Goal: Task Accomplishment & Management: Use online tool/utility

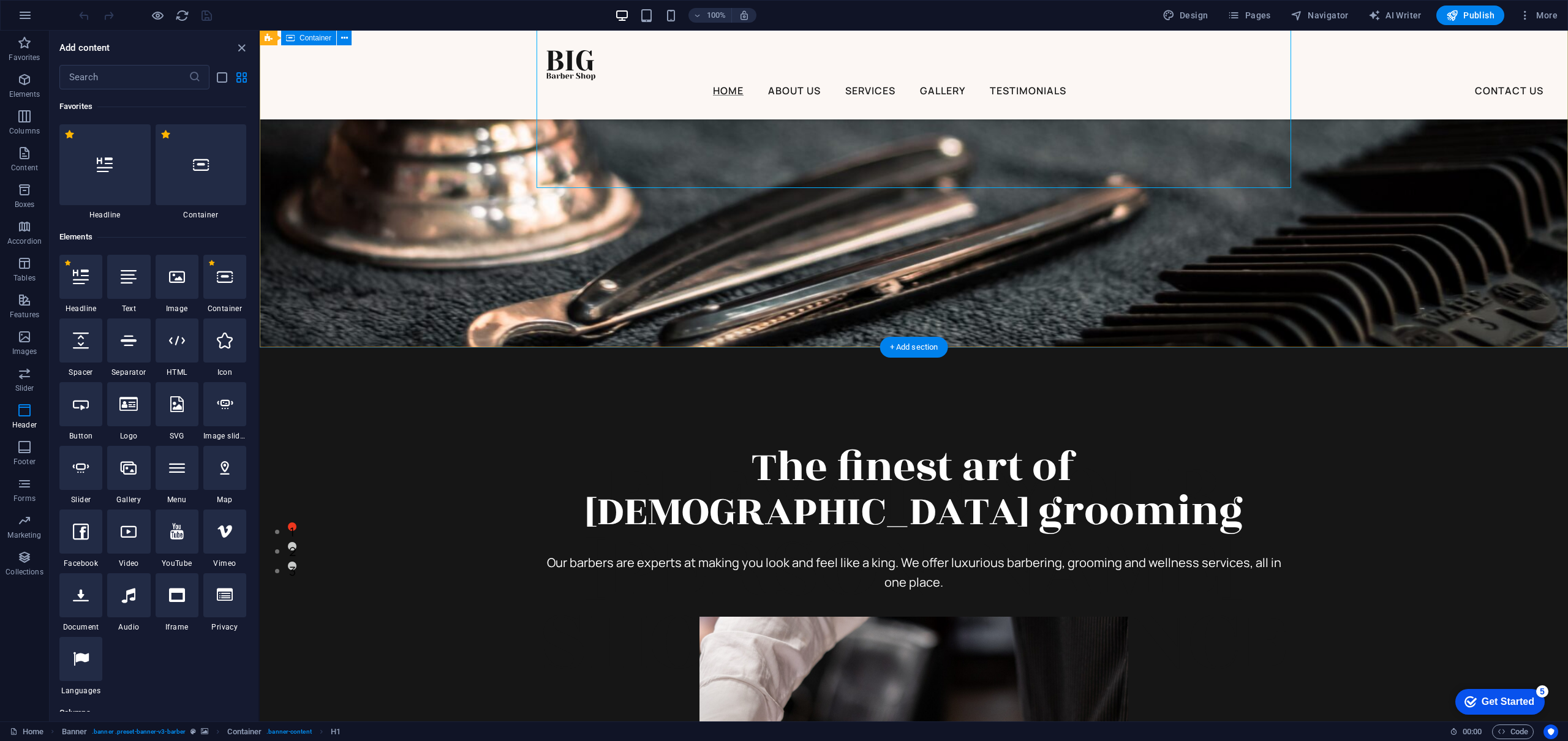
scroll to position [7372, 0]
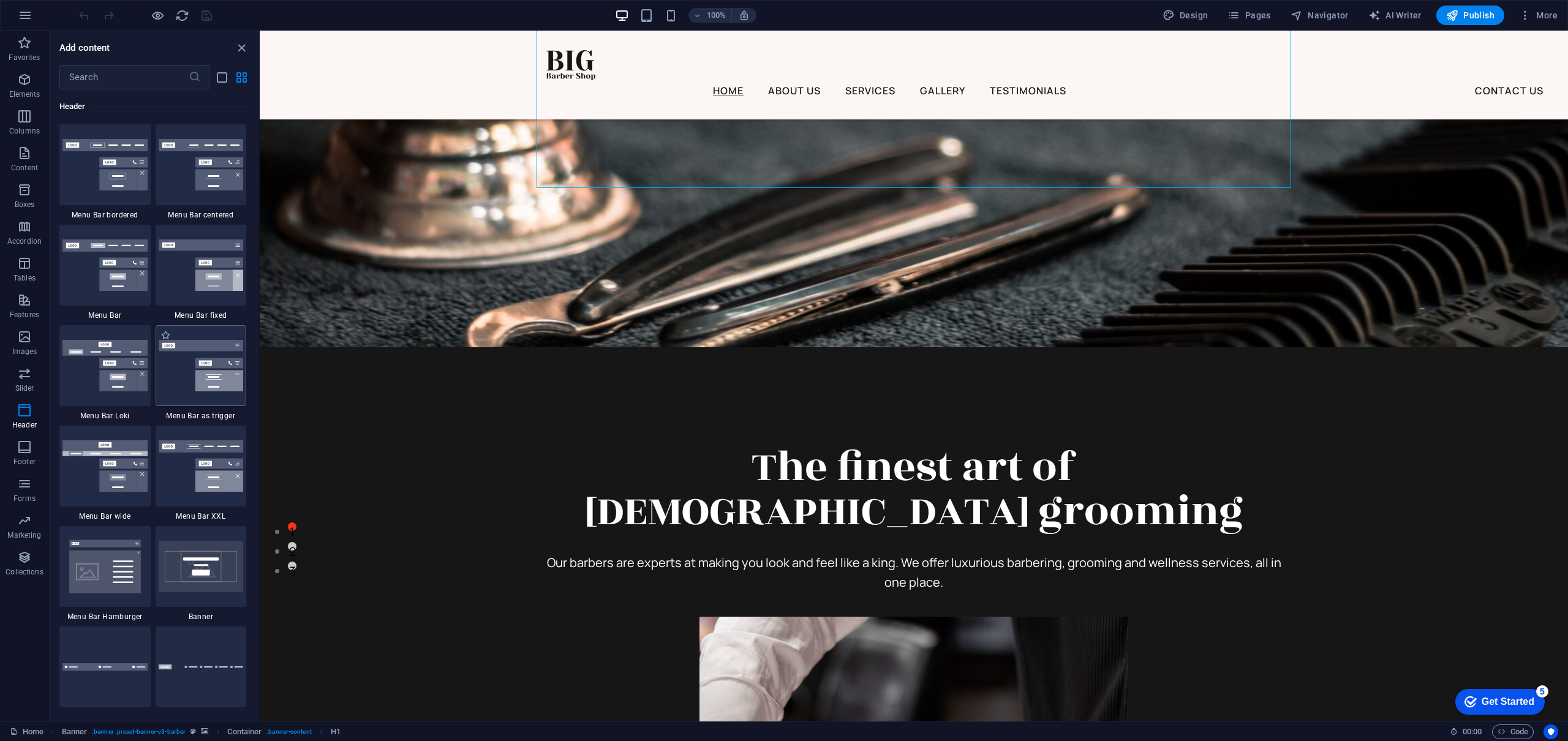
click at [208, 375] on img at bounding box center [201, 366] width 85 height 52
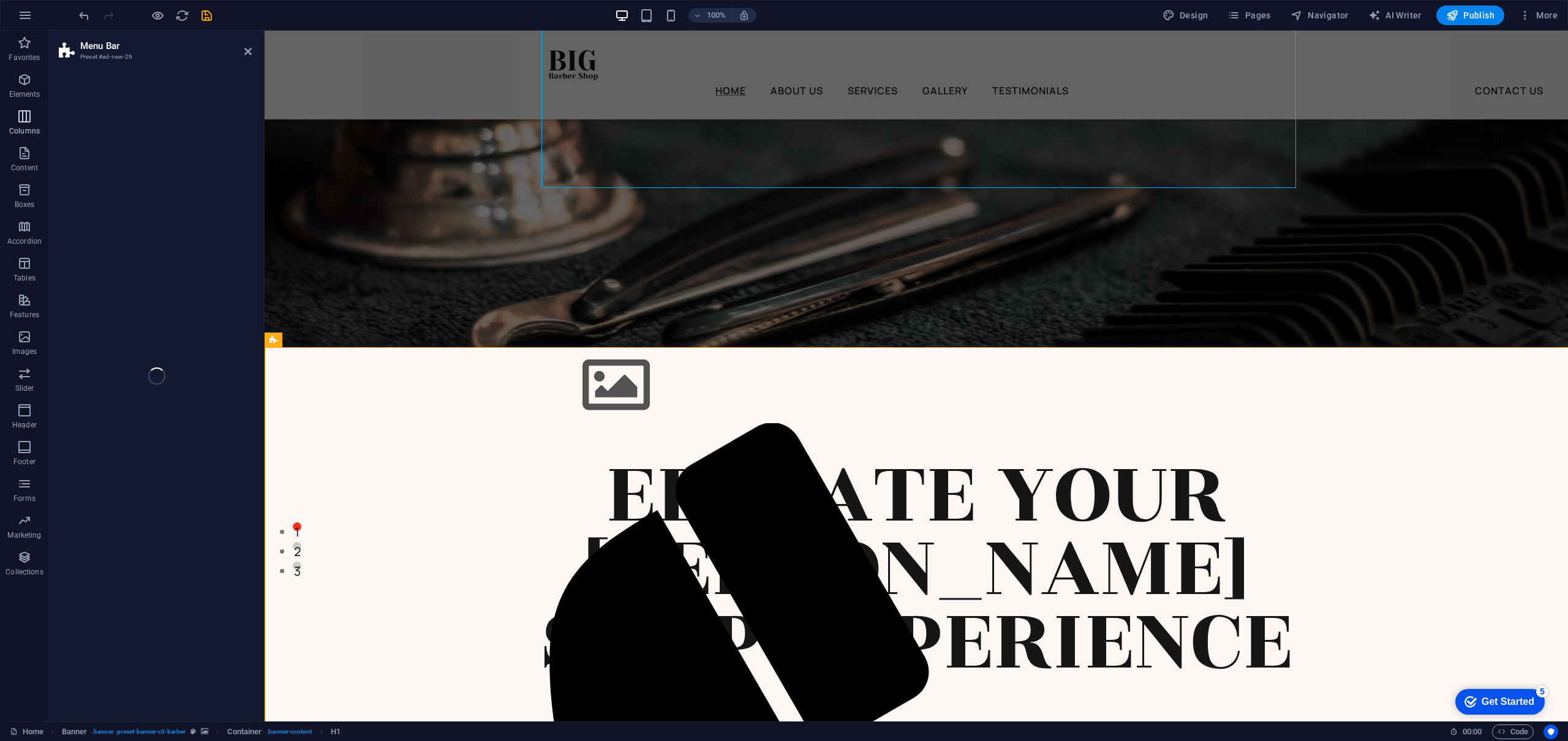
click at [28, 130] on p "Columns" at bounding box center [24, 131] width 30 height 10
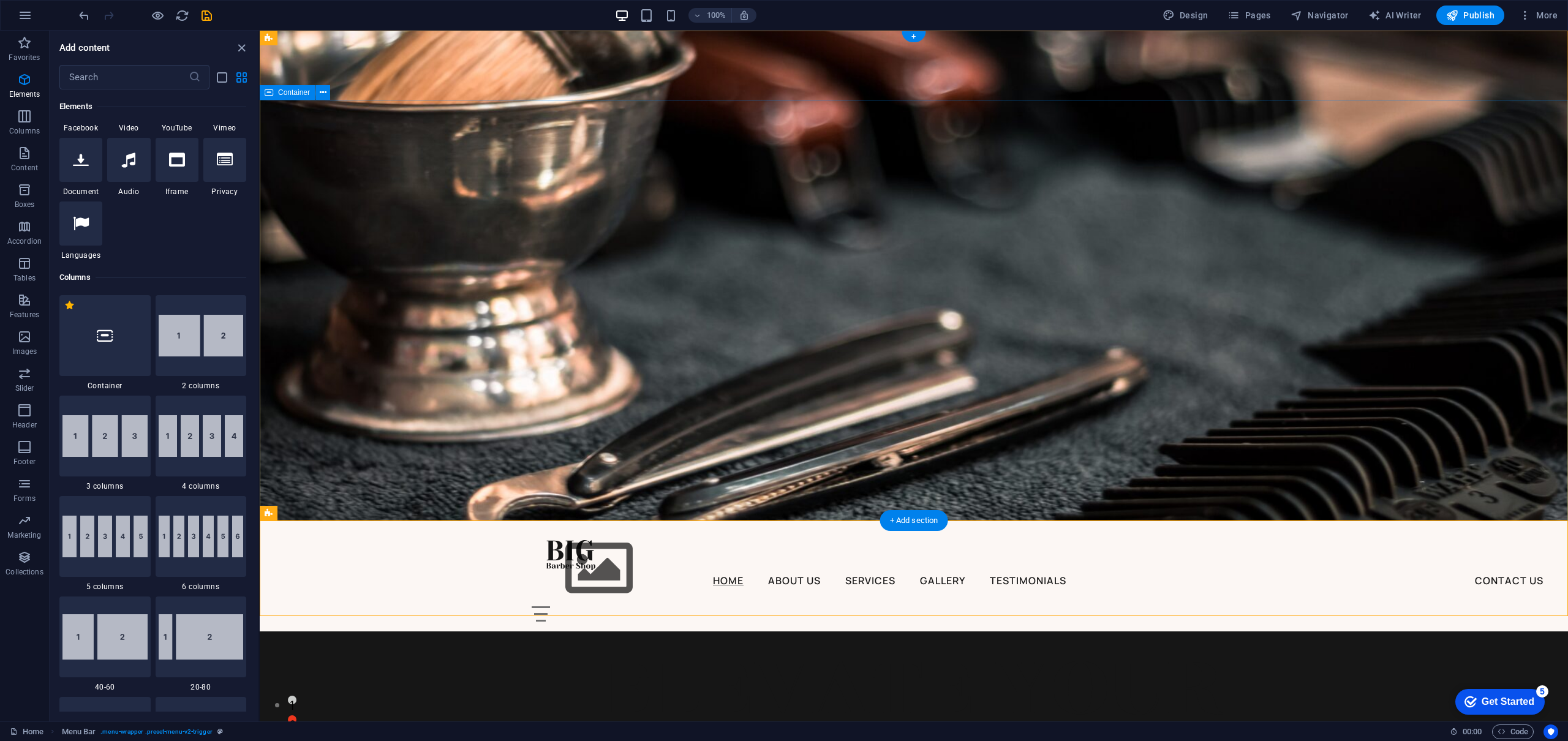
scroll to position [606, 0]
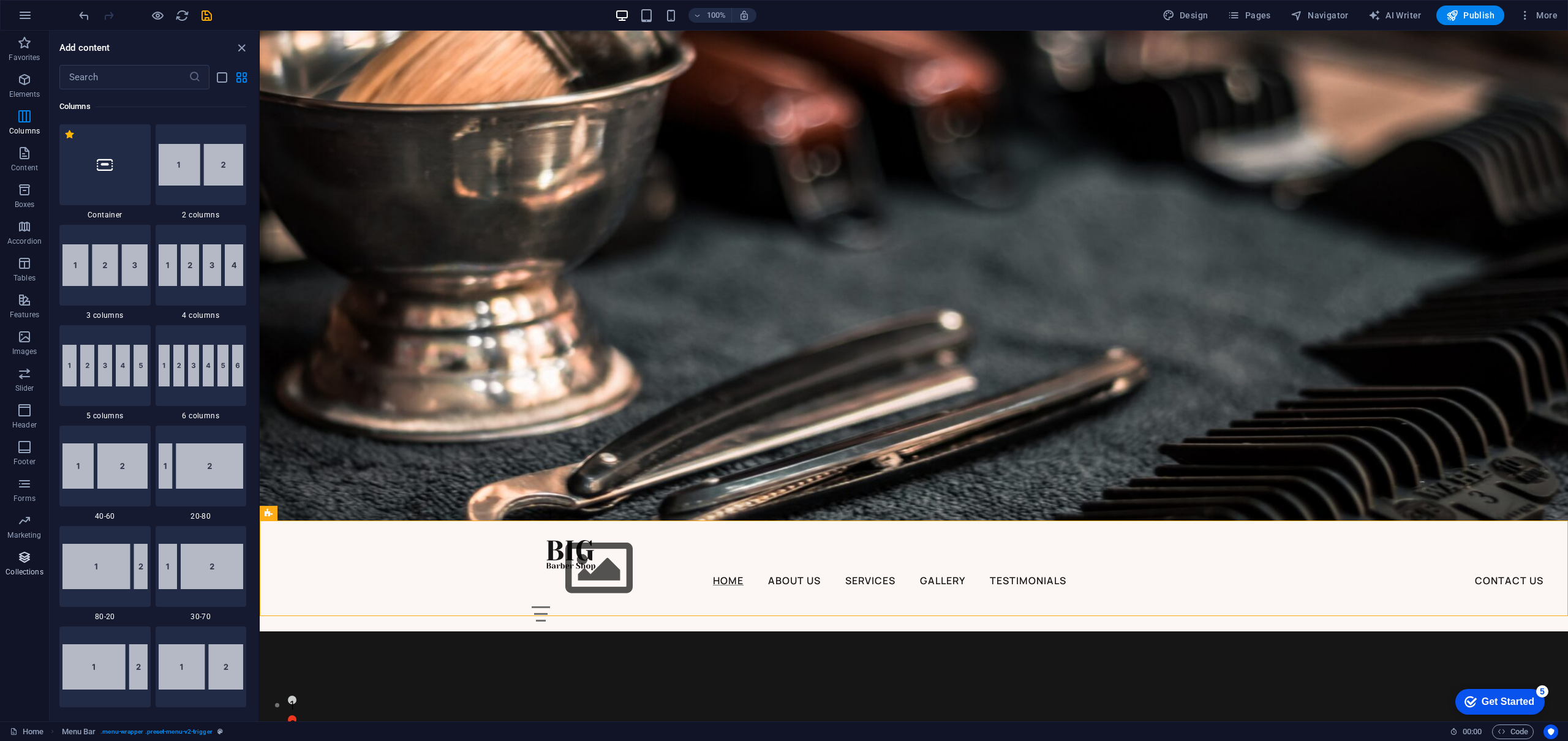
click at [30, 555] on icon "button" at bounding box center [25, 557] width 15 height 15
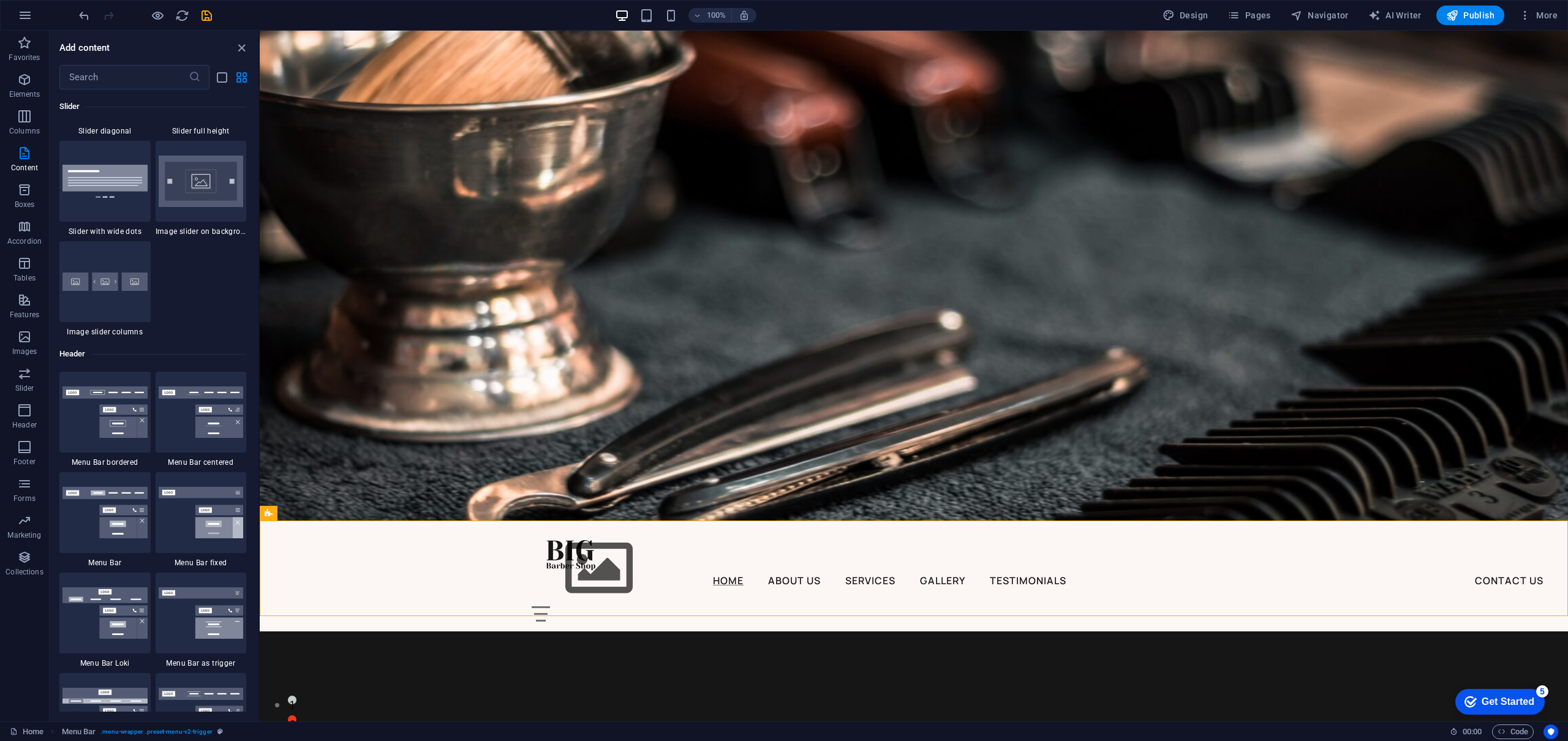
scroll to position [11206, 0]
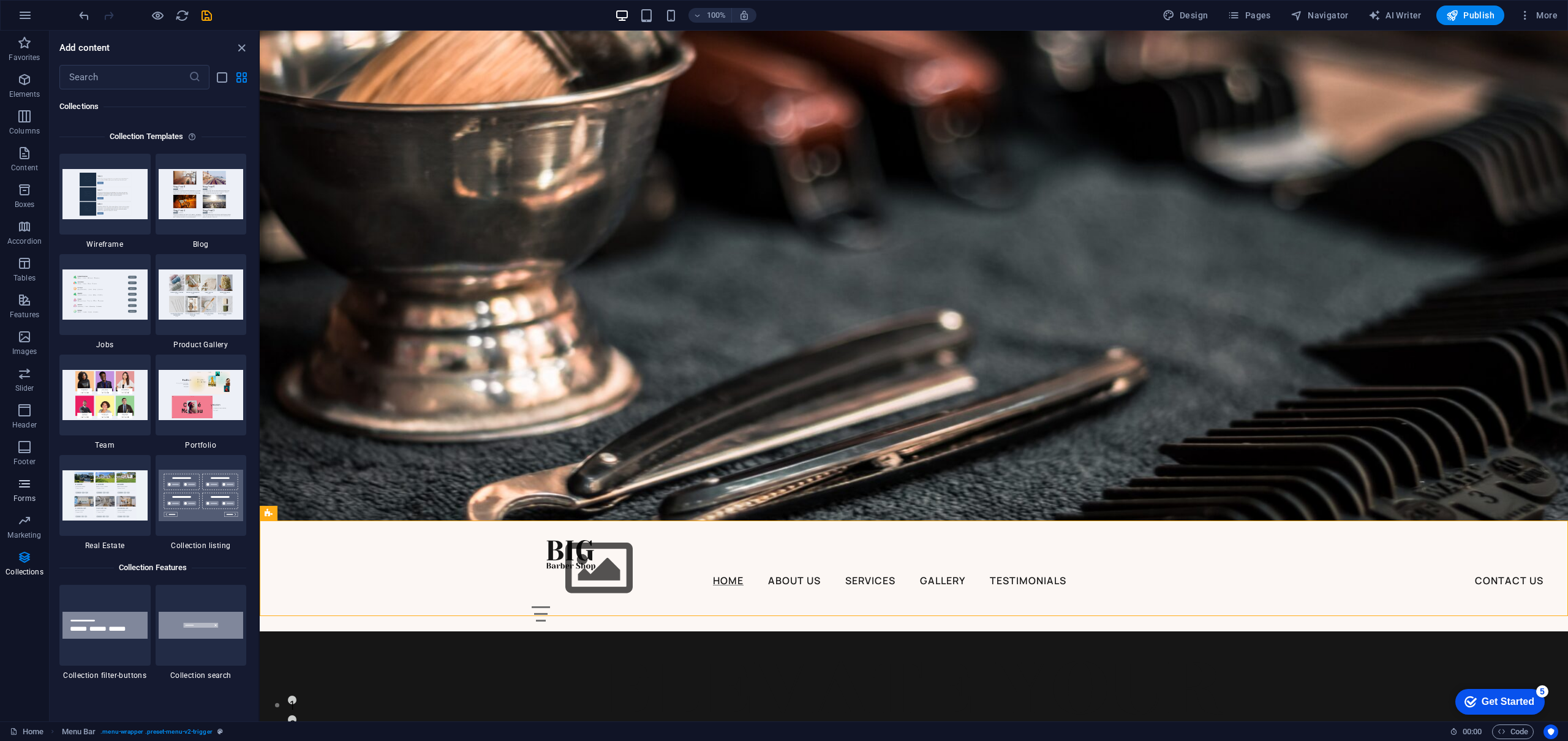
click at [28, 488] on icon "button" at bounding box center [25, 484] width 15 height 15
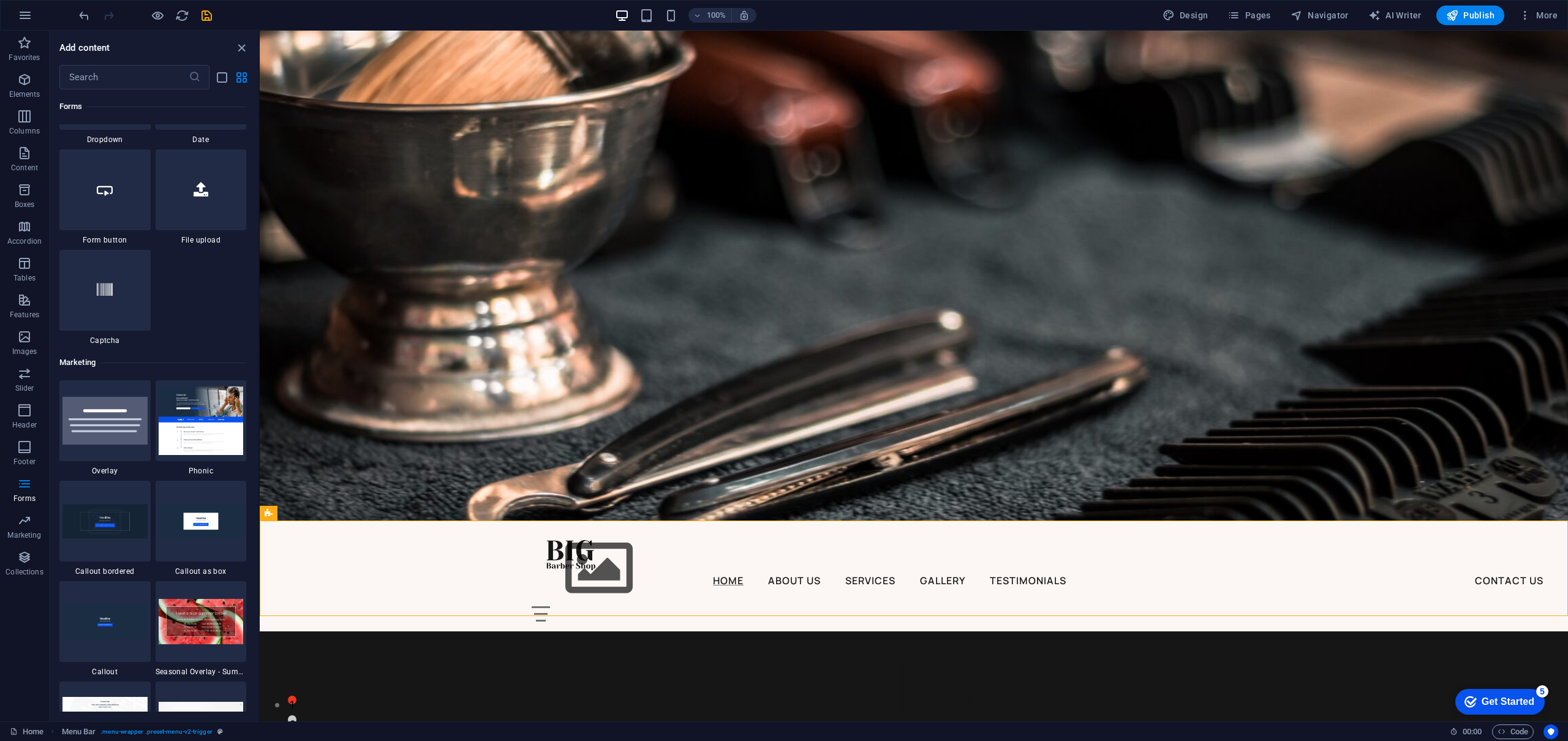
scroll to position [9718, 0]
click at [187, 420] on img at bounding box center [201, 417] width 85 height 68
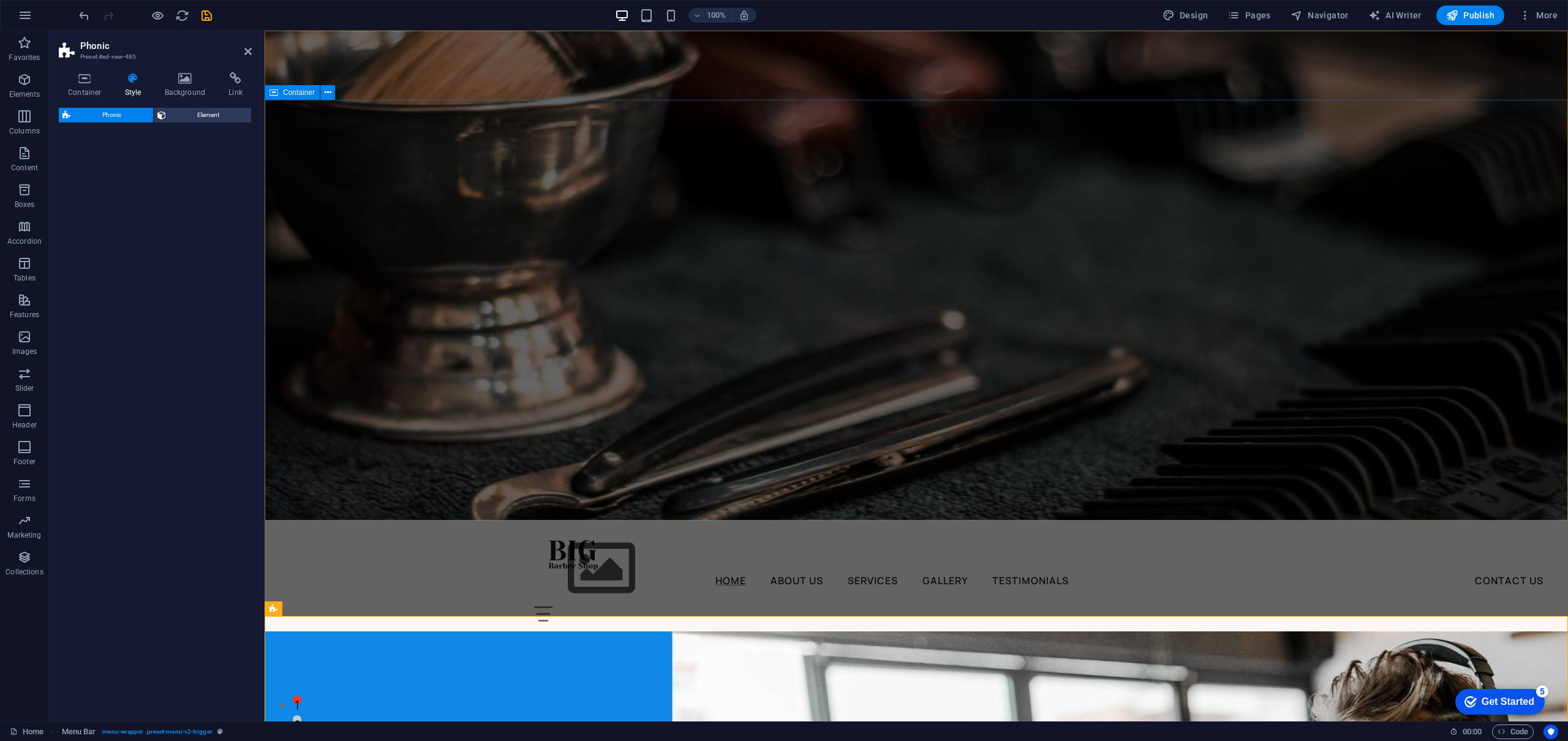
drag, startPoint x: 564, startPoint y: 453, endPoint x: 565, endPoint y: 507, distance: 54.0
select select "%"
select select "rem"
select select "px"
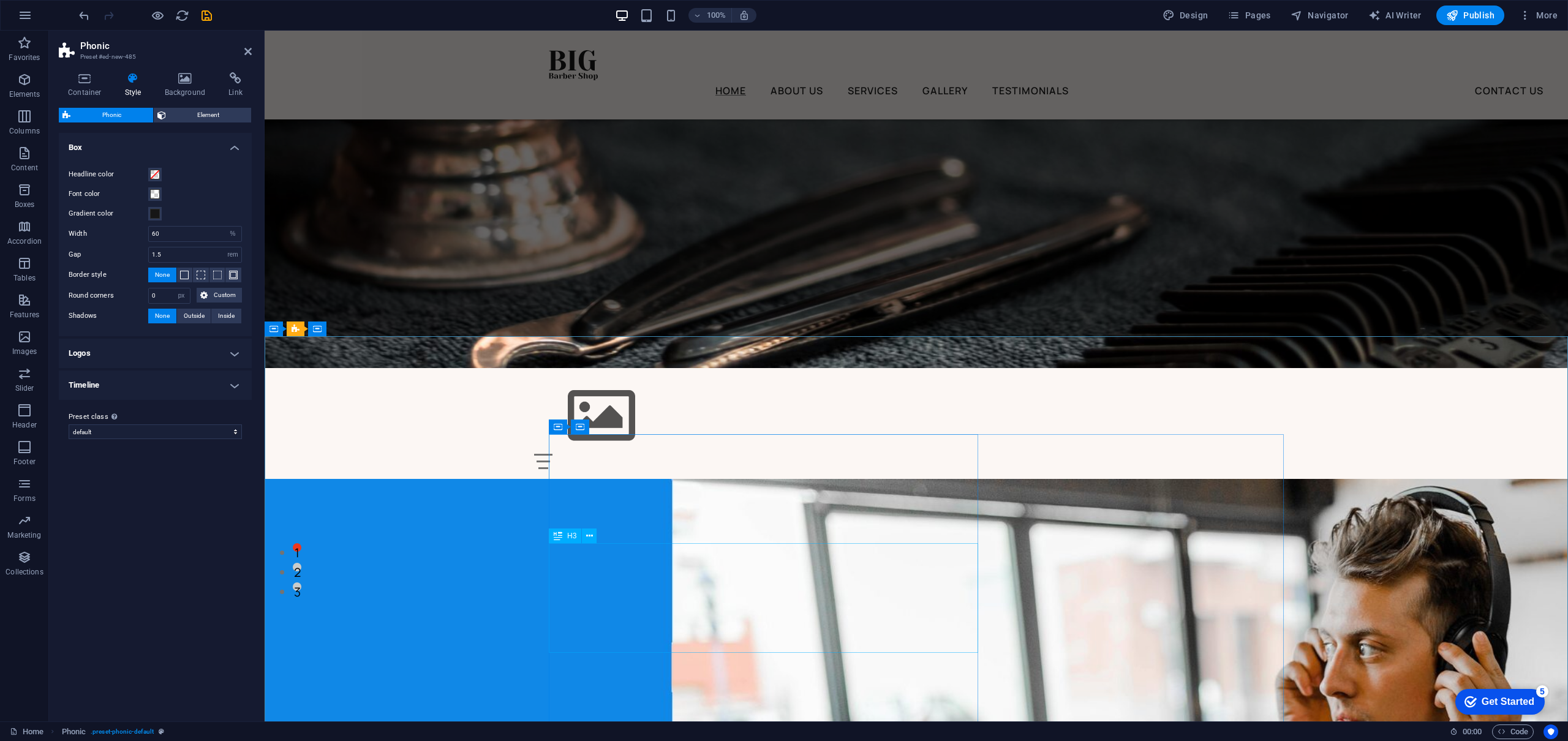
scroll to position [280, 0]
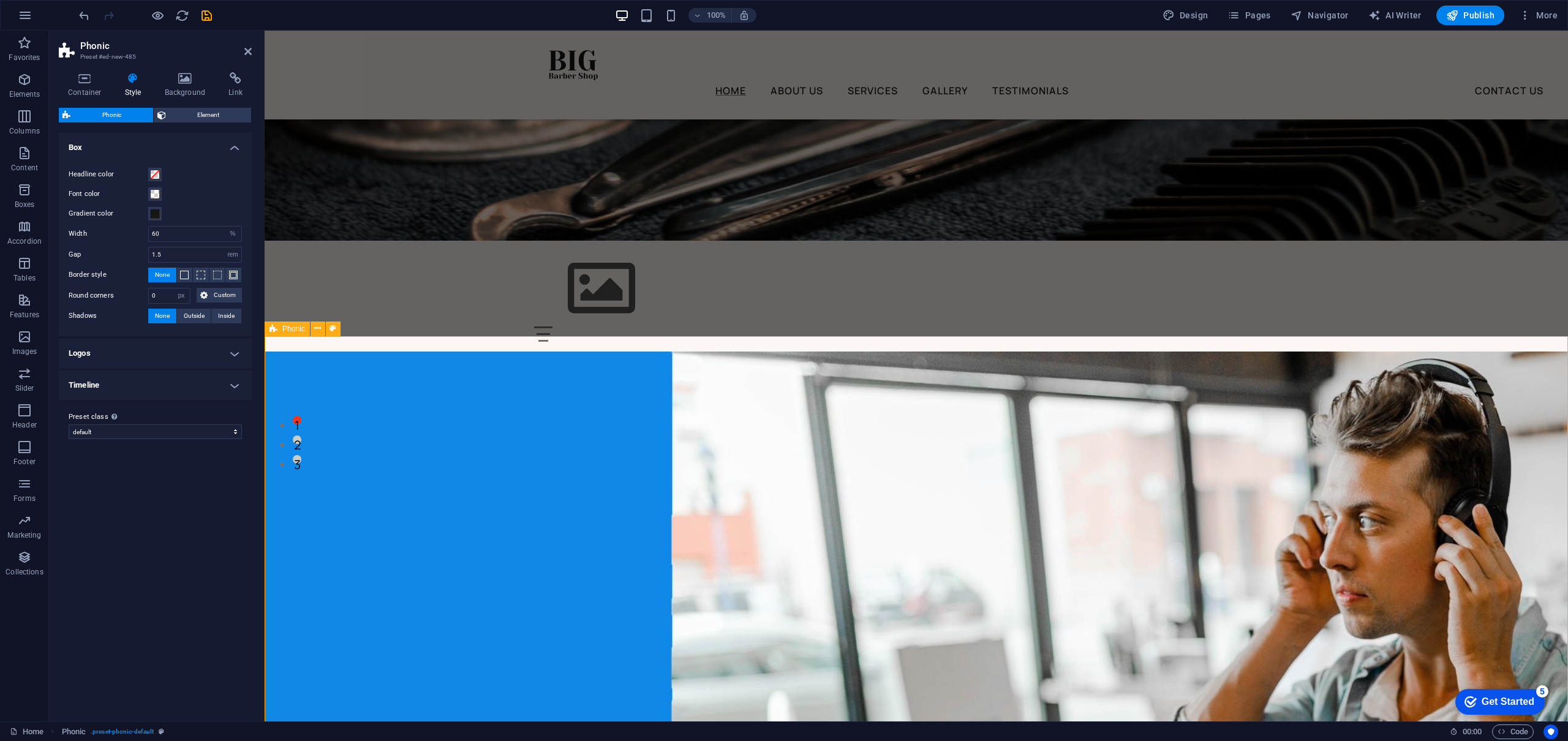
click at [293, 332] on span "Phonic" at bounding box center [294, 329] width 23 height 7
click at [1191, 18] on span "Design" at bounding box center [1185, 15] width 46 height 12
select select "px"
select select "400"
select select "px"
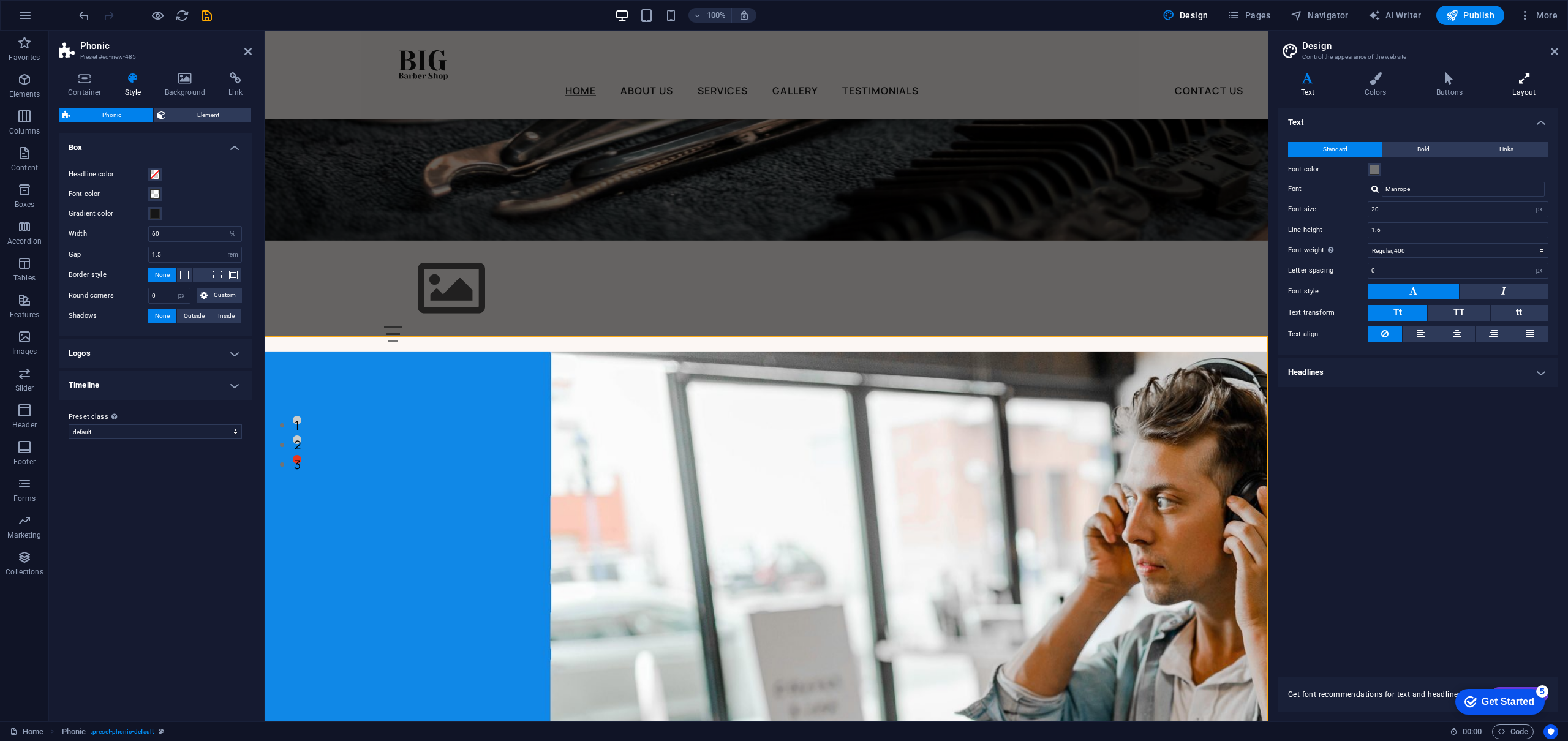
click at [1518, 78] on icon at bounding box center [1524, 78] width 68 height 12
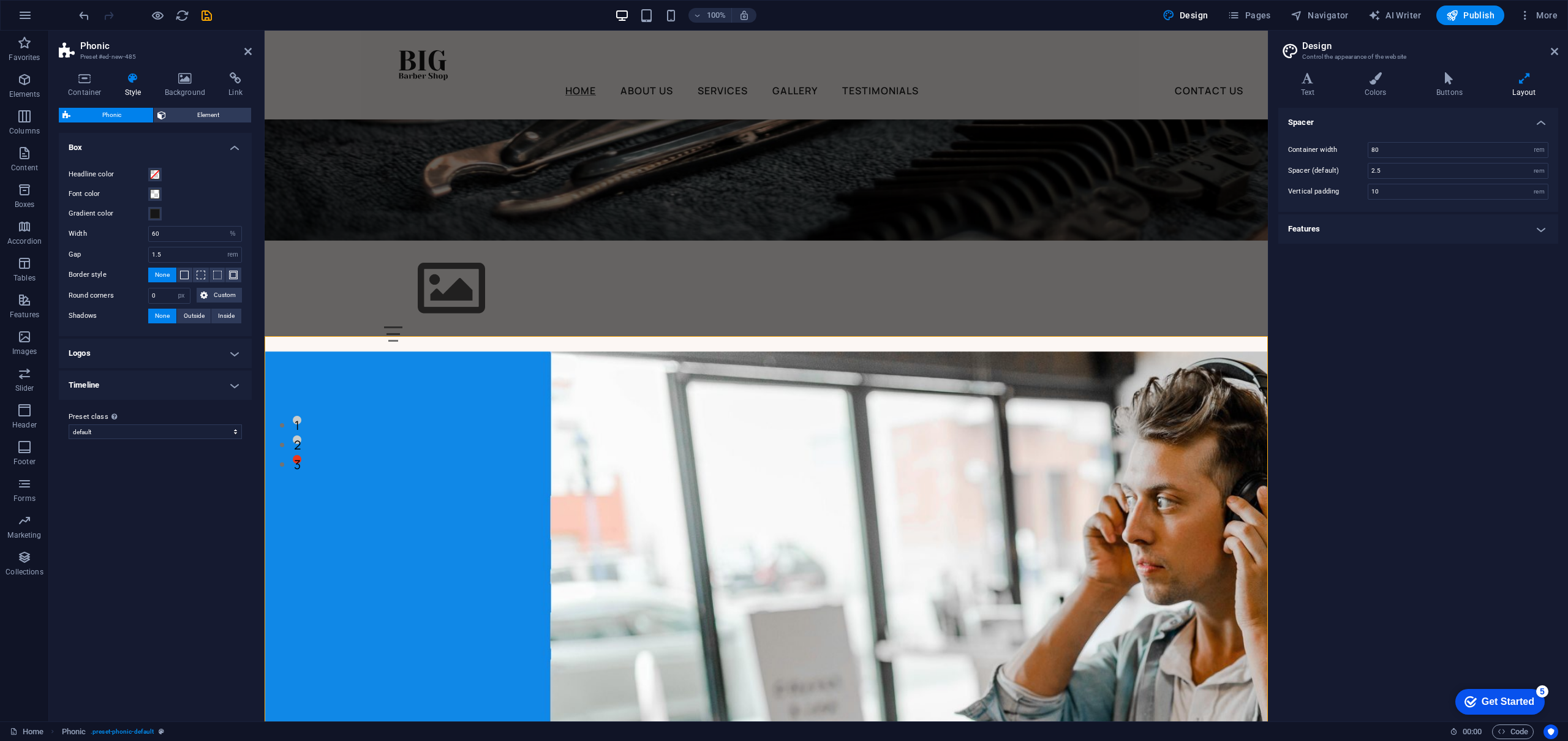
click at [1525, 81] on icon at bounding box center [1524, 78] width 68 height 12
click at [1264, 19] on span "Pages" at bounding box center [1248, 15] width 43 height 12
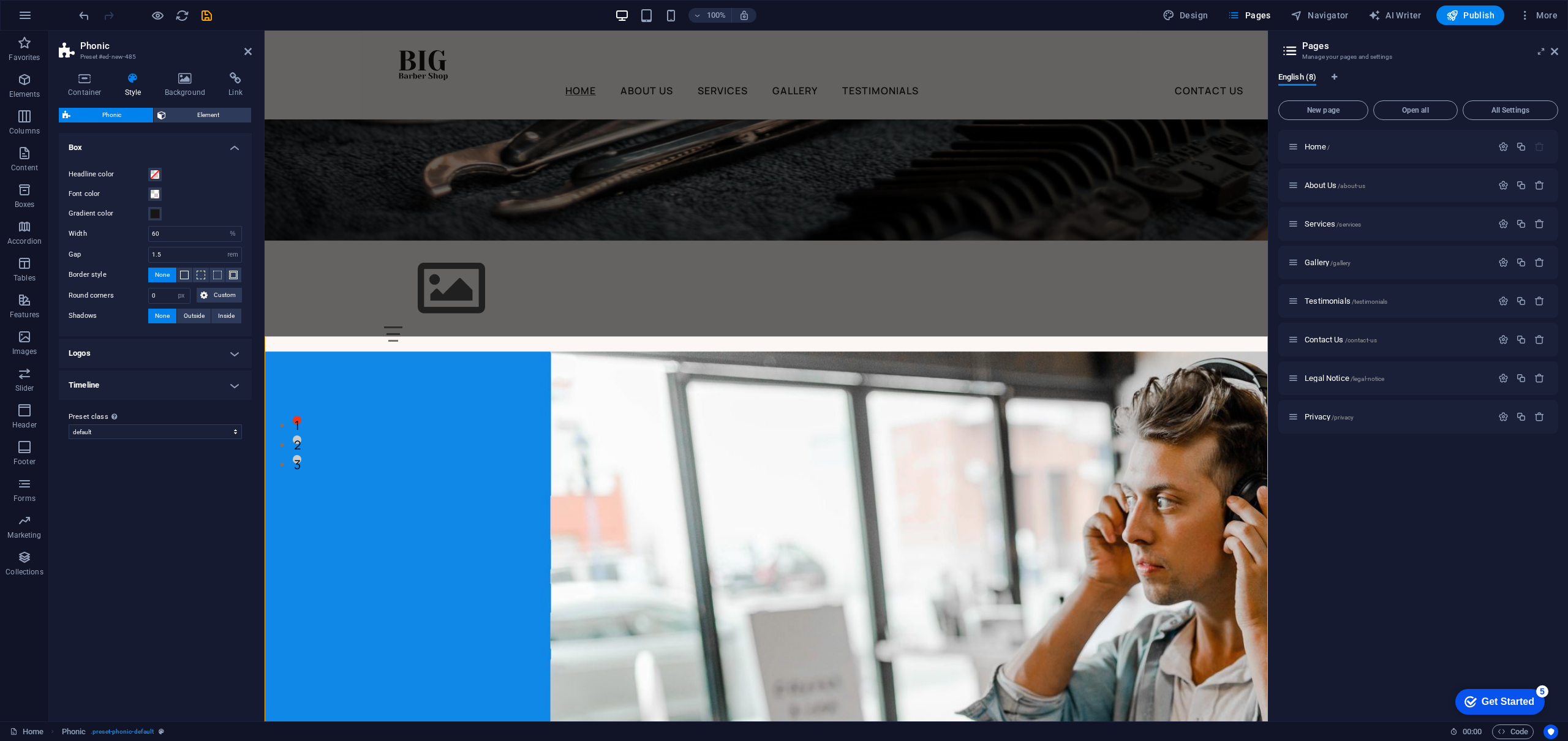
click at [1510, 697] on div "Get Started" at bounding box center [1508, 701] width 53 height 11
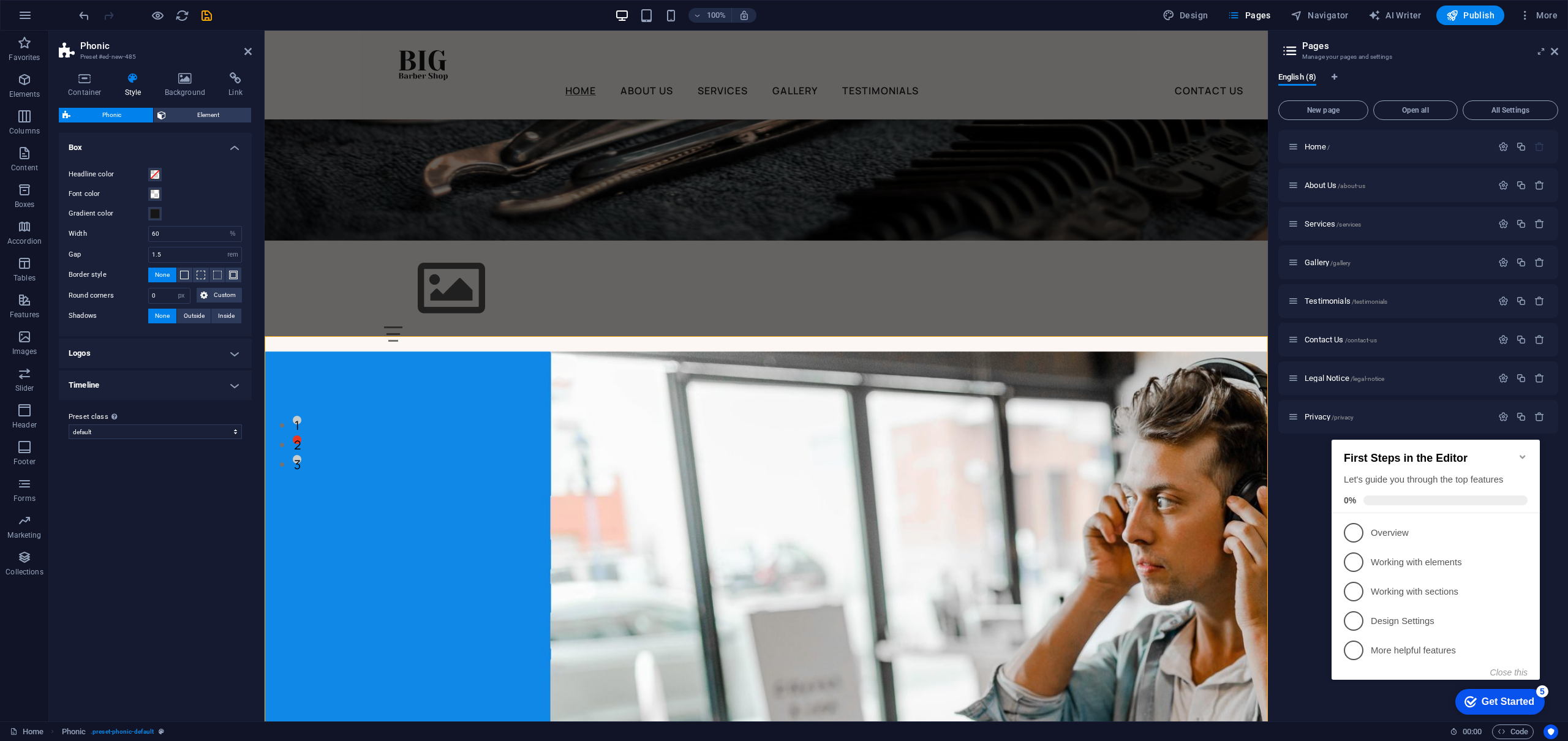
click at [1303, 540] on div "Home / About Us /about-us Services /services Gallery /gallery Testimonials /tes…" at bounding box center [1418, 421] width 280 height 582
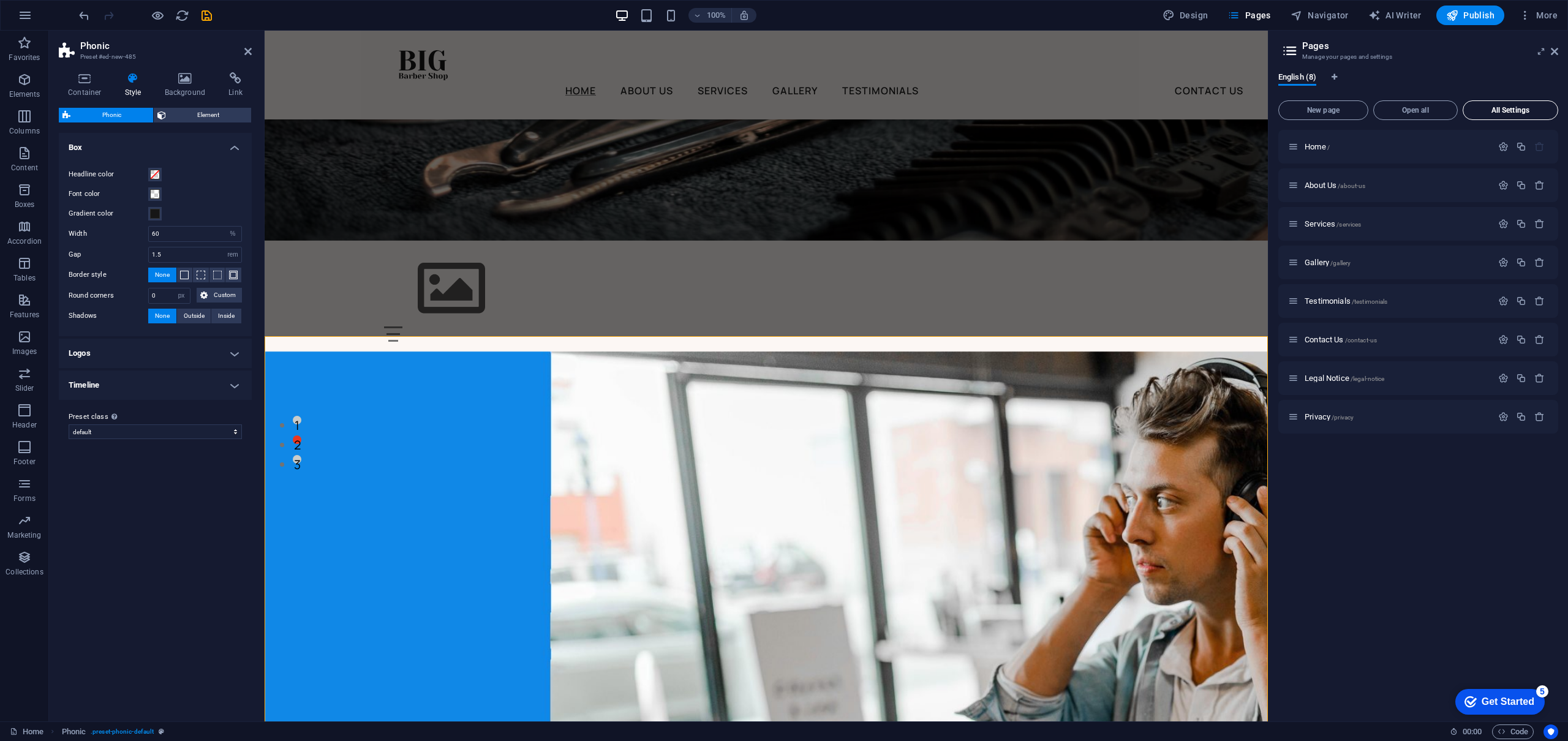
click at [1503, 107] on span "All Settings" at bounding box center [1510, 110] width 85 height 7
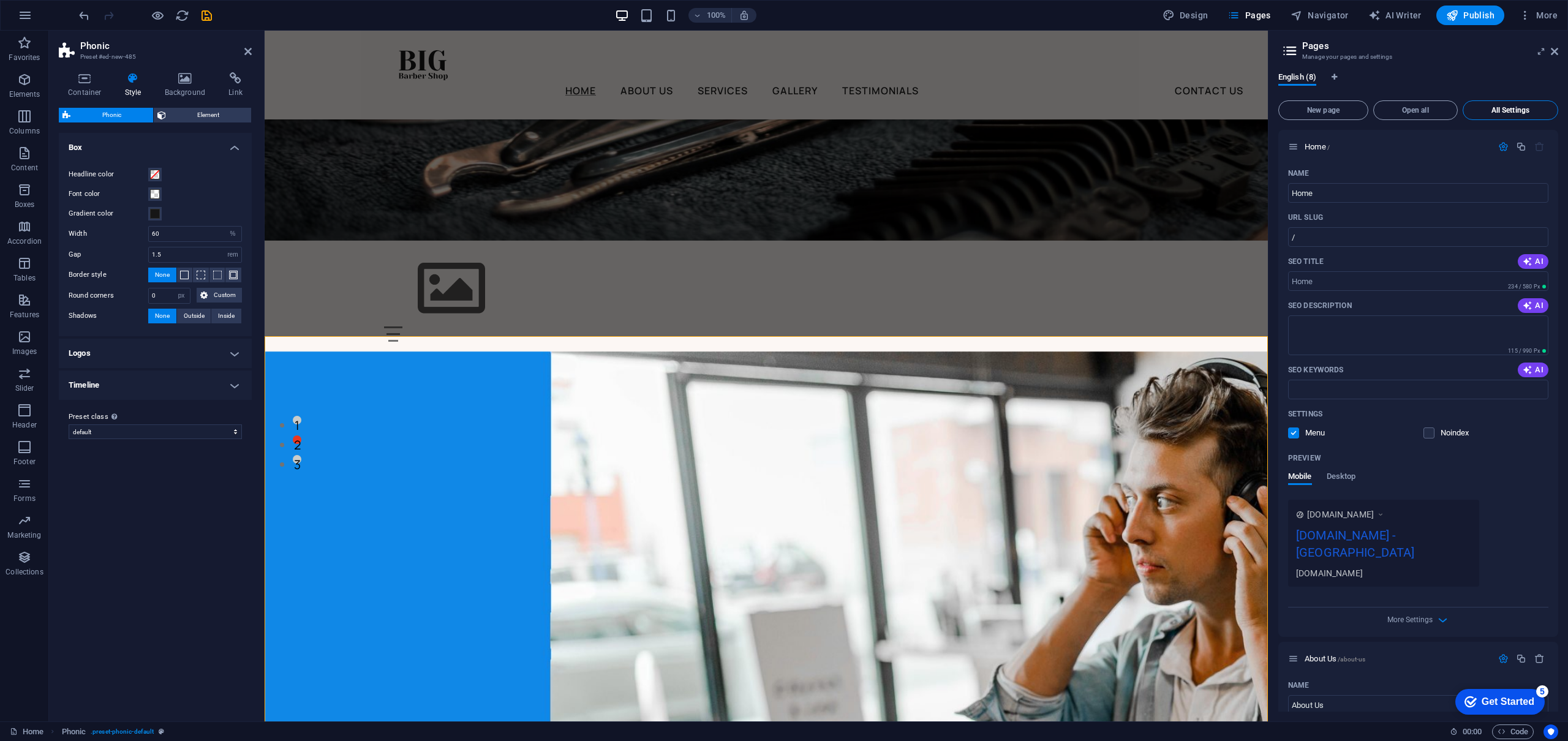
scroll to position [3271, 0]
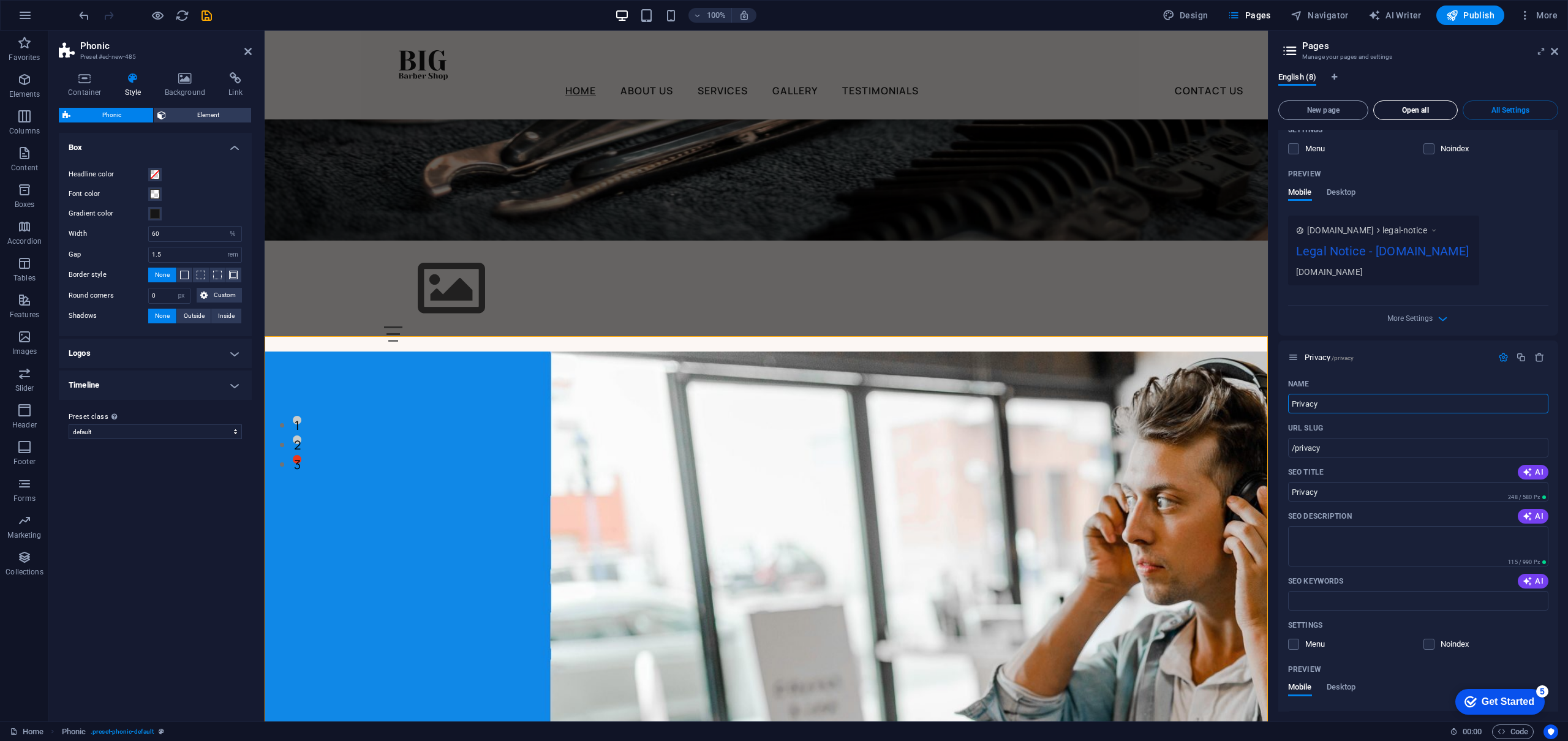
click at [1429, 115] on button "Open all" at bounding box center [1415, 110] width 85 height 20
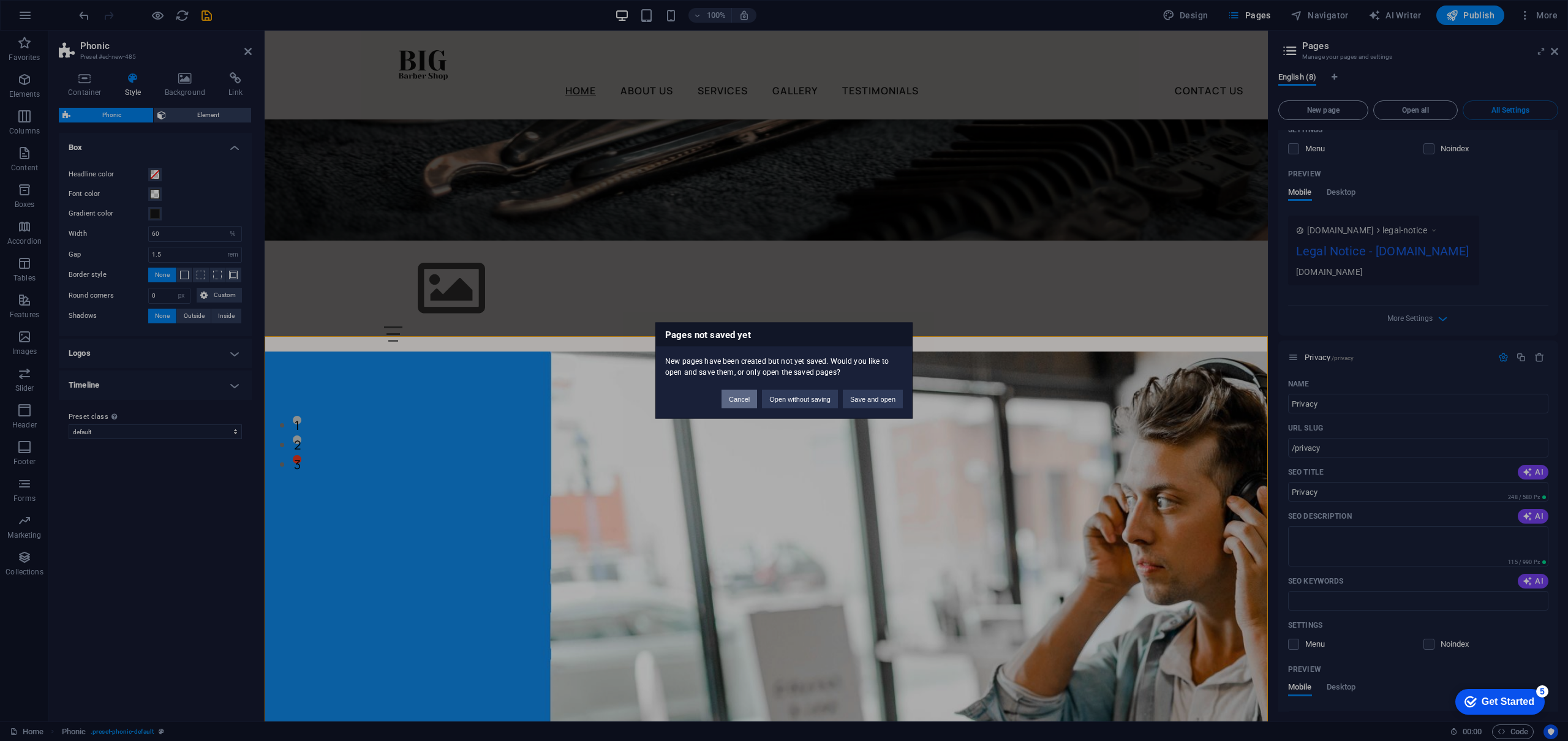
click at [745, 401] on button "Cancel" at bounding box center [739, 399] width 35 height 18
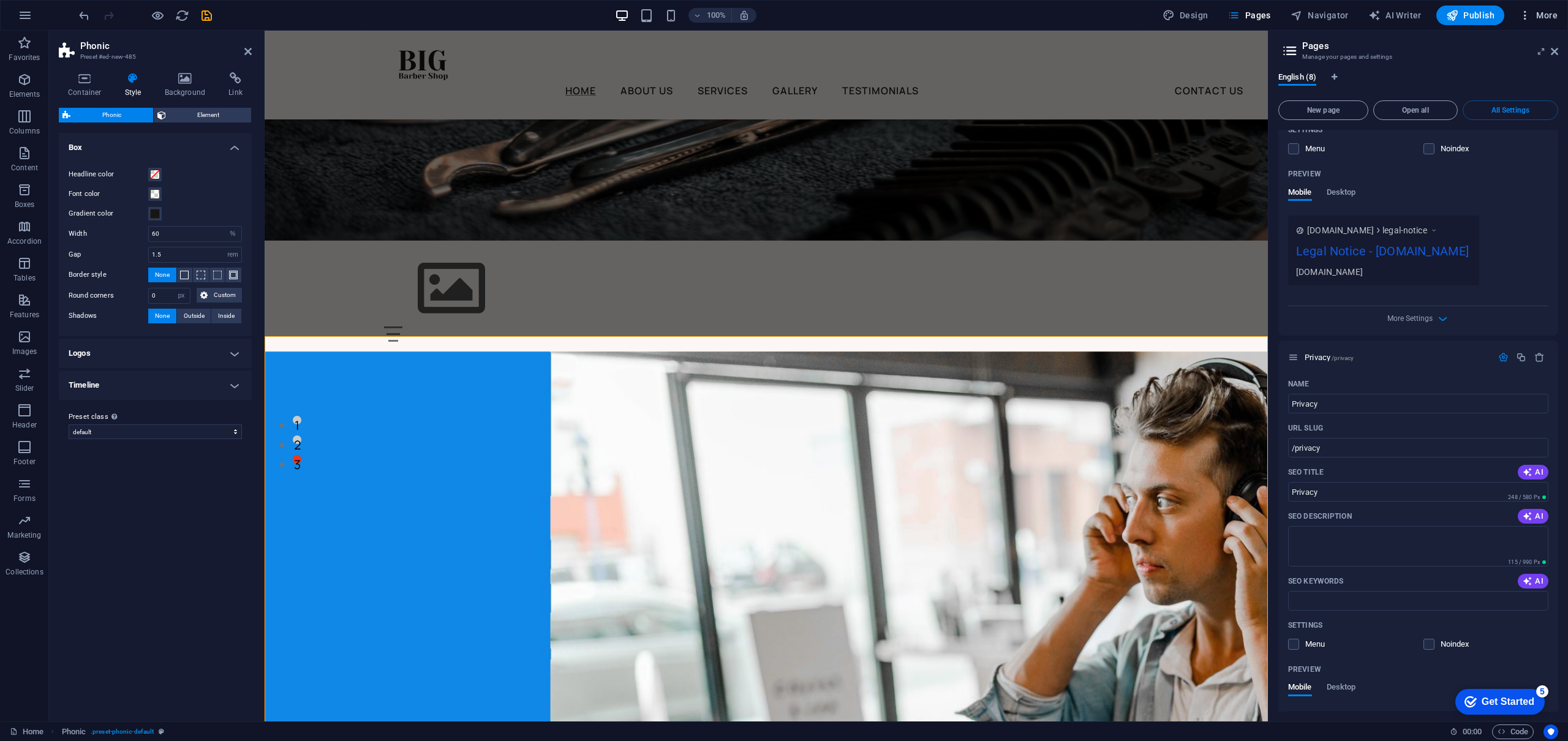
click at [1536, 20] on span "More" at bounding box center [1538, 15] width 39 height 12
click at [1513, 254] on h6 "Content Import" at bounding box center [1512, 253] width 73 height 15
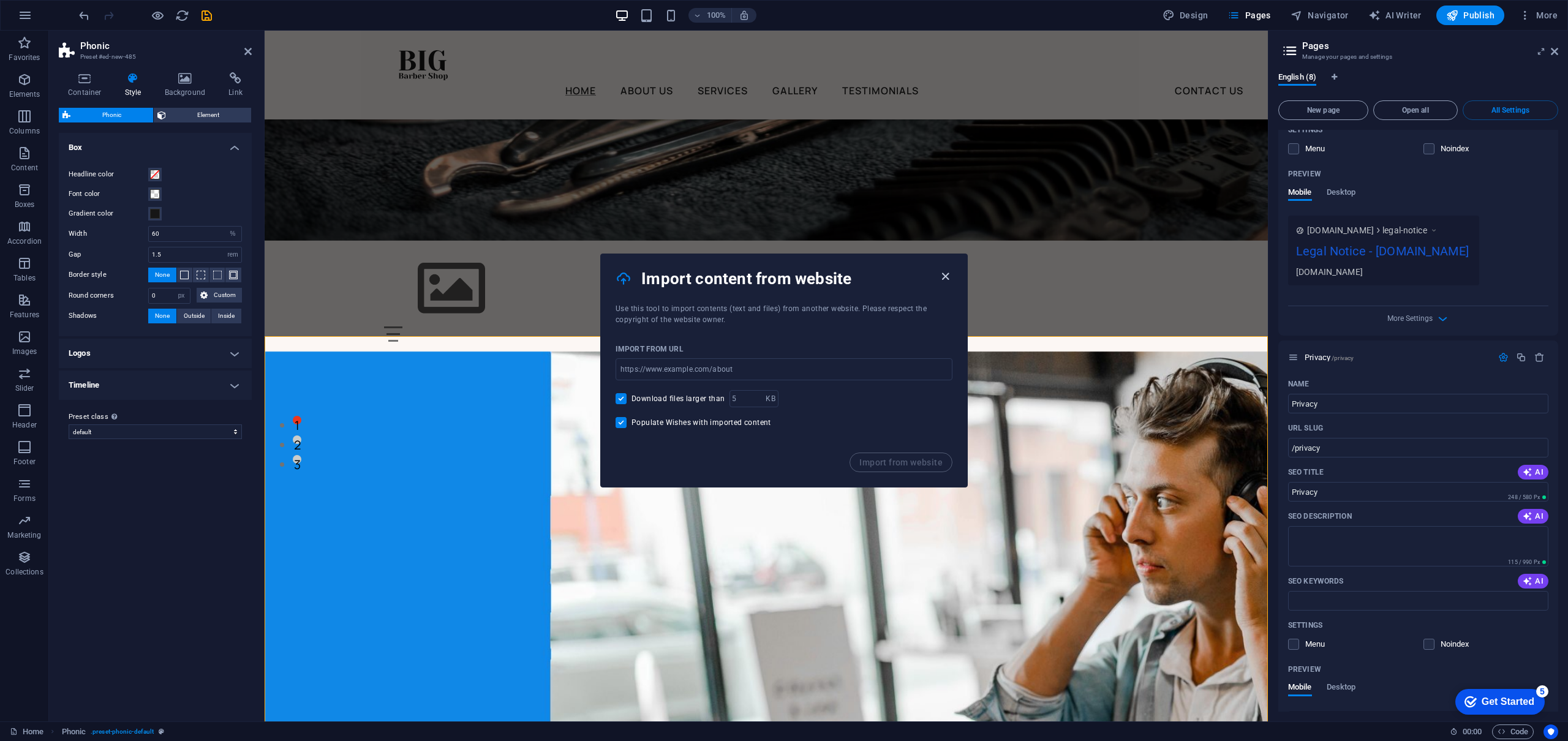
click at [944, 277] on icon "button" at bounding box center [945, 276] width 14 height 14
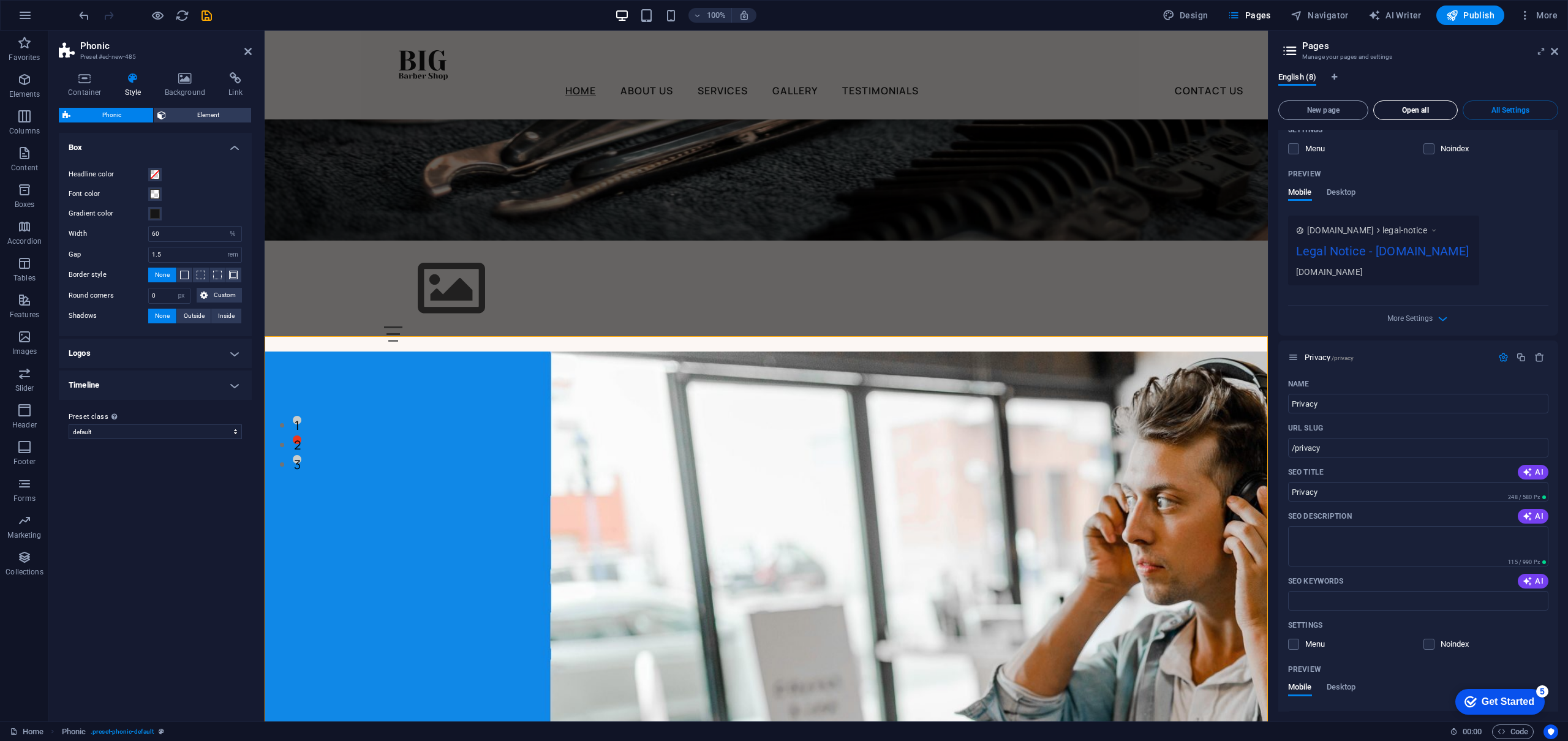
click at [1405, 113] on span "Open all" at bounding box center [1414, 110] width 73 height 7
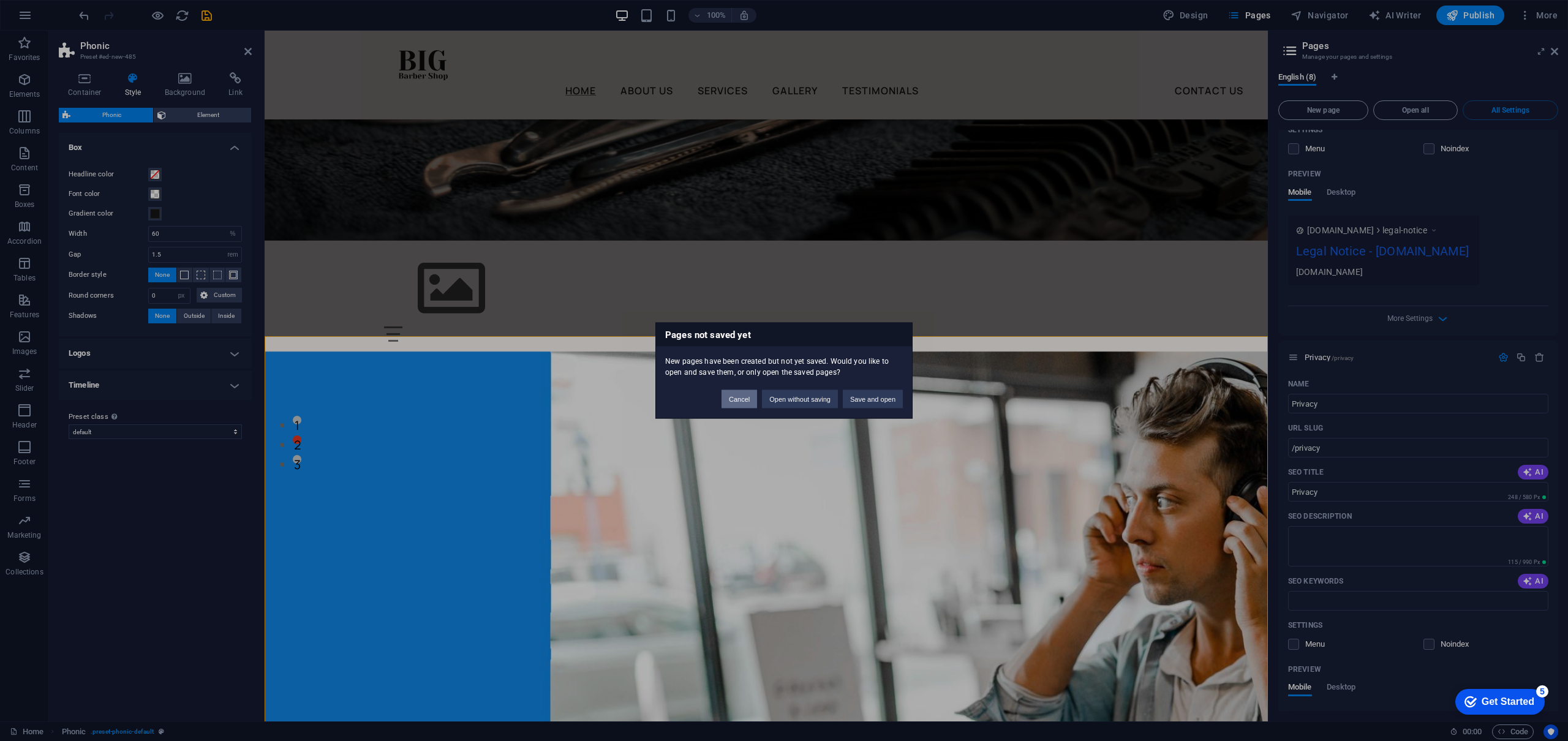
click at [740, 405] on button "Cancel" at bounding box center [739, 399] width 35 height 18
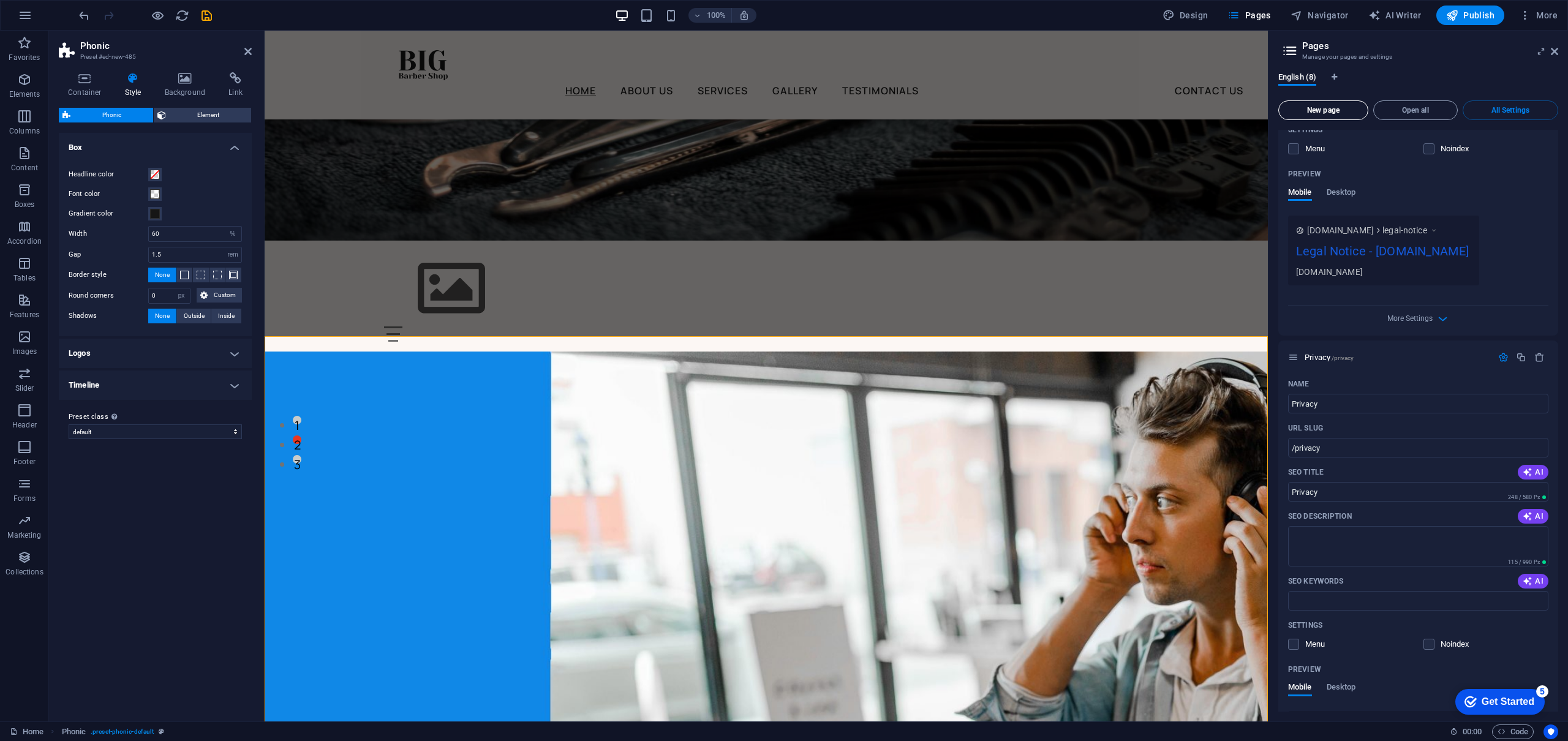
click at [1345, 109] on span "New page" at bounding box center [1323, 110] width 79 height 7
click at [1294, 154] on label at bounding box center [1293, 148] width 11 height 11
click at [0, 0] on input "checkbox" at bounding box center [0, 0] width 0 height 0
click at [1294, 154] on label at bounding box center [1293, 148] width 11 height 11
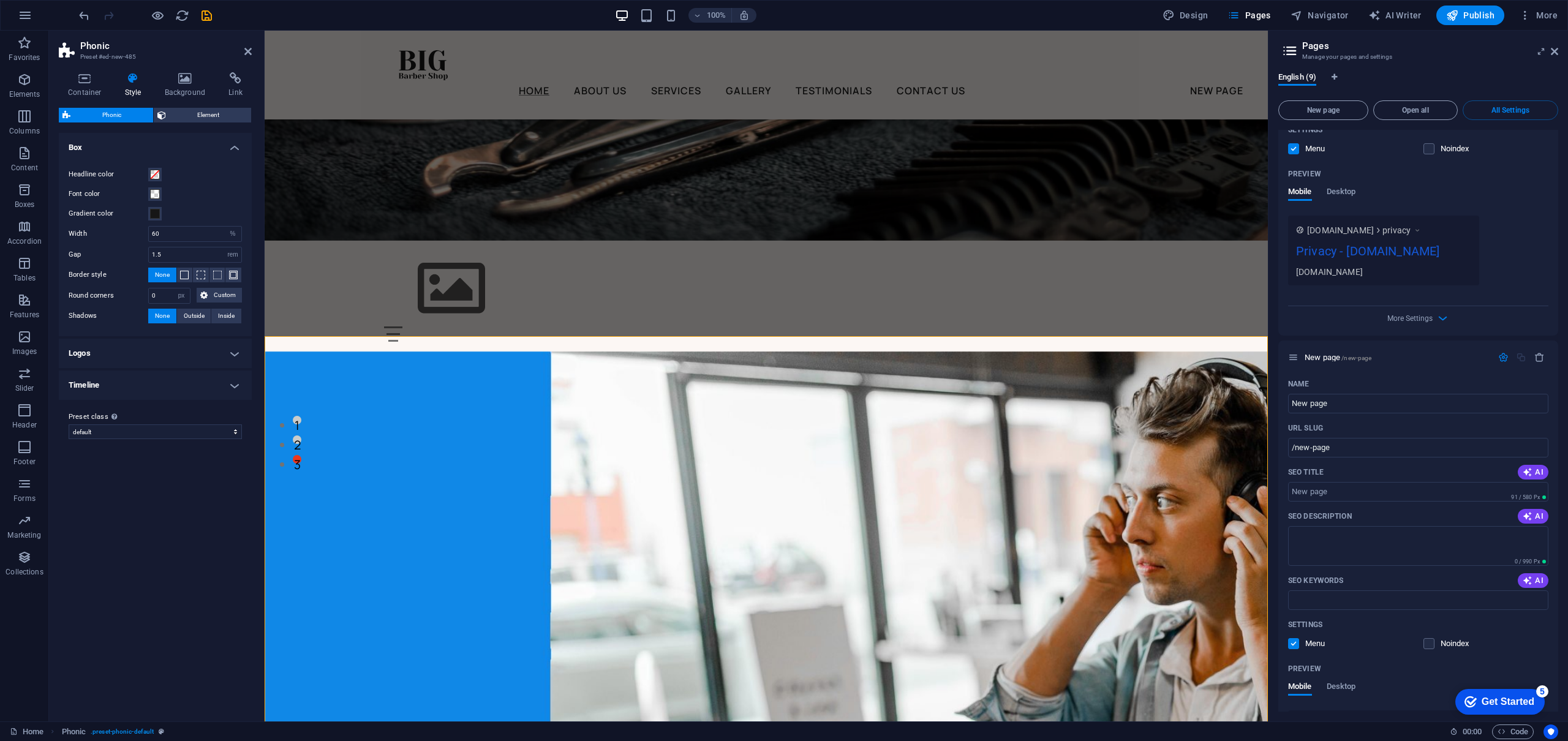
click at [0, 0] on input "checkbox" at bounding box center [0, 0] width 0 height 0
click at [1551, 191] on div "Name Privacy ​ URL SLUG /privacy ​ SEO Title AI Privacy ​ 248 / 580 Px SEO Desc…" at bounding box center [1418, 106] width 280 height 456
click at [1554, 53] on icon at bounding box center [1554, 52] width 7 height 10
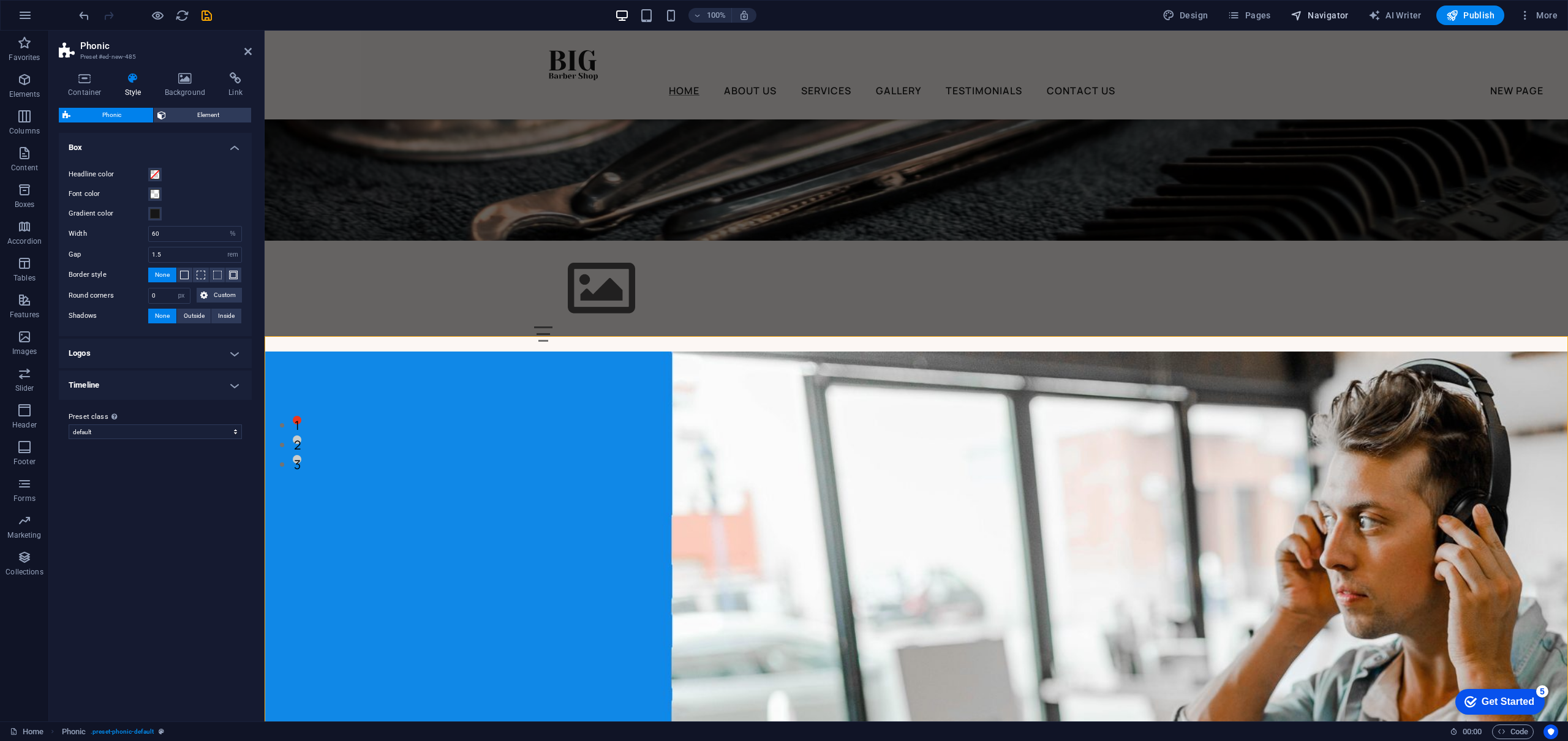
click at [1309, 15] on span "Navigator" at bounding box center [1319, 15] width 58 height 12
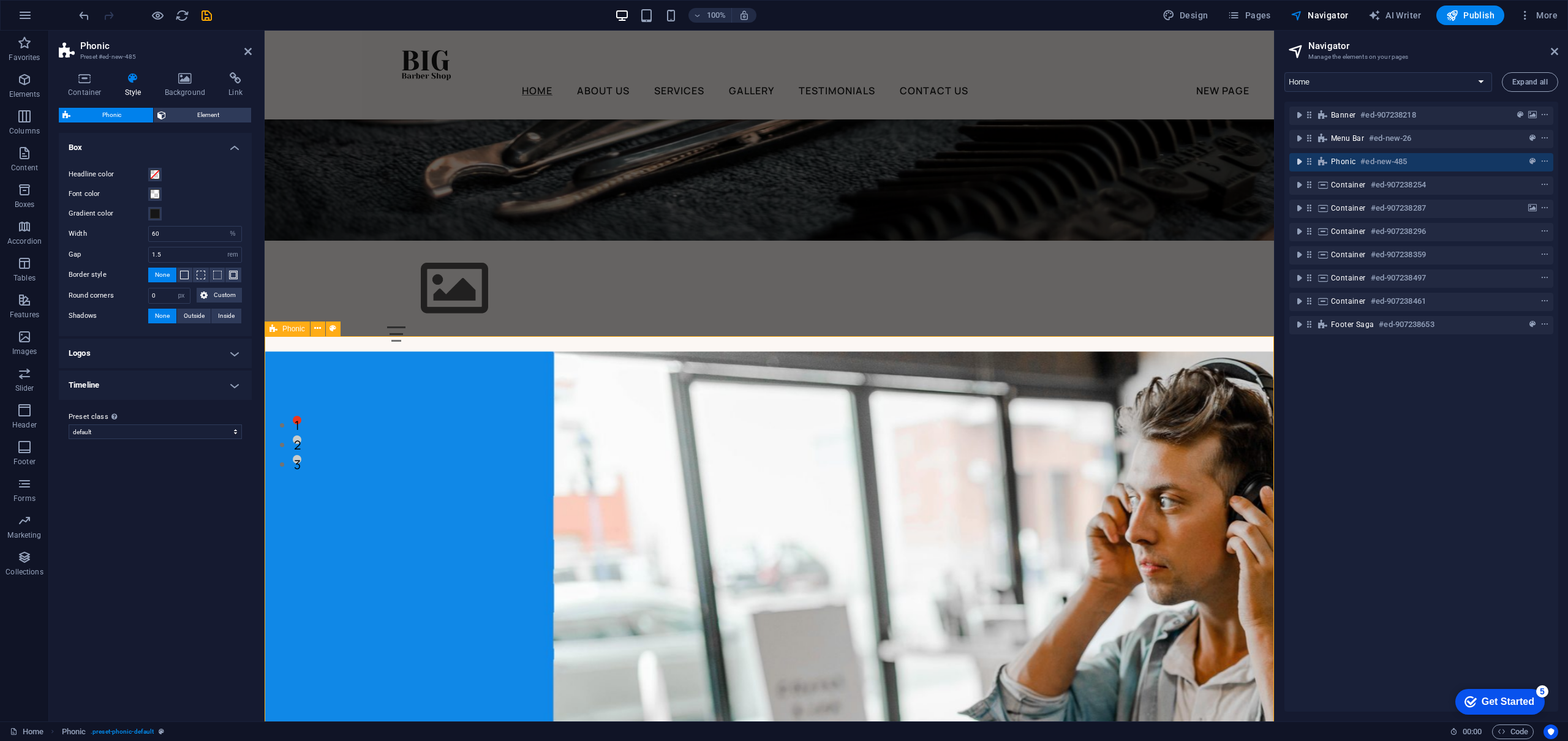
click at [1302, 162] on icon "toggle-expand" at bounding box center [1298, 161] width 12 height 12
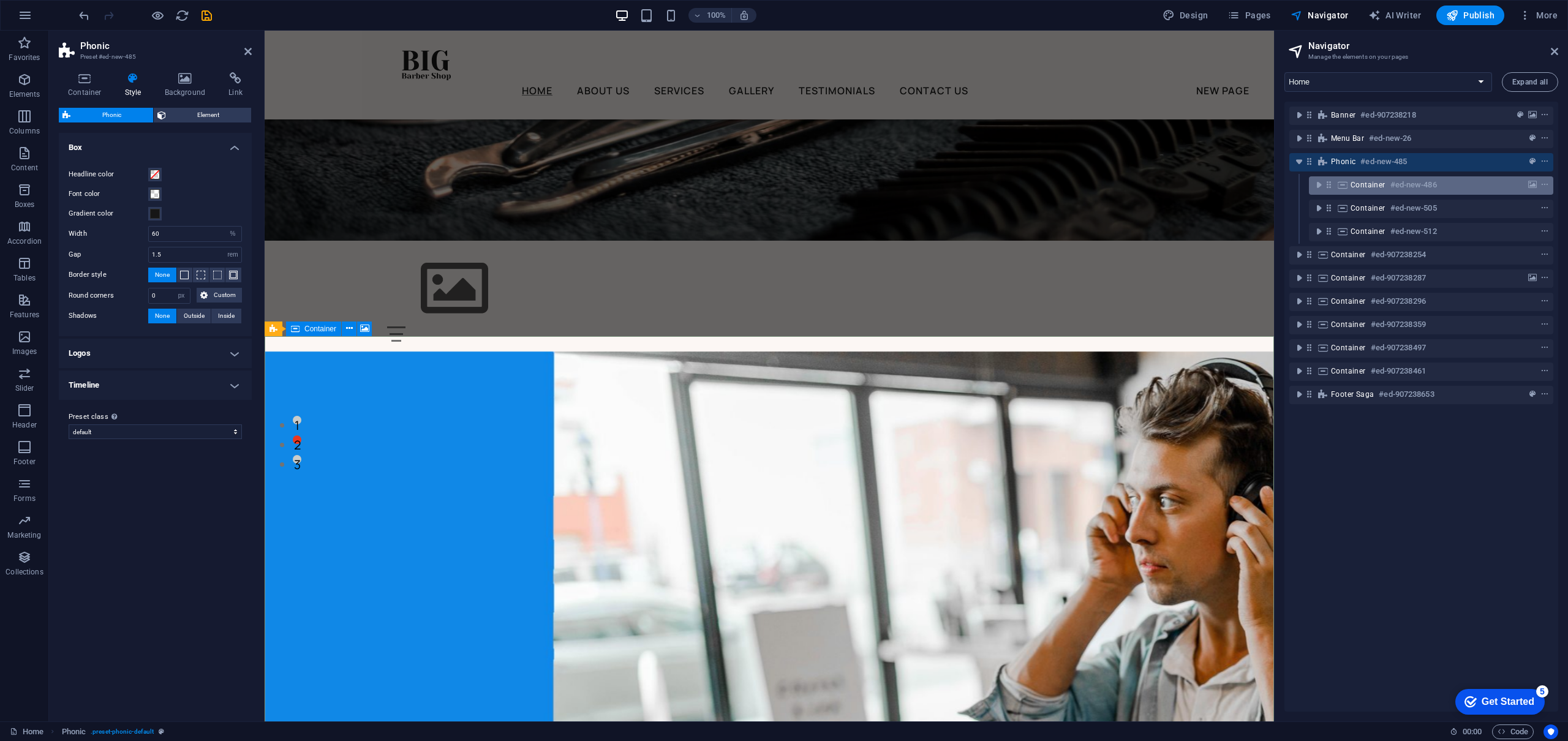
click at [1366, 188] on span "Container" at bounding box center [1367, 185] width 35 height 10
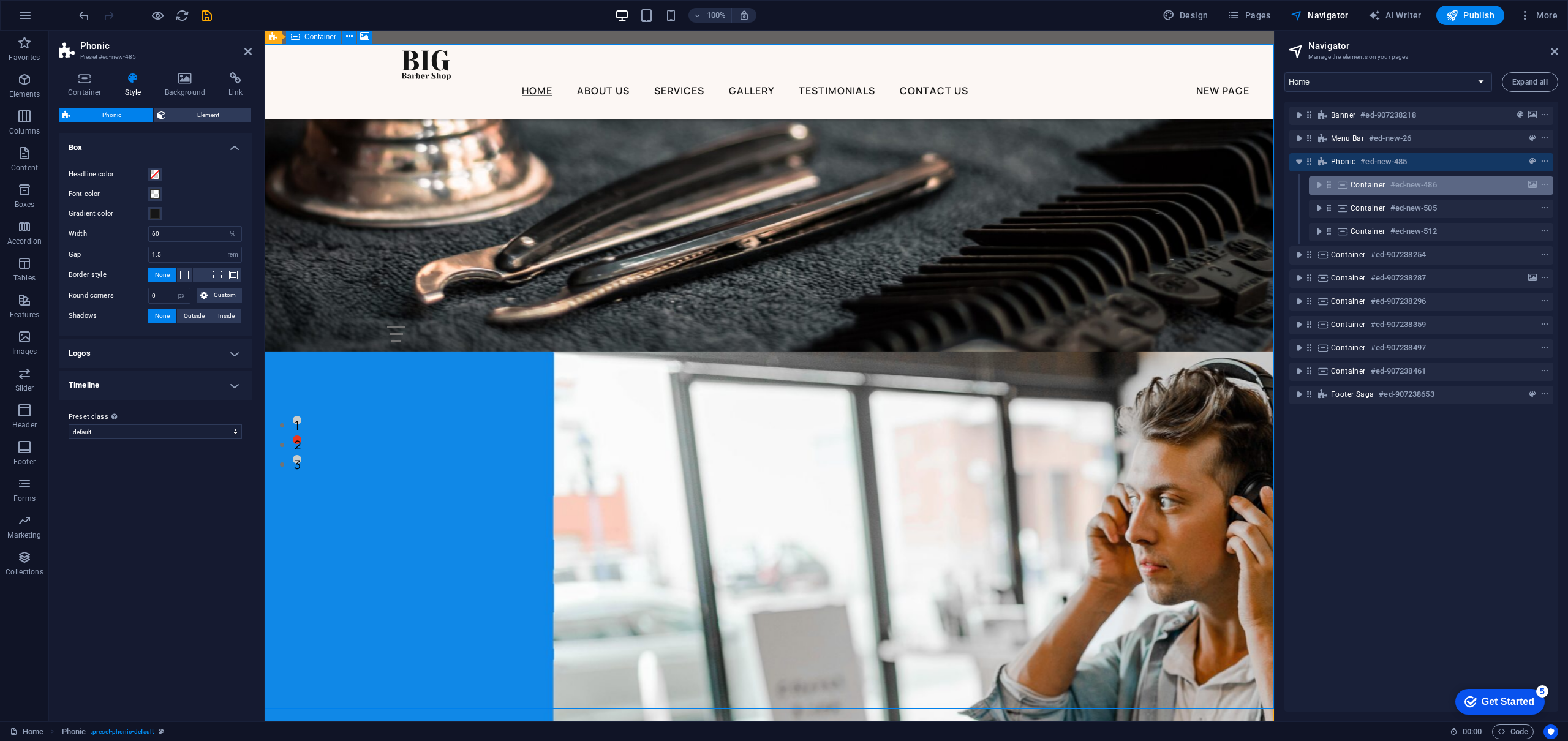
scroll to position [572, 0]
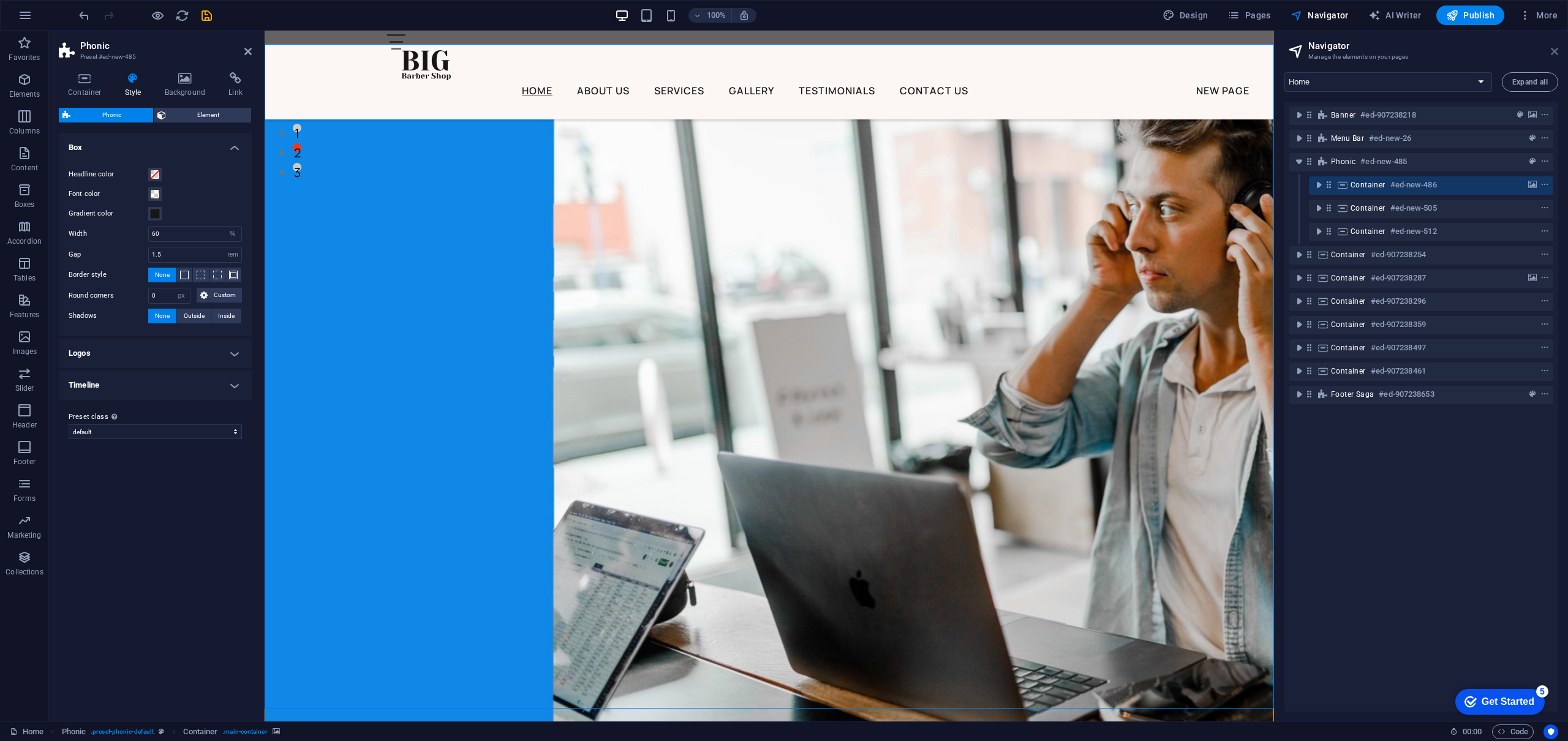
click at [1551, 49] on icon at bounding box center [1554, 52] width 7 height 10
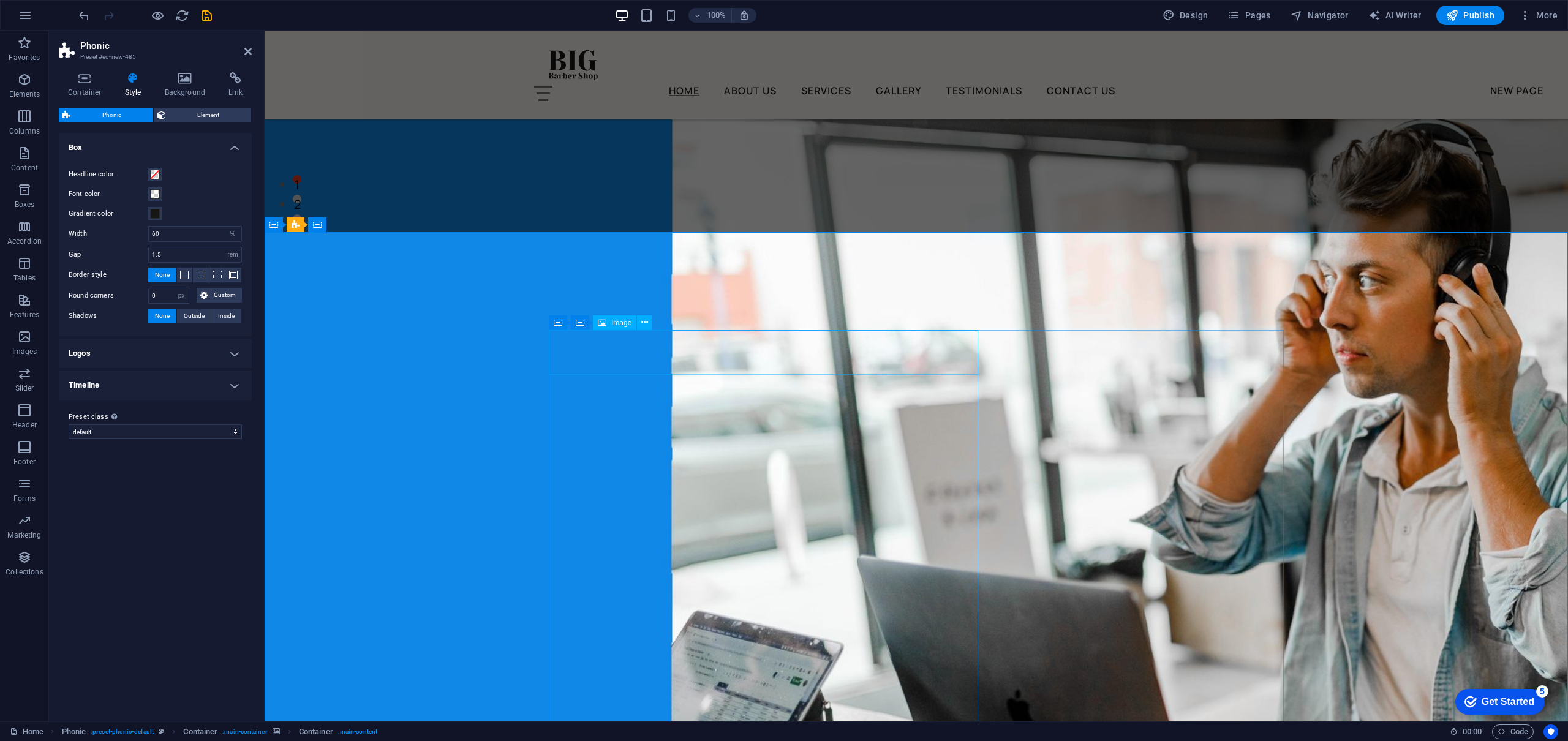
scroll to position [384, 0]
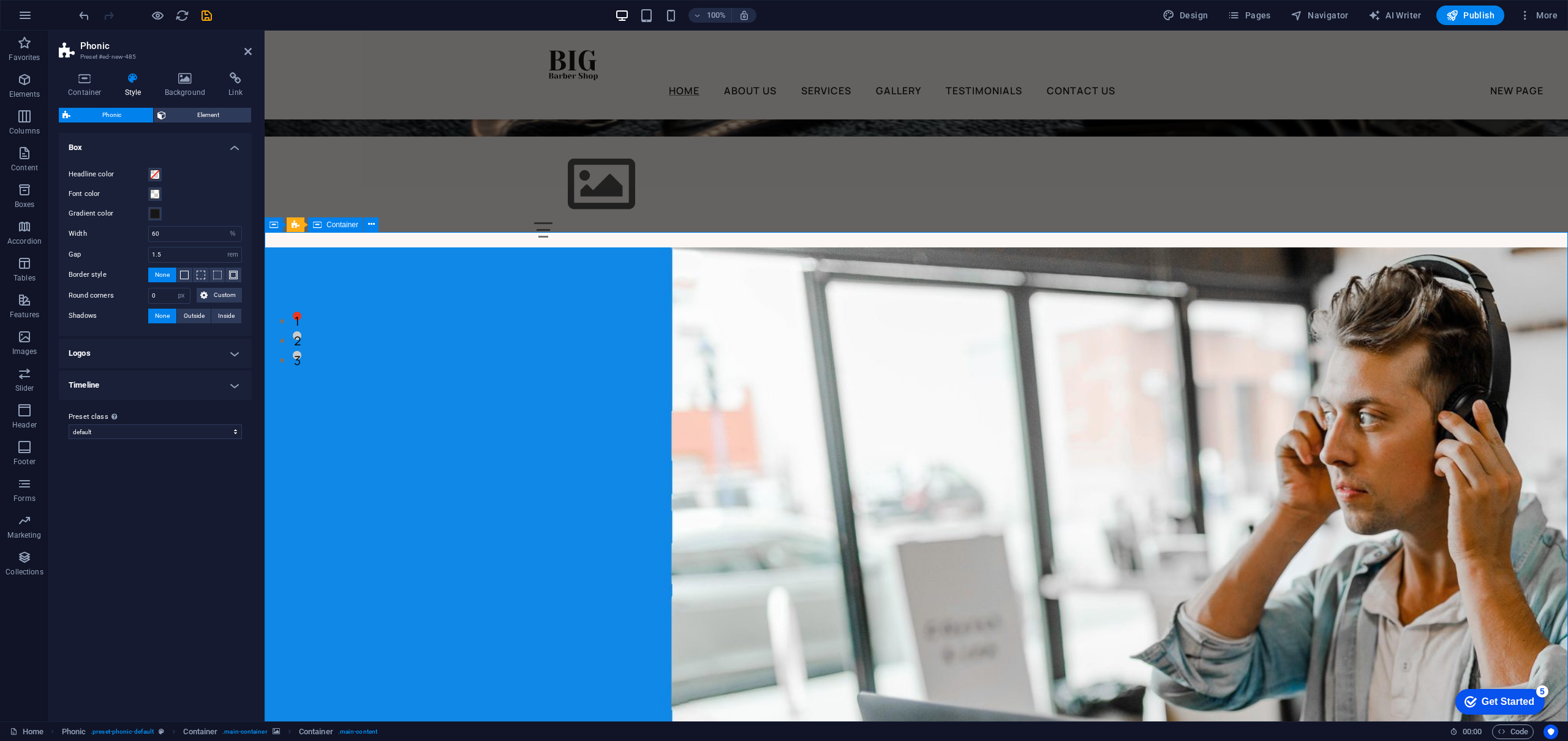
click at [371, 224] on icon at bounding box center [371, 224] width 7 height 13
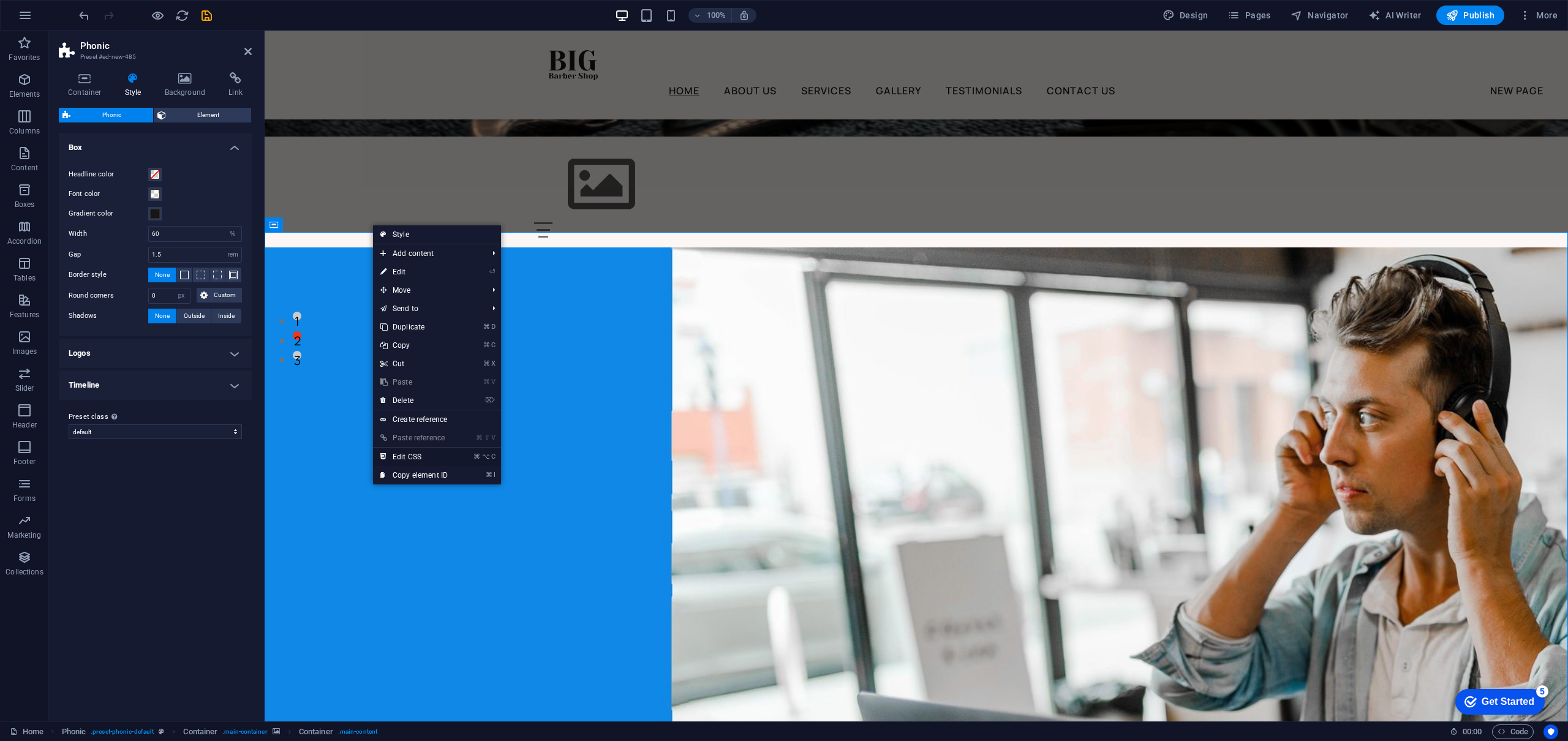
click at [420, 457] on link "⌘ ⌥ C Edit CSS" at bounding box center [414, 457] width 82 height 18
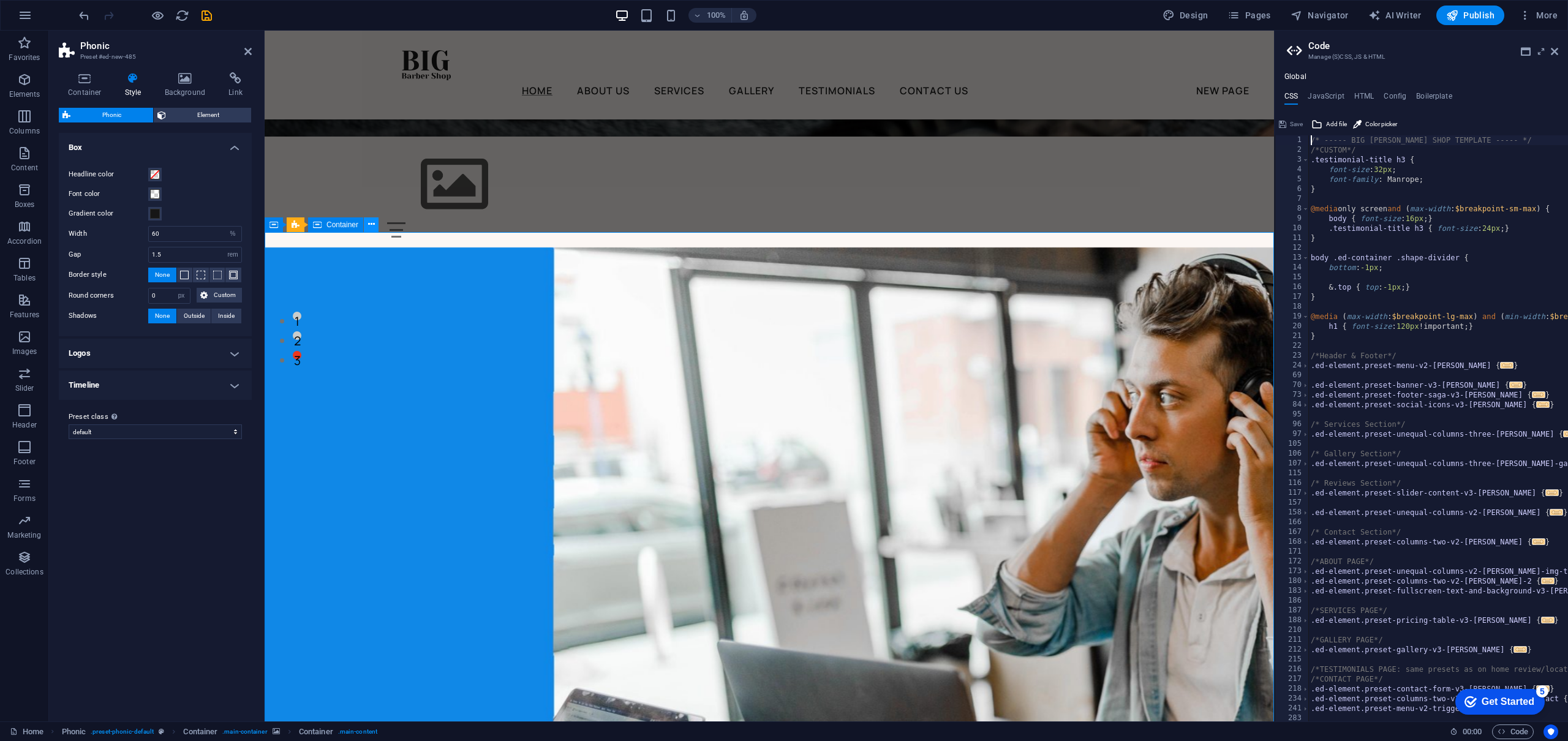
click at [371, 231] on button at bounding box center [371, 225] width 15 height 15
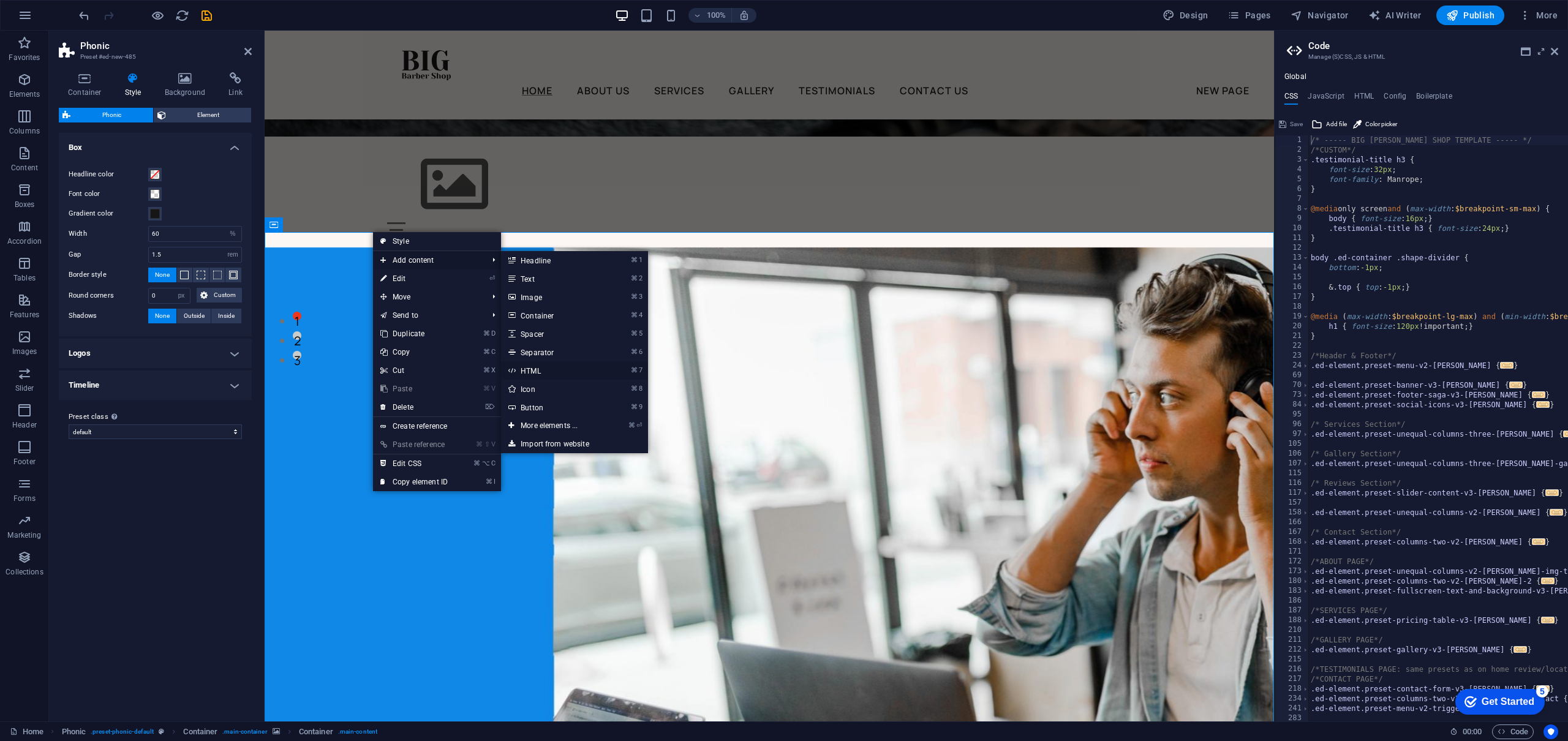
click at [537, 370] on link "⌘ 7 HTML" at bounding box center [551, 370] width 101 height 18
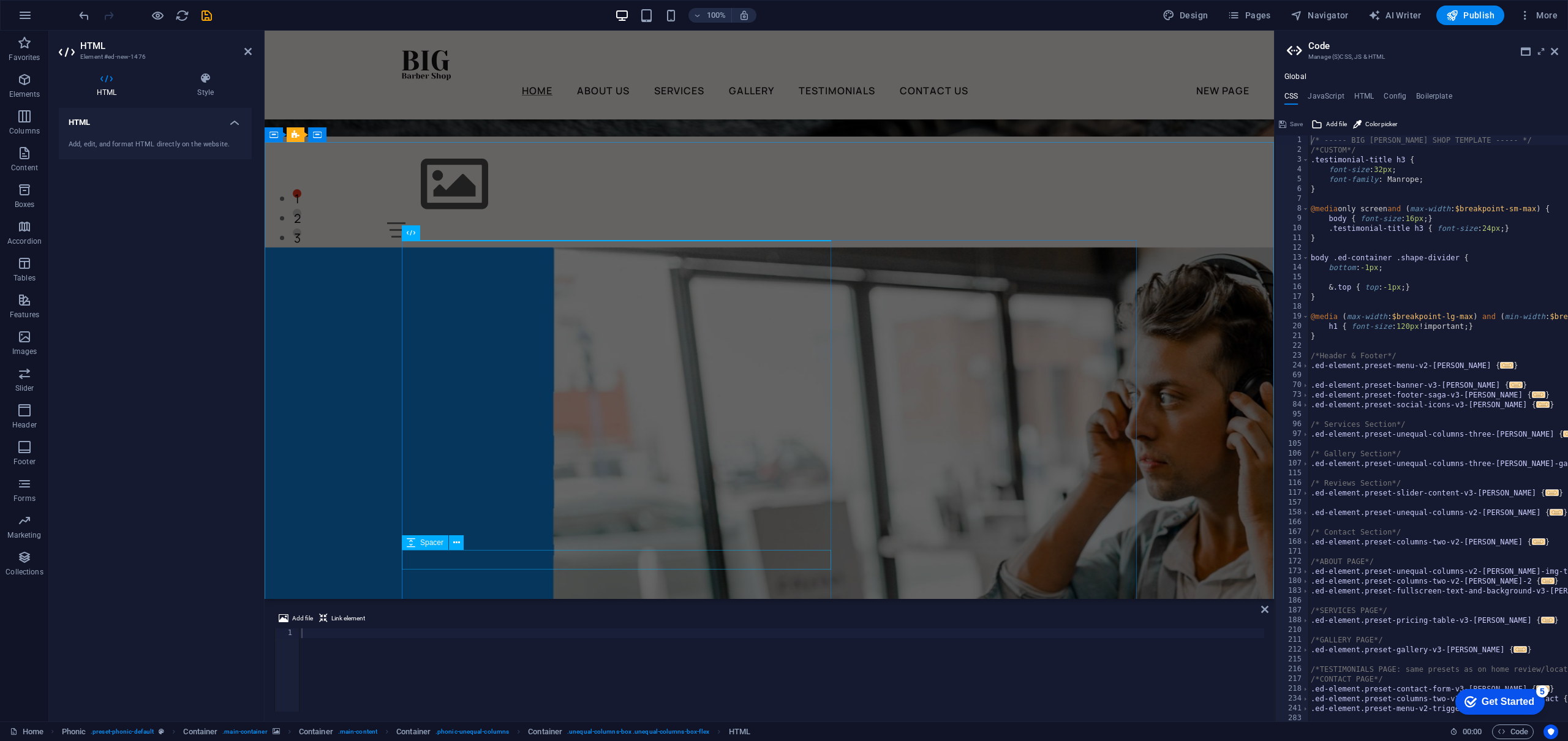
scroll to position [573, 0]
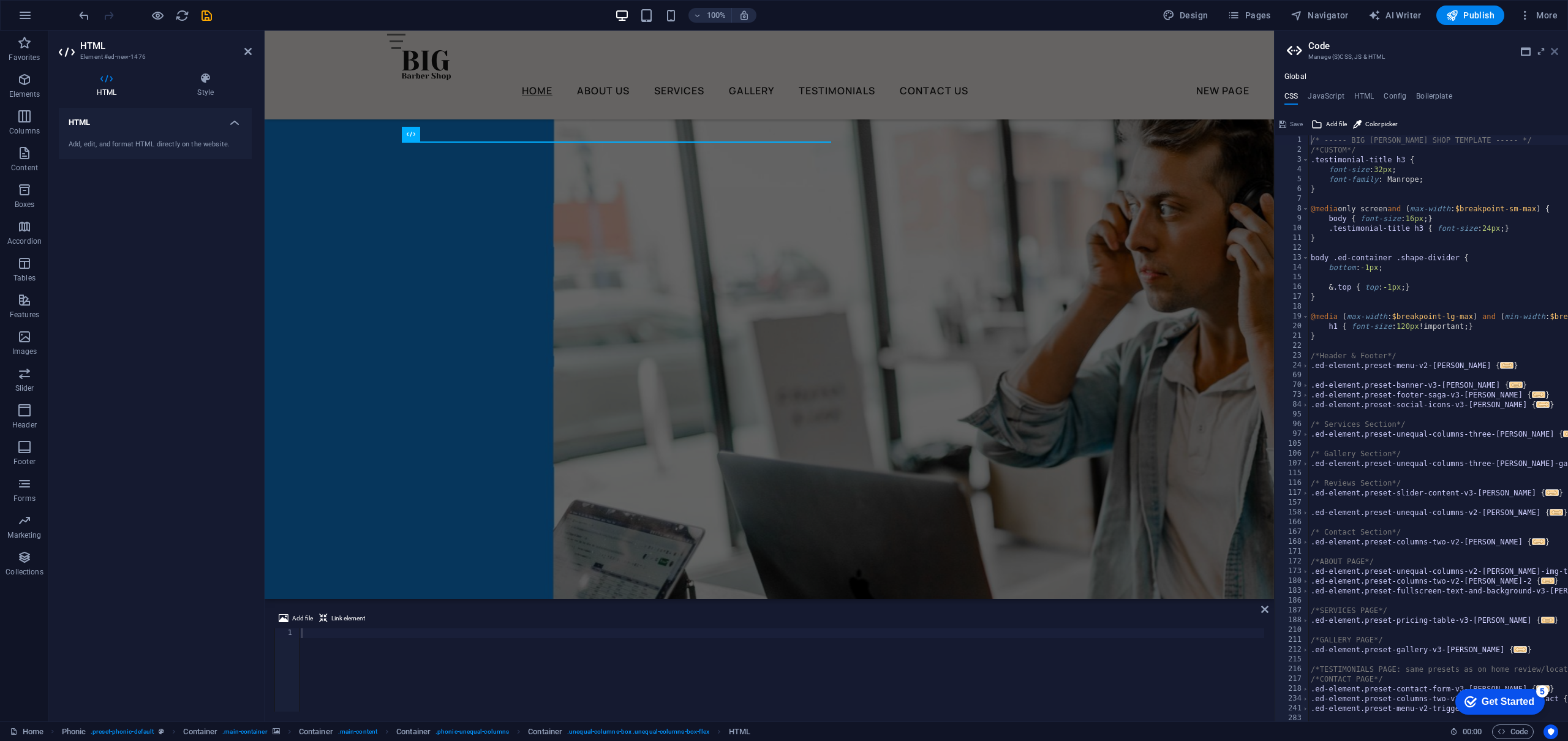
click at [1555, 54] on icon at bounding box center [1554, 52] width 7 height 10
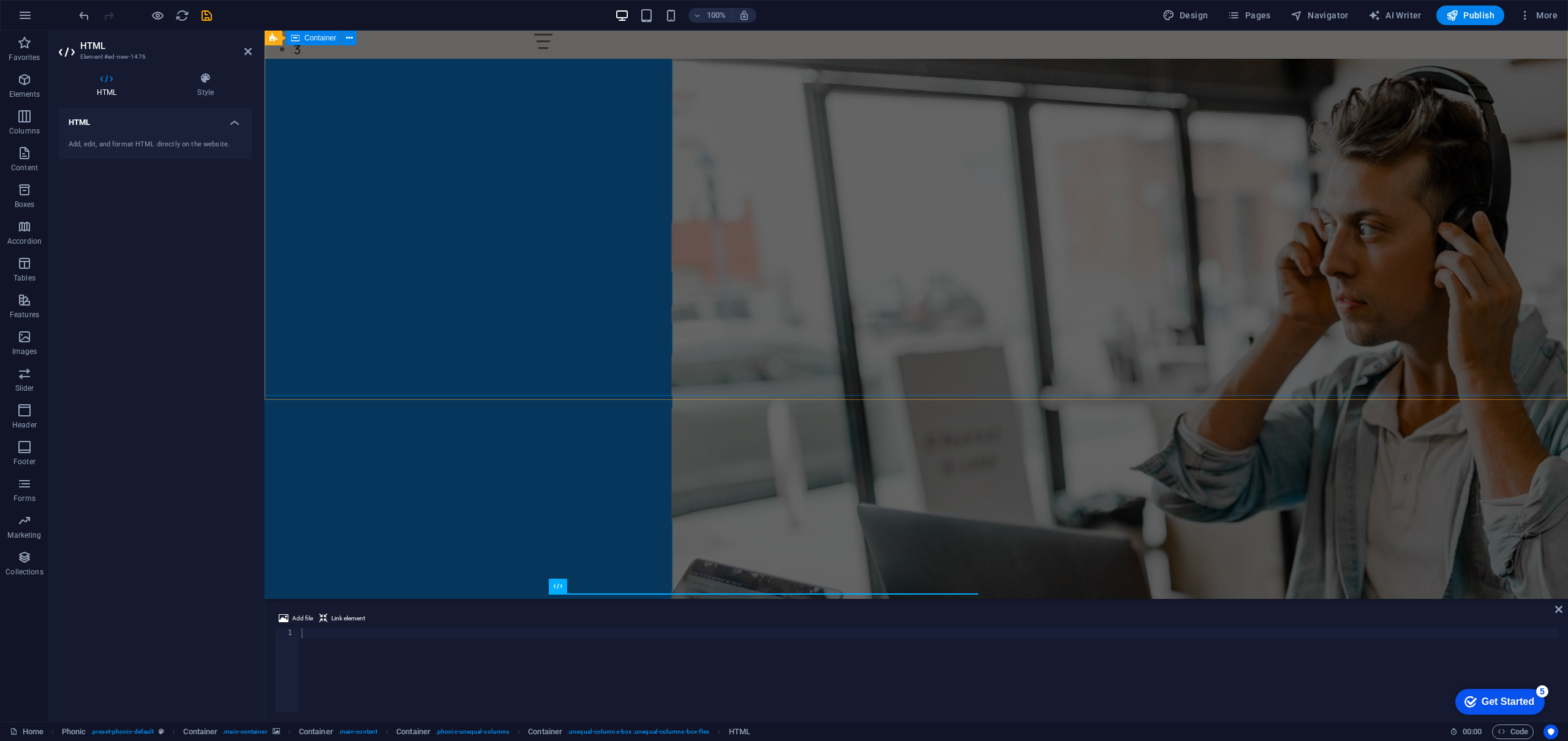
scroll to position [0, 0]
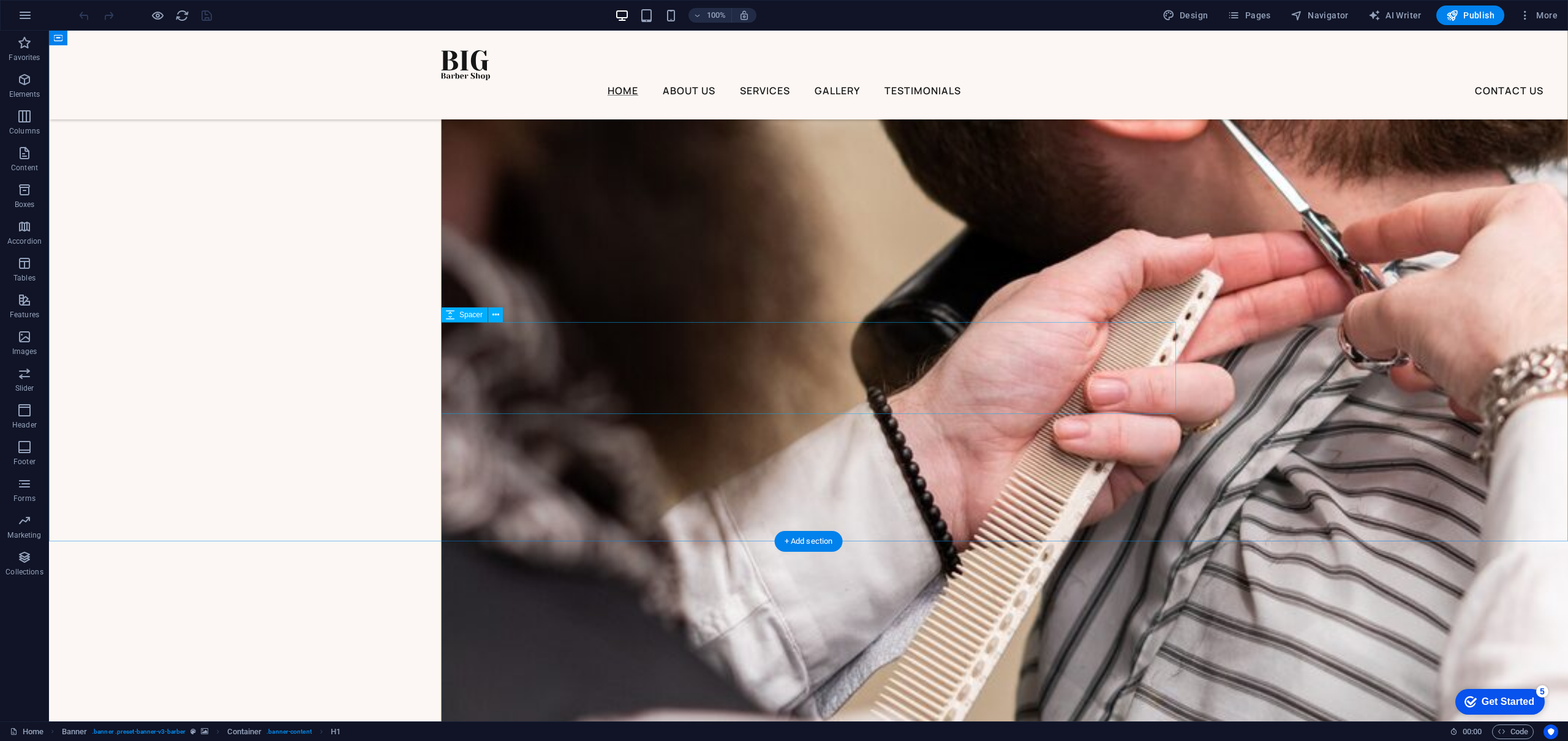
scroll to position [4801, 0]
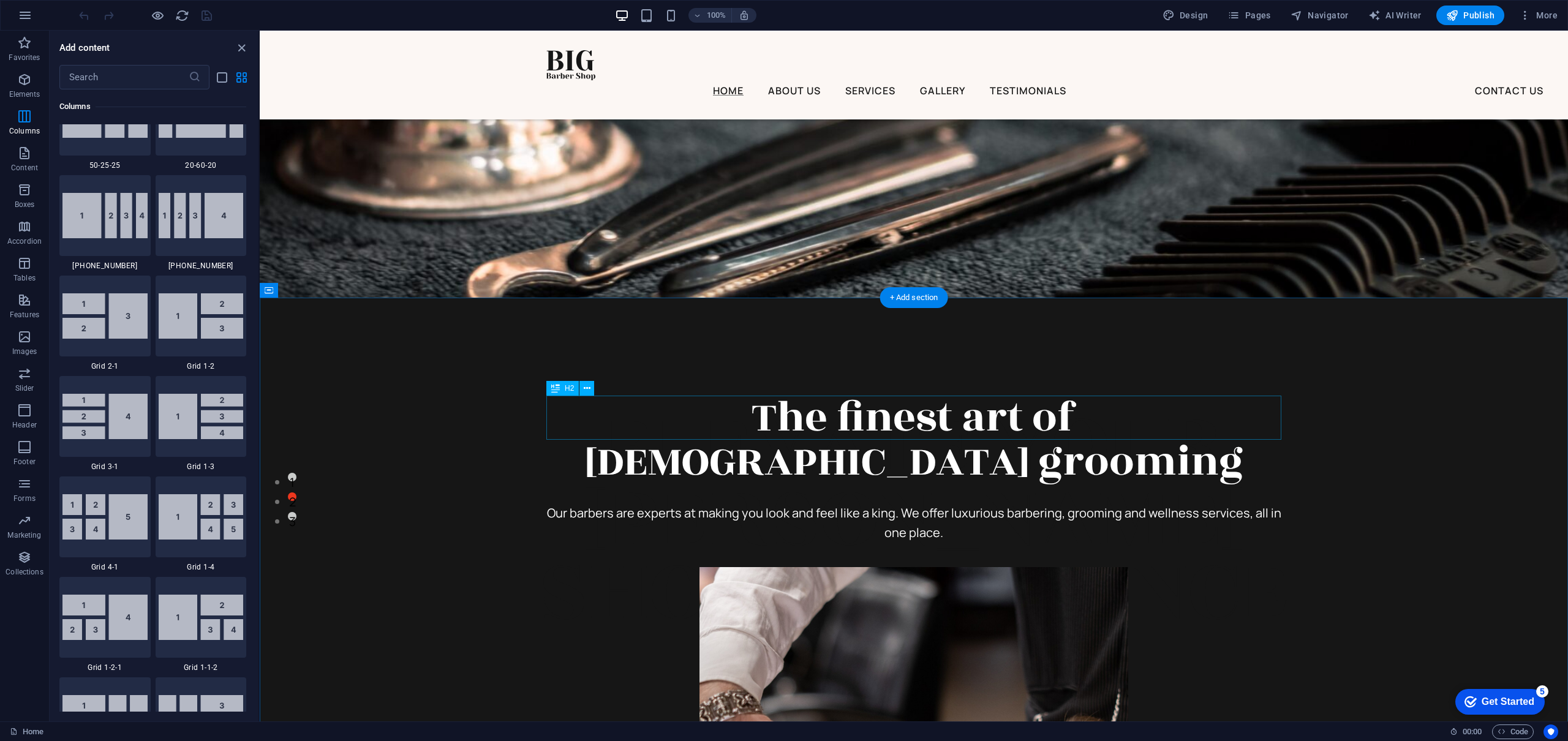
scroll to position [0, 0]
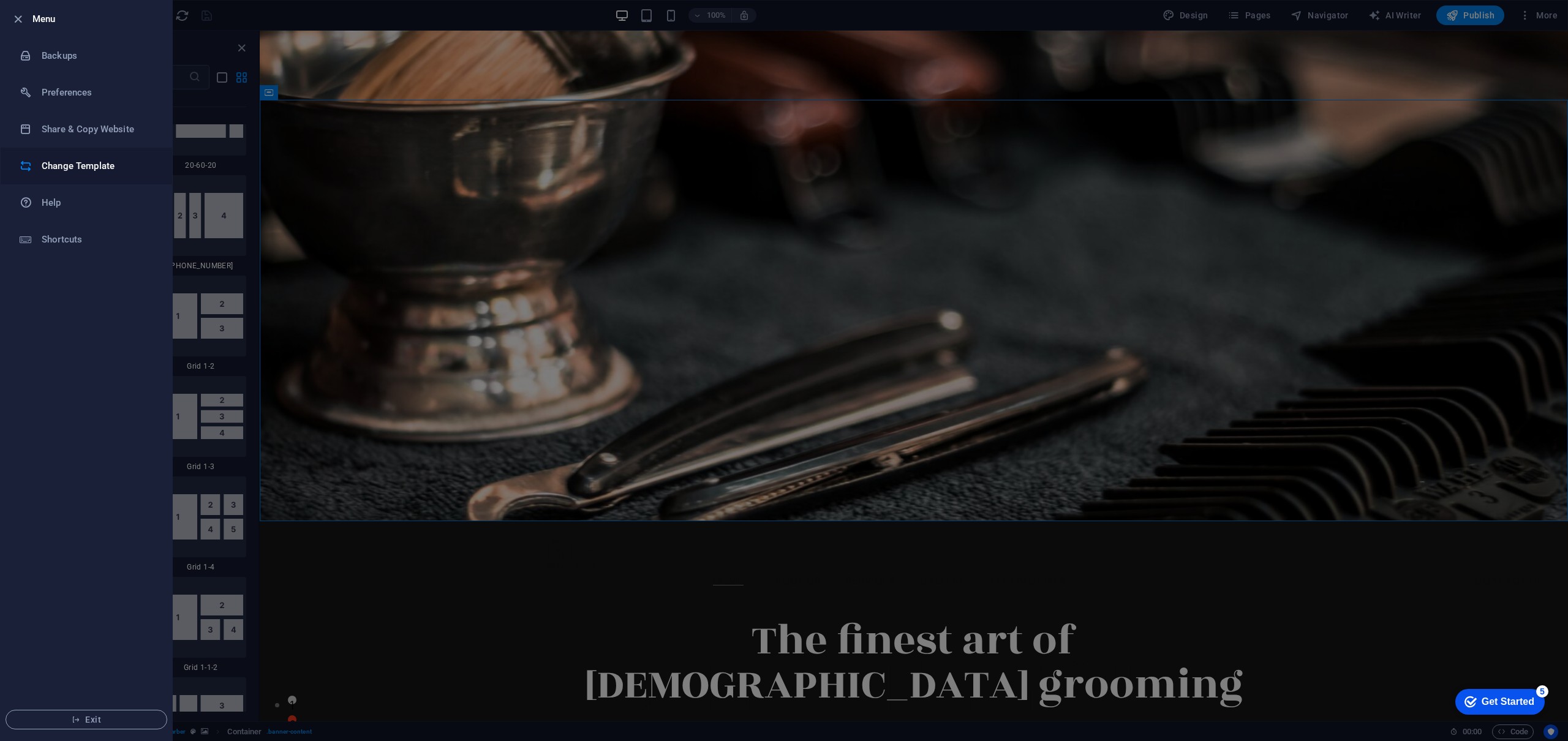
click at [62, 169] on h6 "Change Template" at bounding box center [99, 166] width 113 height 15
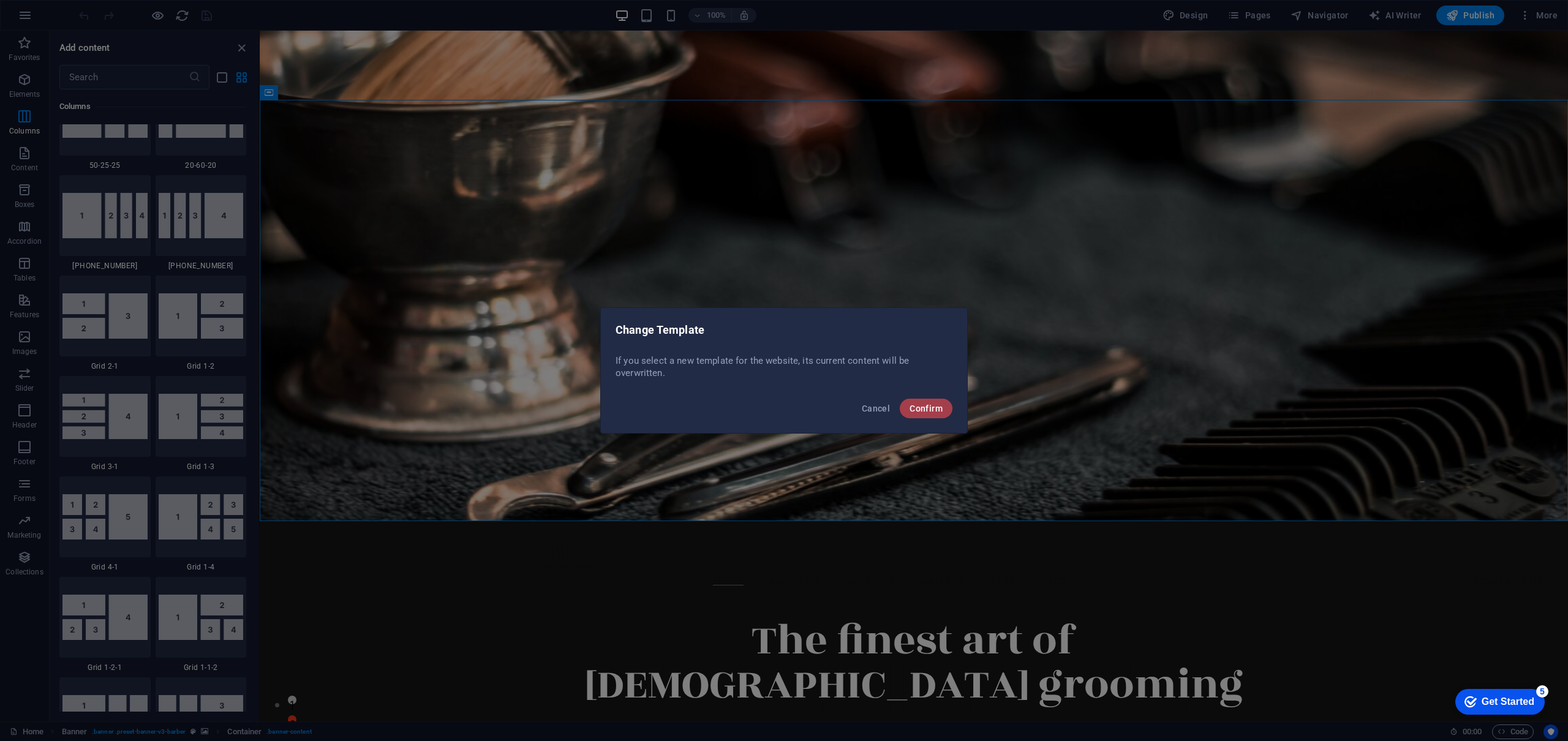
click at [917, 409] on span "Confirm" at bounding box center [926, 408] width 33 height 10
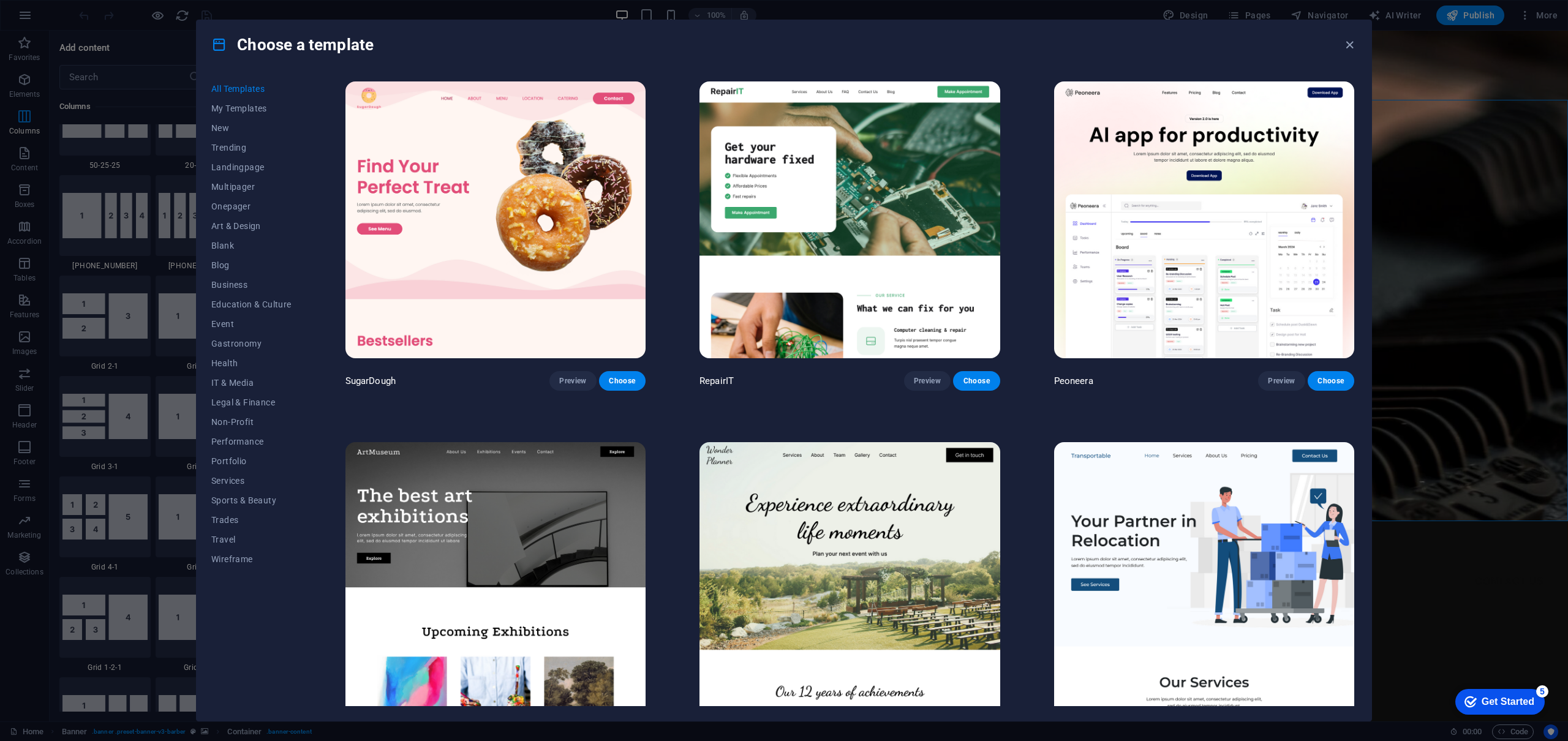
click at [1345, 52] on div "Choose a template" at bounding box center [783, 45] width 1174 height 49
click at [1349, 44] on icon "button" at bounding box center [1349, 44] width 14 height 14
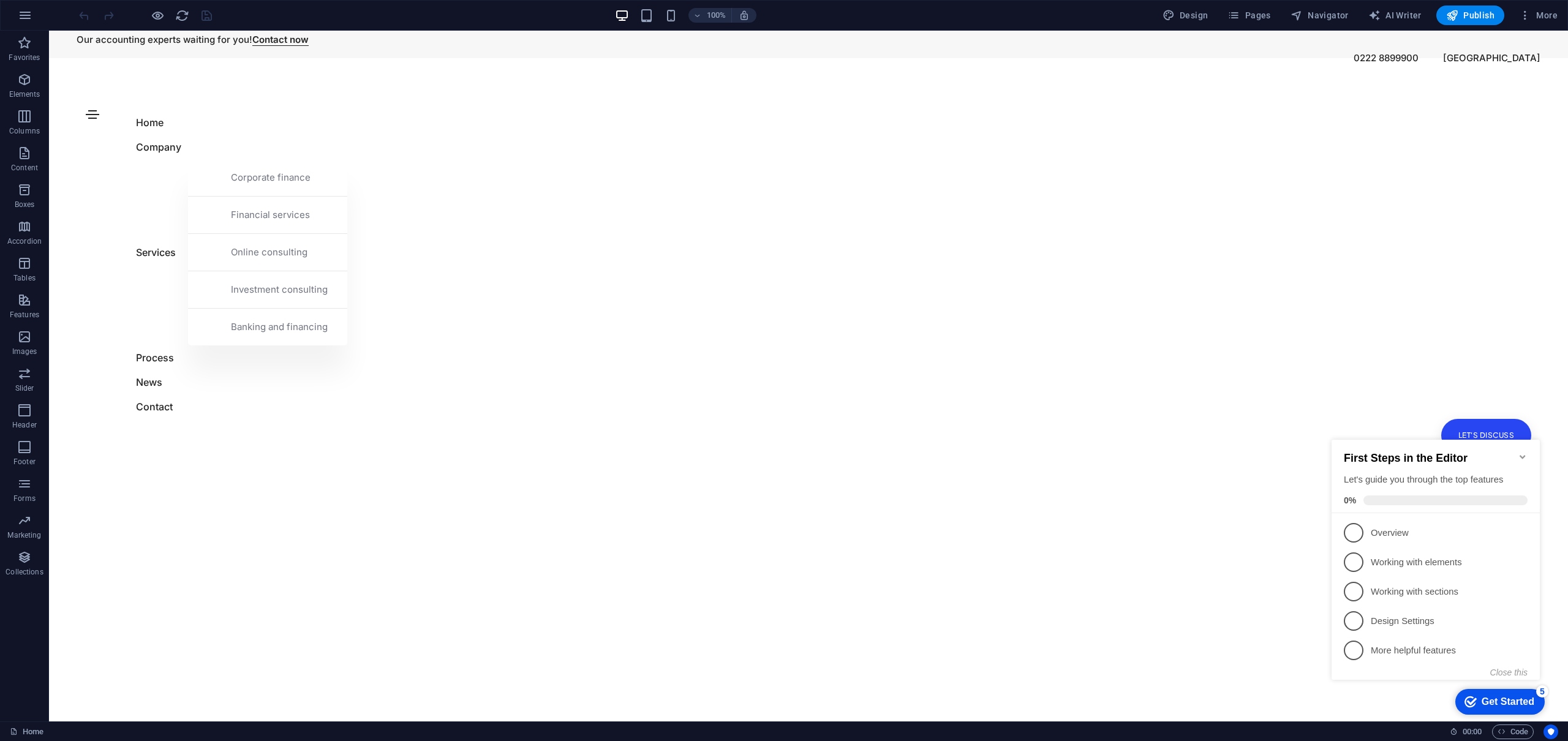
click at [1477, 49] on html "Skip to main content Our accounting experts waiting for you! Contact now 0222 8…" at bounding box center [809, 39] width 1519 height 18
click at [363, 49] on html "Skip to main content Our accounting experts waiting for you! Contact now 0222 8…" at bounding box center [809, 39] width 1519 height 18
click at [91, 49] on html "Skip to main content Our accounting experts waiting for you! Contact now 0222 8…" at bounding box center [809, 39] width 1519 height 18
click at [668, 49] on html "Skip to main content Our accounting experts waiting for you! Contact now 0222 8…" at bounding box center [809, 39] width 1519 height 18
click at [99, 38] on icon at bounding box center [100, 39] width 7 height 13
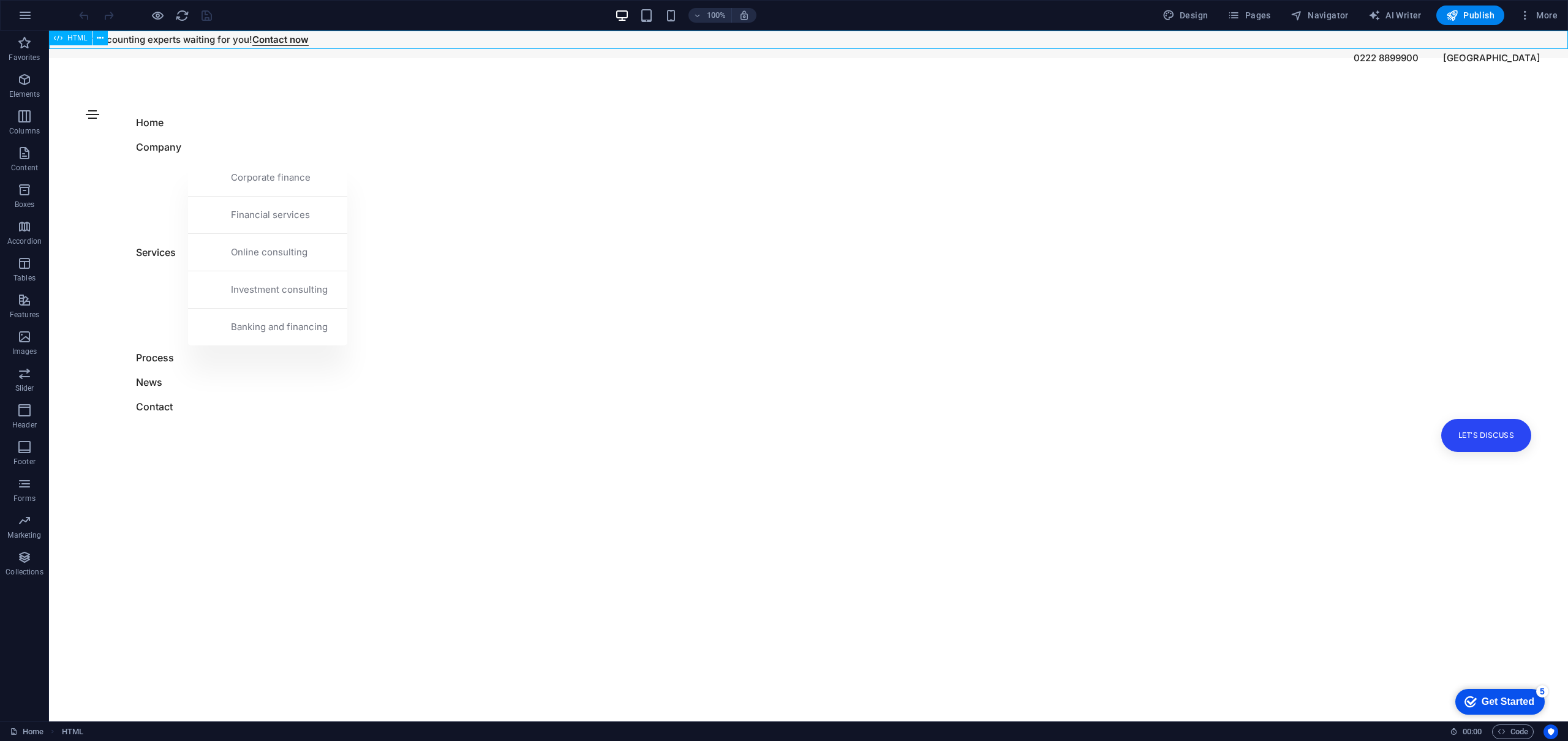
click at [64, 39] on div "HTML" at bounding box center [71, 38] width 44 height 15
click at [76, 39] on span "HTML" at bounding box center [77, 38] width 21 height 7
click at [67, 732] on span "HTML" at bounding box center [72, 732] width 21 height 15
click at [1513, 729] on span "Code" at bounding box center [1512, 732] width 30 height 15
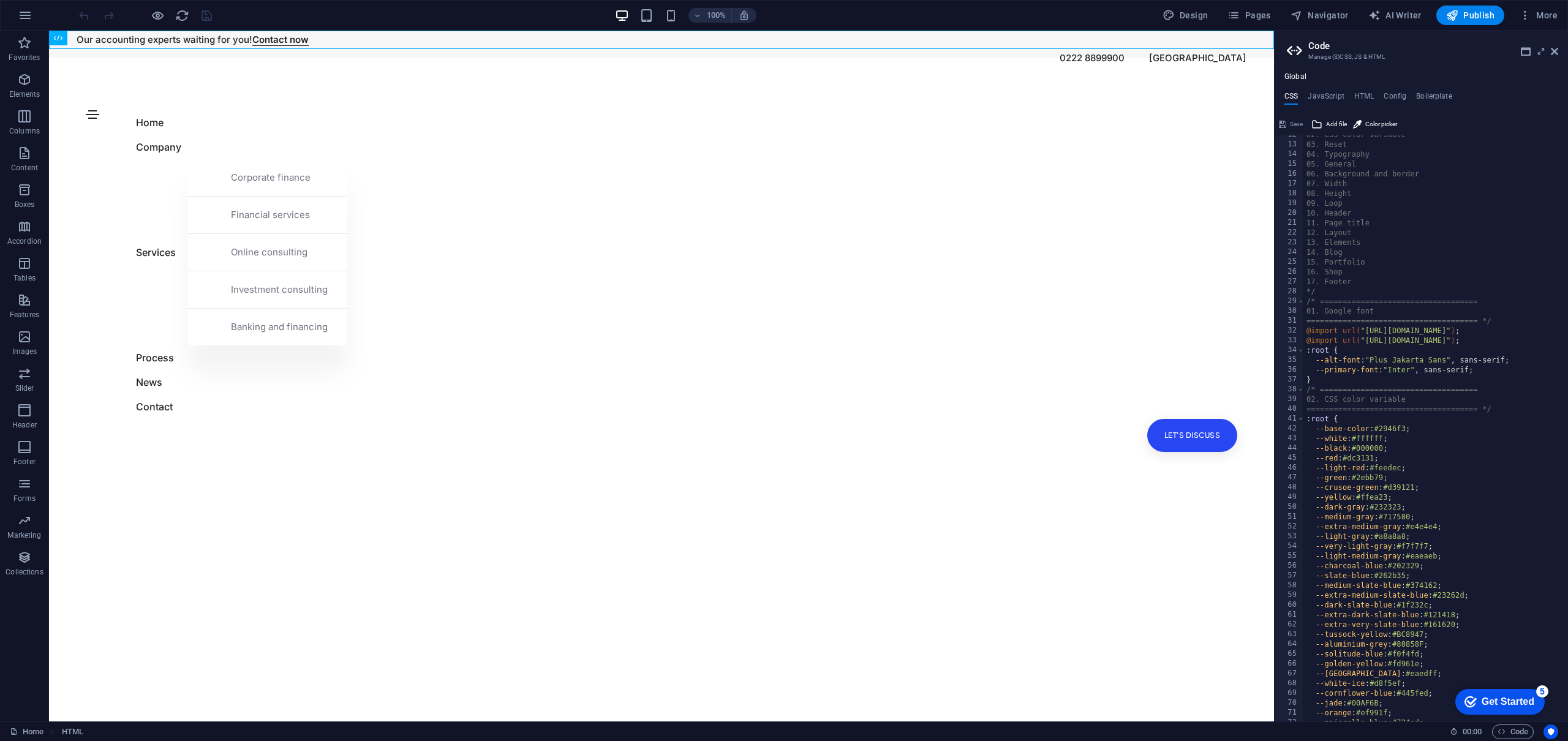
scroll to position [0, 5]
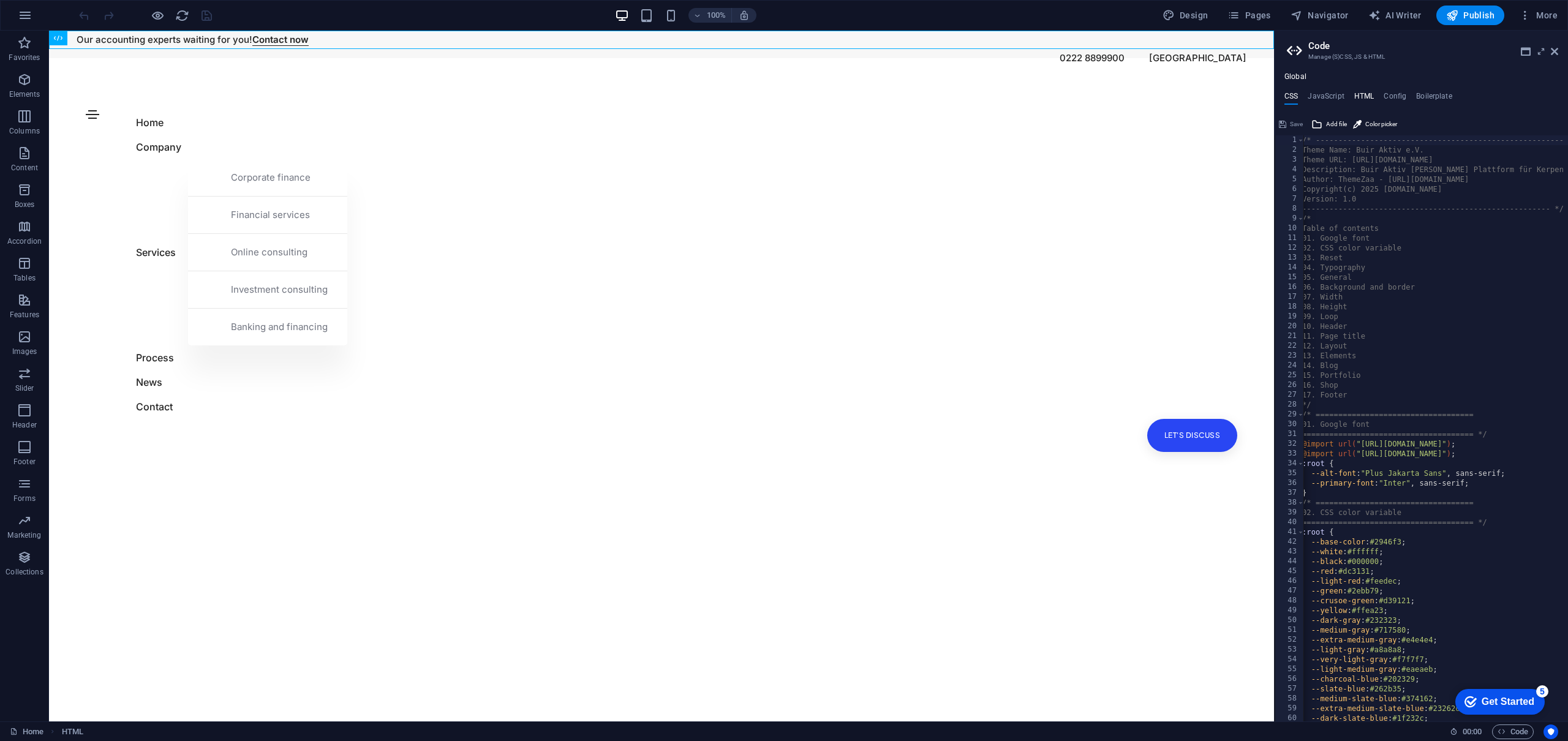
click at [1364, 93] on h4 "HTML" at bounding box center [1364, 99] width 21 height 13
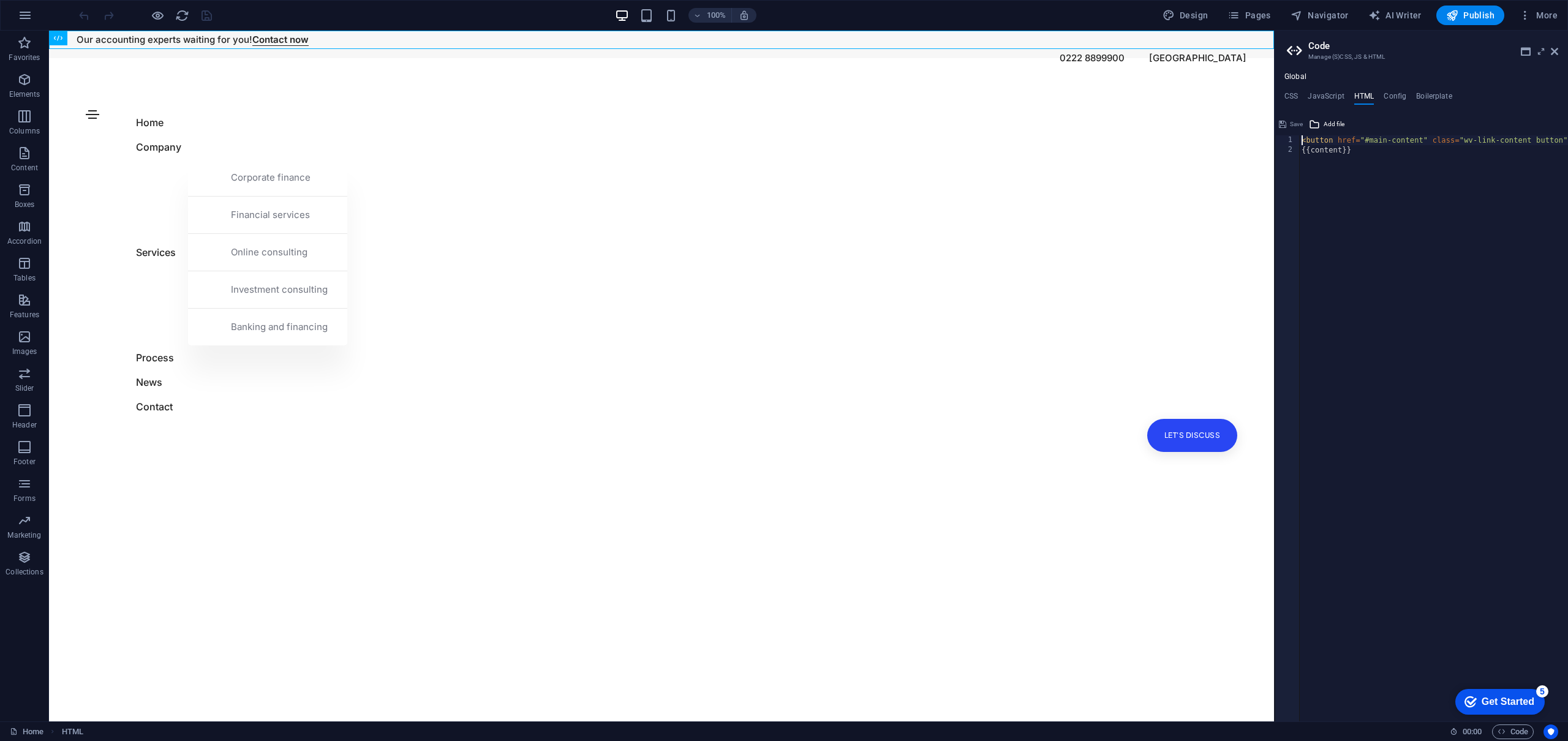
click at [1362, 216] on div "< button href = "#main-content" class = "wv-link-content button" > Skip to main…" at bounding box center [1501, 438] width 405 height 605
type textarea "<button href="#main-content" class="wv-link-content button">Skip to main conten…"
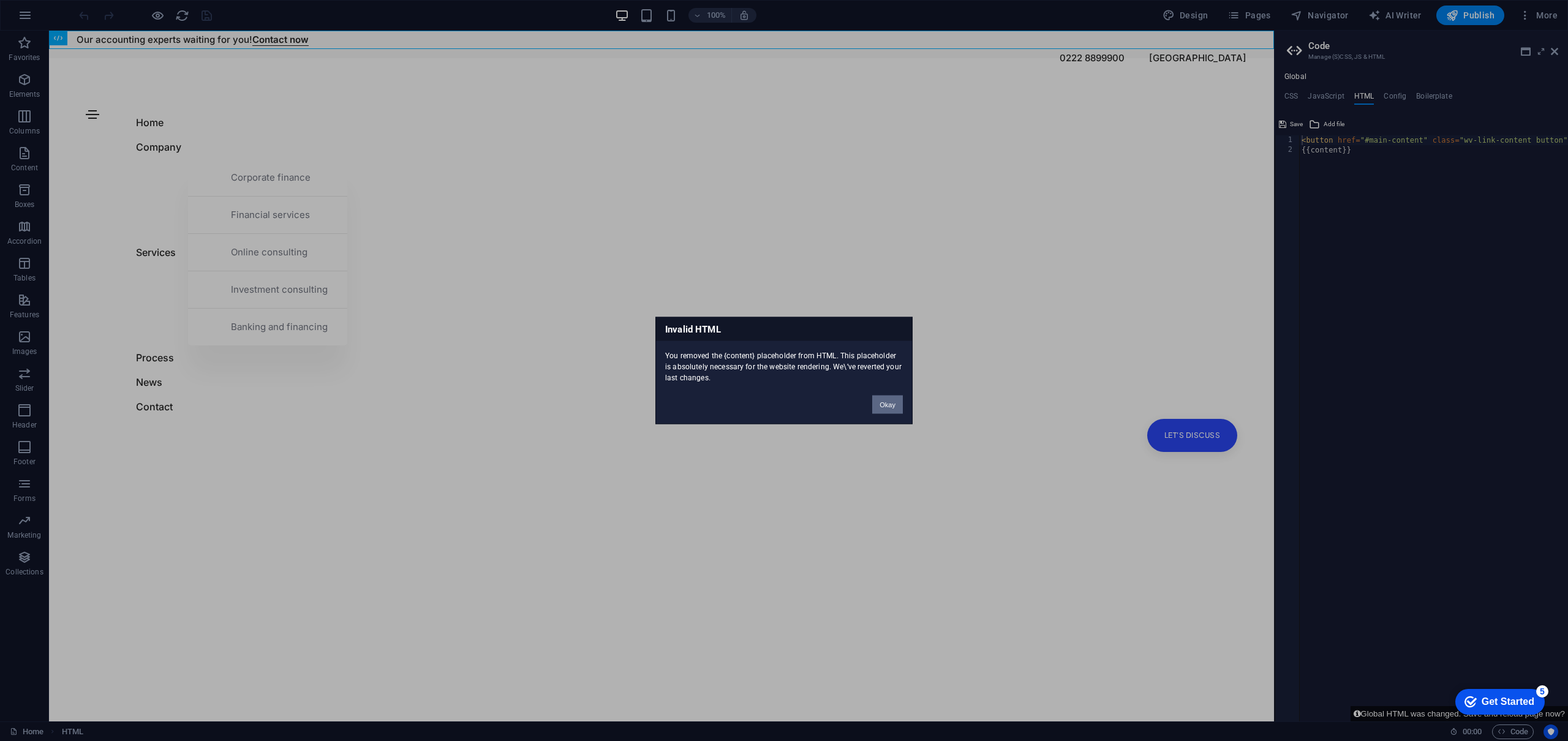
click at [883, 405] on button "Okay" at bounding box center [887, 404] width 30 height 18
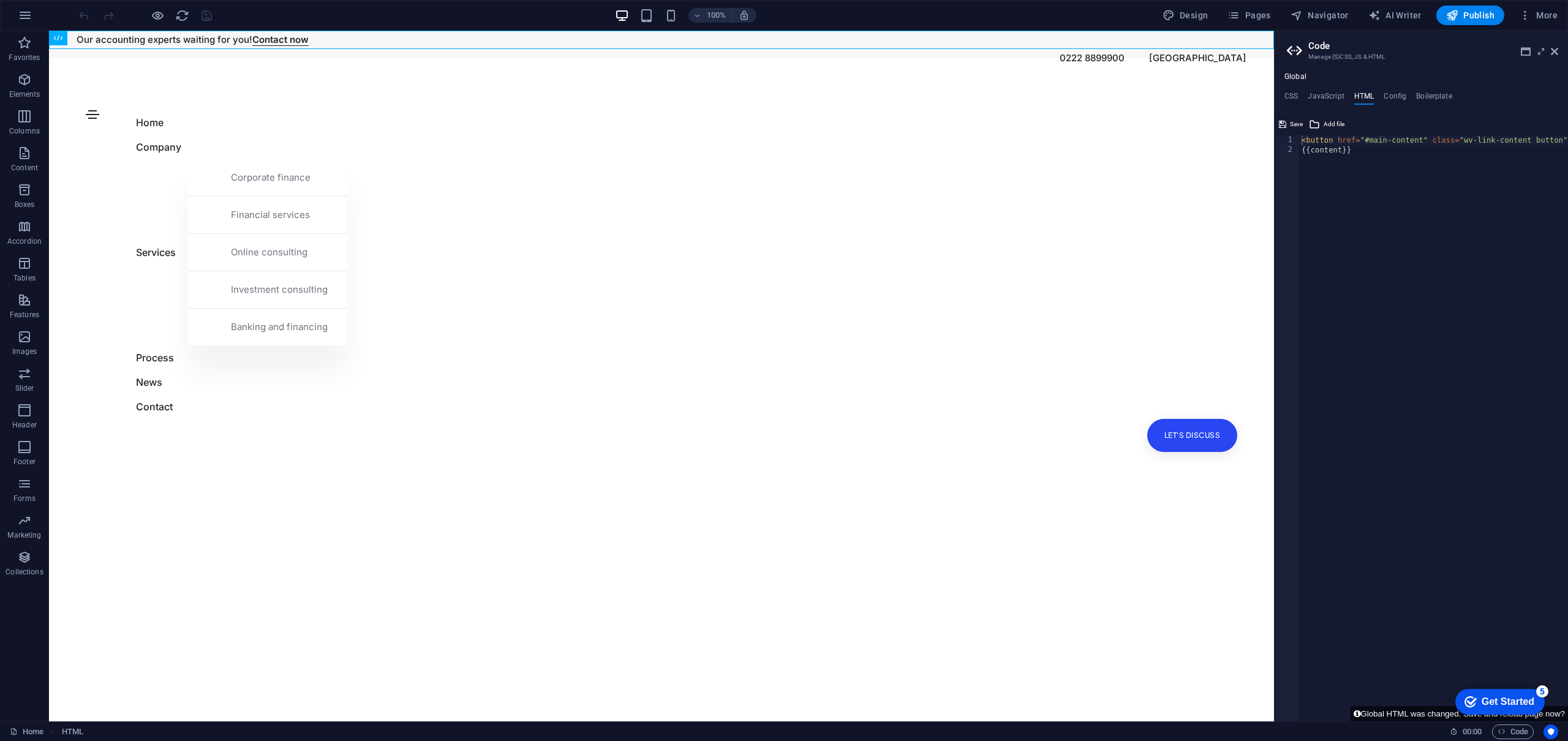
click at [1383, 161] on div "< button href = "#main-content" class = "wv-link-content button" > Skip to main…" at bounding box center [1501, 438] width 405 height 605
type textarea "<button href="#main-content" class="wv-link-content button">Skip to main conten…"
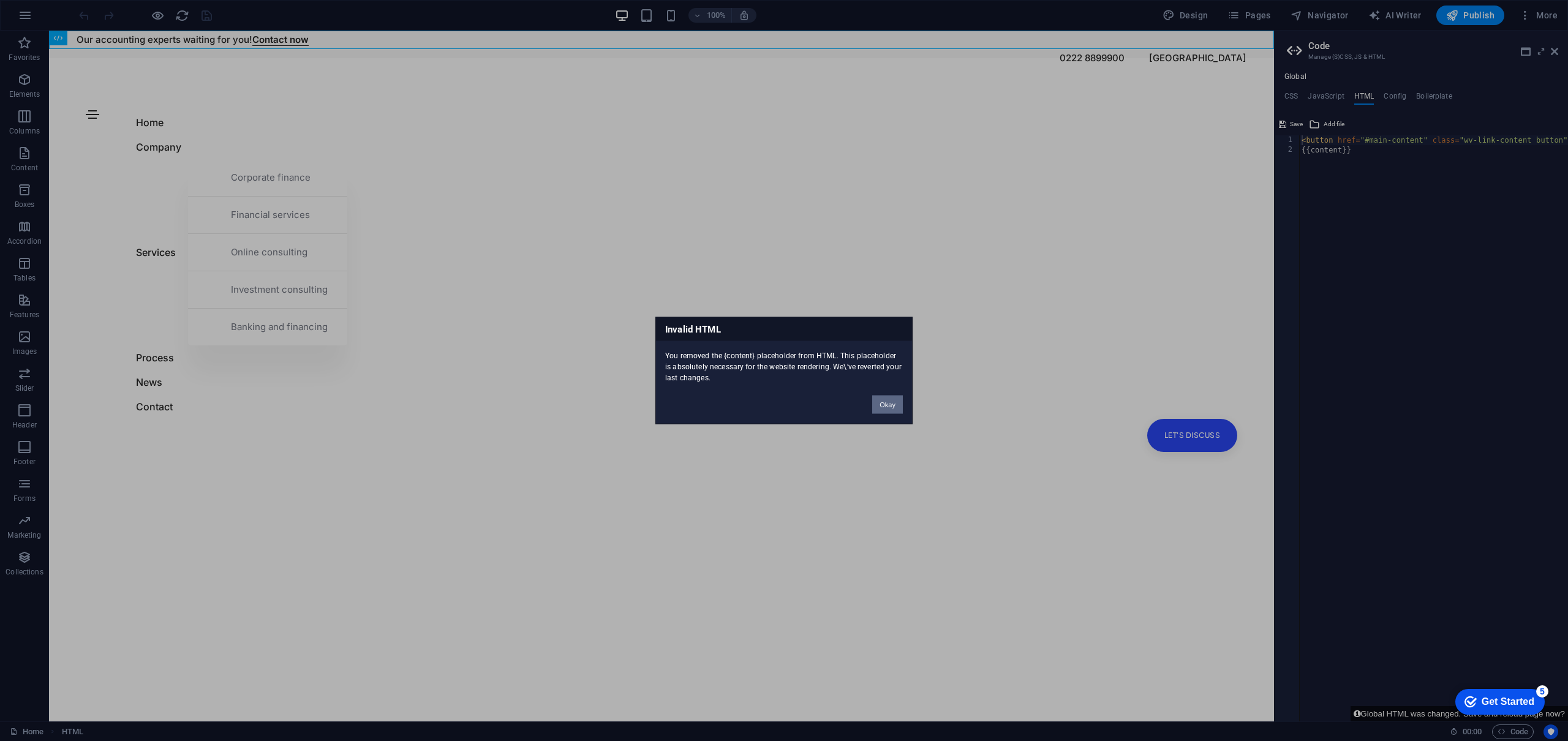
click at [883, 398] on button "Okay" at bounding box center [887, 404] width 30 height 18
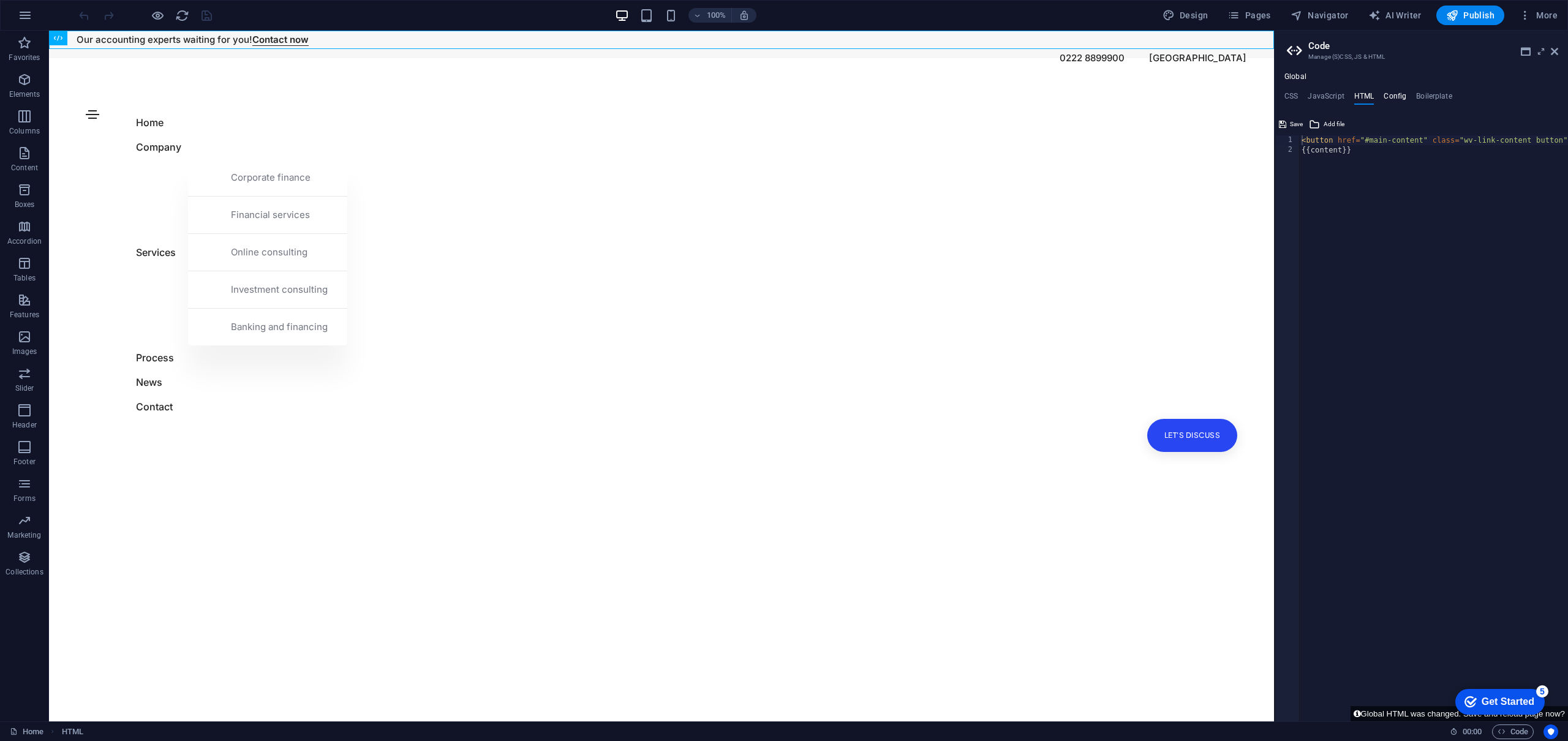
click at [1393, 102] on h4 "Config" at bounding box center [1395, 99] width 23 height 13
type textarea "$color-background: #ffffff;"
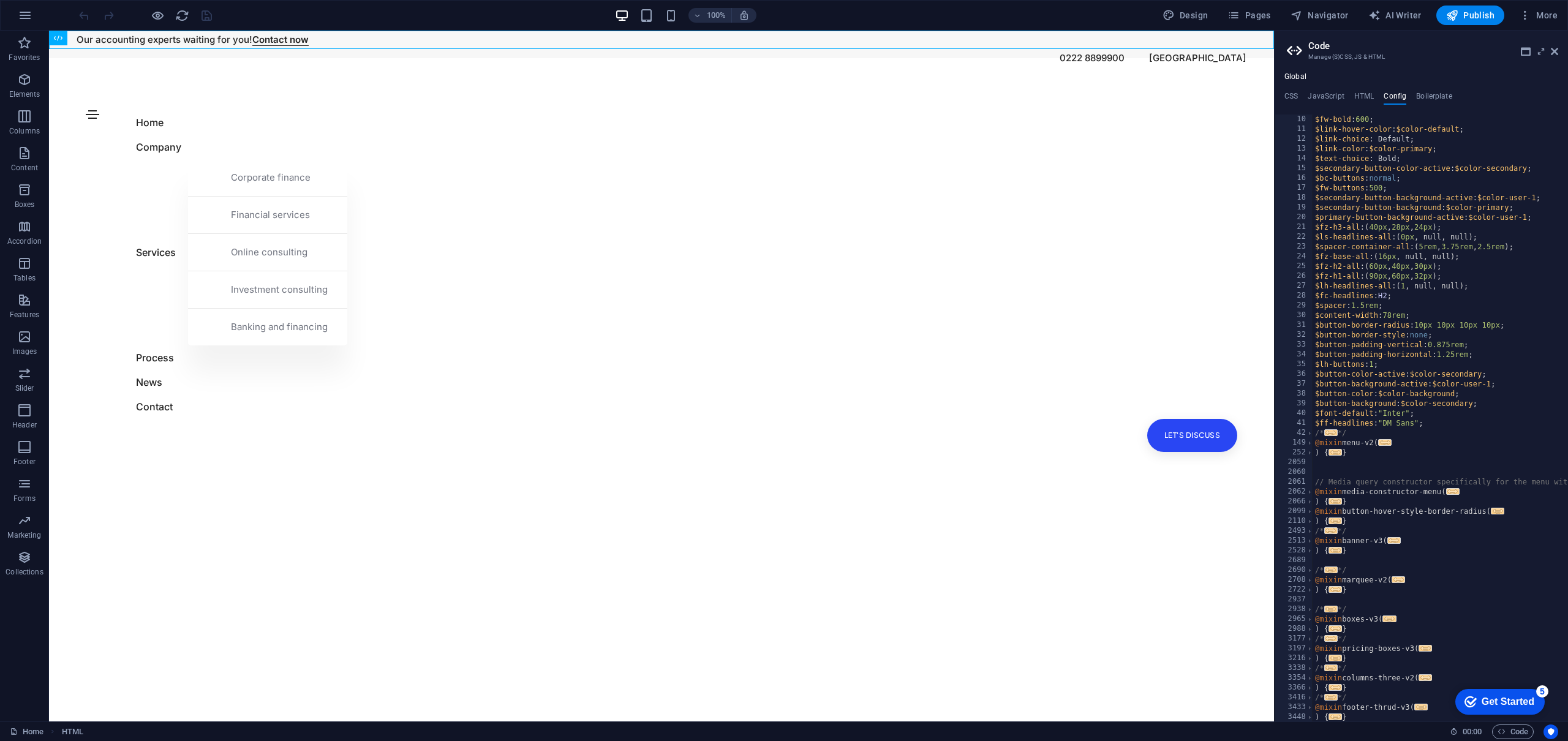
scroll to position [0, 0]
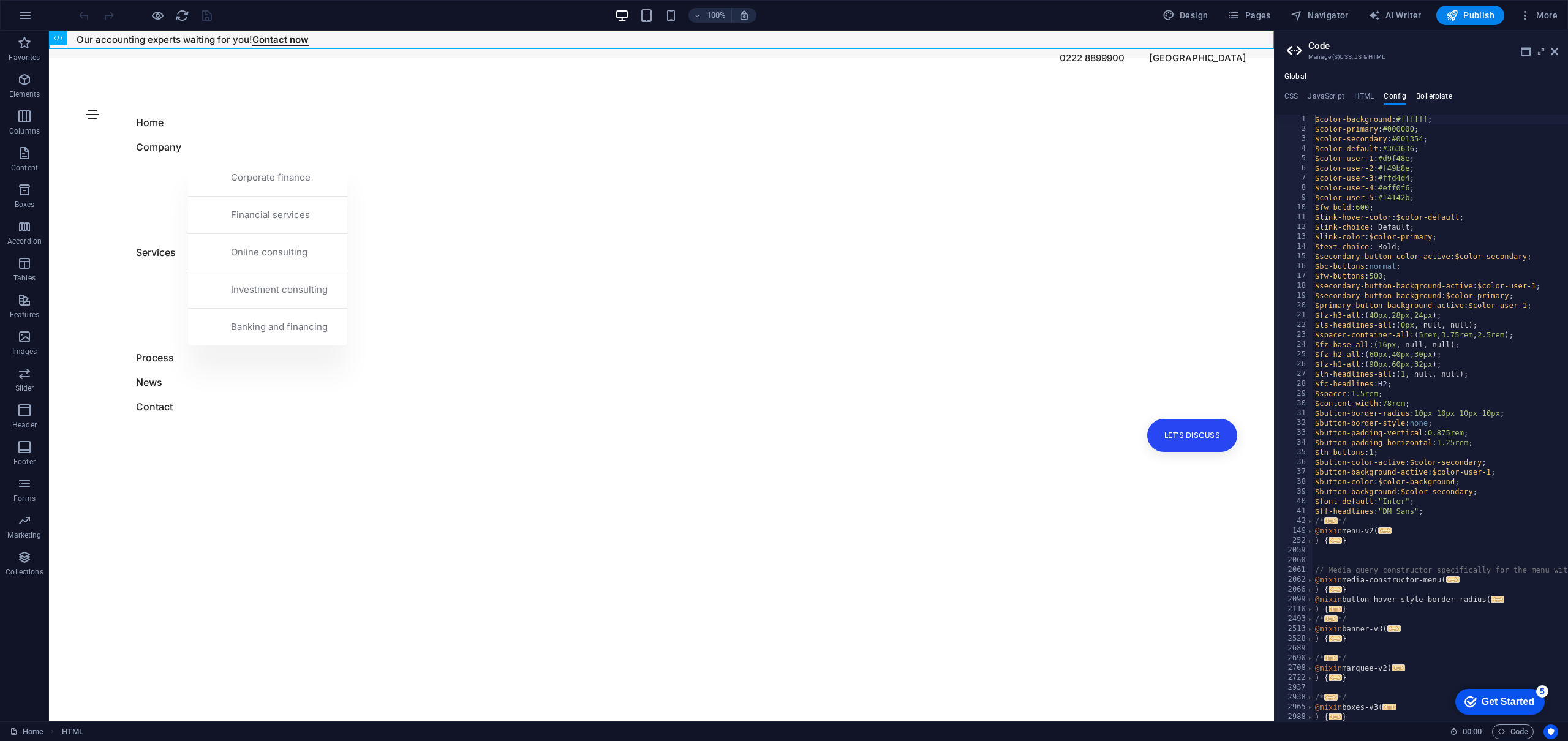
click at [1434, 104] on h4 "Boilerplate" at bounding box center [1434, 99] width 36 height 13
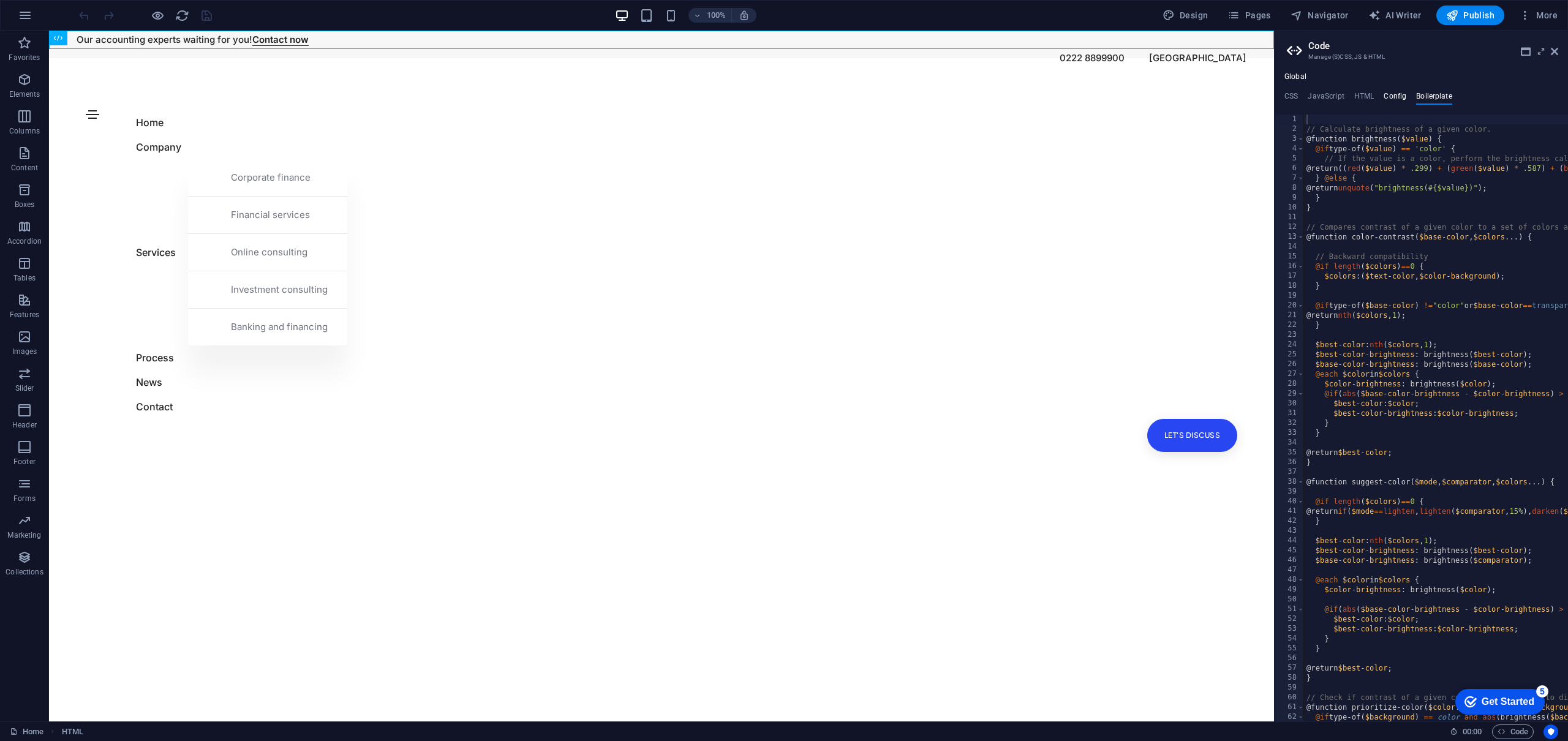
click at [1390, 95] on h4 "Config" at bounding box center [1395, 99] width 23 height 13
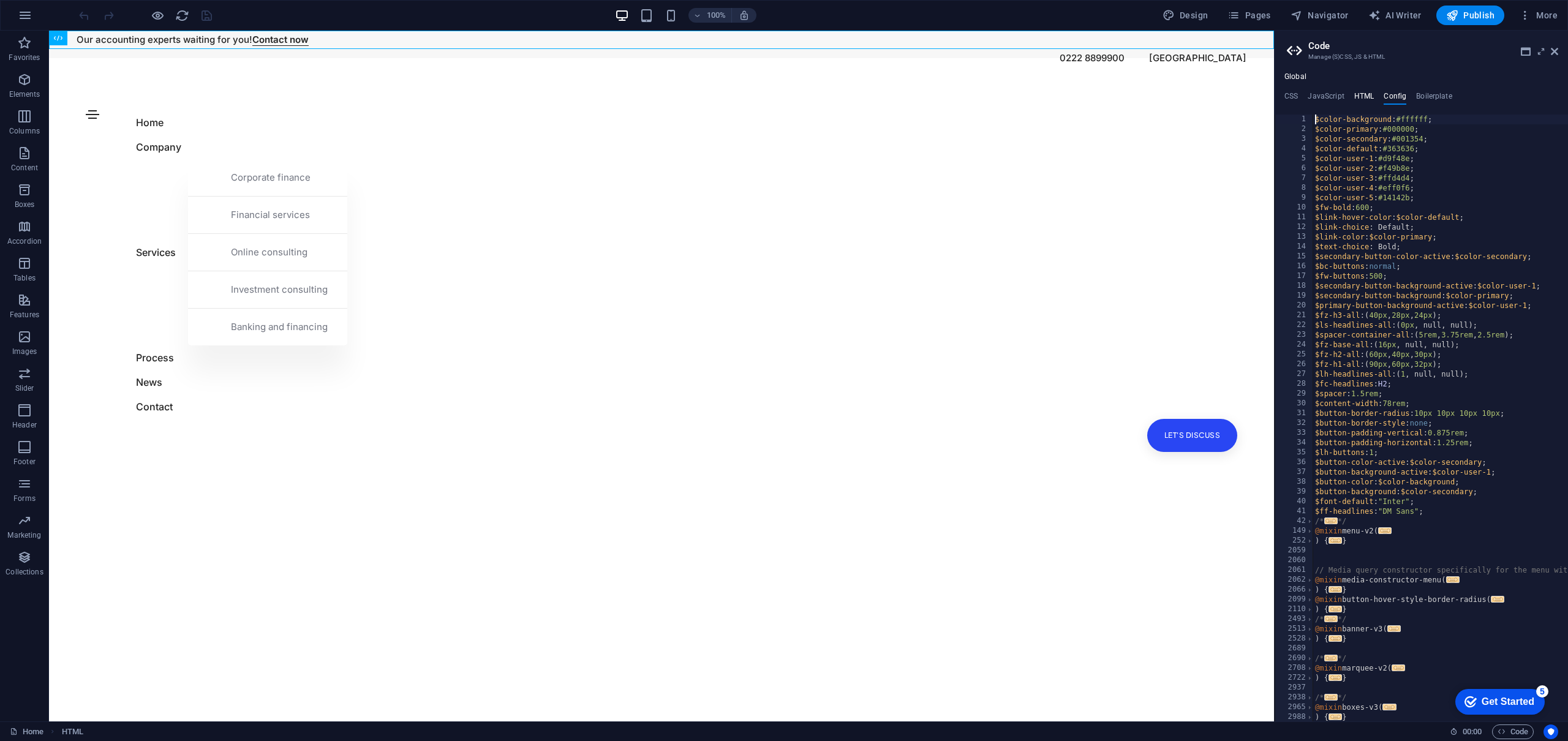
click at [1358, 97] on h4 "HTML" at bounding box center [1364, 99] width 21 height 13
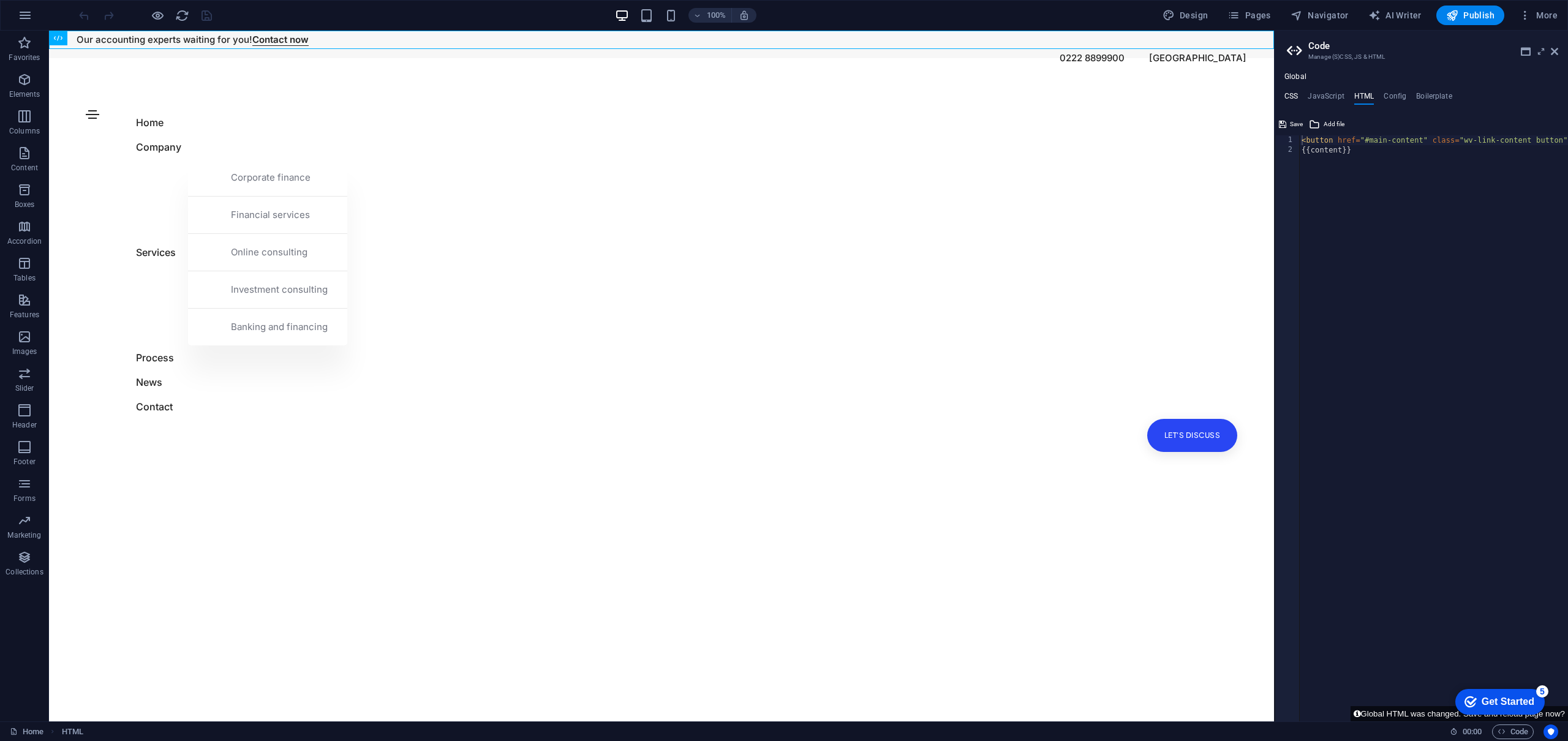
click at [1294, 98] on h4 "CSS" at bounding box center [1291, 99] width 13 height 13
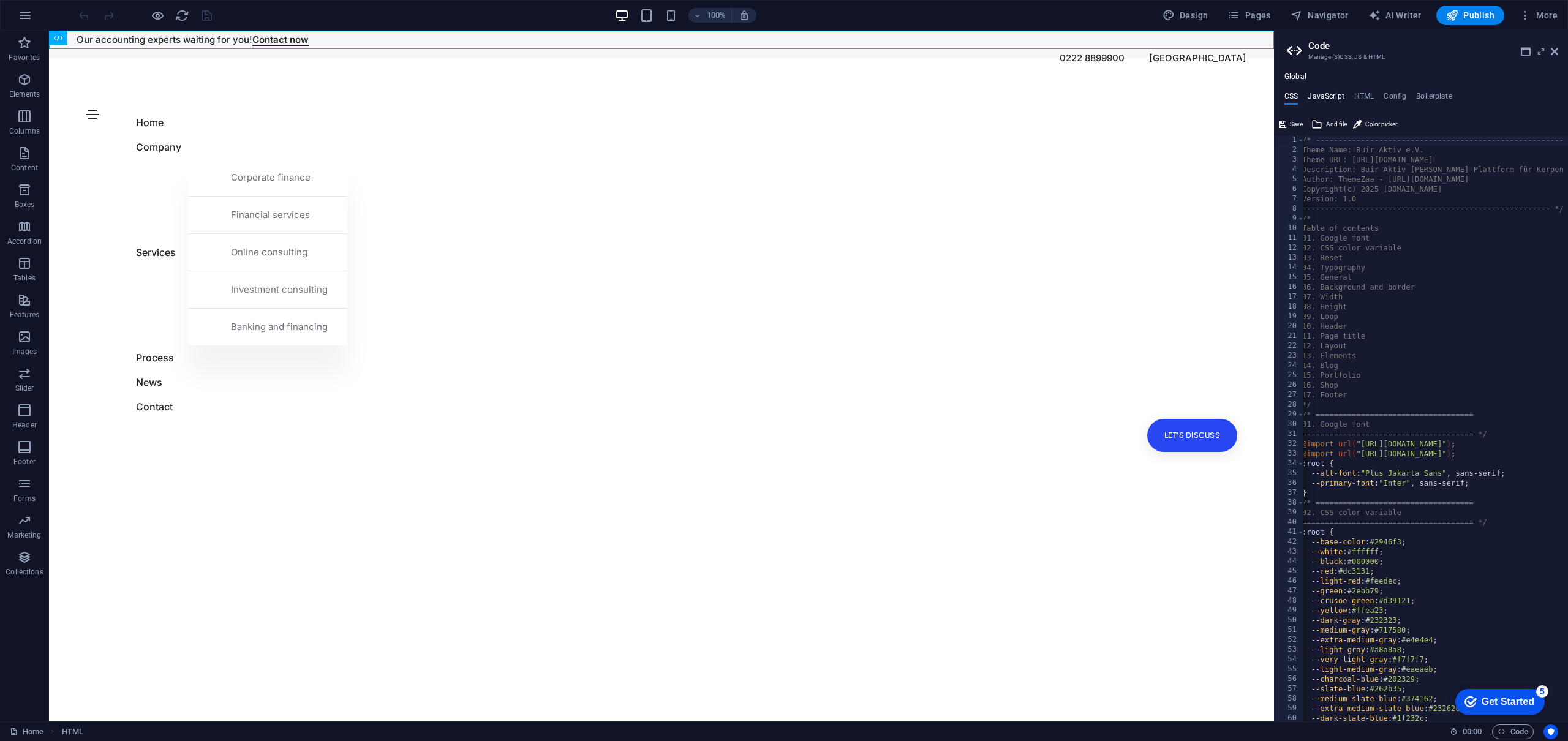
click at [1324, 97] on h4 "JavaScript" at bounding box center [1326, 99] width 36 height 13
type textarea "/* JS for preset "Menu V2" */"
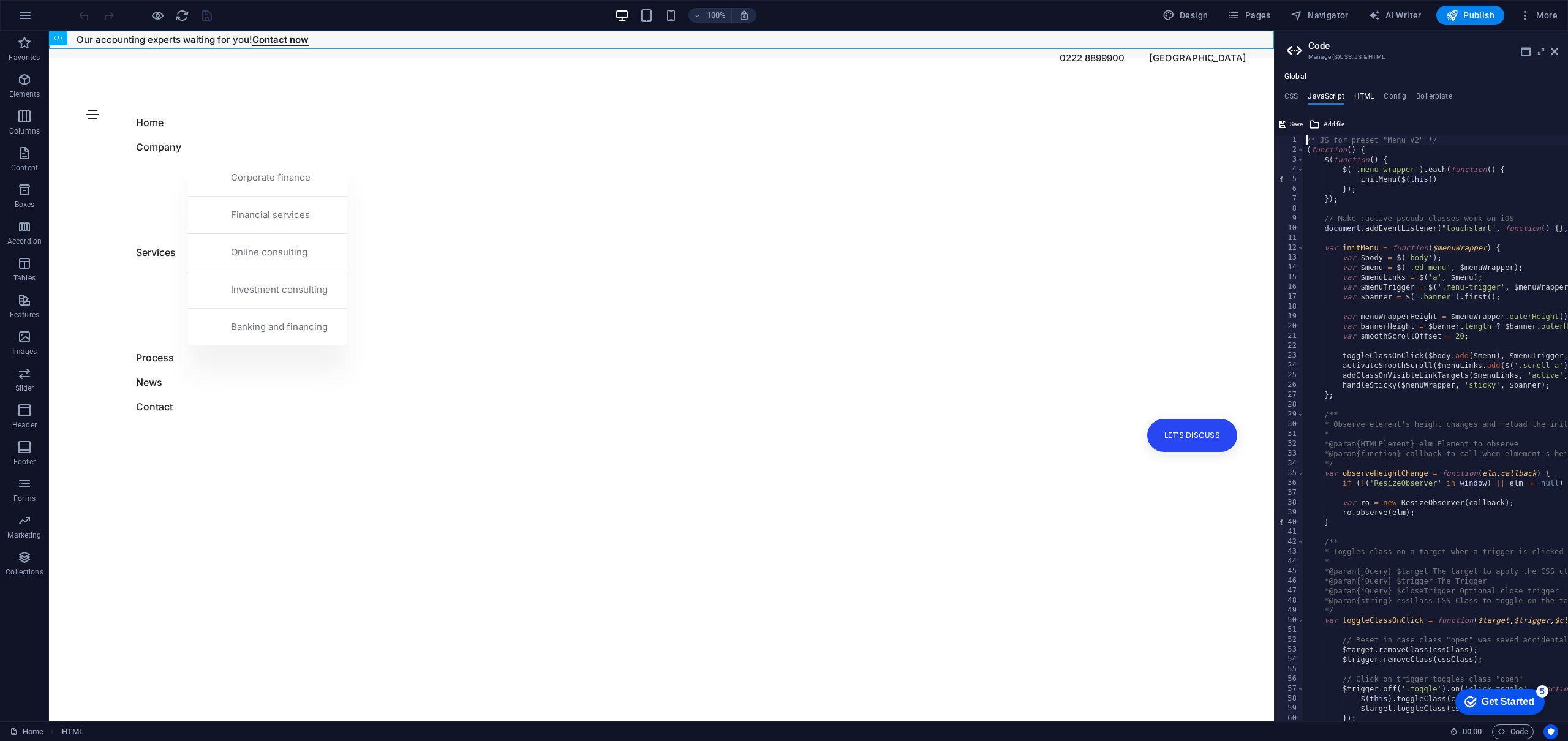
click at [1360, 96] on h4 "HTML" at bounding box center [1364, 99] width 21 height 13
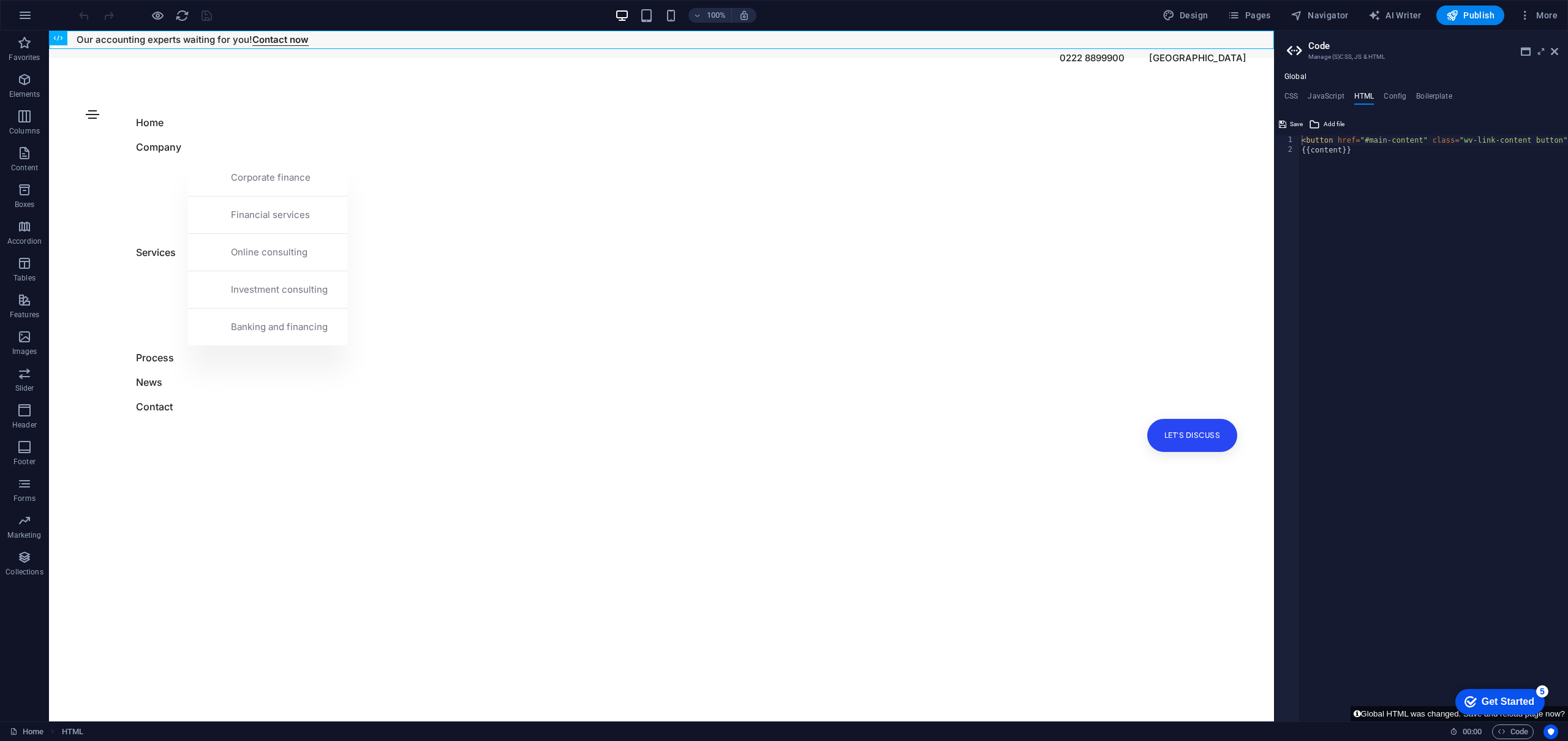
click at [1059, 49] on html "Skip to main content Our accounting experts waiting for you! Contact now 0222 8…" at bounding box center [662, 39] width 1224 height 18
click at [78, 38] on span "HTML" at bounding box center [77, 38] width 21 height 7
click at [102, 39] on icon at bounding box center [100, 39] width 7 height 13
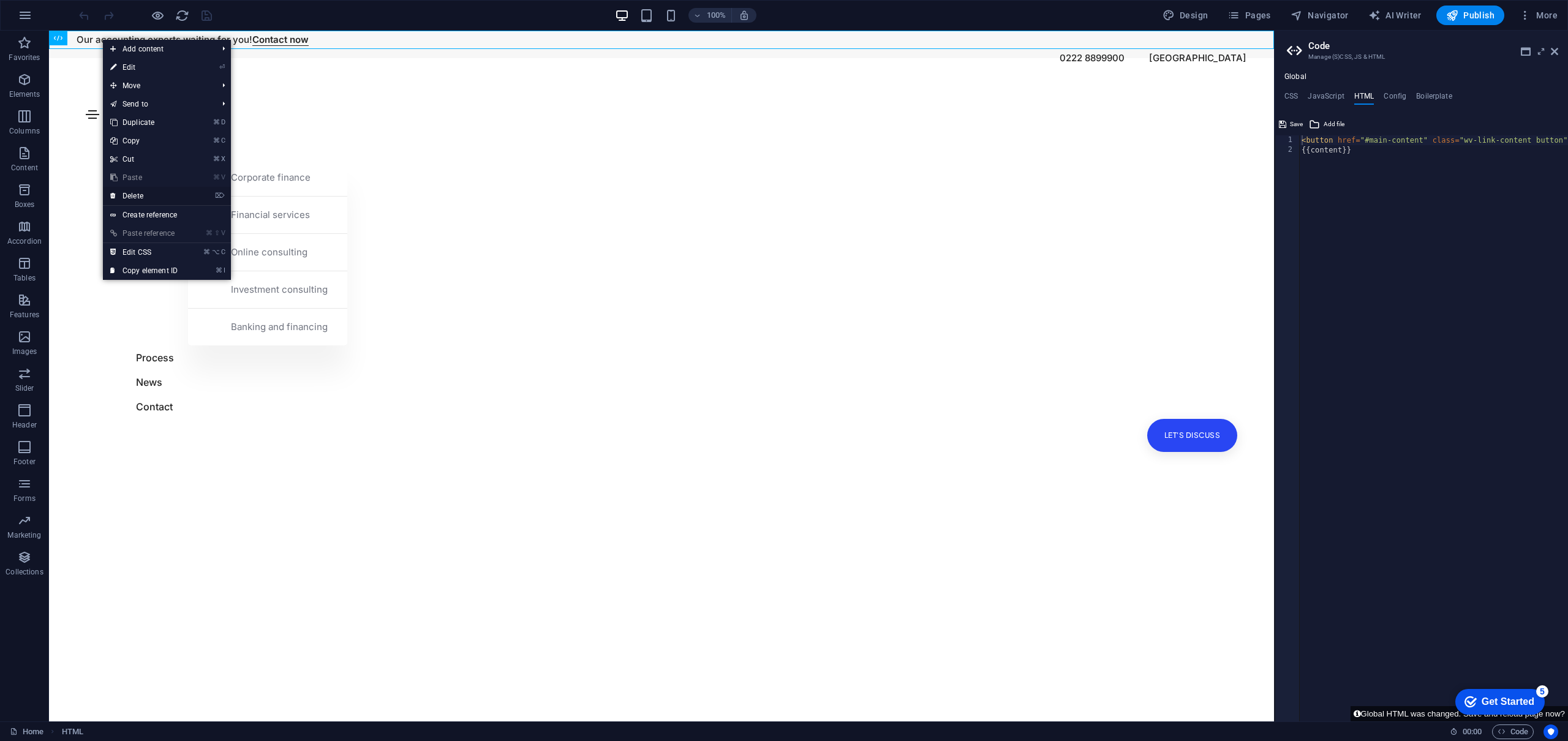
click at [141, 196] on link "⌦ Delete" at bounding box center [144, 196] width 82 height 18
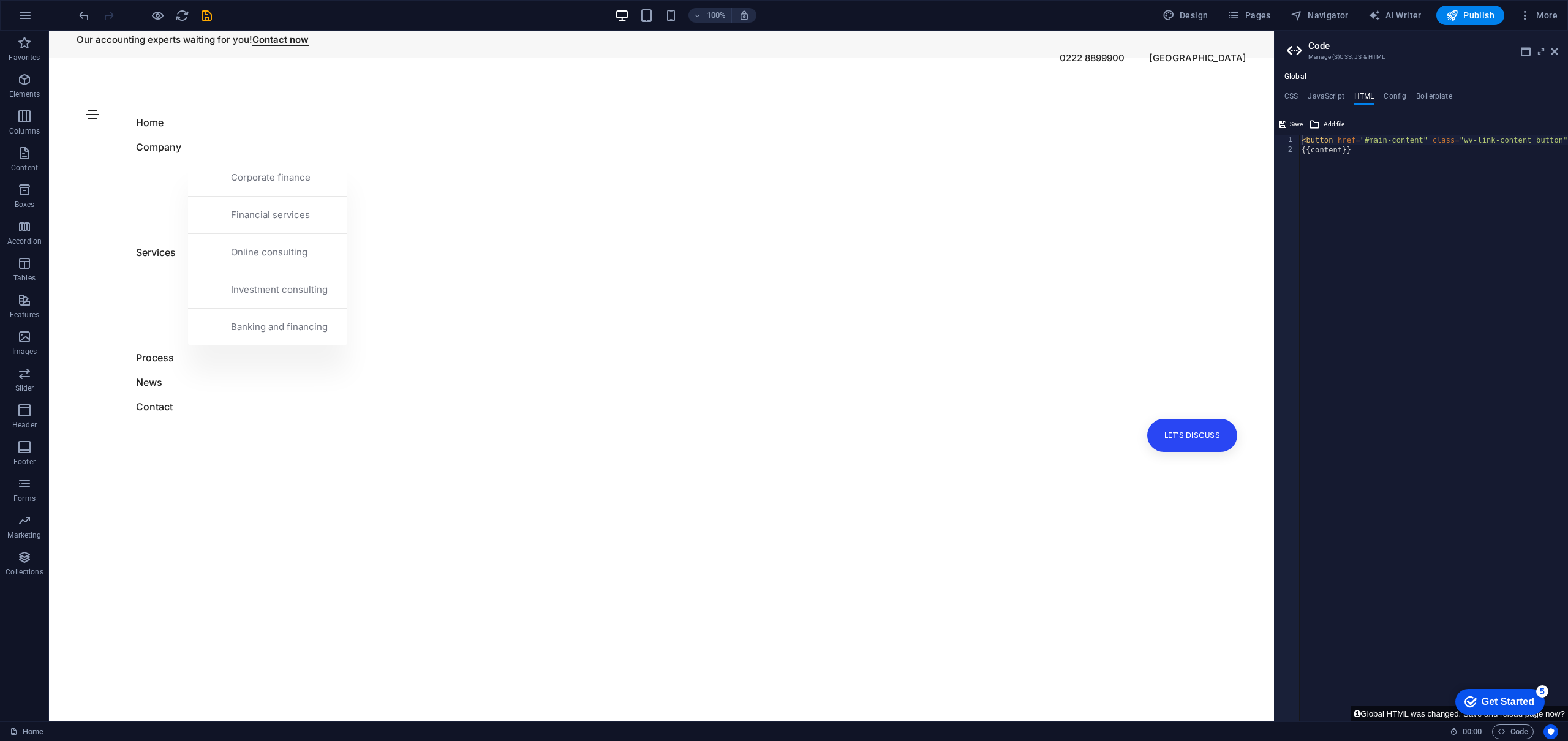
click at [66, 30] on html "Skip to main content Our accounting experts waiting for you! Contact now 0222 8…" at bounding box center [662, 30] width 1224 height 0
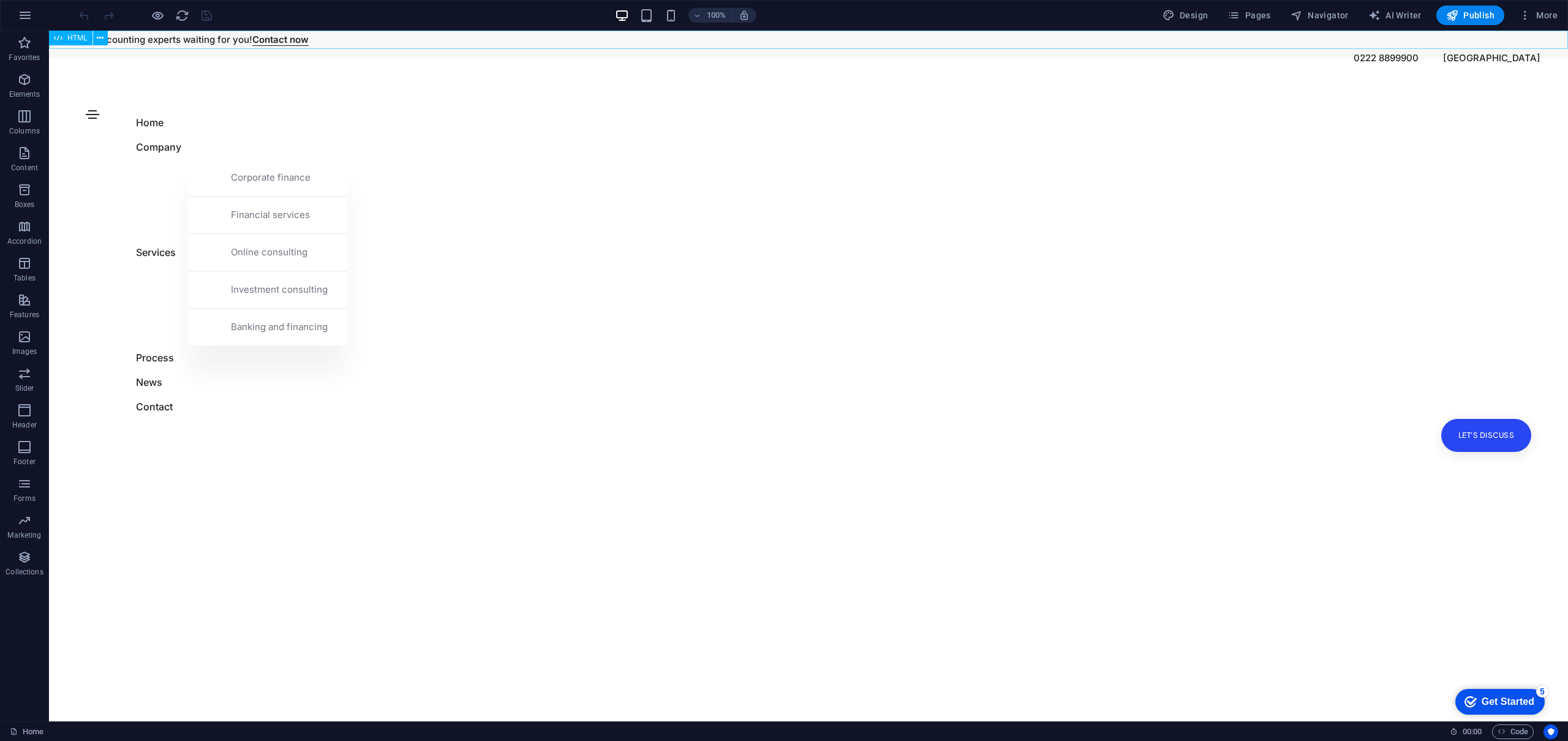
click at [81, 37] on span "HTML" at bounding box center [77, 38] width 21 height 7
click at [99, 39] on icon at bounding box center [100, 39] width 7 height 13
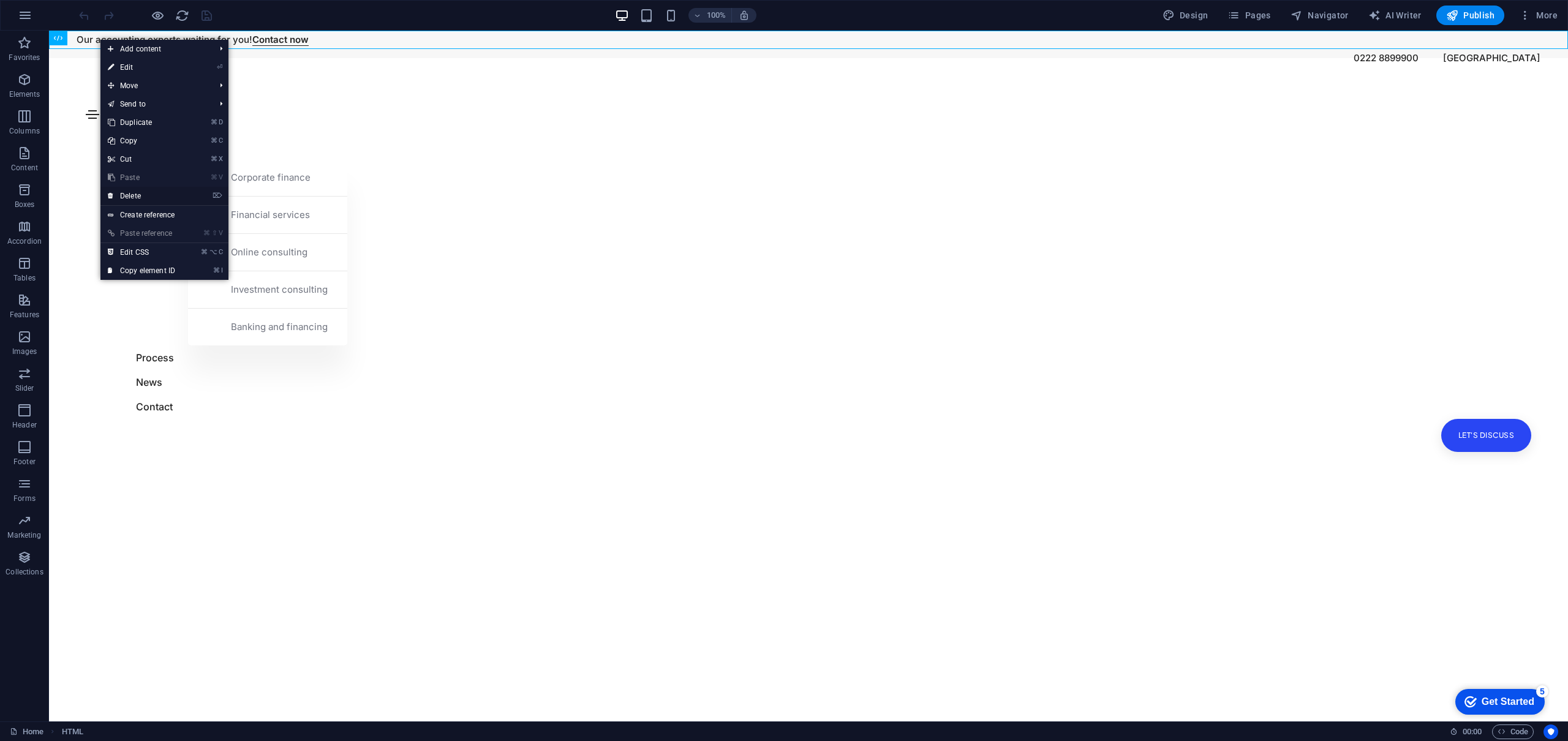
click at [138, 194] on link "⌦ Delete" at bounding box center [141, 196] width 82 height 18
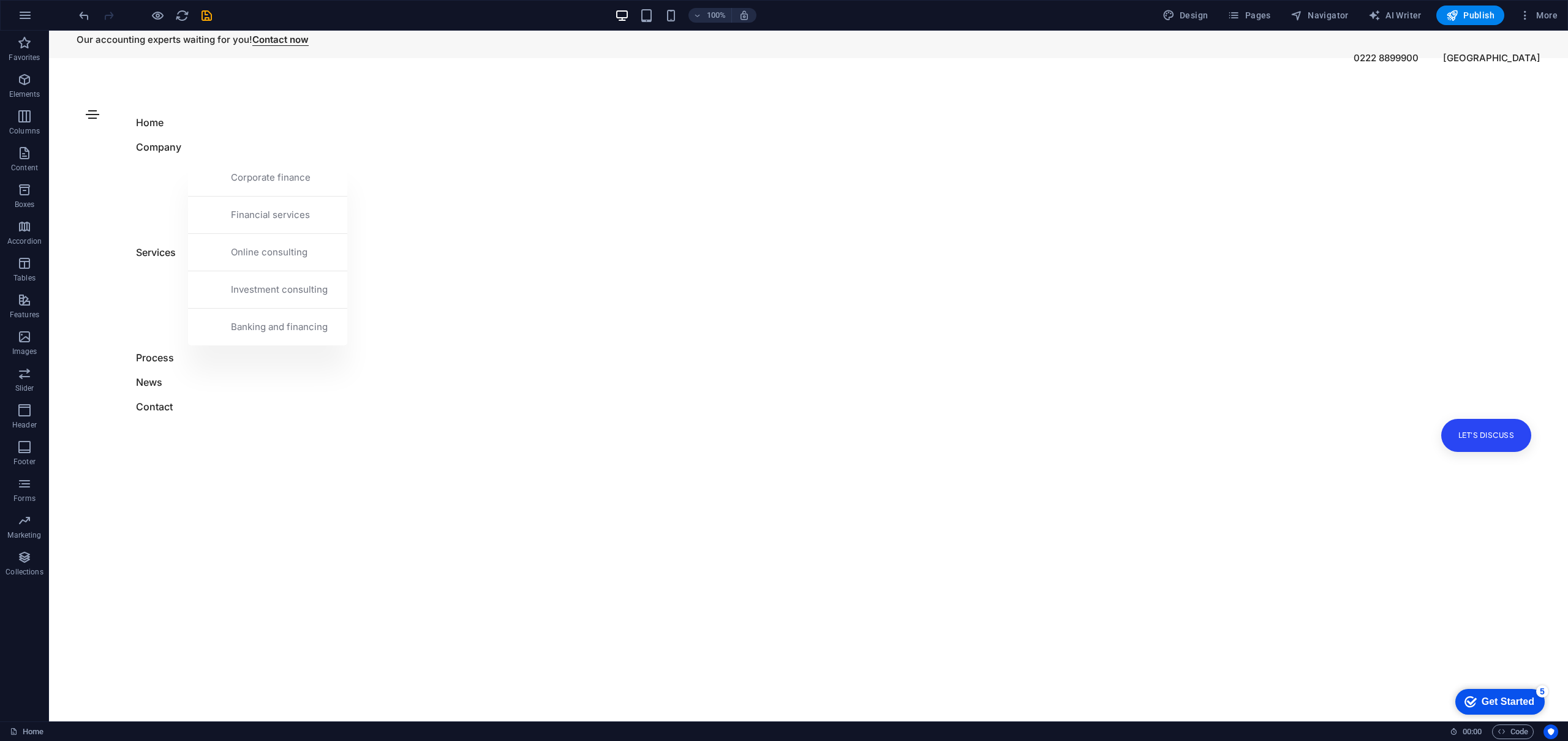
click at [527, 30] on html "Skip to main content Our accounting experts waiting for you! Contact now 0222 8…" at bounding box center [809, 30] width 1519 height 0
click at [68, 30] on html "Skip to main content Our accounting experts waiting for you! Contact now 0222 8…" at bounding box center [809, 30] width 1519 height 0
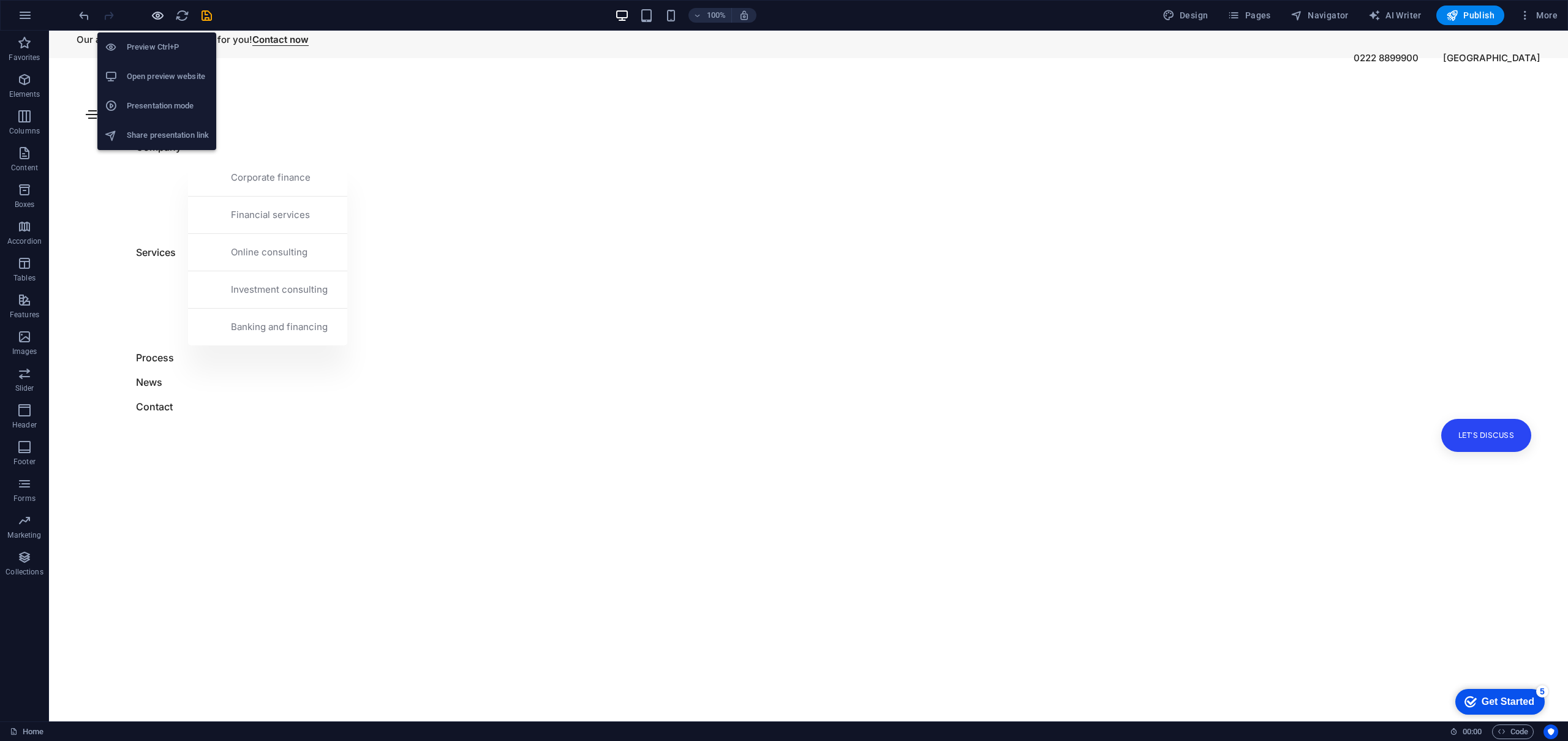
click at [159, 16] on icon "button" at bounding box center [157, 15] width 14 height 14
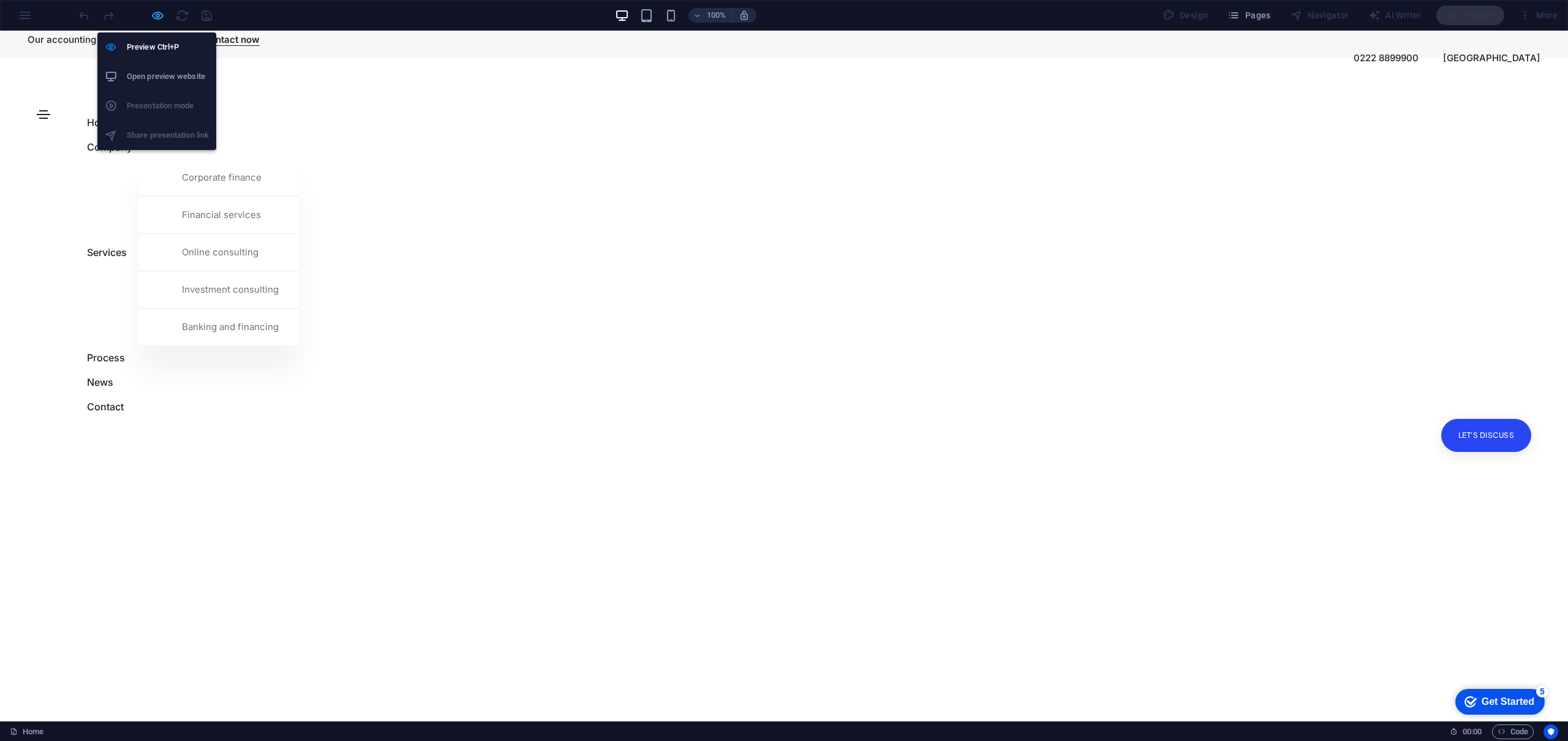
click at [158, 15] on icon "button" at bounding box center [157, 15] width 14 height 14
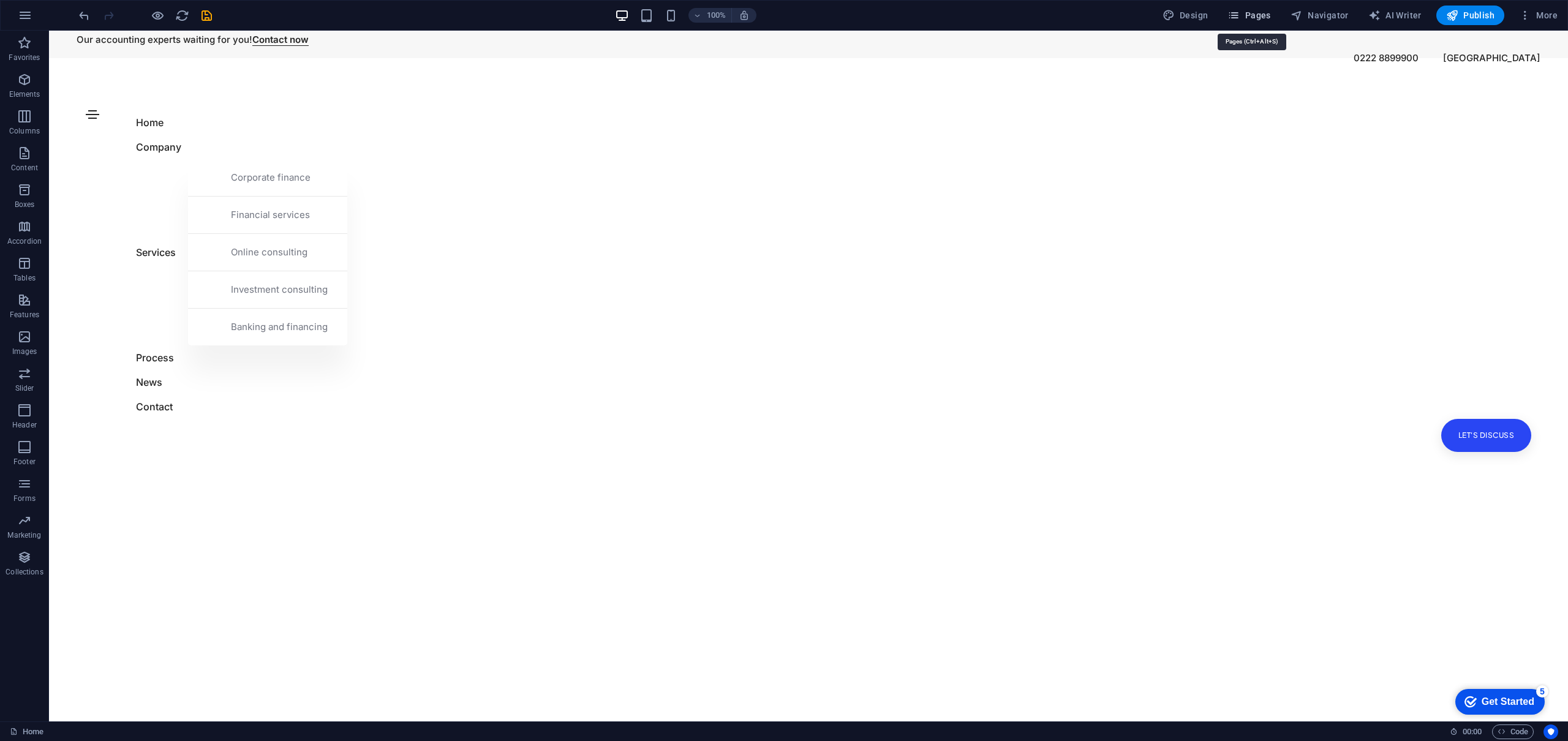
click at [1274, 12] on button "Pages" at bounding box center [1248, 16] width 53 height 20
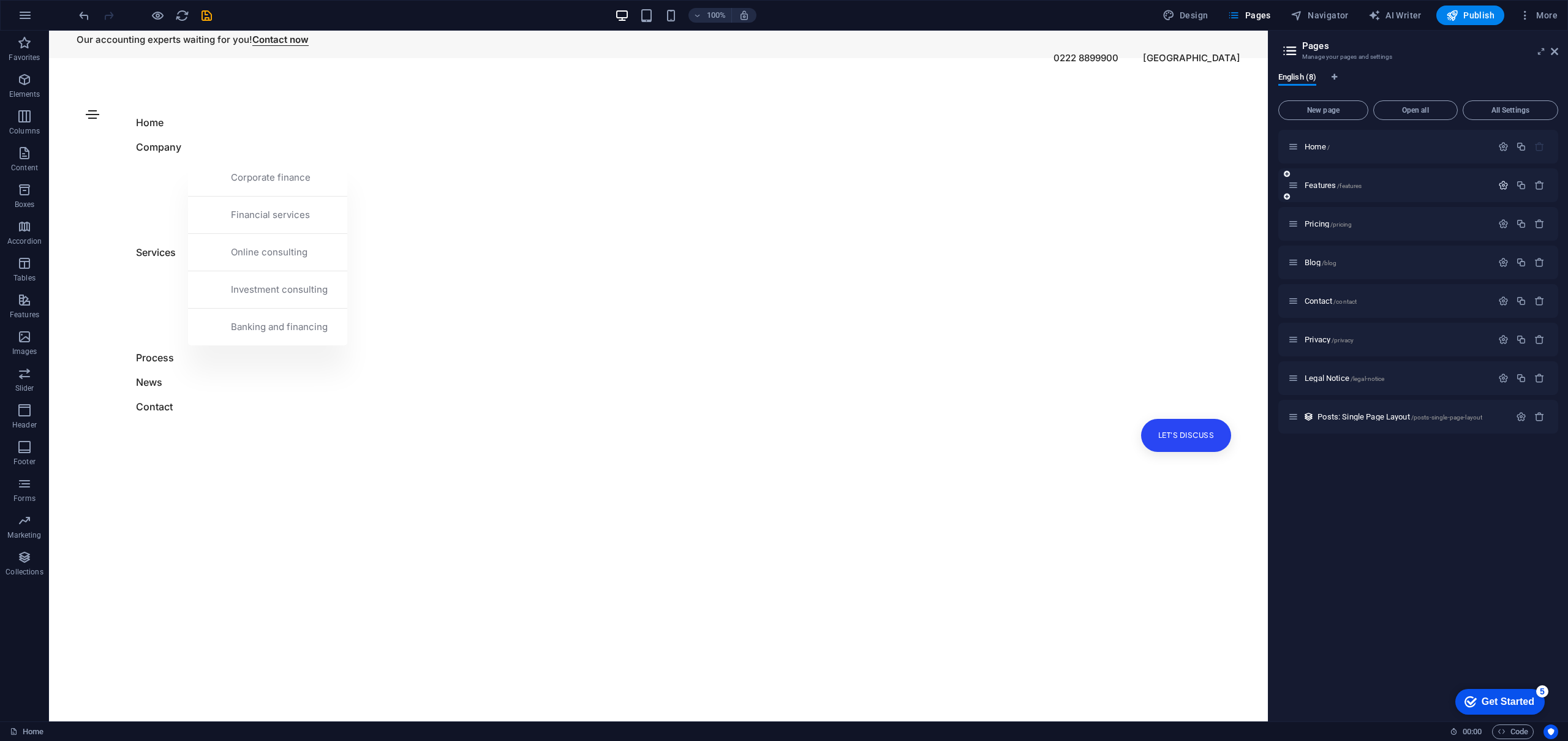
click at [1501, 186] on icon "button" at bounding box center [1503, 185] width 11 height 11
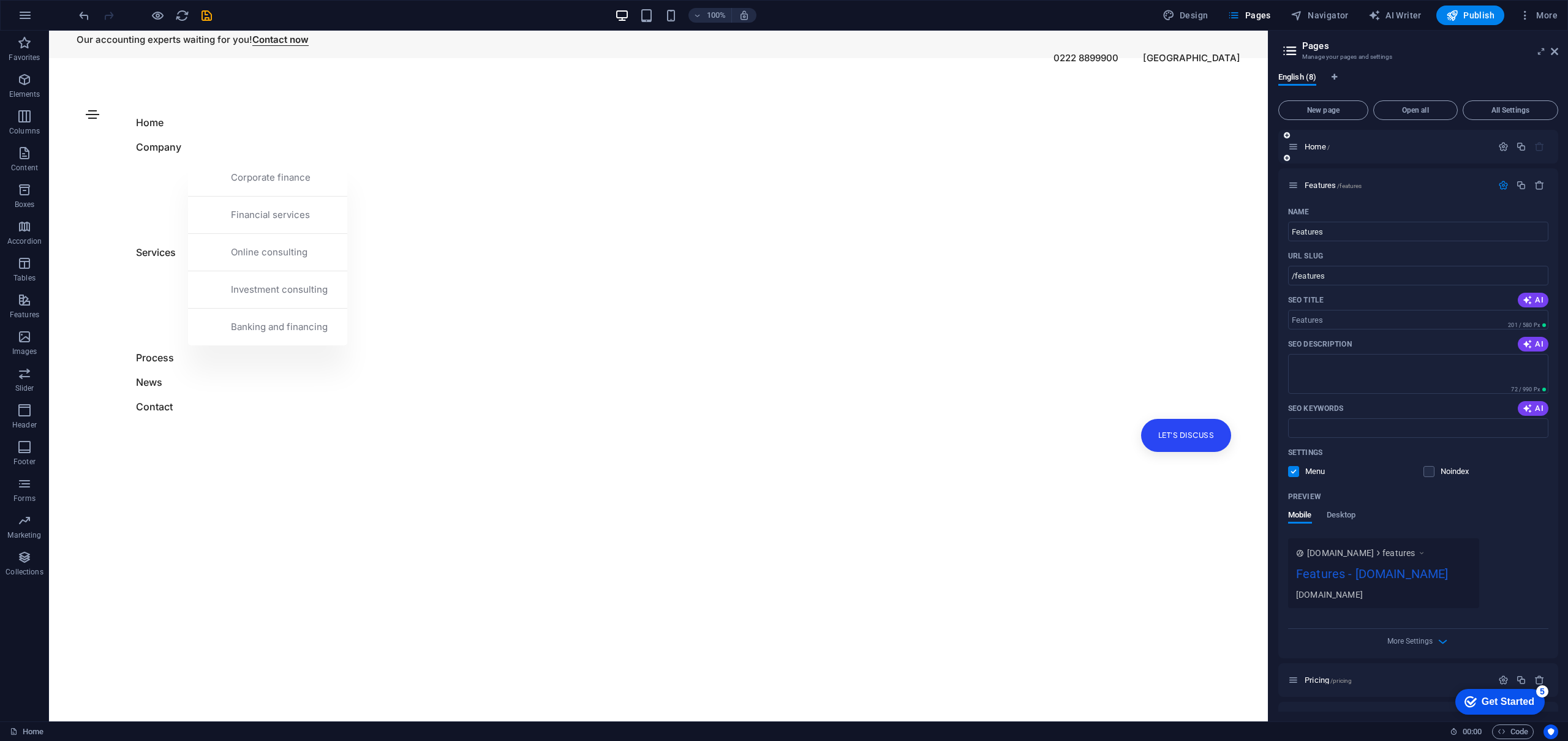
click at [1420, 158] on div "Home /" at bounding box center [1418, 146] width 280 height 34
drag, startPoint x: 1296, startPoint y: 145, endPoint x: 1302, endPoint y: 214, distance: 69.3
click at [1302, 214] on div "Home / Features /features Name Features ​ URL SLUG /features ​ SEO Title AI ​ 2…" at bounding box center [1418, 490] width 280 height 721
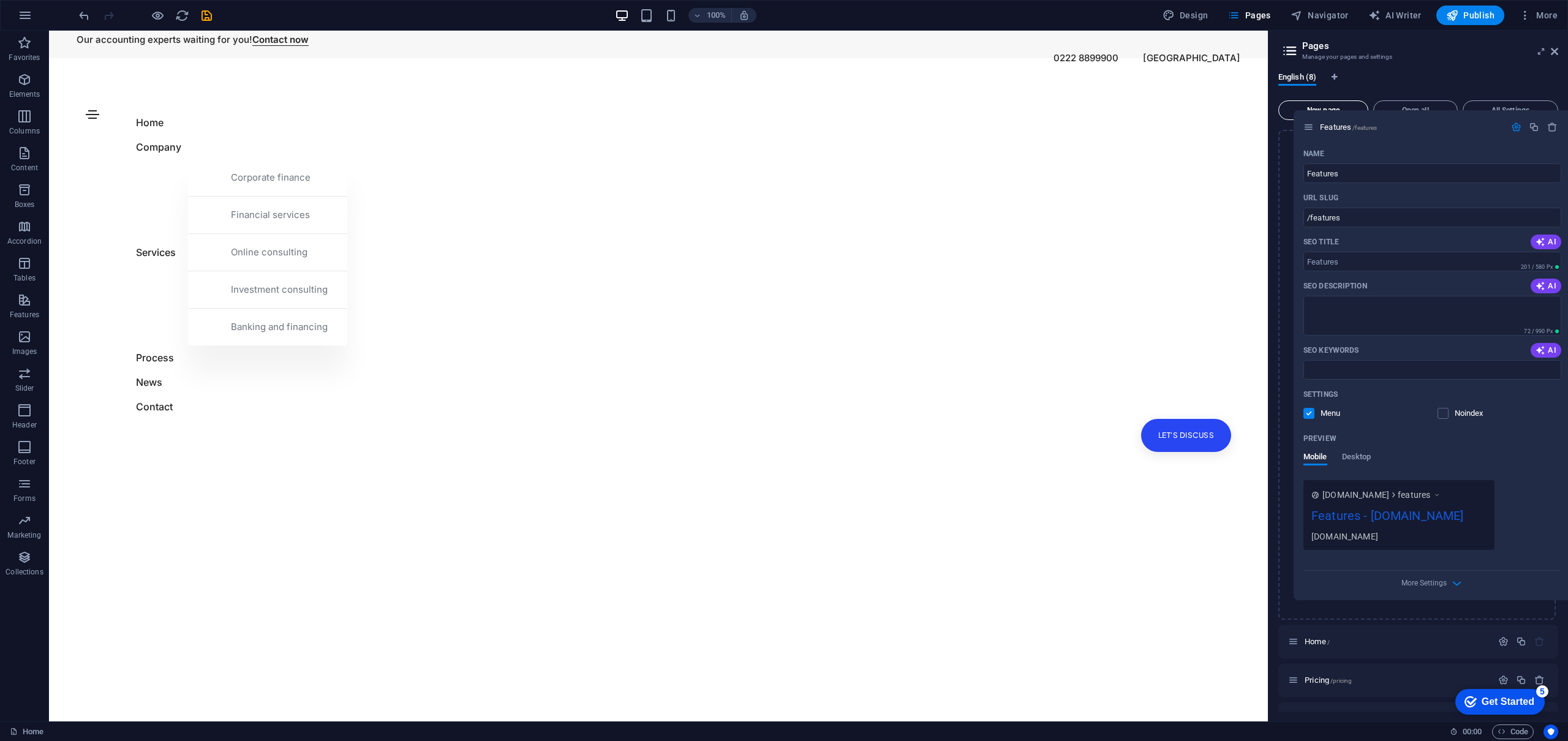
drag, startPoint x: 1295, startPoint y: 184, endPoint x: 1312, endPoint y: 117, distance: 69.1
click at [1312, 117] on div "New page Open all All Settings Home / Features /features Name Features ​ URL SL…" at bounding box center [1418, 403] width 280 height 616
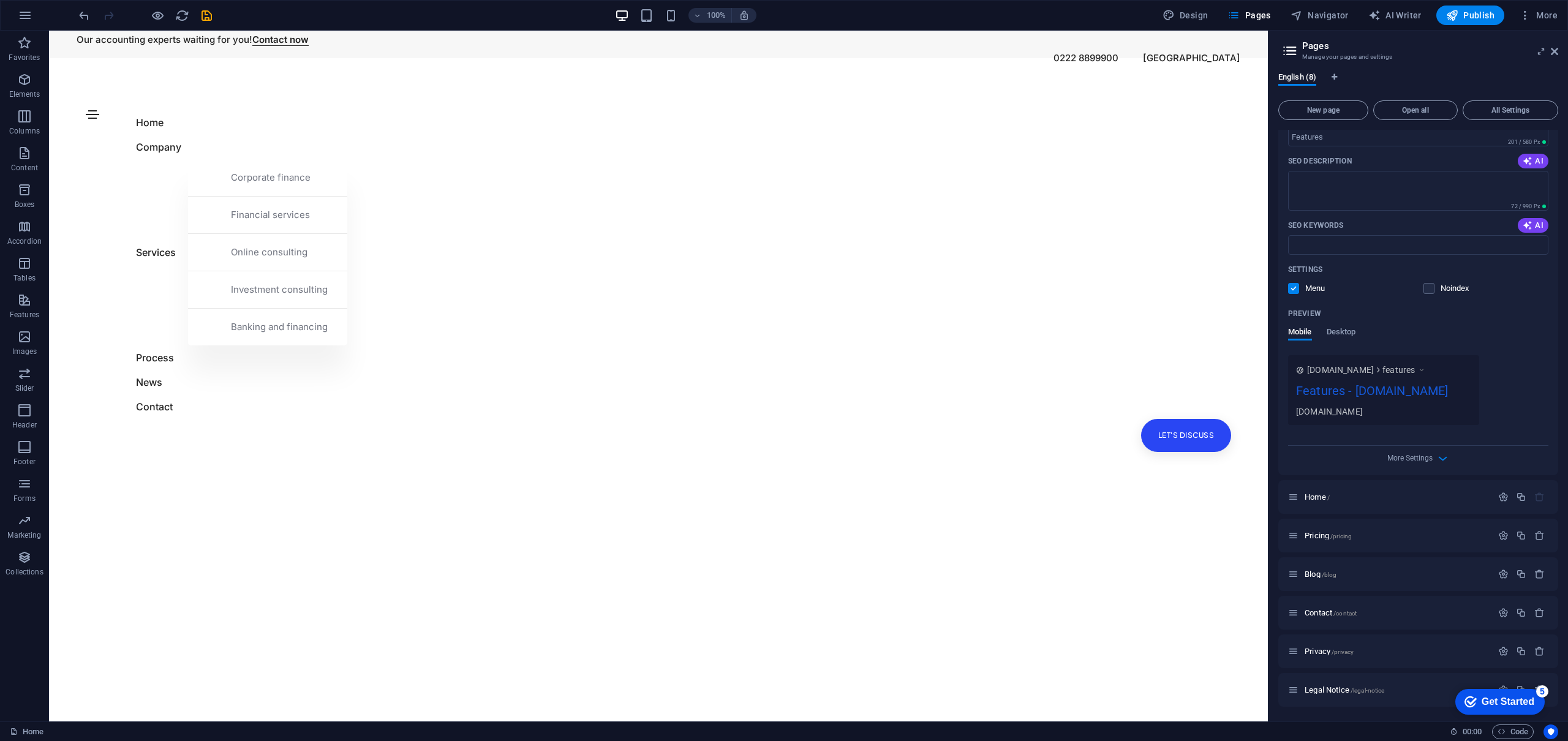
scroll to position [148, 0]
click at [1534, 494] on icon "button" at bounding box center [1539, 493] width 11 height 11
click at [1501, 494] on icon "button" at bounding box center [1503, 493] width 11 height 11
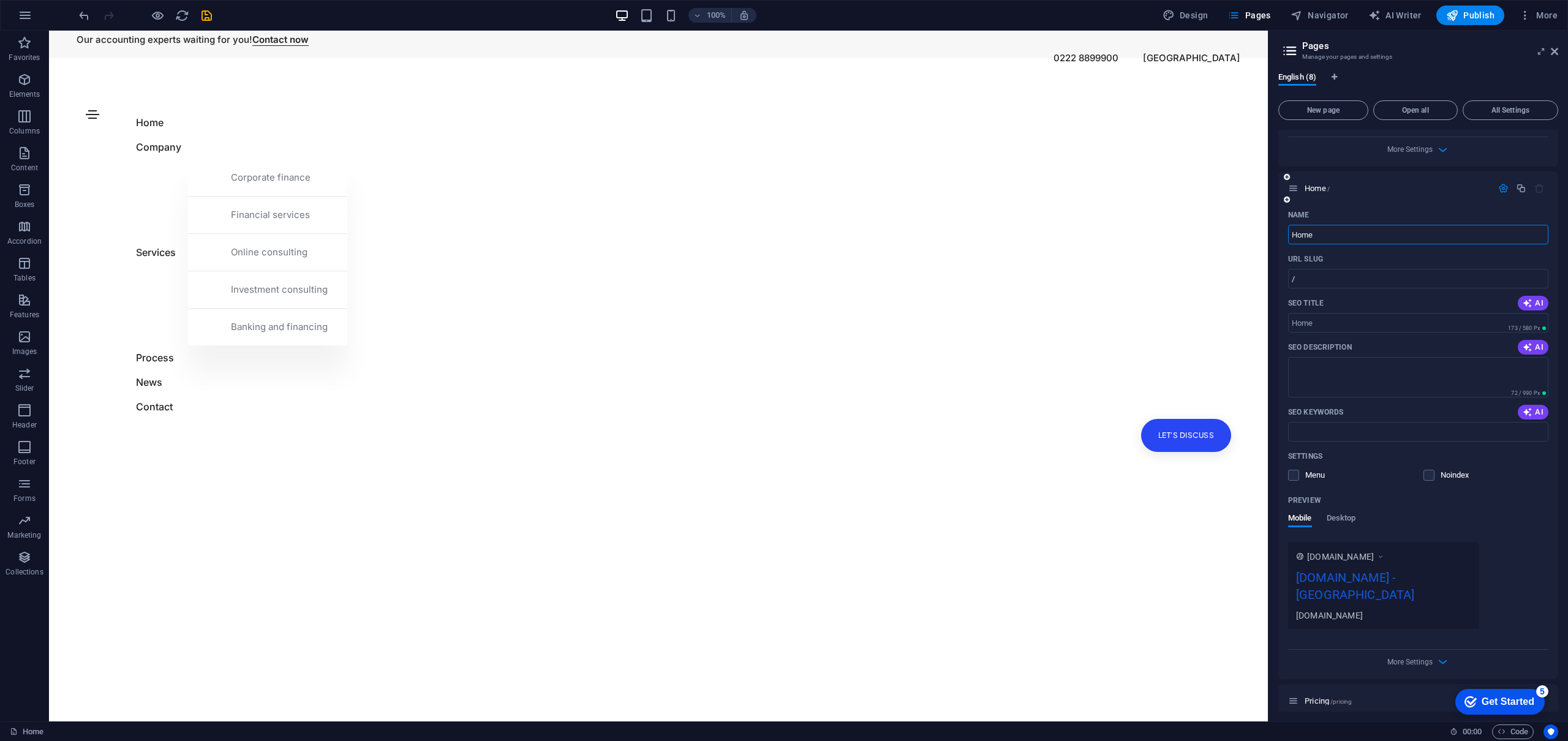
scroll to position [458, 0]
click at [1442, 650] on icon "button" at bounding box center [1442, 656] width 14 height 14
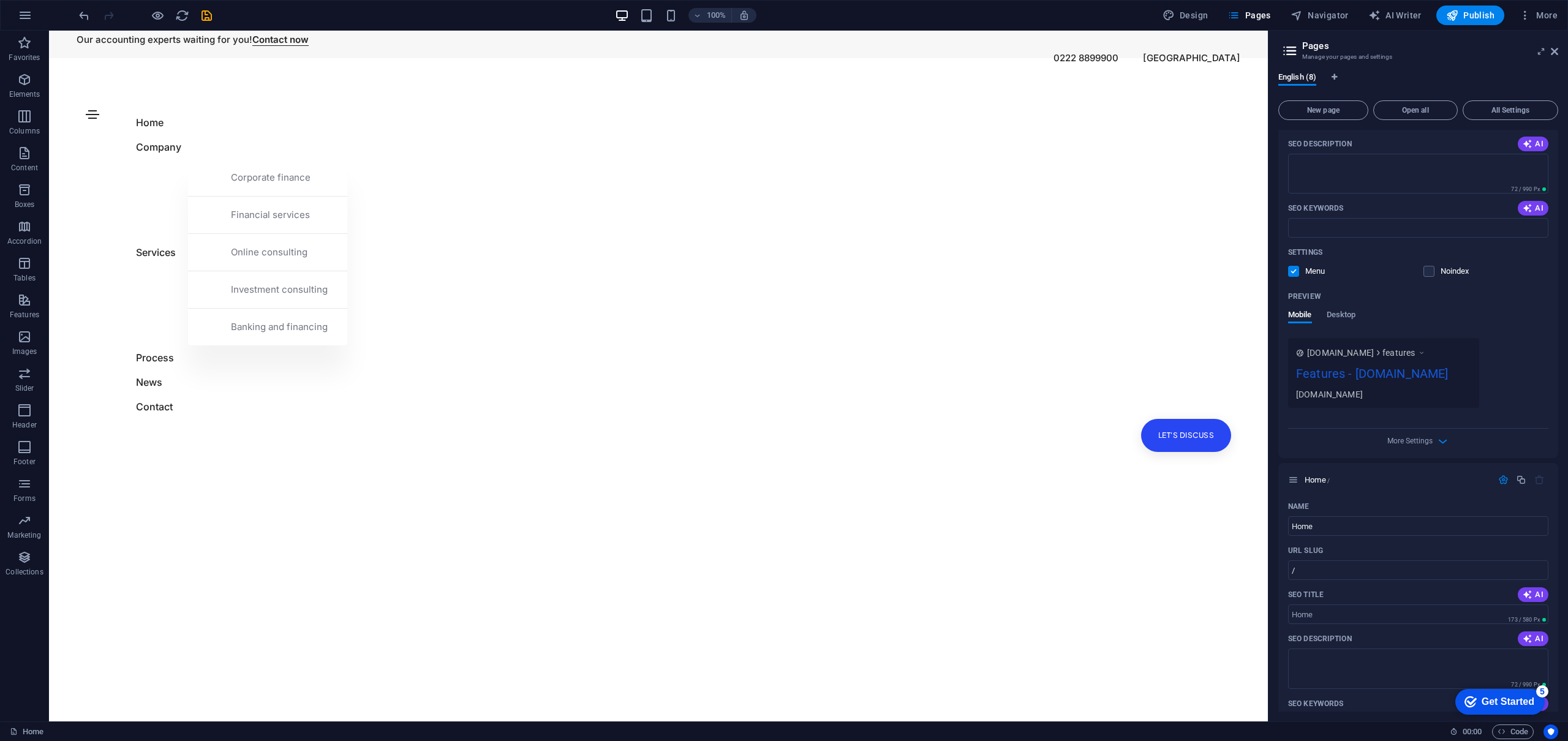
scroll to position [161, 0]
click at [1351, 115] on button "New page" at bounding box center [1323, 110] width 90 height 20
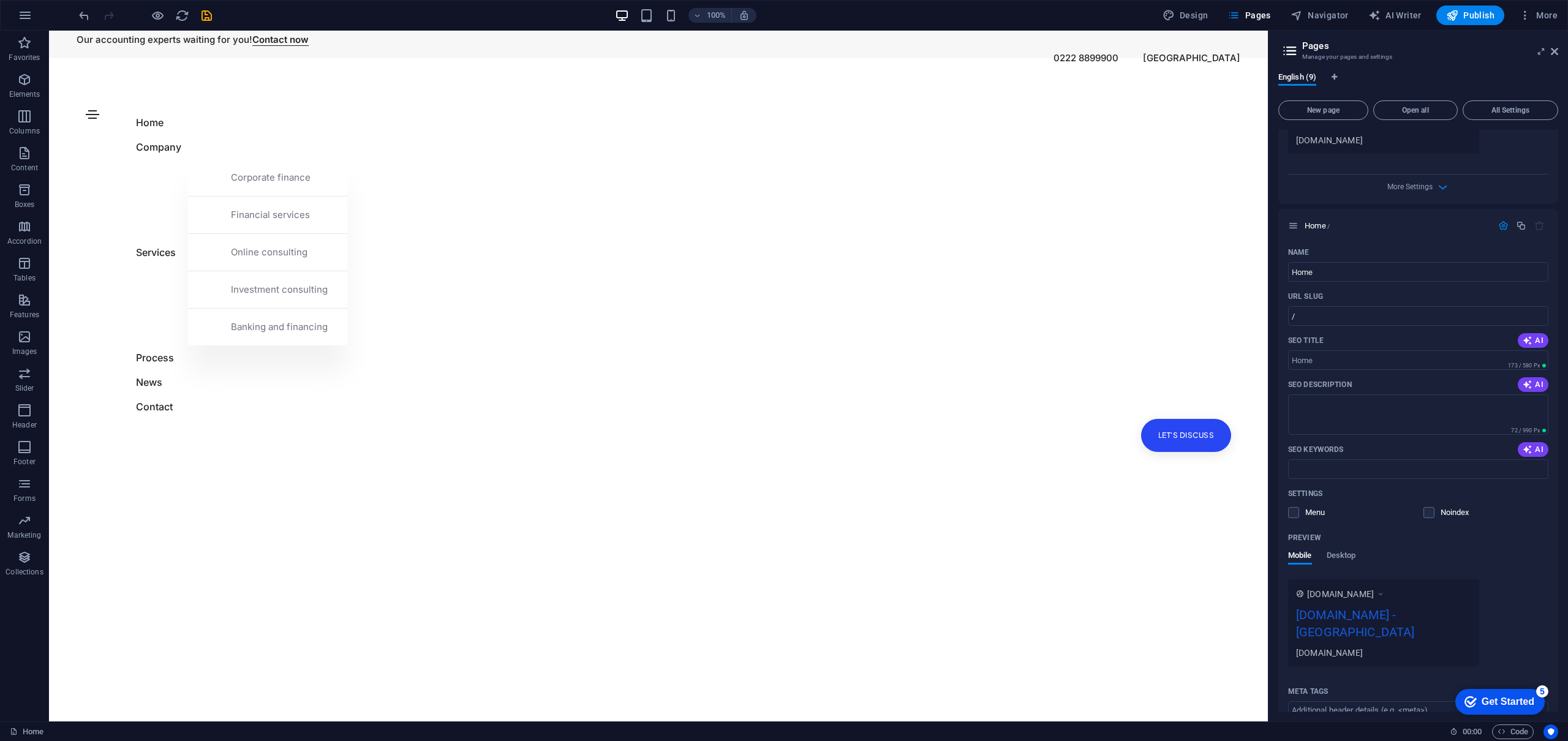
scroll to position [0, 0]
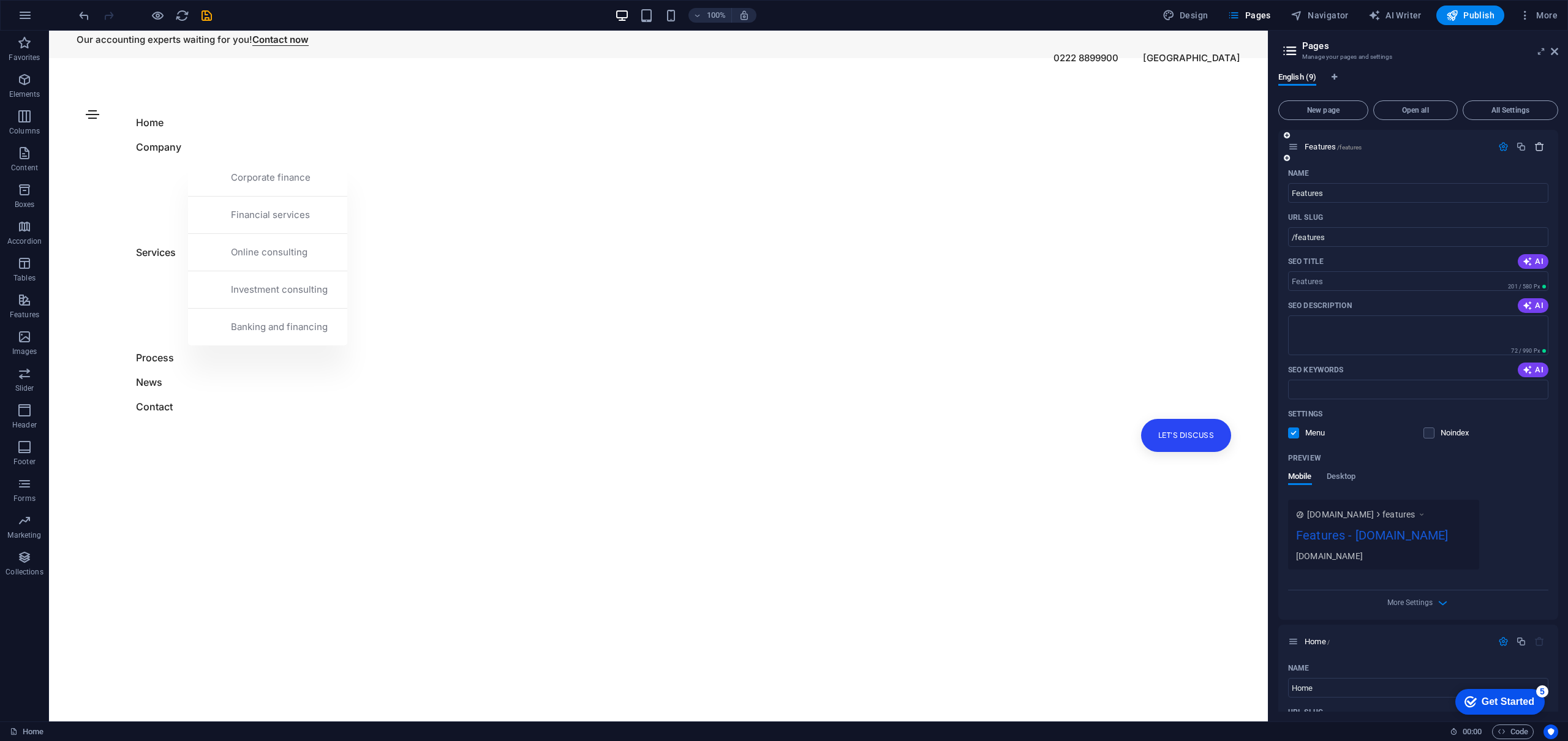
click at [1537, 145] on icon "button" at bounding box center [1539, 146] width 11 height 11
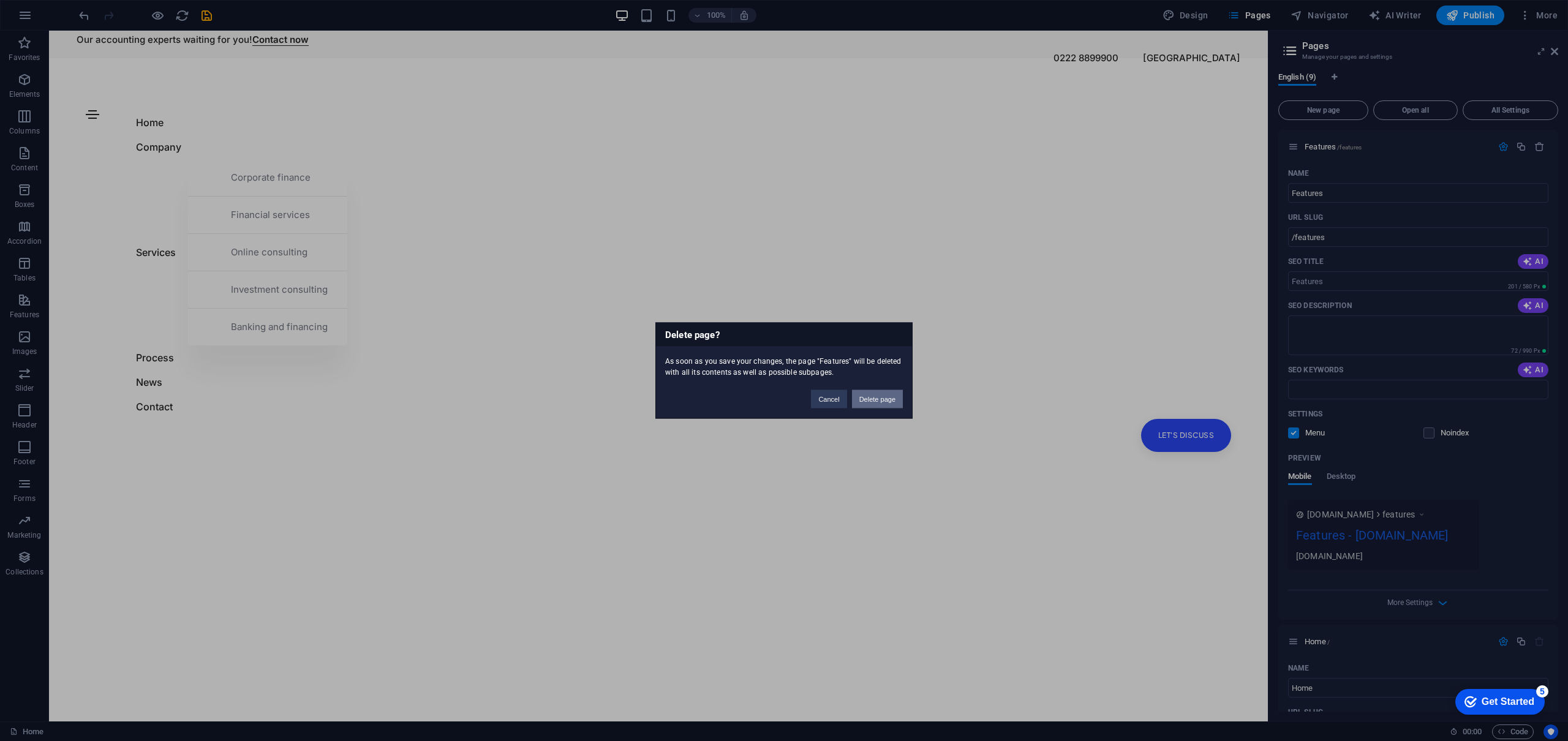
click at [870, 402] on button "Delete page" at bounding box center [878, 399] width 51 height 18
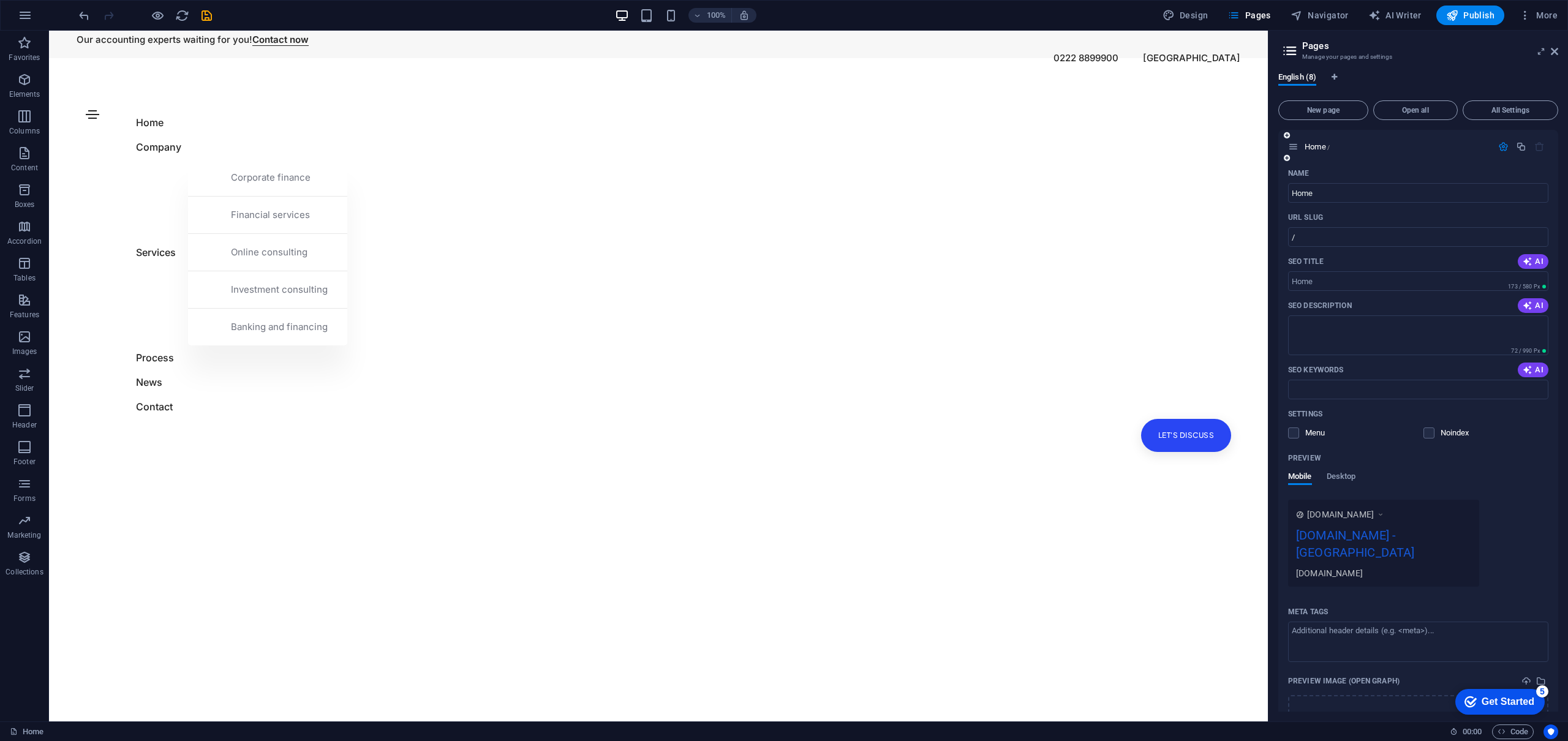
click at [1458, 172] on div "Name" at bounding box center [1418, 173] width 261 height 20
click at [1534, 145] on icon "button" at bounding box center [1539, 146] width 11 height 11
click at [400, 30] on html "Skip to main content Our accounting experts waiting for you! Contact now 0222 8…" at bounding box center [658, 30] width 1219 height 0
click at [249, 30] on html "Skip to main content Our accounting experts waiting for you! Contact now 0222 8…" at bounding box center [658, 30] width 1219 height 0
drag, startPoint x: 249, startPoint y: 143, endPoint x: 273, endPoint y: 162, distance: 30.6
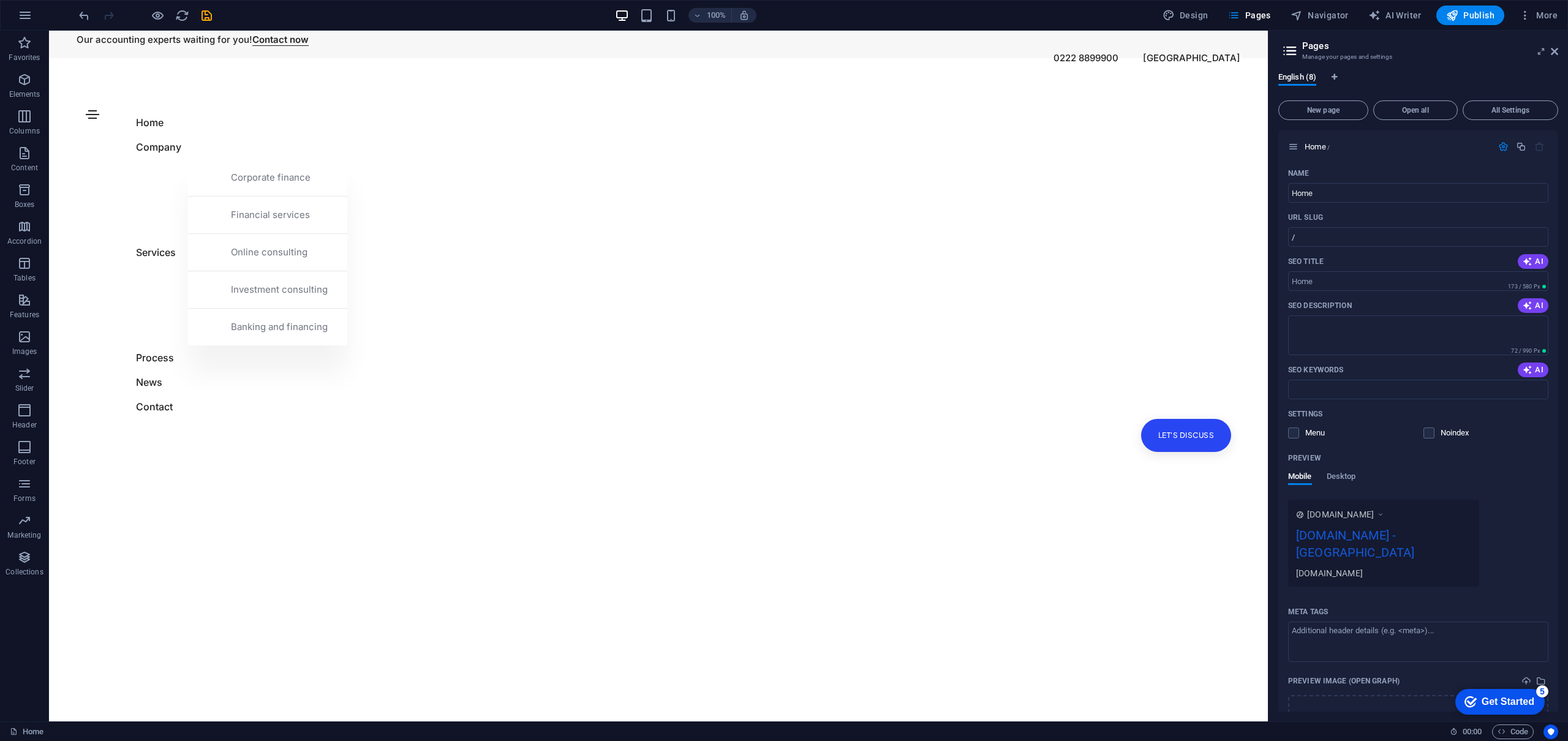
click at [273, 30] on html "Skip to main content Our accounting experts waiting for you! Contact now 0222 8…" at bounding box center [658, 30] width 1219 height 0
click at [81, 21] on icon "undo" at bounding box center [84, 15] width 14 height 14
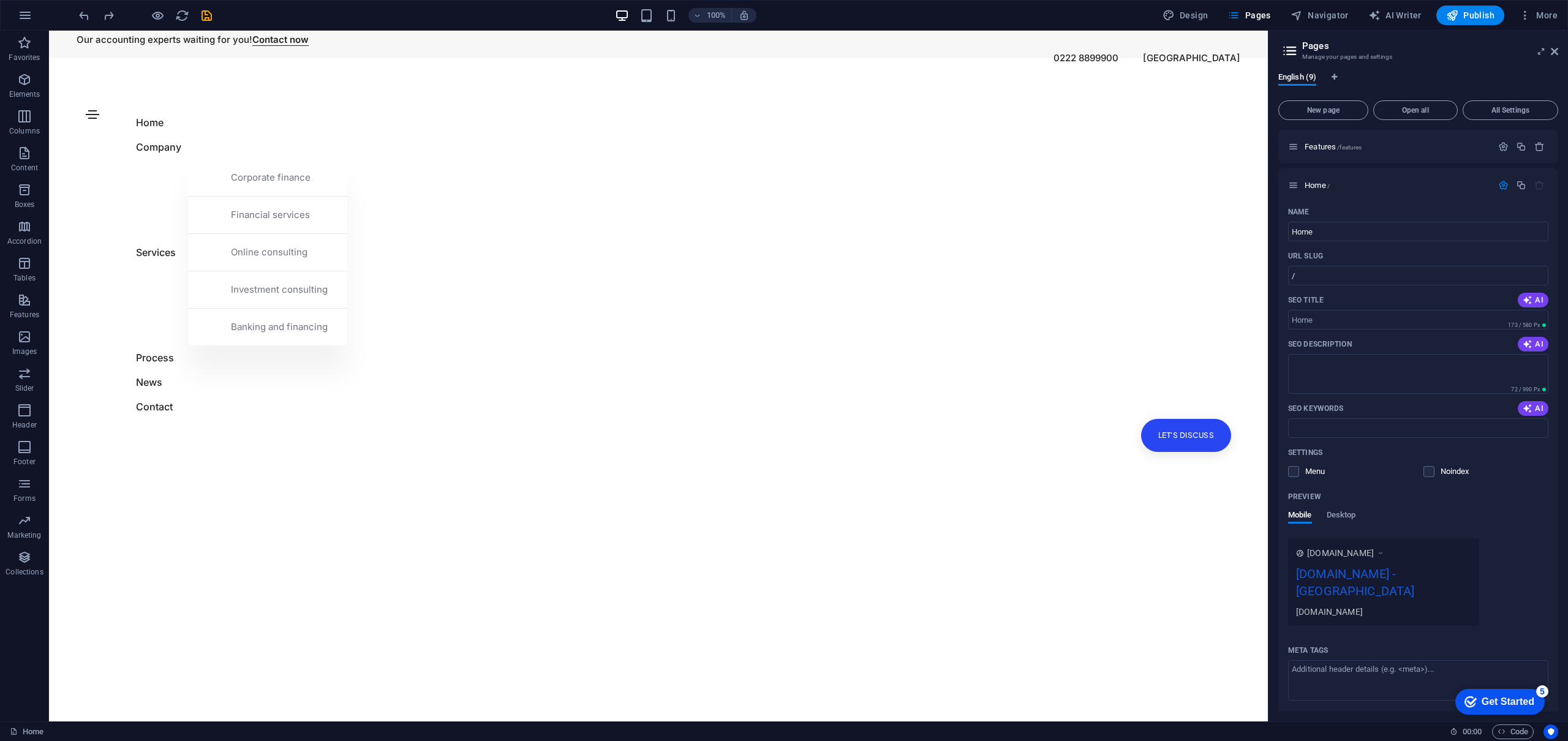
click at [82, 30] on html "Skip to main content Our accounting experts waiting for you! Contact now 0222 8…" at bounding box center [658, 30] width 1219 height 0
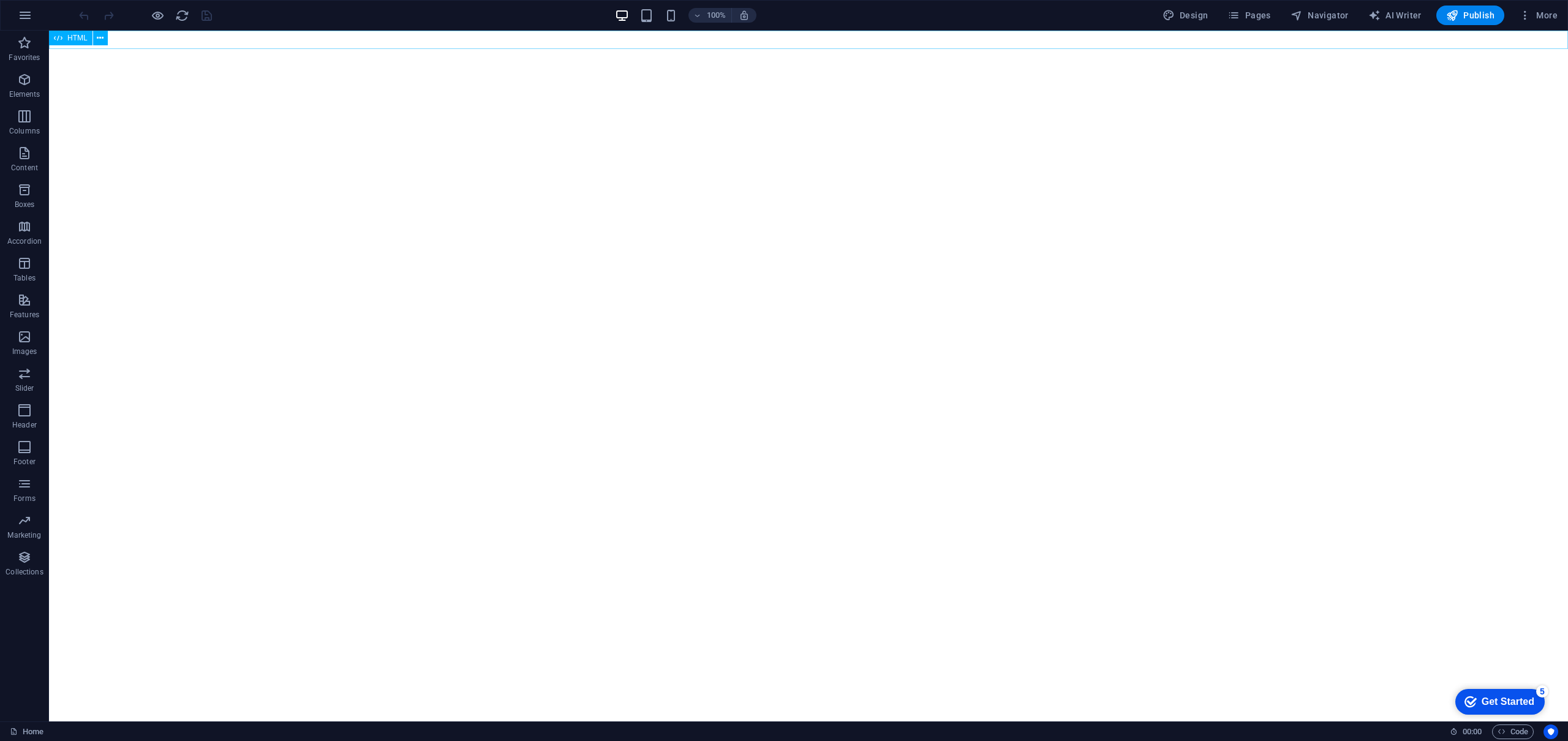
click at [60, 34] on icon at bounding box center [58, 38] width 8 height 15
click at [59, 39] on icon at bounding box center [58, 38] width 8 height 15
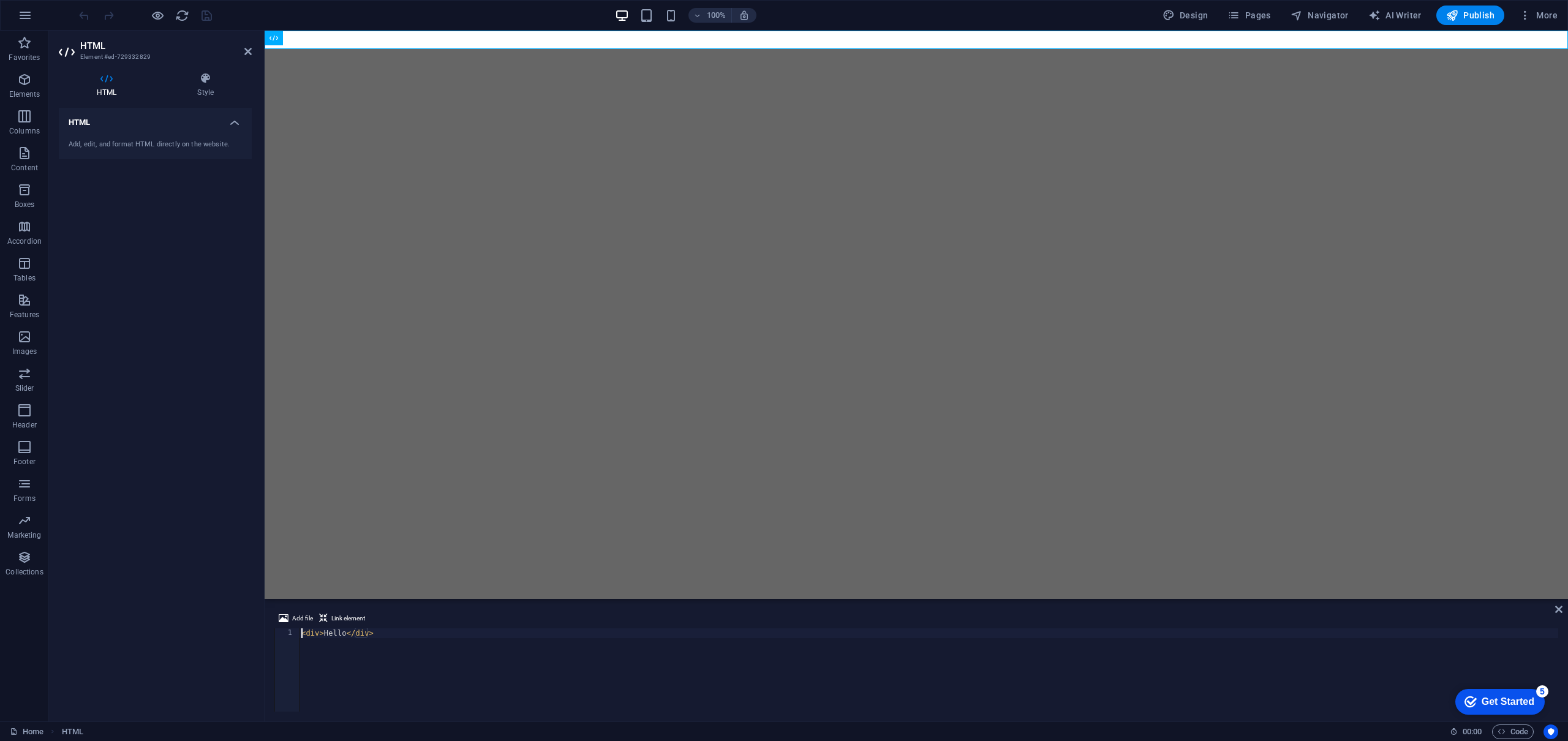
click at [108, 134] on div "Add, edit, and format HTML directly on the website." at bounding box center [155, 145] width 193 height 30
click at [234, 122] on h4 "HTML" at bounding box center [155, 118] width 193 height 22
click at [234, 122] on h4 "HTML" at bounding box center [155, 122] width 193 height 30
click at [117, 142] on div "Add, edit, and format HTML directly on the website." at bounding box center [154, 145] width 173 height 11
click at [110, 85] on h4 "HTML" at bounding box center [109, 85] width 100 height 25
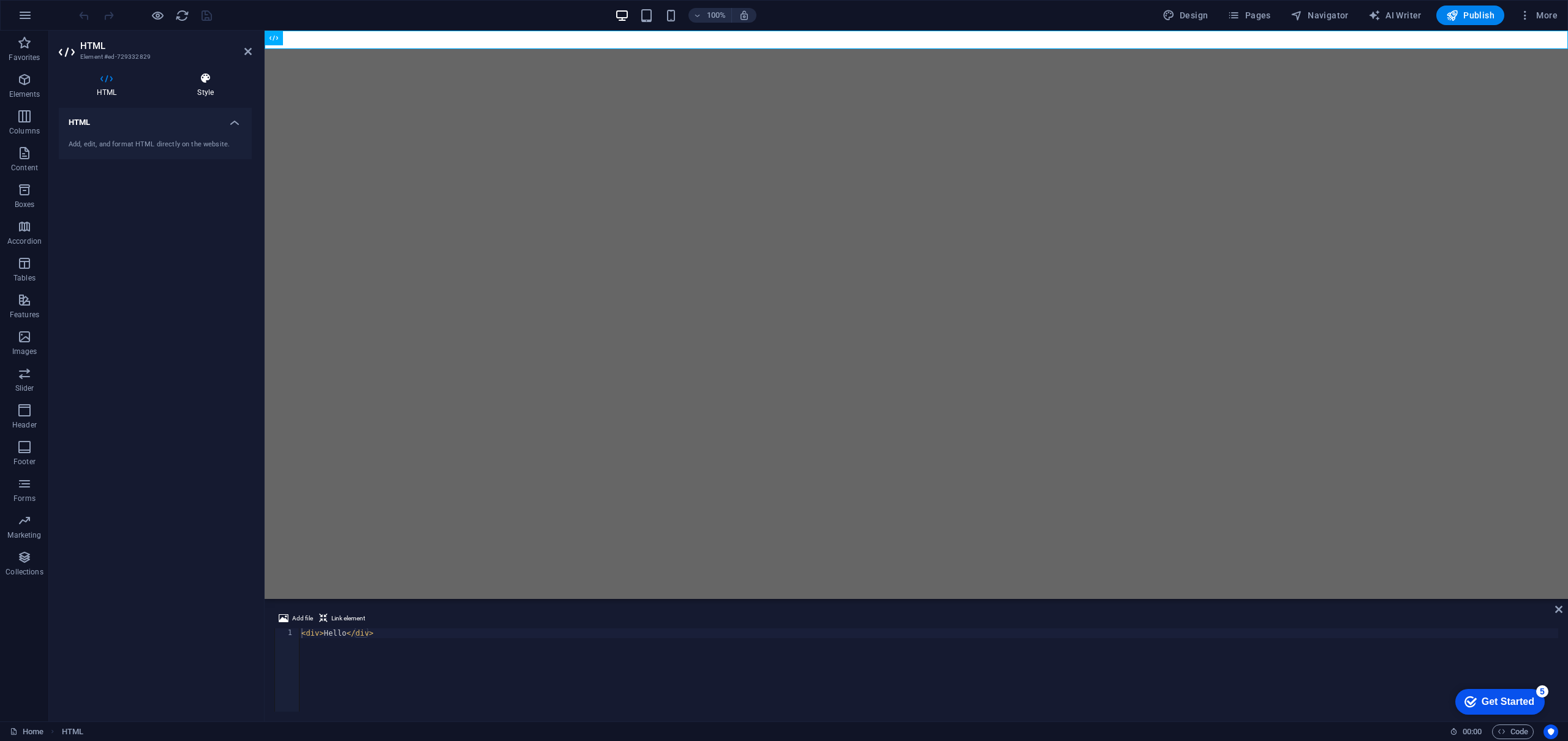
click at [198, 85] on h4 "Style" at bounding box center [205, 85] width 93 height 25
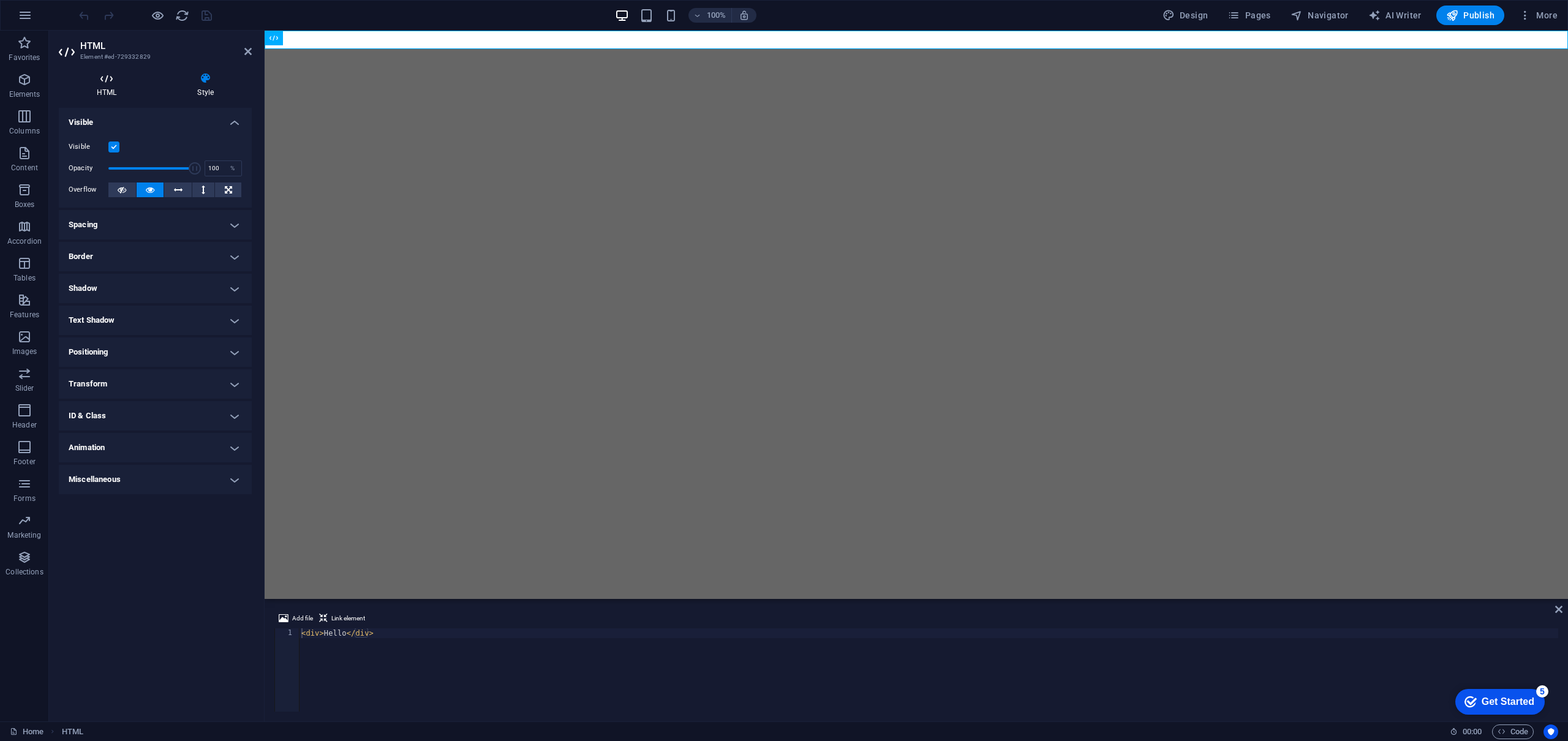
click at [106, 88] on h4 "HTML" at bounding box center [109, 85] width 100 height 25
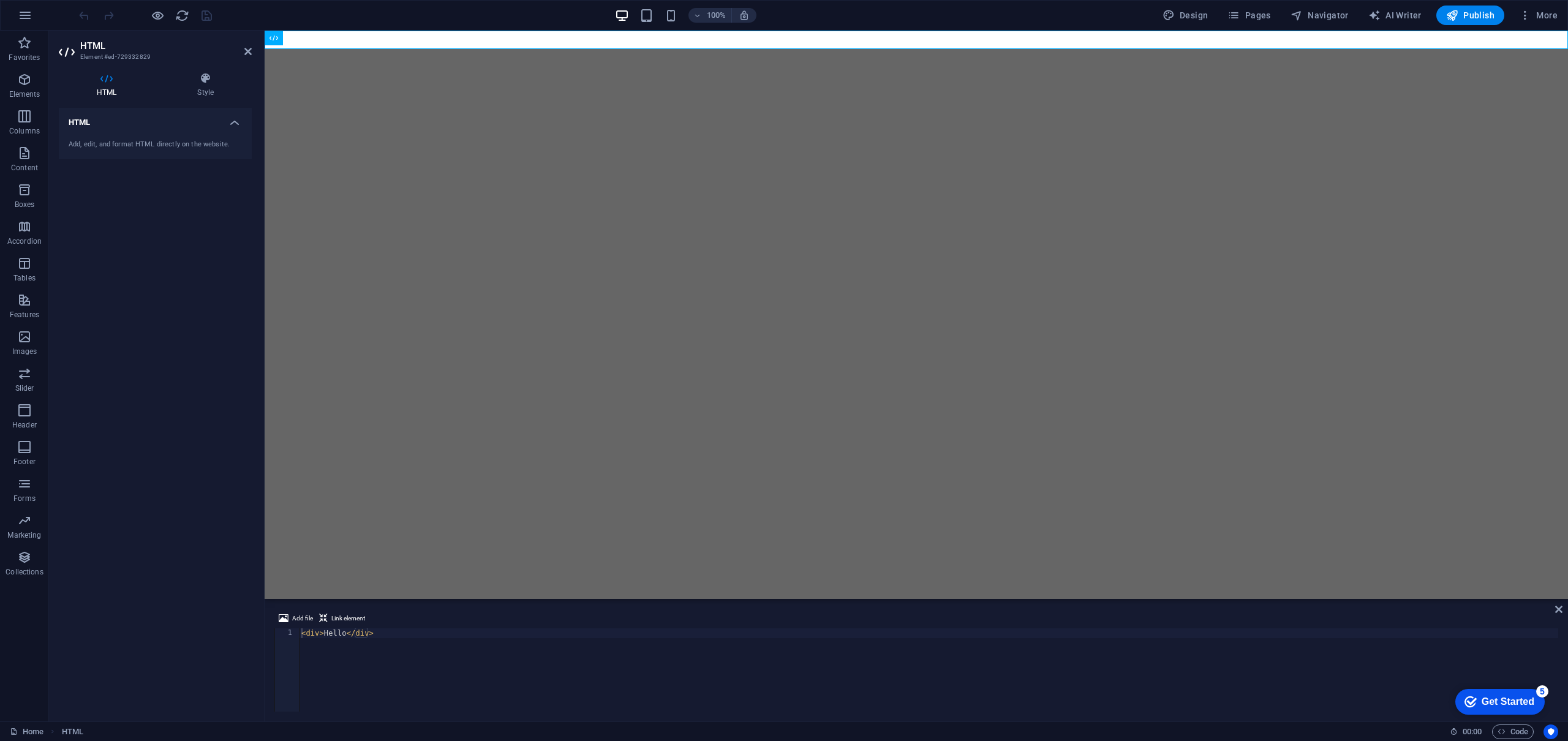
click at [143, 150] on div "Add, edit, and format HTML directly on the website." at bounding box center [155, 145] width 193 height 30
click at [344, 636] on div "< div > Hello </ div >" at bounding box center [929, 679] width 1259 height 103
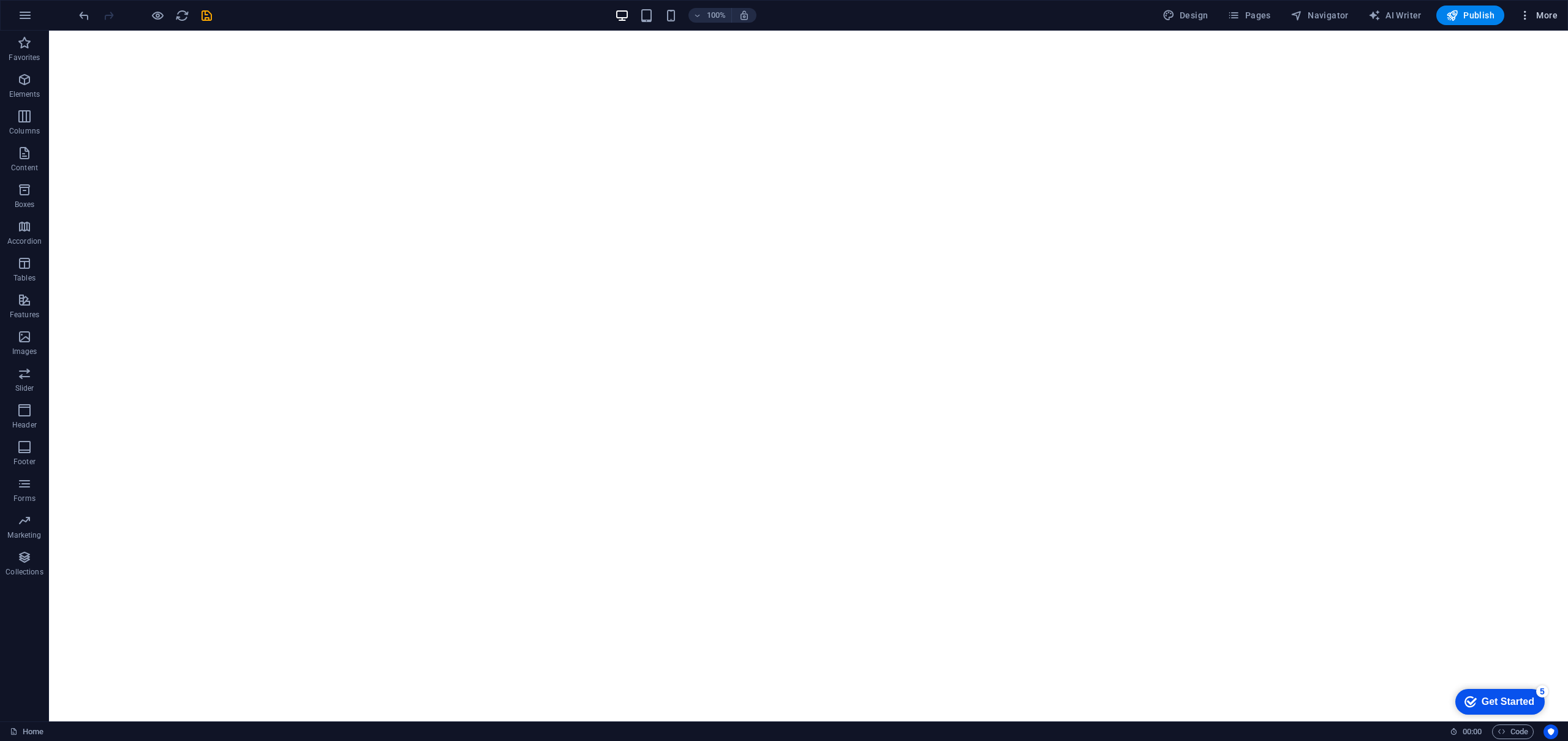
click at [1527, 12] on icon "button" at bounding box center [1524, 15] width 12 height 12
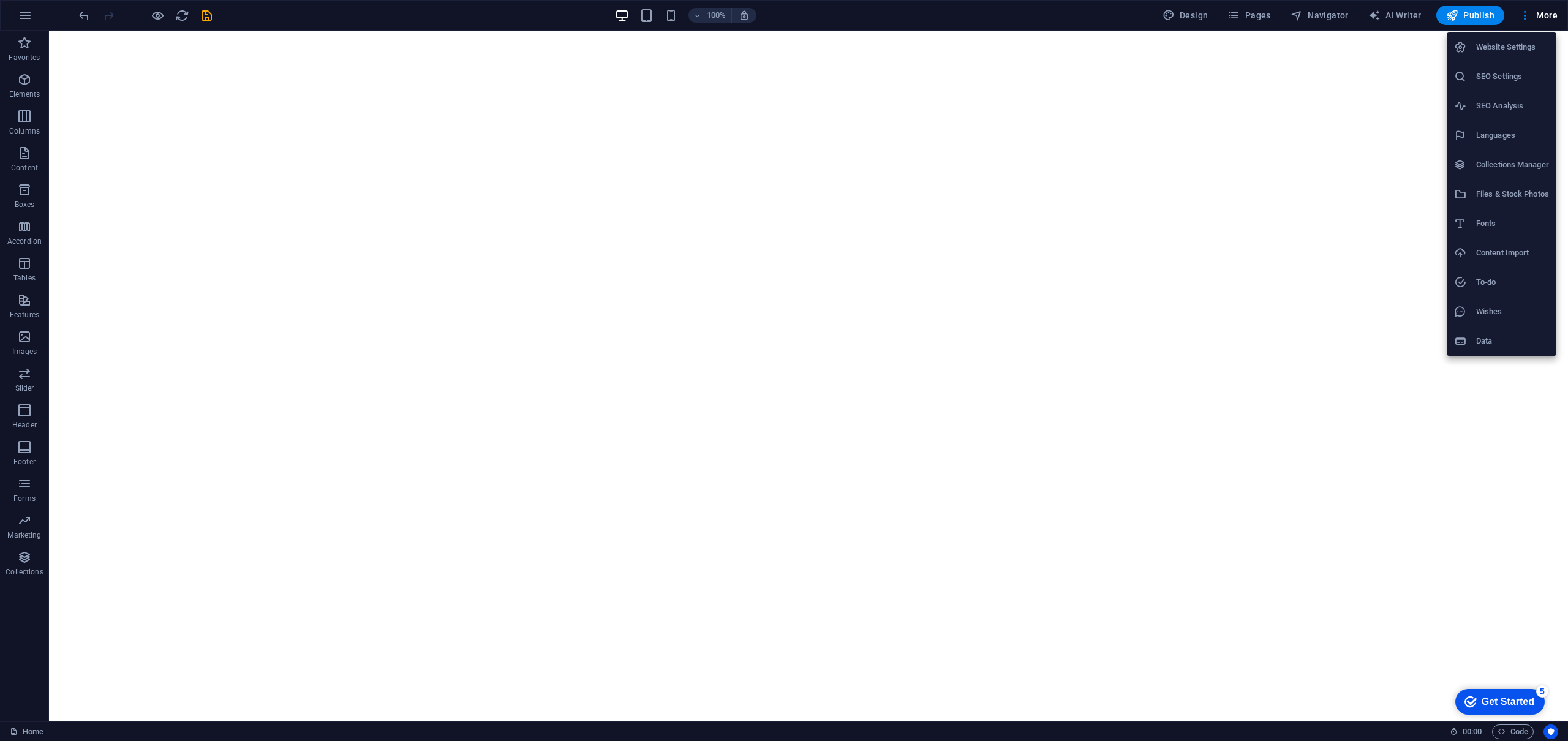
click at [1498, 343] on h6 "Data" at bounding box center [1512, 341] width 73 height 15
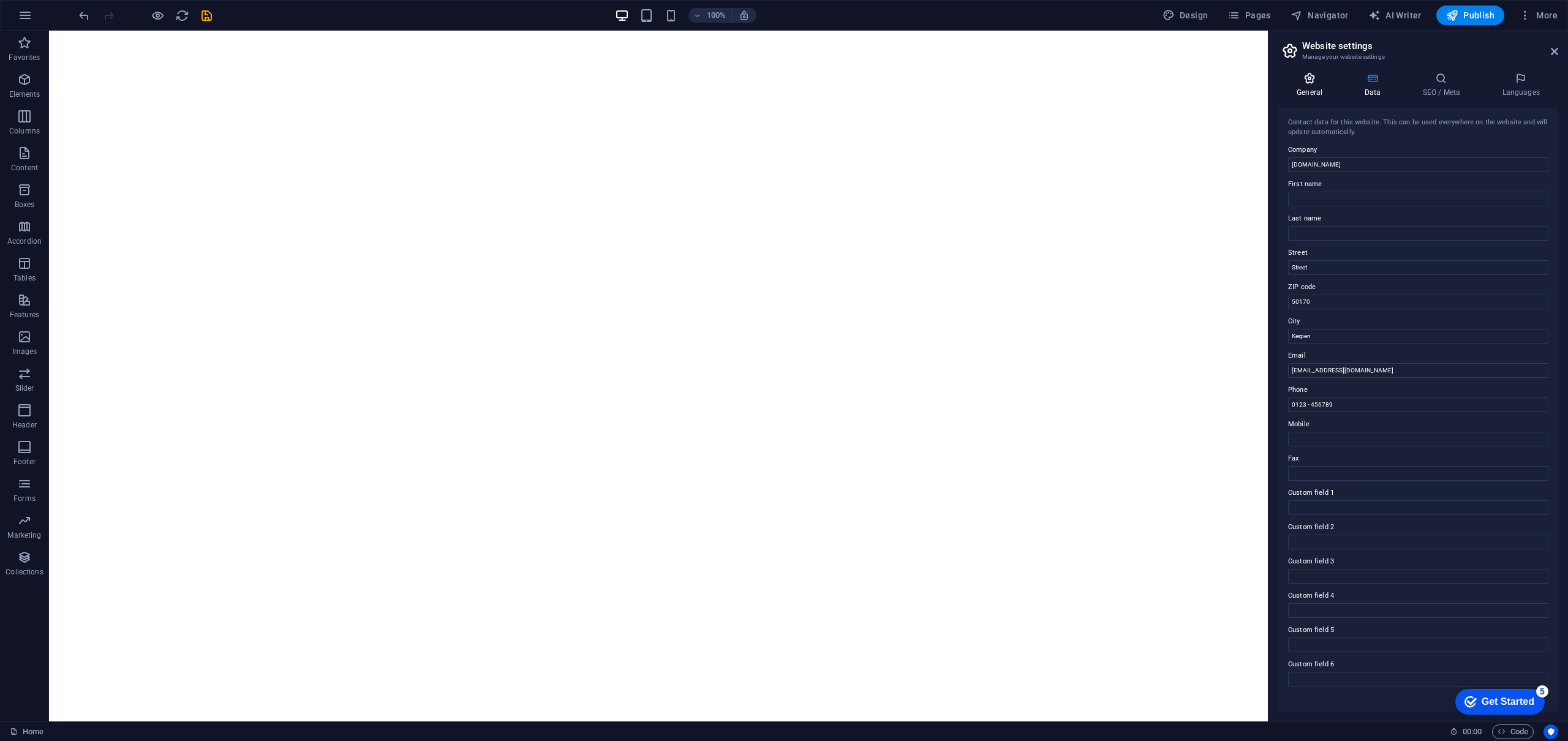
click at [1308, 83] on icon at bounding box center [1309, 78] width 62 height 12
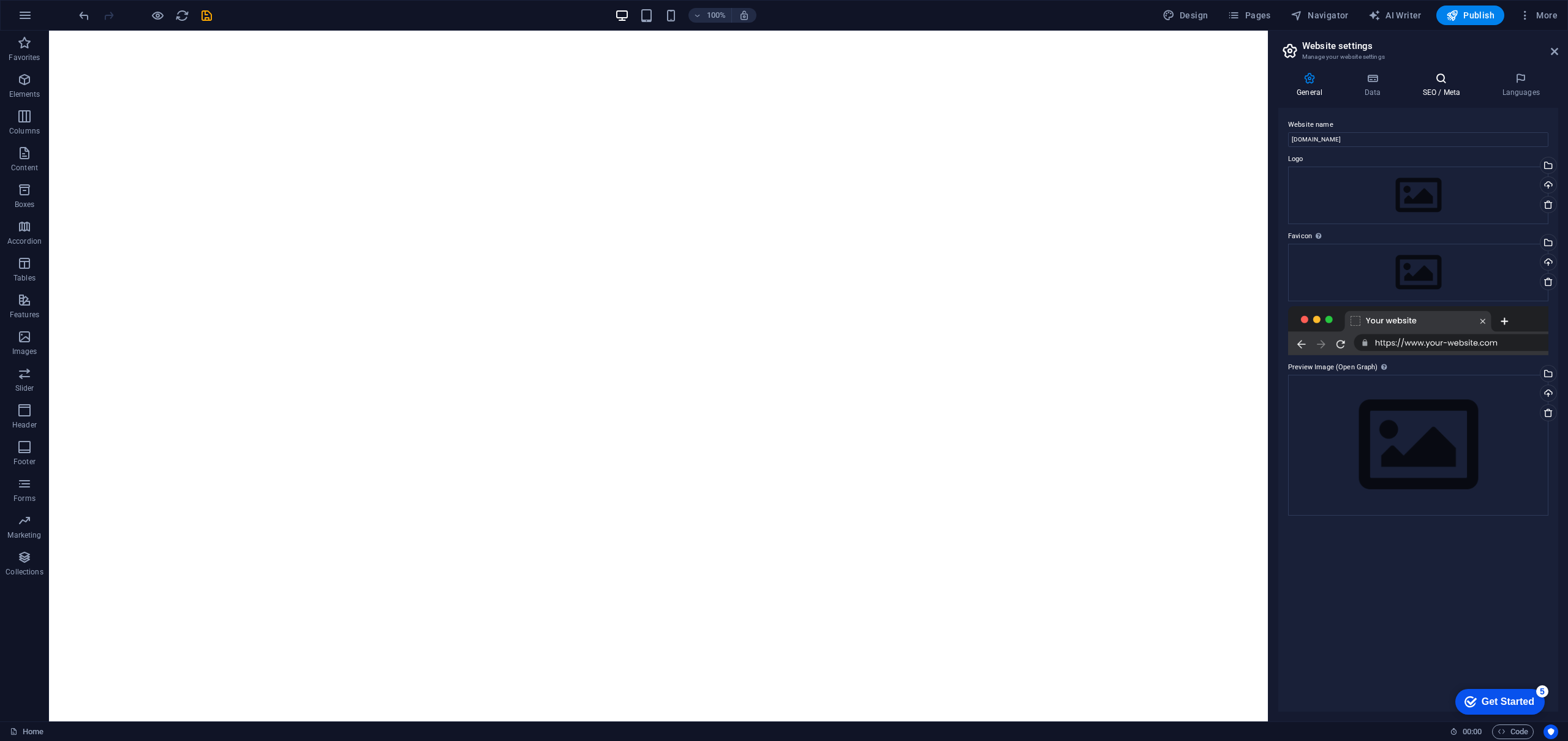
click at [1453, 85] on h4 "SEO / Meta" at bounding box center [1443, 85] width 80 height 25
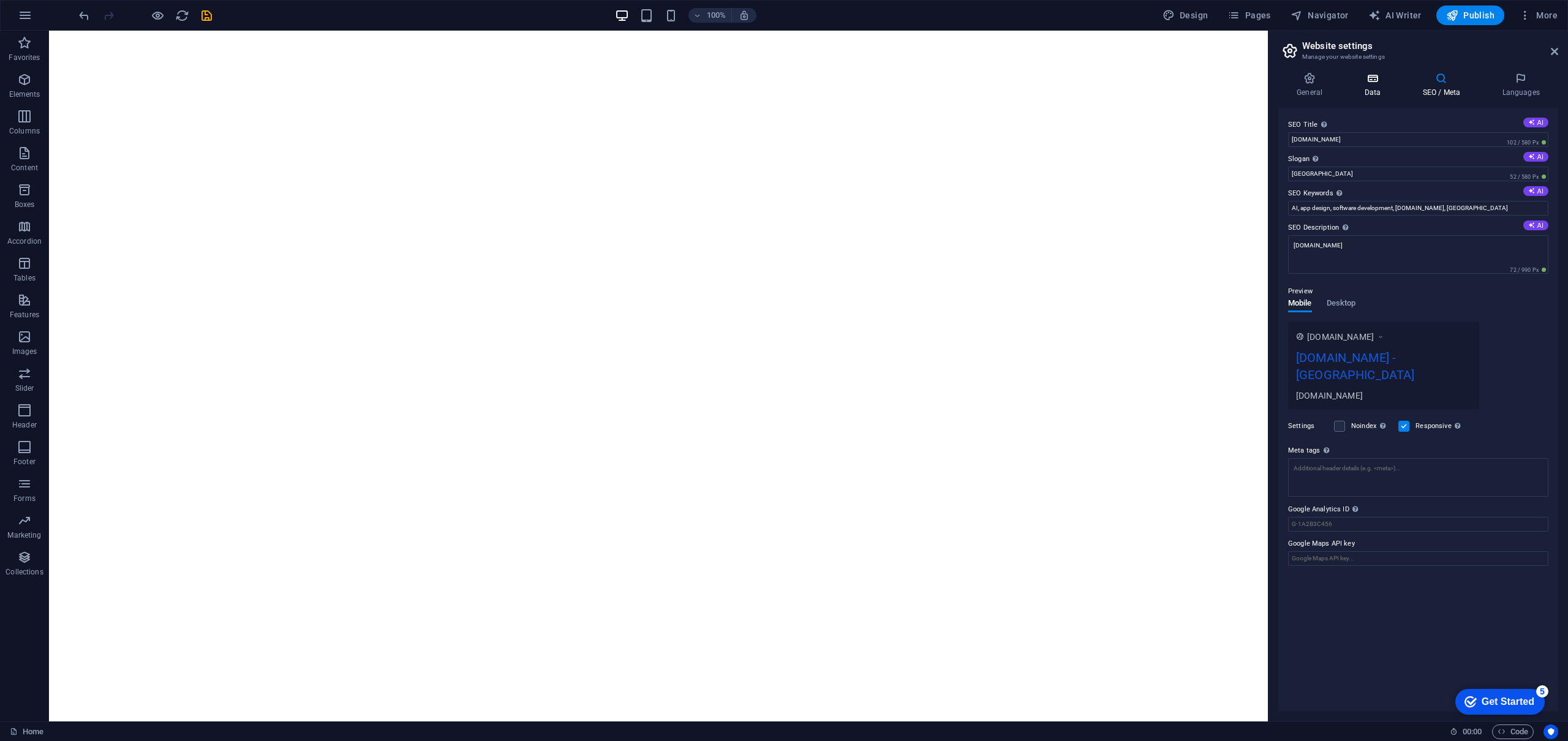
click at [1367, 81] on icon at bounding box center [1372, 78] width 53 height 12
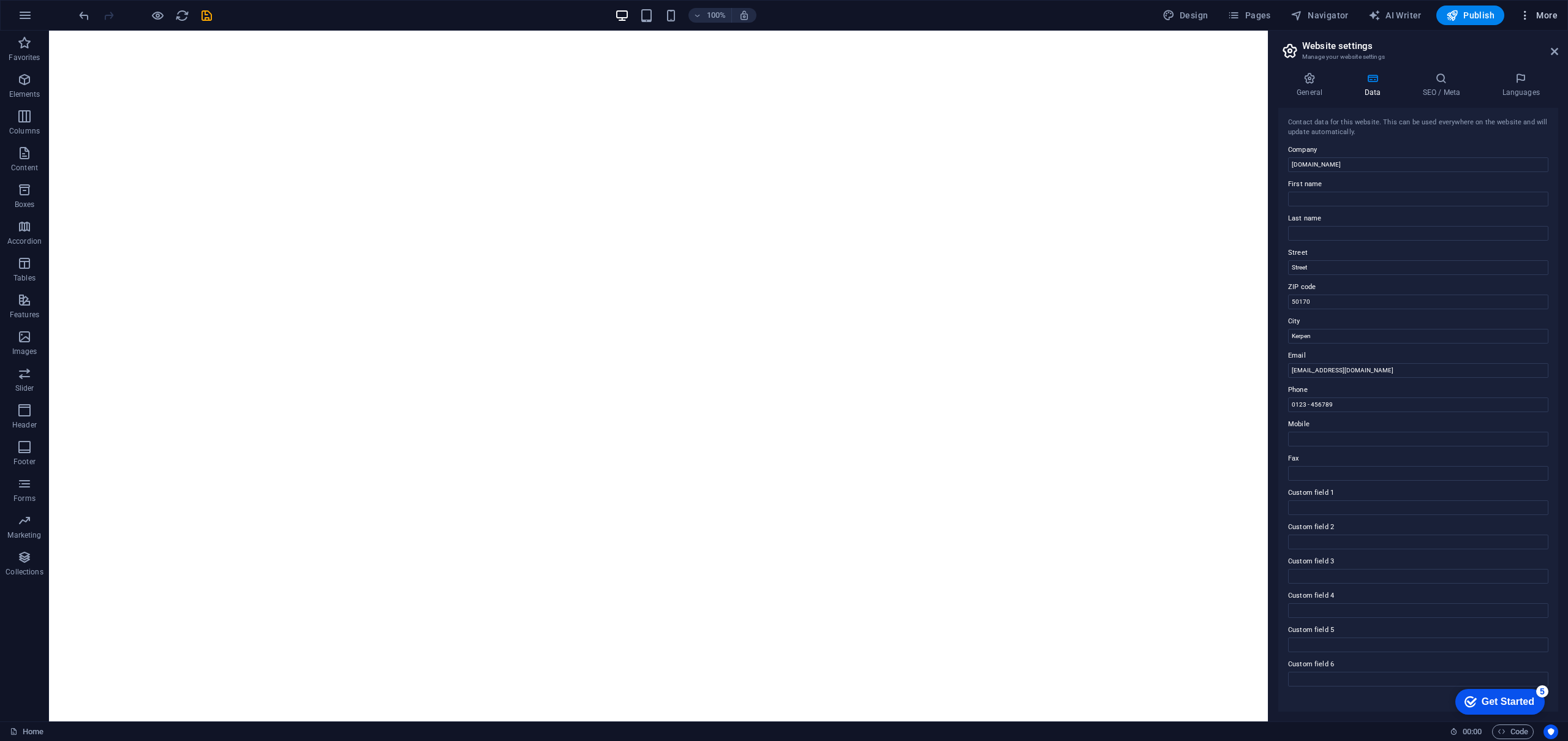
click at [1536, 18] on span "More" at bounding box center [1538, 15] width 39 height 12
click at [1257, 12] on div at bounding box center [784, 370] width 1568 height 741
click at [1251, 17] on span "Pages" at bounding box center [1248, 15] width 43 height 12
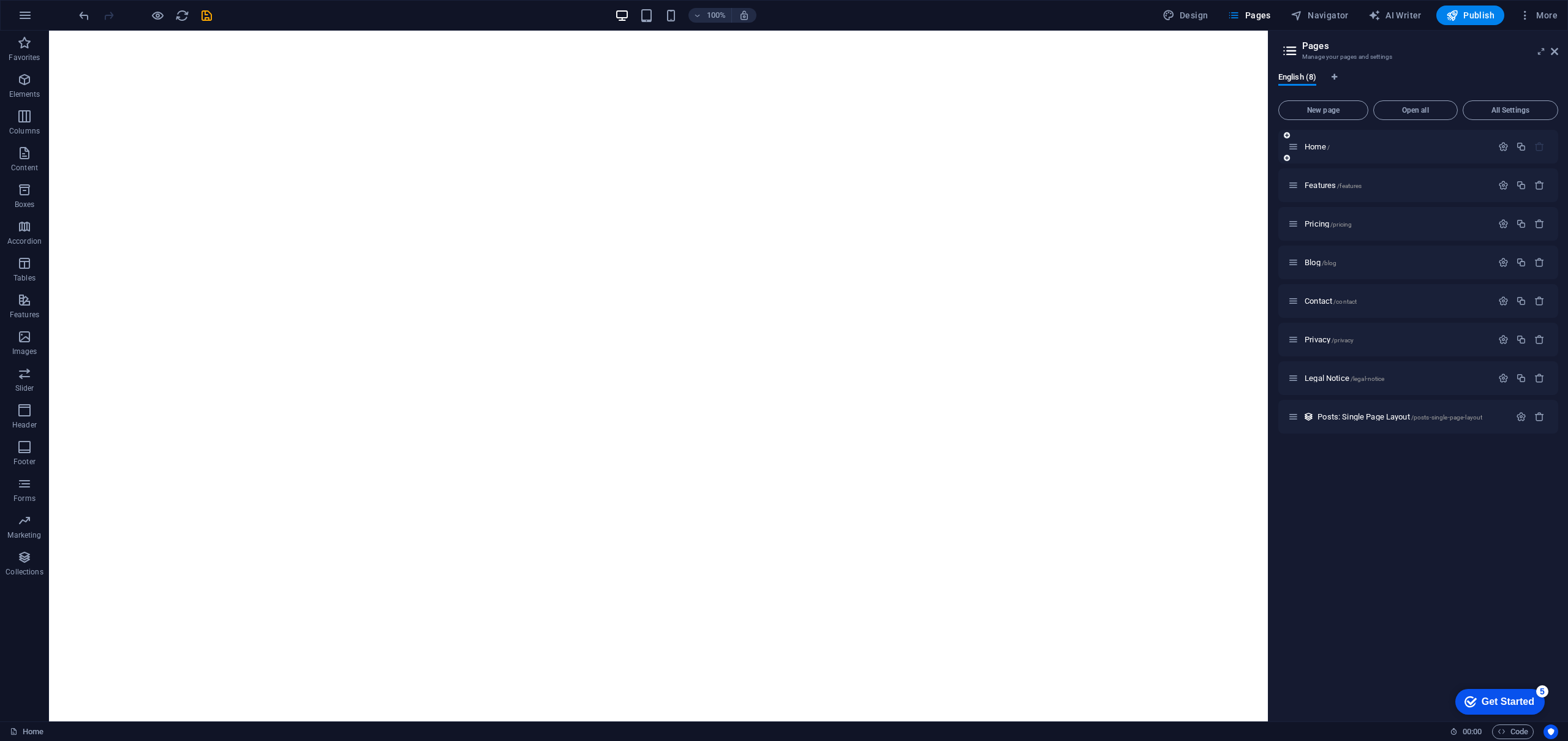
click at [1287, 136] on icon at bounding box center [1286, 135] width 6 height 7
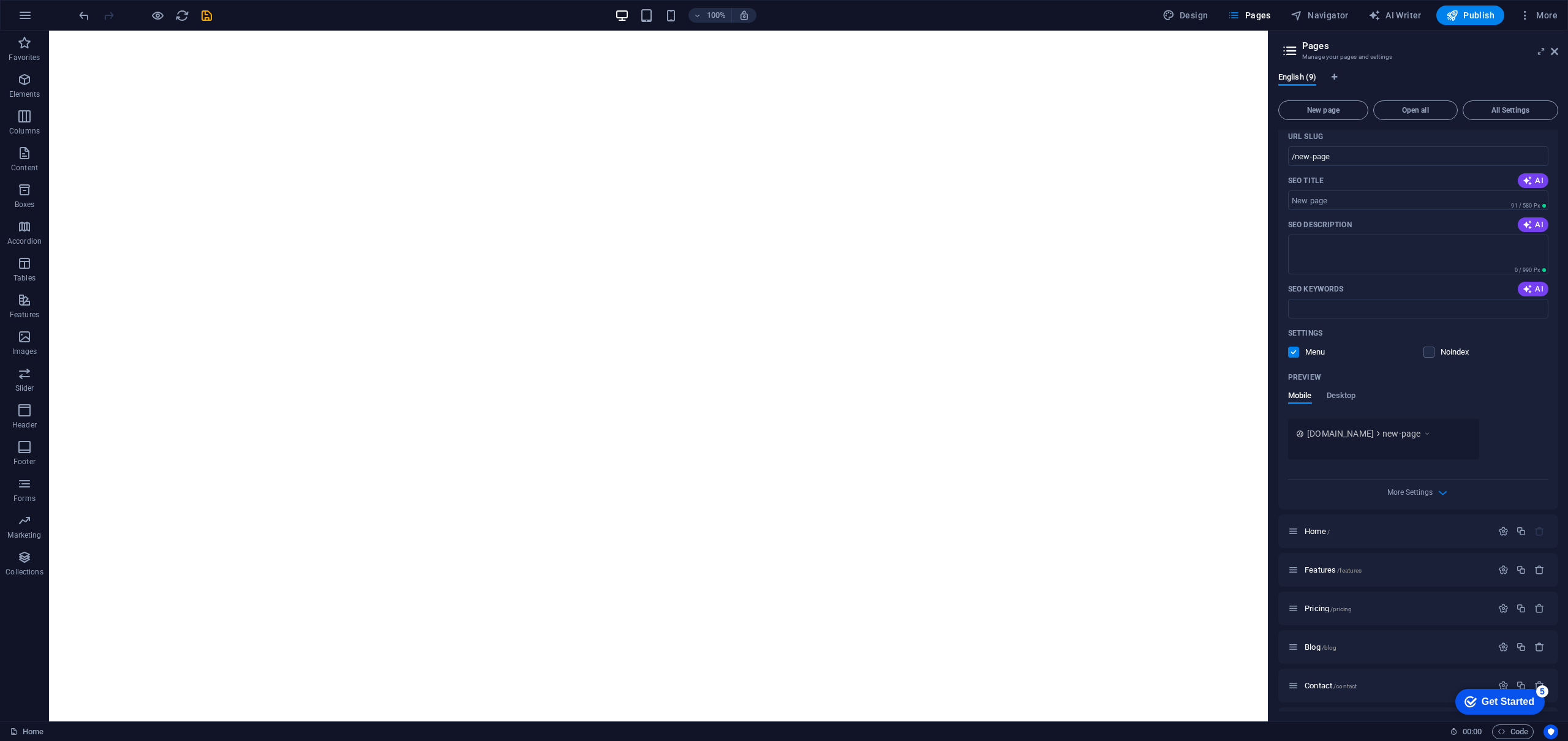
scroll to position [107, 0]
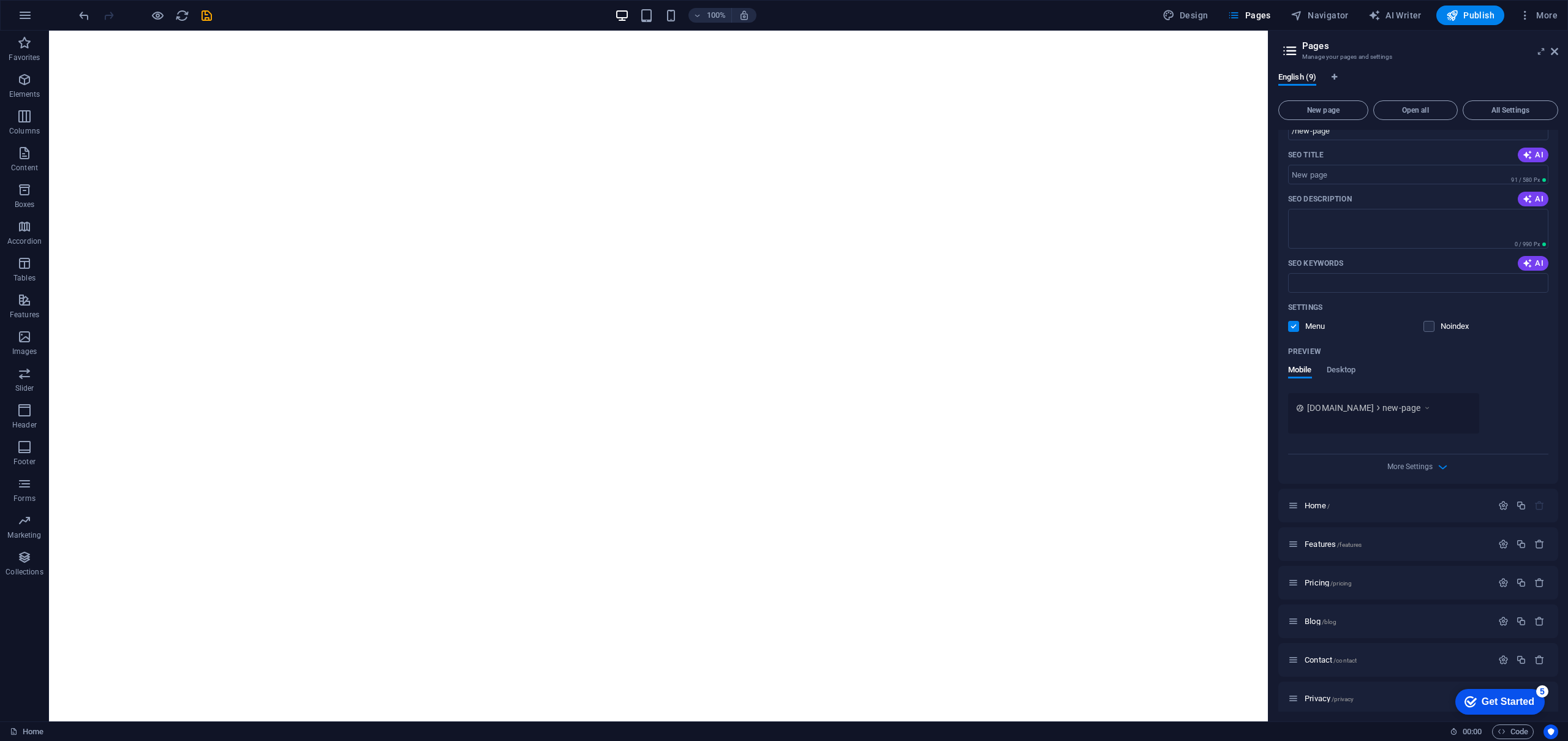
click at [1292, 328] on label at bounding box center [1293, 325] width 11 height 11
click at [0, 0] on input "checkbox" at bounding box center [0, 0] width 0 height 0
click at [1332, 500] on div "Home /" at bounding box center [1390, 507] width 204 height 14
click at [1498, 504] on icon "button" at bounding box center [1503, 507] width 11 height 11
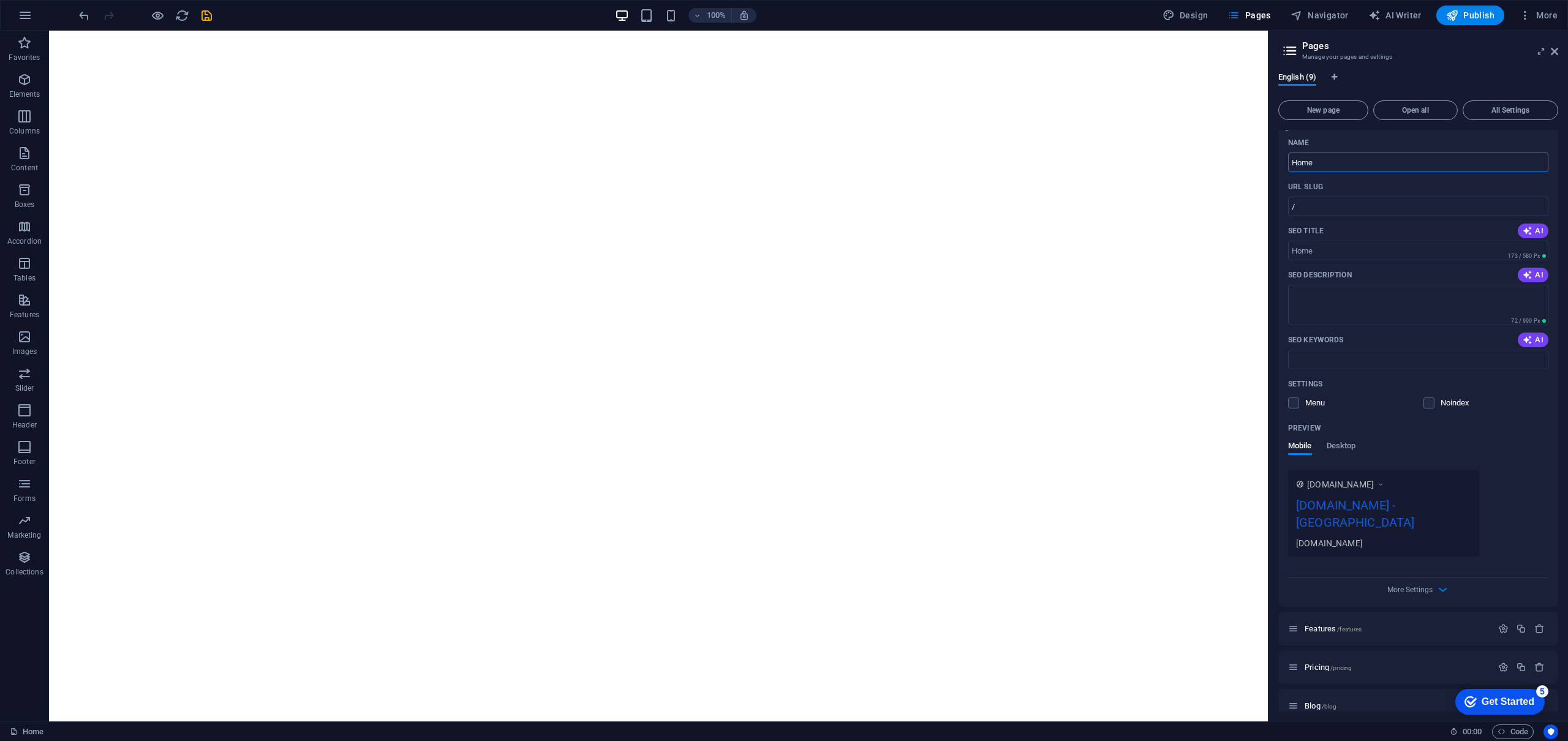
scroll to position [501, 0]
click at [1349, 444] on span "Desktop" at bounding box center [1341, 442] width 30 height 17
click at [1303, 444] on span "Mobile" at bounding box center [1299, 442] width 24 height 17
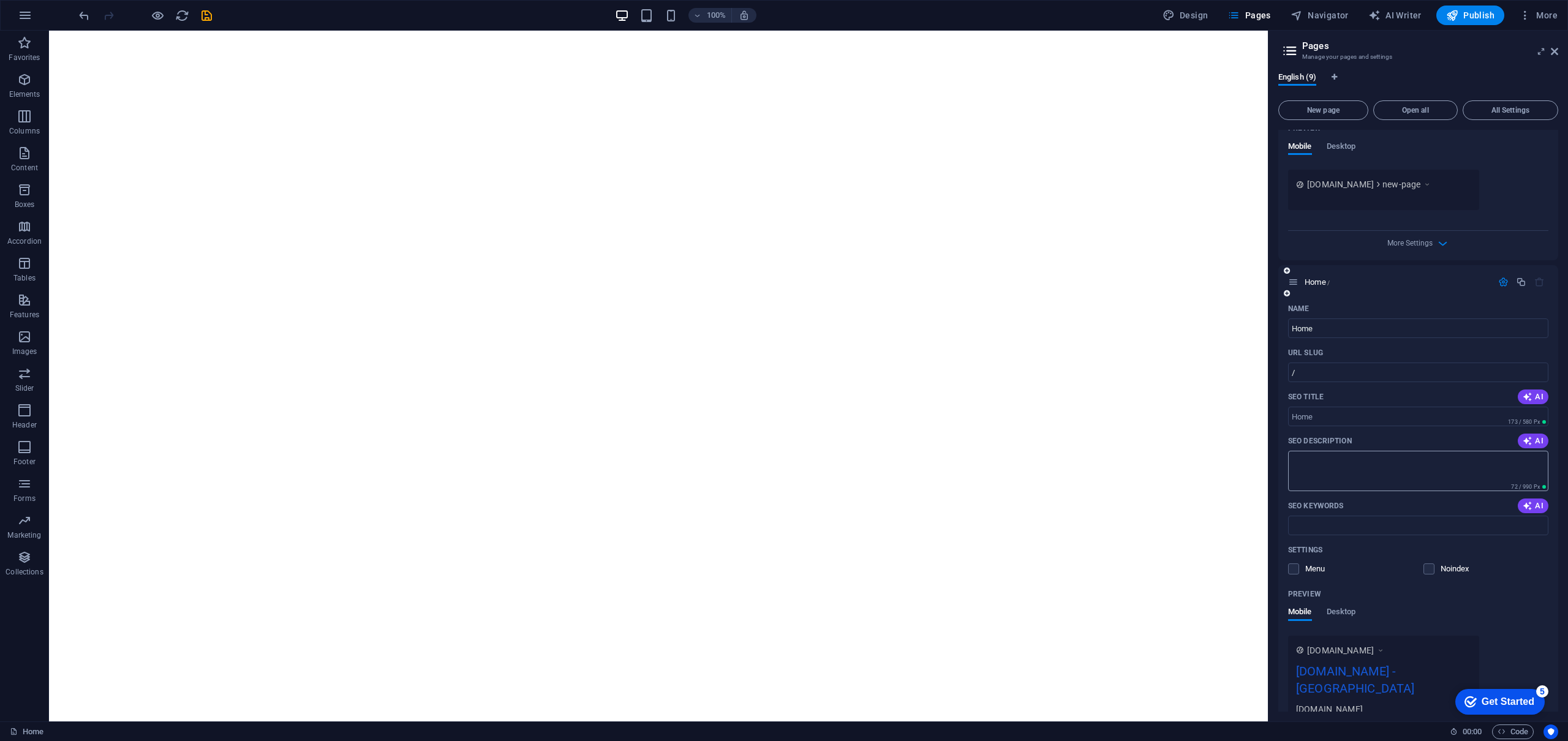
scroll to position [301, 0]
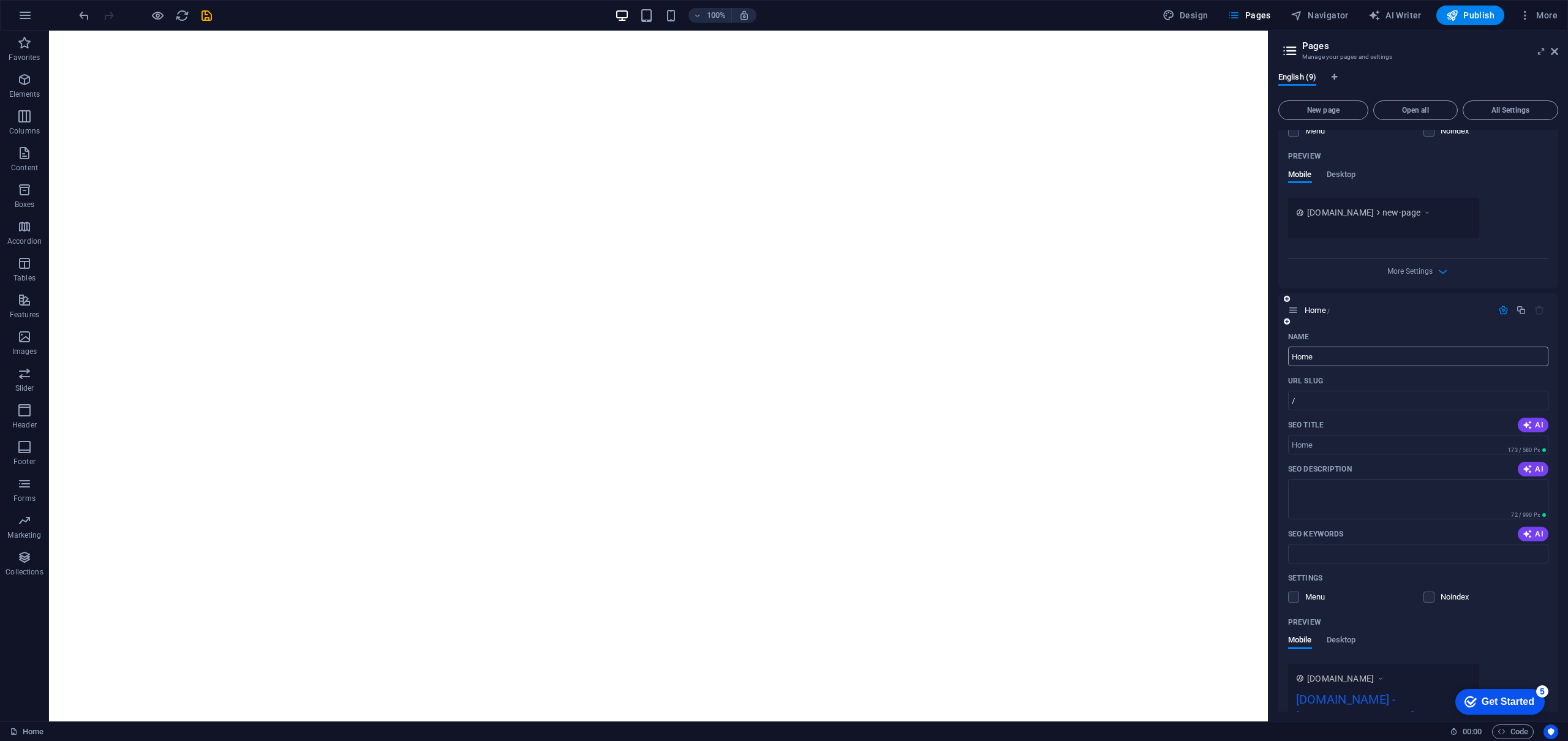
click at [1311, 360] on input "Home" at bounding box center [1418, 357] width 261 height 20
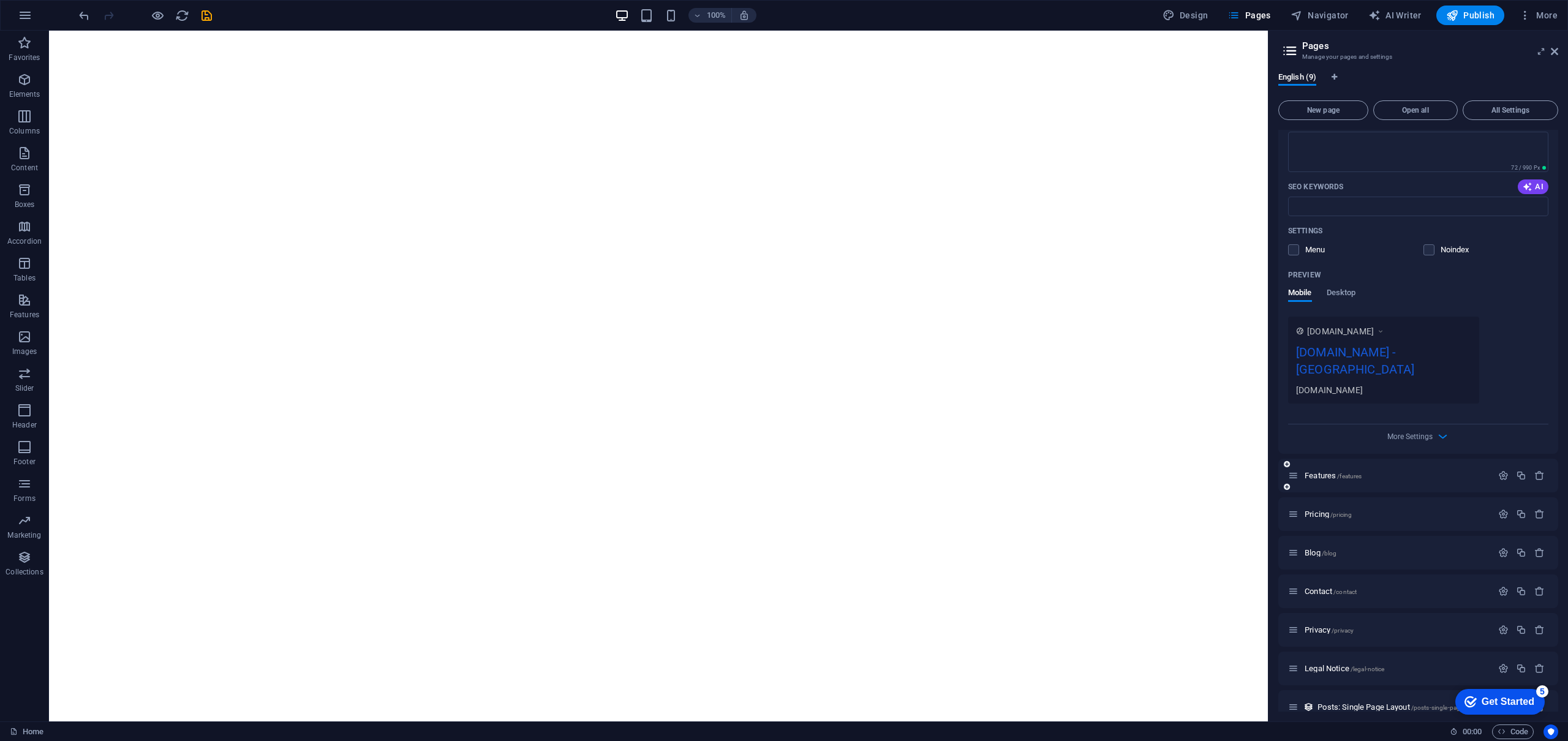
scroll to position [0, 0]
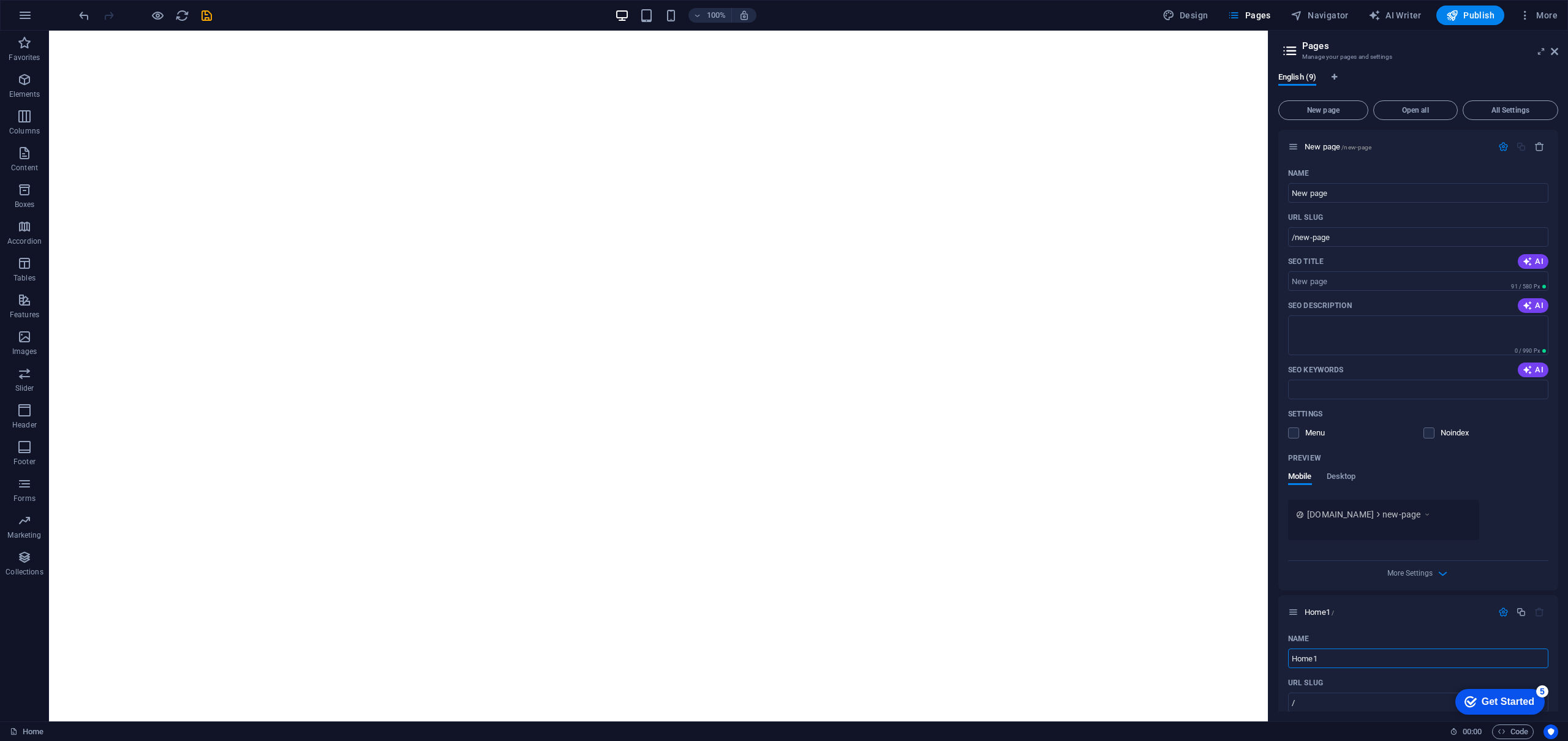
type input "Home1"
click at [1460, 78] on div "English (9)" at bounding box center [1418, 84] width 280 height 23
click at [1537, 150] on icon "button" at bounding box center [1539, 146] width 11 height 11
click at [39, 729] on link "Home" at bounding box center [26, 732] width 34 height 15
click at [35, 732] on link "Home" at bounding box center [26, 732] width 34 height 15
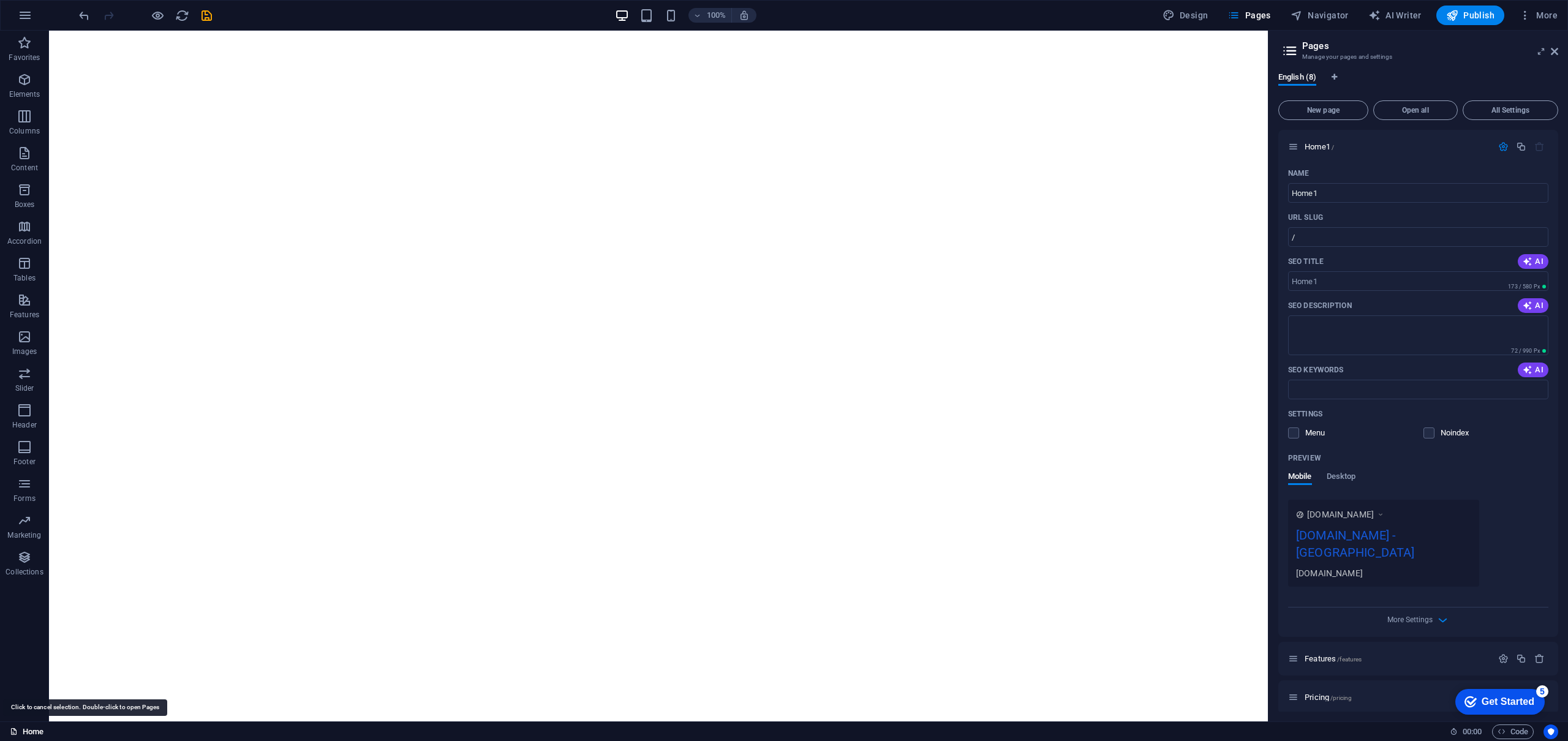
click at [35, 732] on link "Home" at bounding box center [26, 732] width 34 height 15
click at [26, 341] on icon "button" at bounding box center [25, 337] width 15 height 15
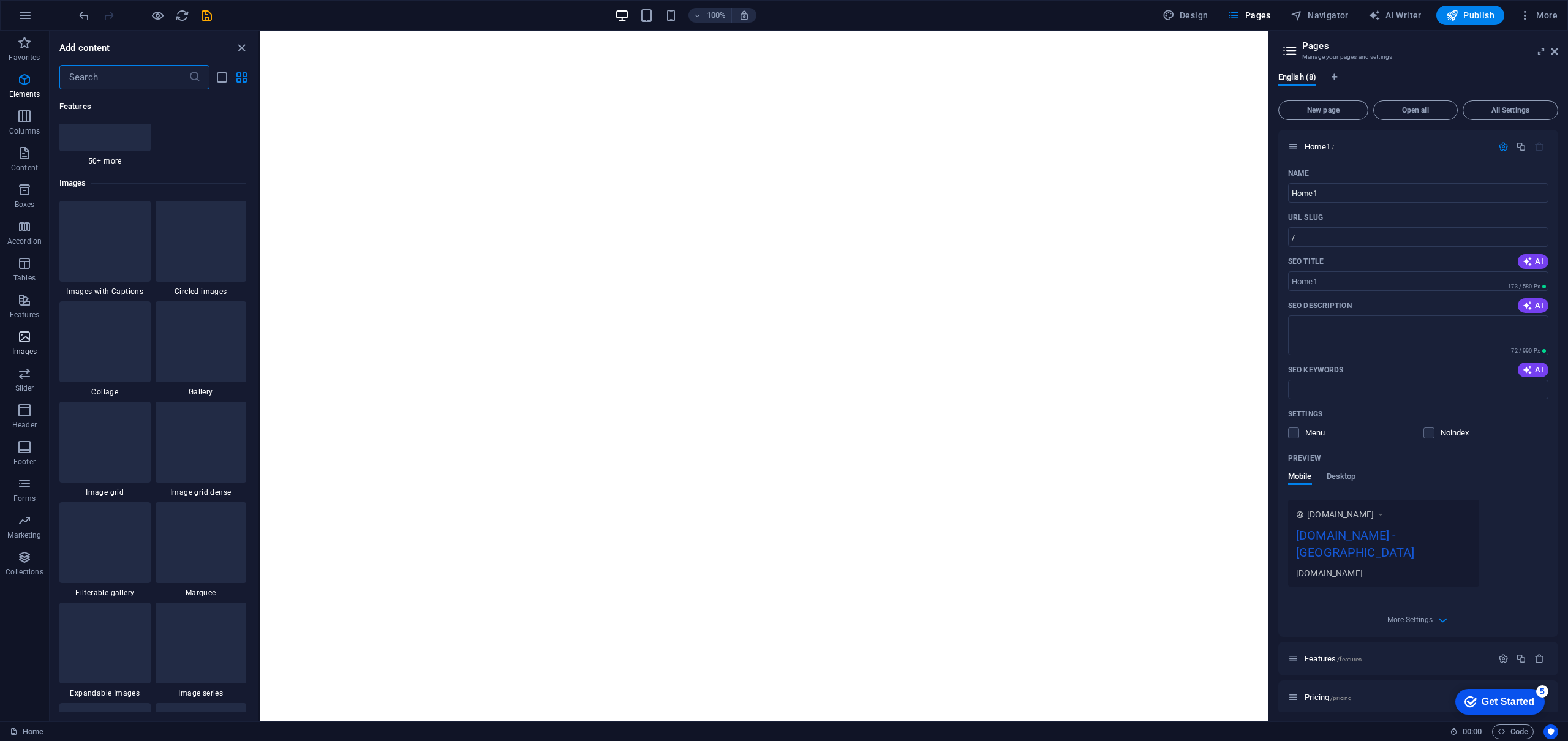
scroll to position [6207, 0]
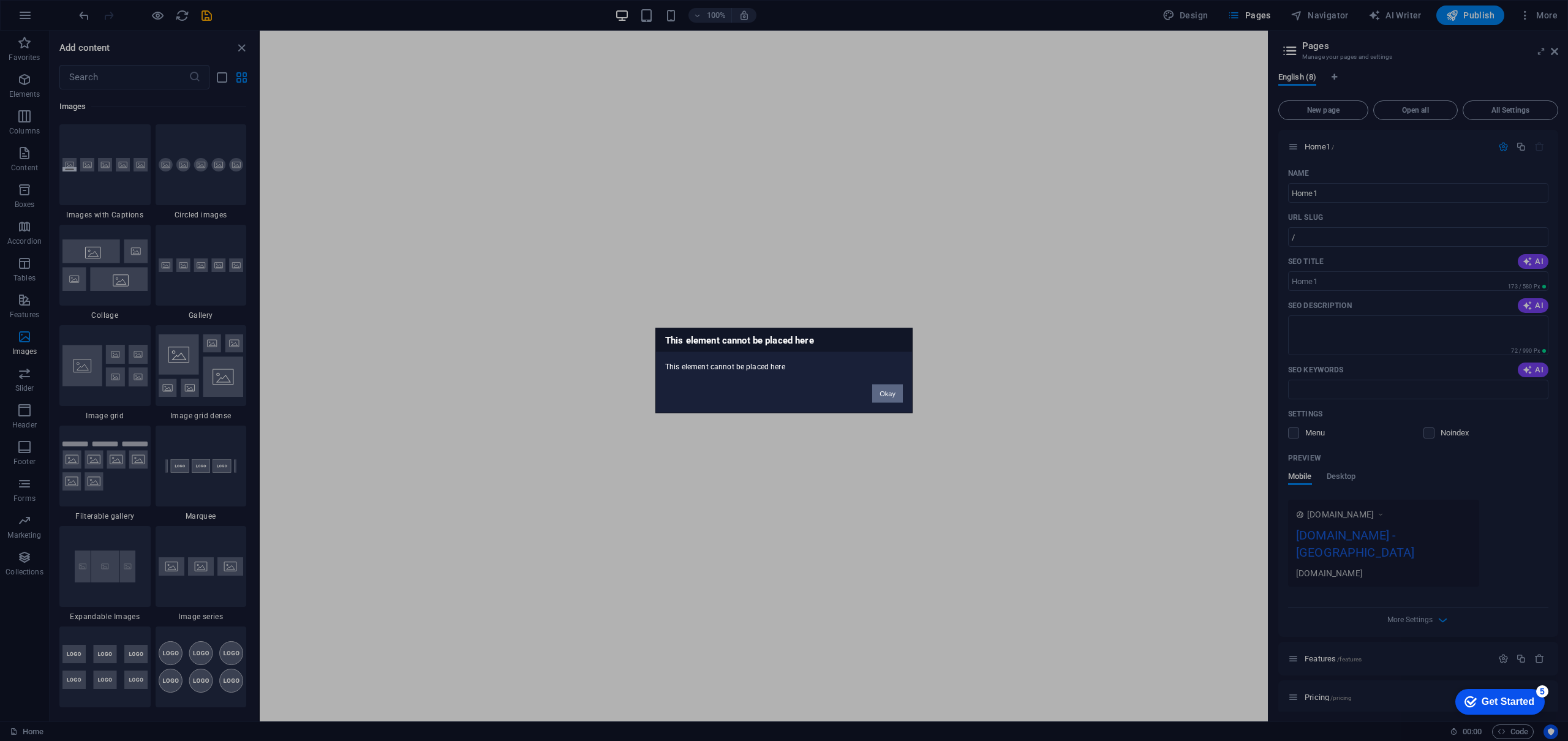
click at [884, 395] on button "Okay" at bounding box center [887, 394] width 30 height 18
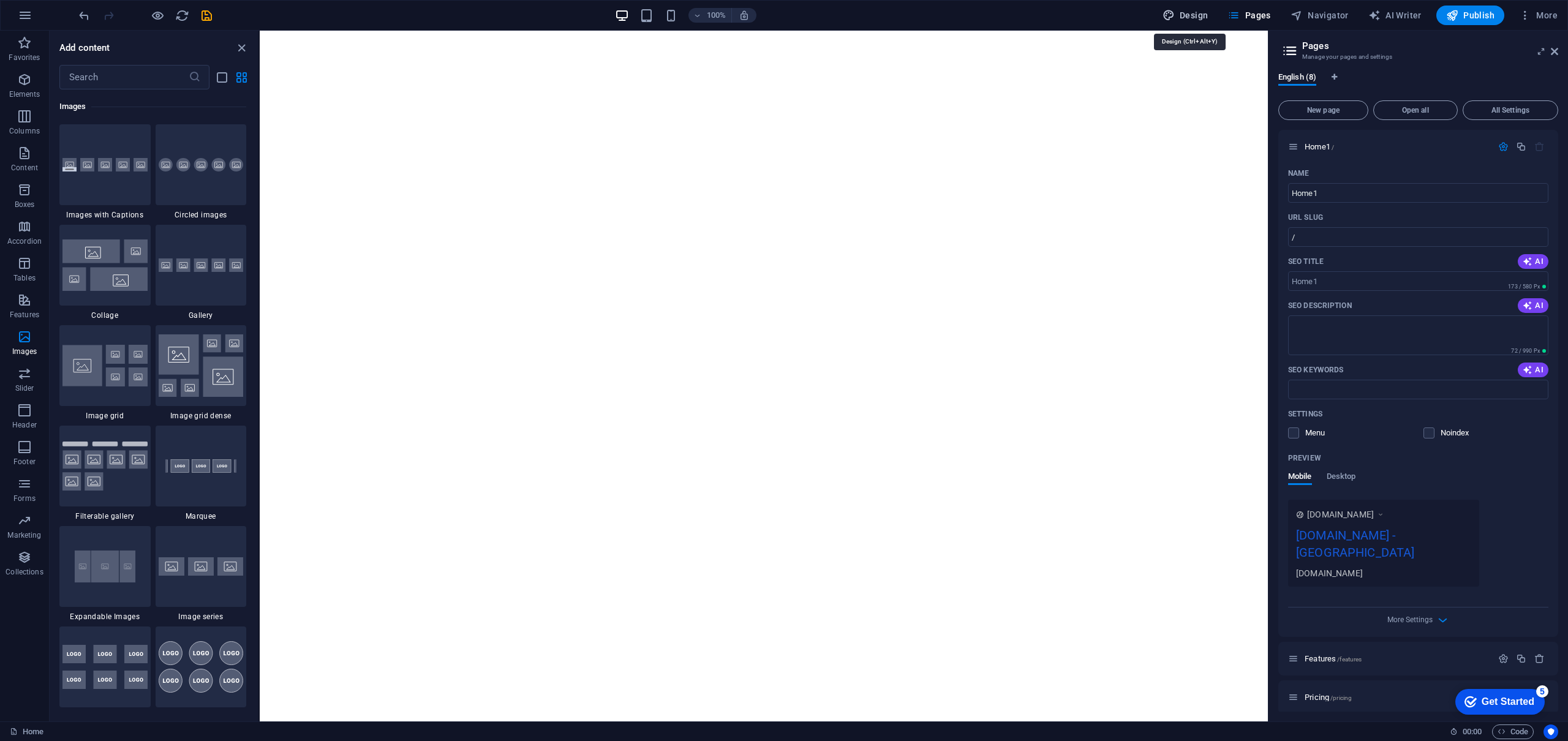
click at [1183, 17] on span "Design" at bounding box center [1185, 15] width 46 height 12
select select "600"
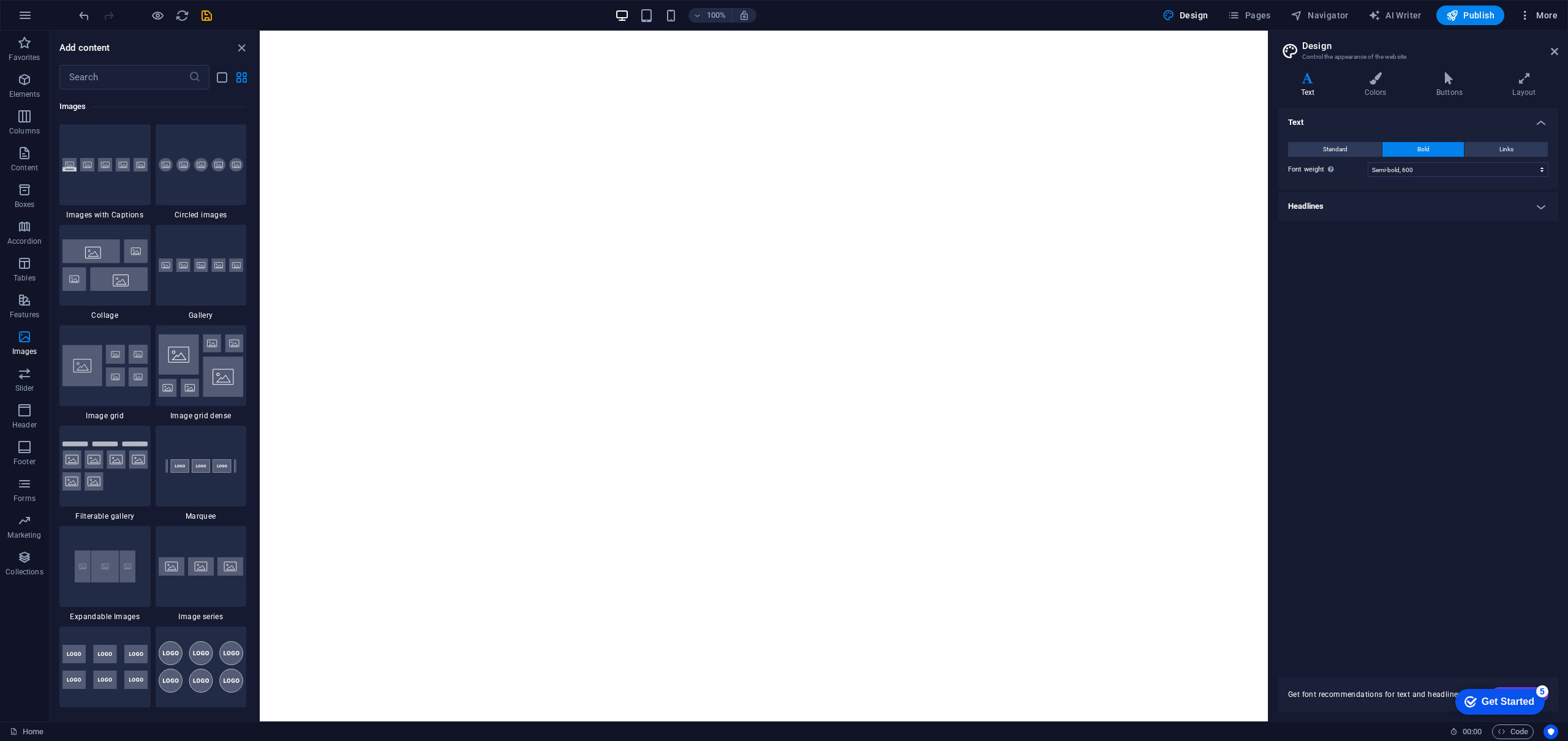
click at [1531, 16] on icon "button" at bounding box center [1524, 15] width 12 height 12
click at [1504, 44] on h6 "Website Settings" at bounding box center [1512, 47] width 73 height 15
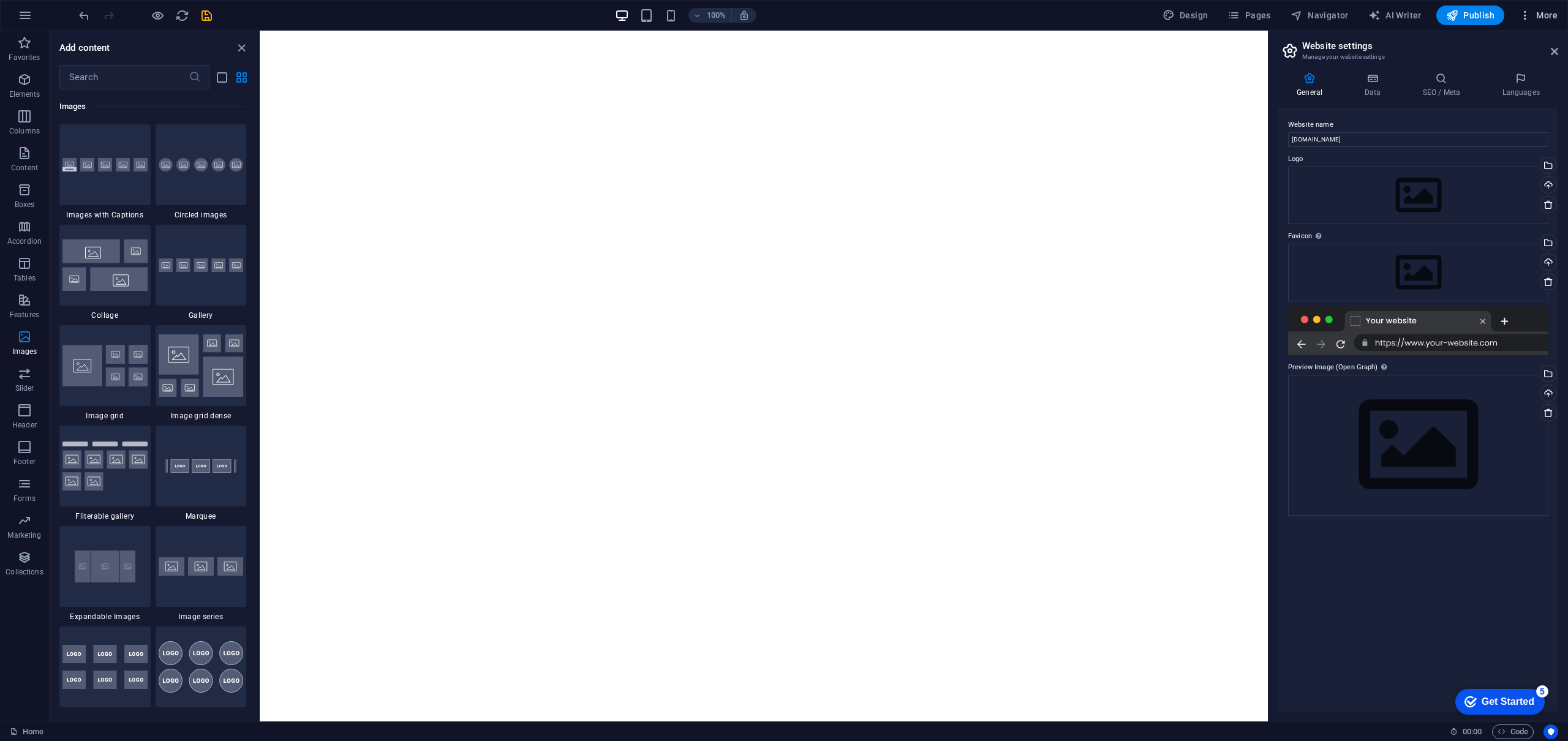
click at [1524, 21] on icon "button" at bounding box center [1524, 15] width 12 height 12
click at [1499, 159] on h6 "Collections Manager" at bounding box center [1512, 165] width 73 height 15
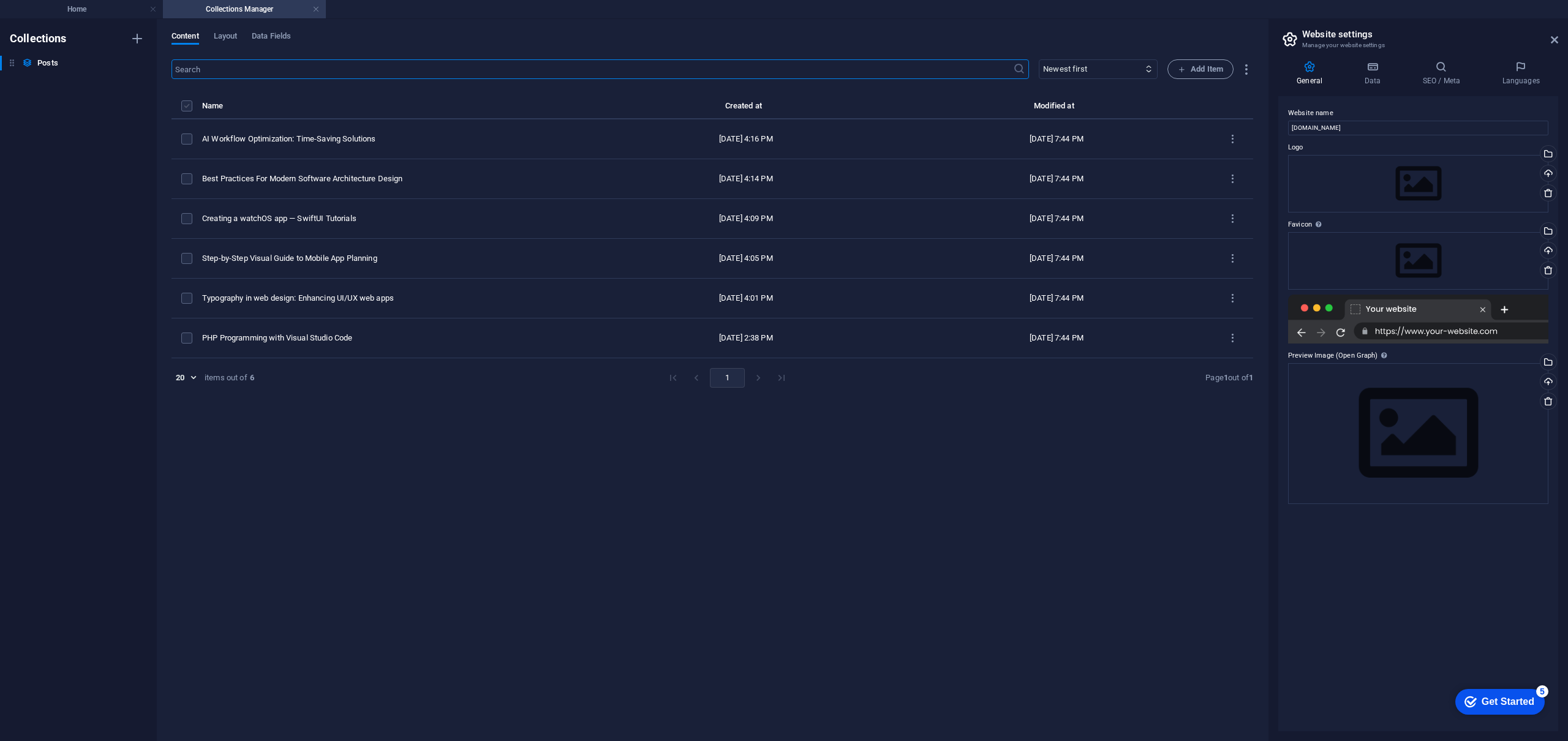
click at [189, 106] on label "items list" at bounding box center [187, 105] width 11 height 11
click at [0, 0] on input "items list" at bounding box center [0, 0] width 0 height 0
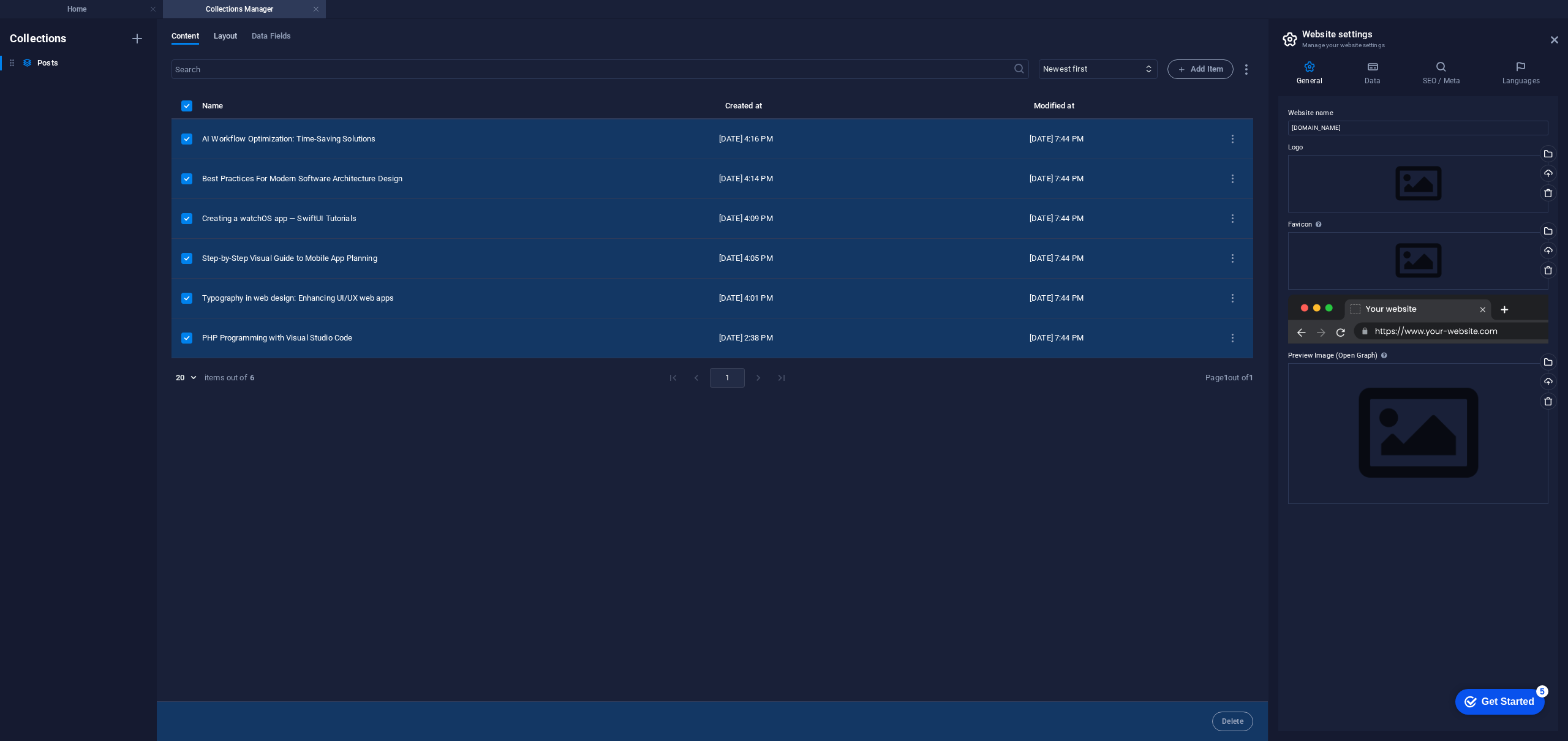
click at [226, 31] on span "Layout" at bounding box center [225, 37] width 24 height 17
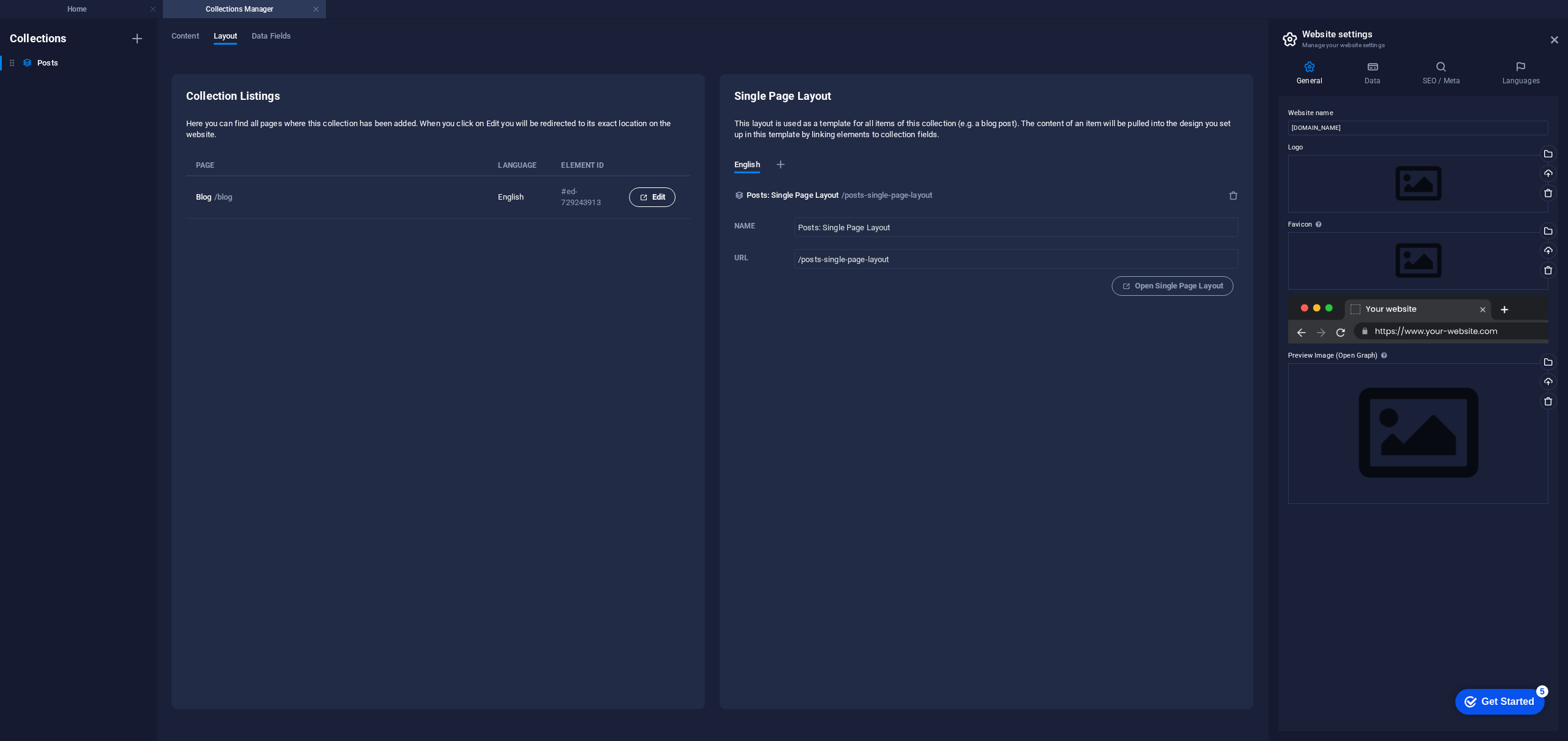
click at [635, 197] on button "Edit" at bounding box center [652, 197] width 47 height 20
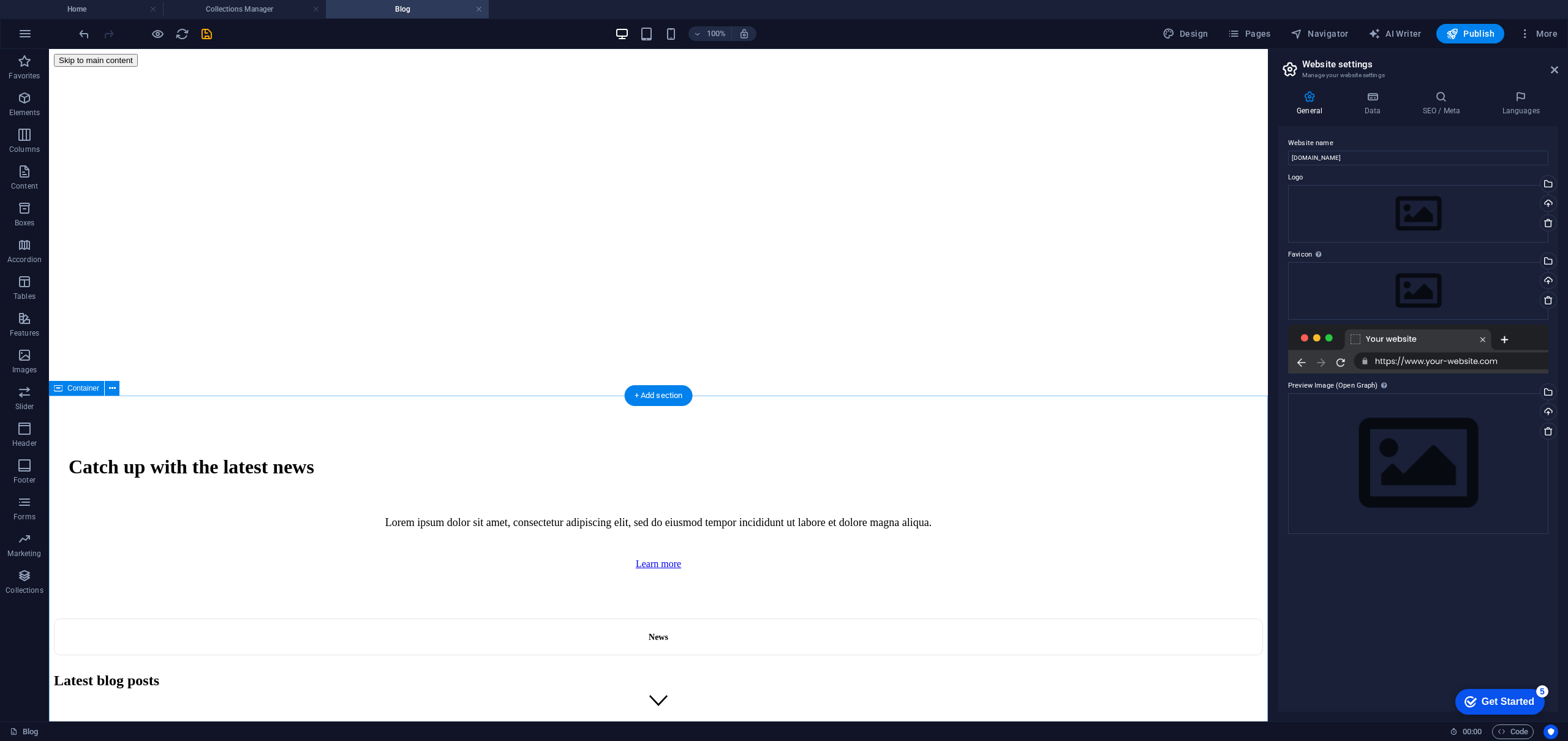
scroll to position [0, 0]
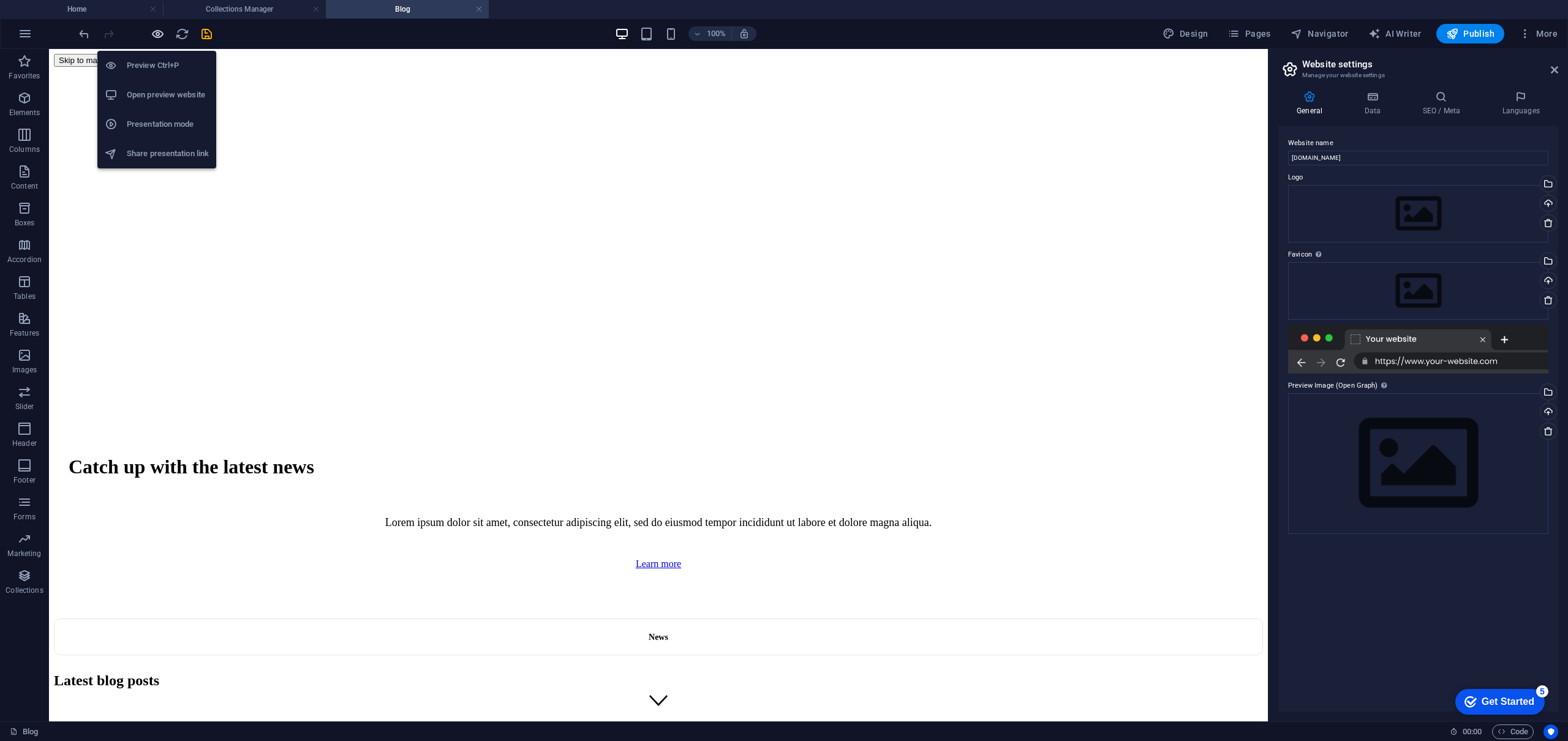
click at [160, 35] on icon "button" at bounding box center [157, 34] width 14 height 14
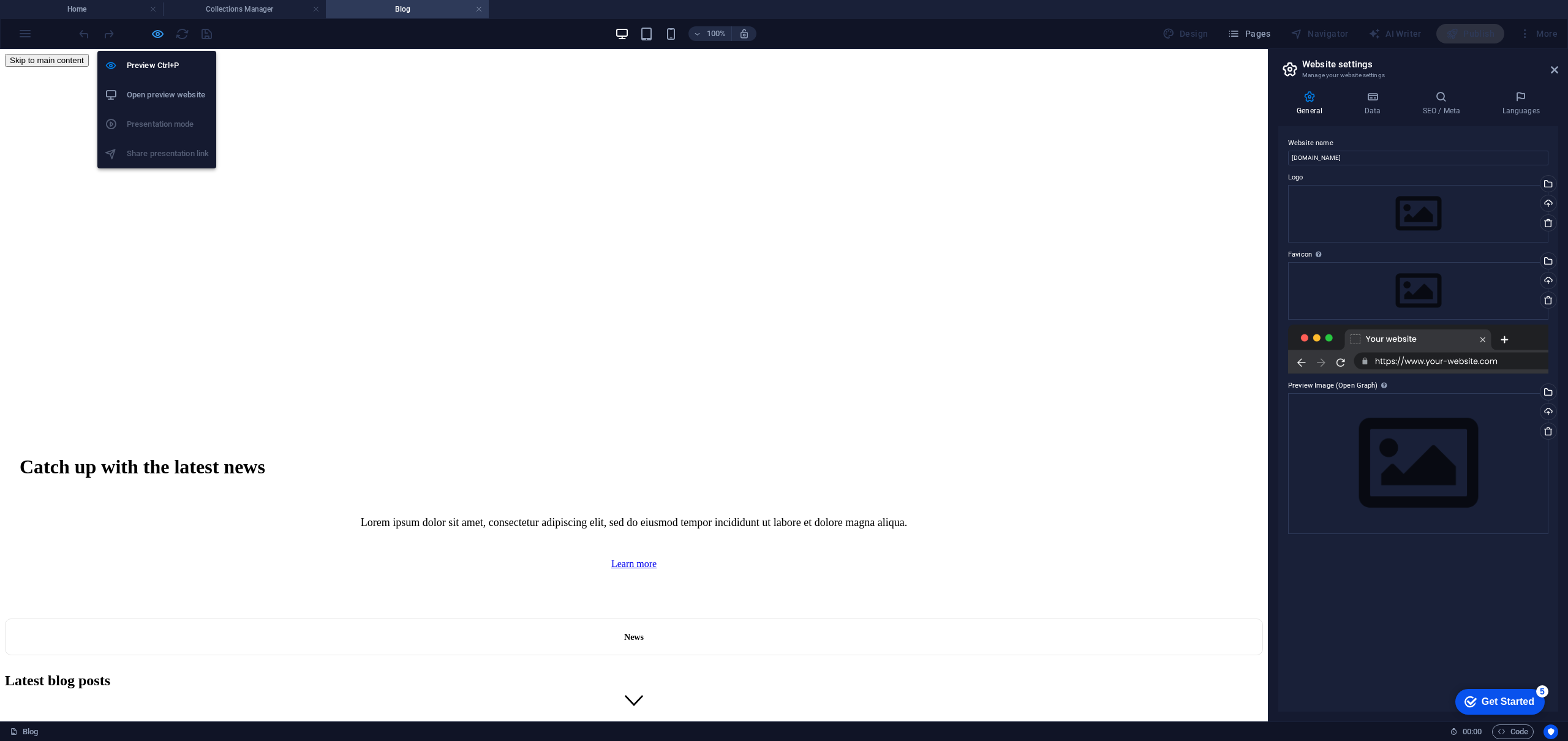
click at [159, 38] on icon "button" at bounding box center [157, 34] width 14 height 14
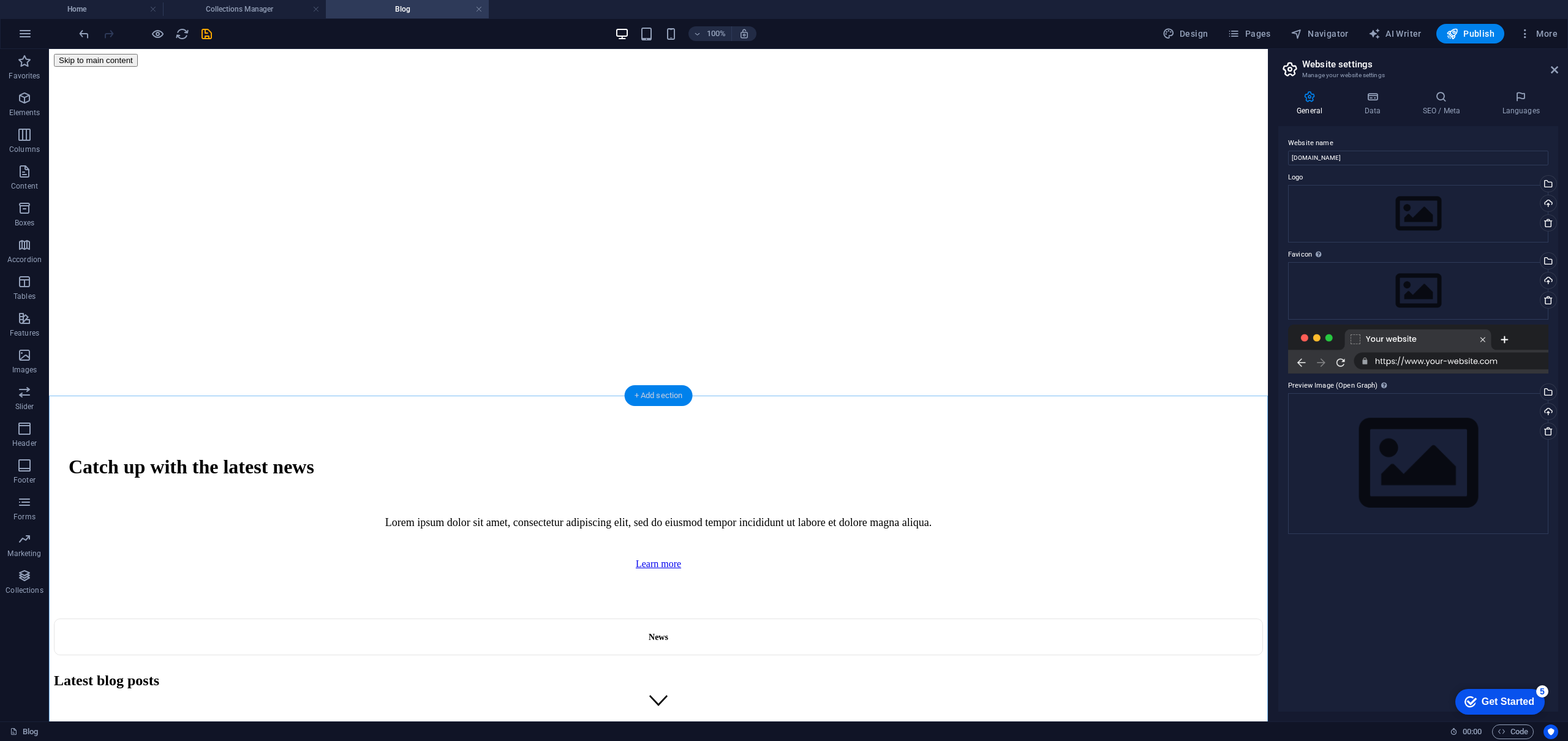
click at [649, 398] on div "+ Add section" at bounding box center [658, 395] width 68 height 21
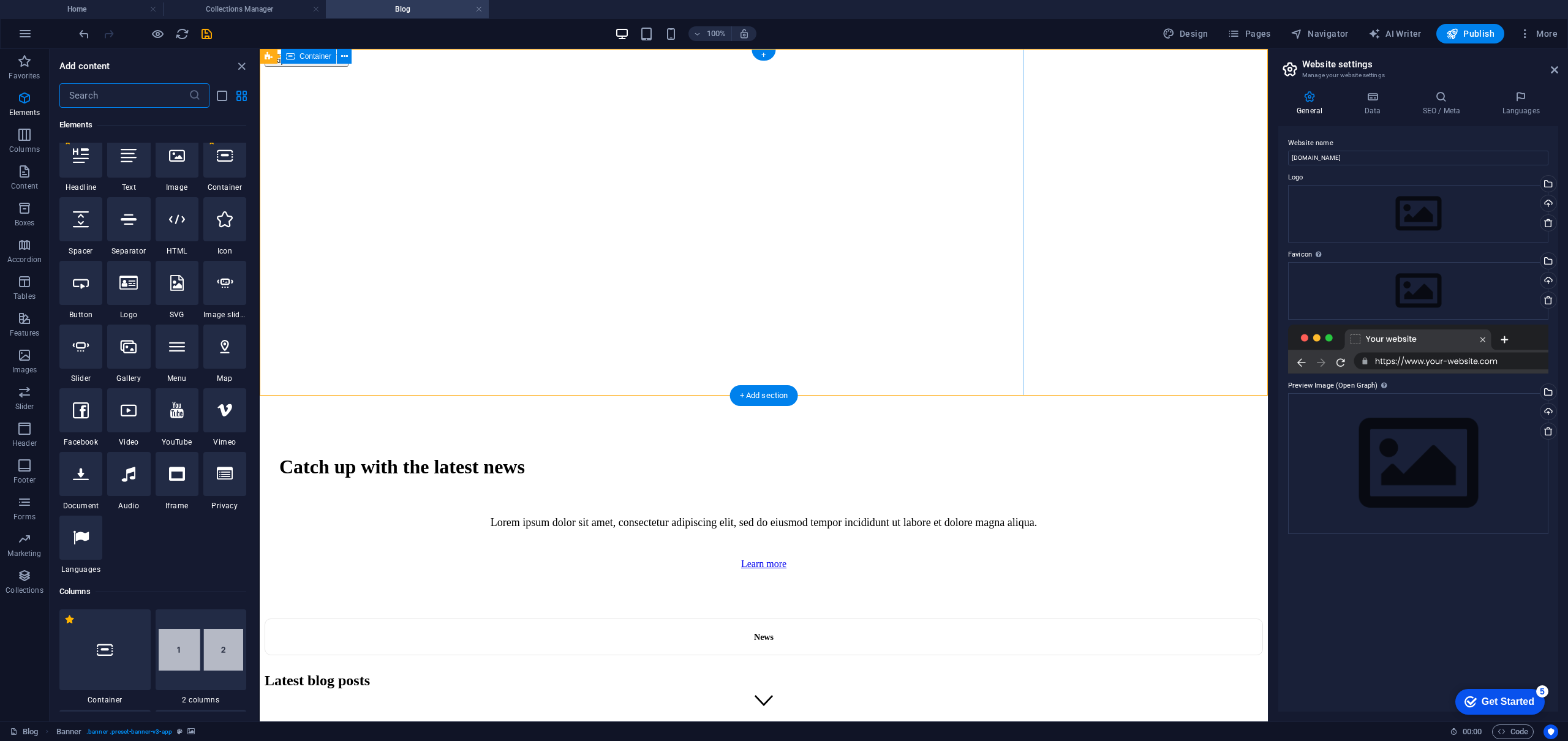
scroll to position [2142, 0]
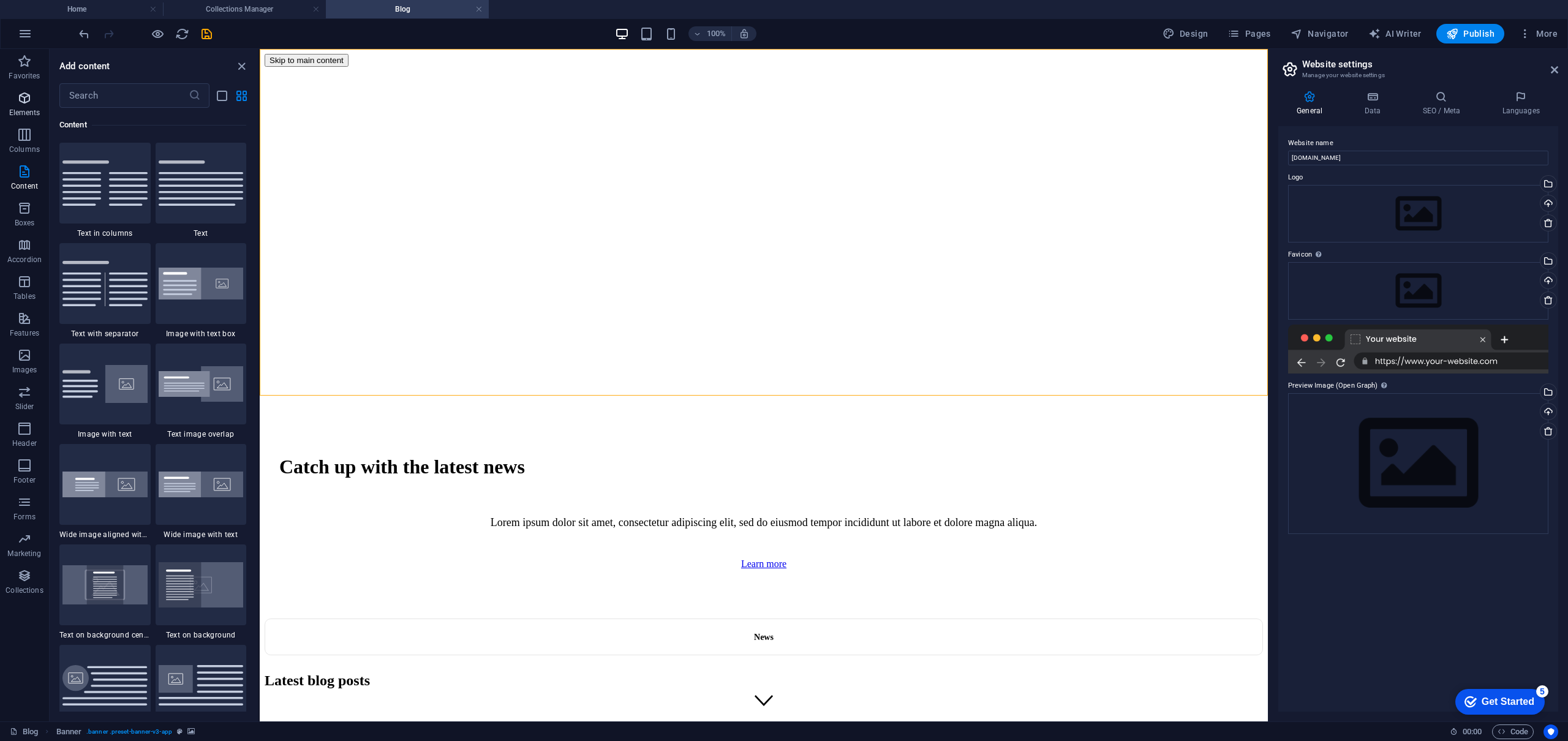
click at [25, 102] on icon "button" at bounding box center [25, 98] width 15 height 15
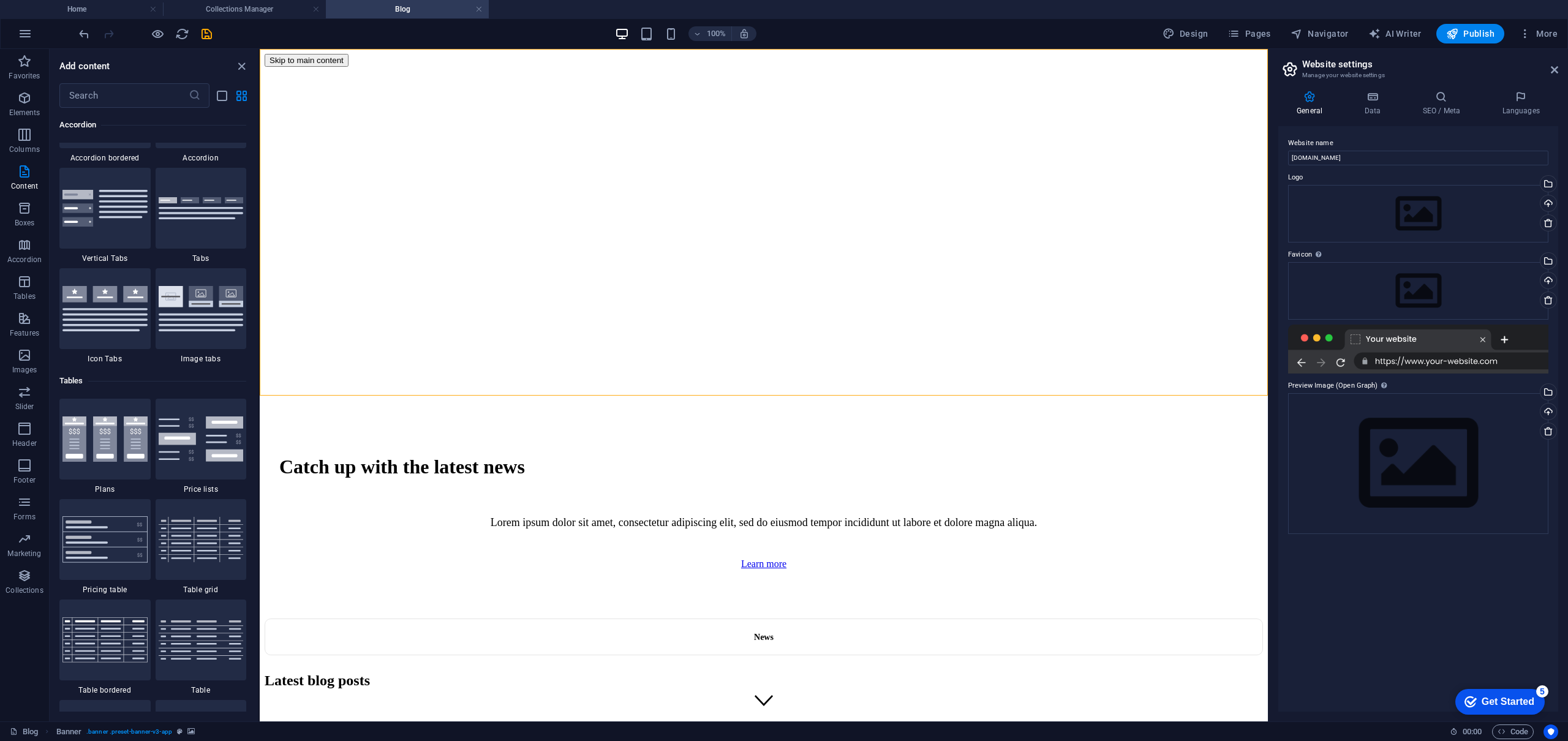
scroll to position [4002, 0]
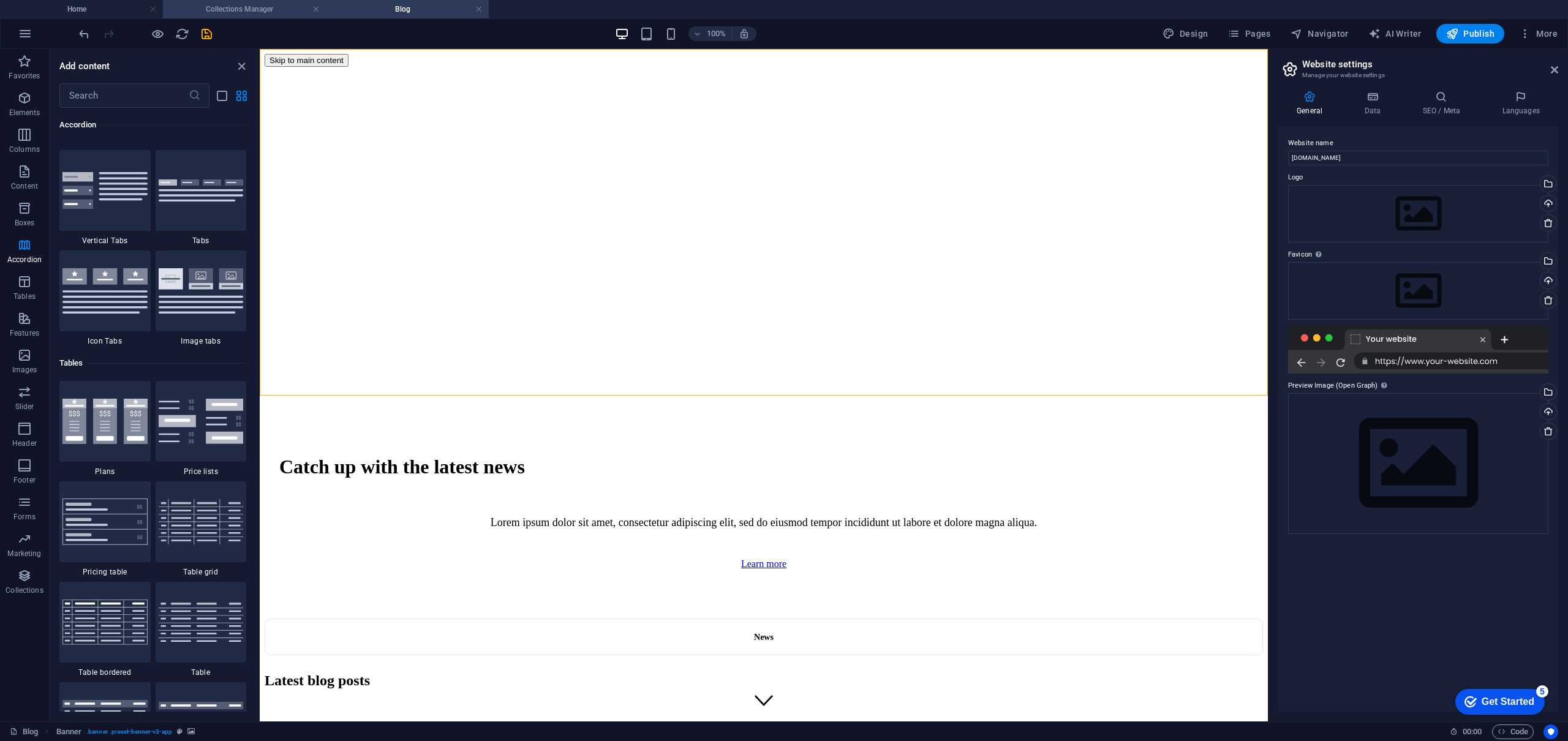
click at [292, 8] on h4 "Collections Manager" at bounding box center [244, 9] width 163 height 13
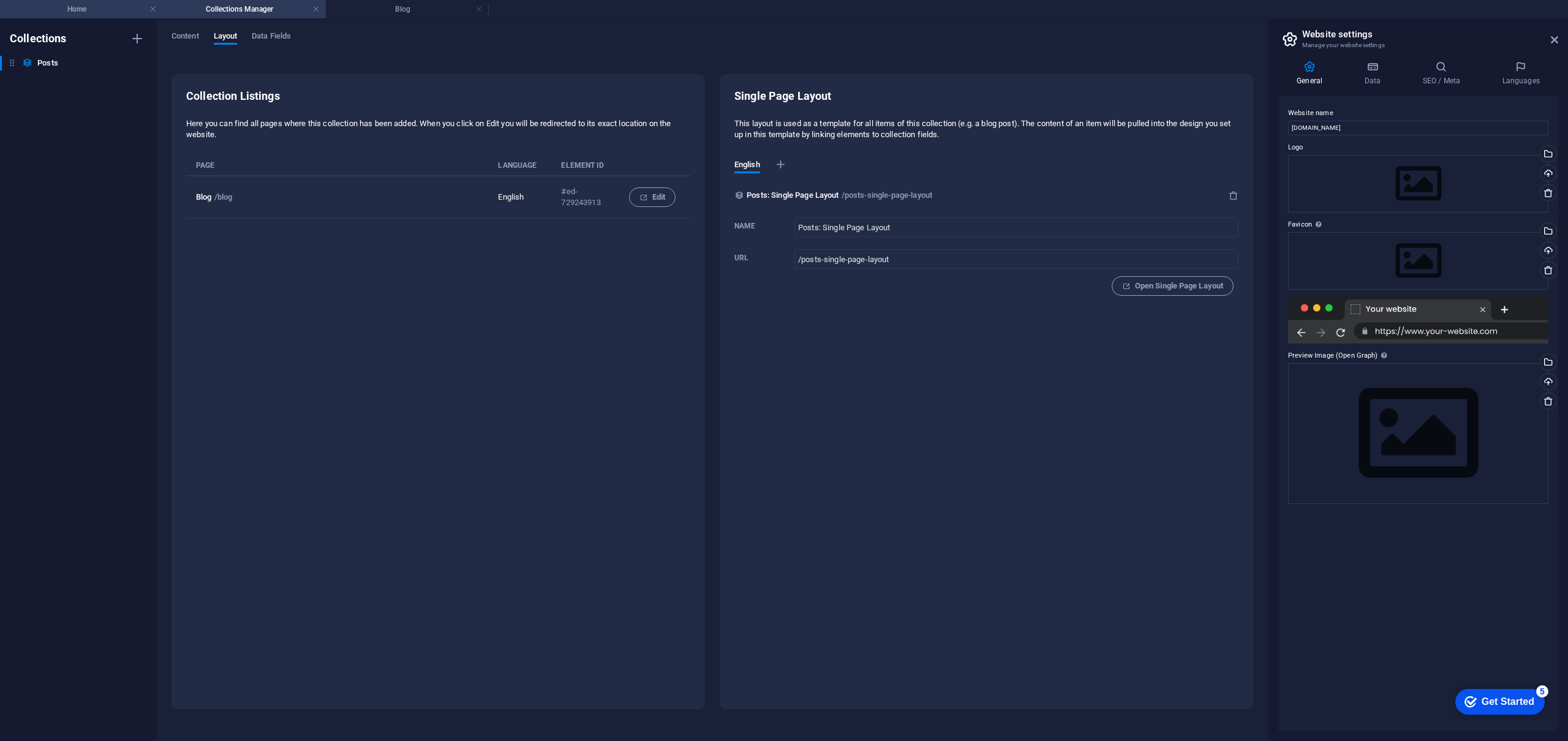
click at [127, 15] on h4 "Home" at bounding box center [81, 9] width 163 height 13
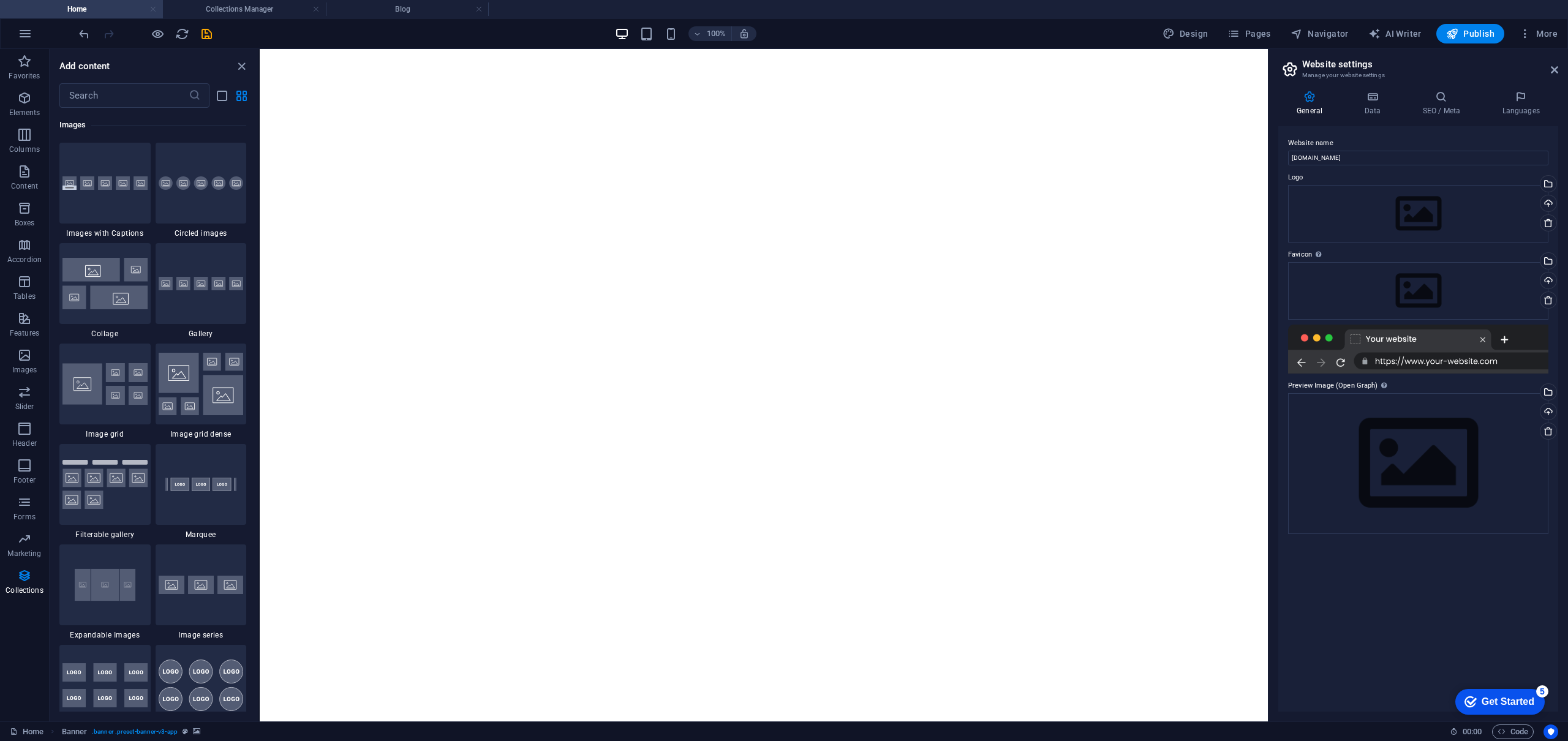
click at [154, 8] on link at bounding box center [153, 9] width 7 height 12
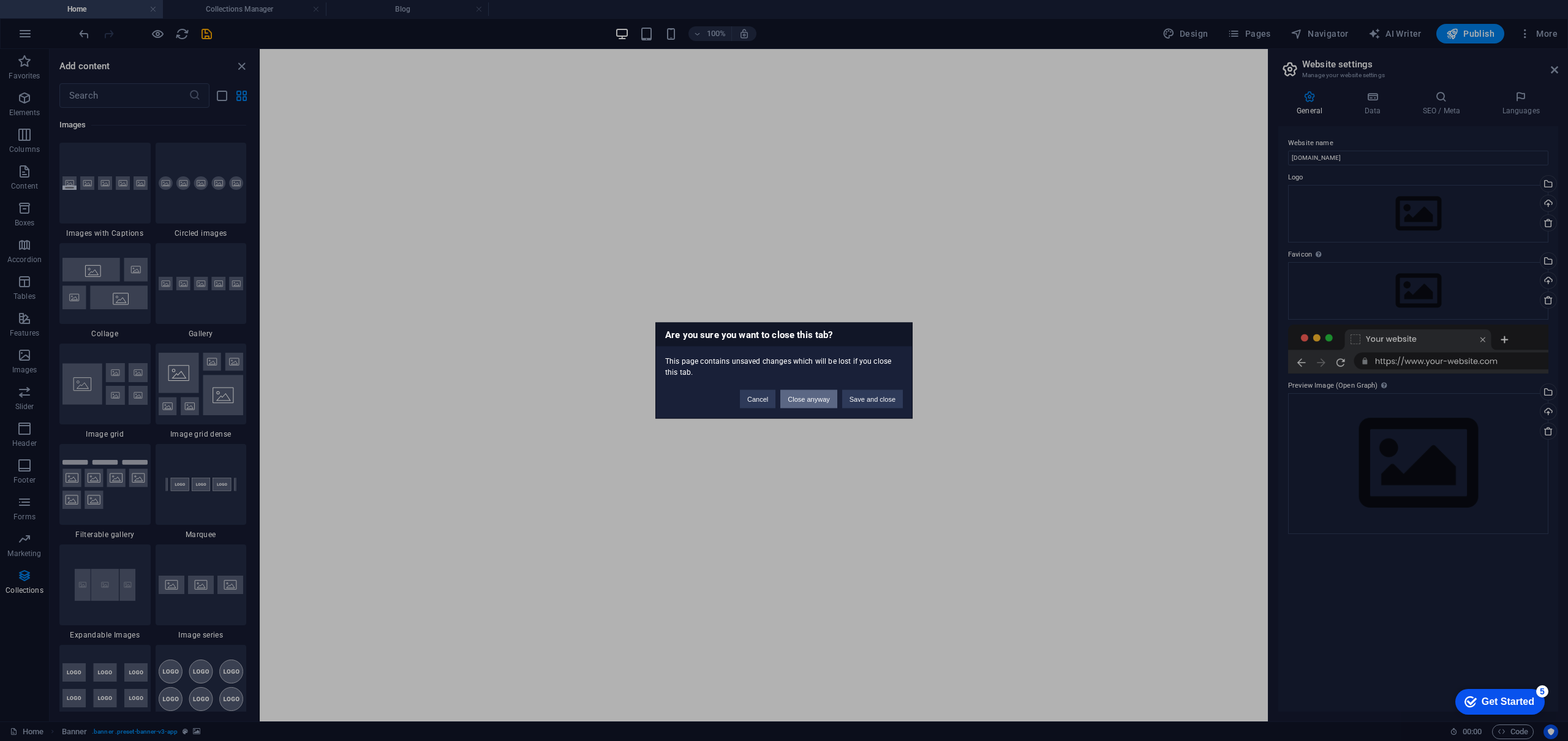
click at [796, 398] on button "Close anyway" at bounding box center [808, 399] width 57 height 18
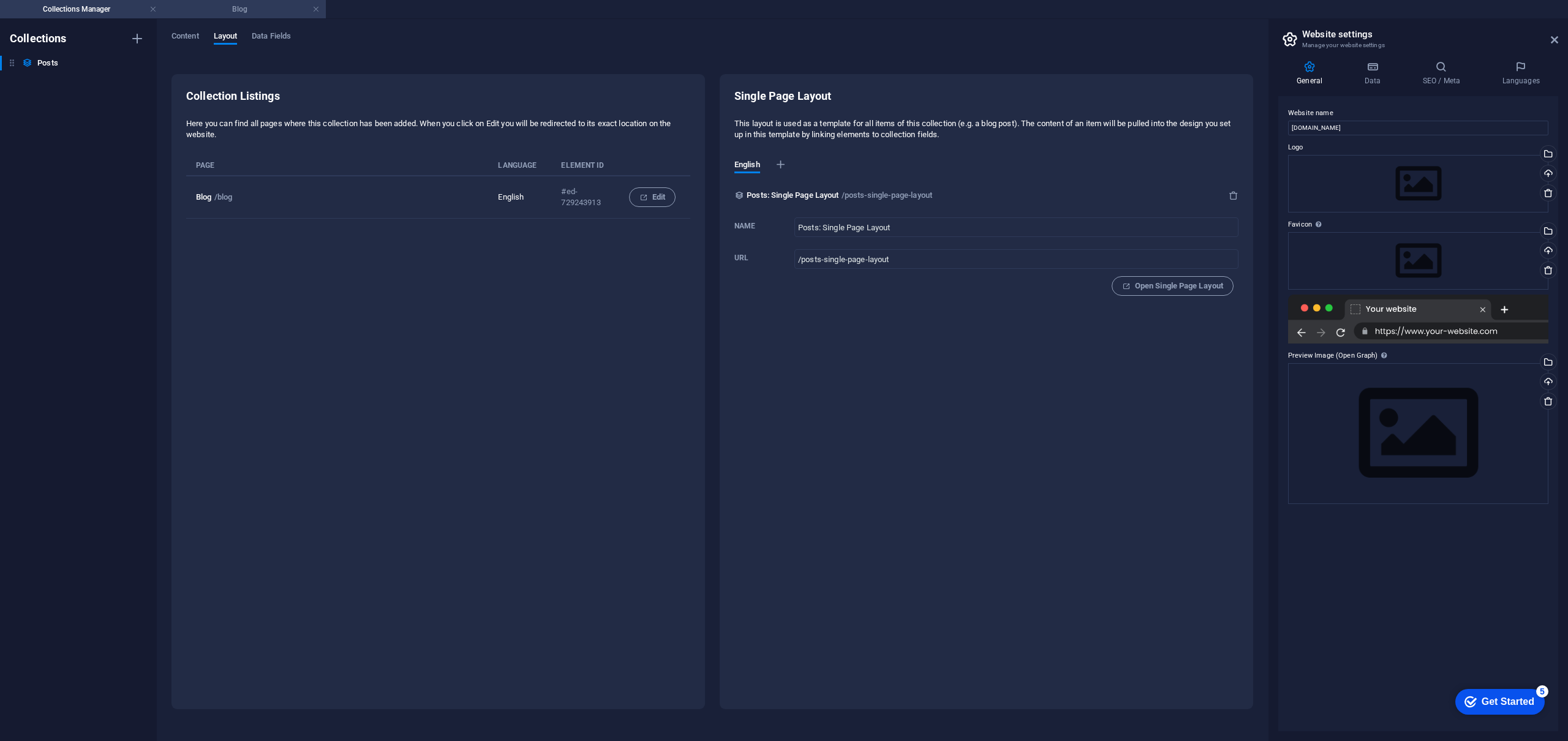
click at [197, 12] on h4 "Blog" at bounding box center [244, 9] width 163 height 13
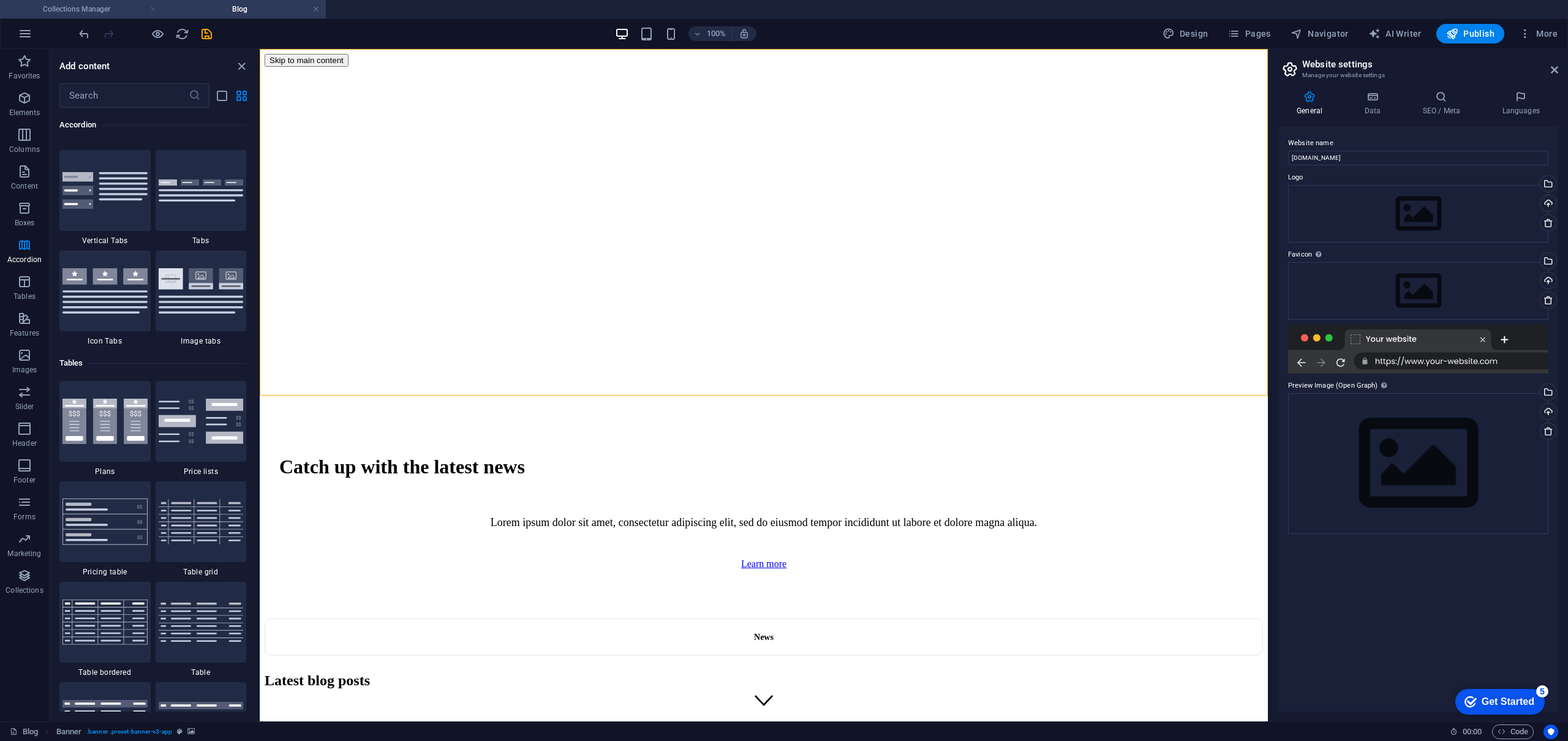
click at [150, 8] on link at bounding box center [153, 9] width 7 height 12
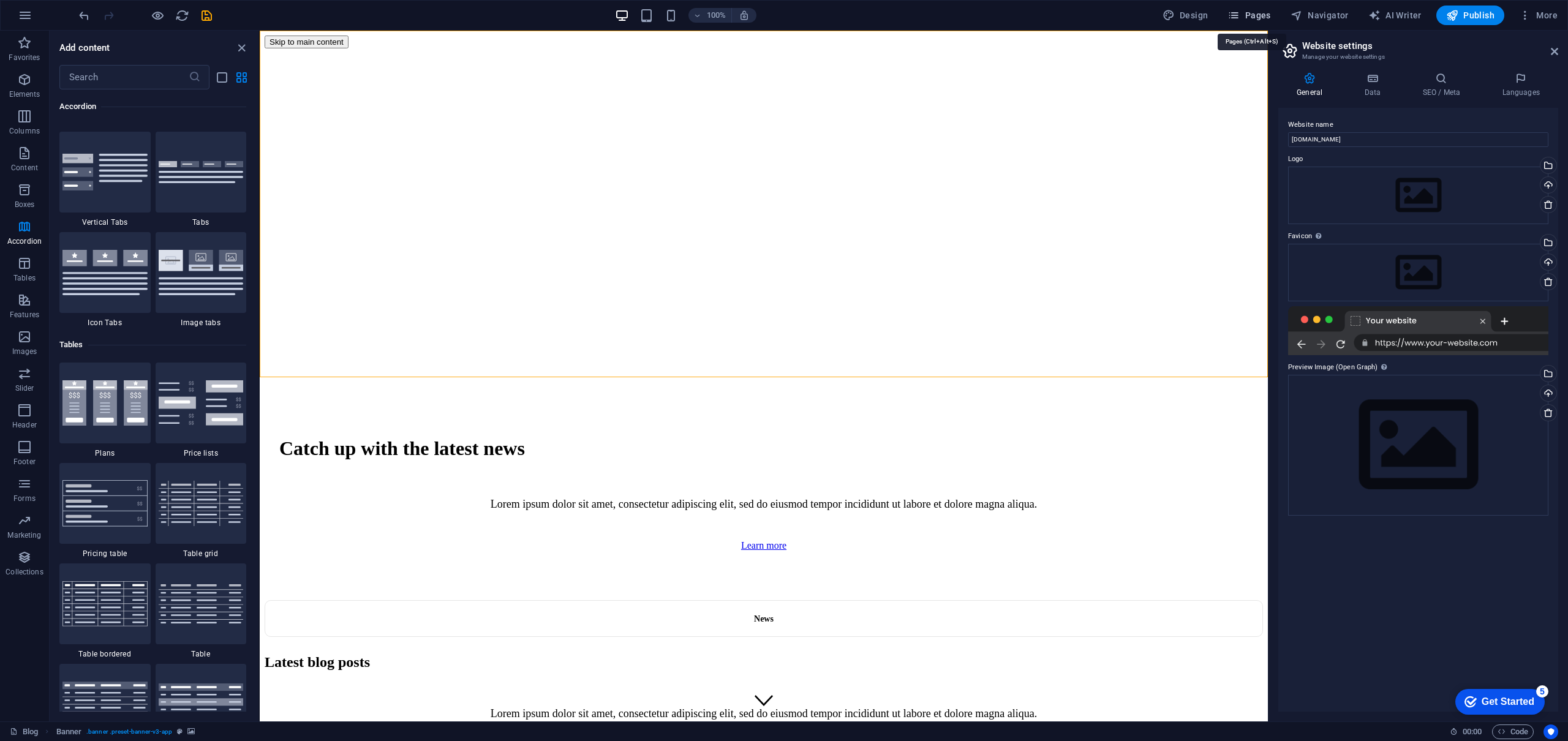
click at [1269, 14] on span "Pages" at bounding box center [1248, 15] width 43 height 12
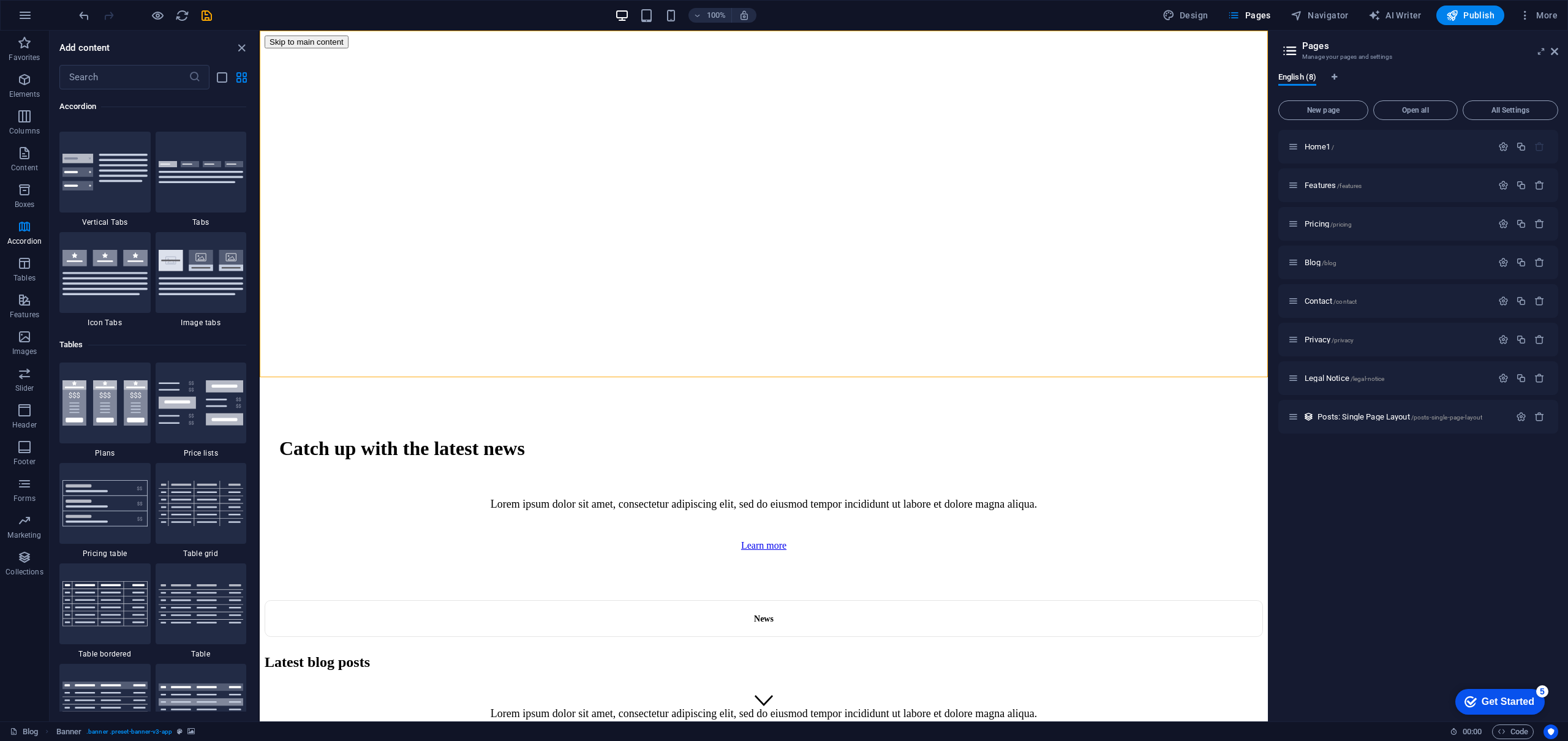
click at [1402, 71] on div "English (8) New page Open all All Settings Home1 / Features /features Pricing /…" at bounding box center [1418, 392] width 299 height 659
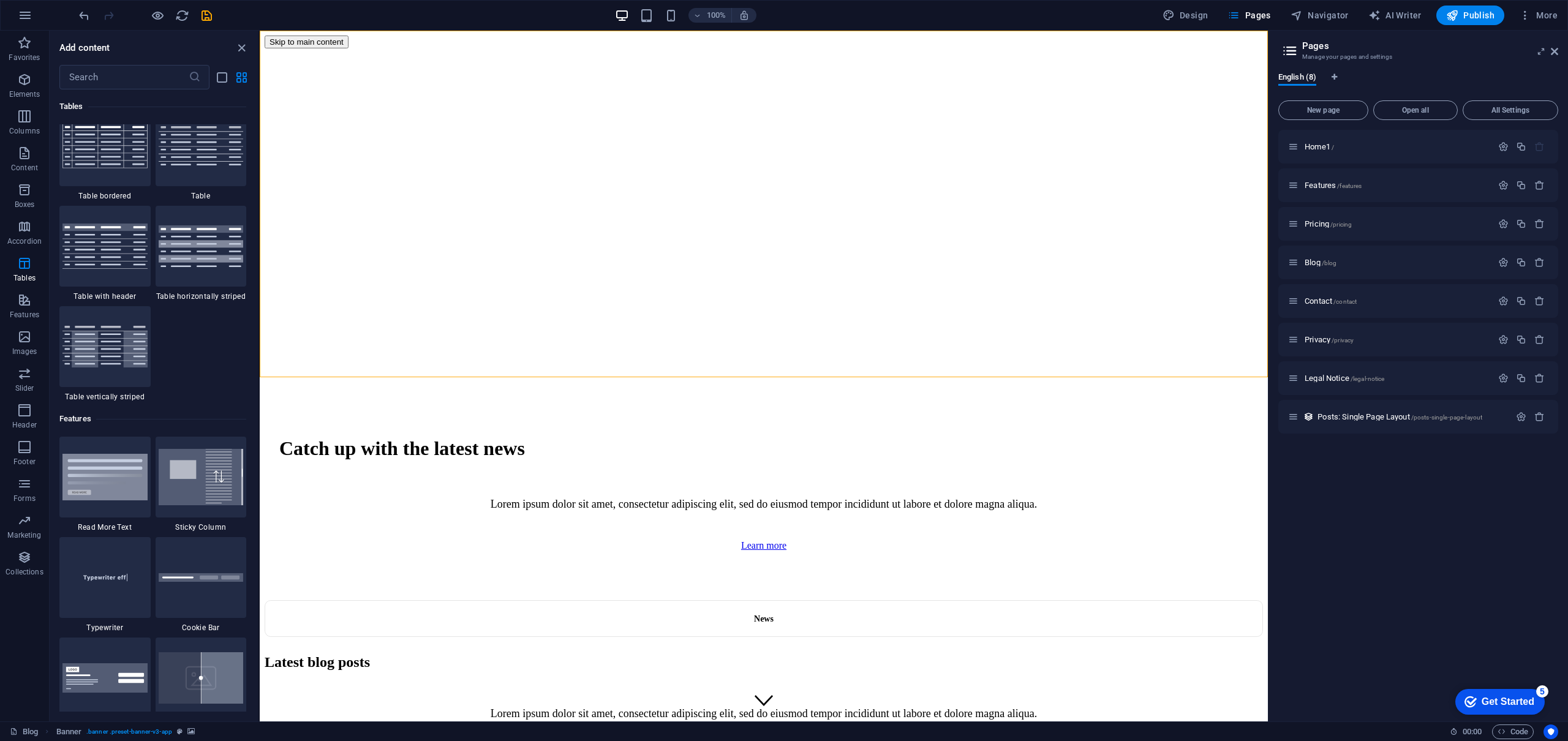
scroll to position [4466, 0]
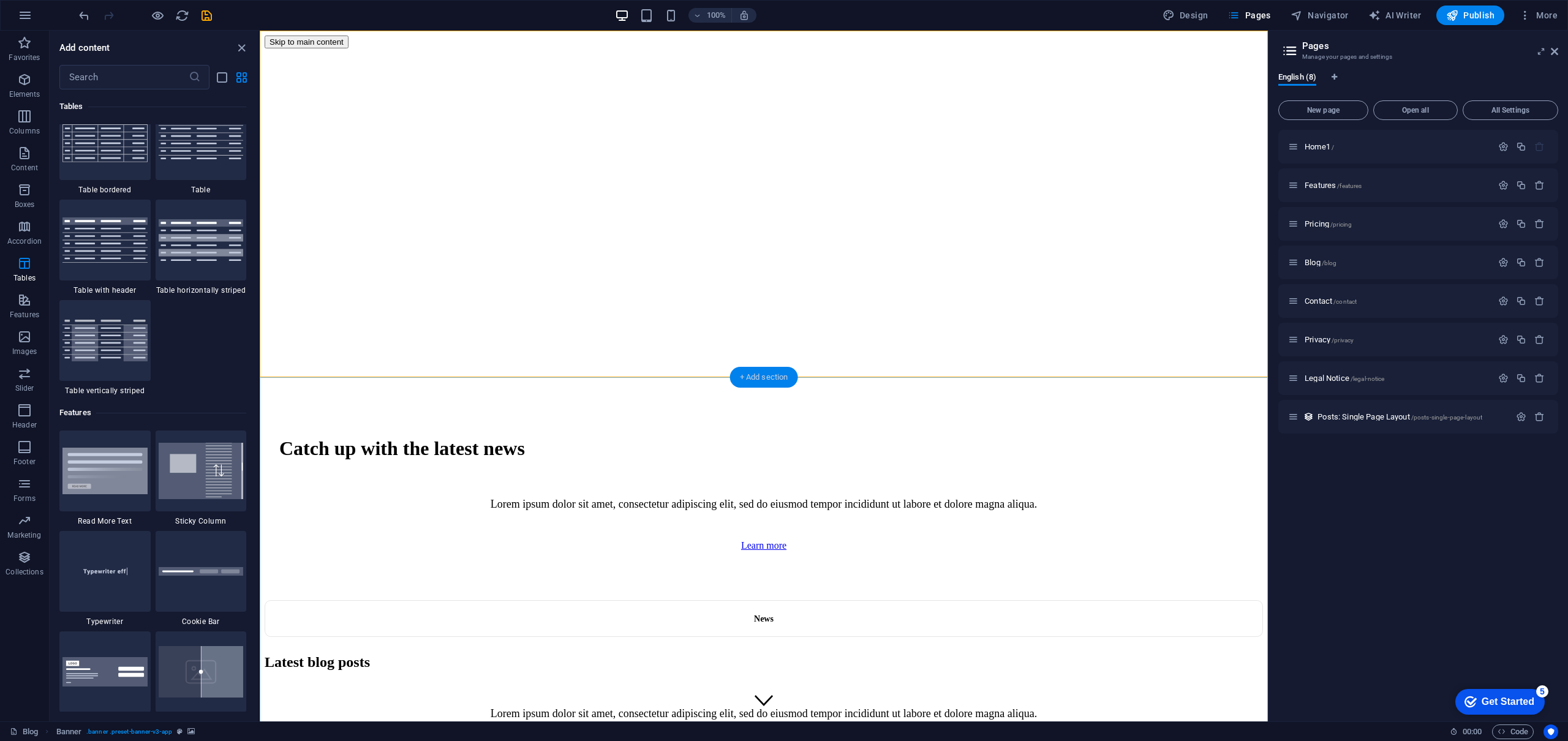
click at [757, 378] on div "+ Add section" at bounding box center [763, 376] width 68 height 21
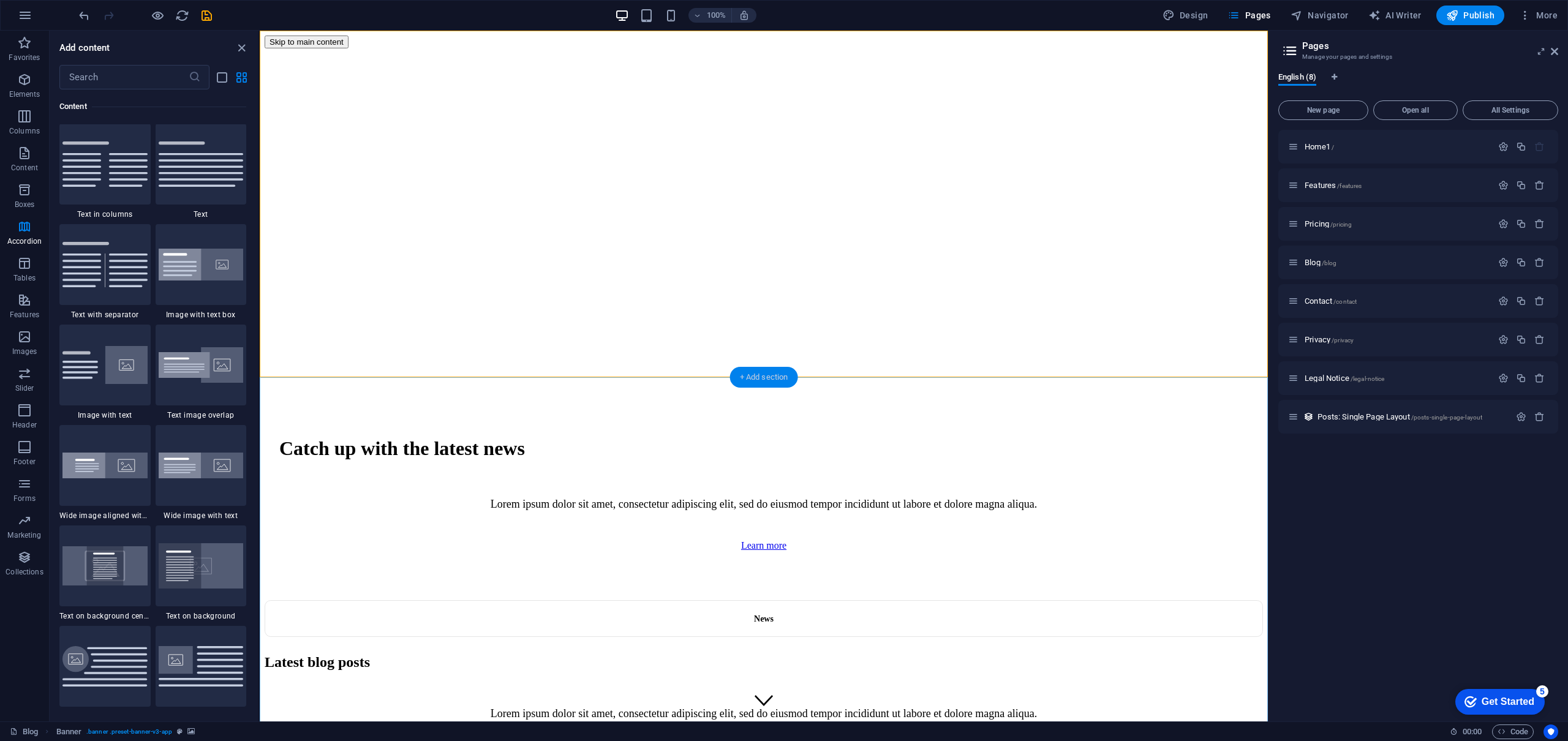
scroll to position [2142, 0]
click at [757, 378] on div "+ Add section" at bounding box center [763, 376] width 68 height 21
click at [30, 187] on icon "button" at bounding box center [25, 190] width 15 height 15
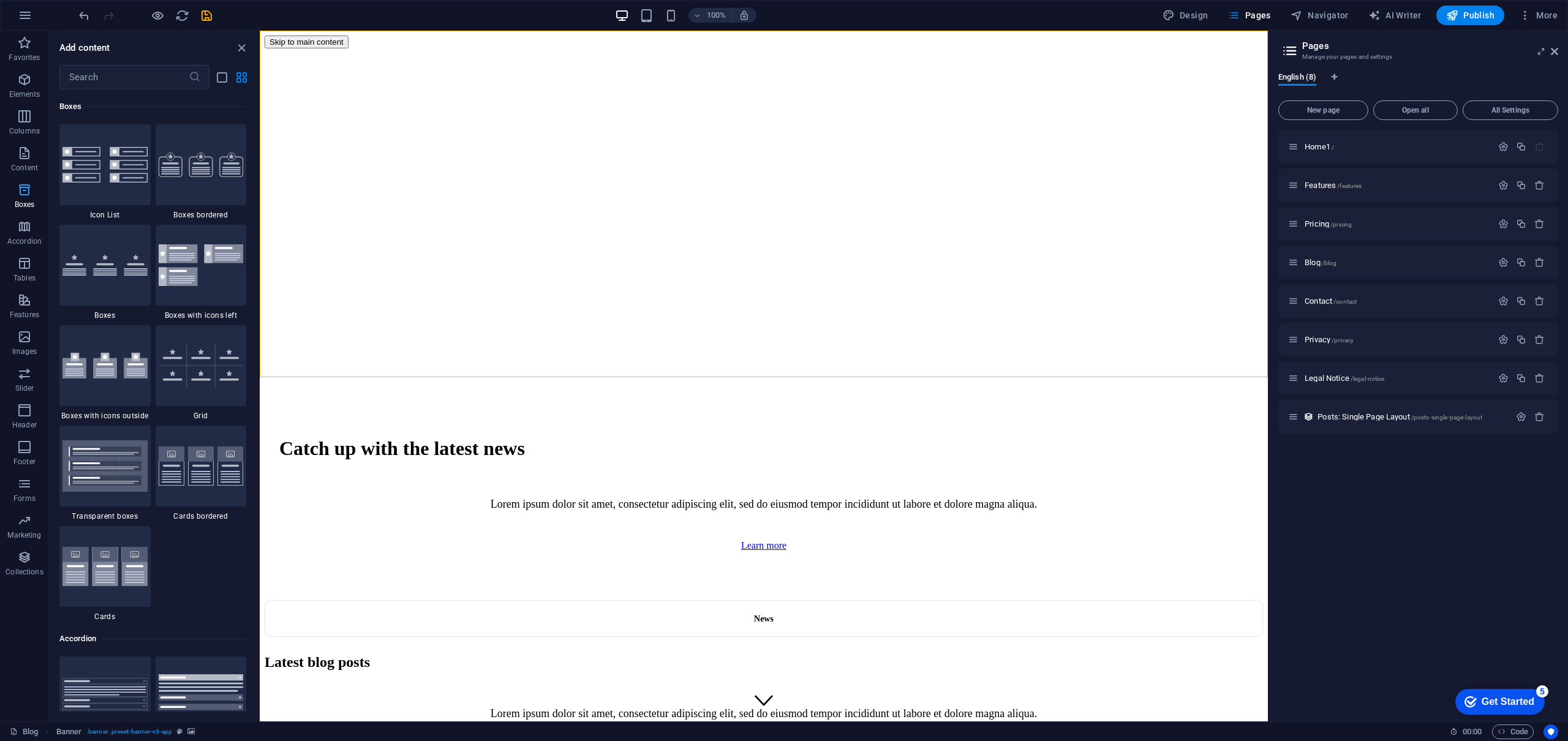
scroll to position [3376, 0]
click at [25, 225] on icon "button" at bounding box center [25, 227] width 15 height 15
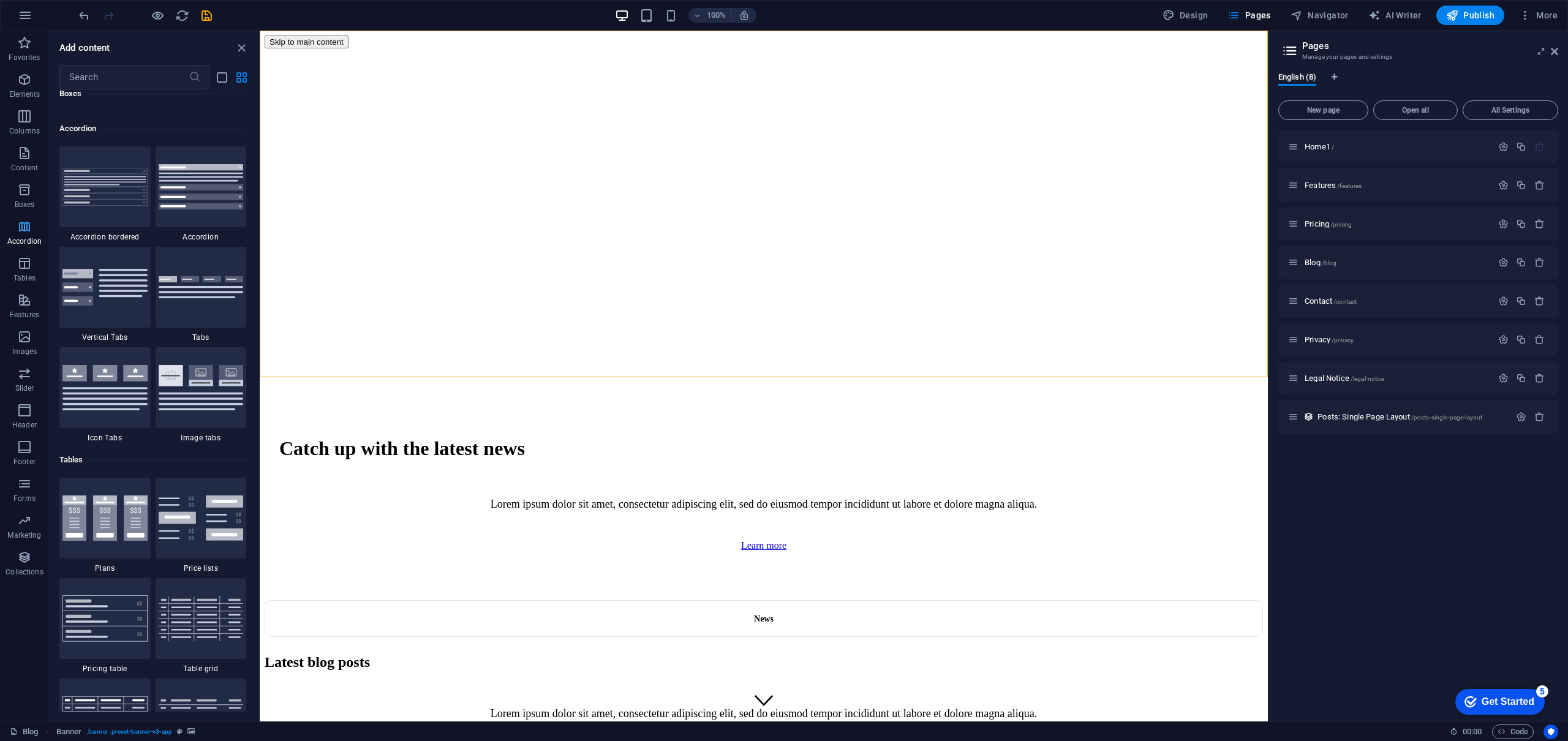
scroll to position [3909, 0]
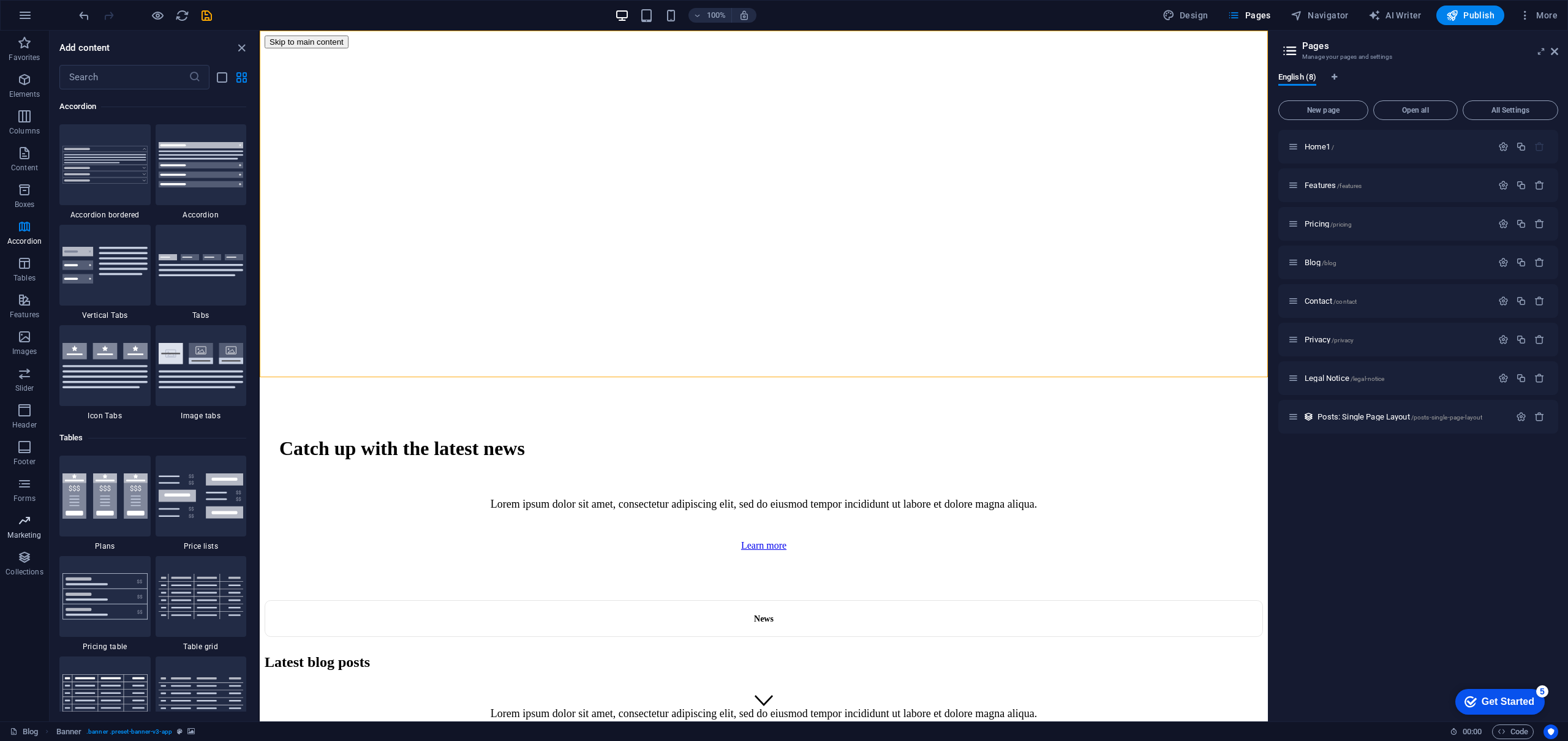
click at [34, 517] on span "Marketing" at bounding box center [25, 527] width 49 height 30
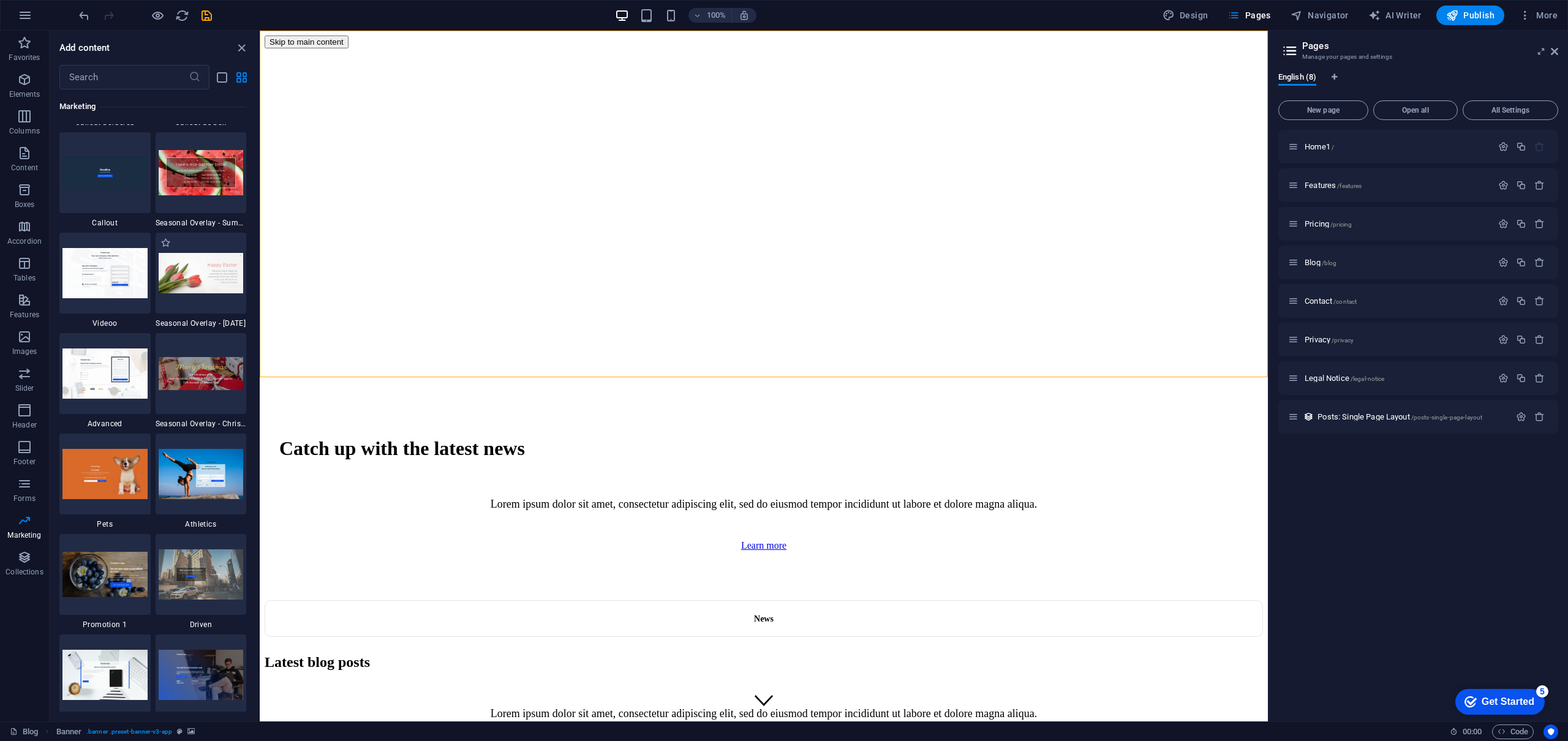
scroll to position [10167, 0]
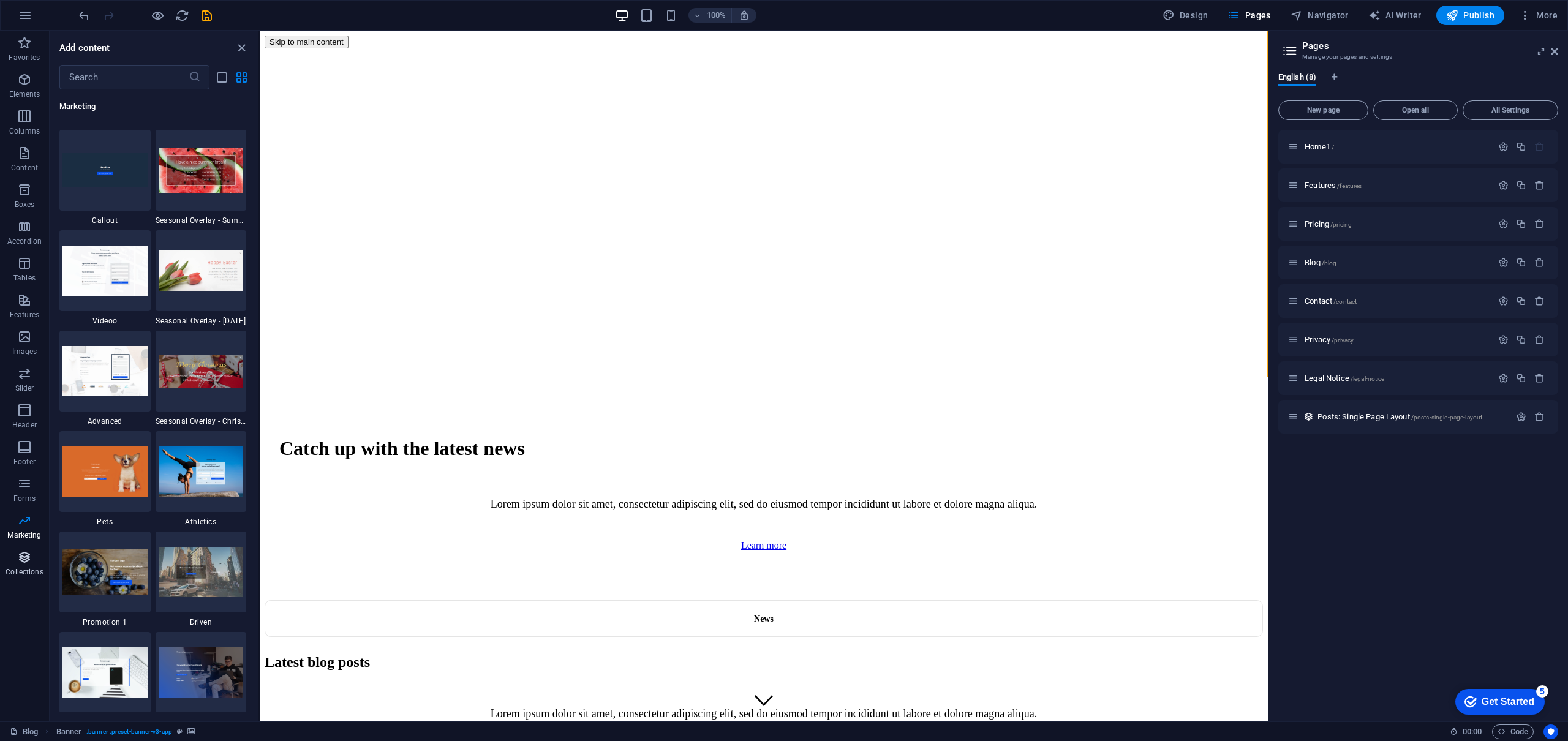
click at [28, 562] on icon "button" at bounding box center [25, 557] width 15 height 15
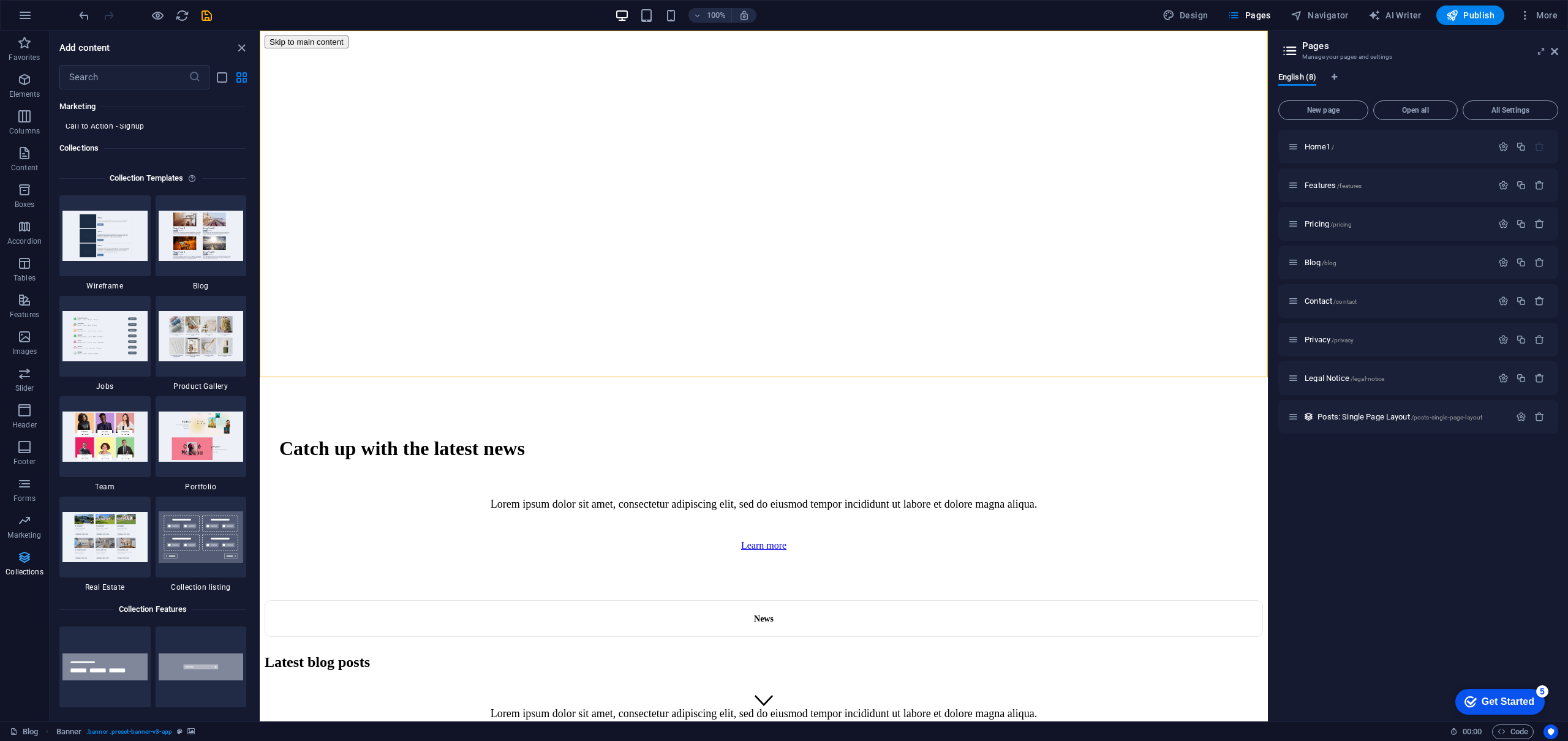
scroll to position [11206, 0]
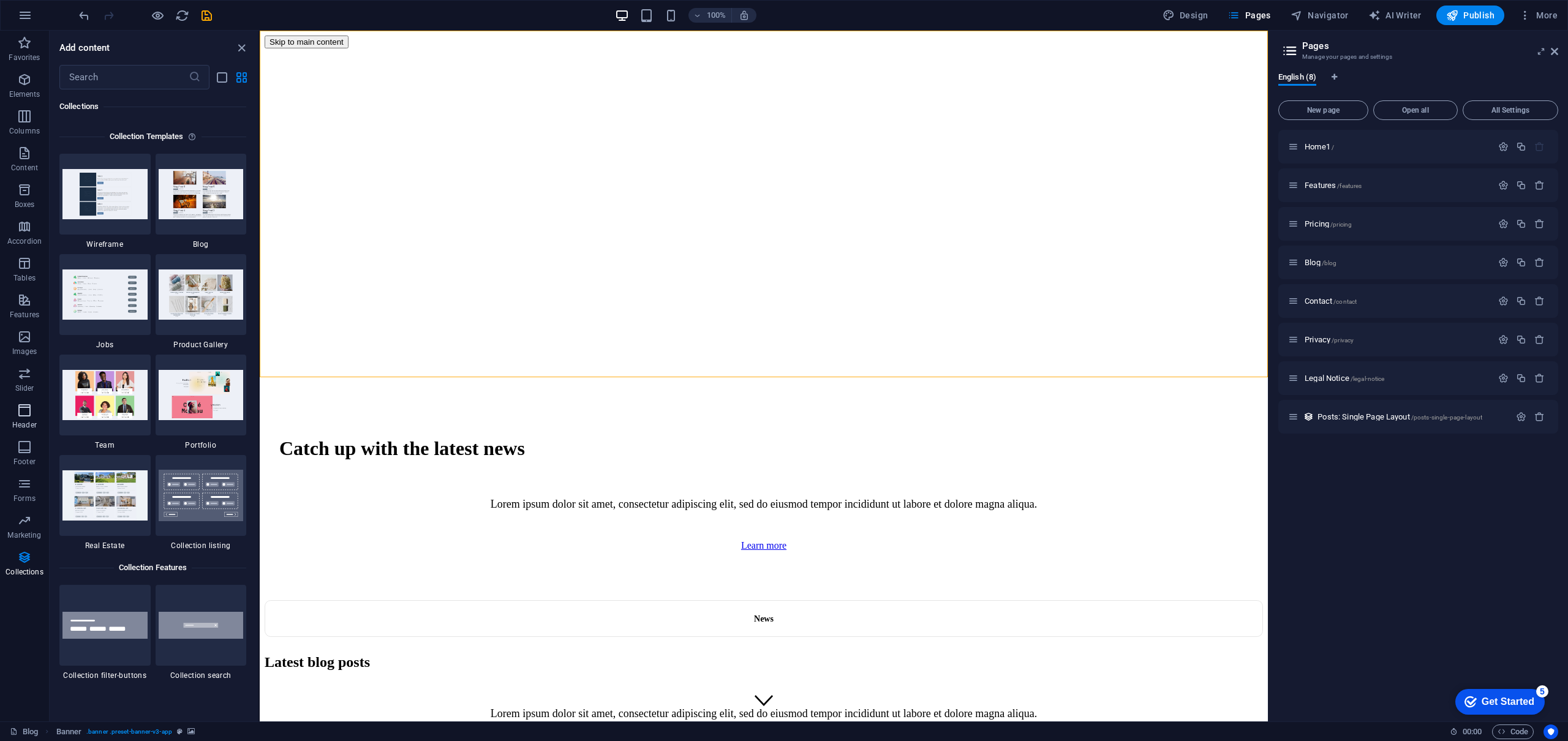
click at [27, 409] on icon "button" at bounding box center [25, 410] width 15 height 15
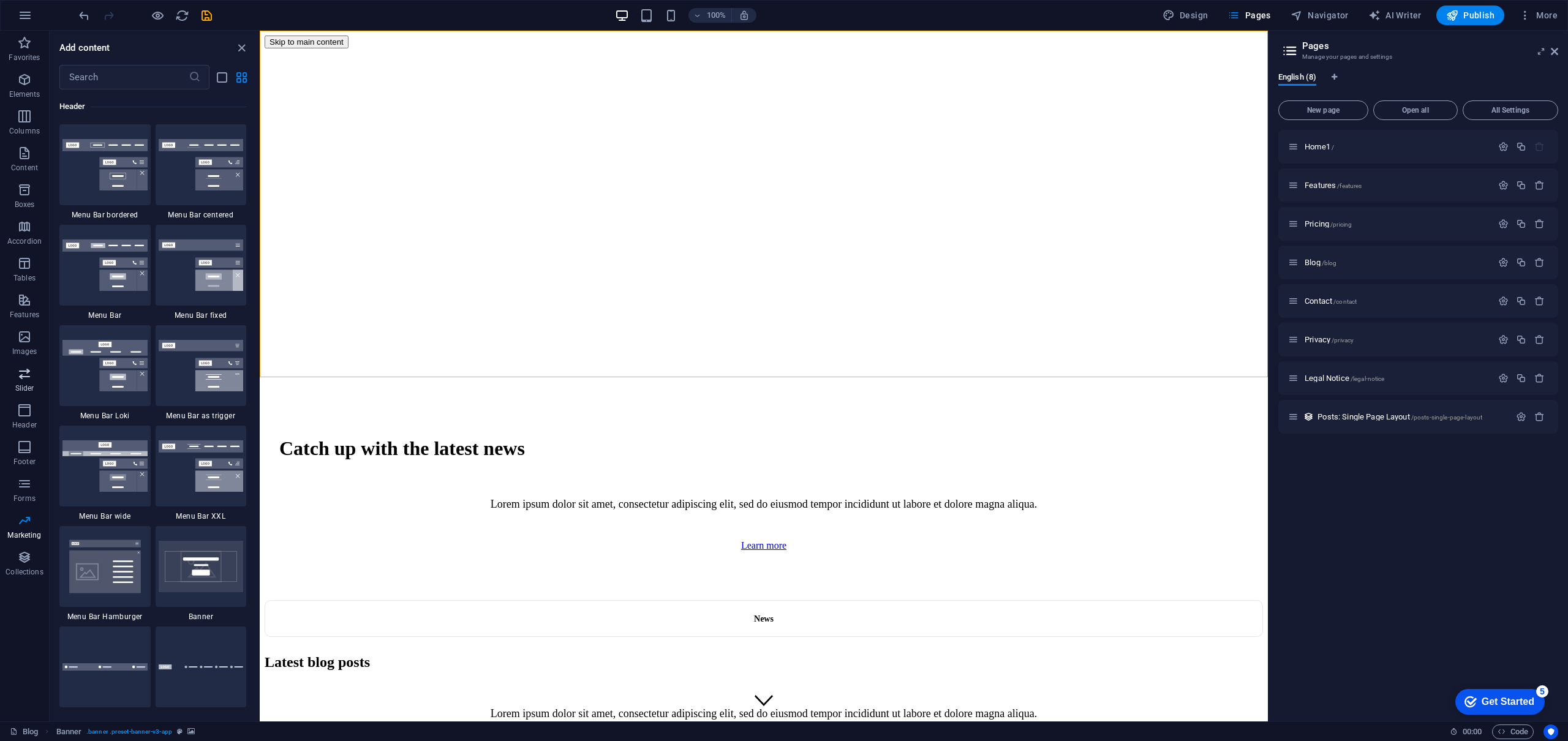
click at [23, 383] on p "Slider" at bounding box center [25, 388] width 19 height 10
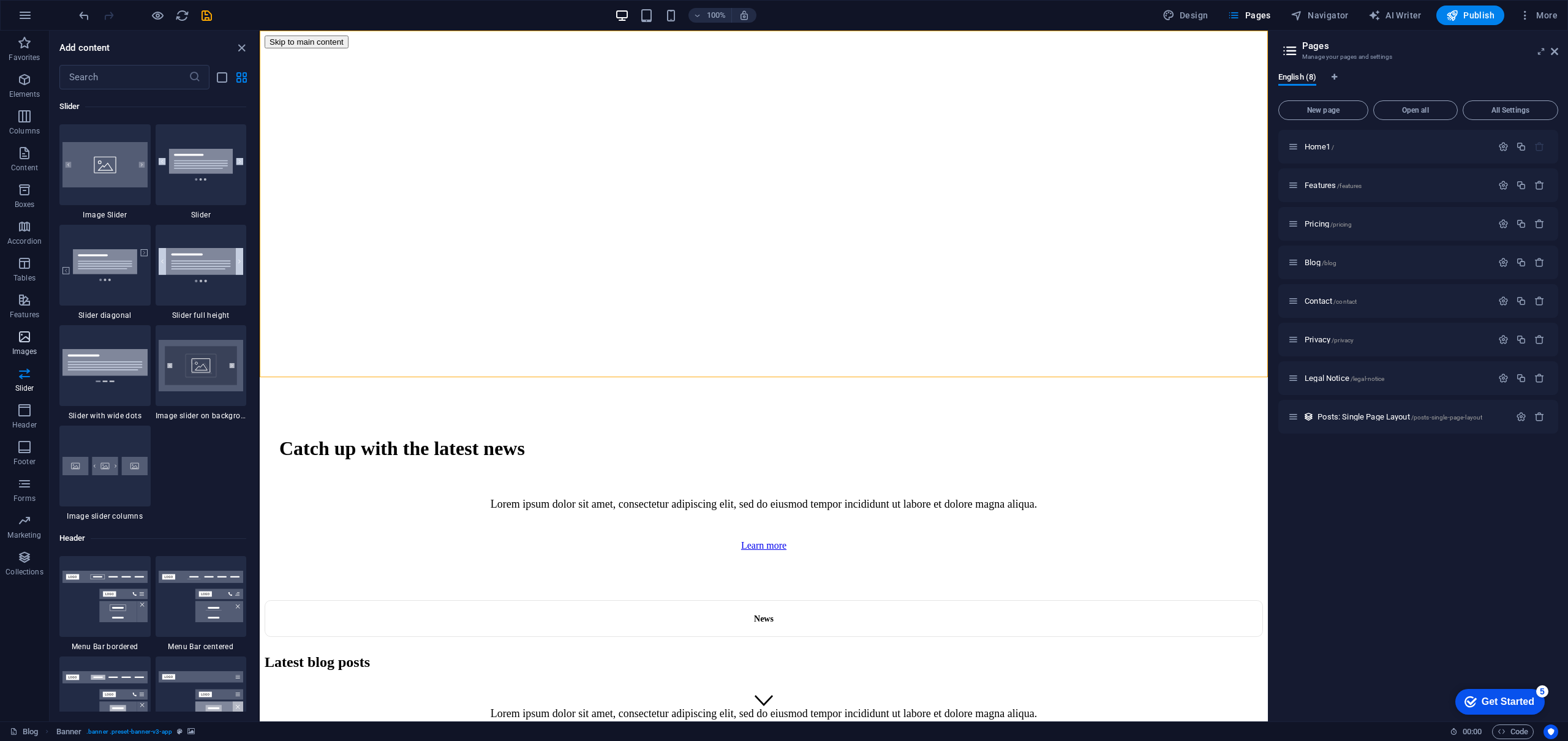
click at [22, 348] on p "Images" at bounding box center [25, 352] width 25 height 10
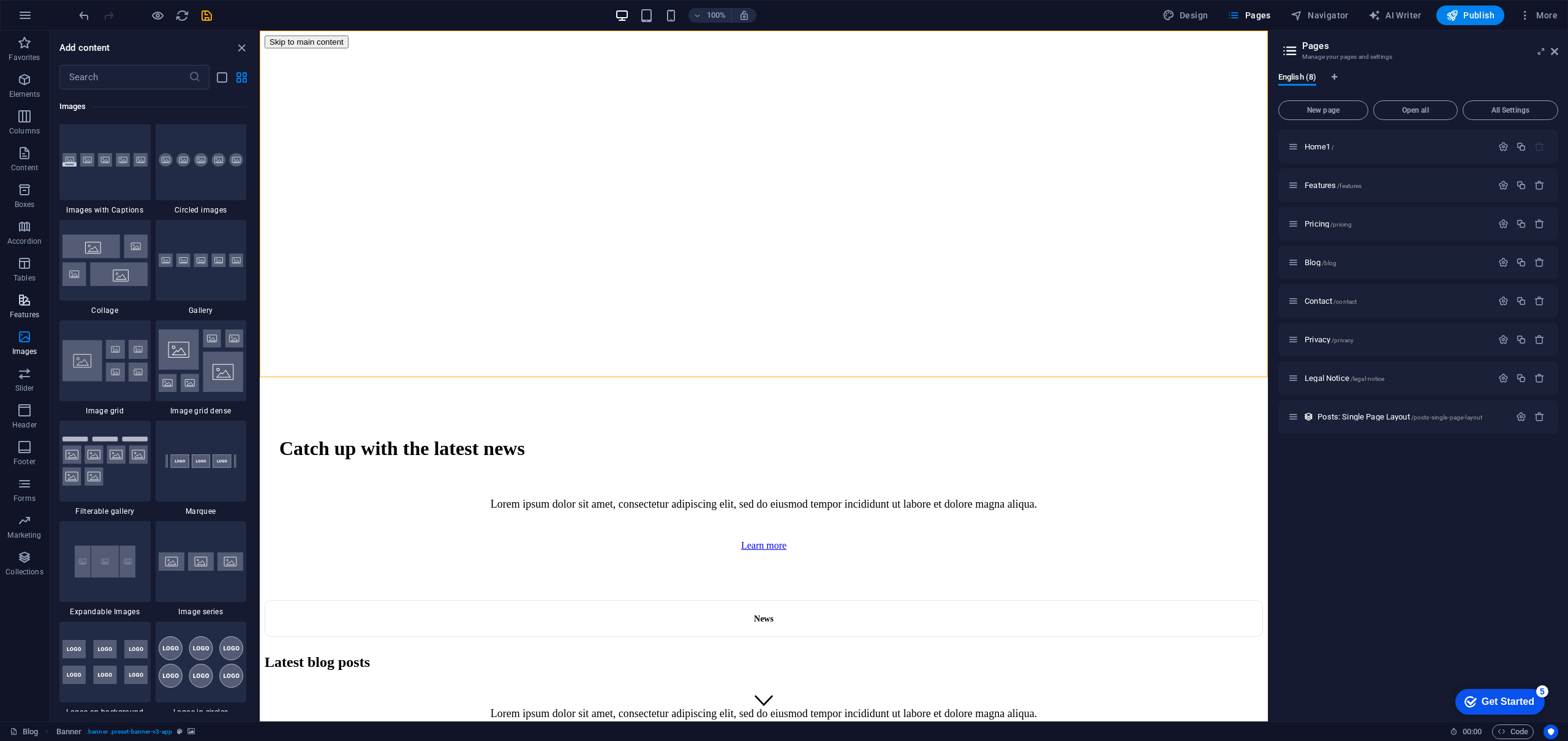
scroll to position [6207, 0]
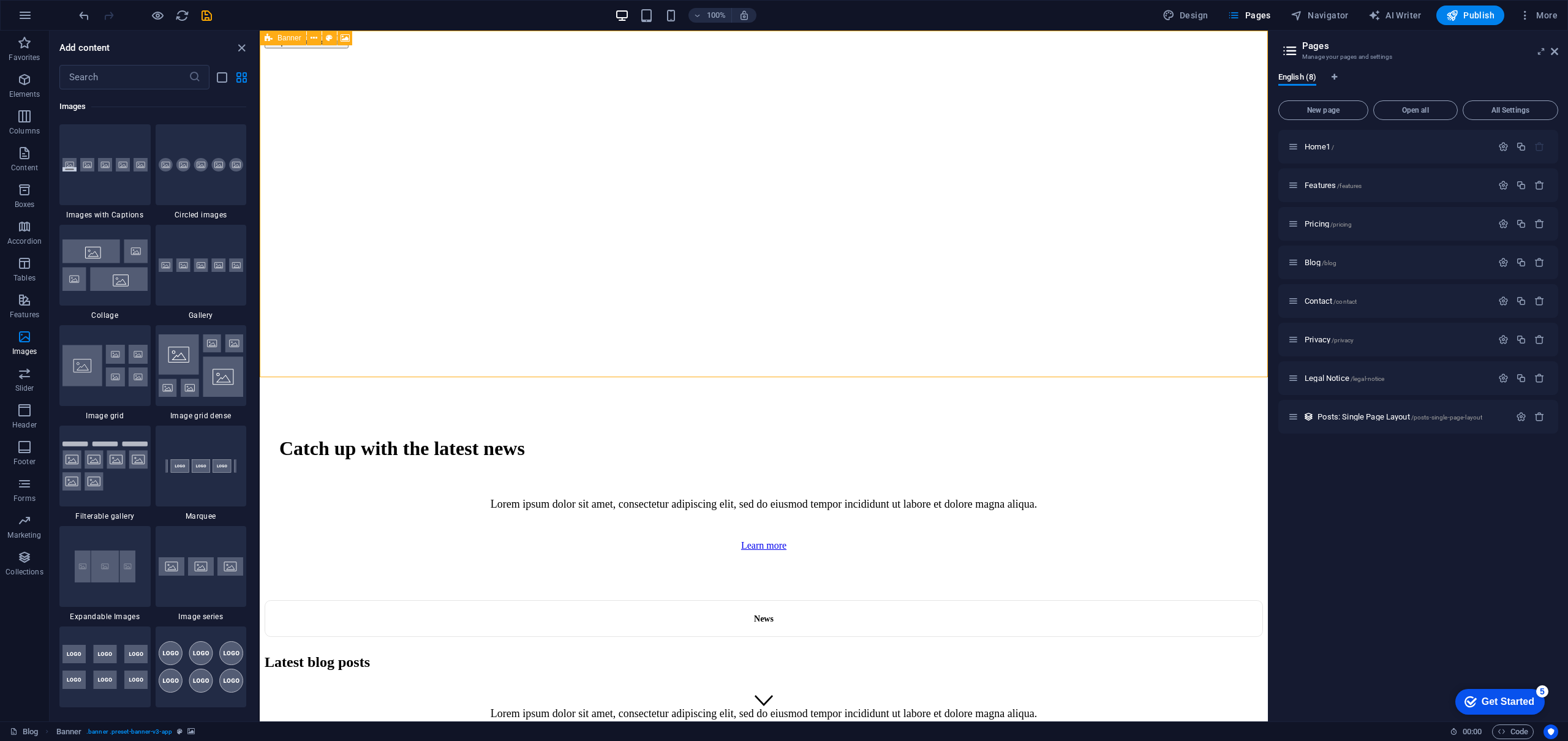
click at [262, 41] on div "Banner" at bounding box center [283, 38] width 47 height 15
click at [285, 36] on span "Banner" at bounding box center [289, 38] width 24 height 7
click at [24, 50] on span "Favorites" at bounding box center [25, 50] width 49 height 30
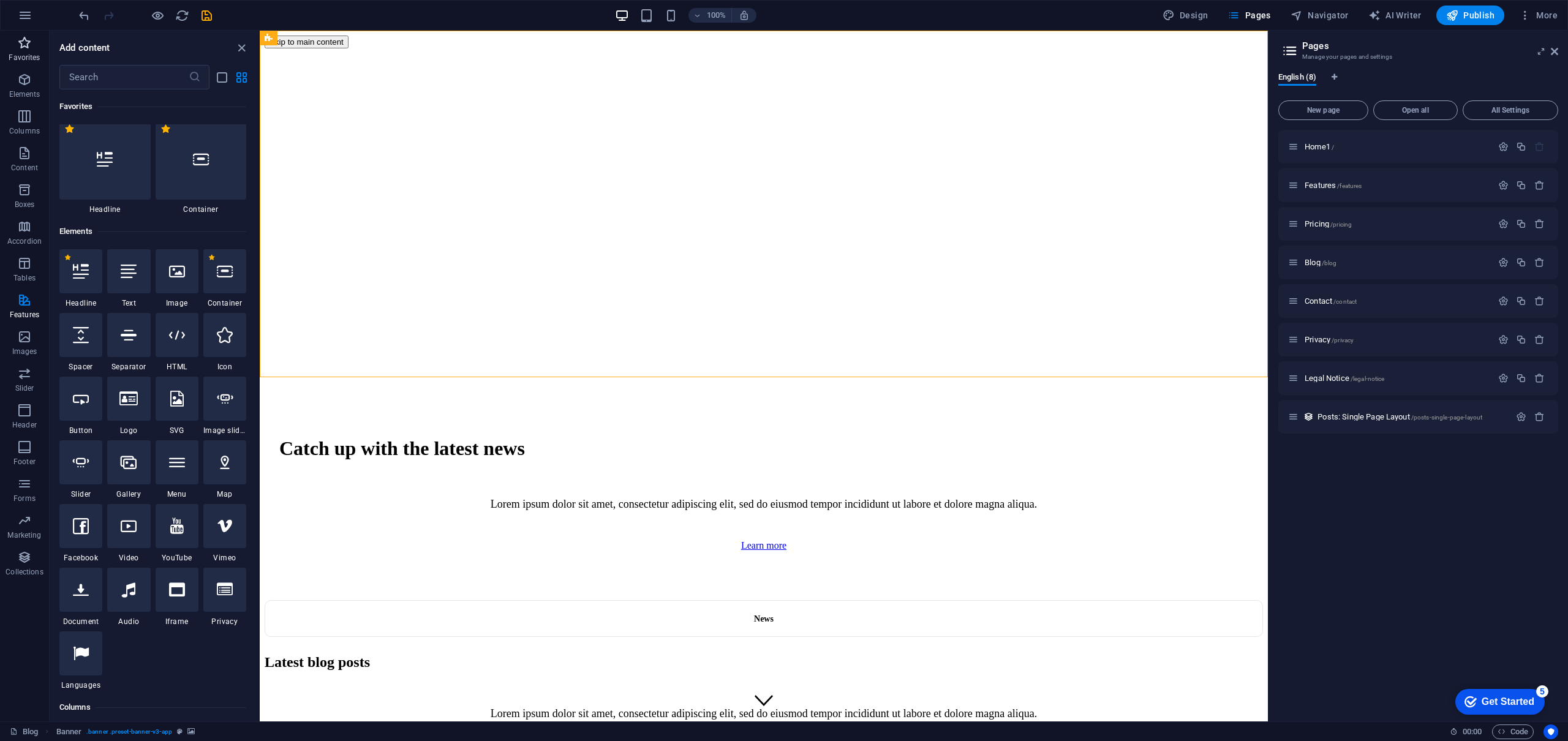
scroll to position [0, 0]
click at [95, 76] on input "text" at bounding box center [123, 77] width 129 height 25
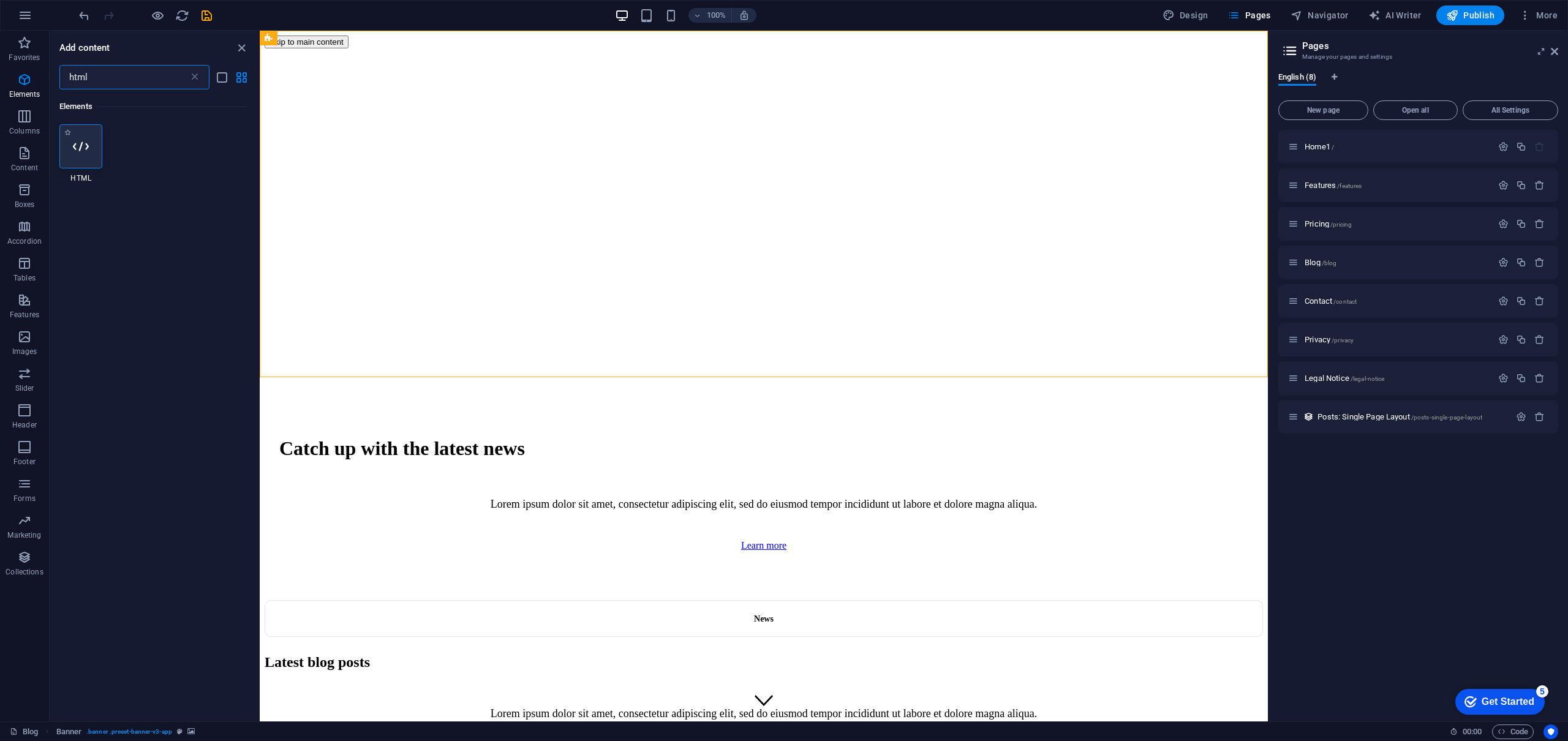
type input "html"
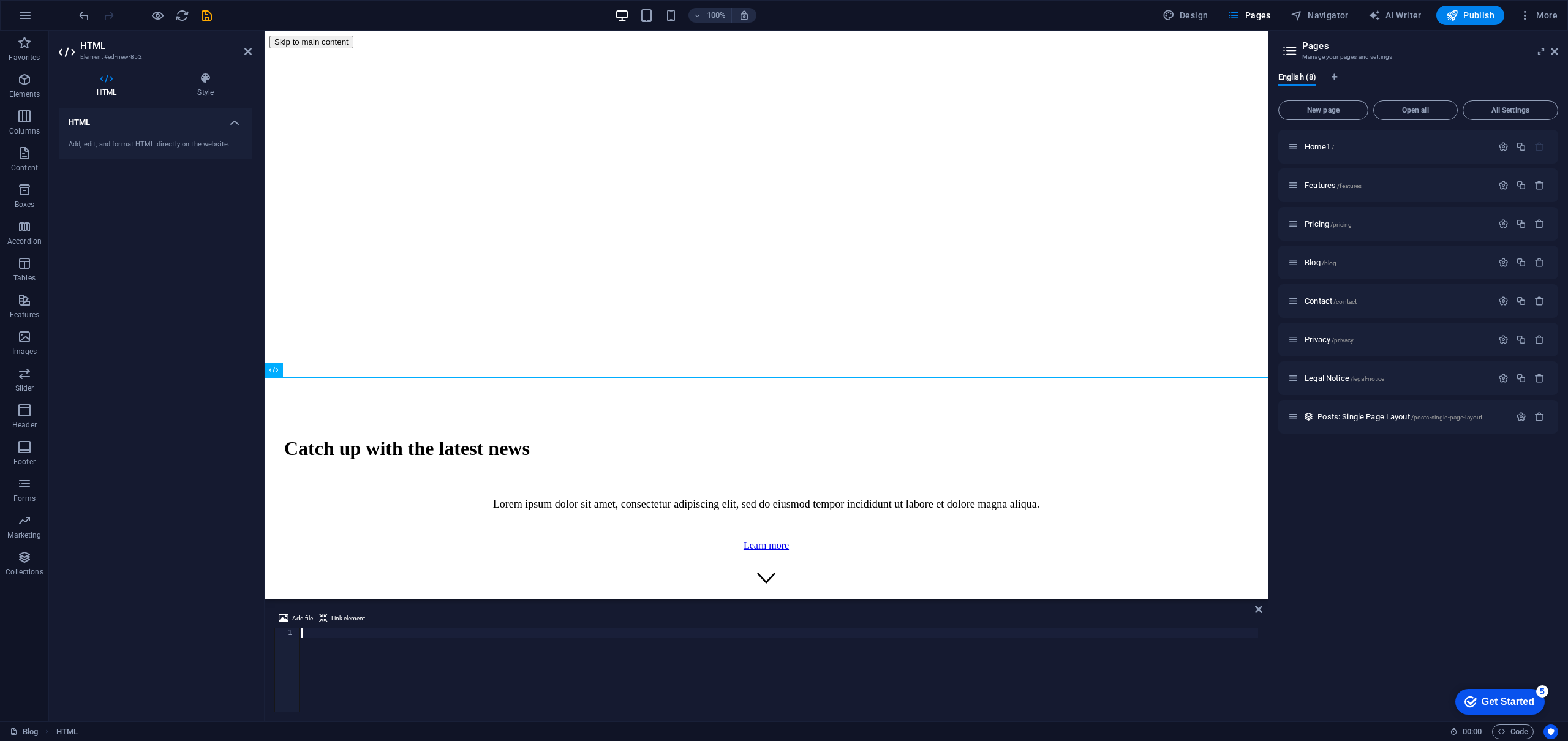
click at [413, 645] on div at bounding box center [778, 679] width 959 height 103
type textarea "<iframe id="sml_iframe_687e5b43d77fc" allow="accelerometer; camera; display-cap…"
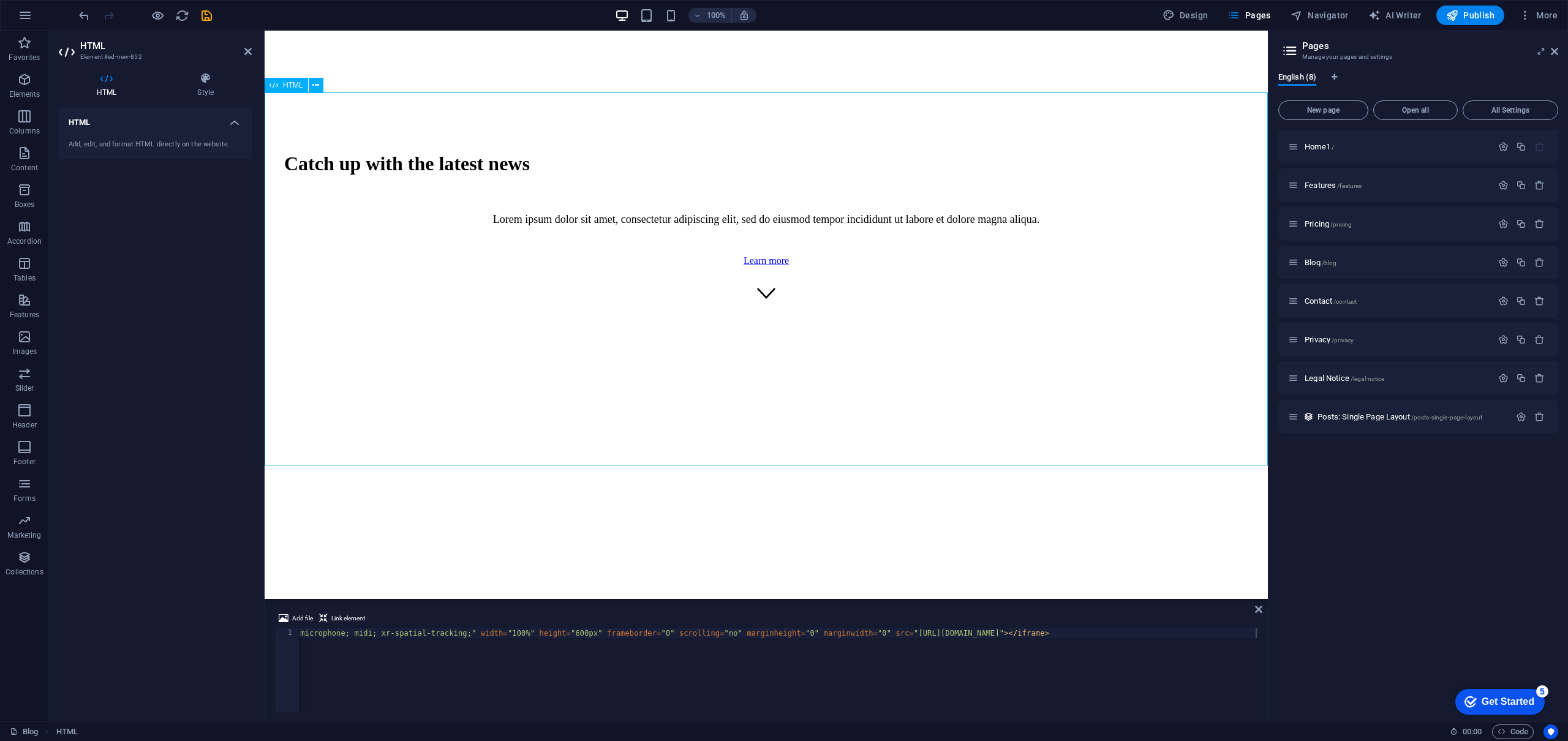
scroll to position [225, 0]
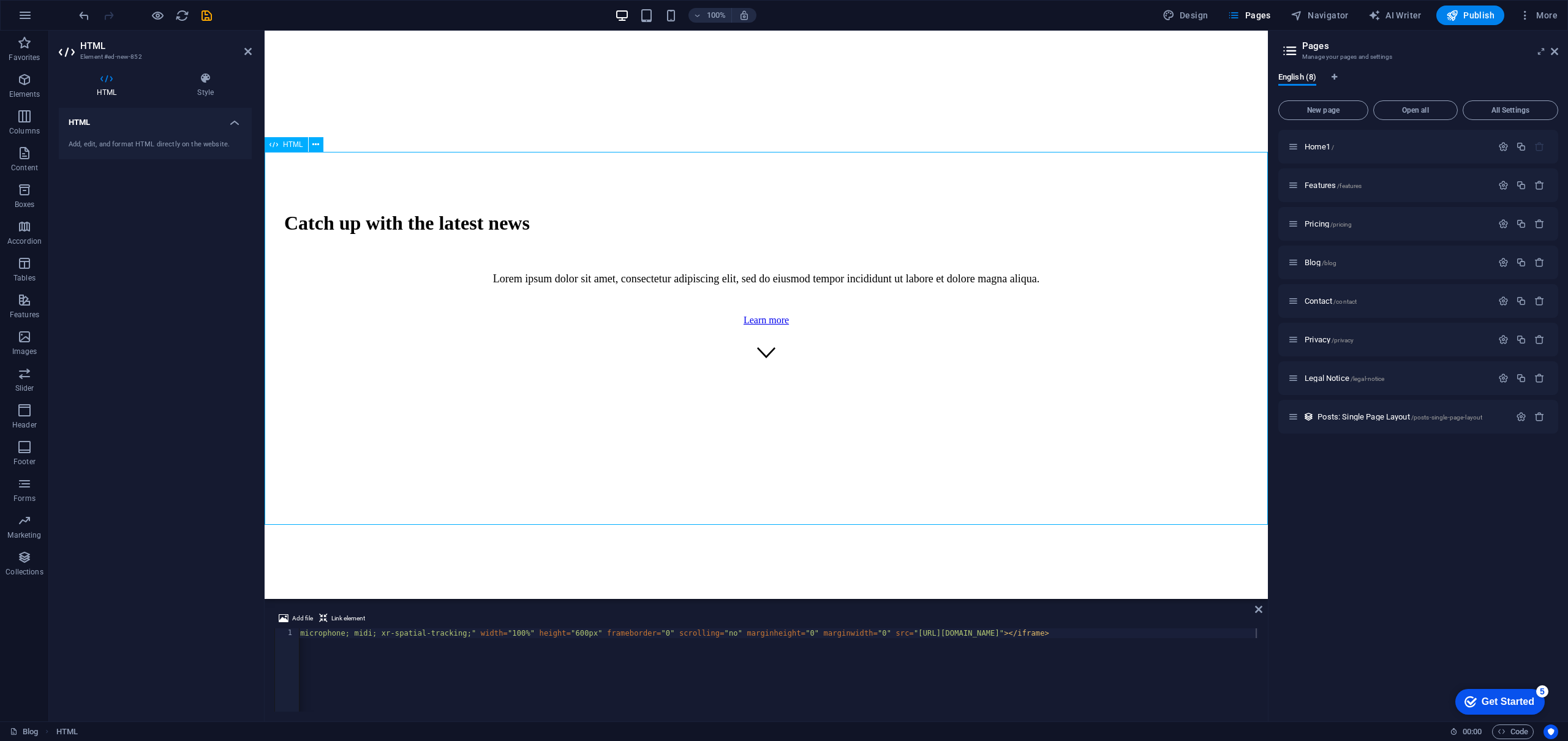
click at [1095, 432] on div at bounding box center [766, 559] width 994 height 370
click at [1107, 428] on div at bounding box center [766, 559] width 994 height 370
click at [1390, 39] on header "Pages Manage your pages and settings" at bounding box center [1419, 46] width 278 height 32
click at [159, 15] on icon "button" at bounding box center [157, 15] width 14 height 14
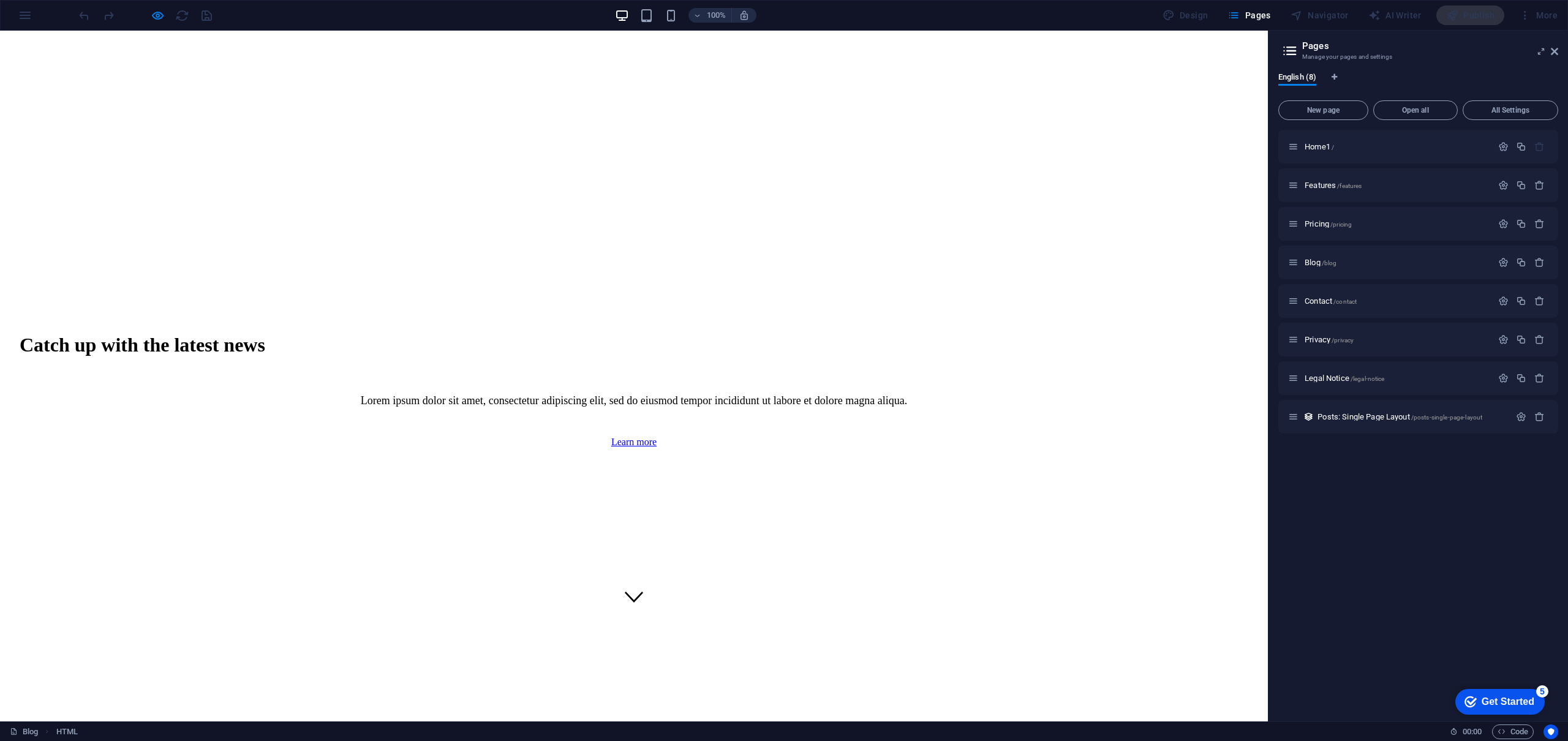
scroll to position [97, 0]
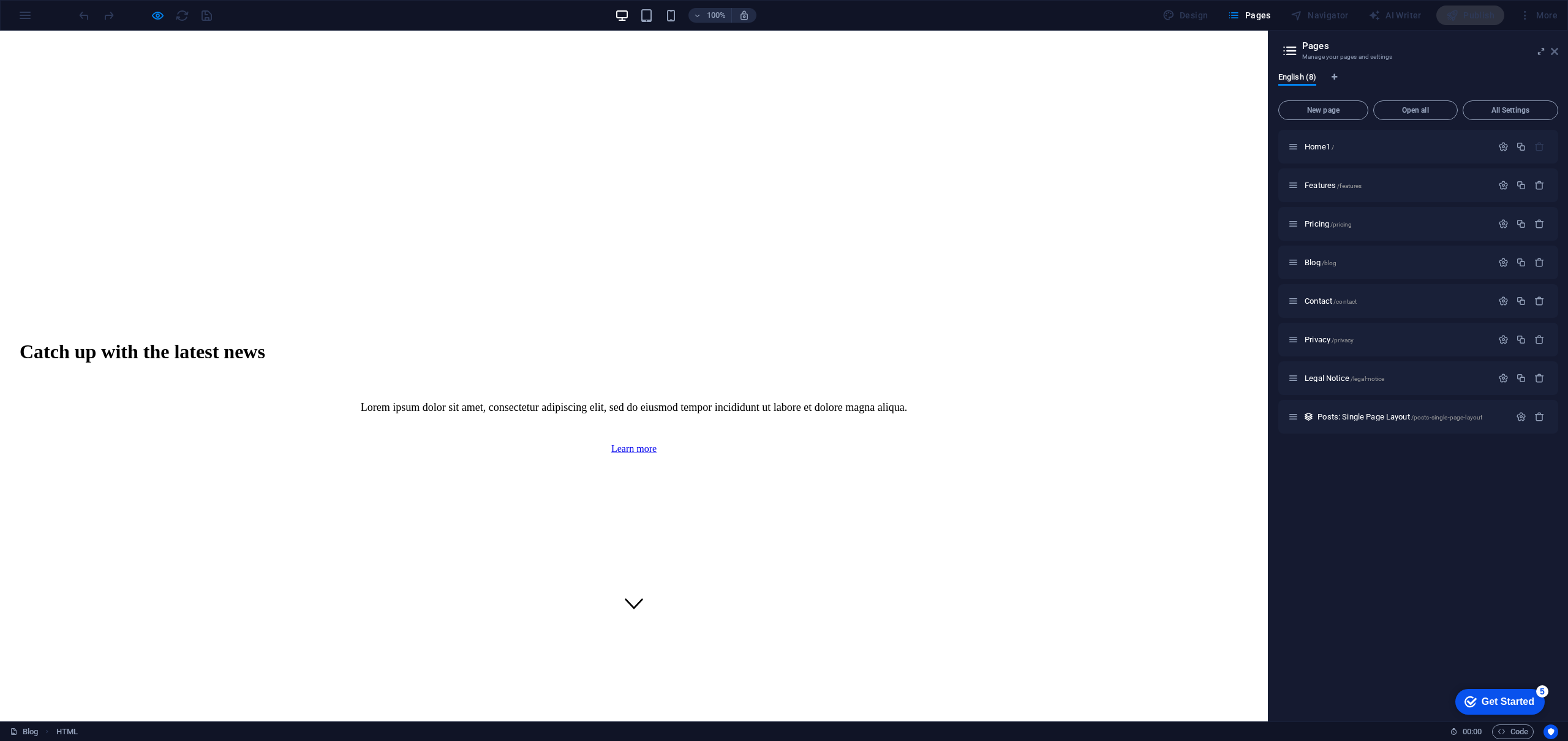
click at [1554, 51] on icon at bounding box center [1554, 52] width 7 height 10
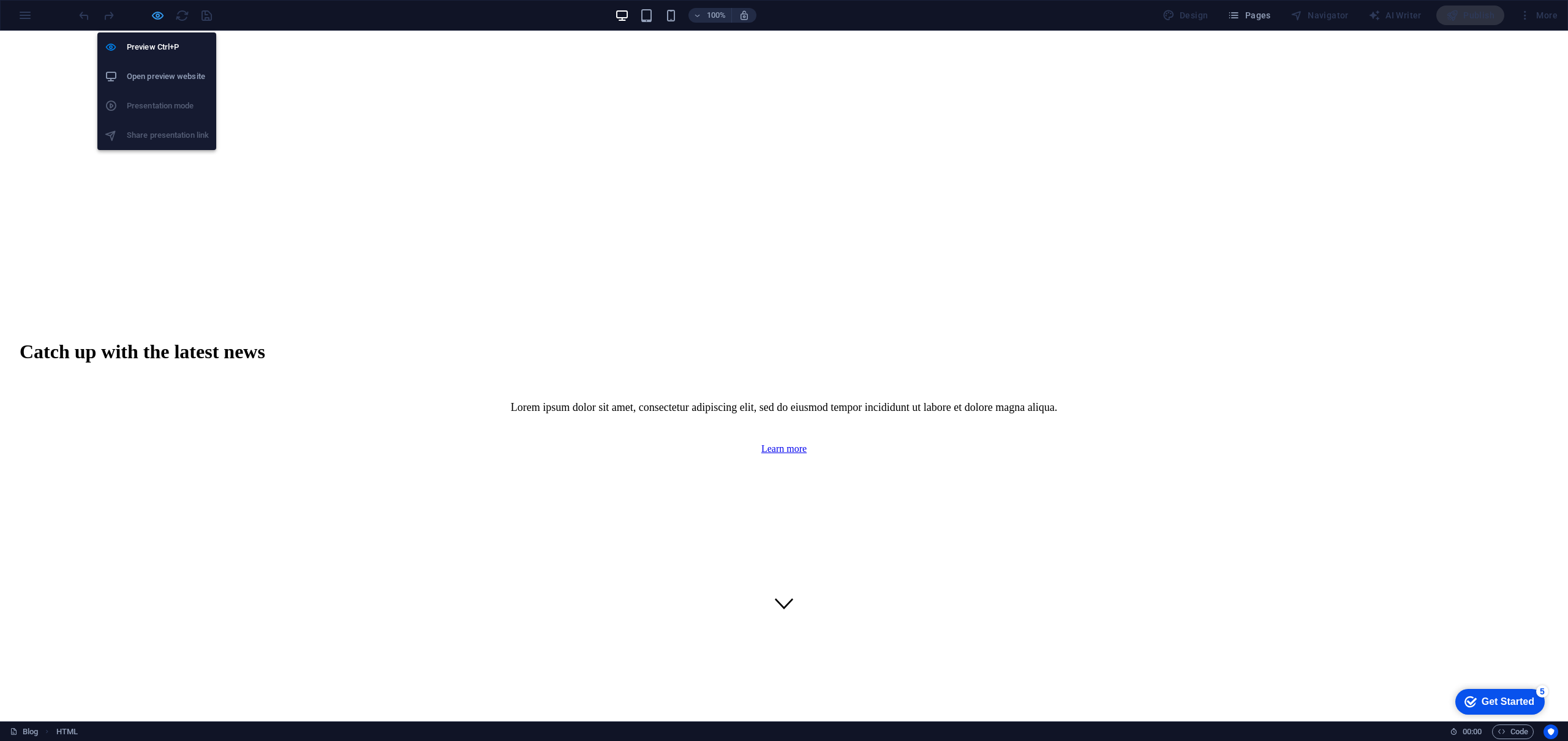
click at [156, 11] on icon "button" at bounding box center [157, 15] width 14 height 14
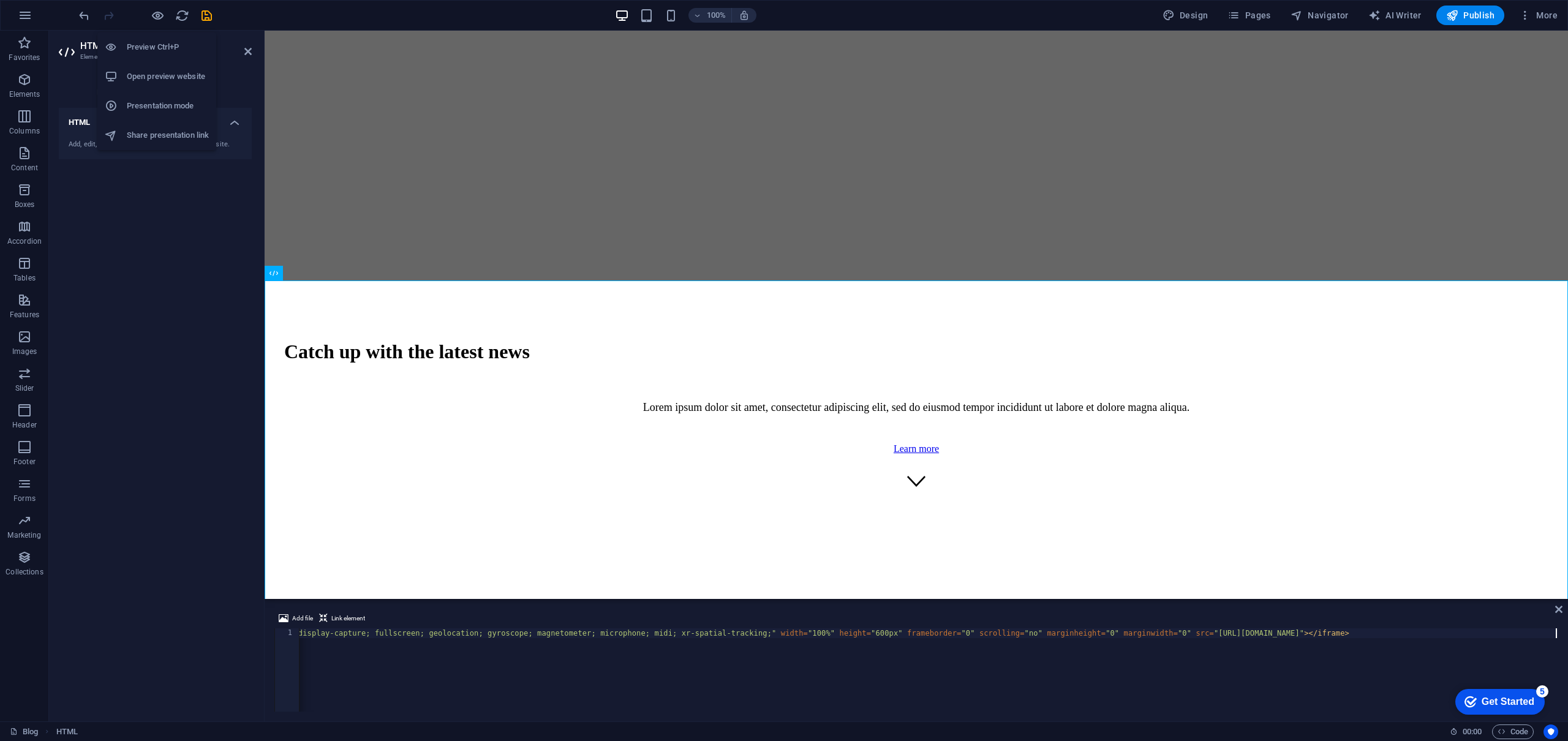
scroll to position [0, 311]
click at [168, 71] on h6 "Open preview website" at bounding box center [168, 76] width 82 height 15
click at [588, 298] on div "Catch up with the latest news Lorem ipsum dolor sit amet, consectetur adipiscin…" at bounding box center [916, 401] width 1294 height 205
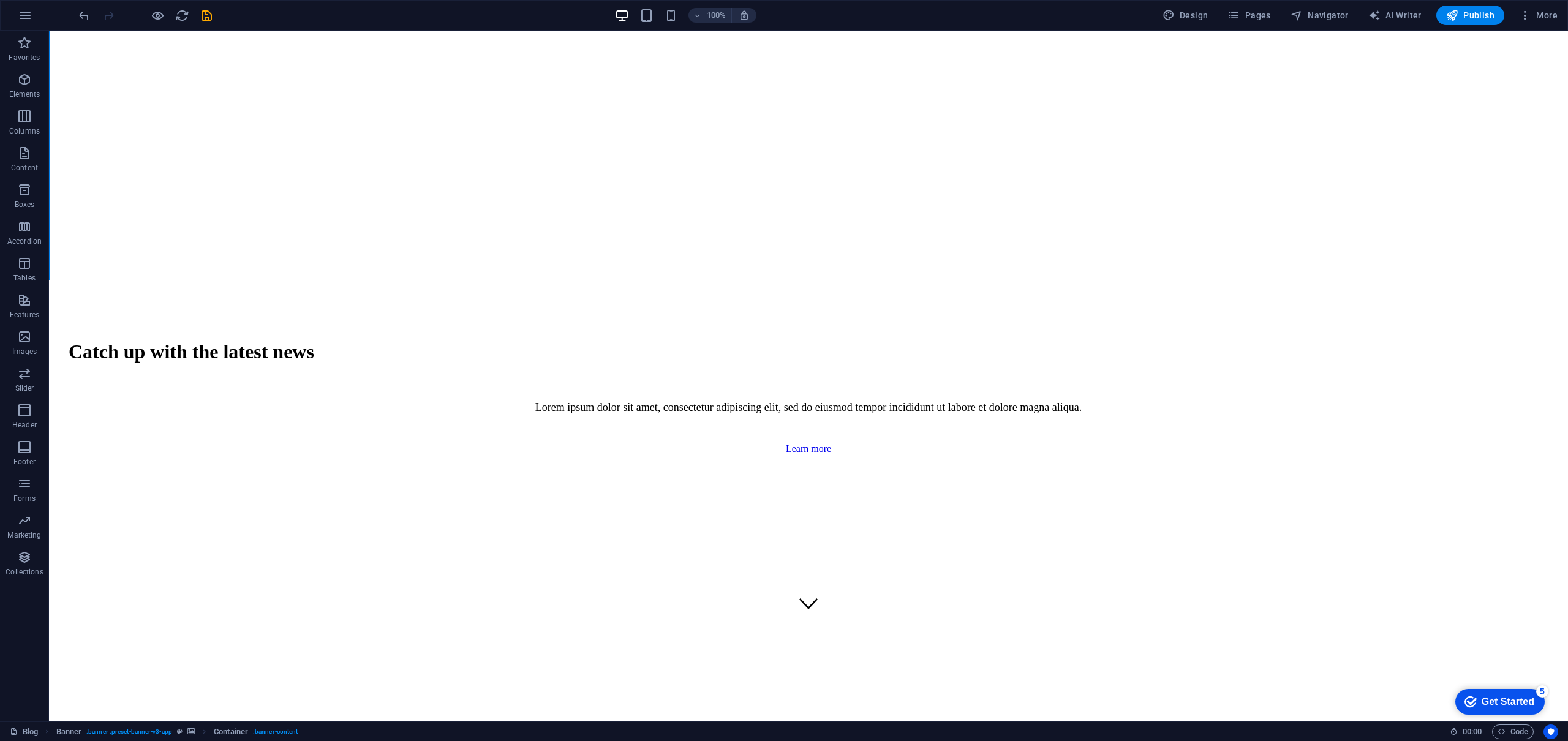
click at [1356, 25] on div "Design Pages Navigator AI Writer Publish More" at bounding box center [1359, 16] width 405 height 20
click at [1275, 13] on button "Pages" at bounding box center [1248, 16] width 53 height 20
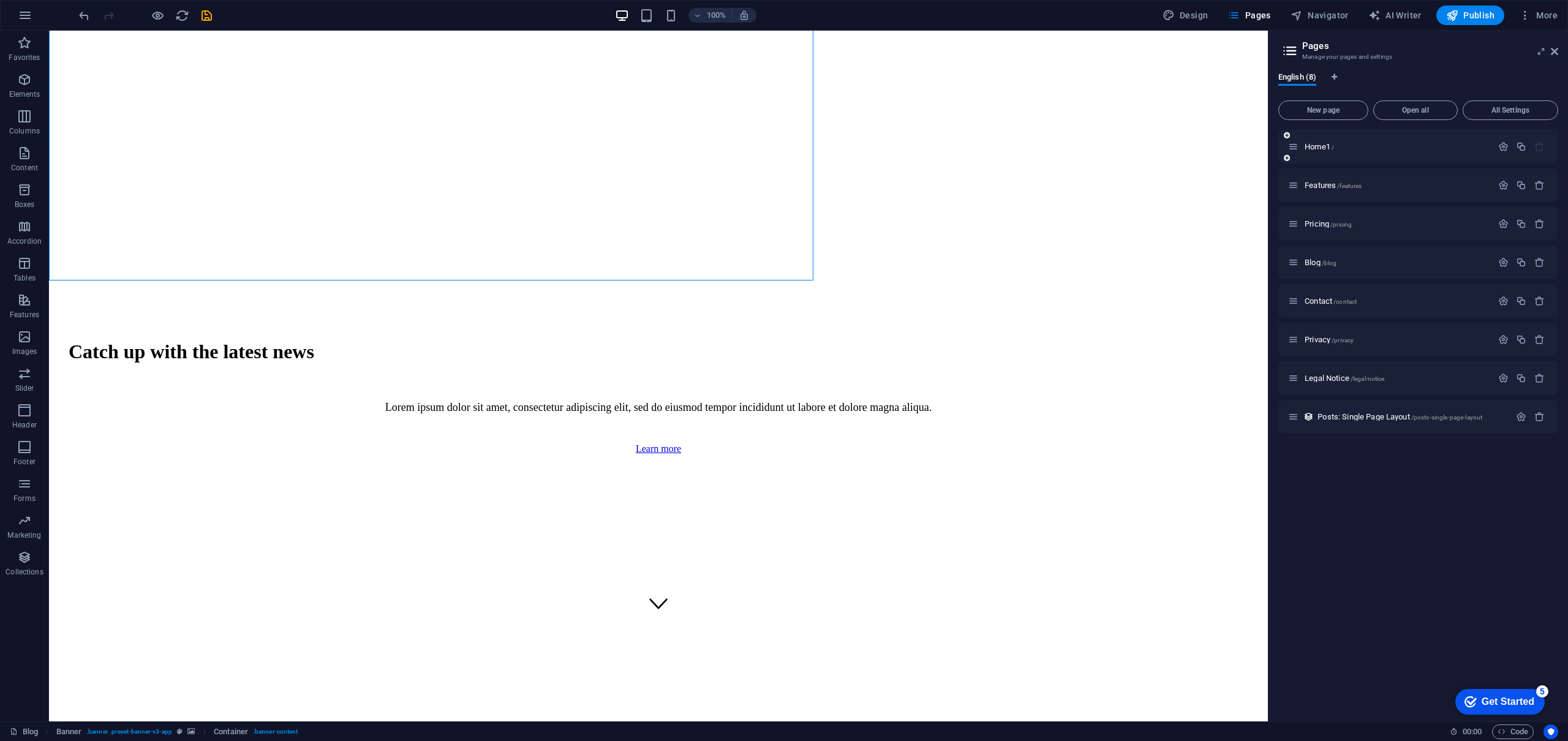
click at [1364, 152] on div "Home1 /" at bounding box center [1390, 146] width 204 height 14
click at [1311, 146] on span "Home1 /" at bounding box center [1319, 146] width 30 height 9
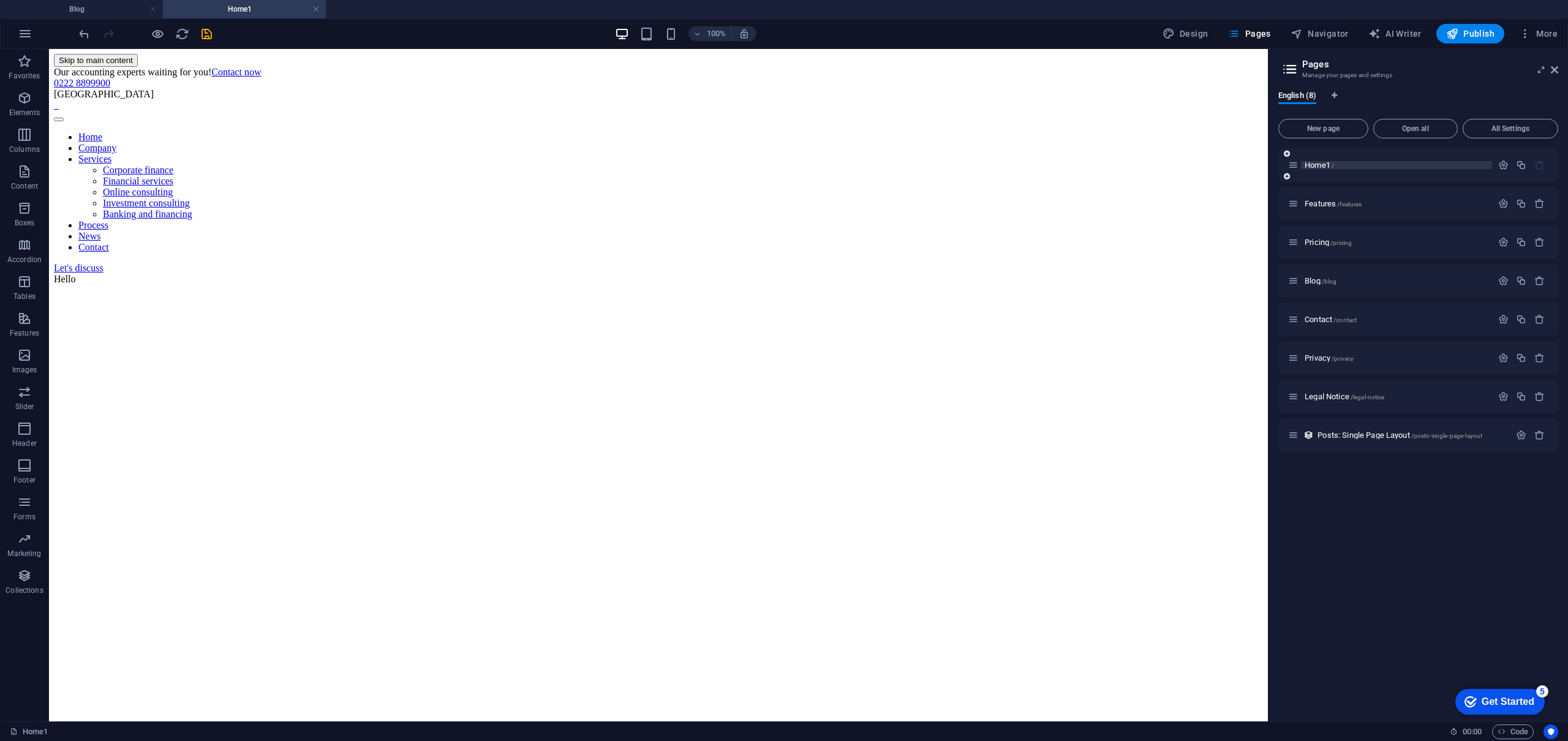
scroll to position [0, 0]
click at [1195, 76] on html "Skip to main content Our accounting experts waiting for you! Contact now 0222 8…" at bounding box center [658, 169] width 1219 height 241
click at [179, 34] on icon "reload" at bounding box center [182, 34] width 14 height 14
click at [76, 58] on span "HTML" at bounding box center [77, 56] width 21 height 7
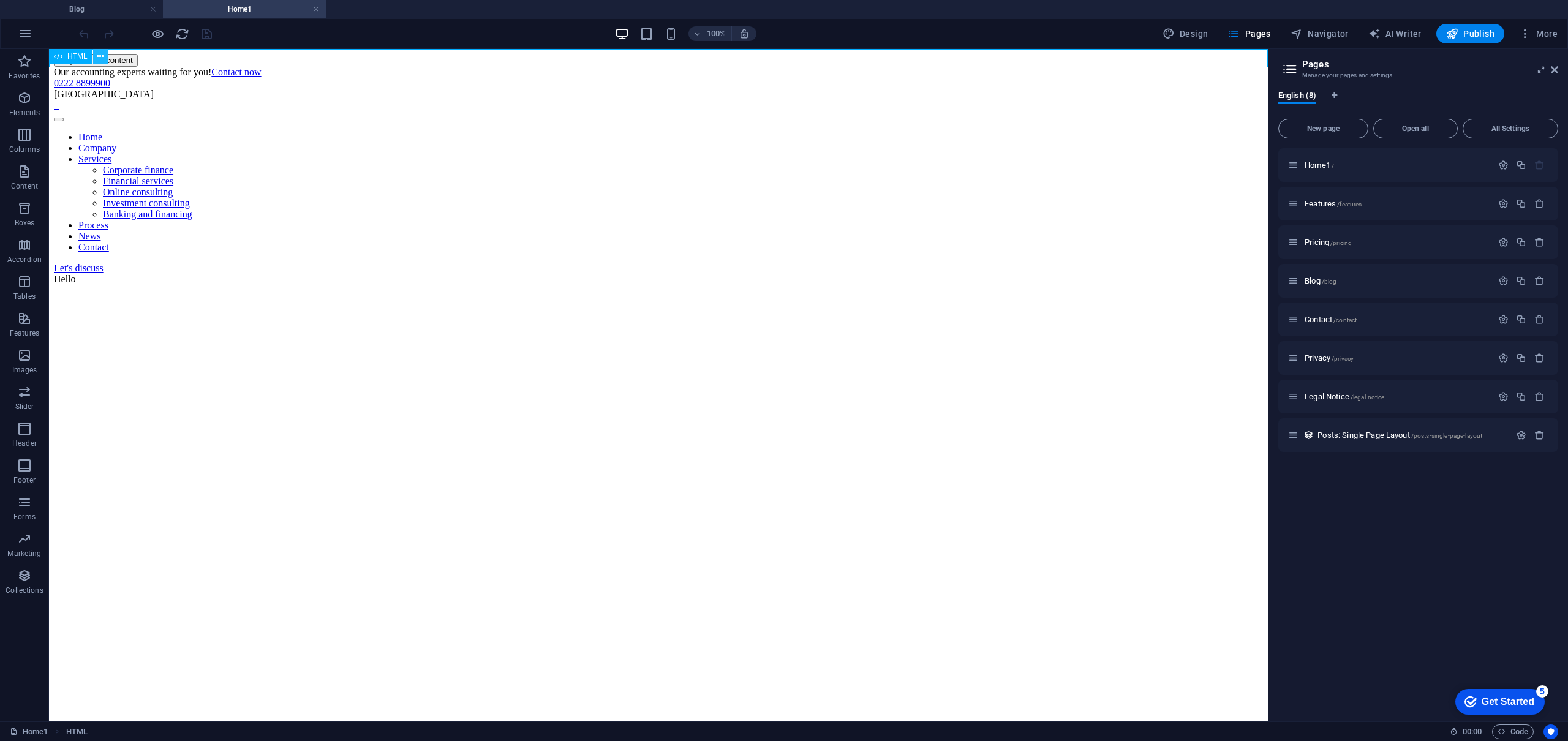
click at [99, 58] on icon at bounding box center [100, 57] width 7 height 13
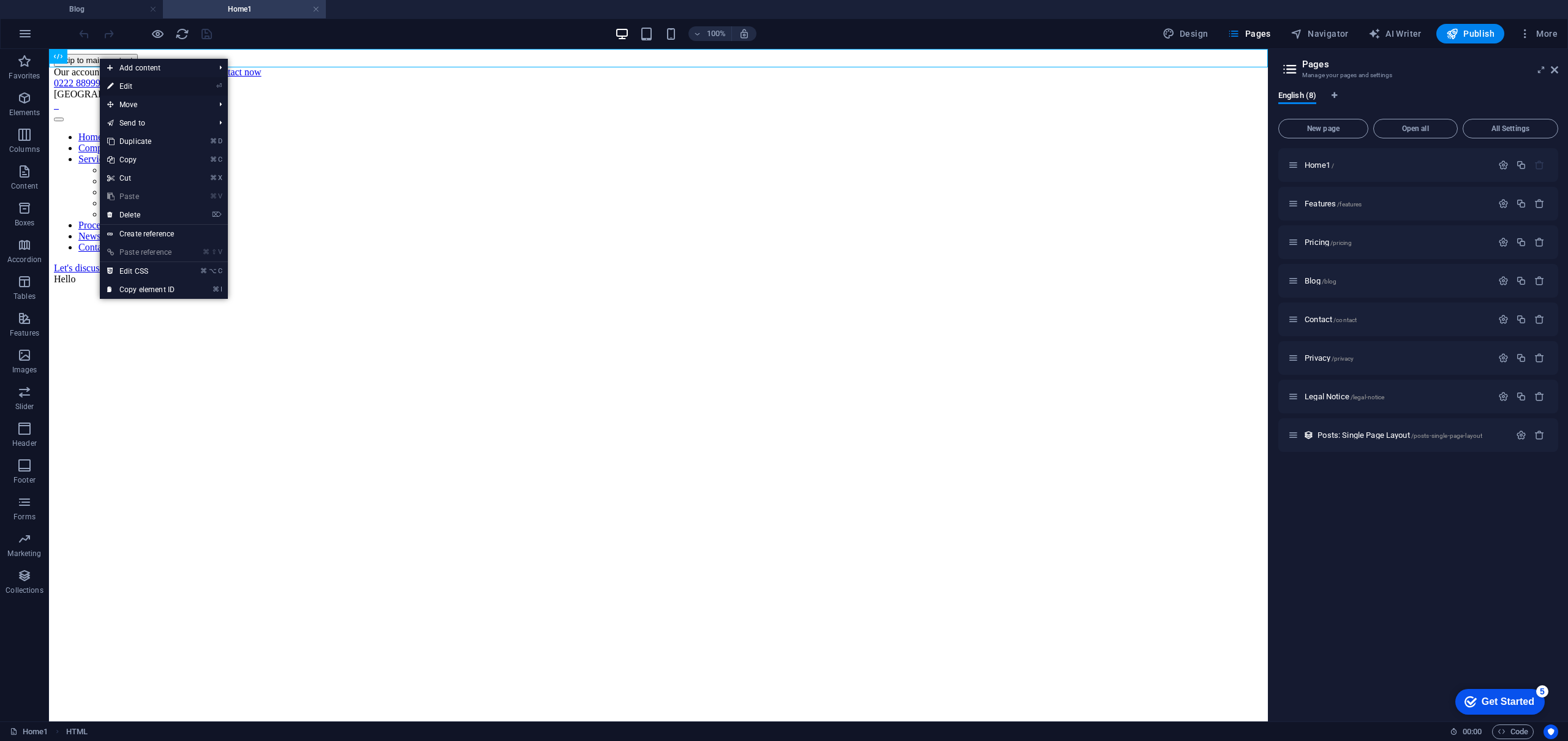
click at [127, 83] on link "⏎ Edit" at bounding box center [141, 86] width 82 height 18
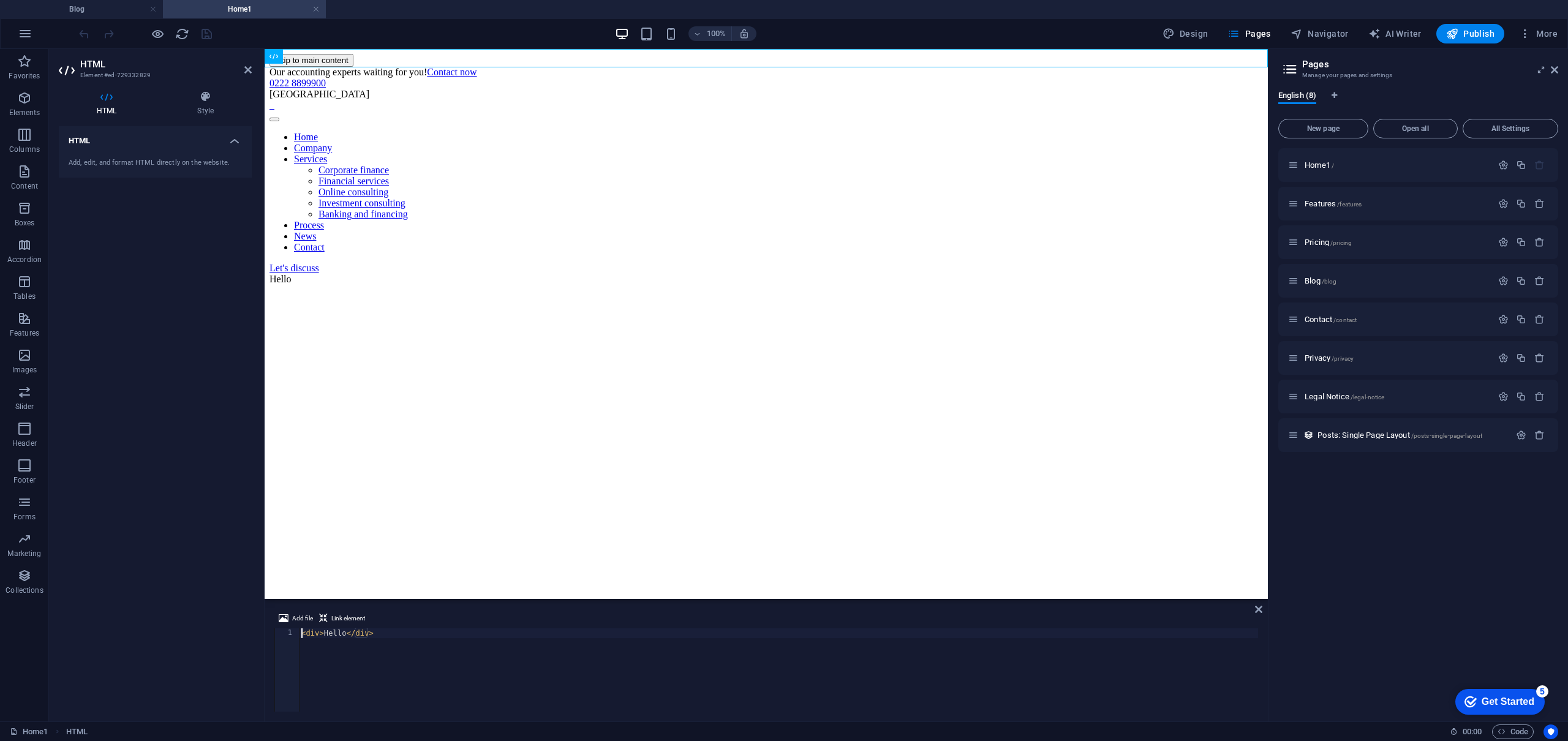
click at [339, 637] on div "< div > Hello </ div >" at bounding box center [778, 679] width 959 height 103
click at [343, 615] on span "Link element" at bounding box center [348, 619] width 34 height 15
click at [308, 616] on span "Add file" at bounding box center [302, 619] width 21 height 15
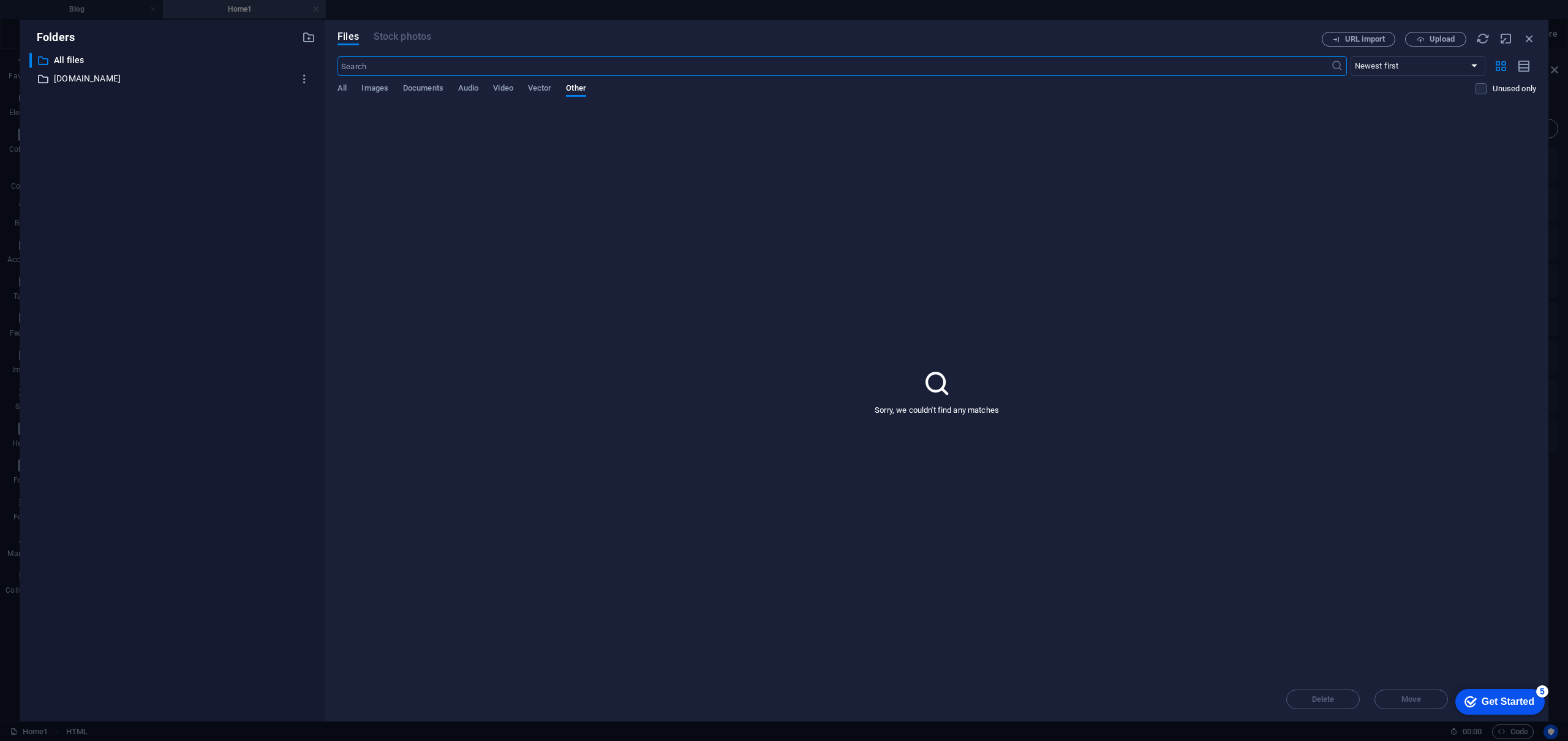
click at [127, 81] on p "craftohtml.themezaa.com" at bounding box center [173, 78] width 239 height 14
click at [305, 79] on icon "button" at bounding box center [305, 79] width 13 height 12
click at [307, 176] on h6 "Delete" at bounding box center [314, 169] width 35 height 15
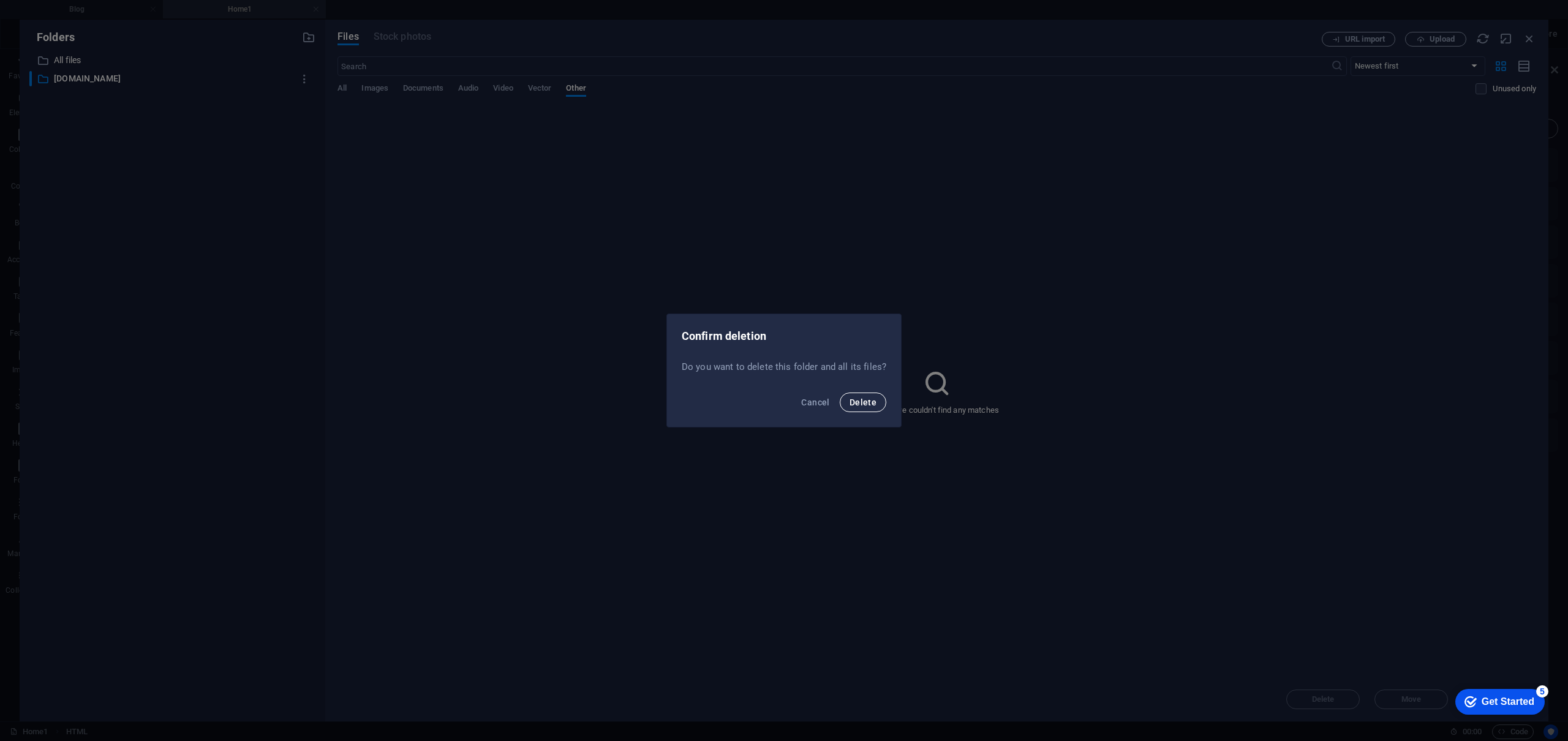
click at [852, 404] on span "Delete" at bounding box center [863, 403] width 27 height 10
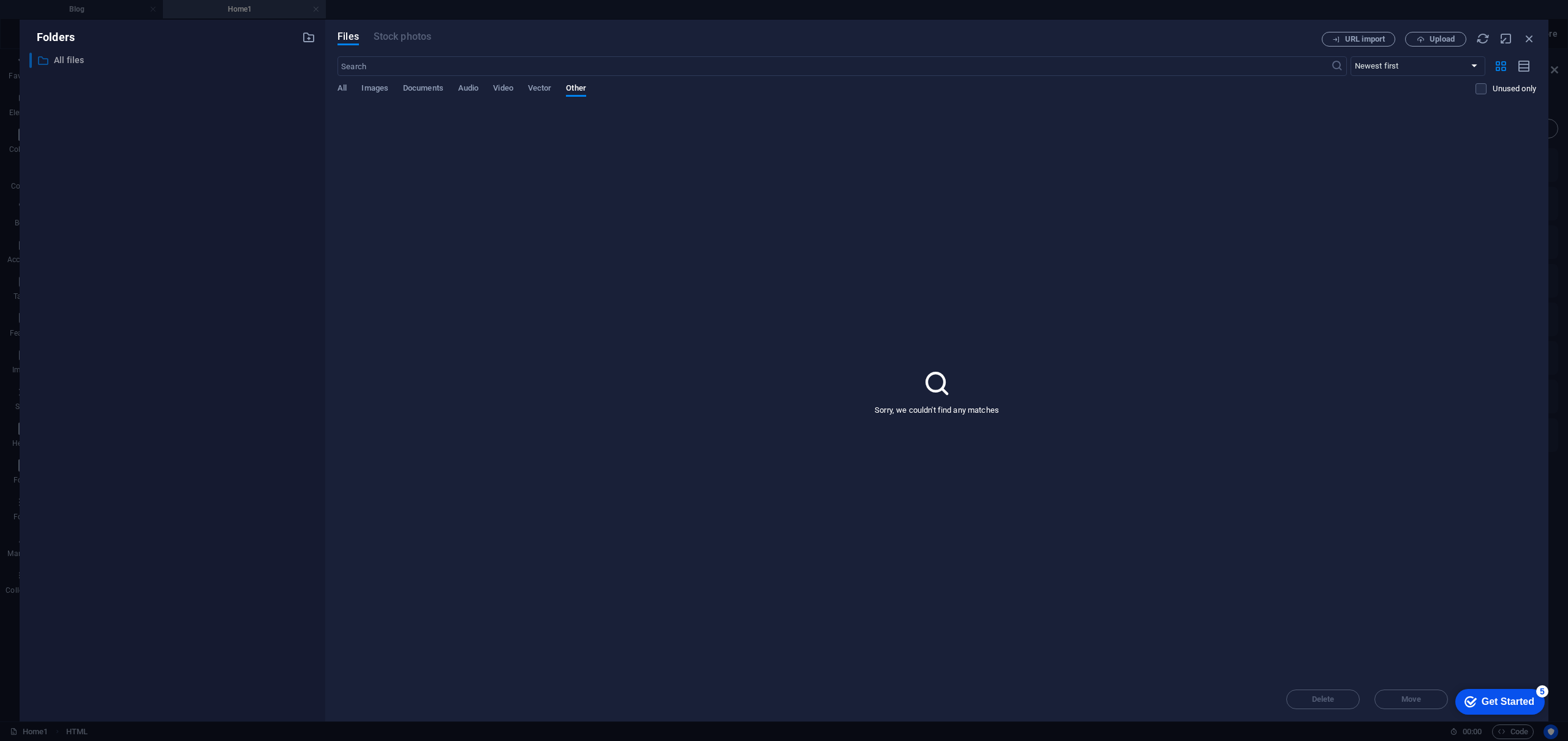
click at [63, 59] on p "All files" at bounding box center [173, 60] width 239 height 14
click at [224, 16] on div "Folders ​ All files All files Files Stock photos URL import Upload ​ Newest fir…" at bounding box center [784, 370] width 1568 height 741
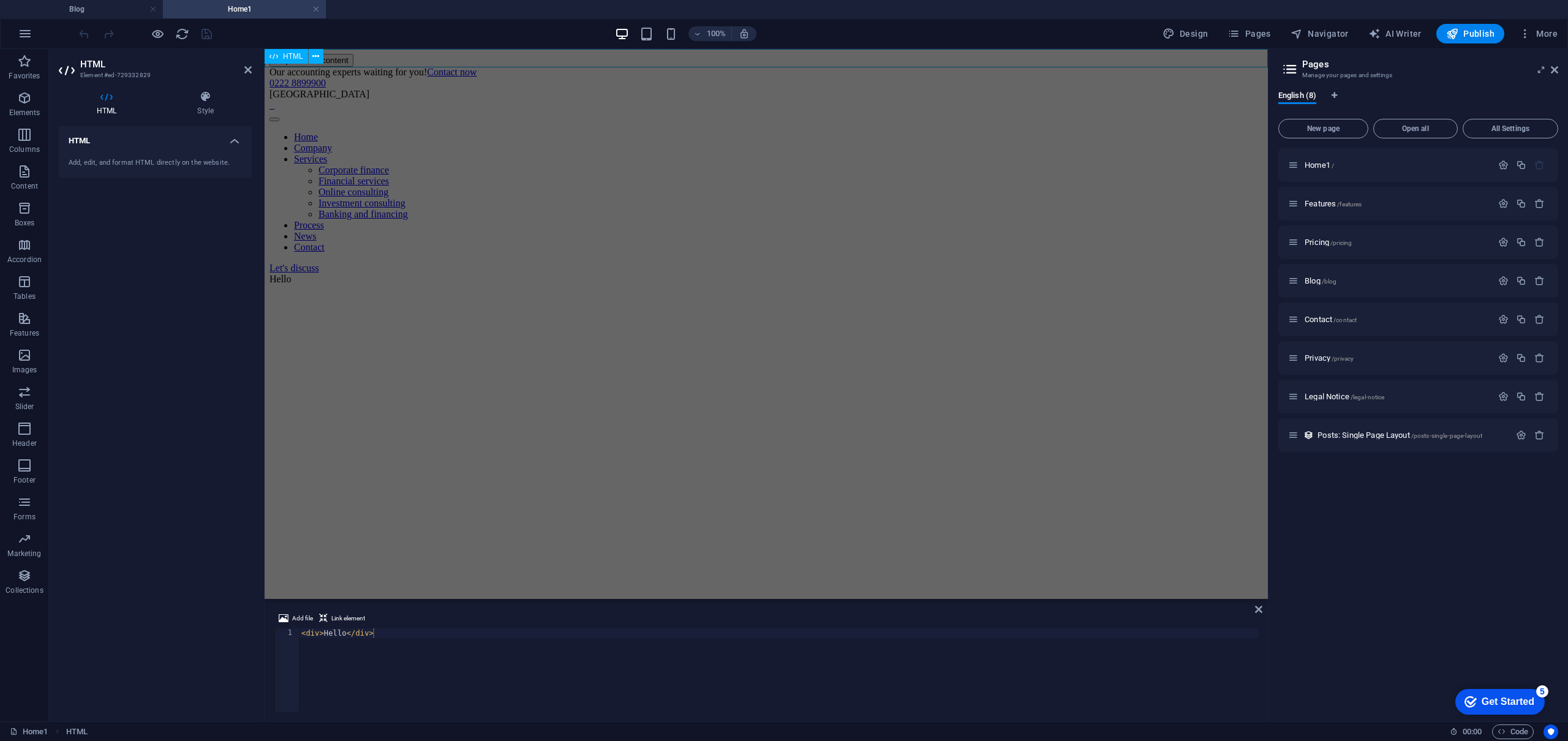
click at [279, 57] on div "HTML" at bounding box center [286, 57] width 44 height 15
type textarea "<div>Hello</div><a href="#ed-729332829" class="wv-link-elm"></a>"
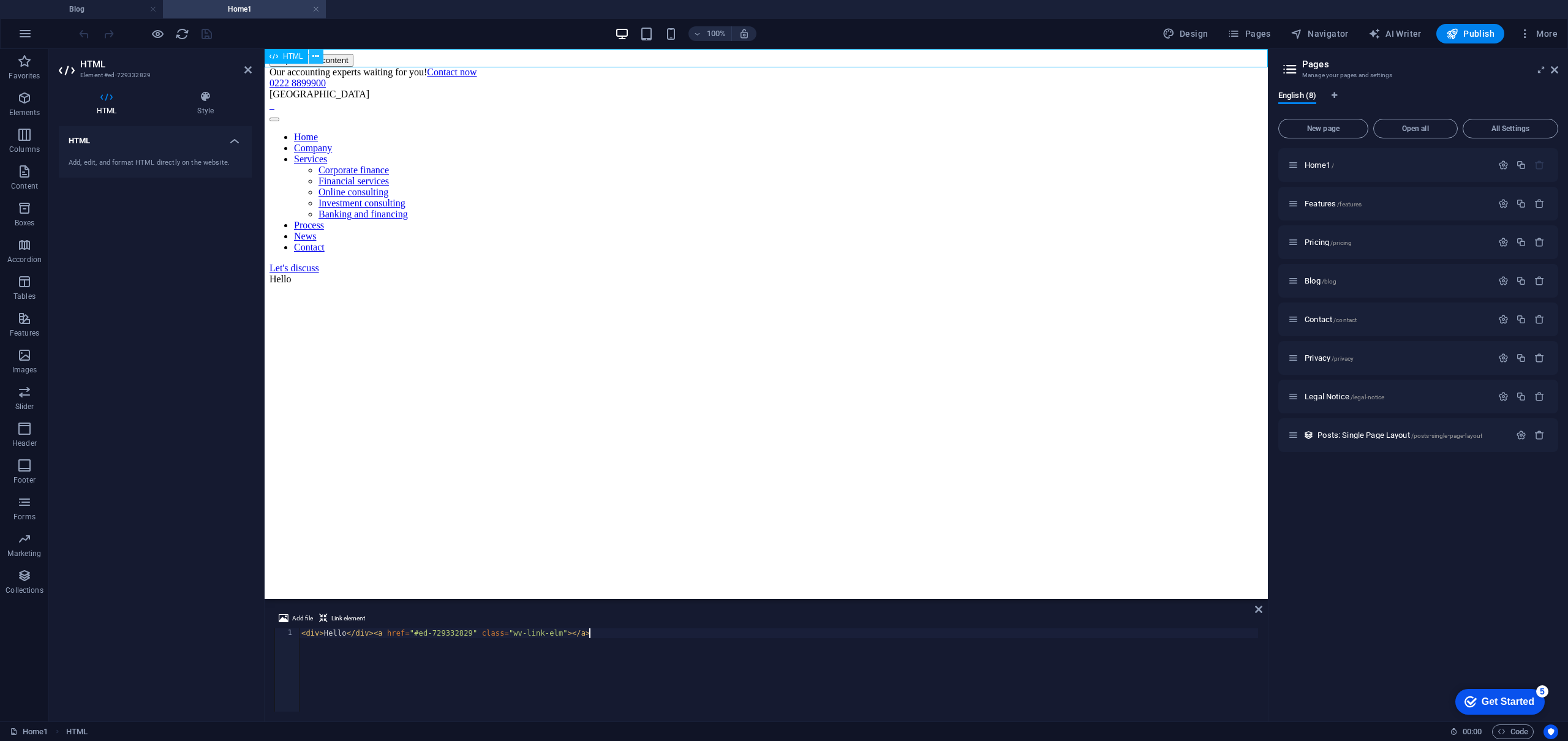
click at [319, 58] on button at bounding box center [316, 57] width 15 height 15
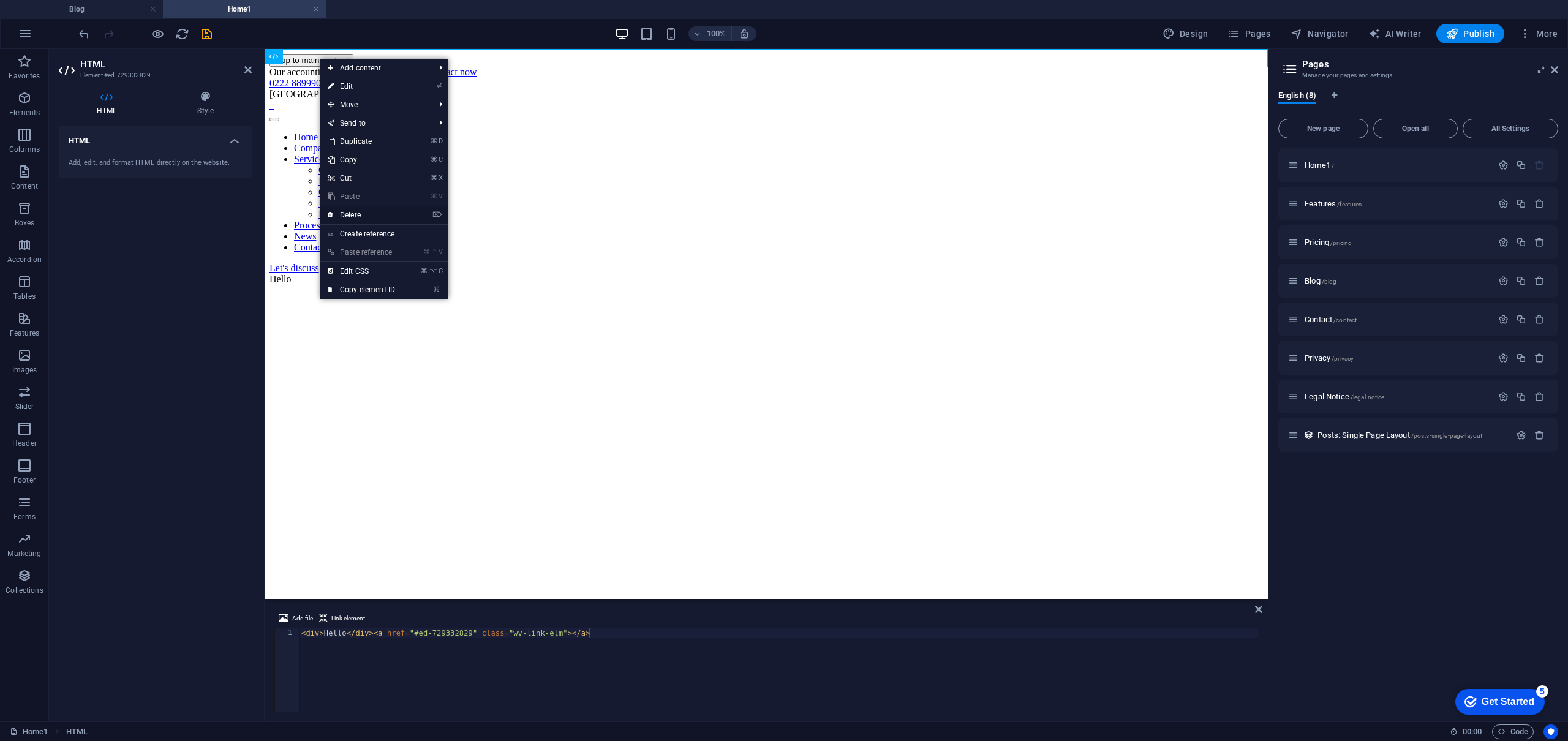
click at [350, 215] on link "⌦ Delete" at bounding box center [362, 214] width 82 height 18
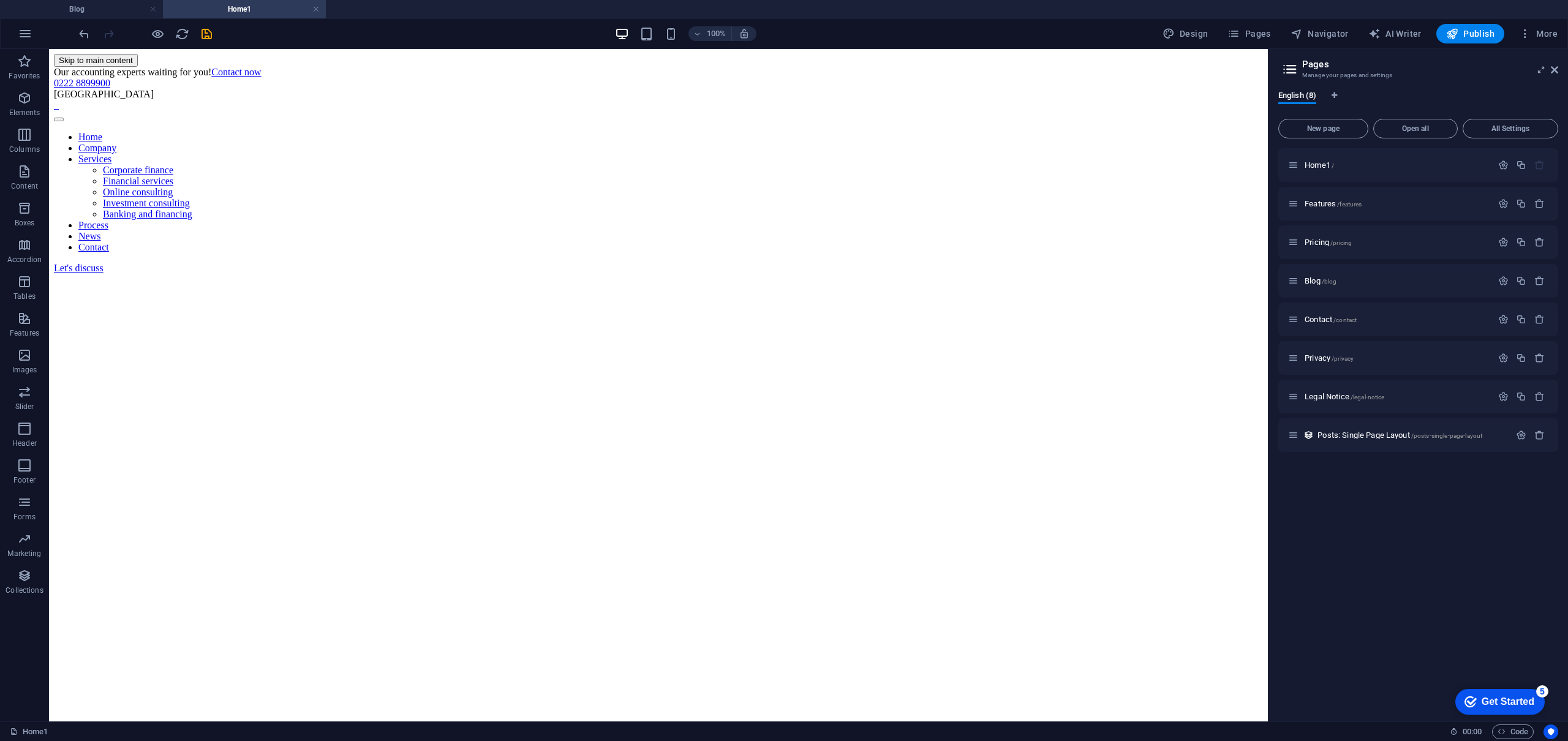
click at [474, 104] on html "Skip to main content Our accounting experts waiting for you! Contact now 0222 8…" at bounding box center [658, 163] width 1219 height 229
click at [1095, 159] on html "Skip to main content Our accounting experts waiting for you! Contact now 0222 8…" at bounding box center [658, 163] width 1219 height 229
click at [1505, 203] on icon "button" at bounding box center [1503, 203] width 11 height 11
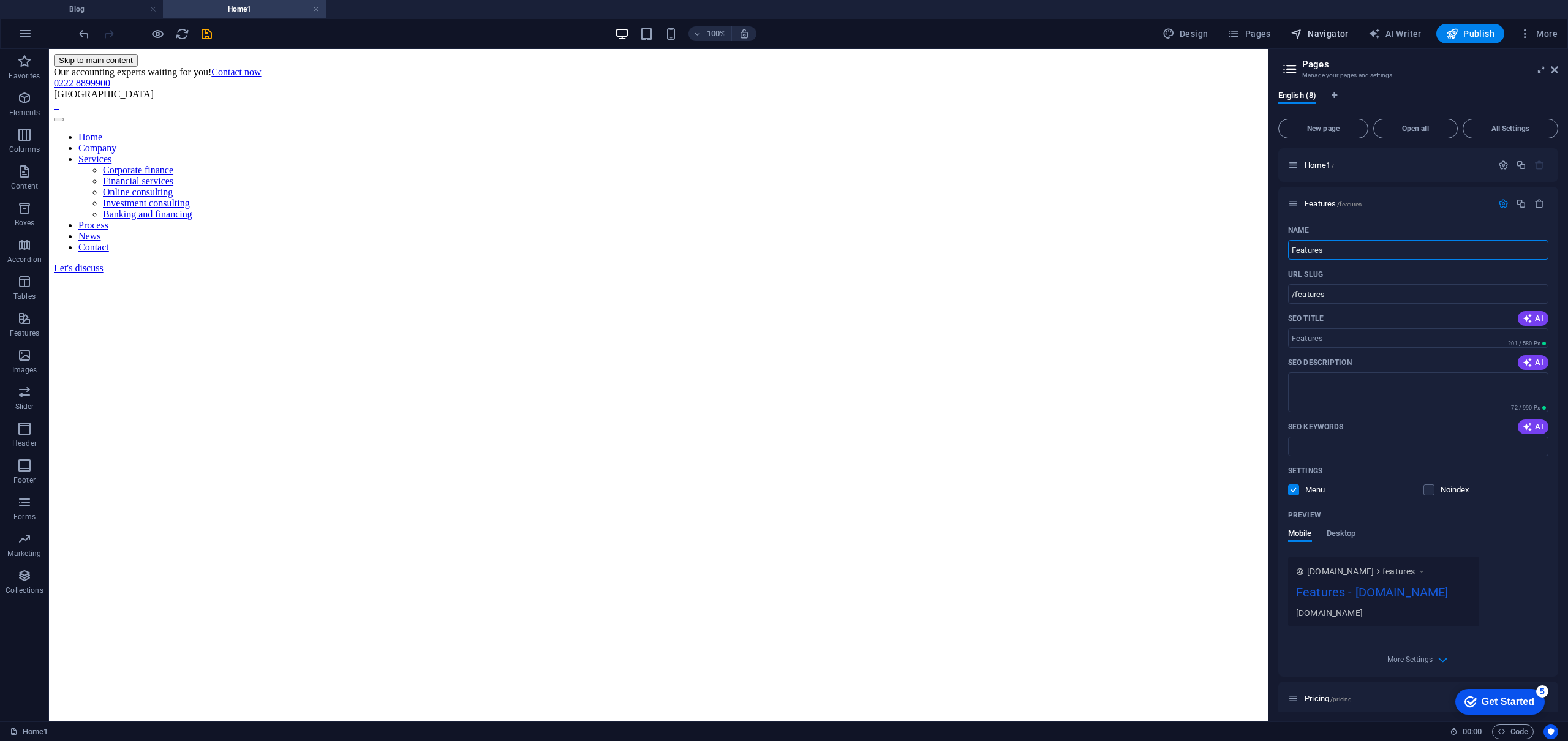
click at [1330, 38] on span "Navigator" at bounding box center [1319, 34] width 58 height 12
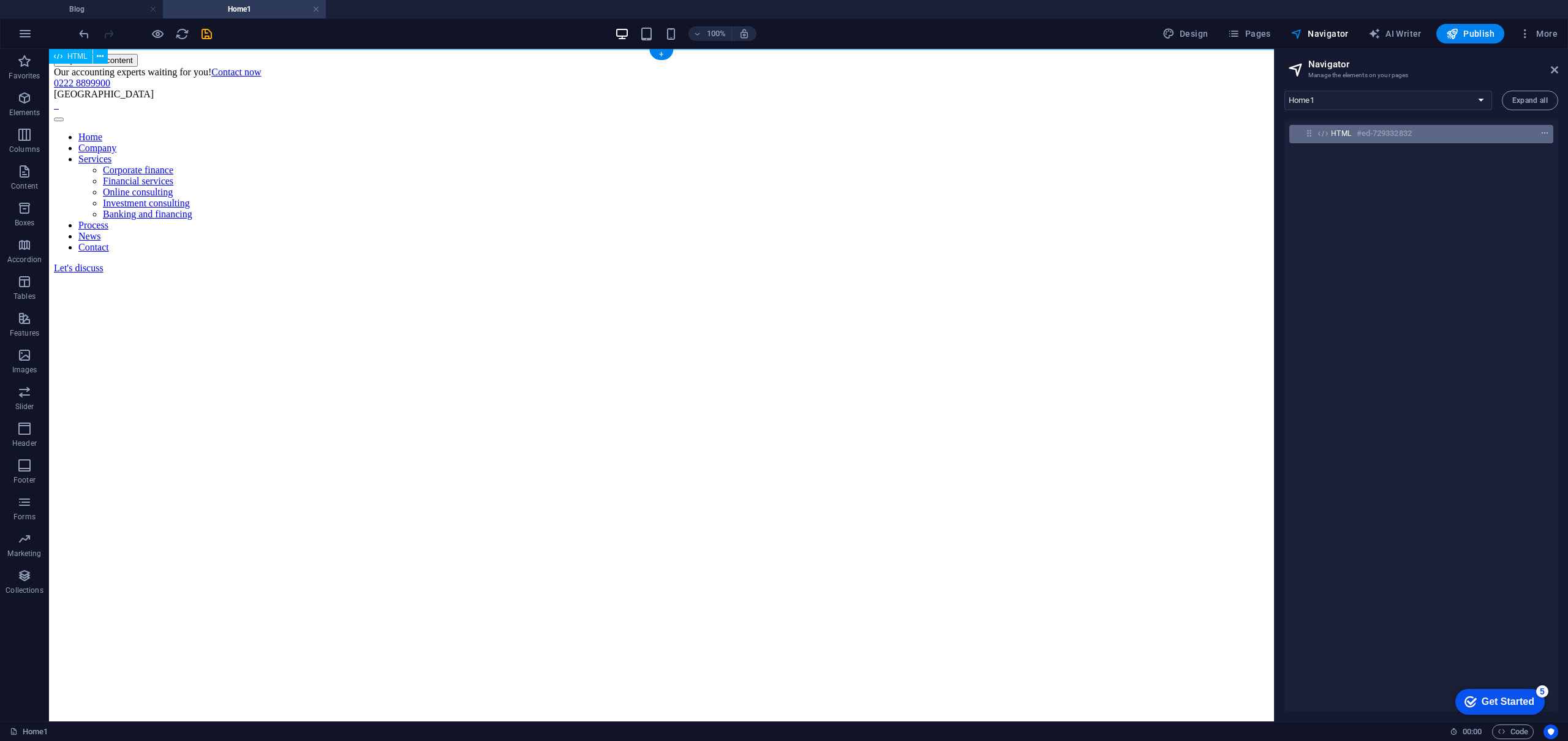
click at [1540, 131] on icon "context-menu" at bounding box center [1544, 133] width 8 height 8
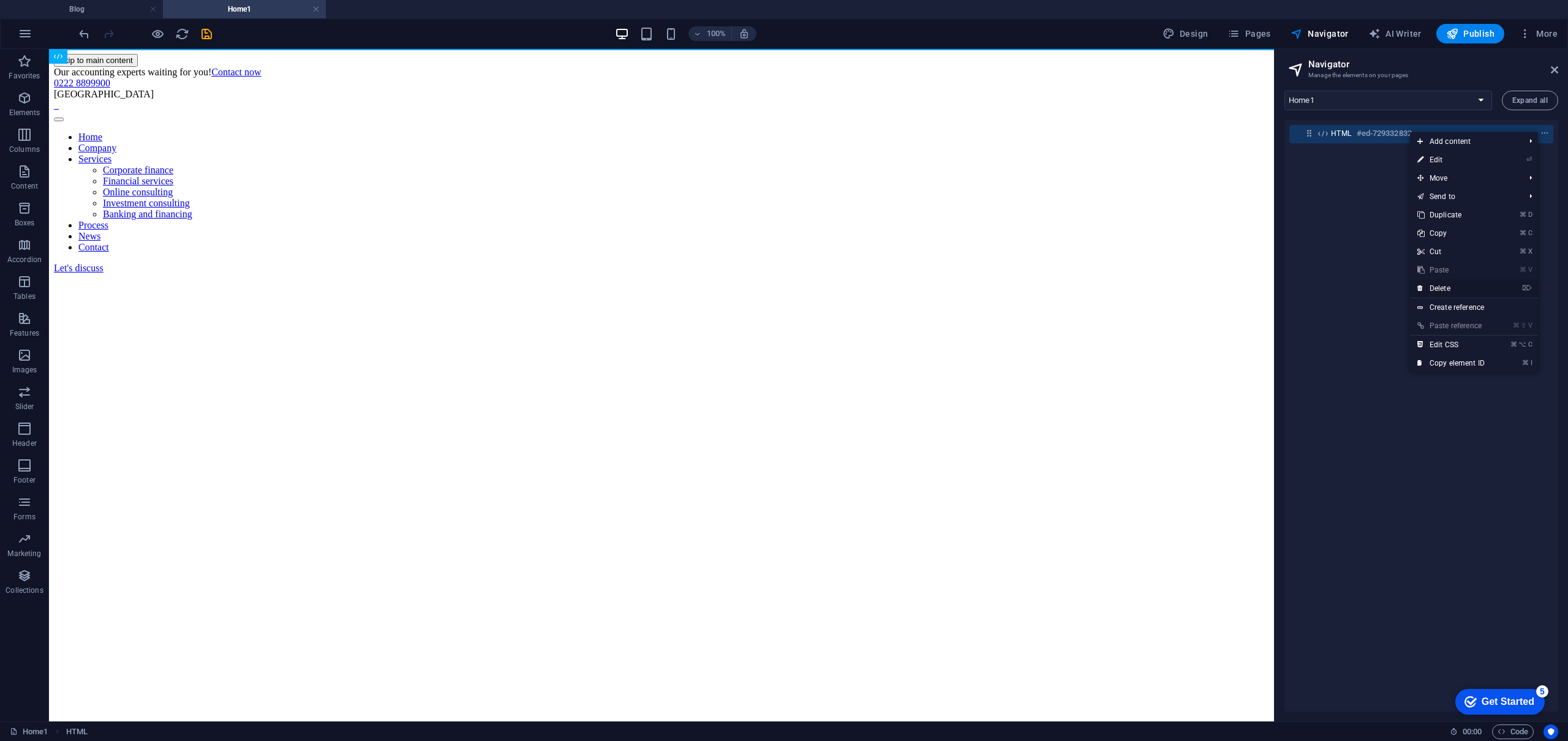
click at [1450, 290] on link "⌦ Delete" at bounding box center [1450, 288] width 82 height 18
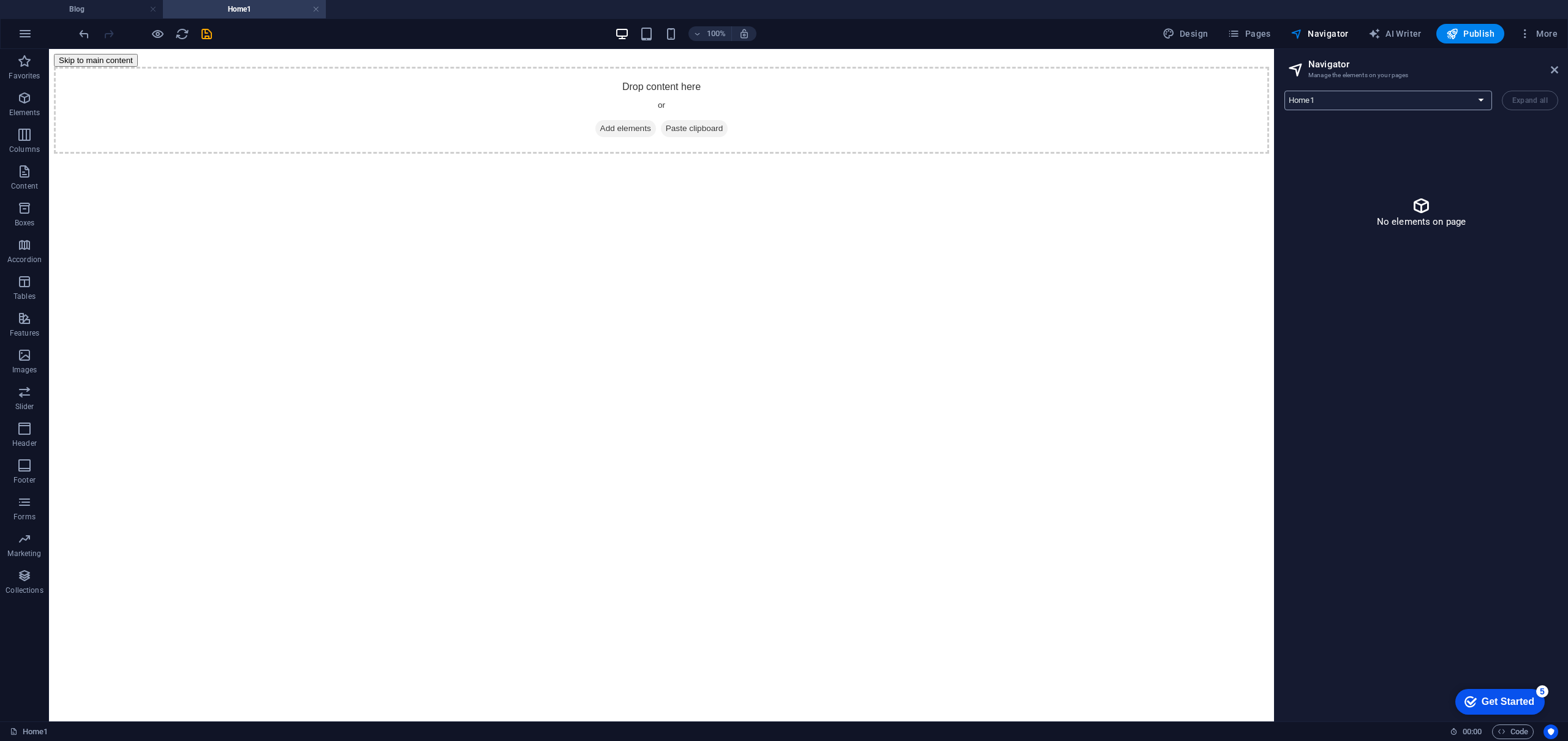
click at [1443, 102] on select "Home1 Features Pricing Blog Contact Privacy Legal Notice Posts: Single Page Lay…" at bounding box center [1388, 100] width 208 height 20
click at [1284, 90] on select "Home1 Features Pricing Blog Contact Privacy Legal Notice Posts: Single Page Lay…" at bounding box center [1388, 100] width 208 height 20
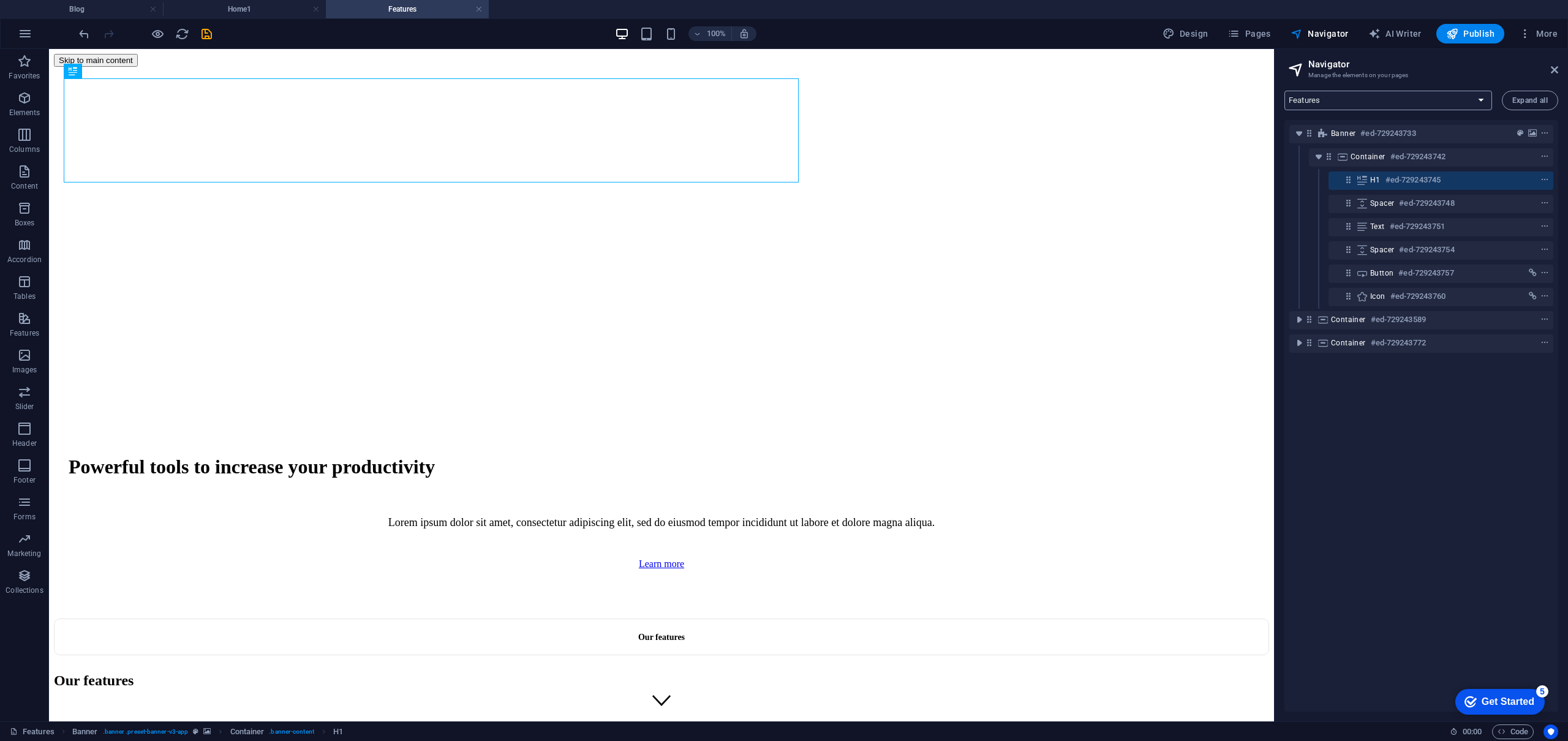
click at [1412, 99] on select "Home1 Features Pricing Blog Contact Privacy Legal Notice Posts: Single Page Lay…" at bounding box center [1388, 100] width 208 height 20
select select "14169367-en"
click at [1284, 90] on select "Home1 Features Pricing Blog Contact Privacy Legal Notice Posts: Single Page Lay…" at bounding box center [1388, 100] width 208 height 20
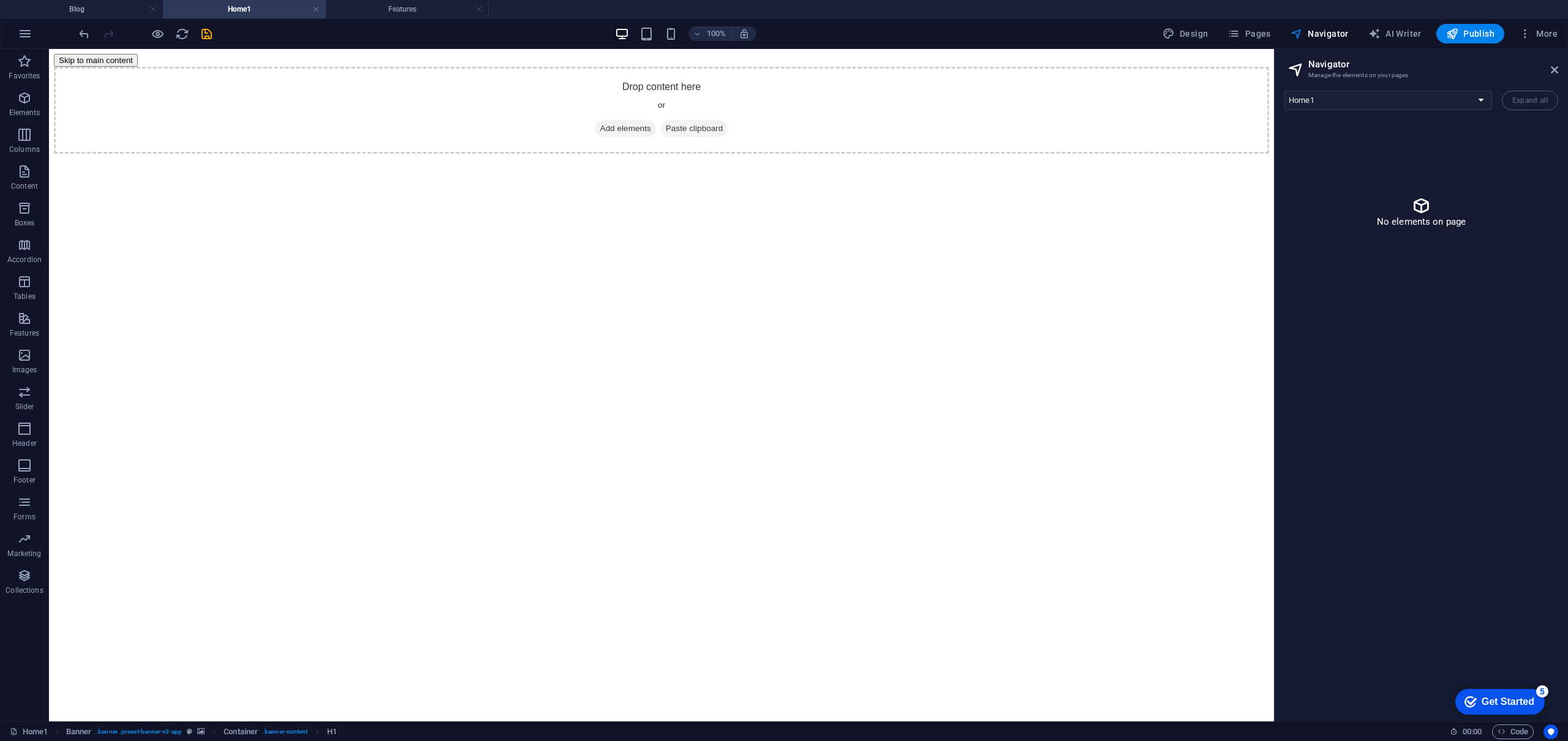
click at [1078, 159] on html "Skip to main content Drop content here or Add elements Paste clipboard" at bounding box center [662, 104] width 1224 height 109
click at [630, 120] on span "Add elements" at bounding box center [625, 128] width 61 height 17
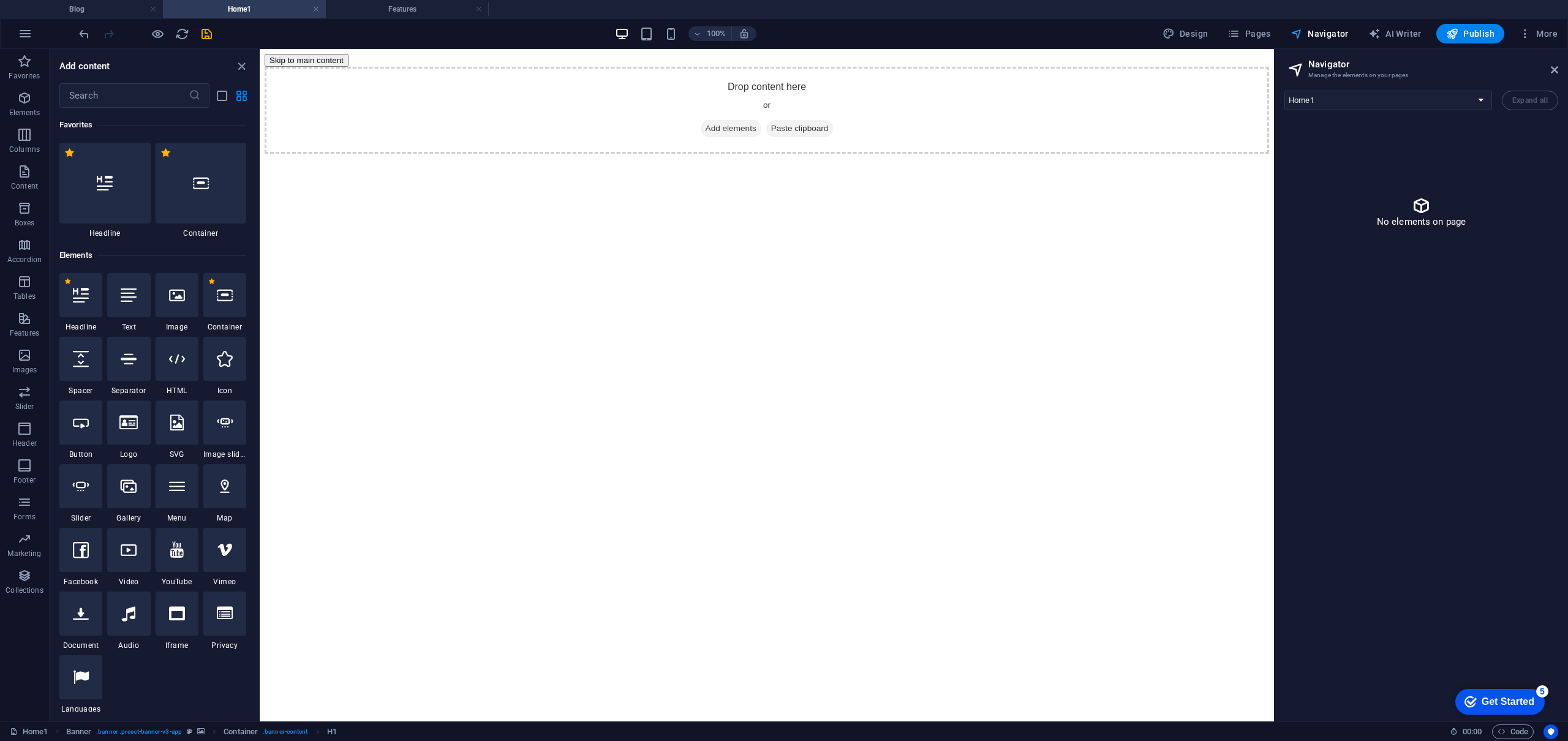
click at [1338, 34] on span "Navigator" at bounding box center [1319, 34] width 58 height 12
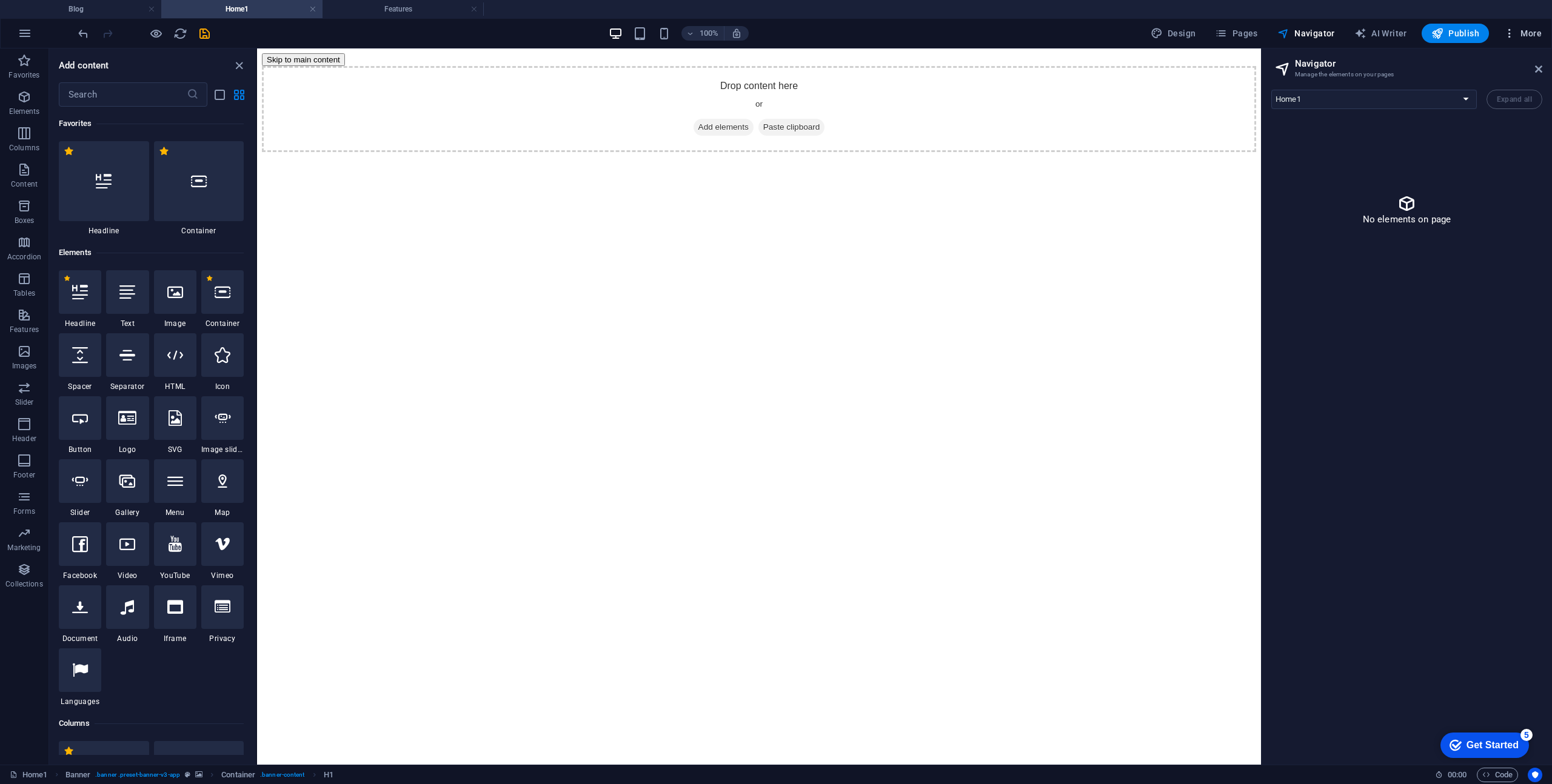
click at [1530, 34] on span "More" at bounding box center [1522, 33] width 38 height 12
click at [1467, 356] on h6 "Data" at bounding box center [1497, 355] width 72 height 15
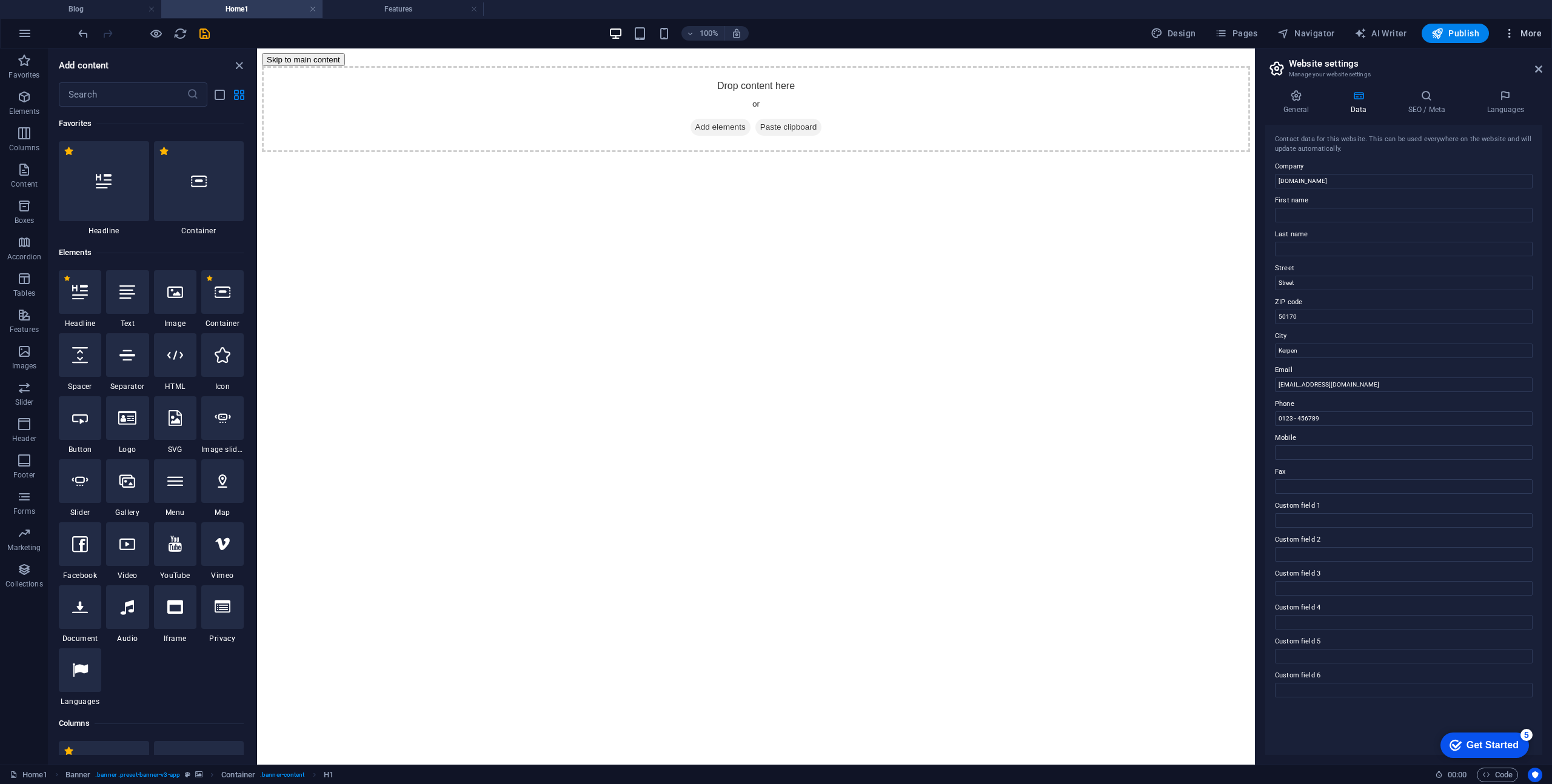
click at [1507, 37] on icon "button" at bounding box center [1509, 33] width 12 height 12
click at [1476, 177] on h6 "Collections Manager" at bounding box center [1497, 181] width 72 height 15
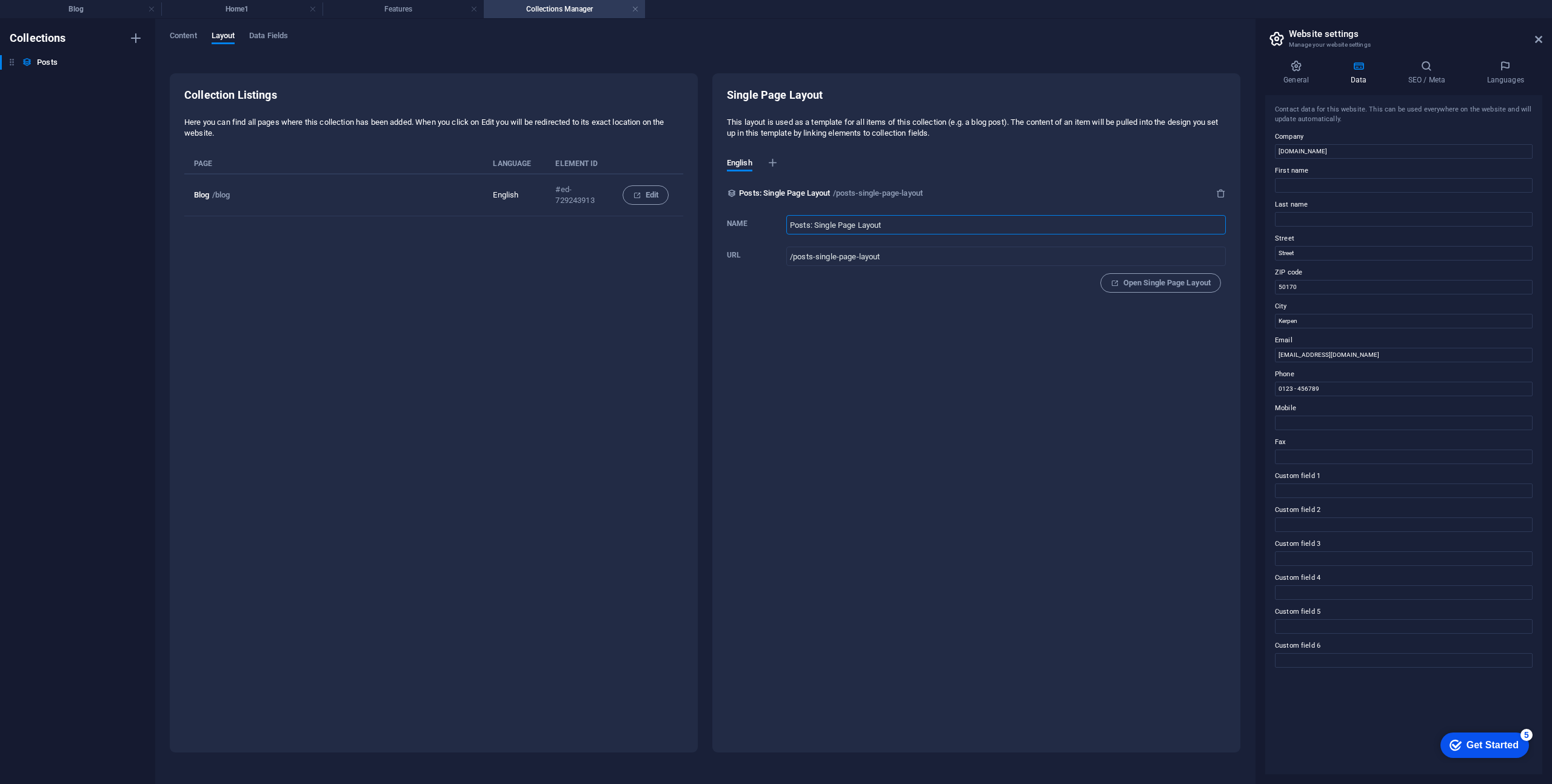
click at [905, 226] on input "Posts: Single Page Layout" at bounding box center [1006, 225] width 439 height 20
click at [743, 162] on span "English" at bounding box center [739, 164] width 25 height 17
click at [1503, 68] on icon at bounding box center [1505, 66] width 74 height 12
click at [1379, 145] on select "Abkhazian Afar Afrikaans Akan Albanian Amharic Arabic Aragonese Armenian Assame…" at bounding box center [1403, 146] width 258 height 15
select select "55"
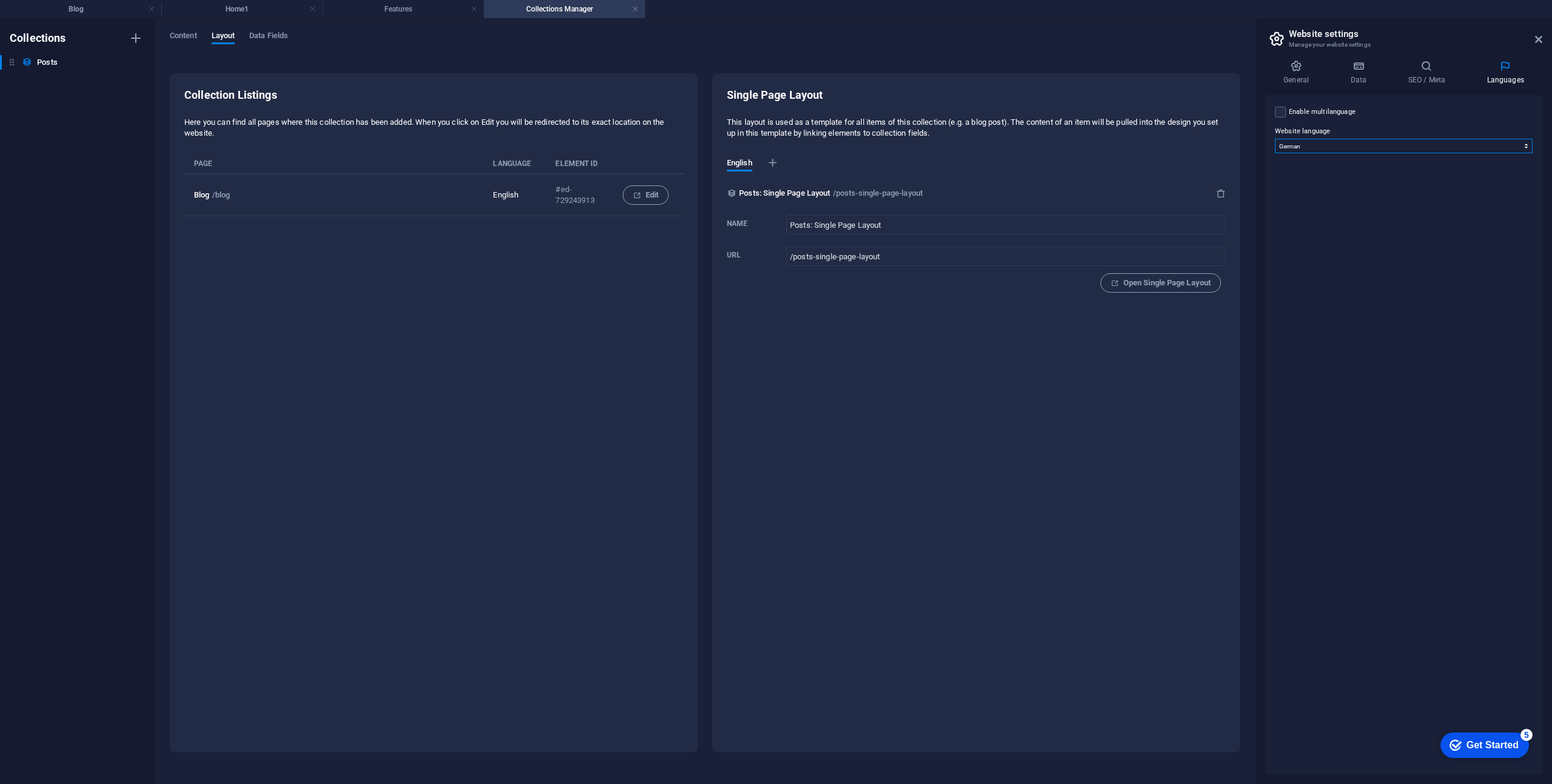
click at [1275, 139] on select "Abkhazian Afar Afrikaans Akan Albanian Amharic Arabic Aragonese Armenian Assame…" at bounding box center [1403, 146] width 258 height 15
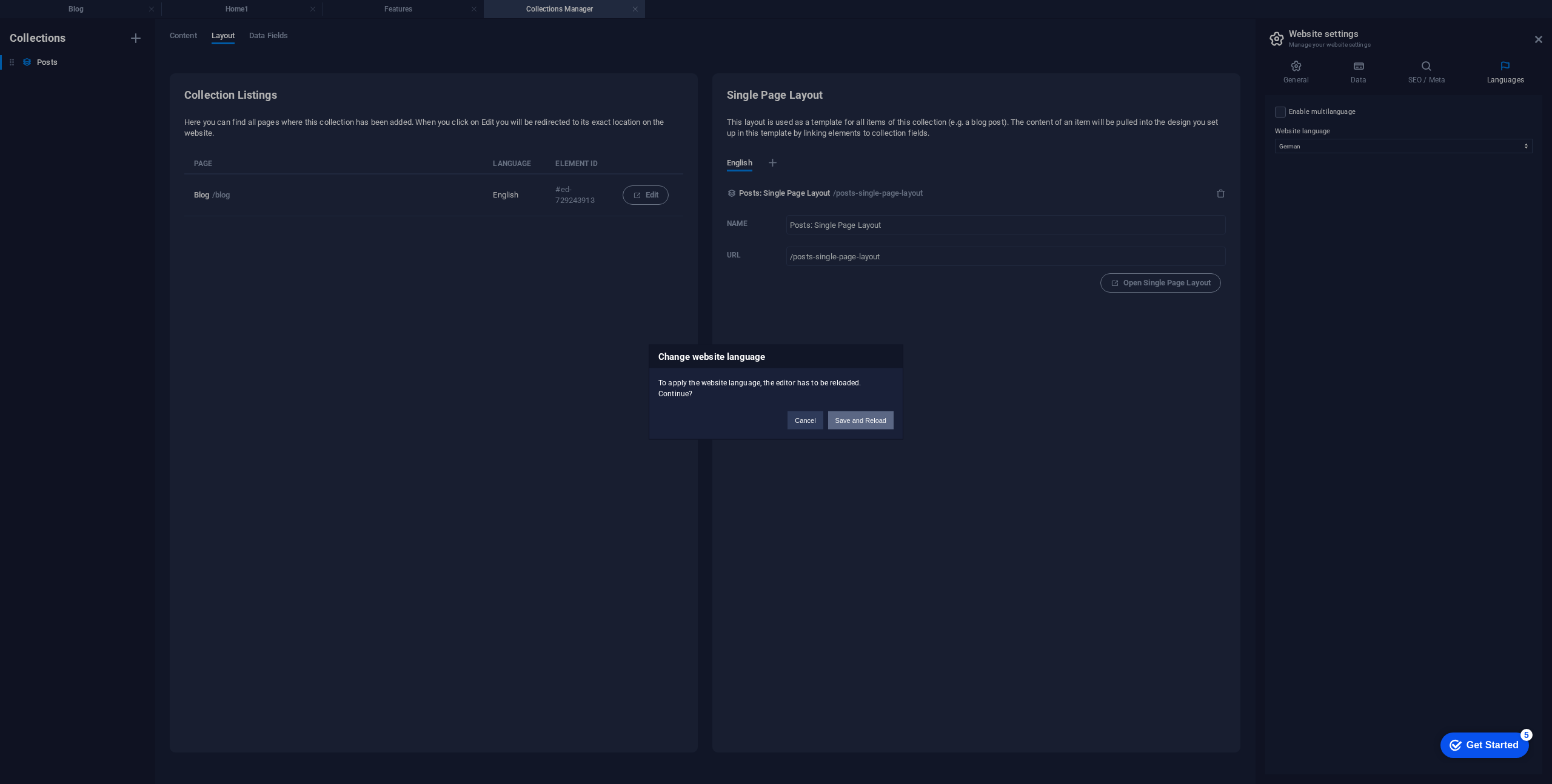
click at [860, 425] on button "Save and Reload" at bounding box center [861, 420] width 65 height 18
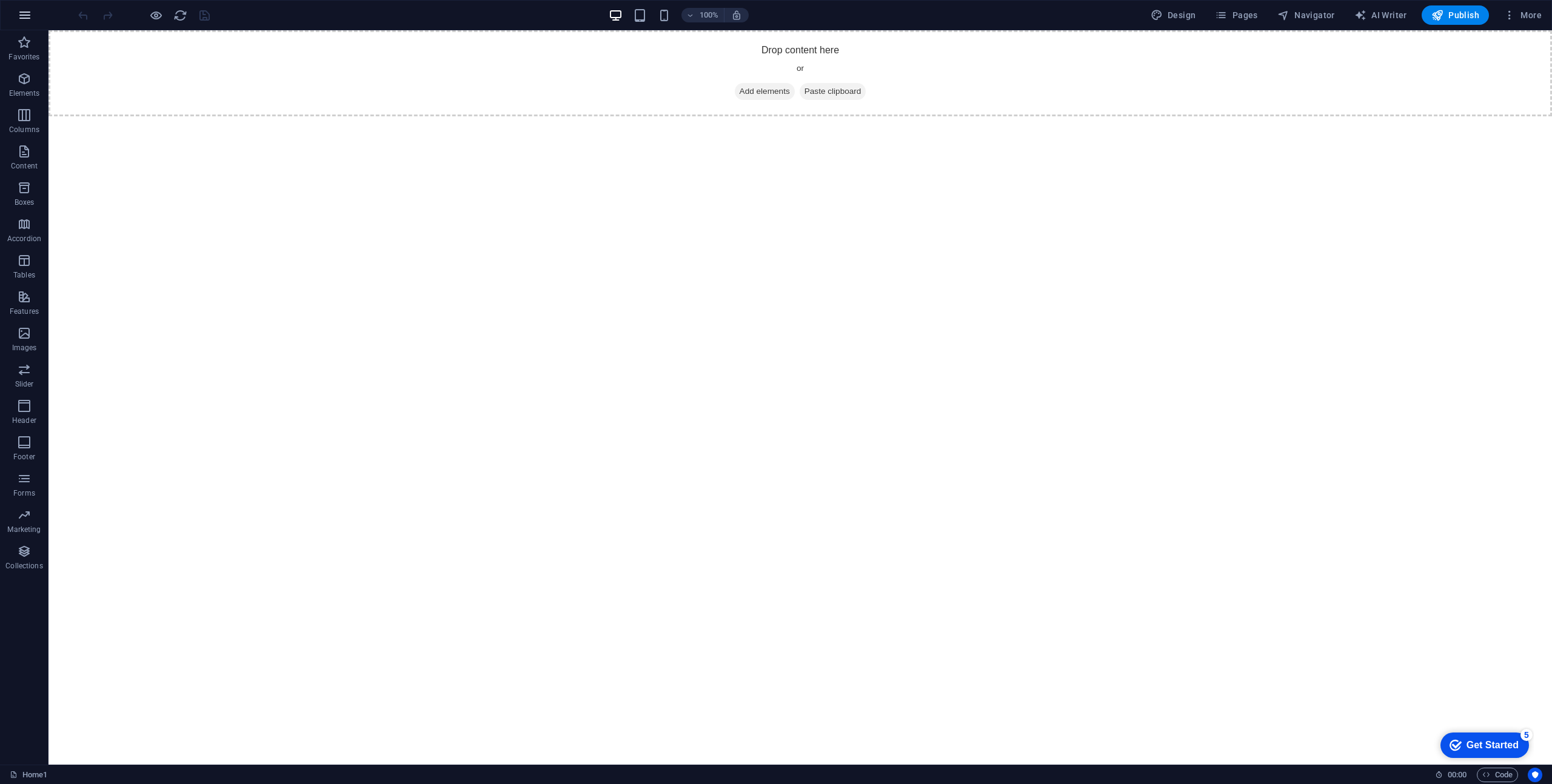
click at [28, 18] on icon "button" at bounding box center [25, 15] width 15 height 15
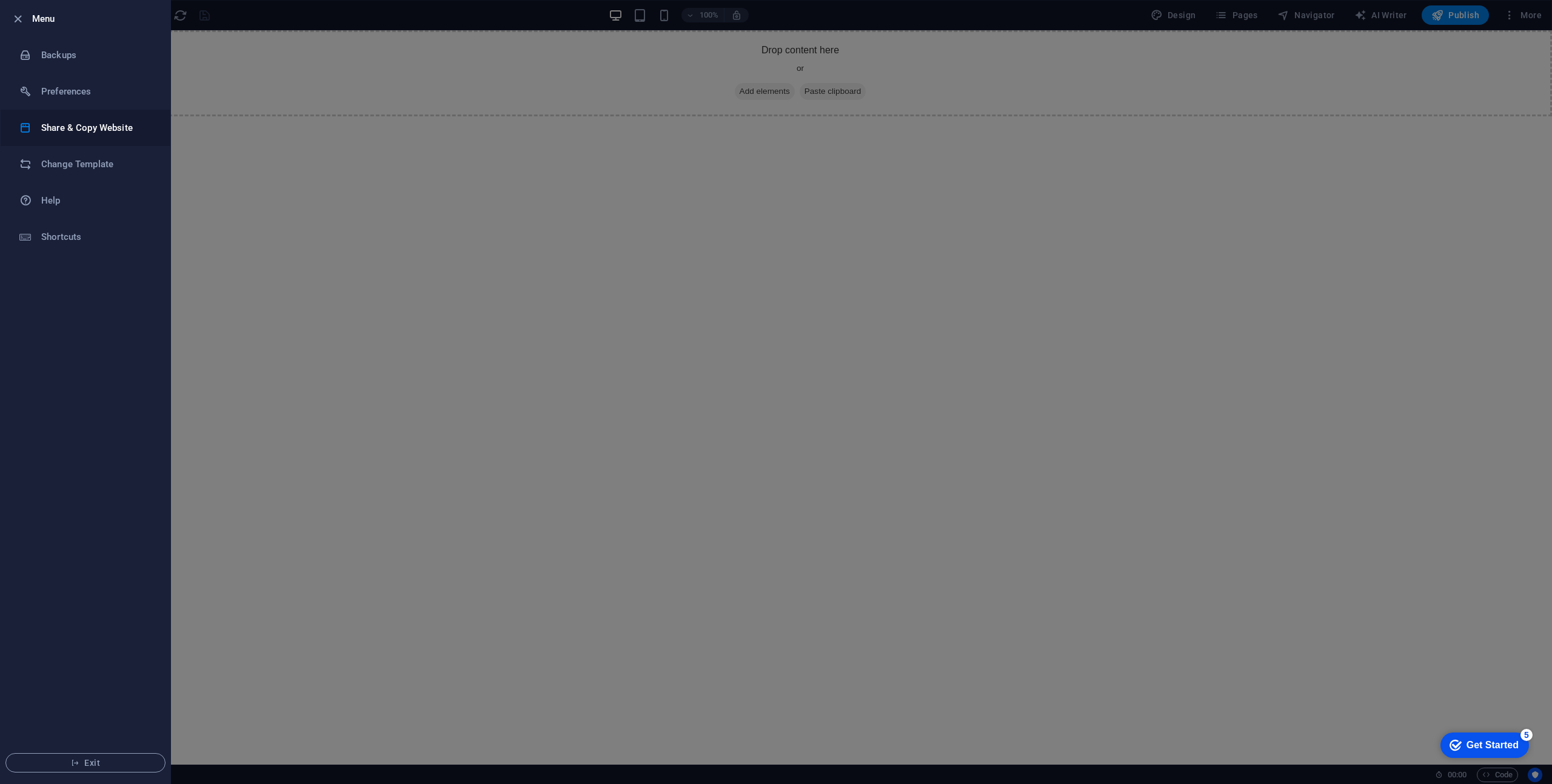
click at [84, 127] on h6 "Share & Copy Website" at bounding box center [98, 128] width 112 height 15
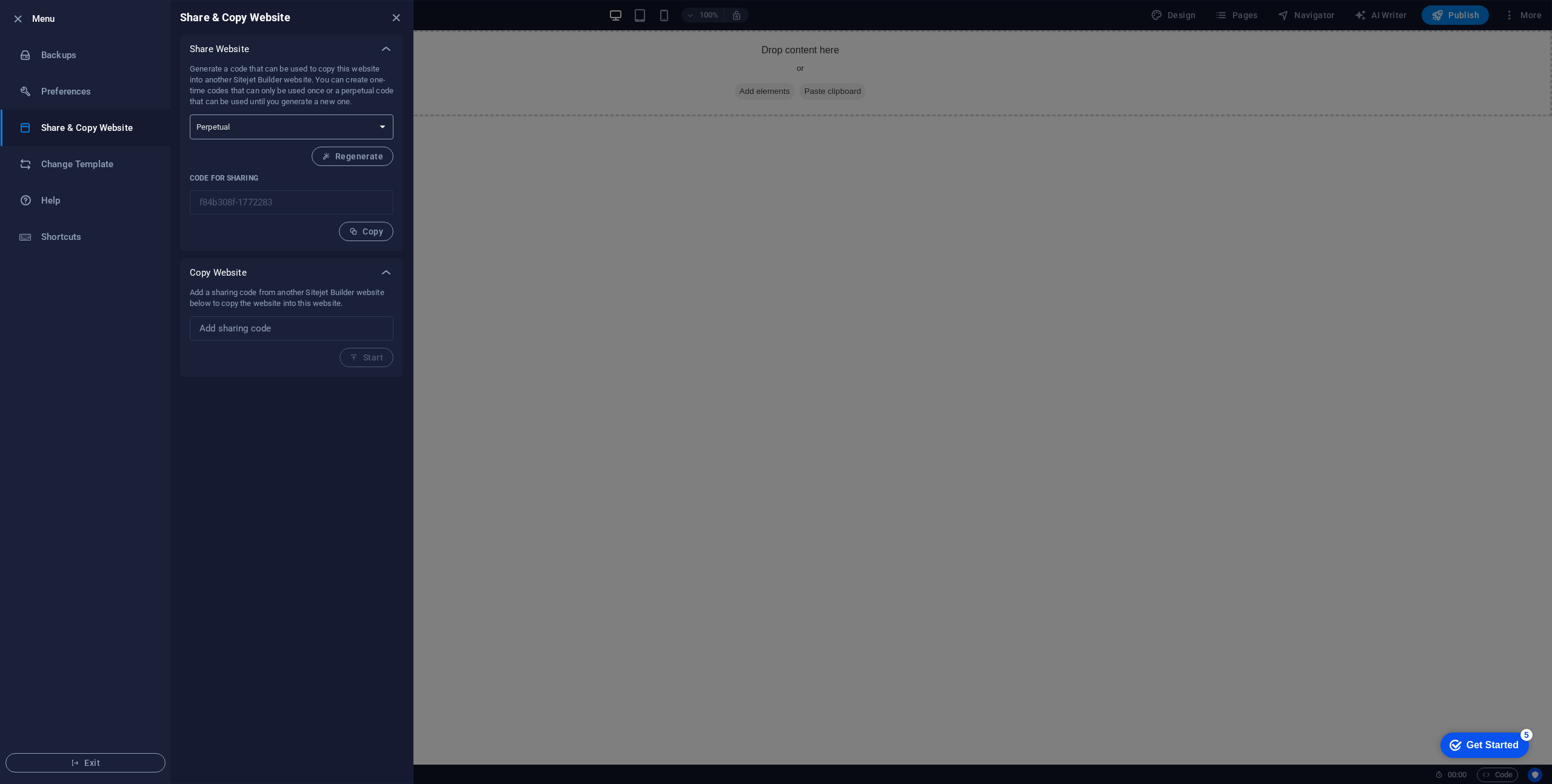
click at [290, 128] on select "One-time Perpetual" at bounding box center [291, 127] width 203 height 25
click at [265, 154] on div "Generate a code that can be used to copy this website into another Sitejet Buil…" at bounding box center [291, 152] width 203 height 177
click at [81, 93] on h6 "Preferences" at bounding box center [98, 92] width 112 height 15
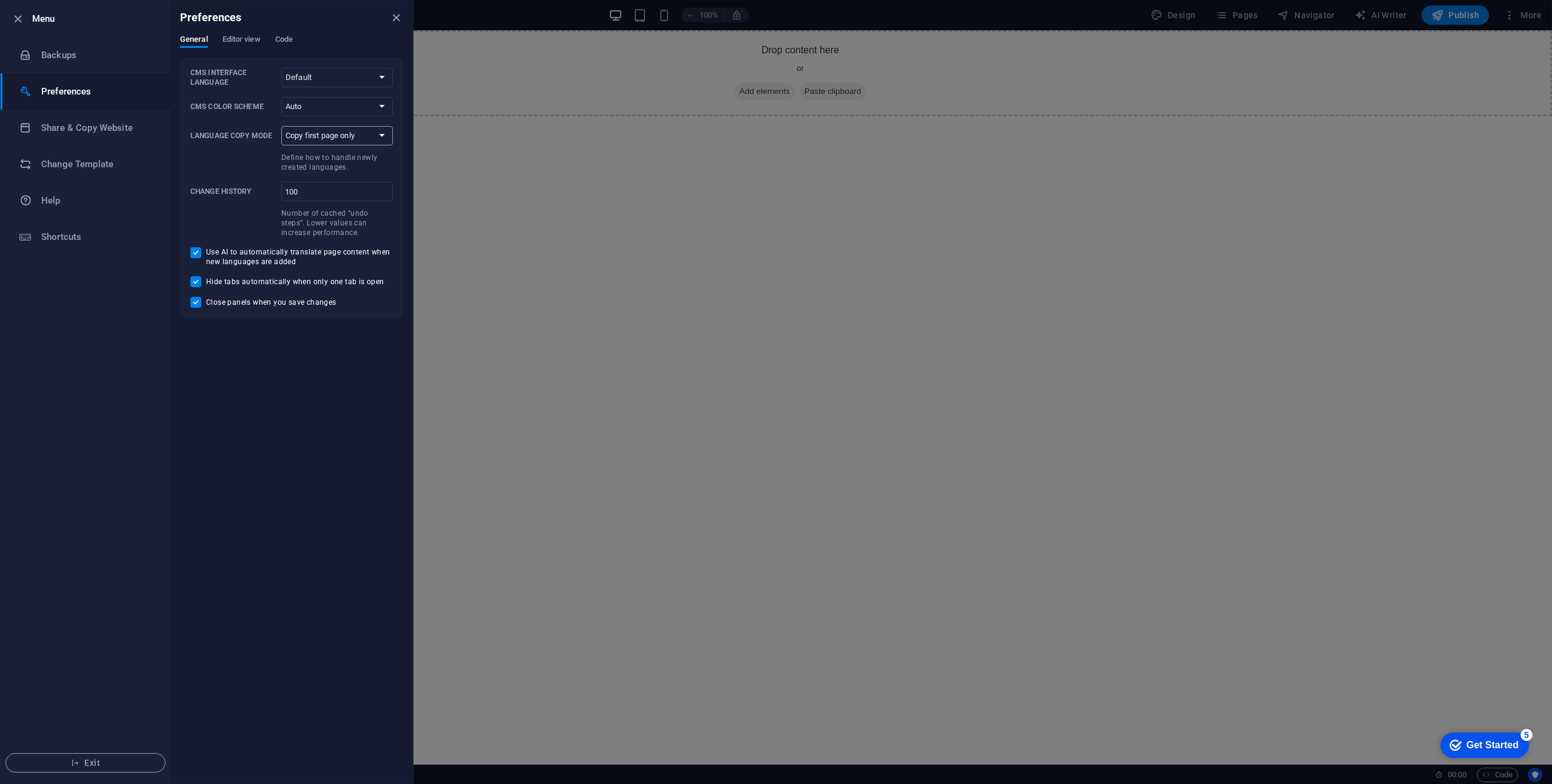
click at [324, 140] on select "Copy first page only Copy all pages" at bounding box center [337, 136] width 111 height 20
click at [289, 40] on span "Code" at bounding box center [284, 40] width 18 height 17
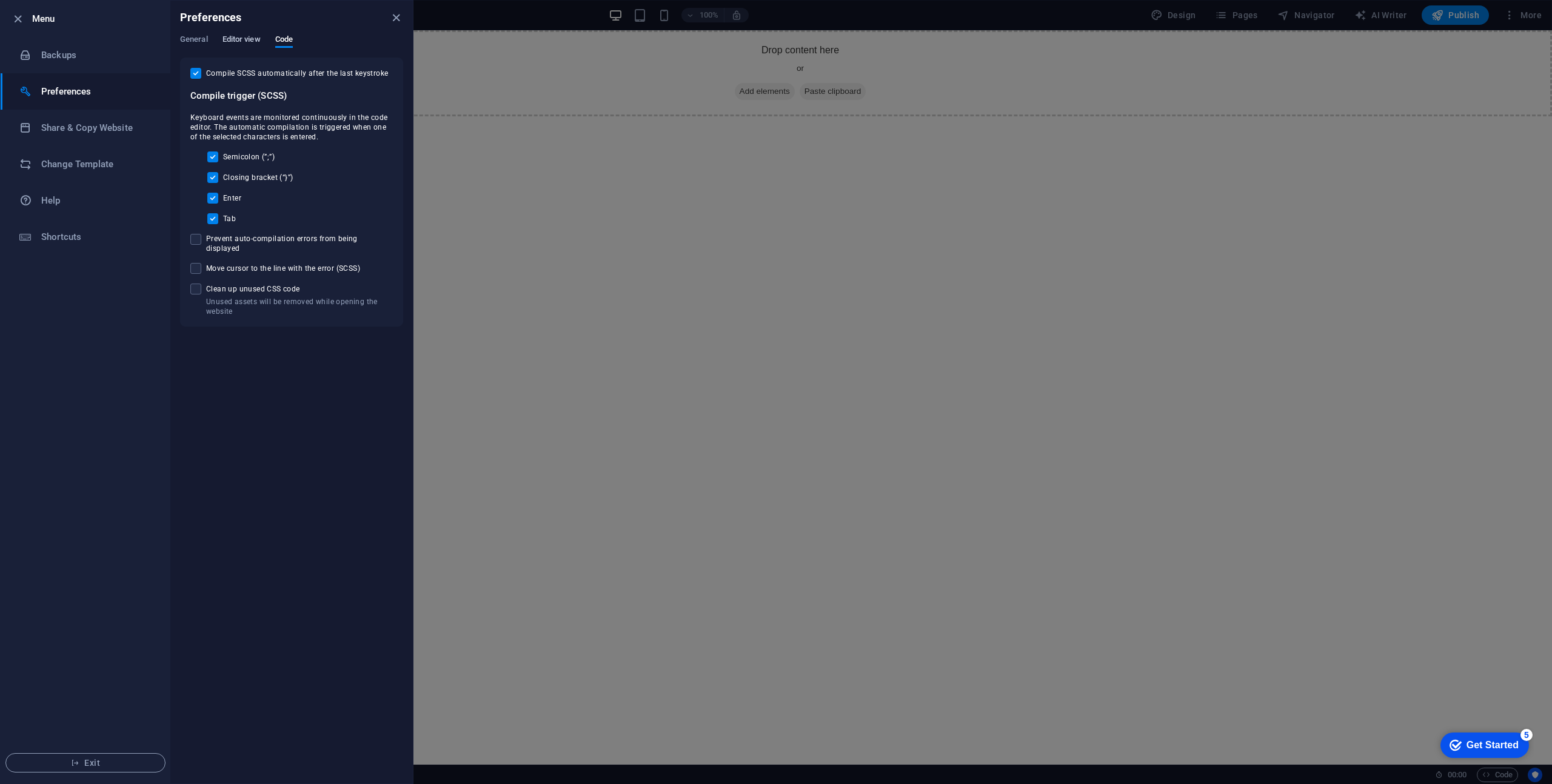
click at [246, 39] on span "Editor view" at bounding box center [241, 40] width 38 height 17
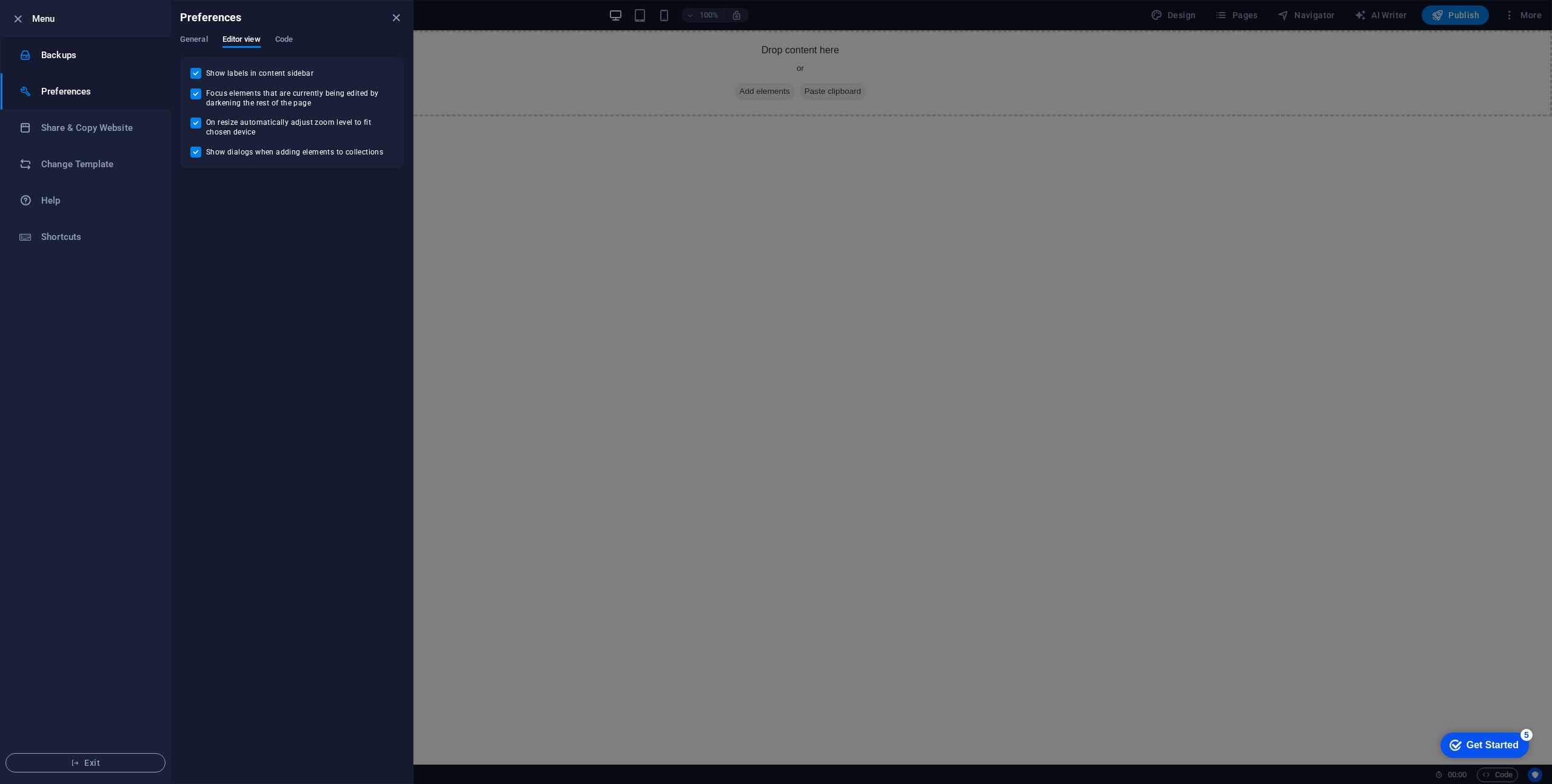
click at [73, 59] on h6 "Backups" at bounding box center [98, 55] width 112 height 15
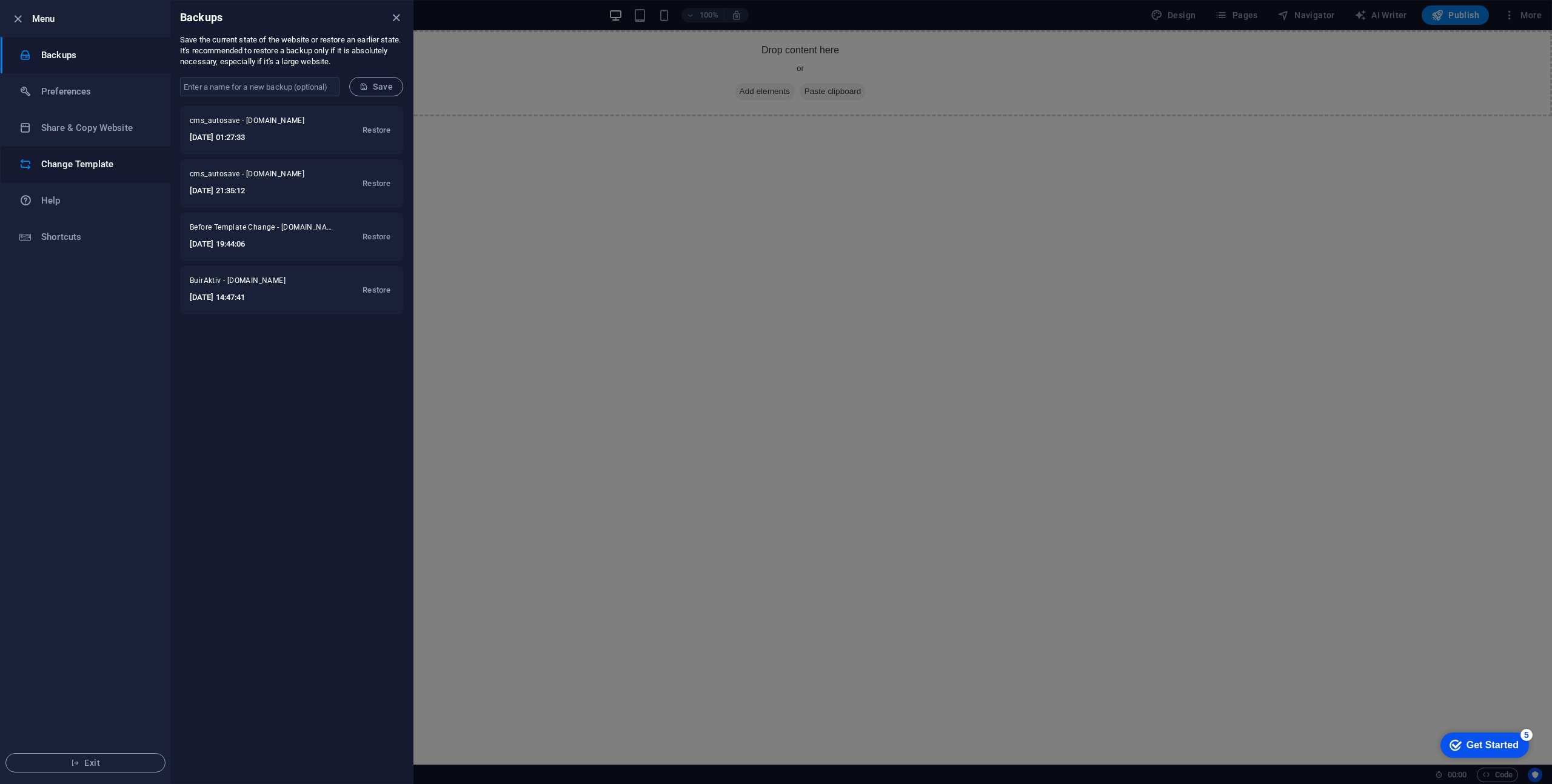
click at [77, 168] on h6 "Change Template" at bounding box center [98, 164] width 112 height 15
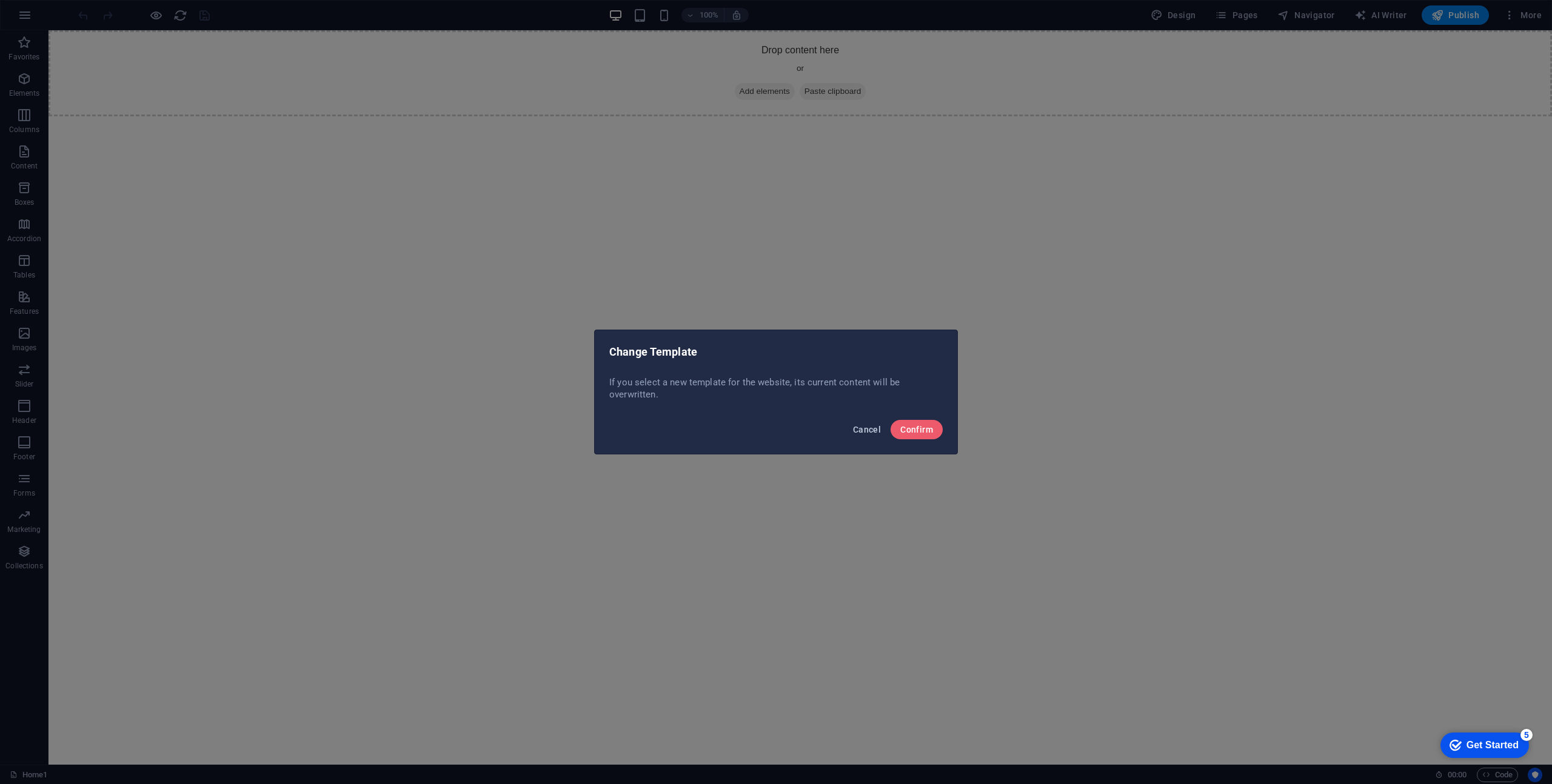
click at [872, 432] on span "Cancel" at bounding box center [866, 429] width 28 height 10
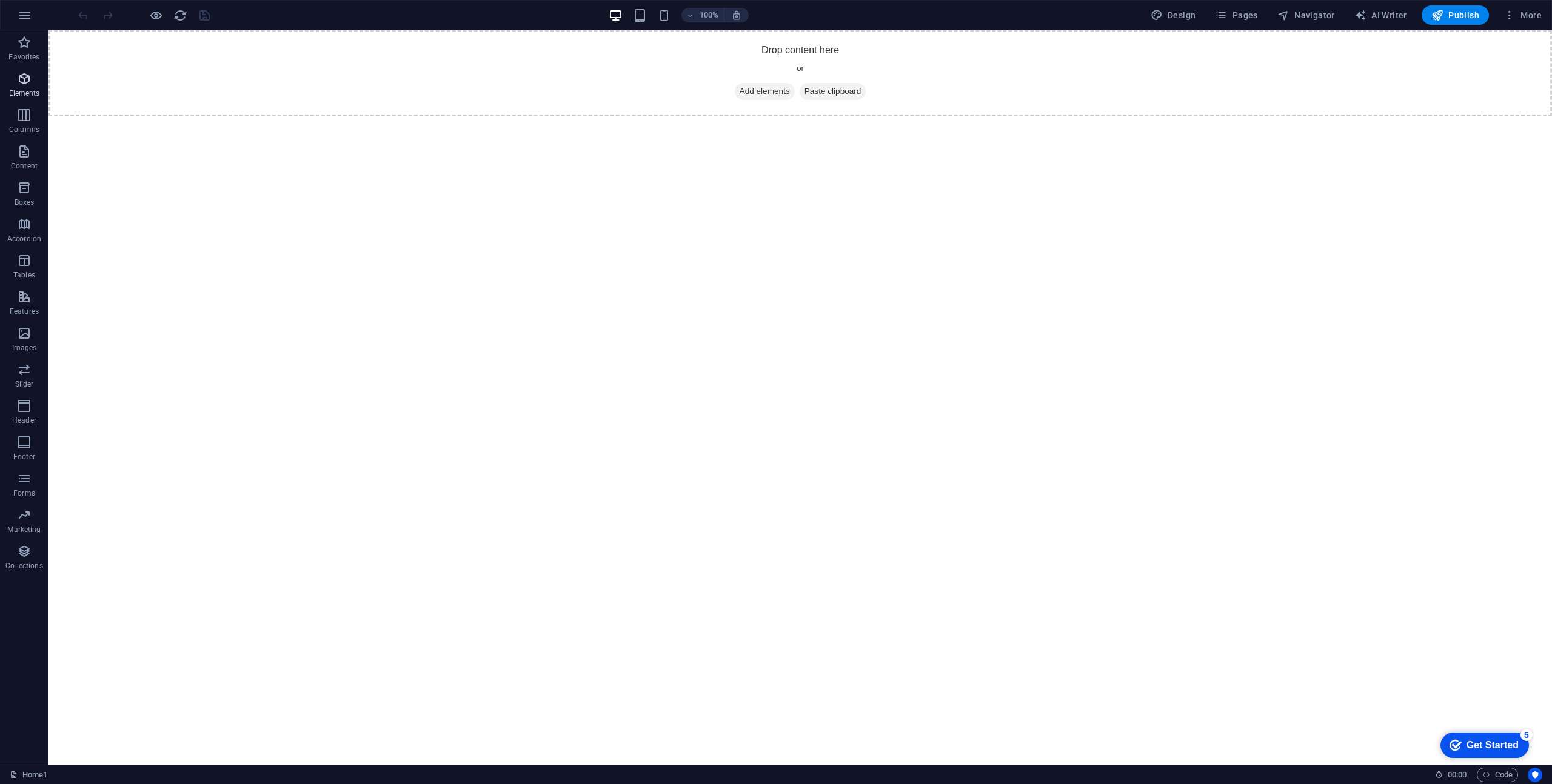
click at [28, 77] on icon "button" at bounding box center [24, 79] width 15 height 15
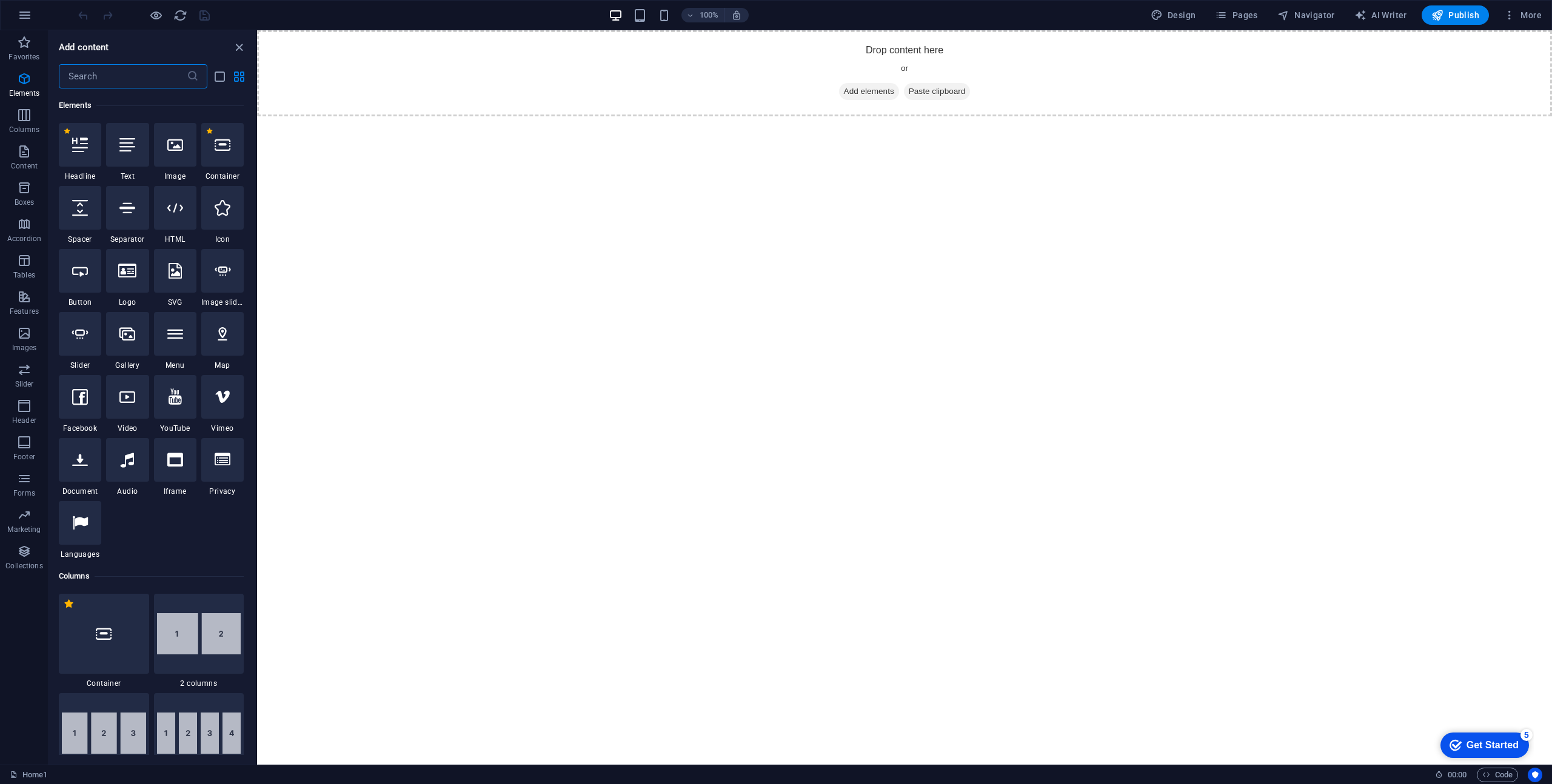
scroll to position [129, 0]
click at [218, 81] on icon "list-view" at bounding box center [220, 76] width 14 height 14
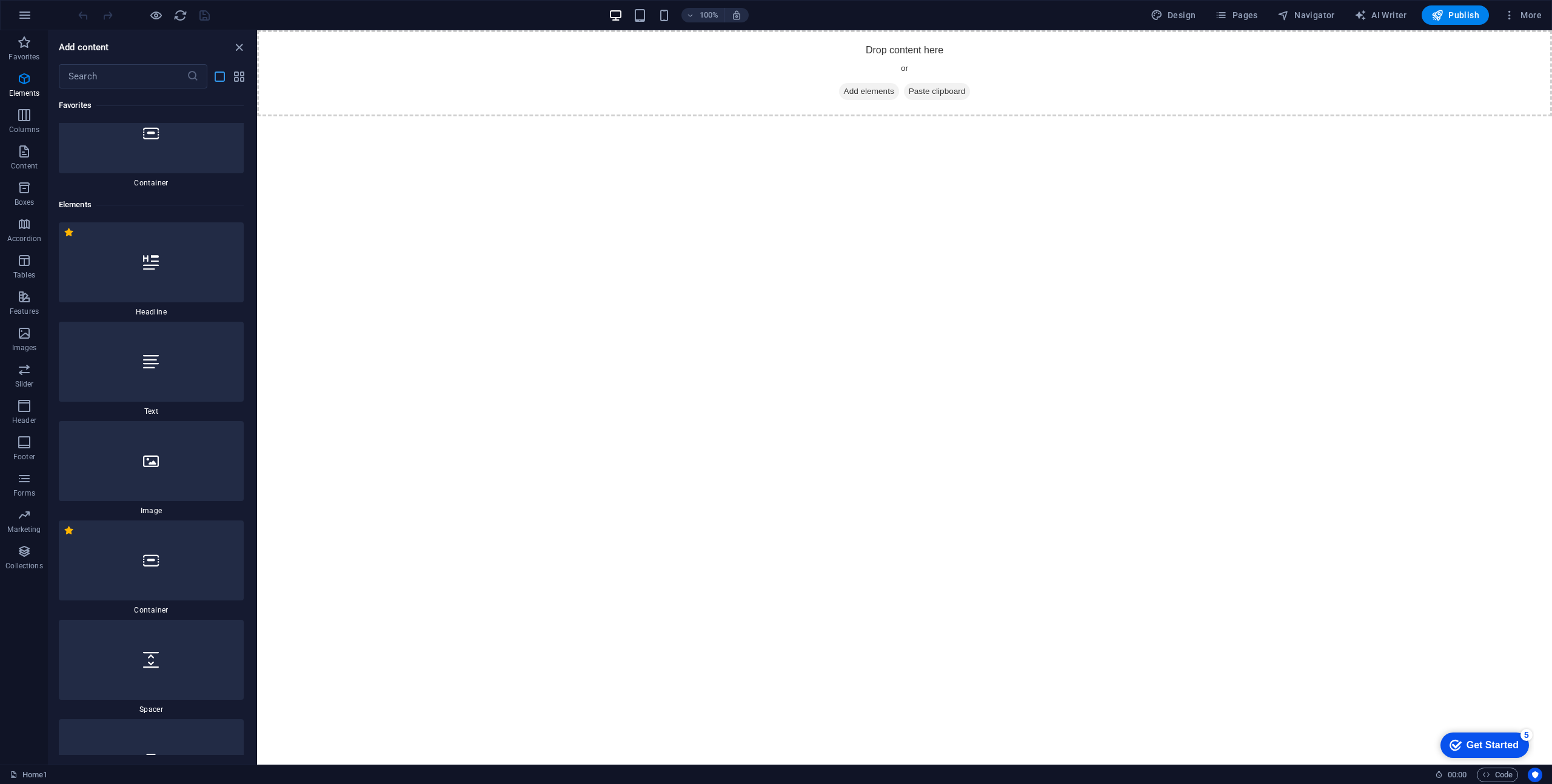
scroll to position [229, 0]
click at [220, 77] on icon "list-view" at bounding box center [220, 76] width 14 height 14
click at [239, 79] on icon "grid-view" at bounding box center [238, 76] width 14 height 14
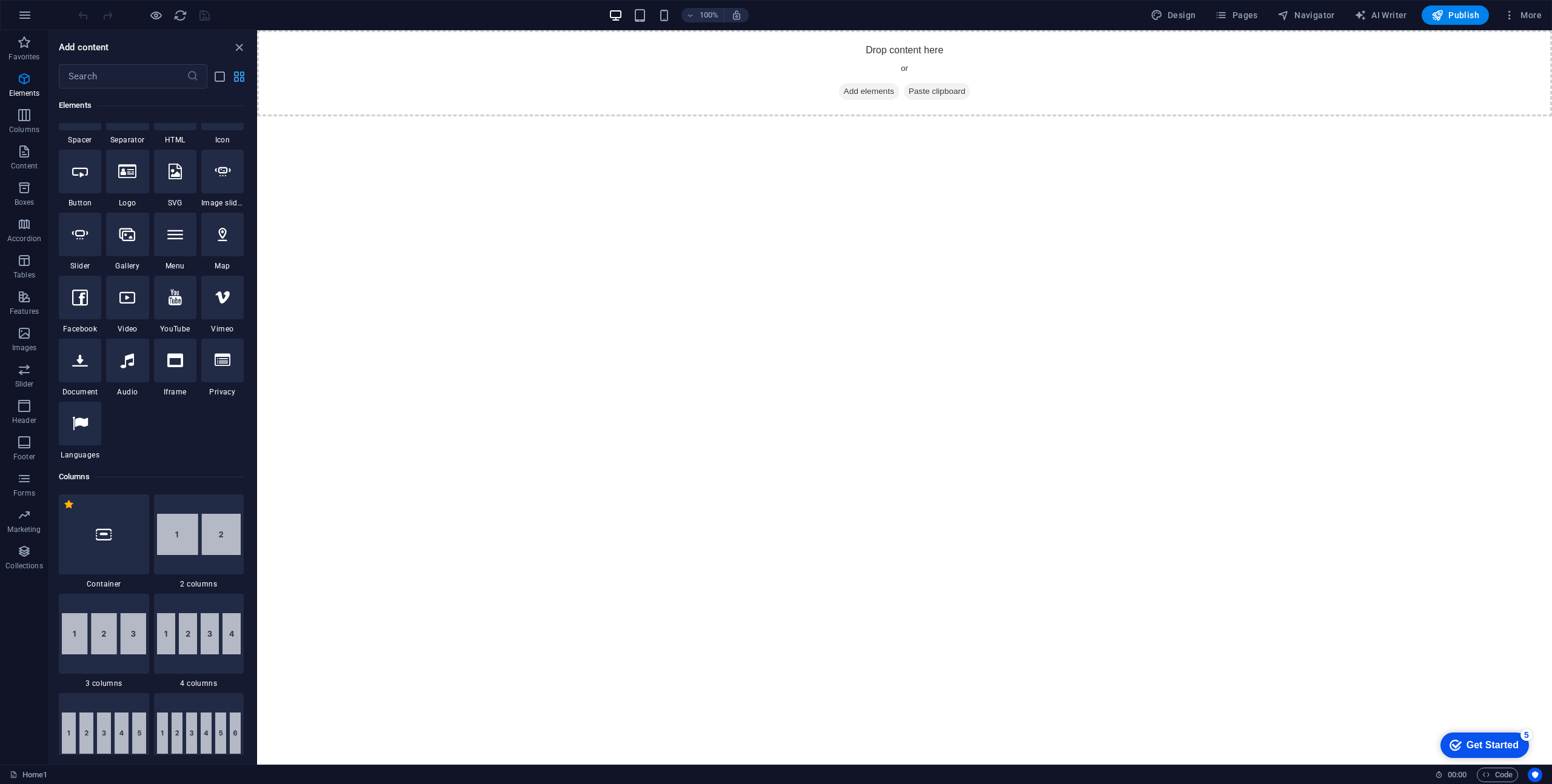
scroll to position [129, 0]
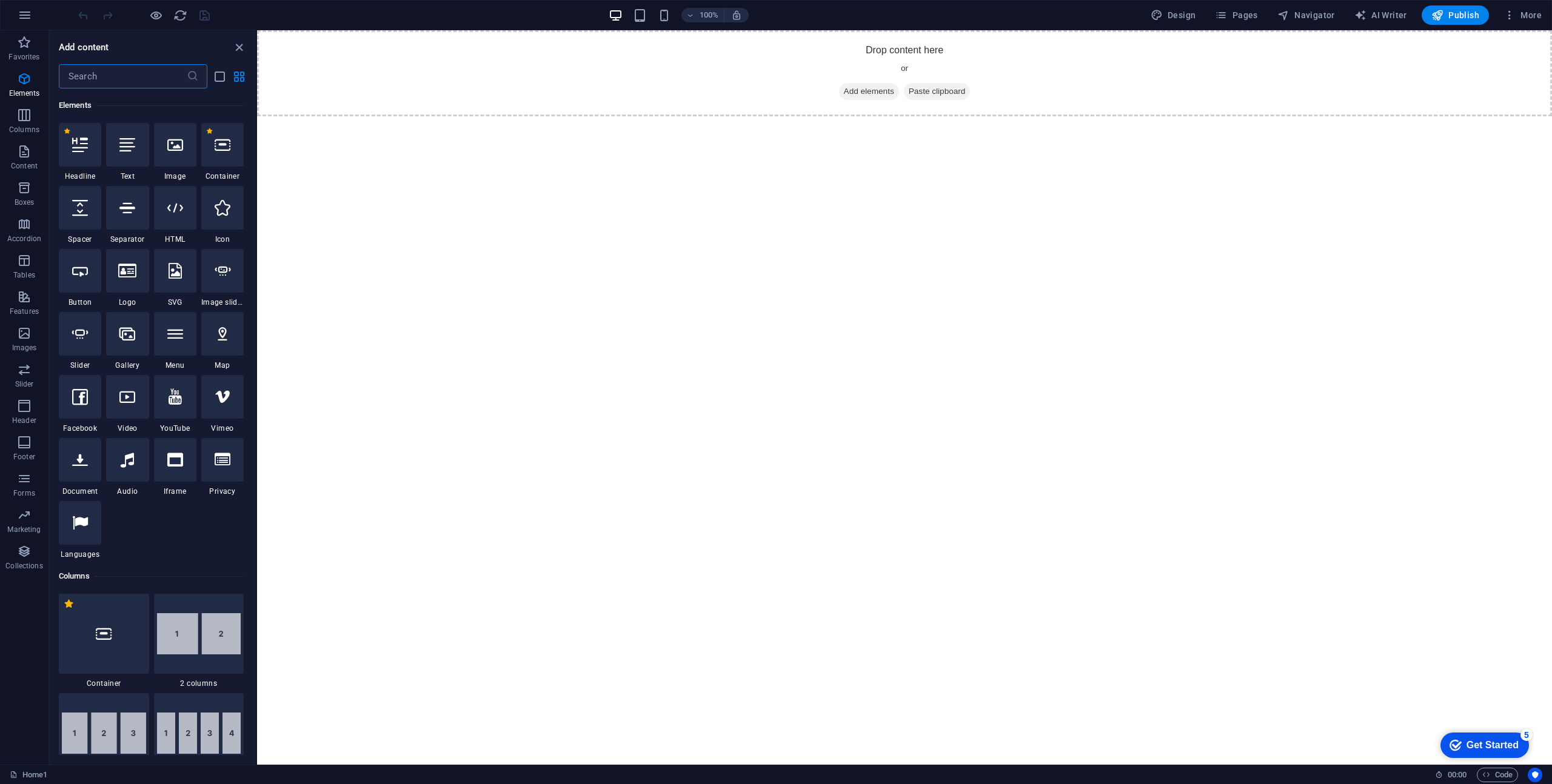
click at [131, 84] on input "text" at bounding box center [122, 76] width 128 height 24
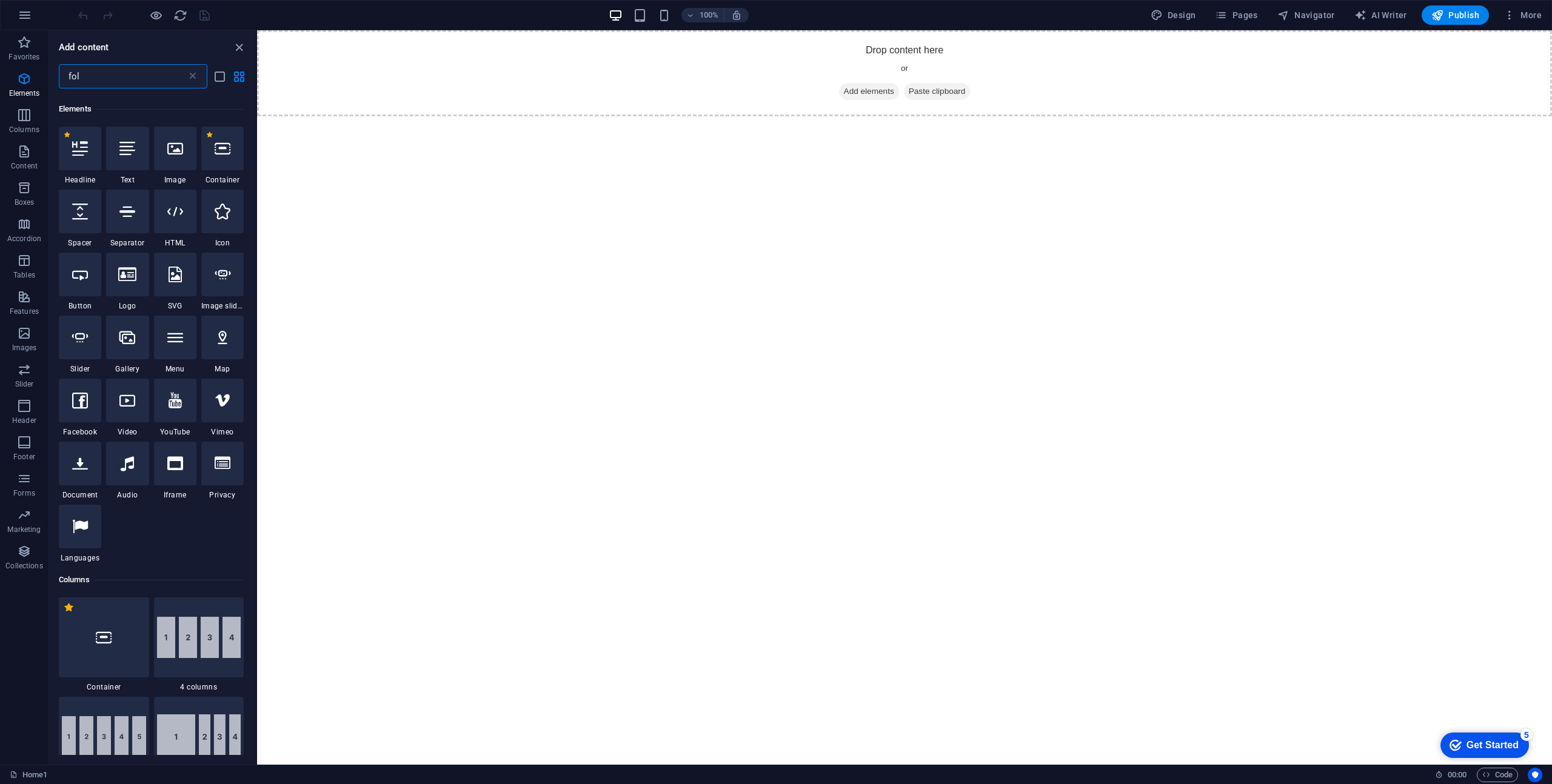
scroll to position [0, 0]
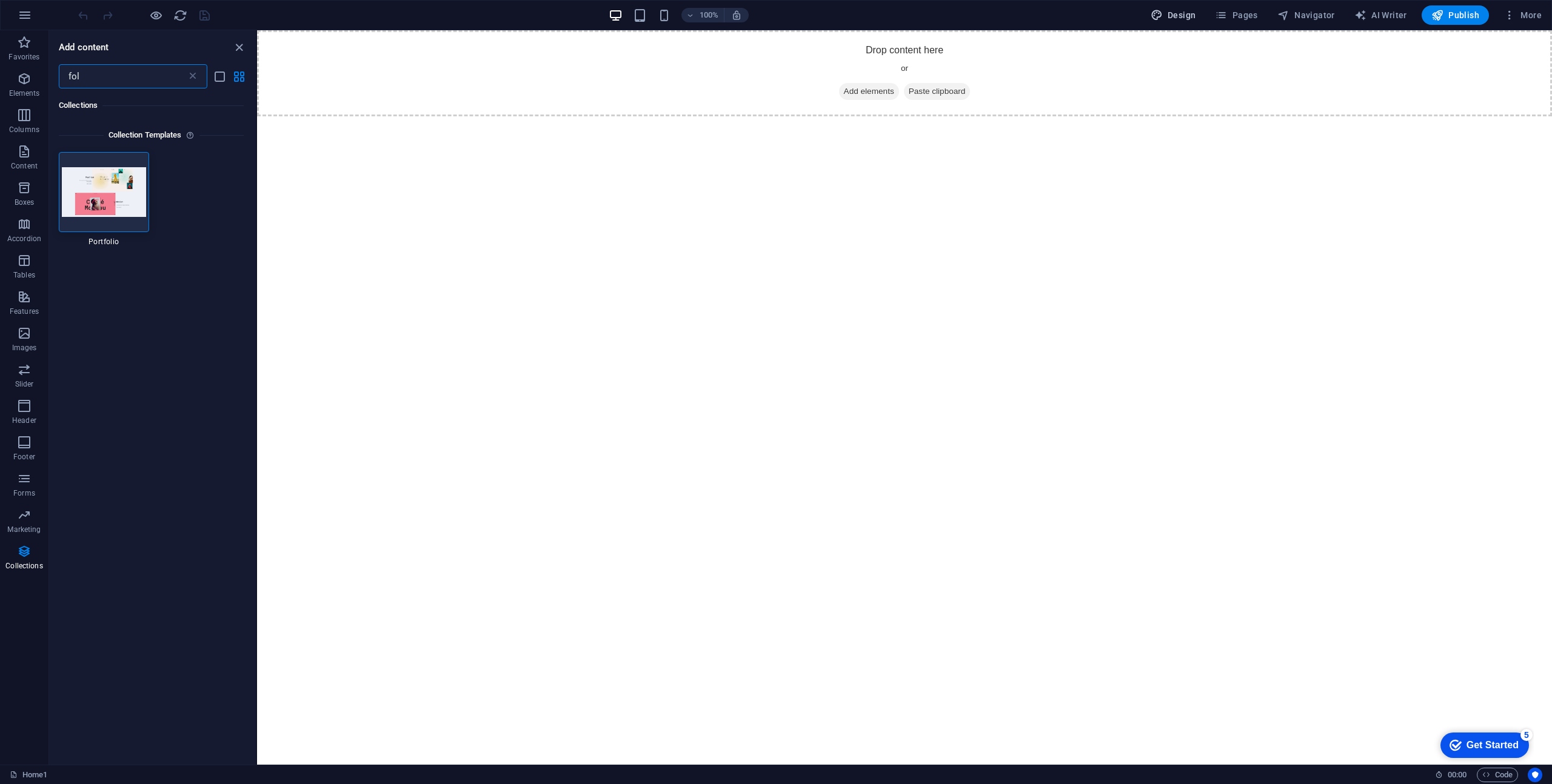
type input "fol"
click at [1184, 20] on span "Design" at bounding box center [1173, 15] width 46 height 12
select select "600"
select select "rem"
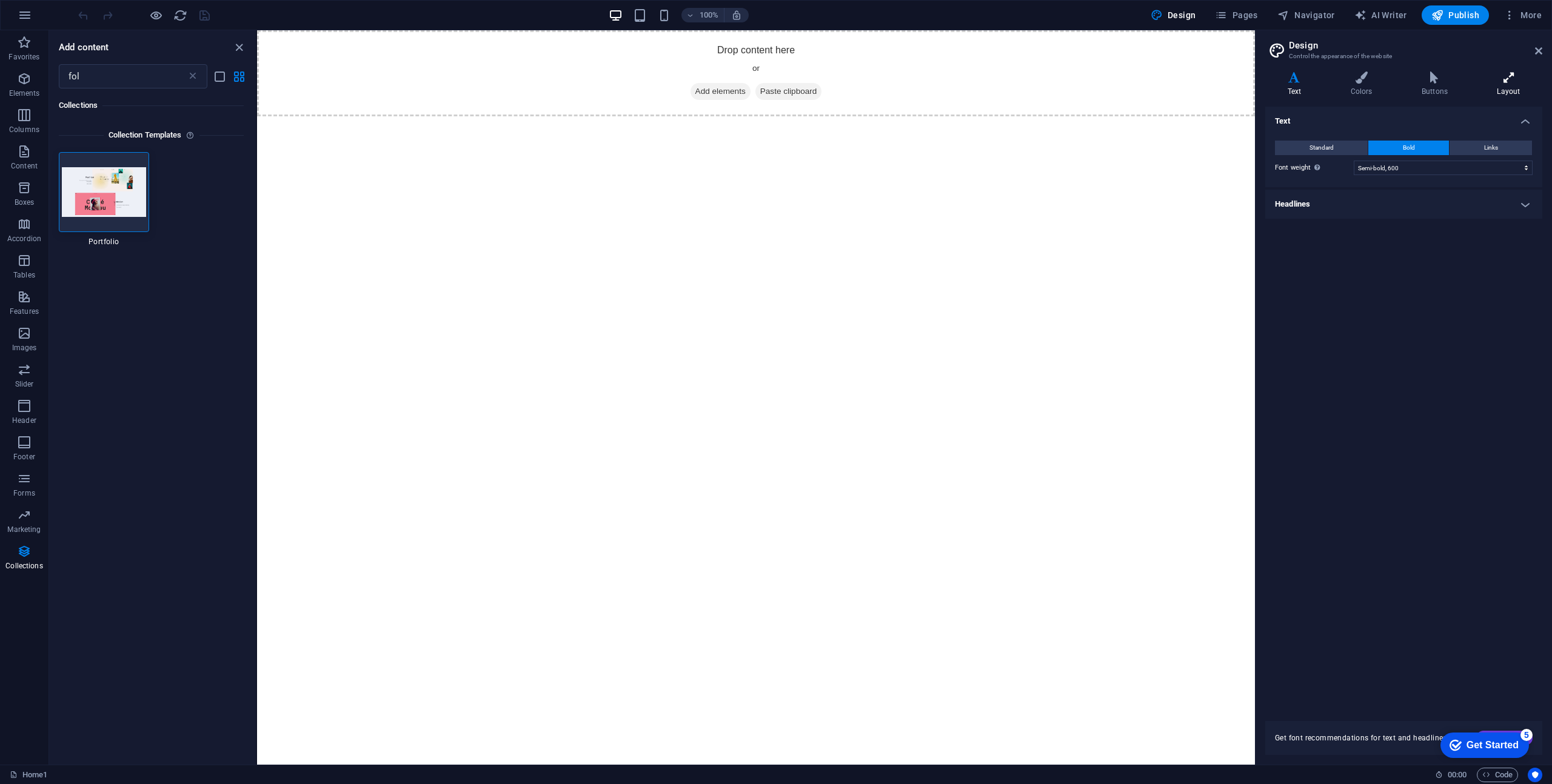
click at [1509, 82] on icon at bounding box center [1508, 77] width 68 height 12
click at [1465, 229] on h4 "Features" at bounding box center [1403, 227] width 277 height 29
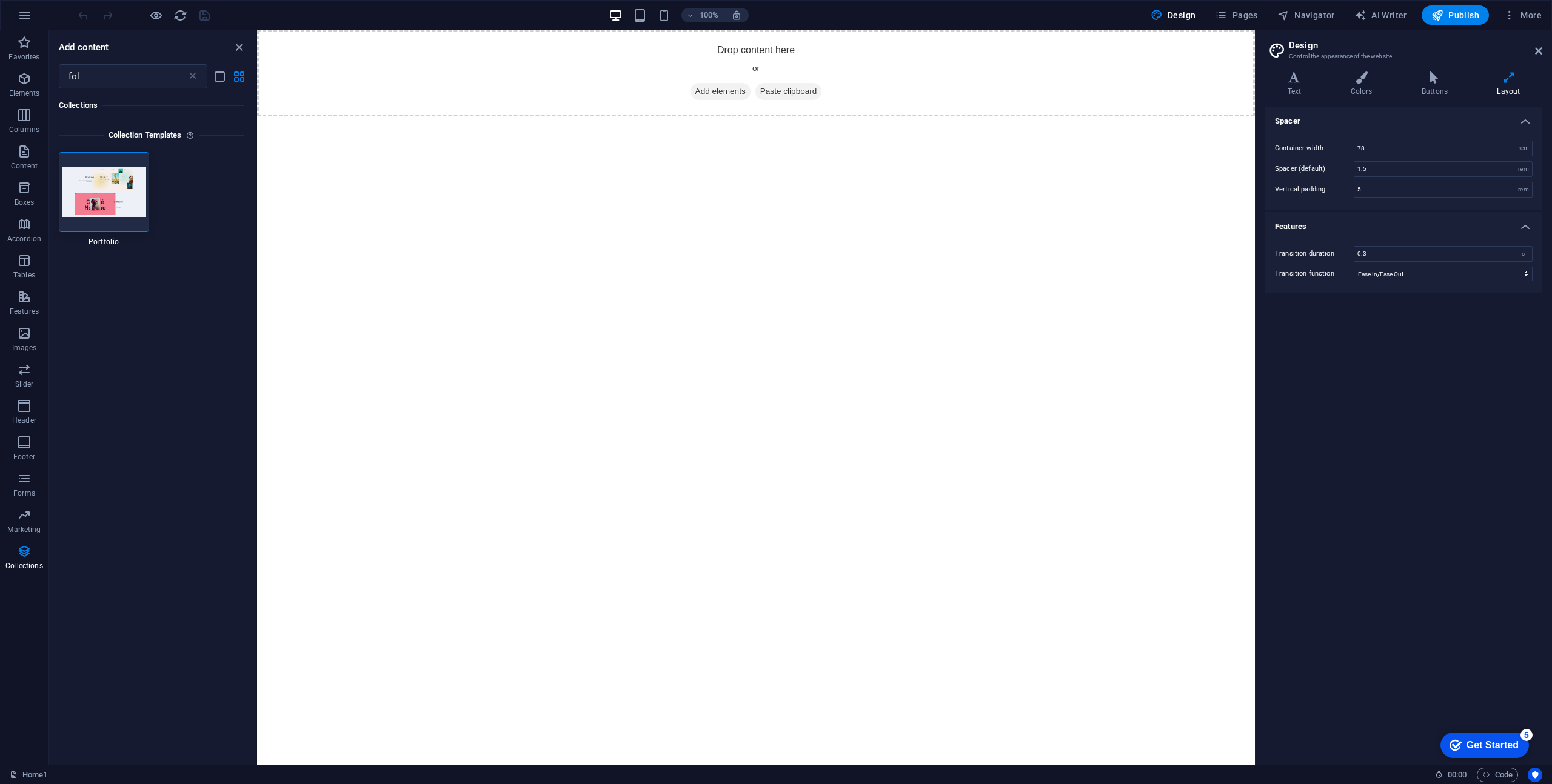
click at [824, 116] on html "Skip to main content Drop content here or Add elements Paste clipboard" at bounding box center [756, 73] width 998 height 86
click at [1322, 60] on h3 "Control the appearance of the website" at bounding box center [1403, 56] width 229 height 11
click at [1305, 13] on span "Navigator" at bounding box center [1306, 15] width 58 height 12
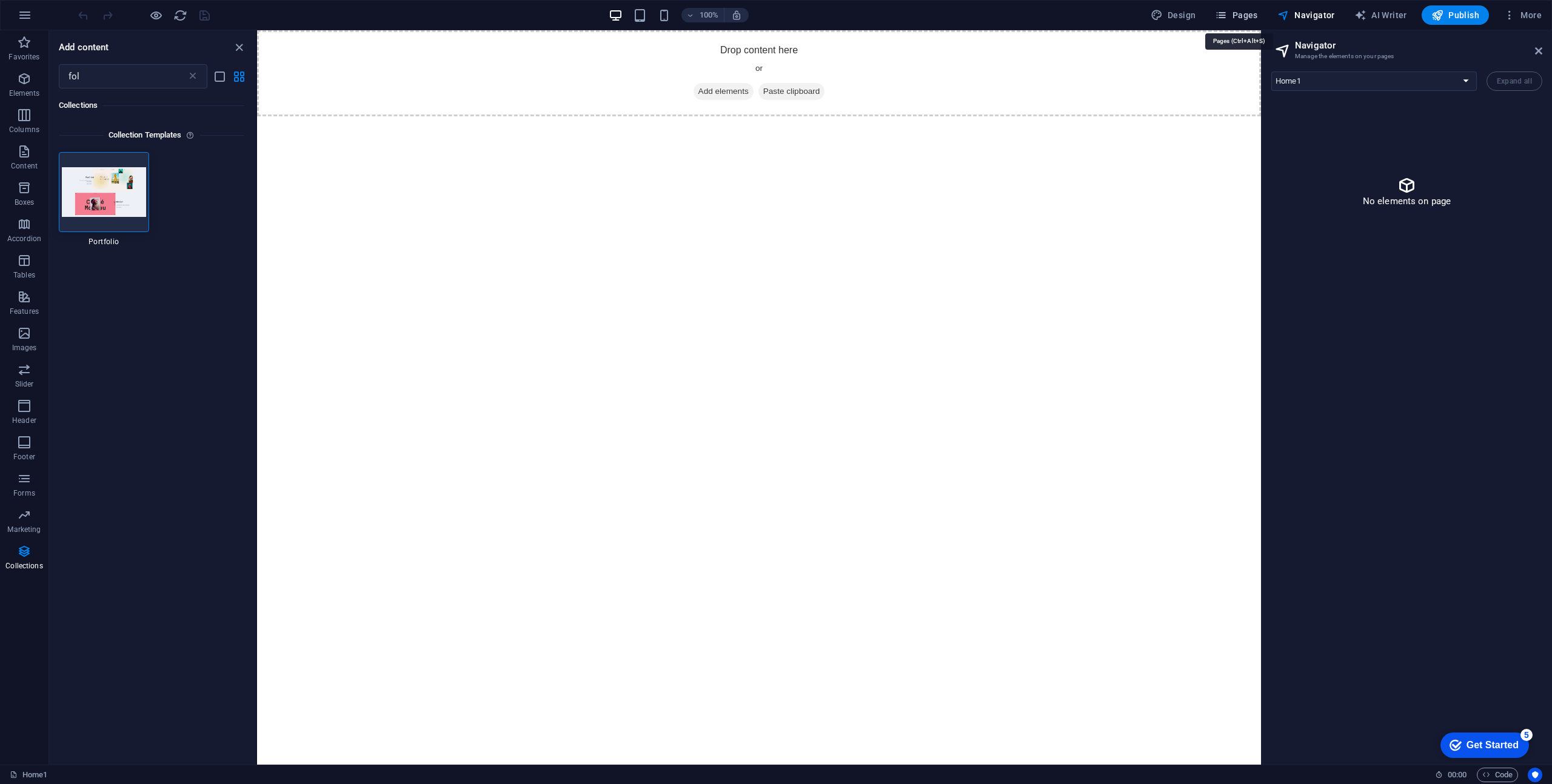
click at [1234, 18] on span "Pages" at bounding box center [1236, 15] width 42 height 12
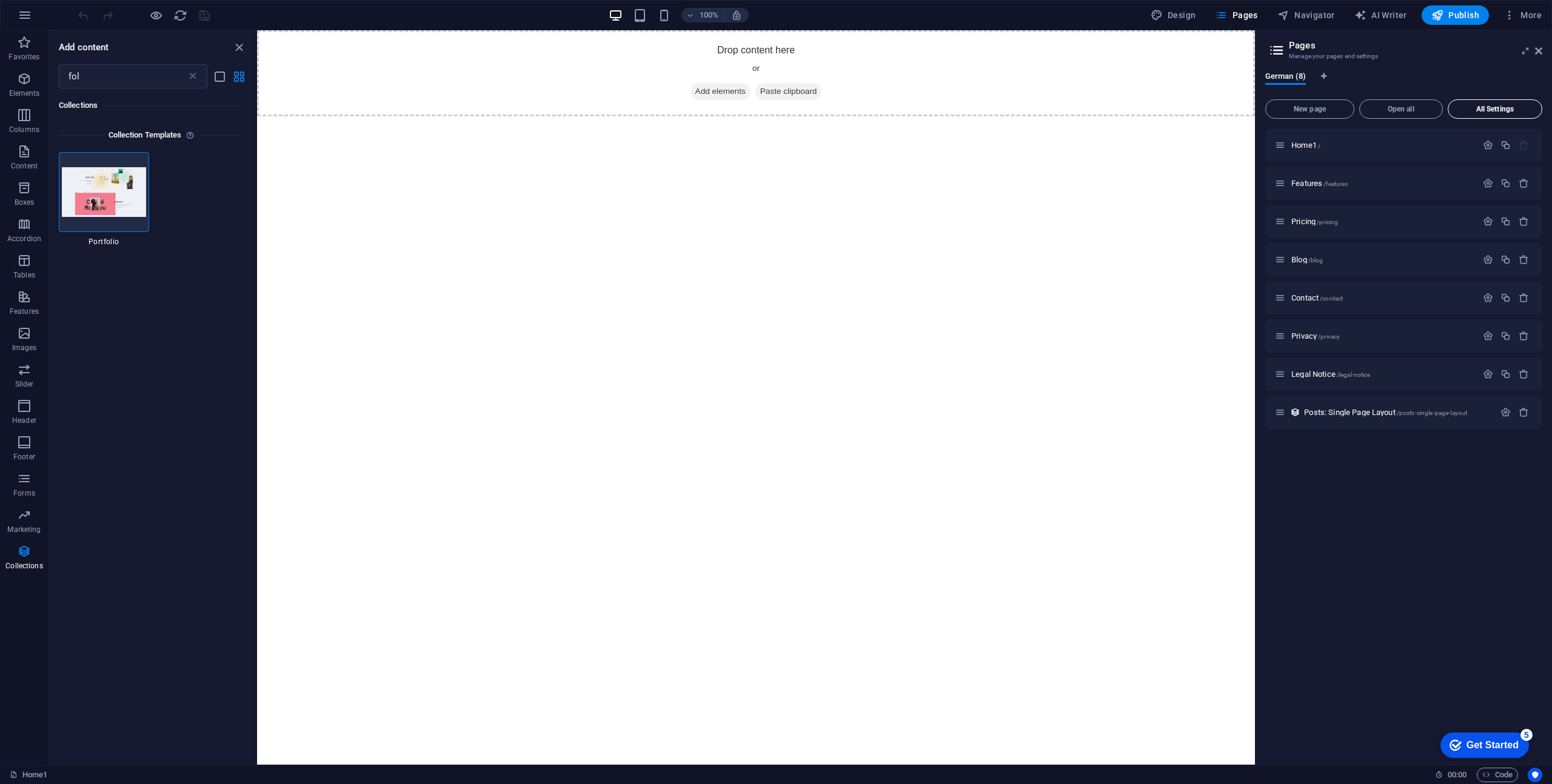
click at [1478, 107] on span "All Settings" at bounding box center [1494, 109] width 84 height 7
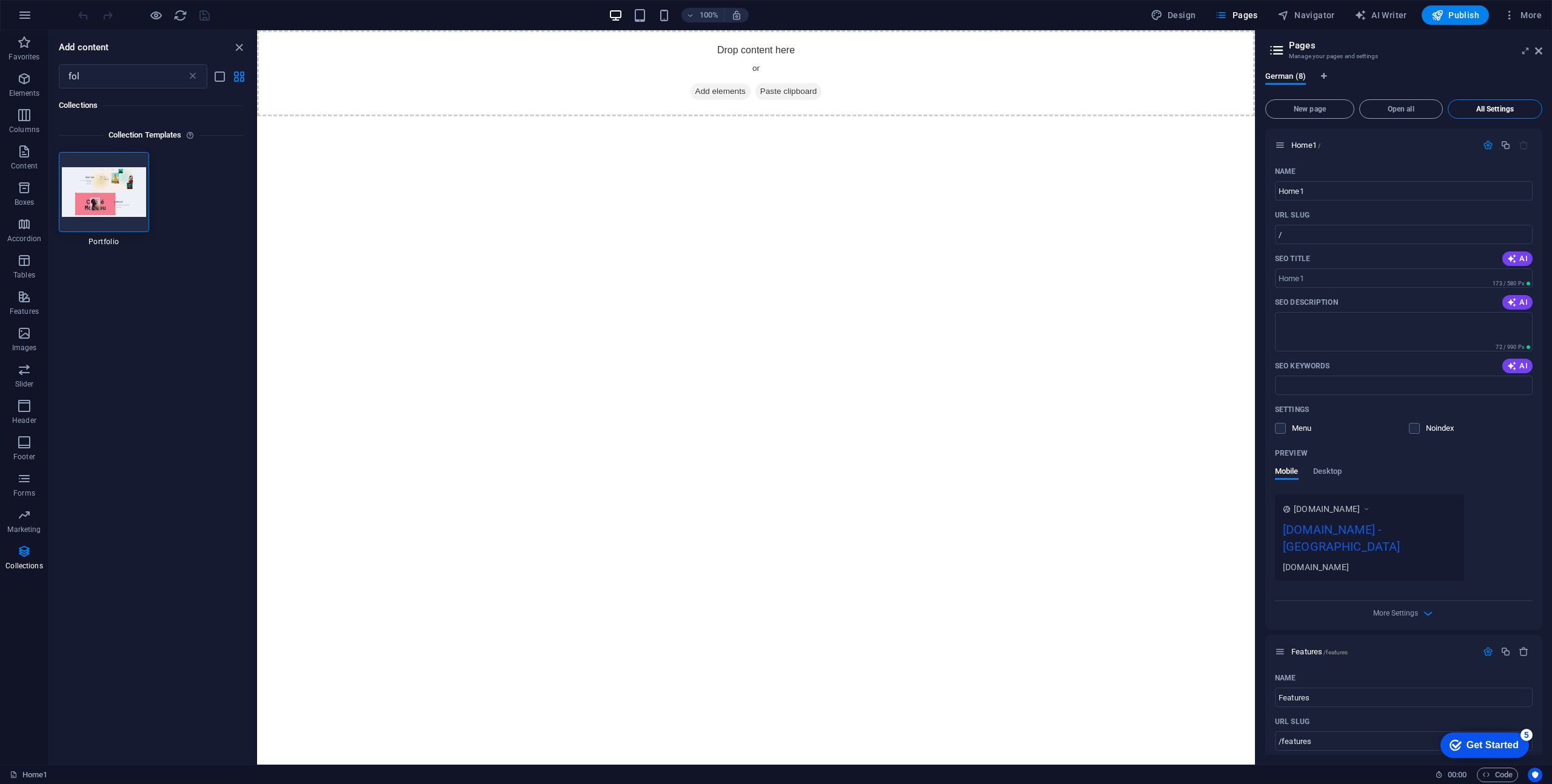
scroll to position [2924, 0]
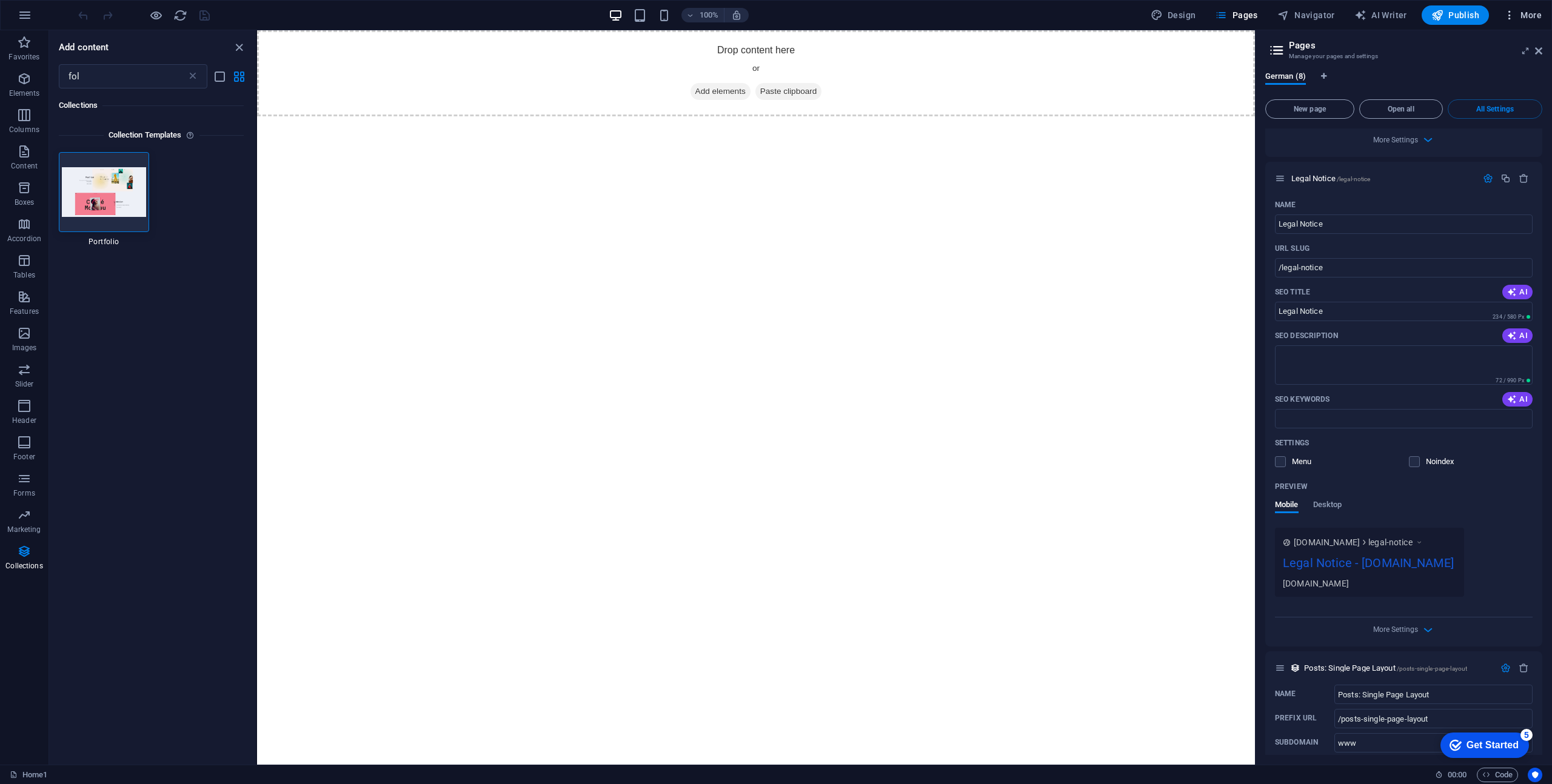
click at [1521, 11] on span "More" at bounding box center [1522, 15] width 38 height 12
click at [1502, 51] on h6 "Website Settings" at bounding box center [1497, 46] width 72 height 15
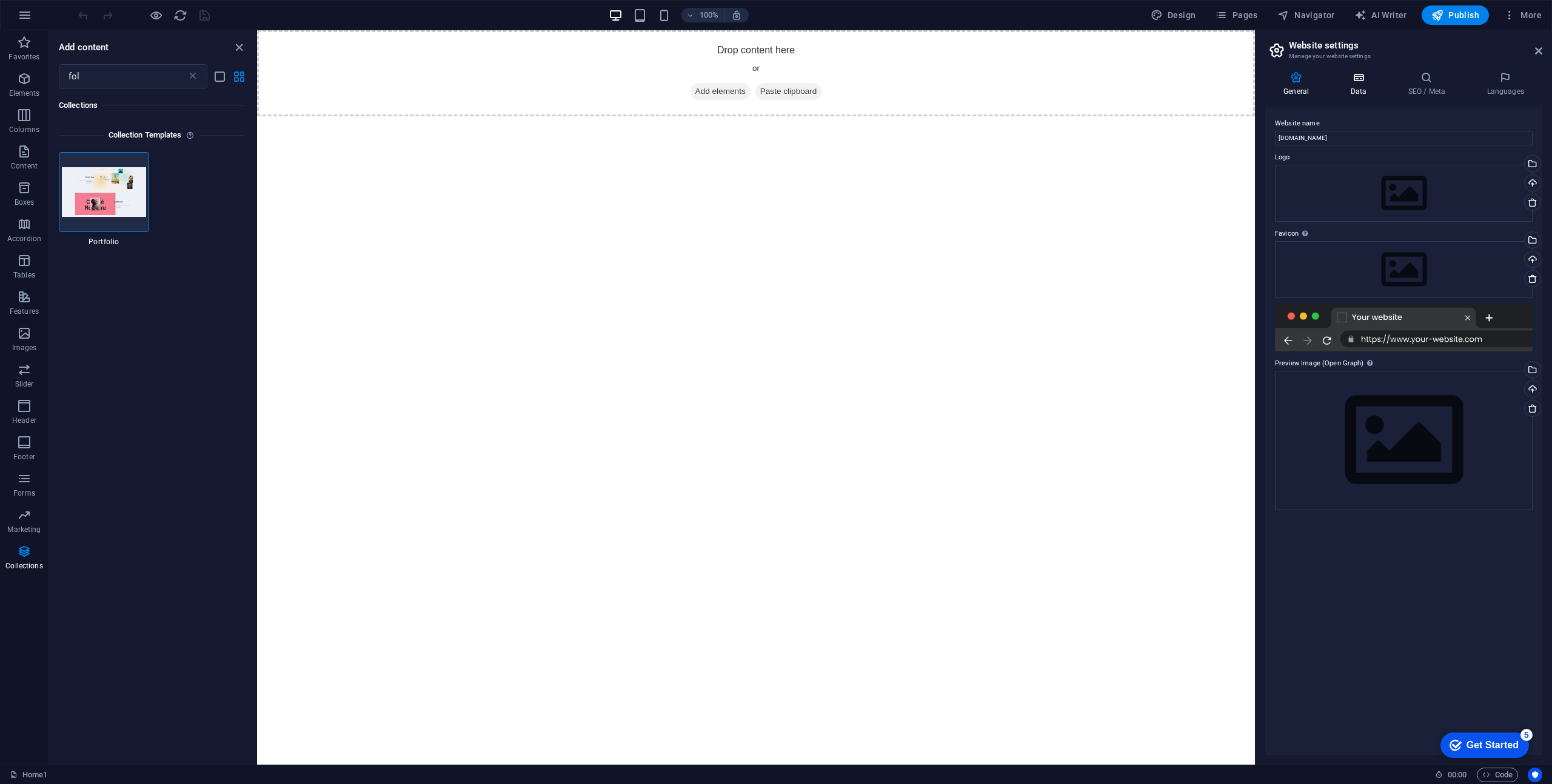
click at [1362, 80] on icon at bounding box center [1358, 77] width 53 height 12
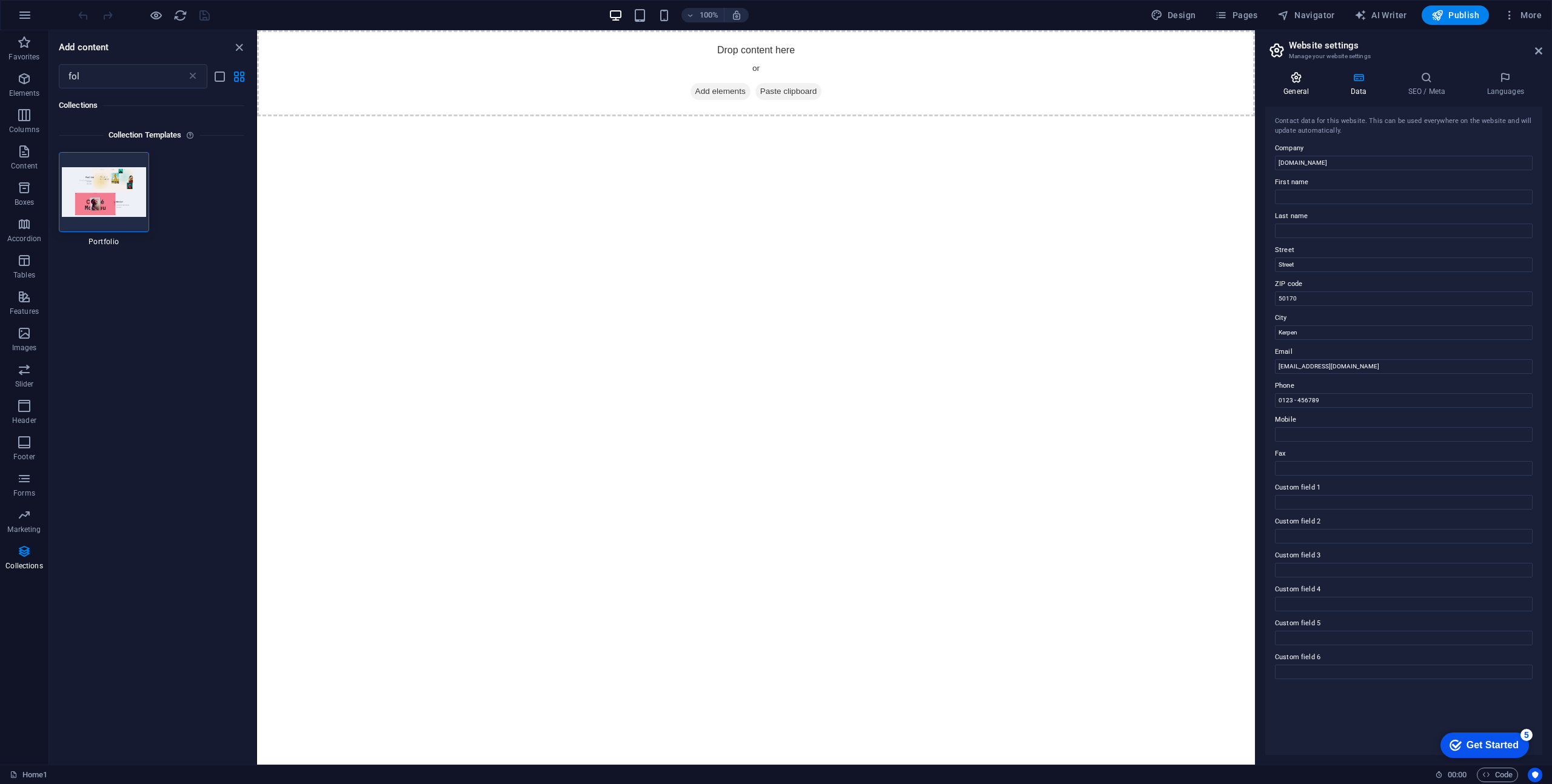
click at [1298, 82] on icon at bounding box center [1296, 77] width 62 height 12
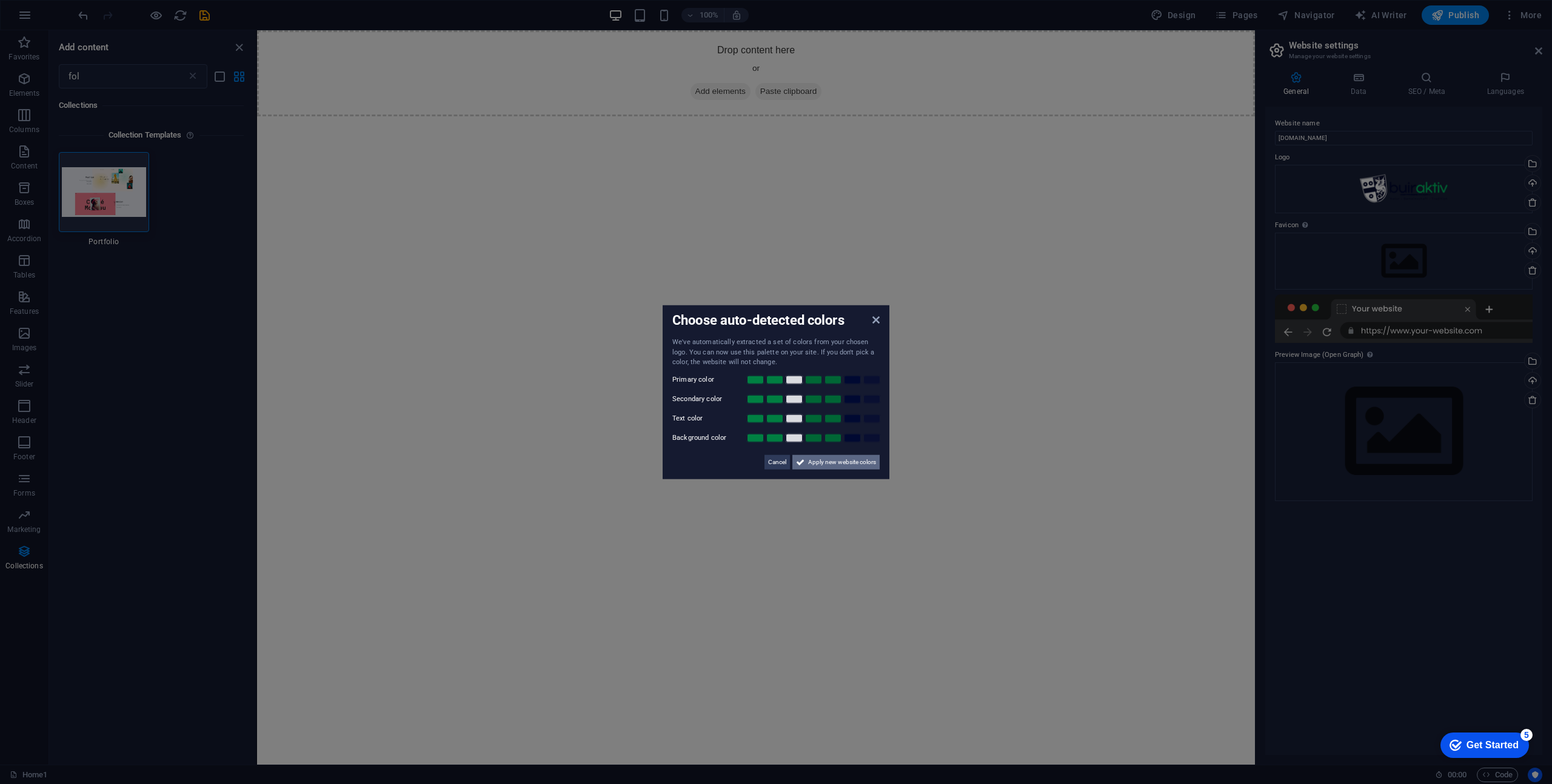
click at [834, 461] on span "Apply new website colors" at bounding box center [841, 462] width 68 height 15
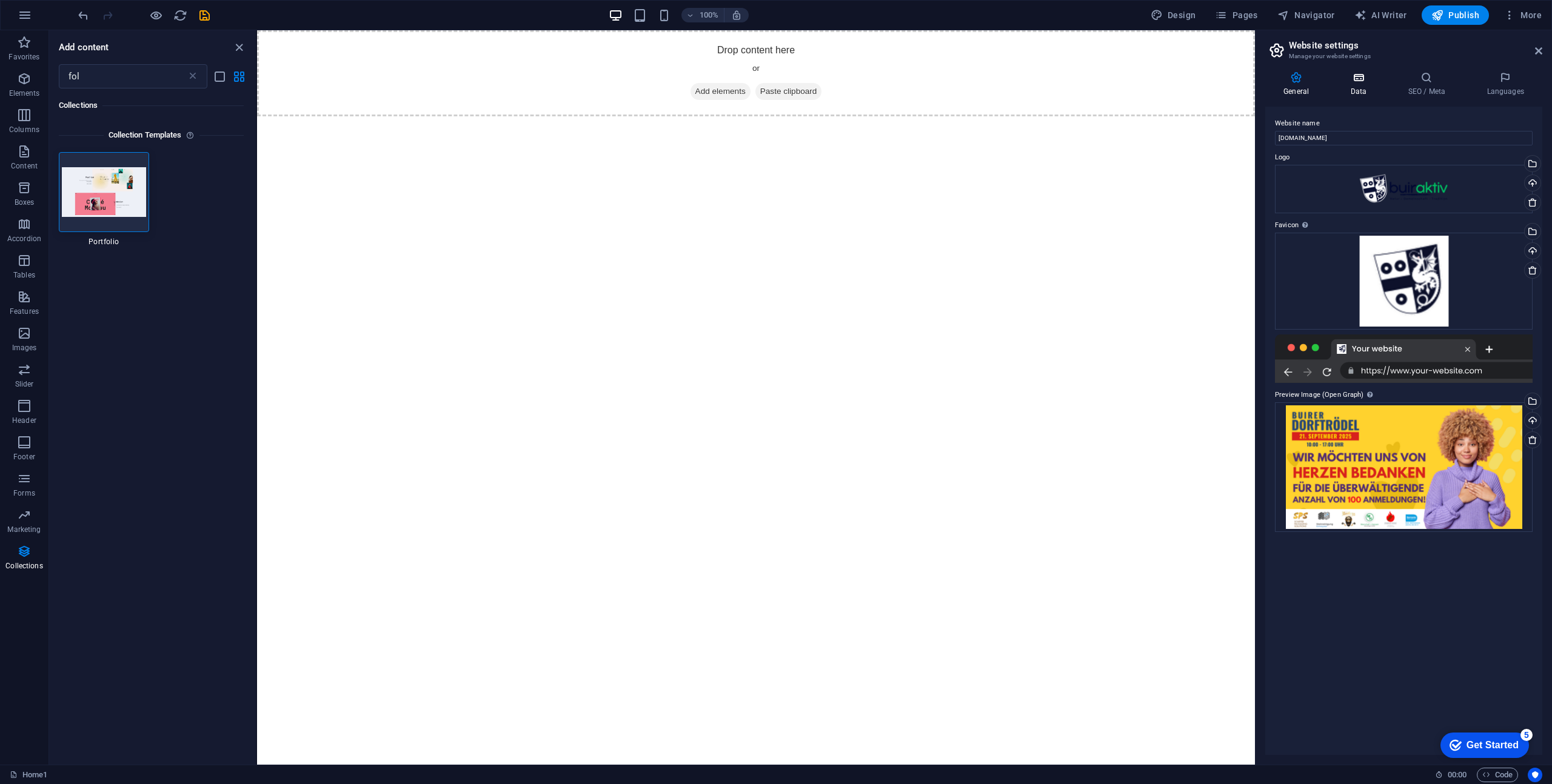
click at [1359, 81] on icon at bounding box center [1358, 77] width 53 height 12
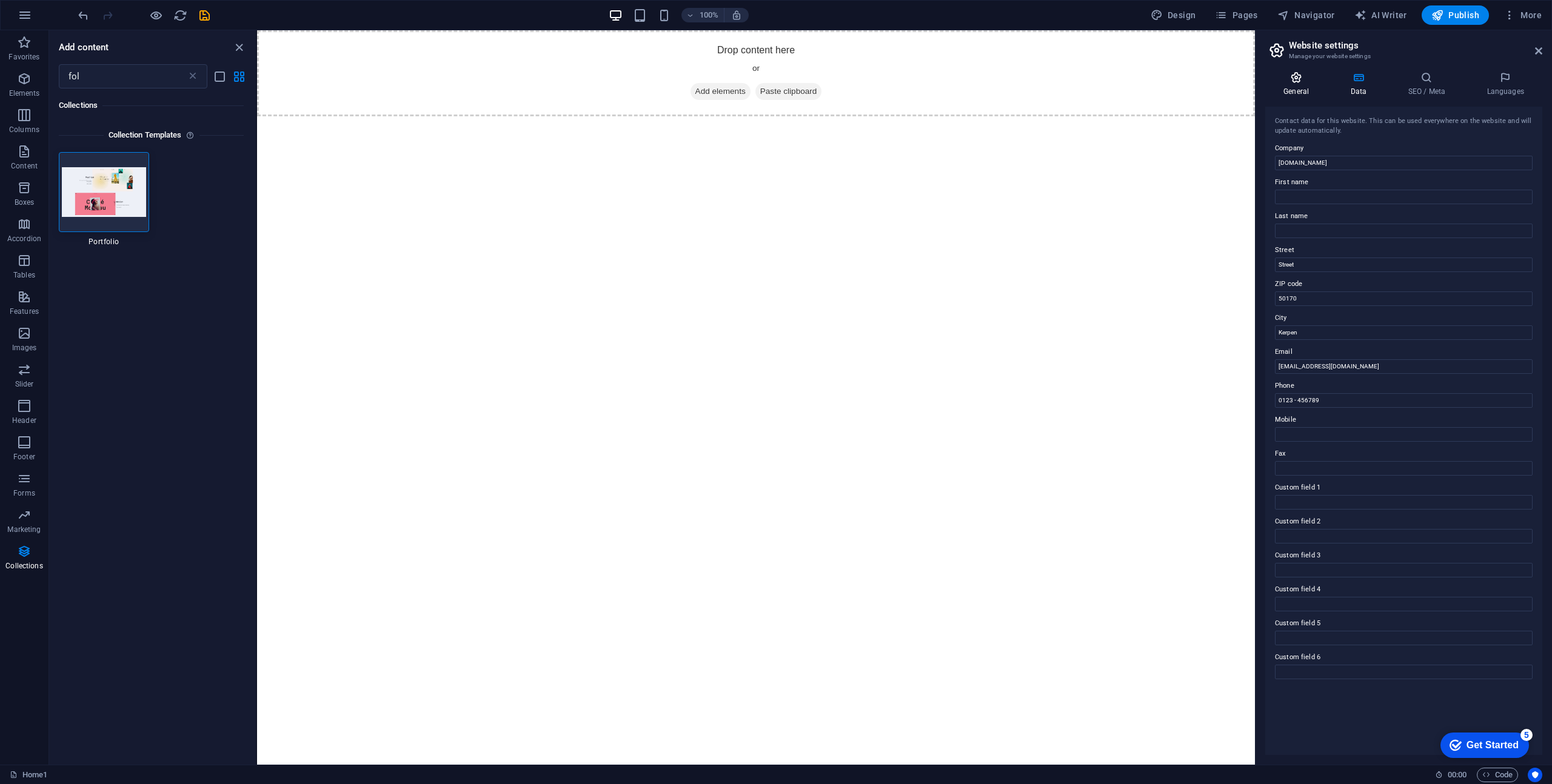
click at [1304, 85] on h4 "General" at bounding box center [1298, 84] width 67 height 25
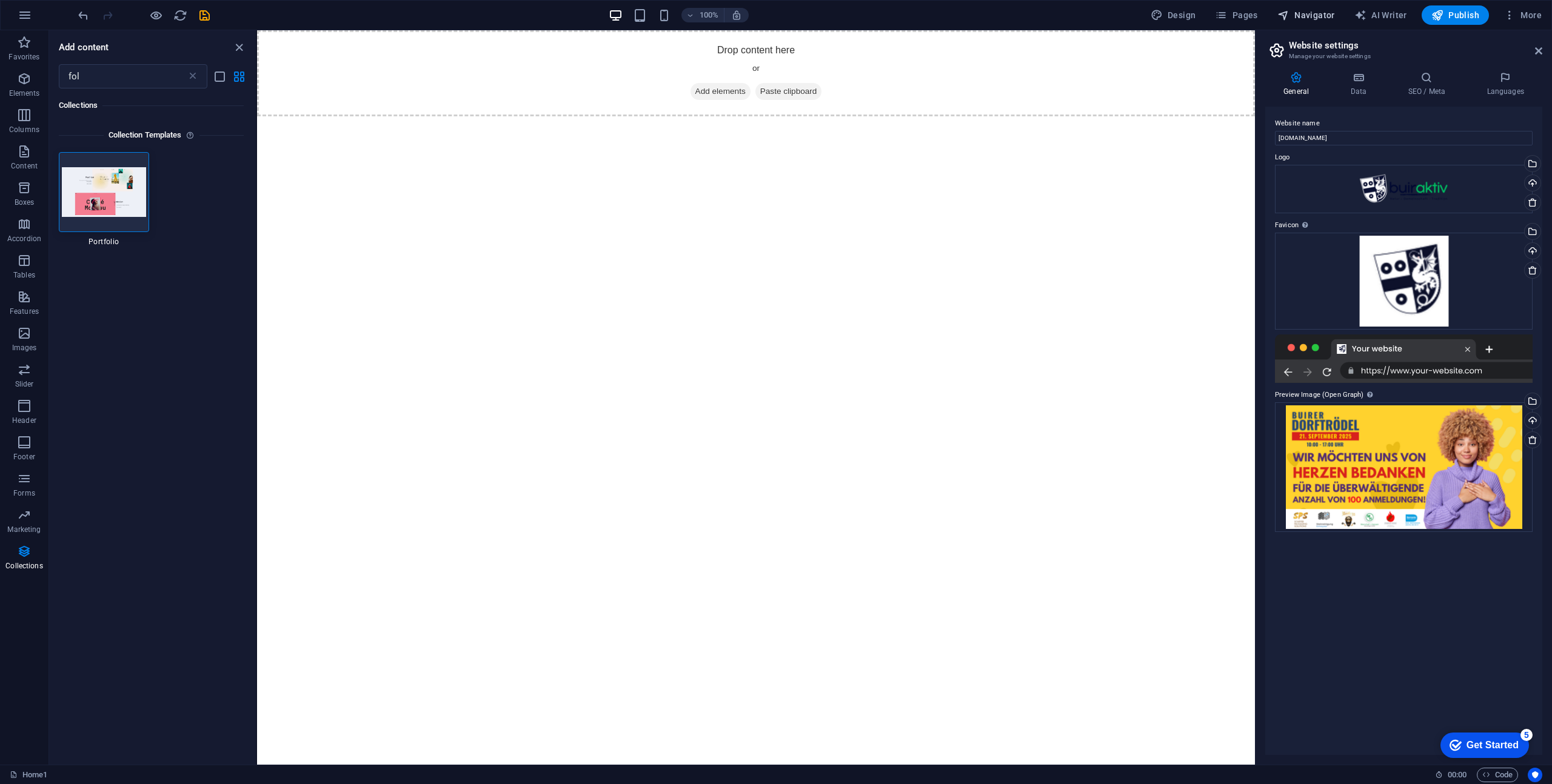
click at [1302, 15] on span "Navigator" at bounding box center [1306, 15] width 58 height 12
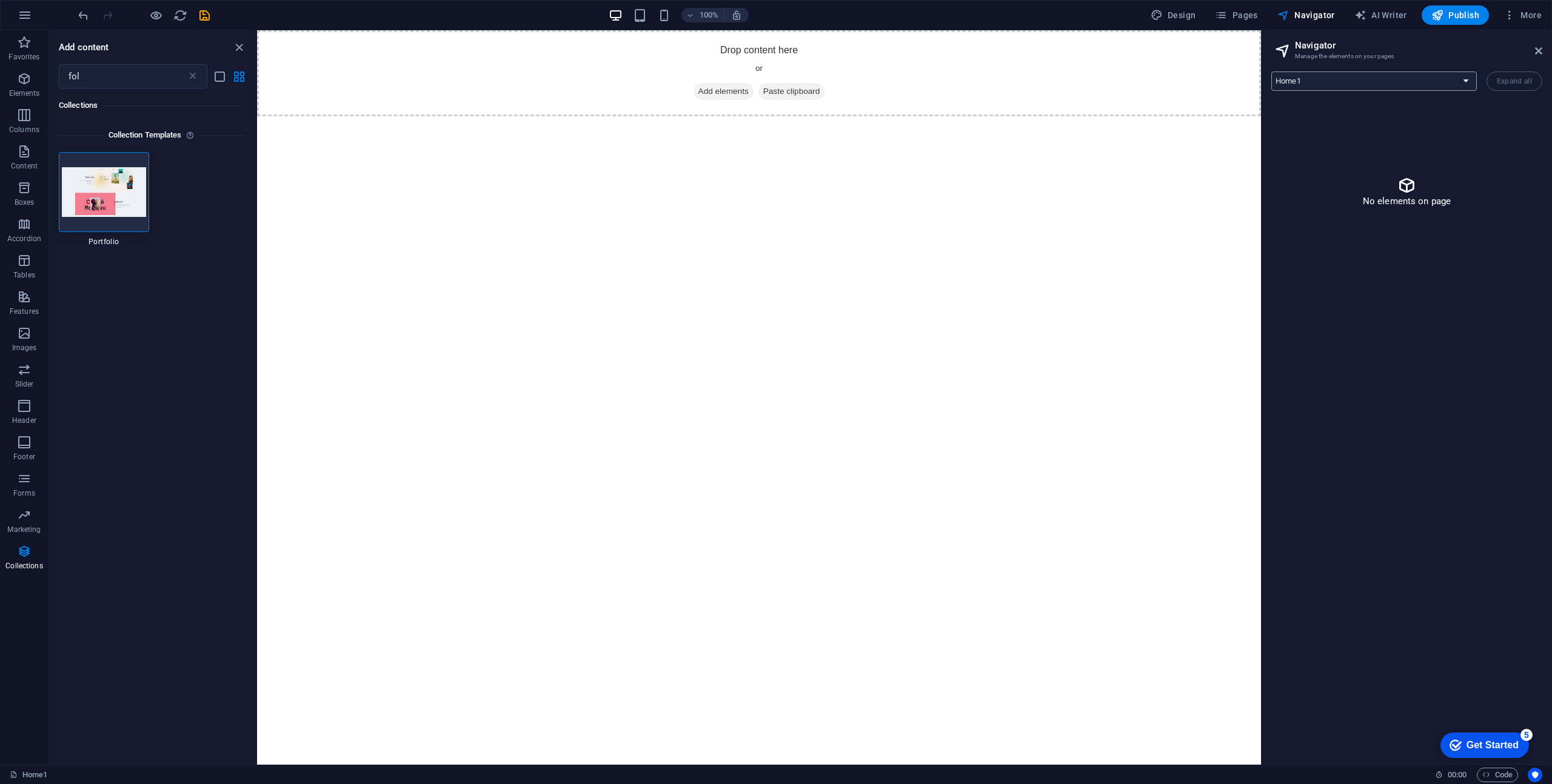
click at [1428, 83] on select "Home1 Features Pricing Blog Contact Privacy Legal Notice Posts: Single Page Lay…" at bounding box center [1374, 81] width 206 height 20
click at [1271, 72] on select "Home1 Features Pricing Blog Contact Privacy Legal Notice Posts: Single Page Lay…" at bounding box center [1374, 81] width 206 height 20
click at [1526, 90] on div "Home1 Features Pricing Blog Contact Privacy Legal Notice Posts: Single Page Lay…" at bounding box center [1406, 81] width 271 height 20
click at [1311, 48] on h2 "Navigator" at bounding box center [1419, 45] width 247 height 11
click at [1227, 11] on icon "button" at bounding box center [1220, 15] width 12 height 12
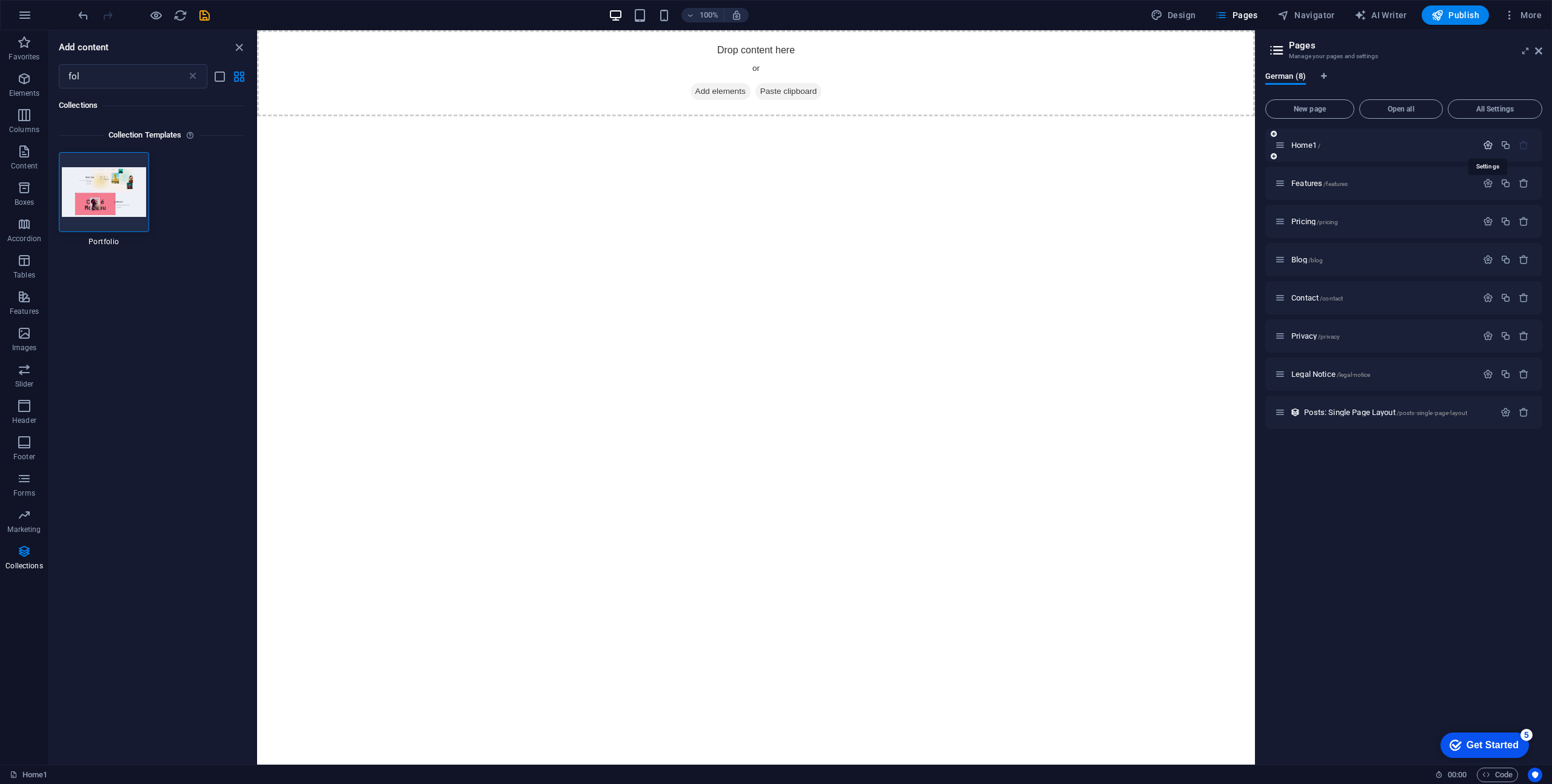
click at [1485, 145] on icon "button" at bounding box center [1488, 145] width 11 height 11
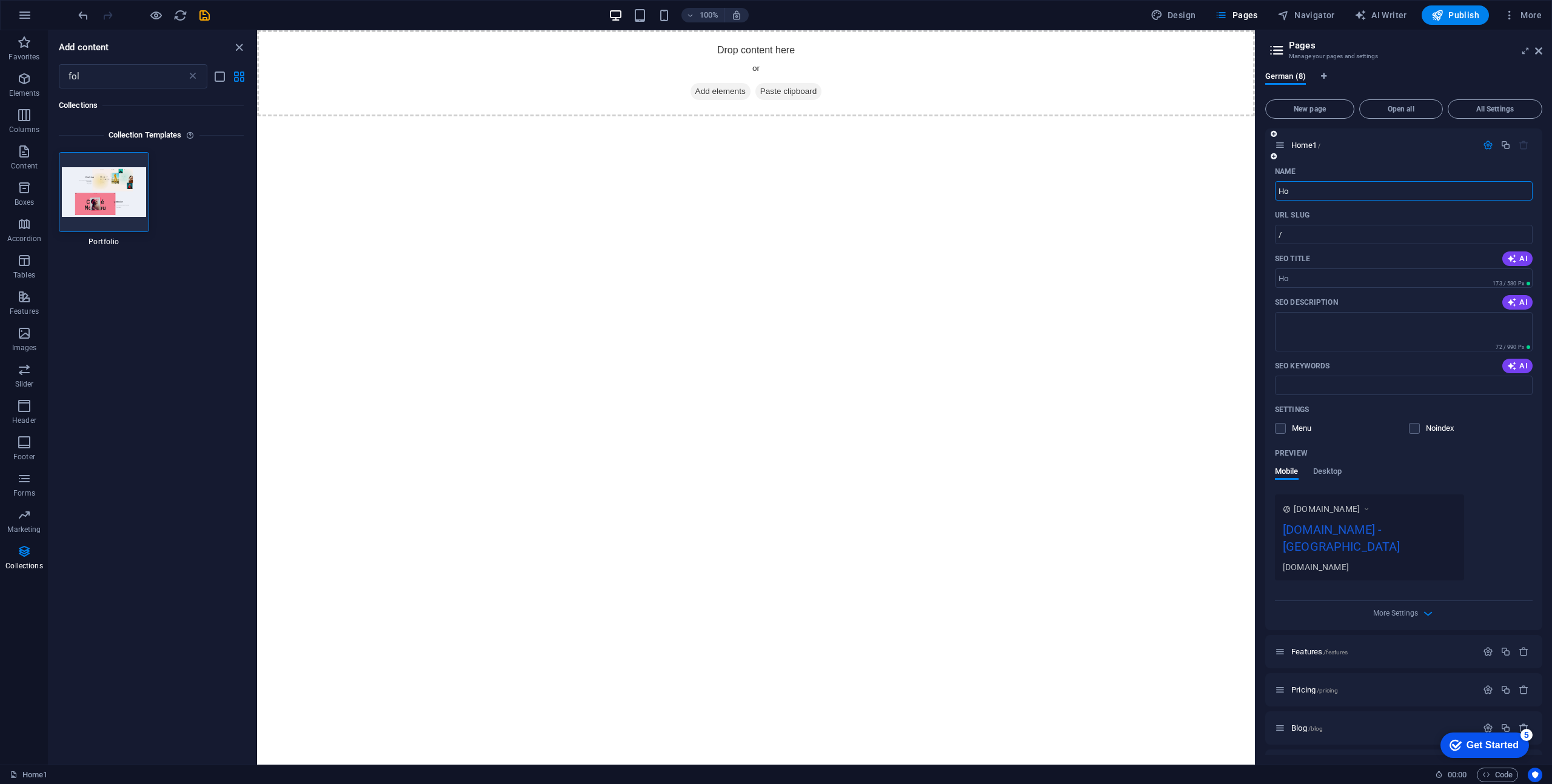
type input "H"
type input "Buir"
type input "/buir"
type input "Buiraktiv"
type input "/buiraktiv"
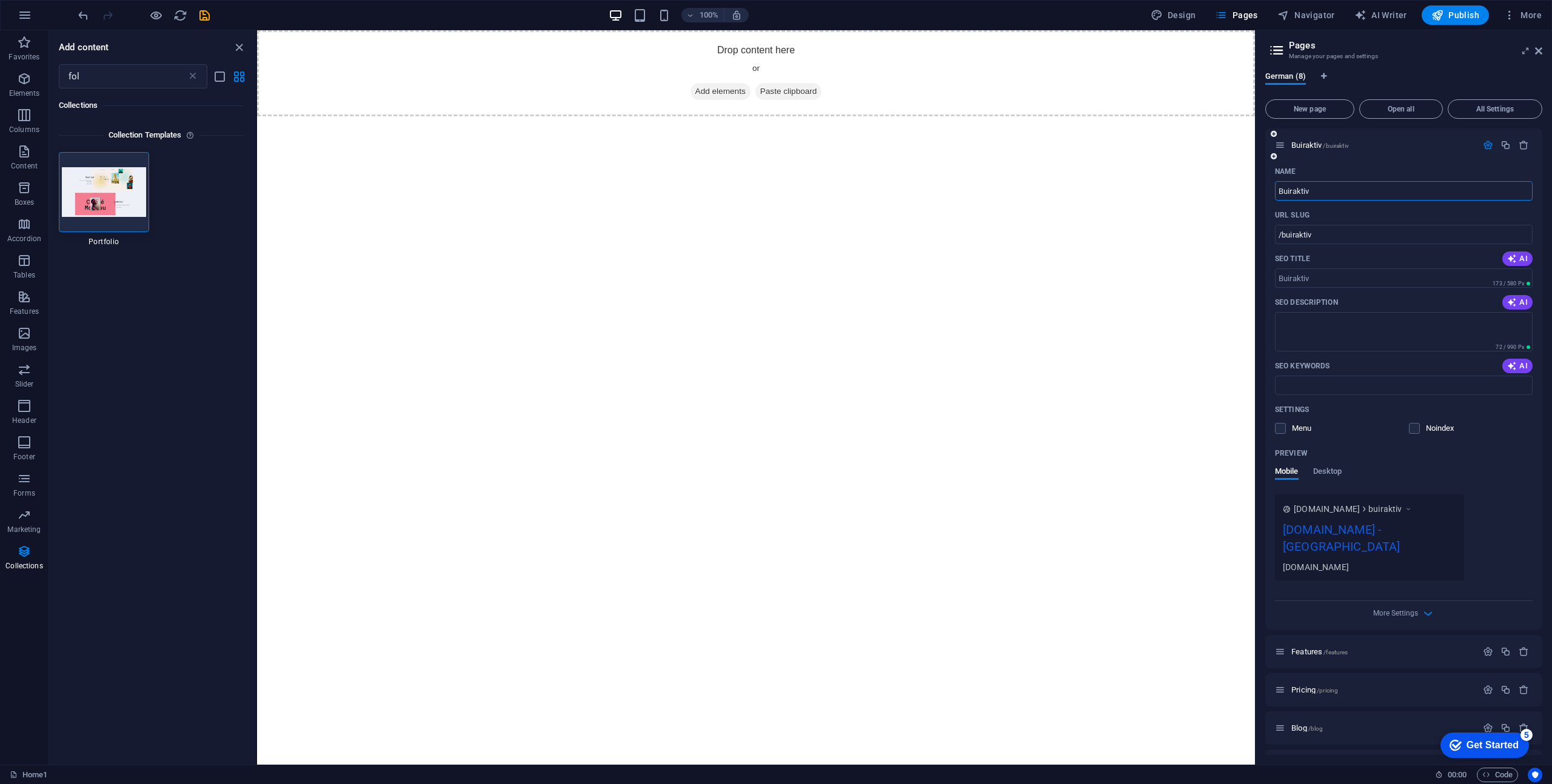
type input "Buiraktiv"
click at [1398, 211] on div "URL SLUG" at bounding box center [1403, 216] width 258 height 20
click at [1281, 431] on label at bounding box center [1280, 428] width 11 height 11
click at [0, 0] on input "checkbox" at bounding box center [0, 0] width 0 height 0
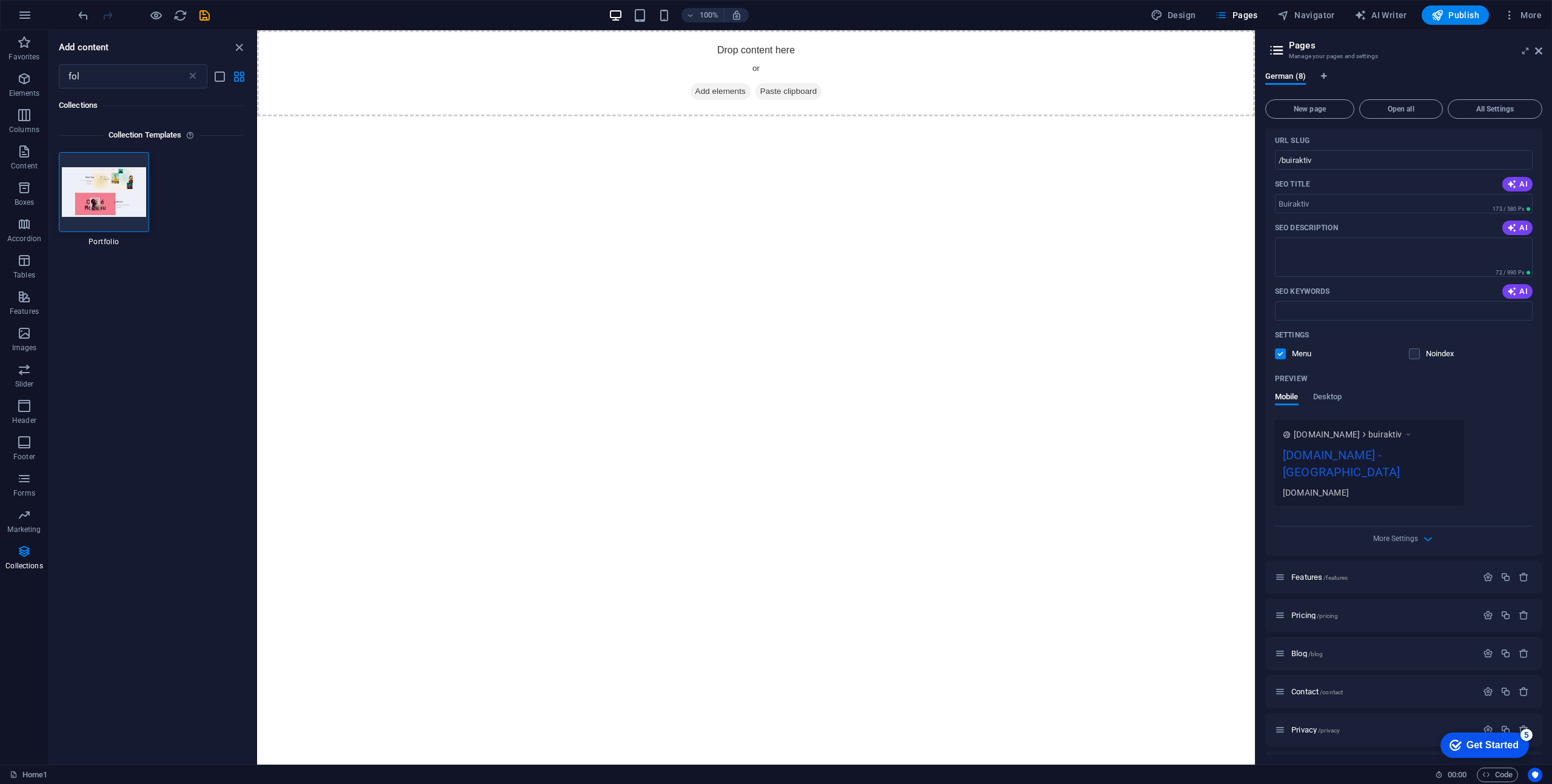
scroll to position [0, 0]
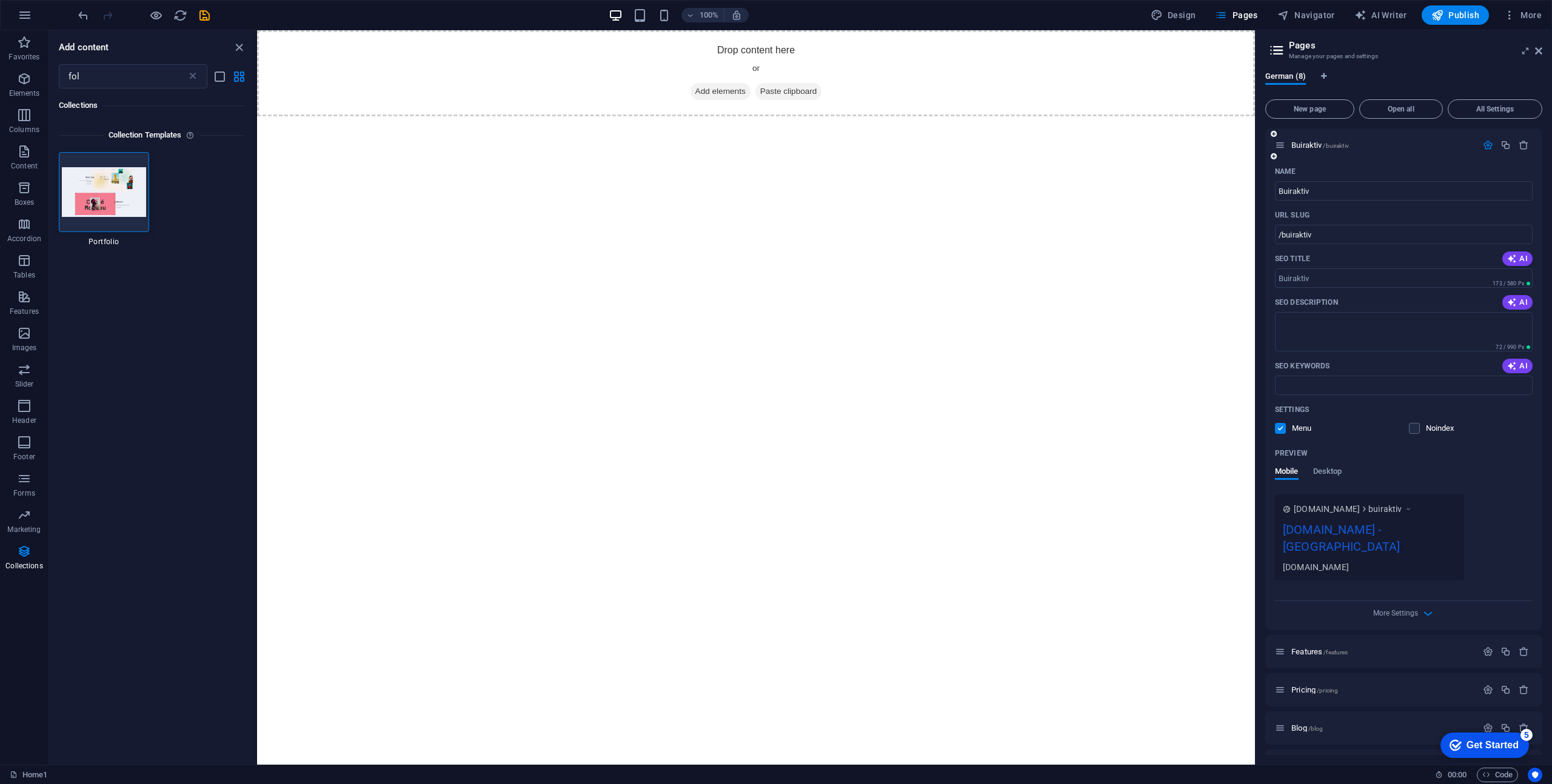
click at [1281, 429] on label at bounding box center [1280, 428] width 11 height 11
click at [0, 0] on input "checkbox" at bounding box center [0, 0] width 0 height 0
click at [1401, 68] on div "German (8) New page Open all All Settings Buiraktiv /buiraktiv Name Buiraktiv ​…" at bounding box center [1403, 413] width 296 height 703
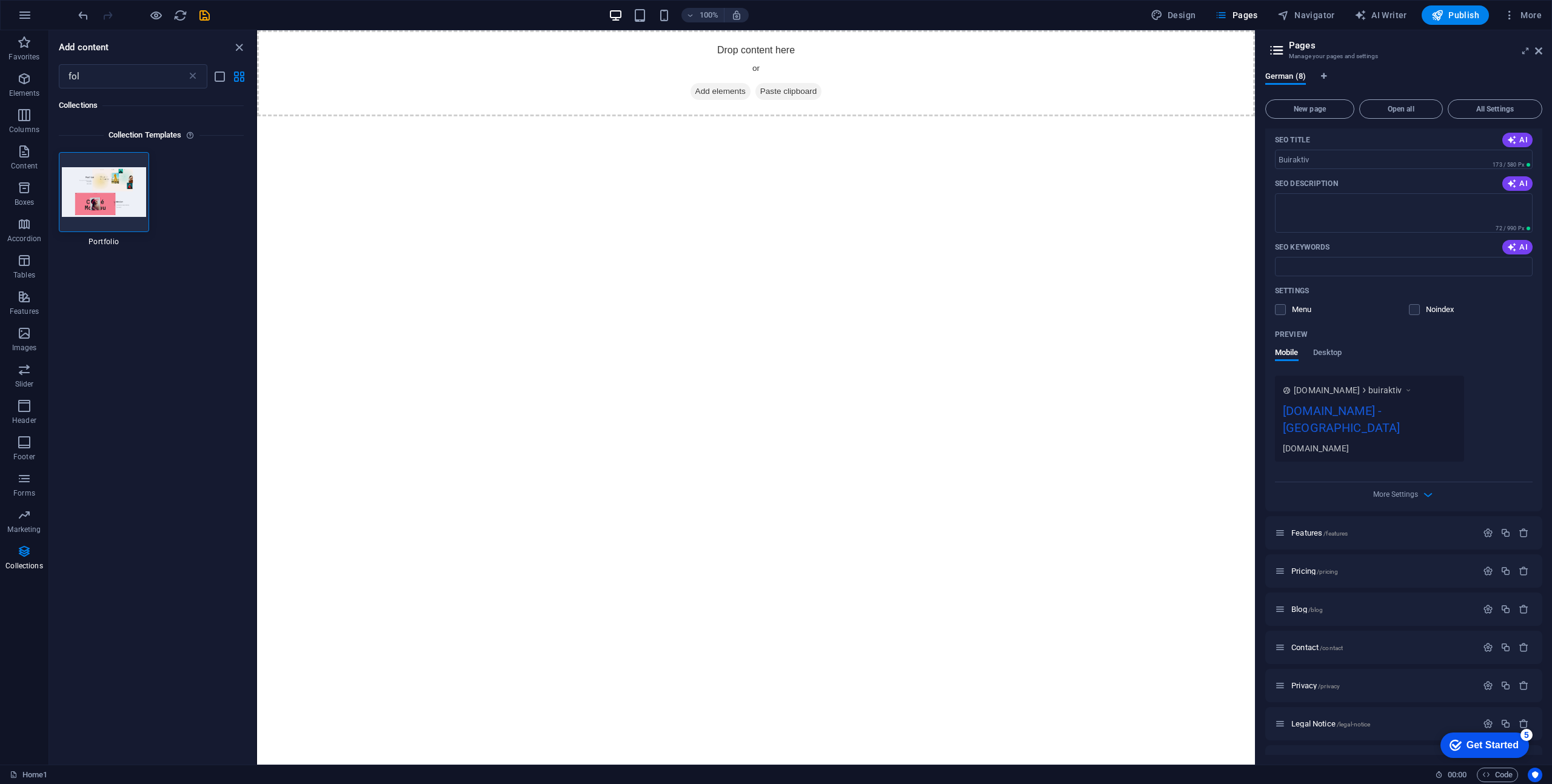
scroll to position [130, 0]
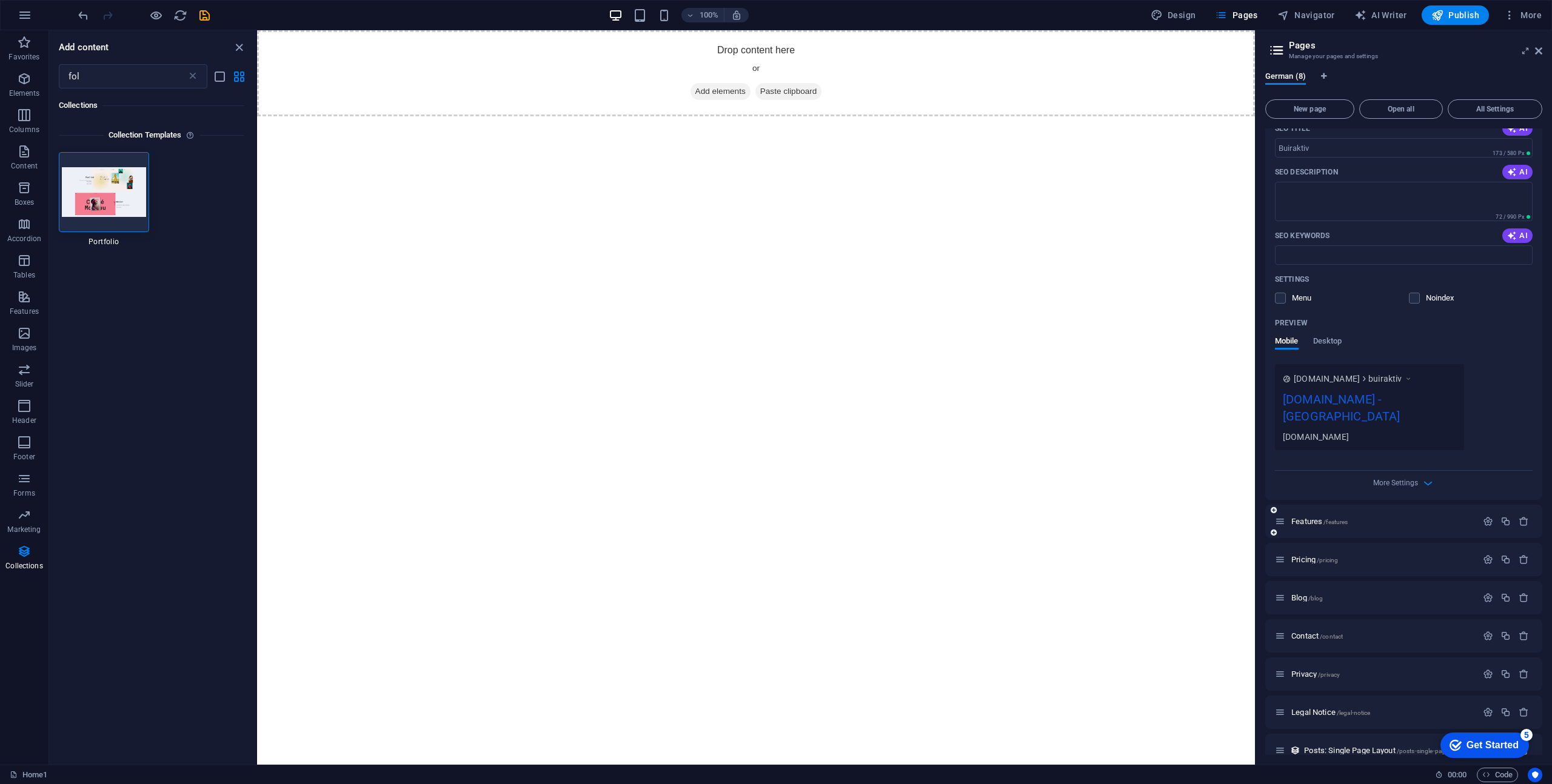
click at [1325, 515] on div "Features /features" at bounding box center [1375, 521] width 202 height 14
click at [1397, 479] on span "More Settings" at bounding box center [1395, 483] width 45 height 8
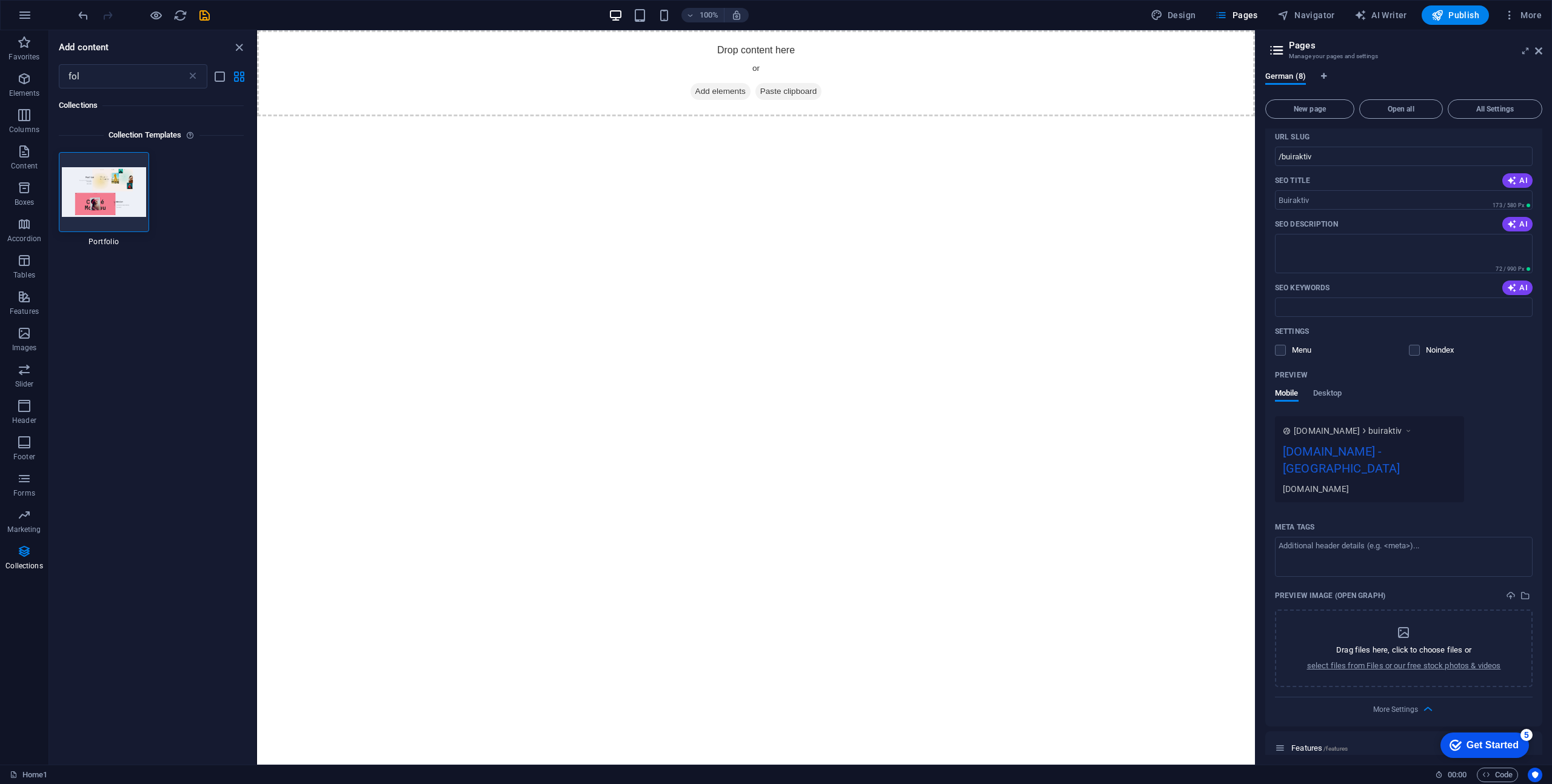
scroll to position [0, 0]
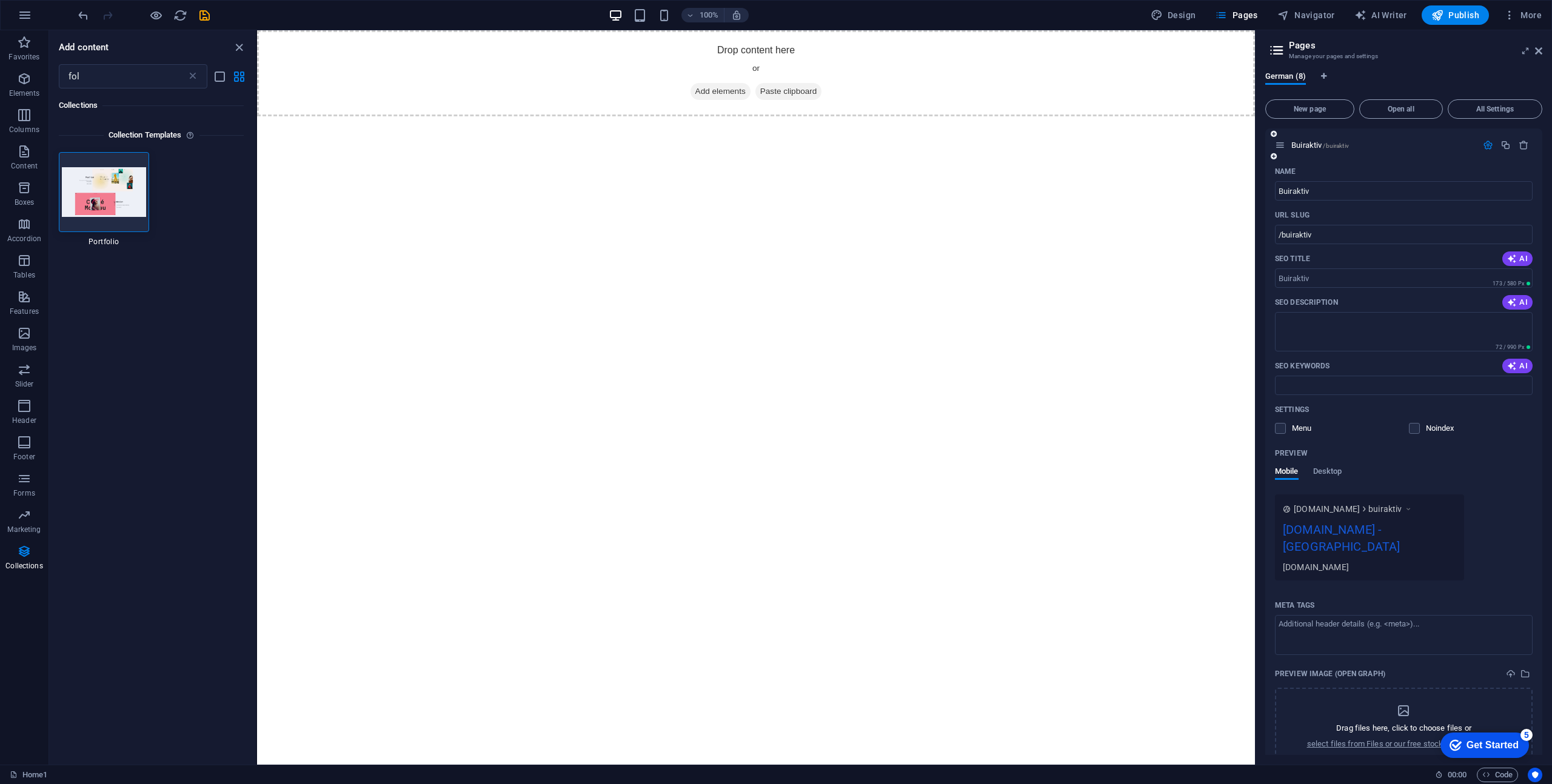
click at [1454, 163] on div "Name" at bounding box center [1403, 172] width 258 height 20
click at [1486, 147] on icon "button" at bounding box center [1488, 145] width 11 height 11
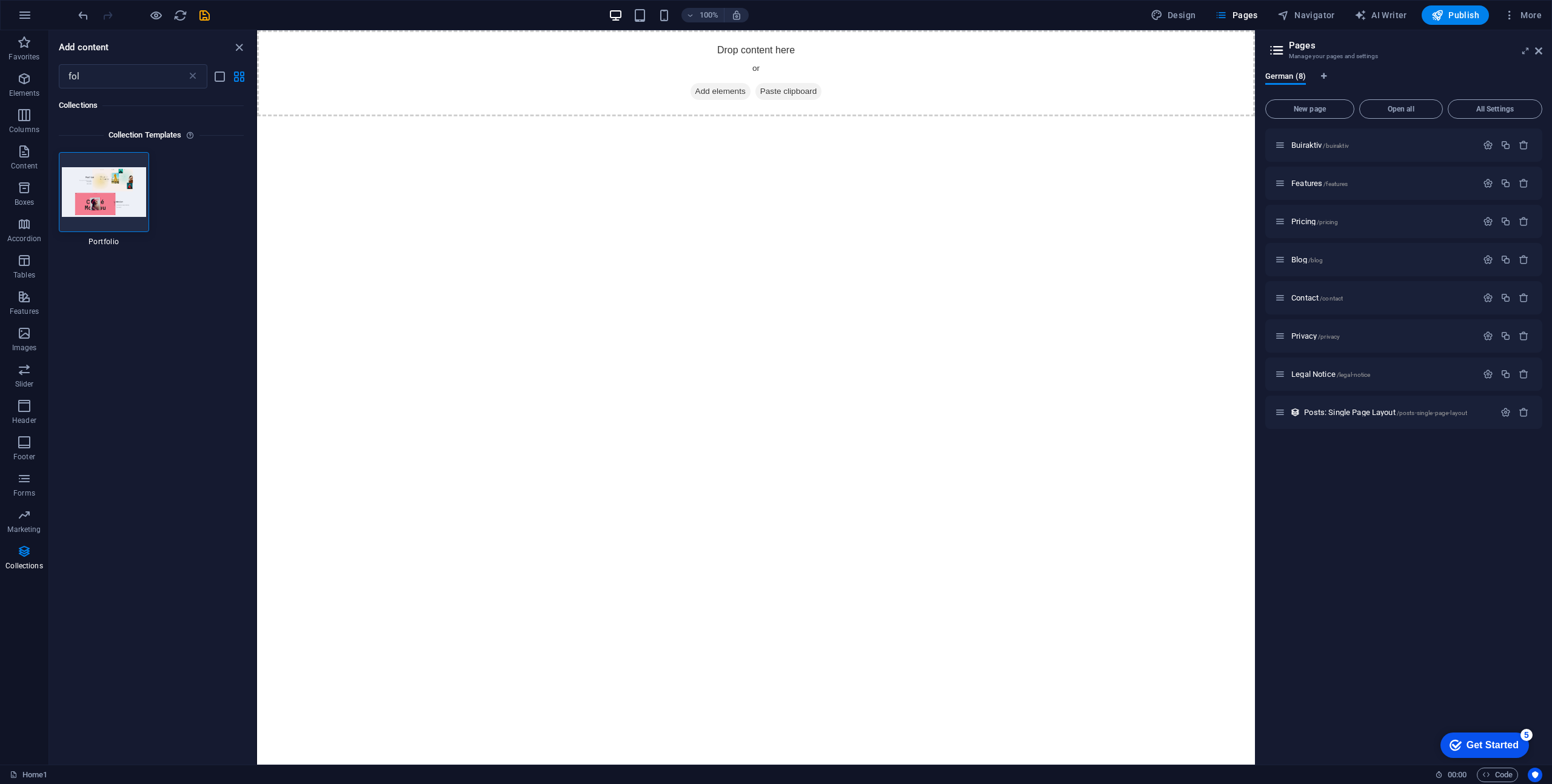
click at [667, 116] on html "Skip to main content Drop content here or Add elements Paste clipboard" at bounding box center [756, 73] width 998 height 86
click at [713, 92] on span "Add elements" at bounding box center [721, 91] width 60 height 17
click at [191, 74] on icon at bounding box center [193, 76] width 12 height 12
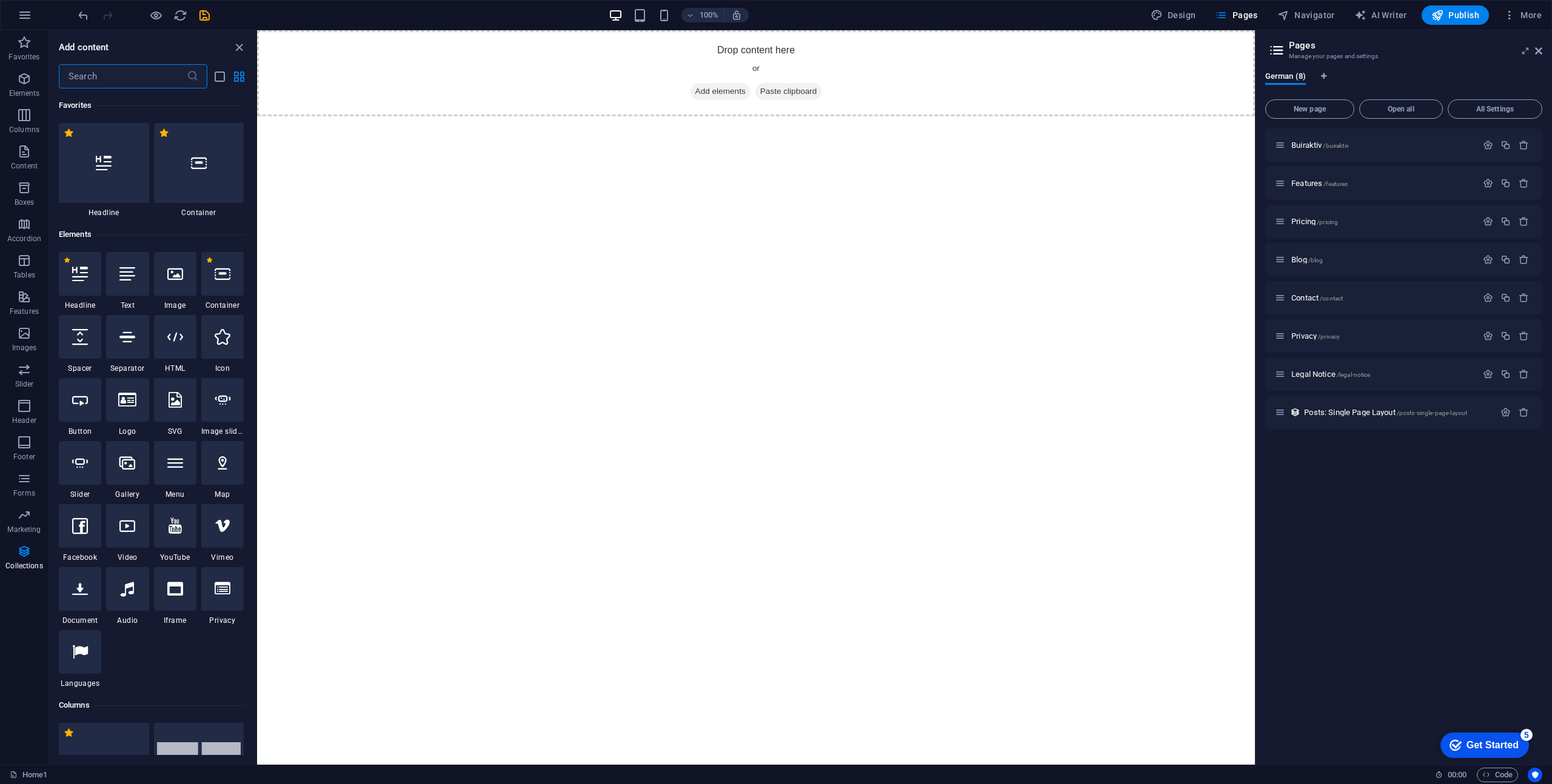
click at [137, 80] on input "text" at bounding box center [122, 76] width 128 height 24
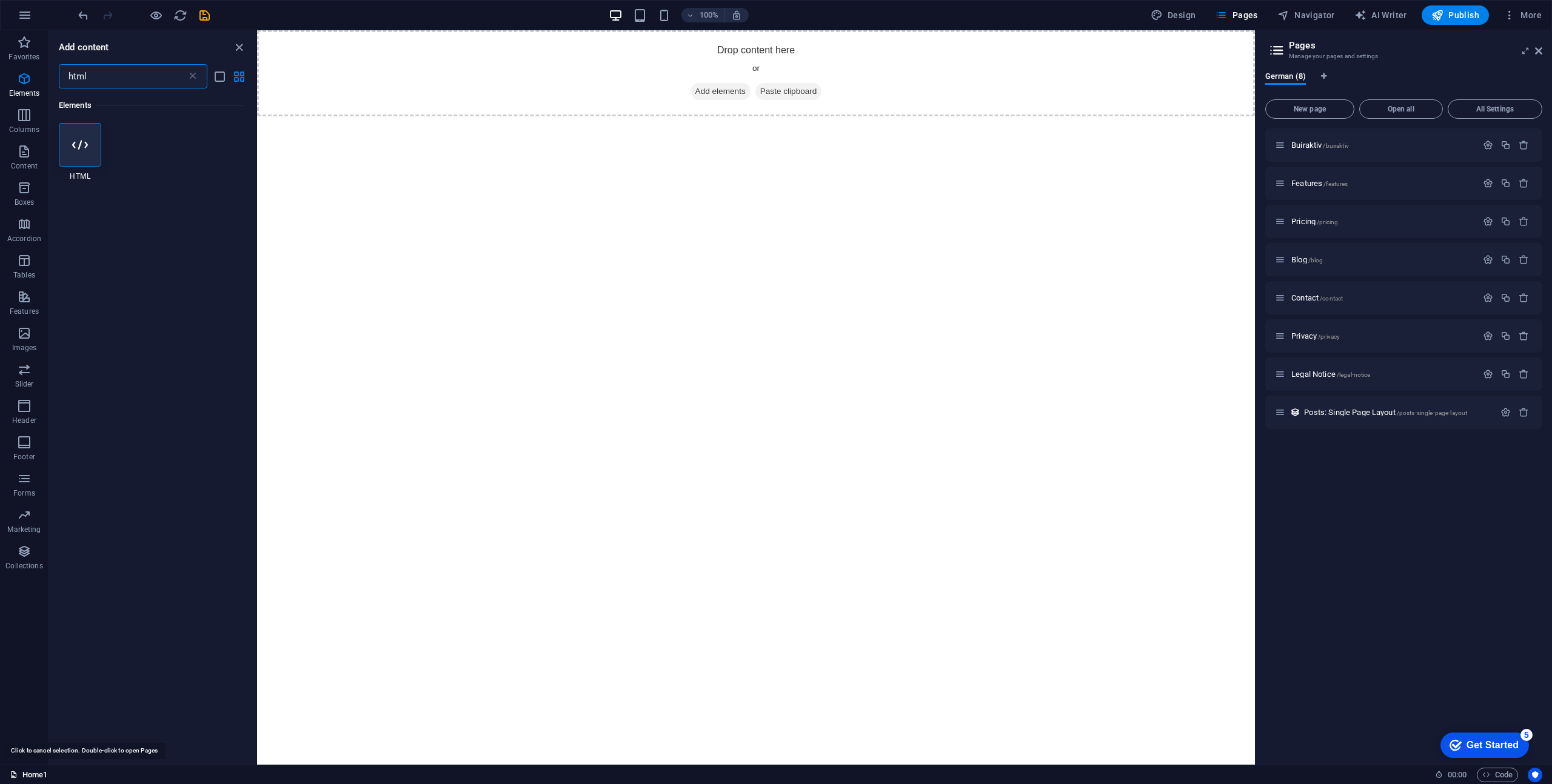
type input "html"
click at [38, 773] on link "Home1" at bounding box center [28, 775] width 38 height 15
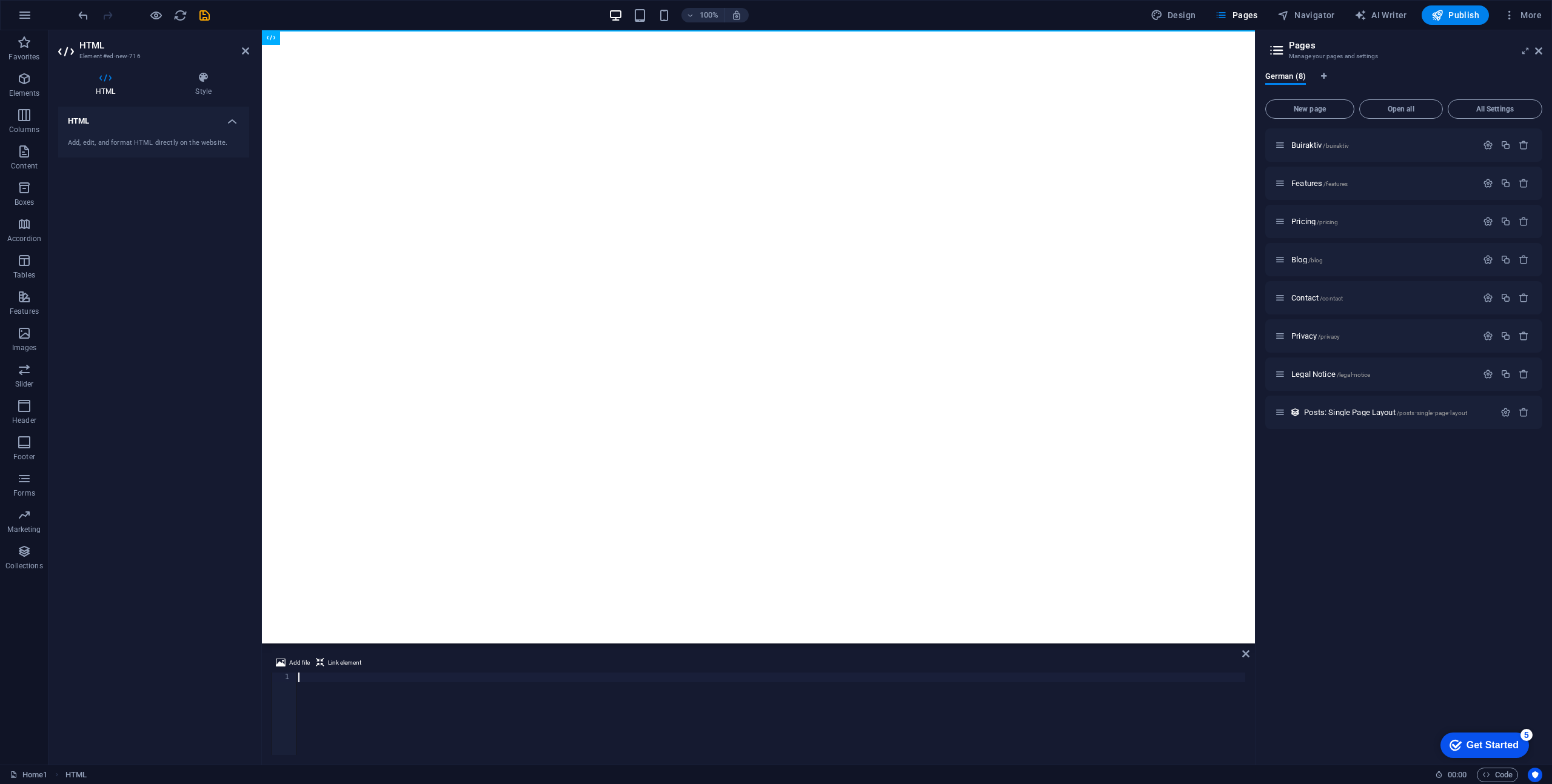
click at [303, 678] on div at bounding box center [770, 723] width 949 height 102
paste textarea "<body data-mobile-nav-trigger-alignment="right" data-mobile-nav-style="modern" …"
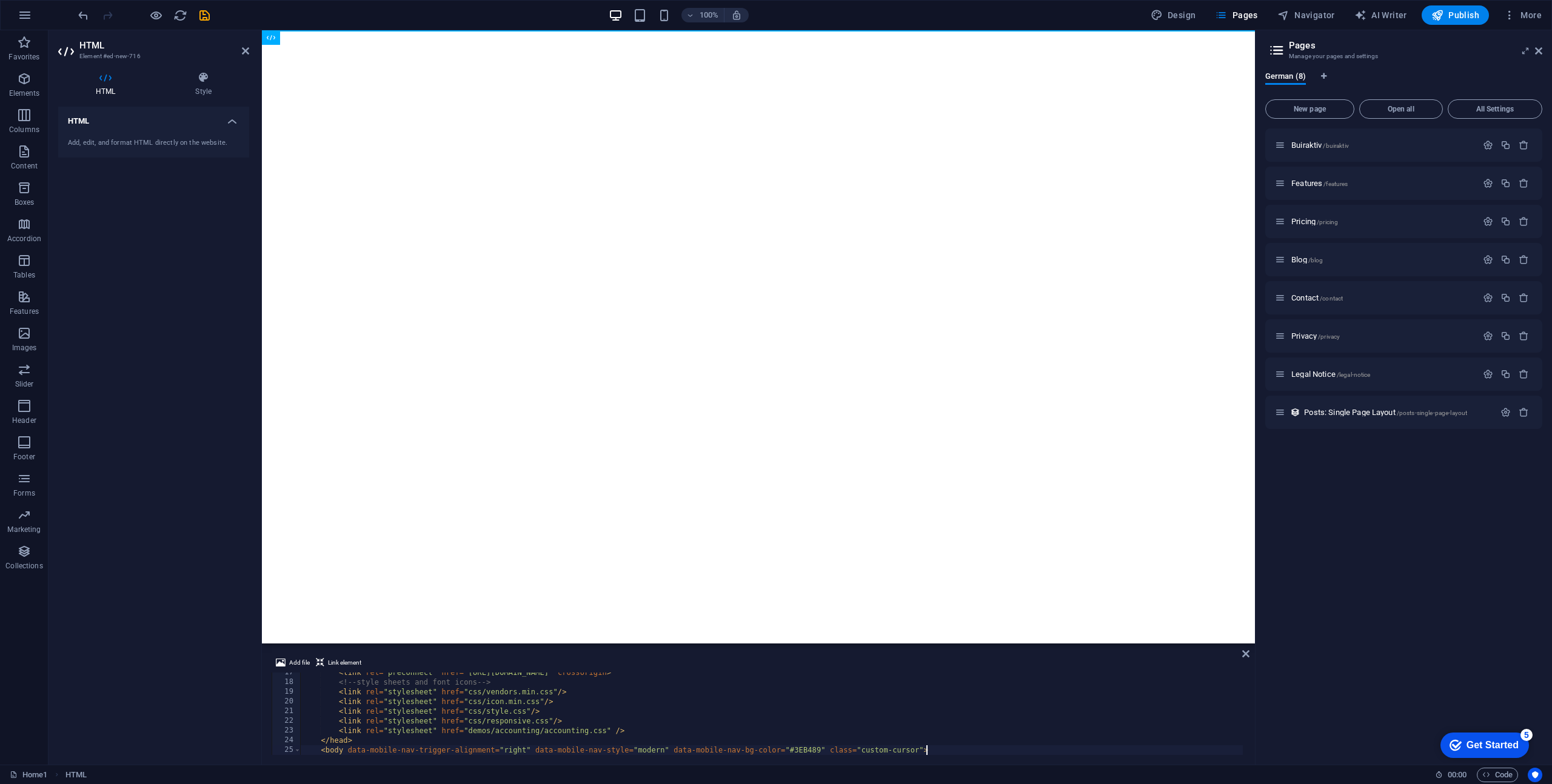
scroll to position [0, 1]
click at [566, 715] on div "< link rel = "preconnect" href = "[URL][DOMAIN_NAME]" crossorigin > <!-- style …" at bounding box center [952, 715] width 1304 height 99
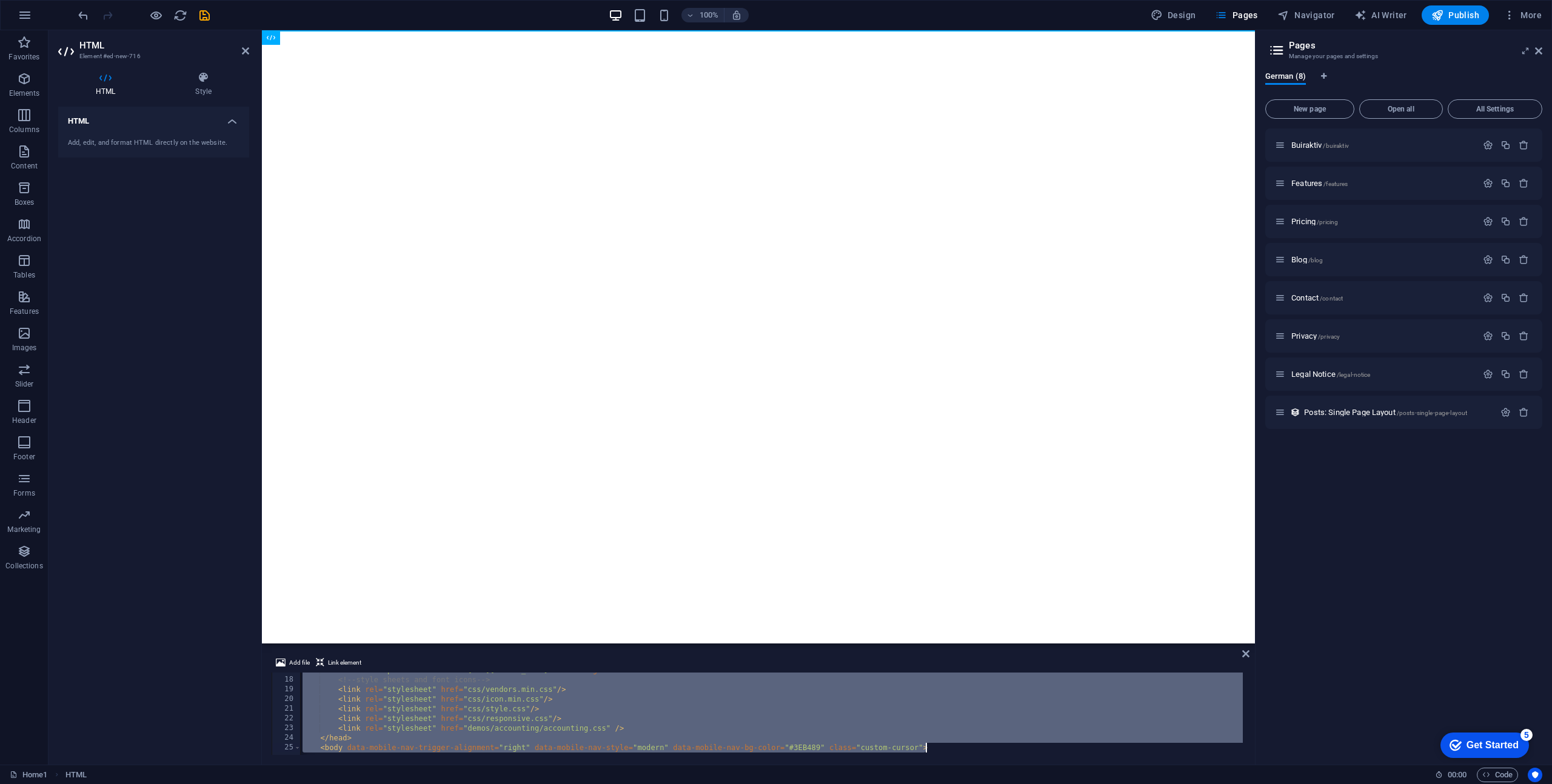
paste textarea "</html"
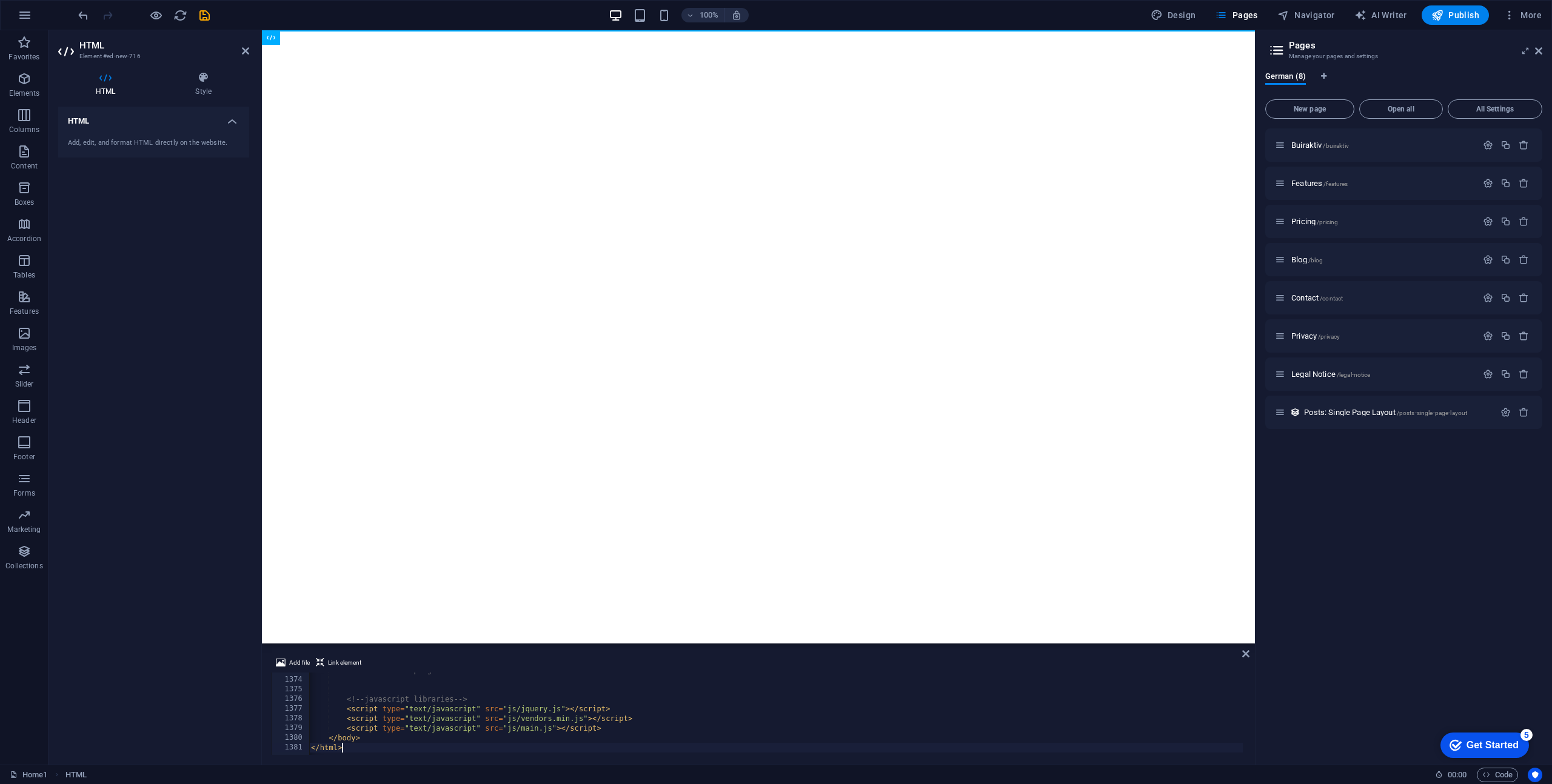
scroll to position [13311, 0]
click at [1345, 657] on div "Buiraktiv /buiraktiv Features /features Pricing /pricing Blog /blog Contact /co…" at bounding box center [1403, 442] width 277 height 627
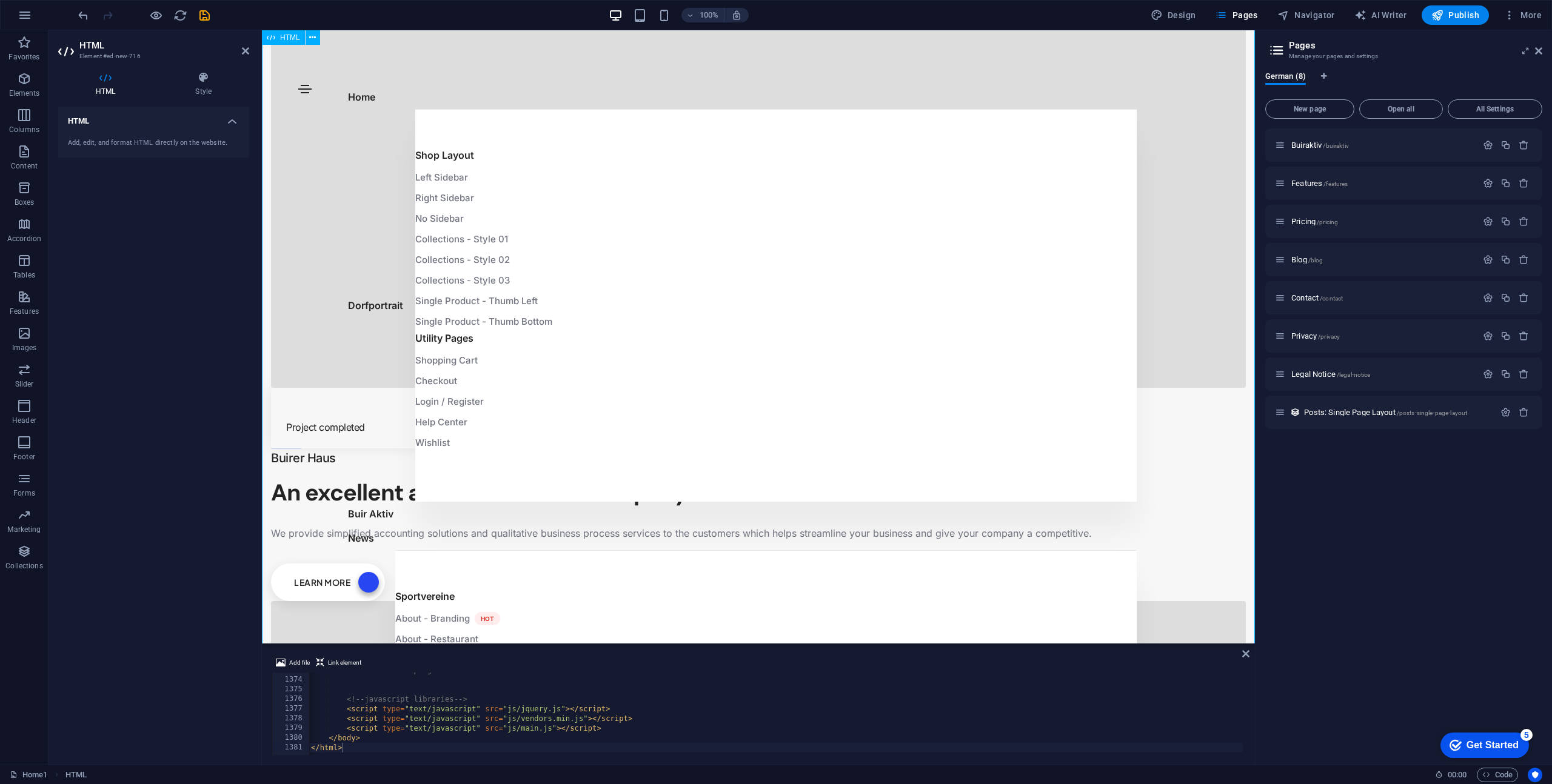
scroll to position [1694, 0]
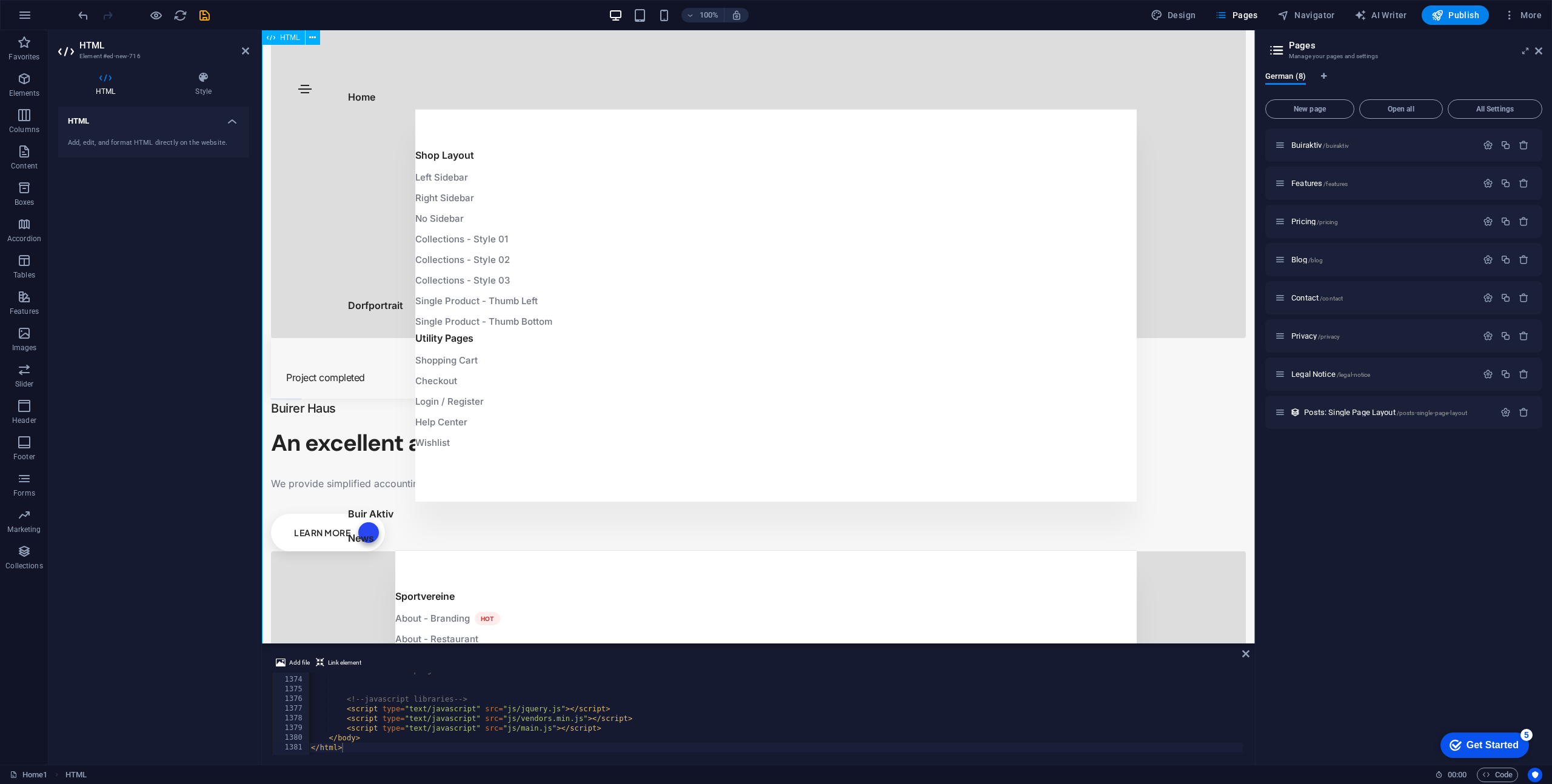
type textarea "</body> </html>"
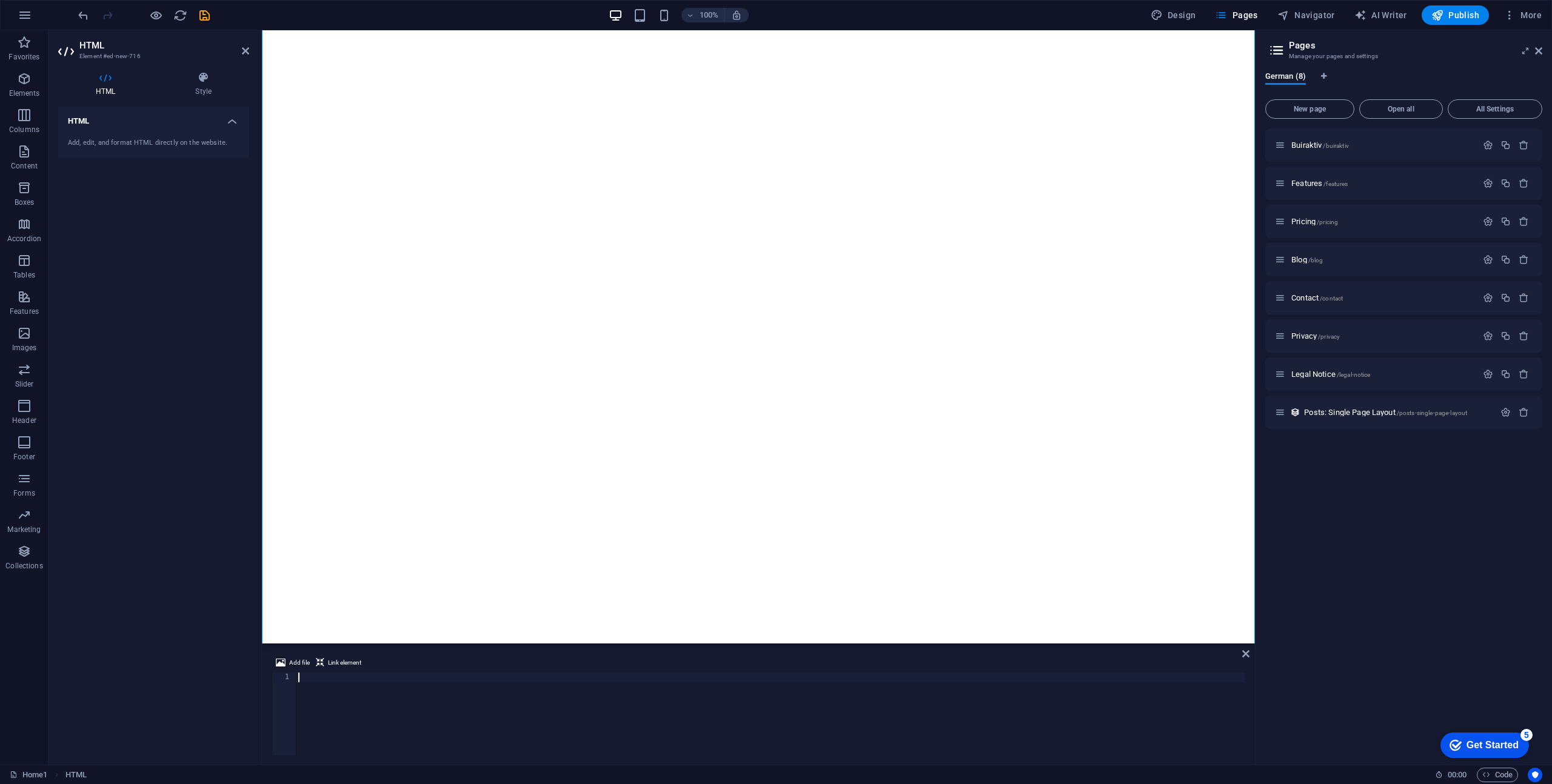
scroll to position [0, 0]
click at [199, 80] on icon at bounding box center [203, 77] width 92 height 12
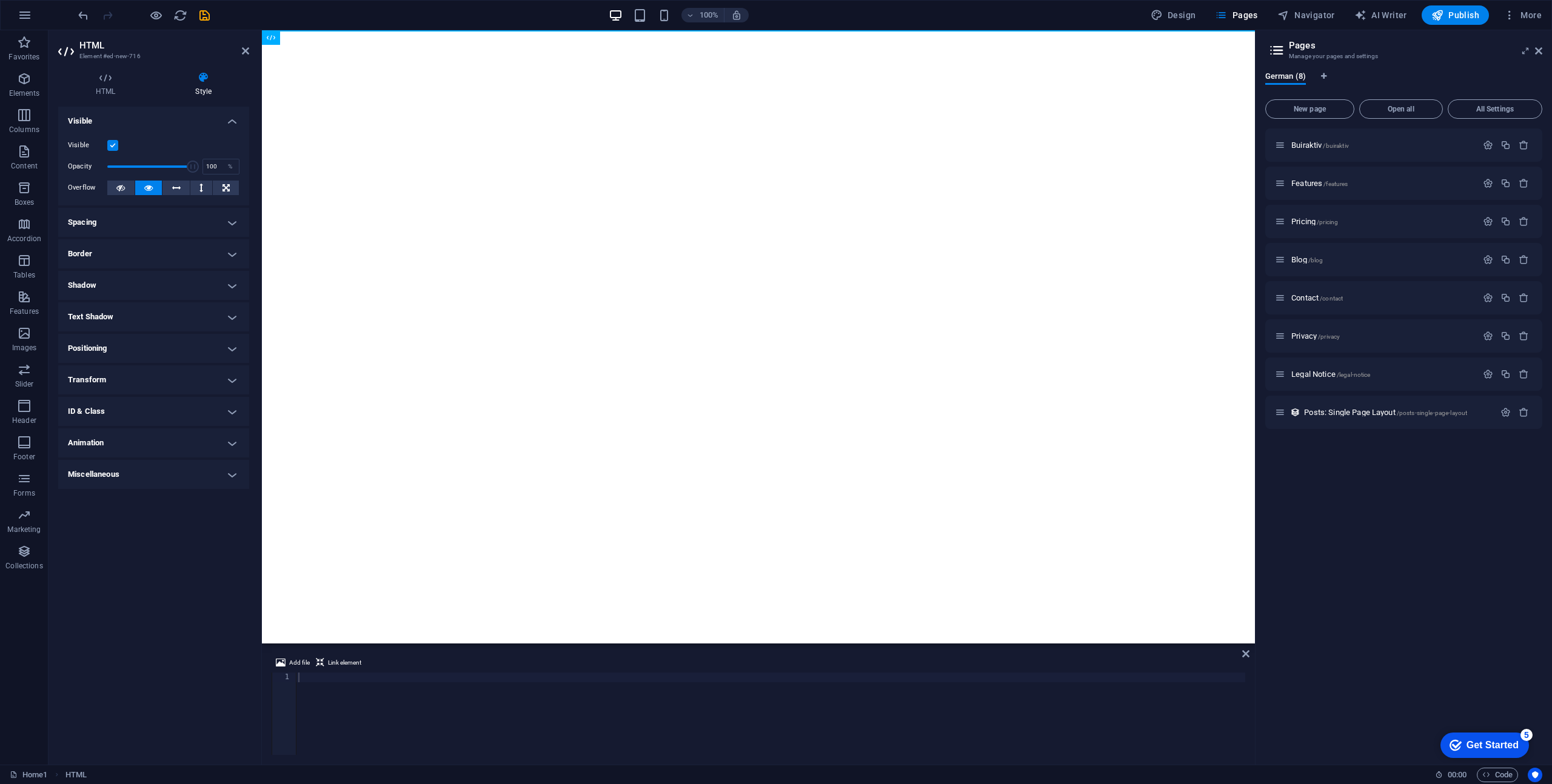
click at [100, 574] on div "Layout How this element expands within the layout (Flexbox). Size Default auto …" at bounding box center [154, 430] width 191 height 648
click at [26, 50] on span "Favorites" at bounding box center [24, 50] width 49 height 29
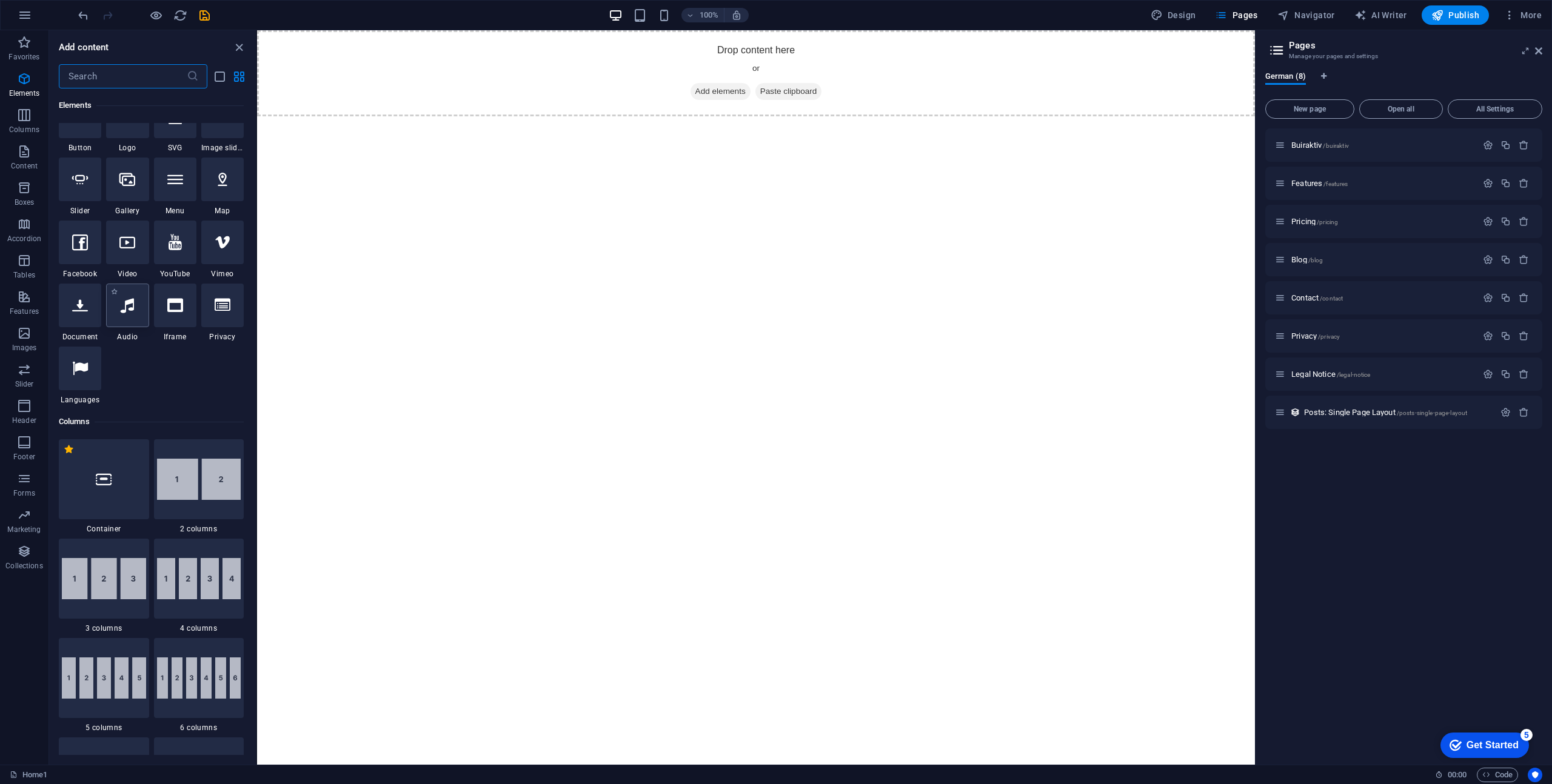
scroll to position [298, 0]
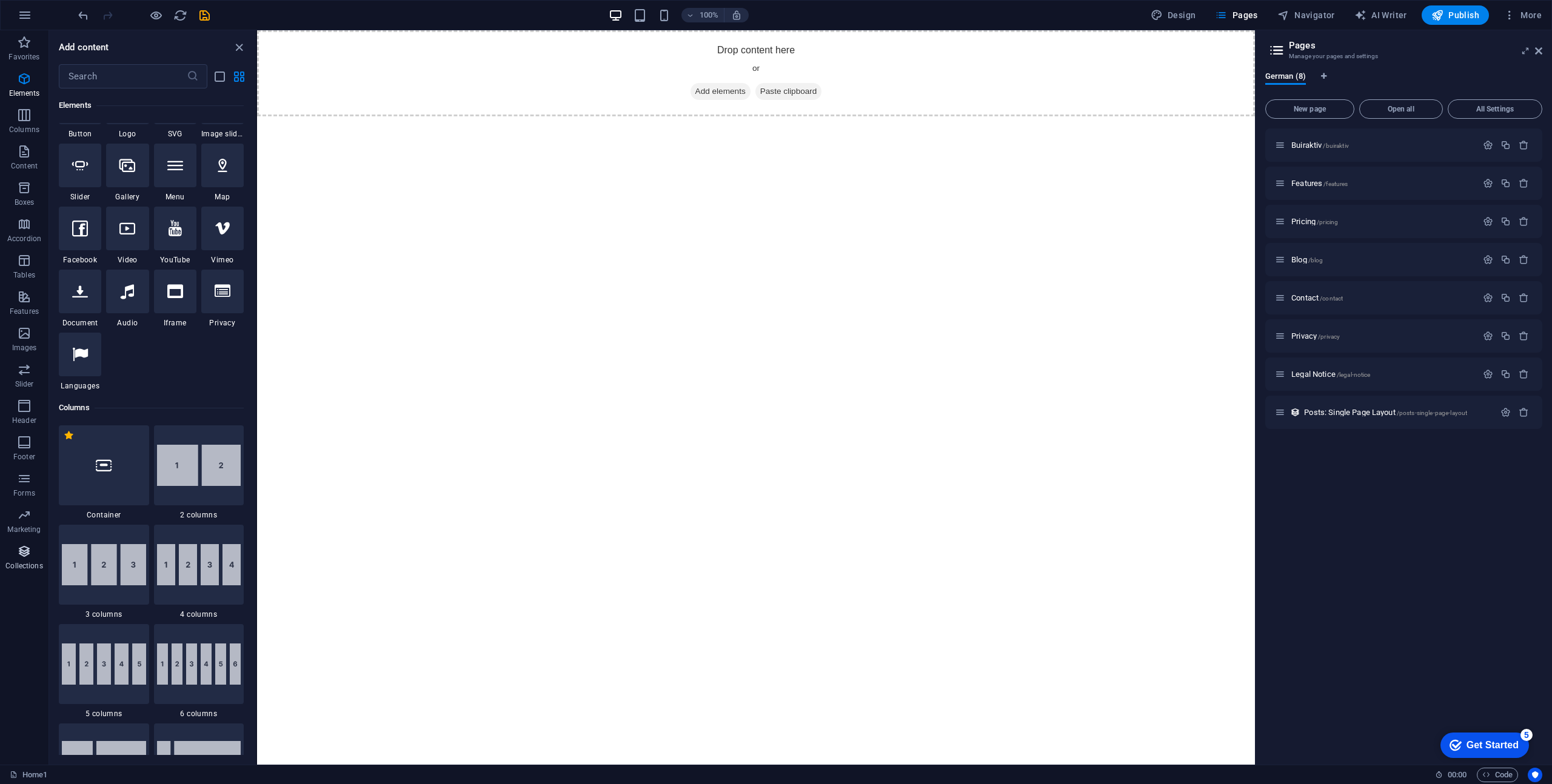
click at [26, 554] on icon "button" at bounding box center [24, 551] width 15 height 15
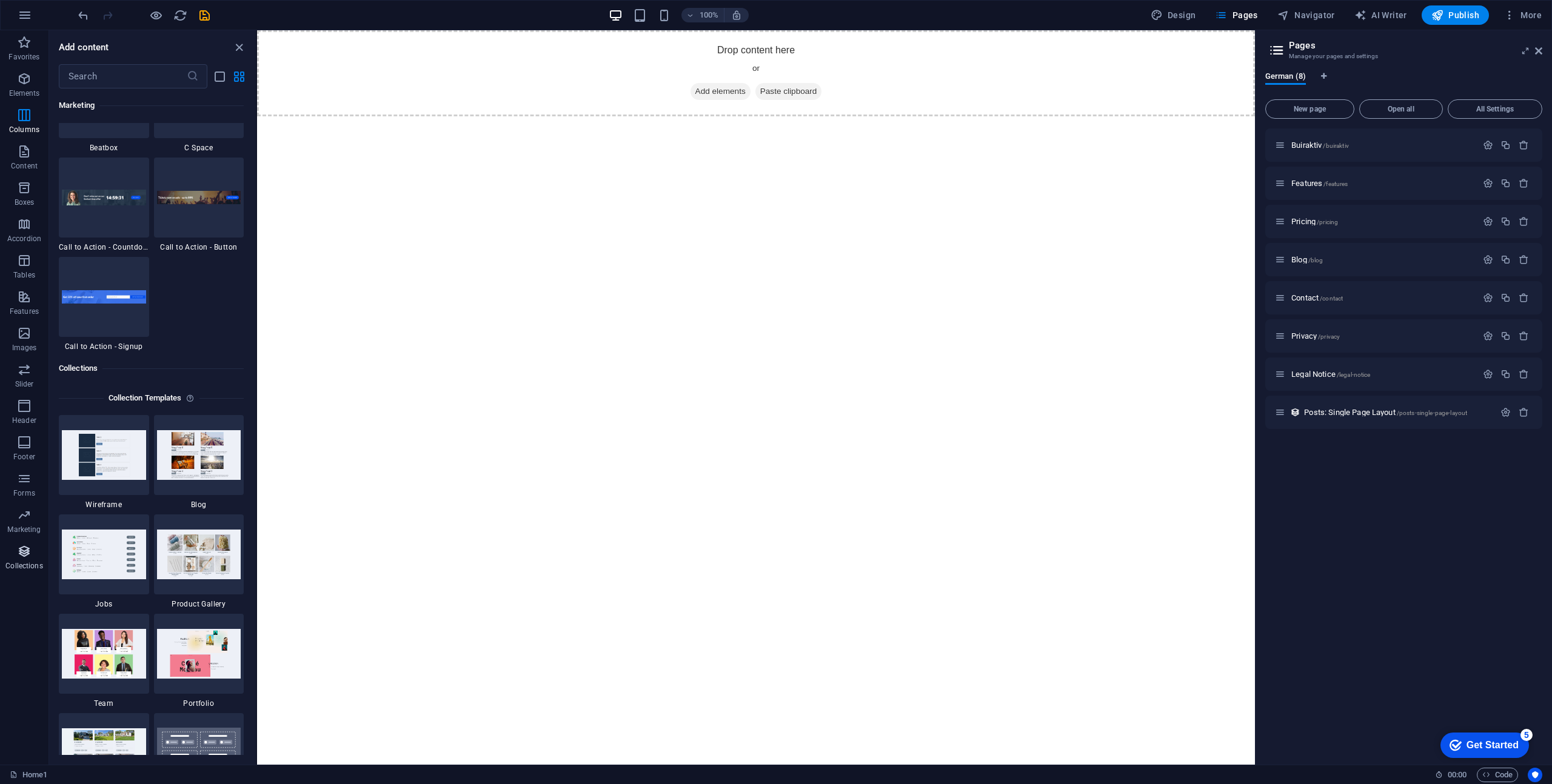
scroll to position [11094, 0]
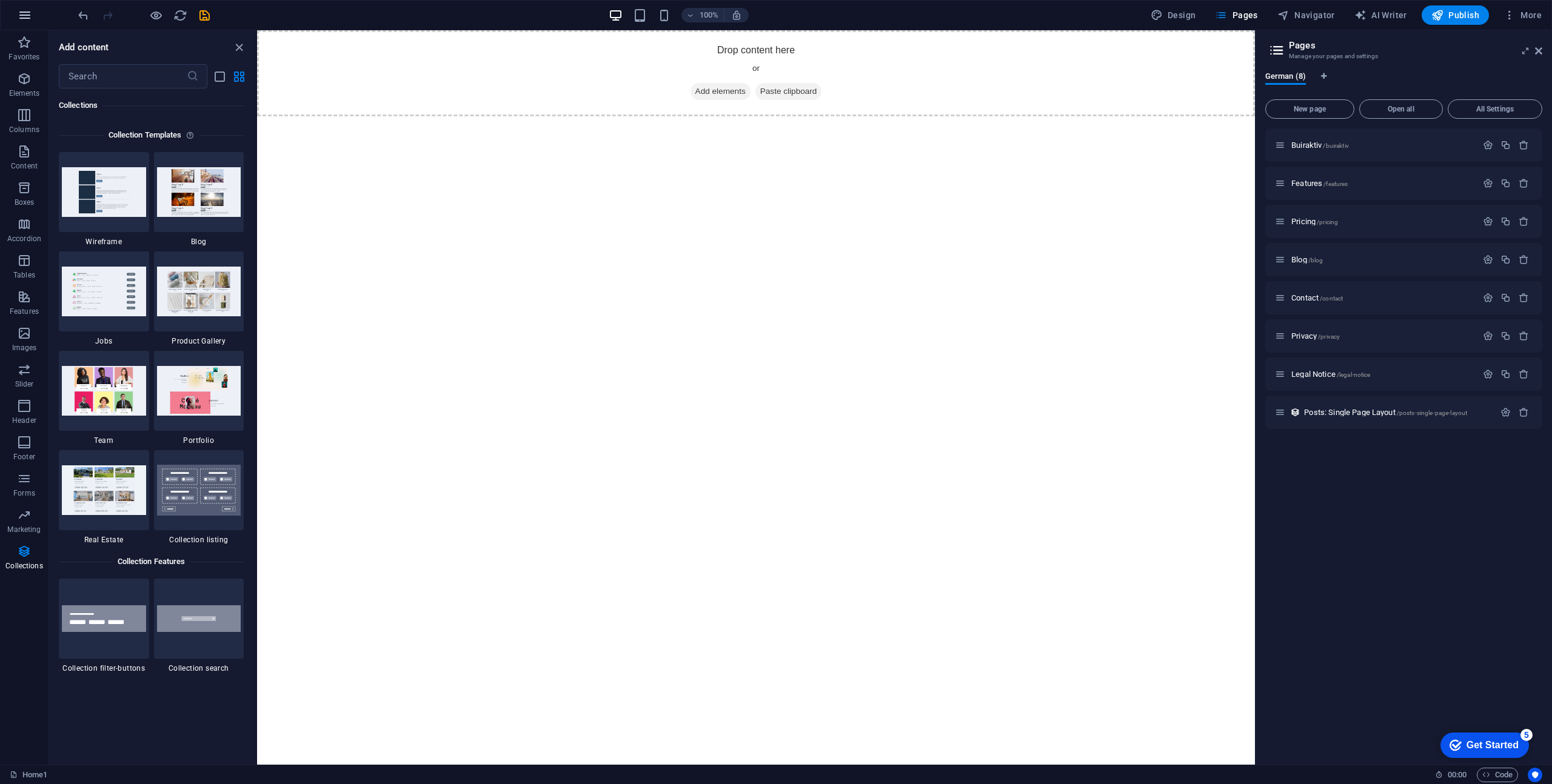
click at [25, 16] on icon "button" at bounding box center [25, 15] width 15 height 15
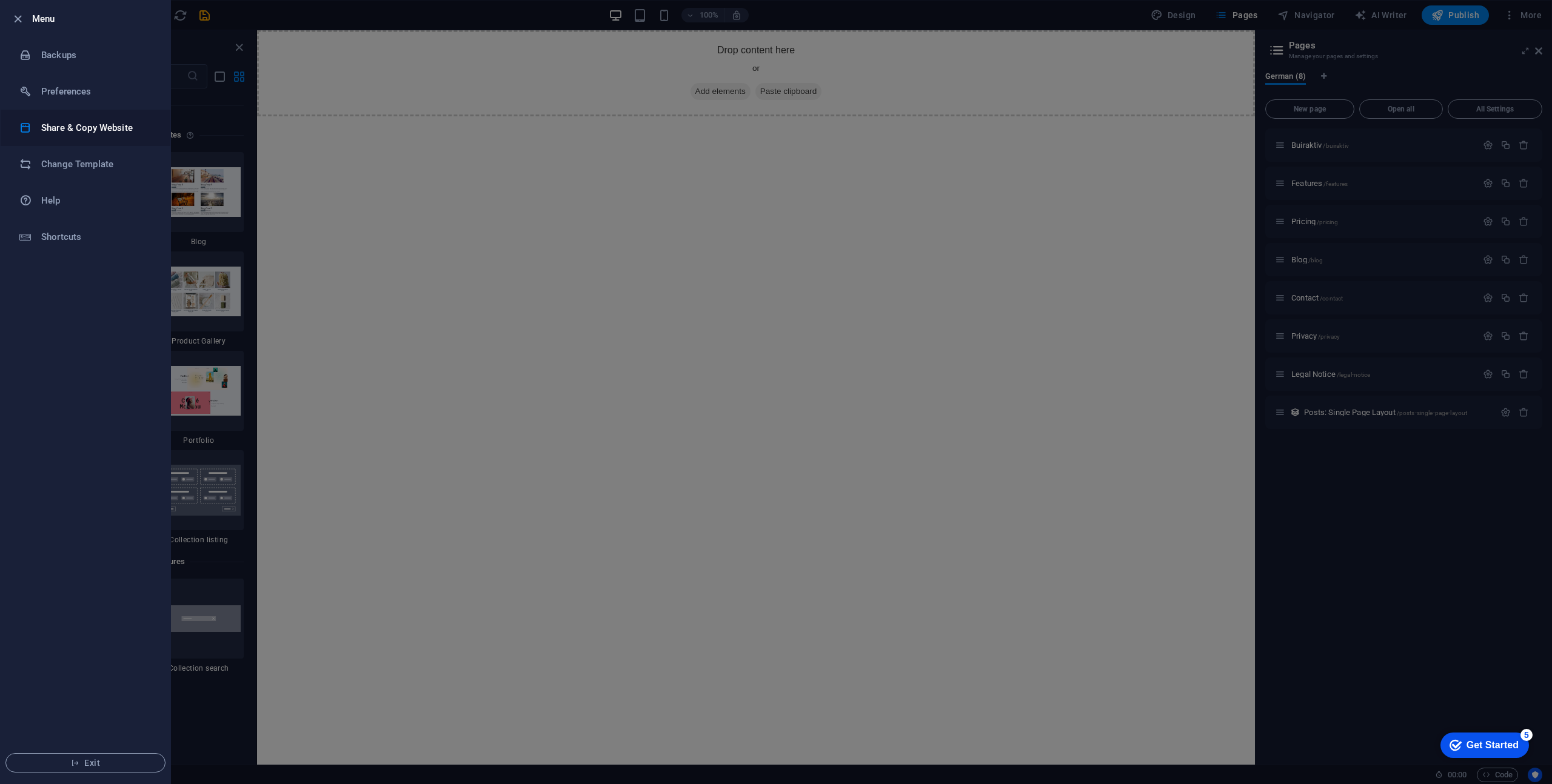
click at [68, 123] on h6 "Share & Copy Website" at bounding box center [98, 128] width 112 height 15
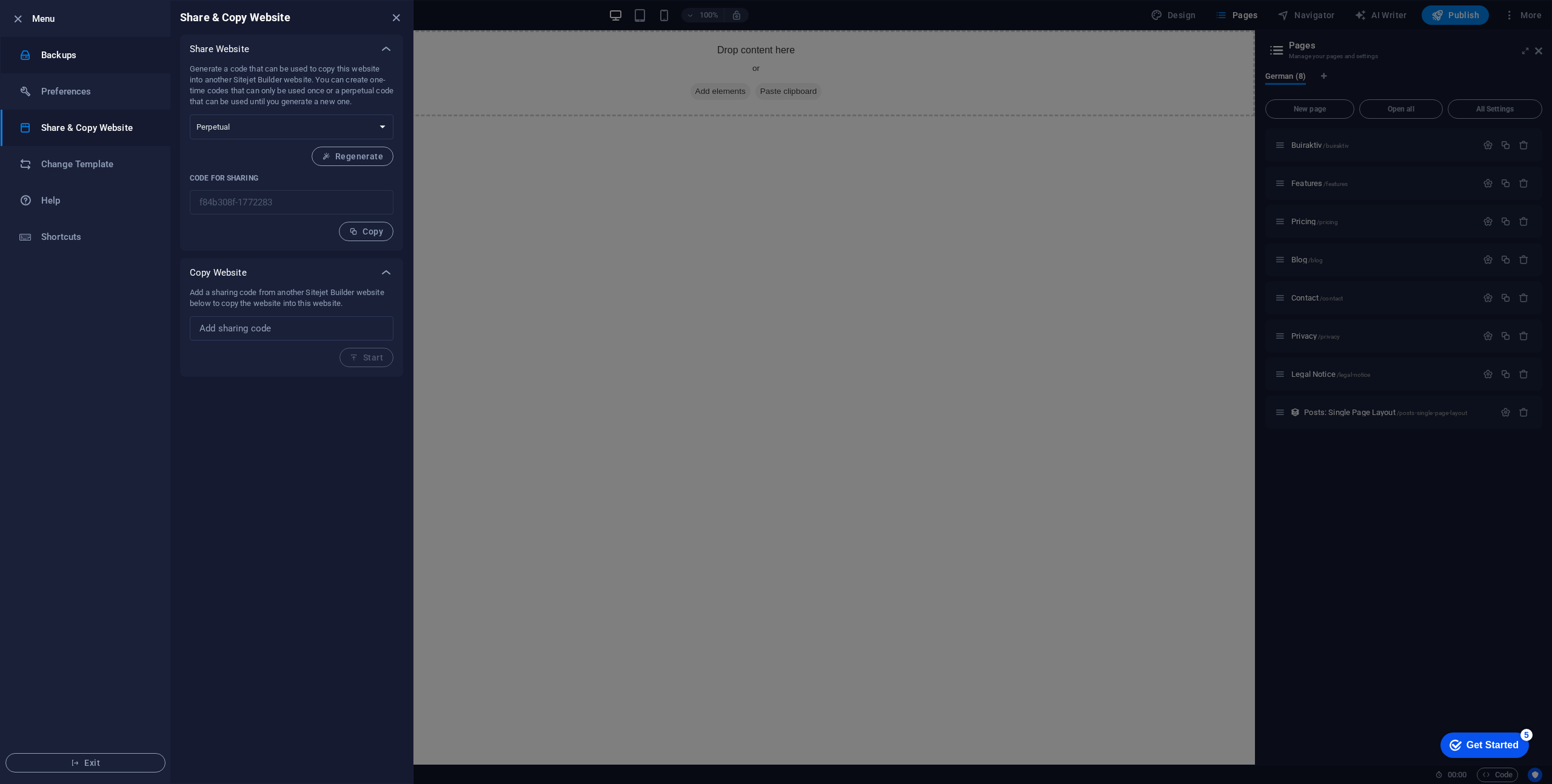
click at [57, 48] on h6 "Backups" at bounding box center [98, 55] width 112 height 15
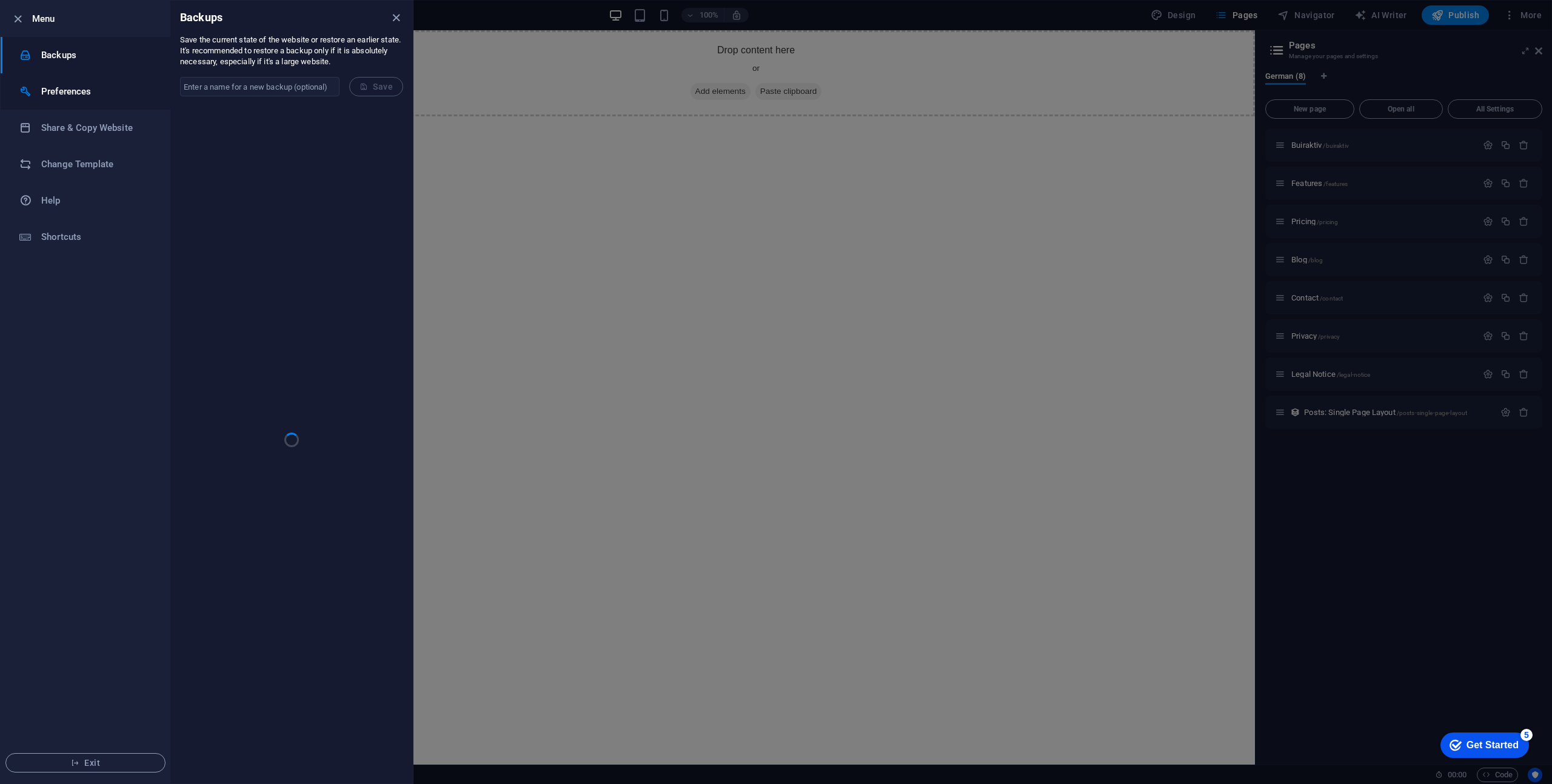
click at [57, 85] on h6 "Preferences" at bounding box center [98, 92] width 112 height 15
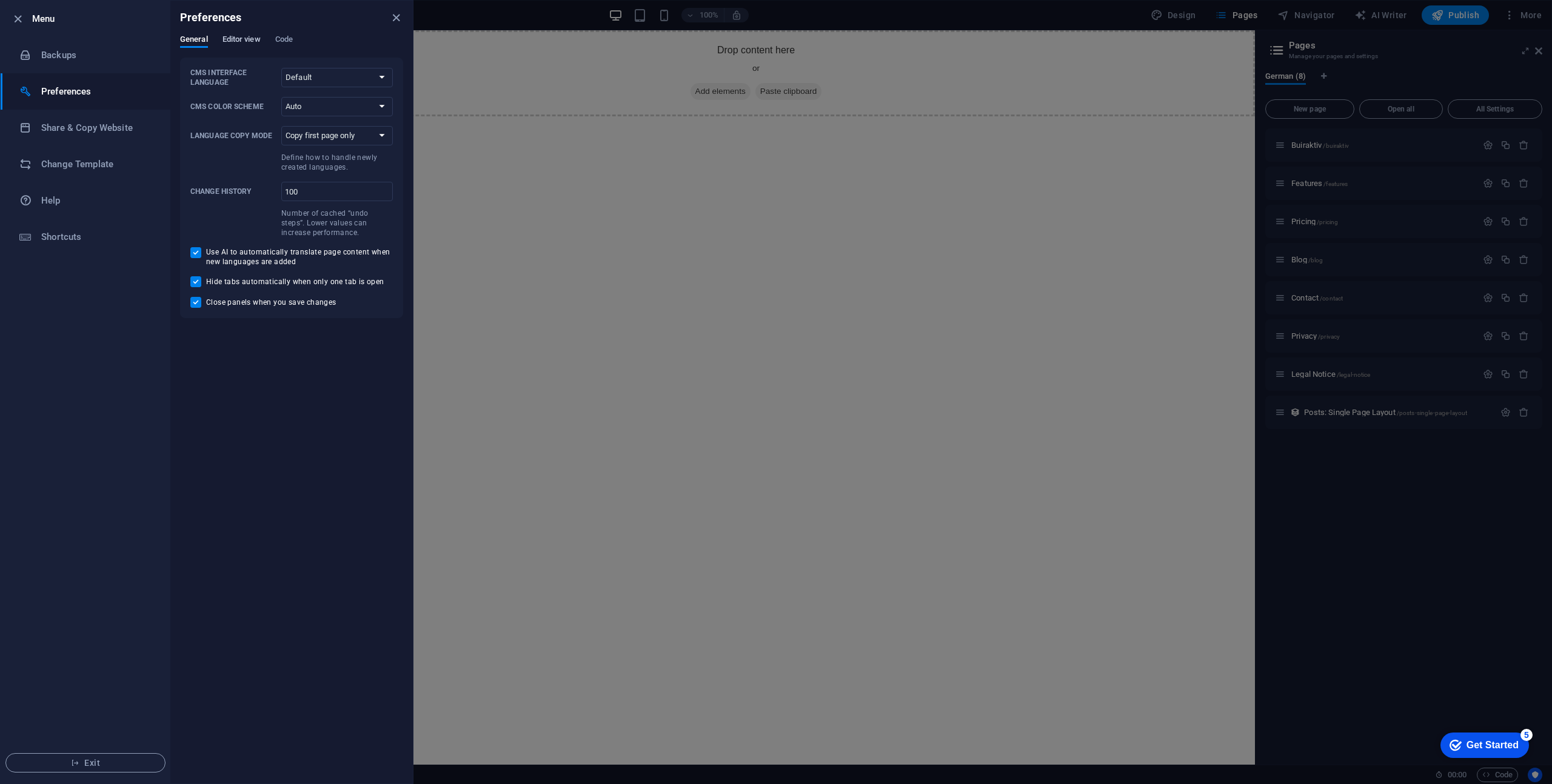
click at [260, 42] on span "Editor view" at bounding box center [241, 40] width 38 height 17
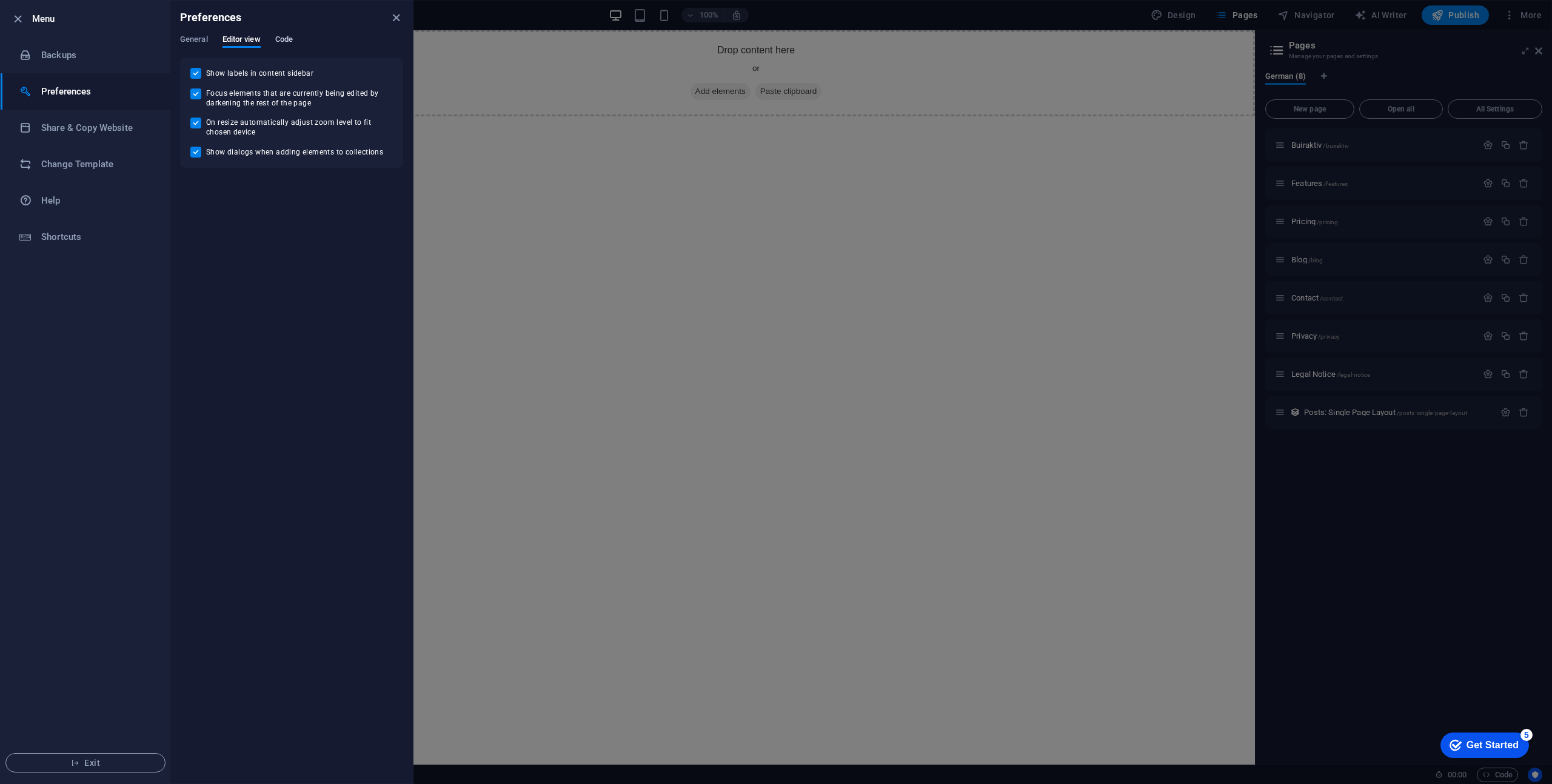
click at [286, 41] on span "Code" at bounding box center [284, 40] width 18 height 17
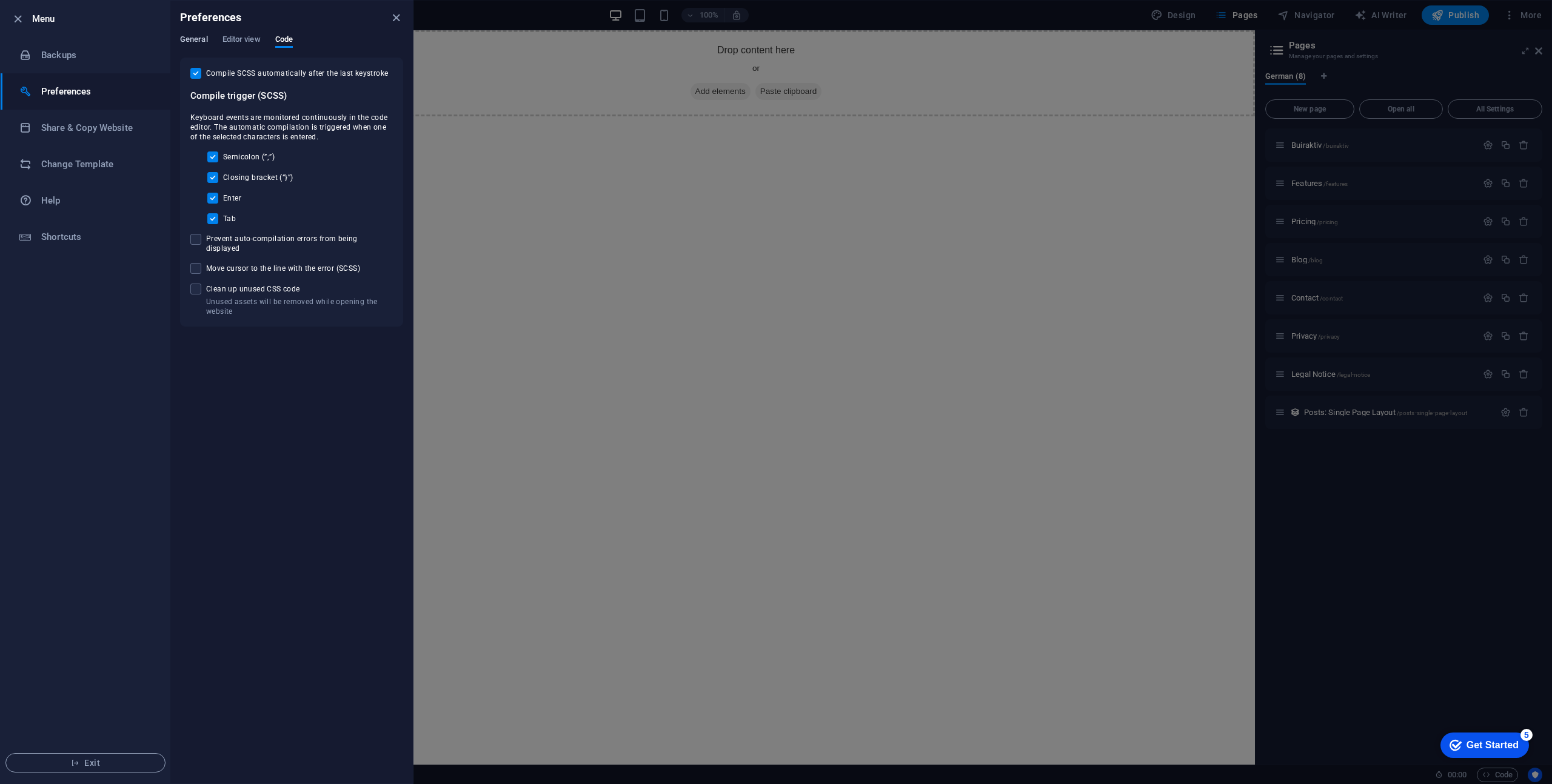
click at [200, 39] on span "General" at bounding box center [194, 40] width 28 height 17
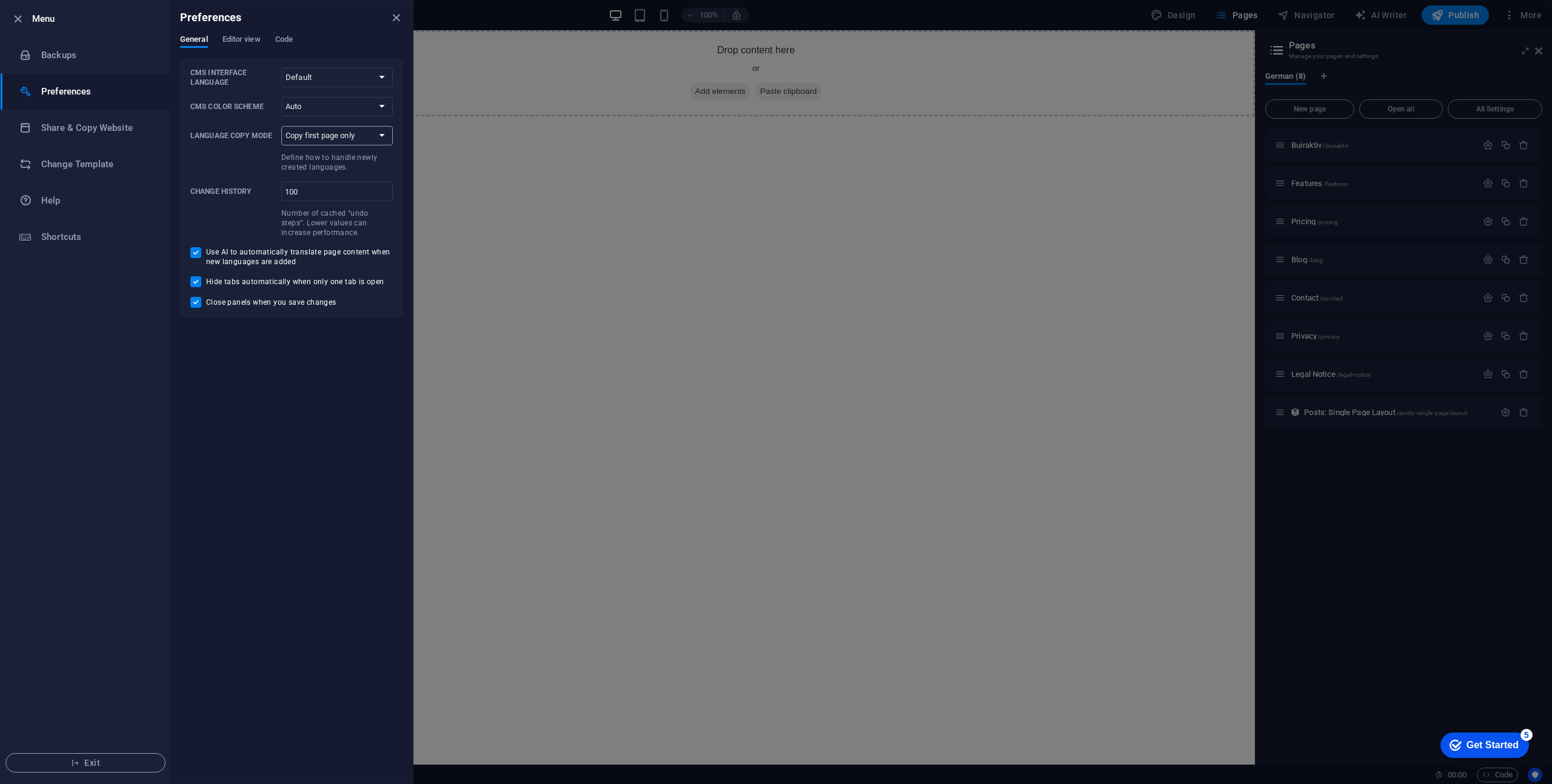
click at [375, 137] on select "Copy first page only Copy all pages" at bounding box center [337, 136] width 111 height 20
click at [281, 126] on select "Copy first page only Copy all pages" at bounding box center [337, 136] width 111 height 20
click at [15, 15] on icon "button" at bounding box center [17, 19] width 14 height 14
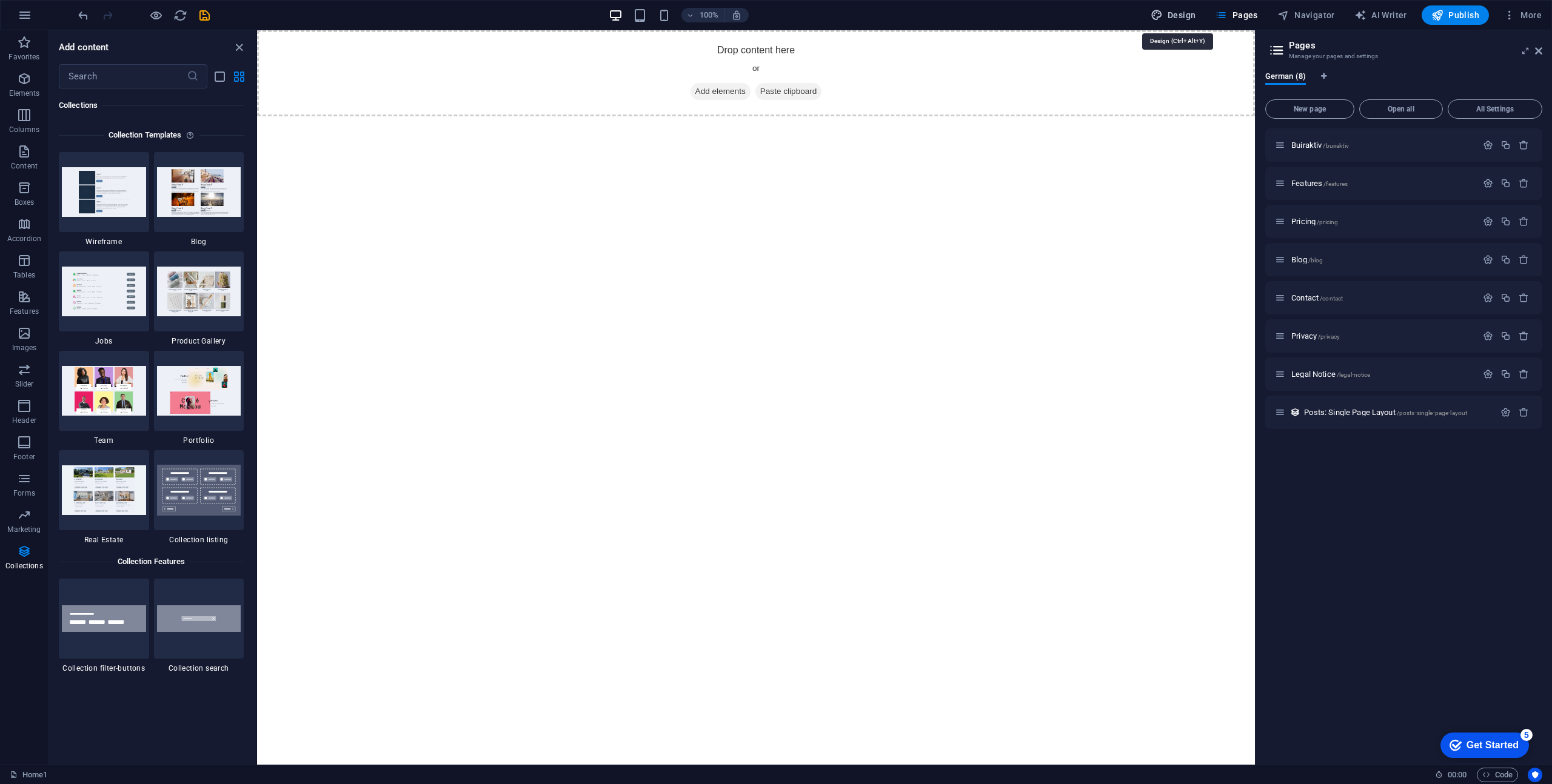
click at [1195, 16] on span "Design" at bounding box center [1173, 15] width 46 height 12
select select "rem"
select select "ease-in-out"
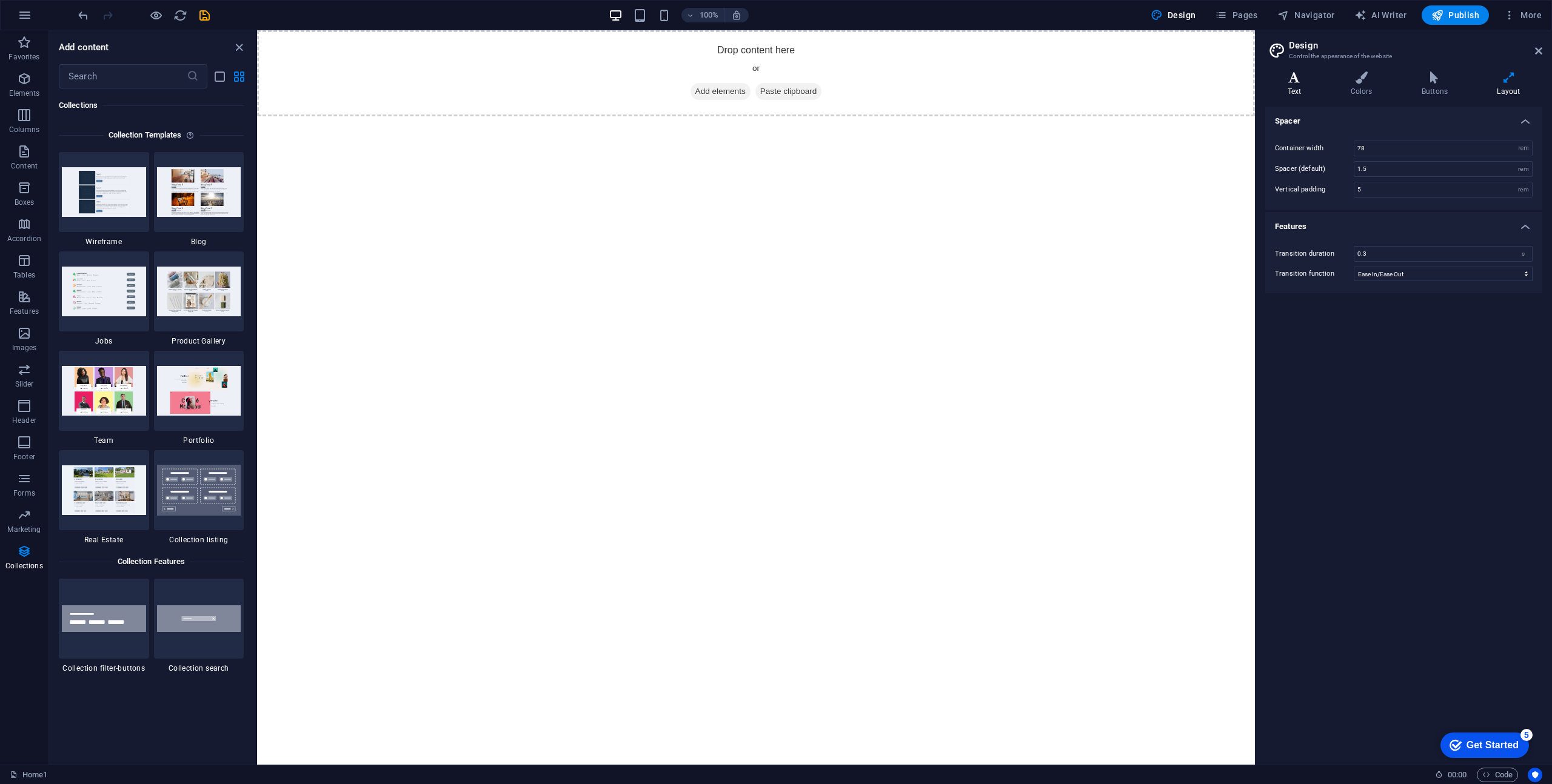
click at [1300, 78] on icon at bounding box center [1294, 77] width 59 height 12
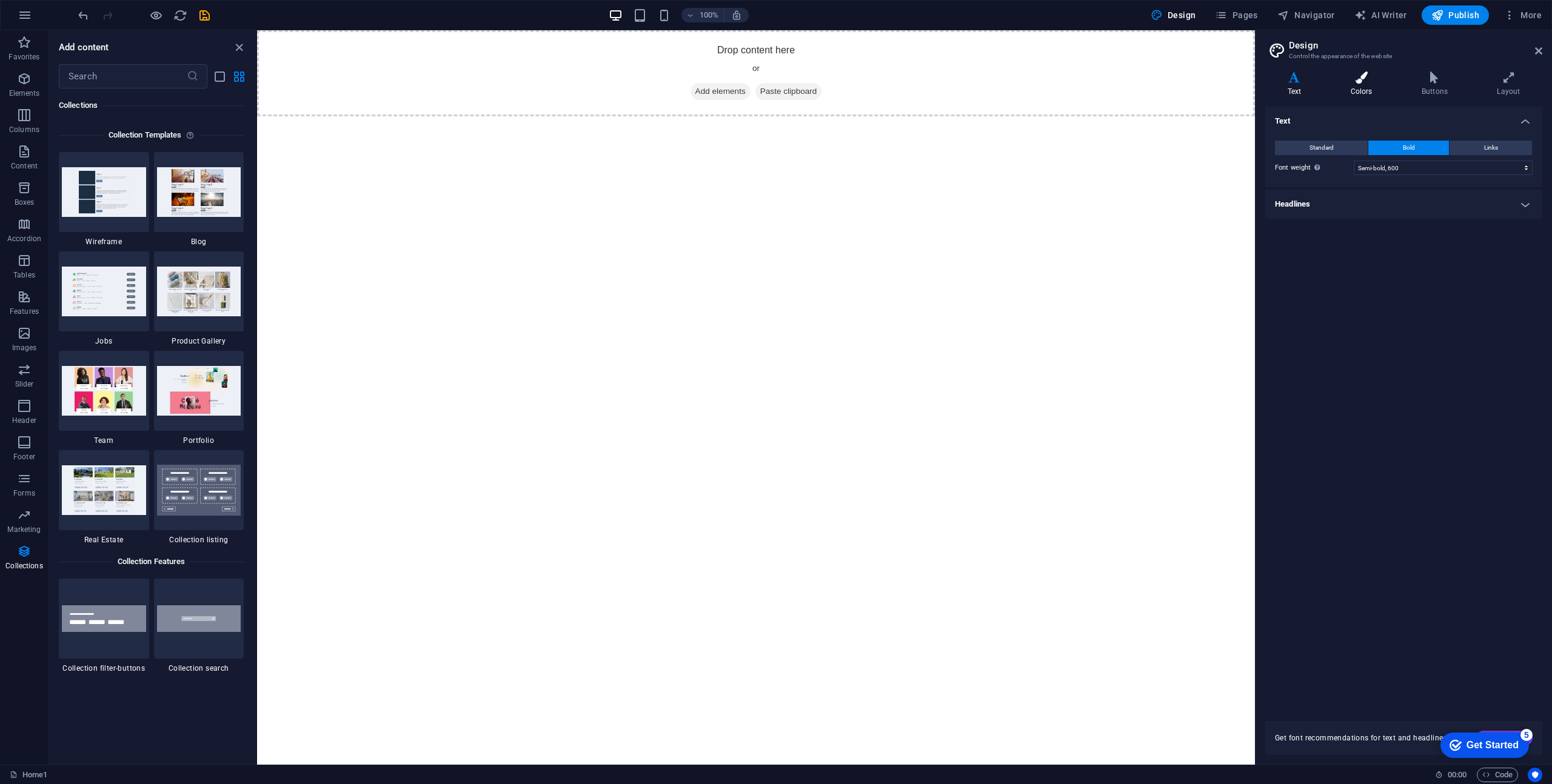
click at [1350, 86] on h4 "Colors" at bounding box center [1363, 84] width 71 height 25
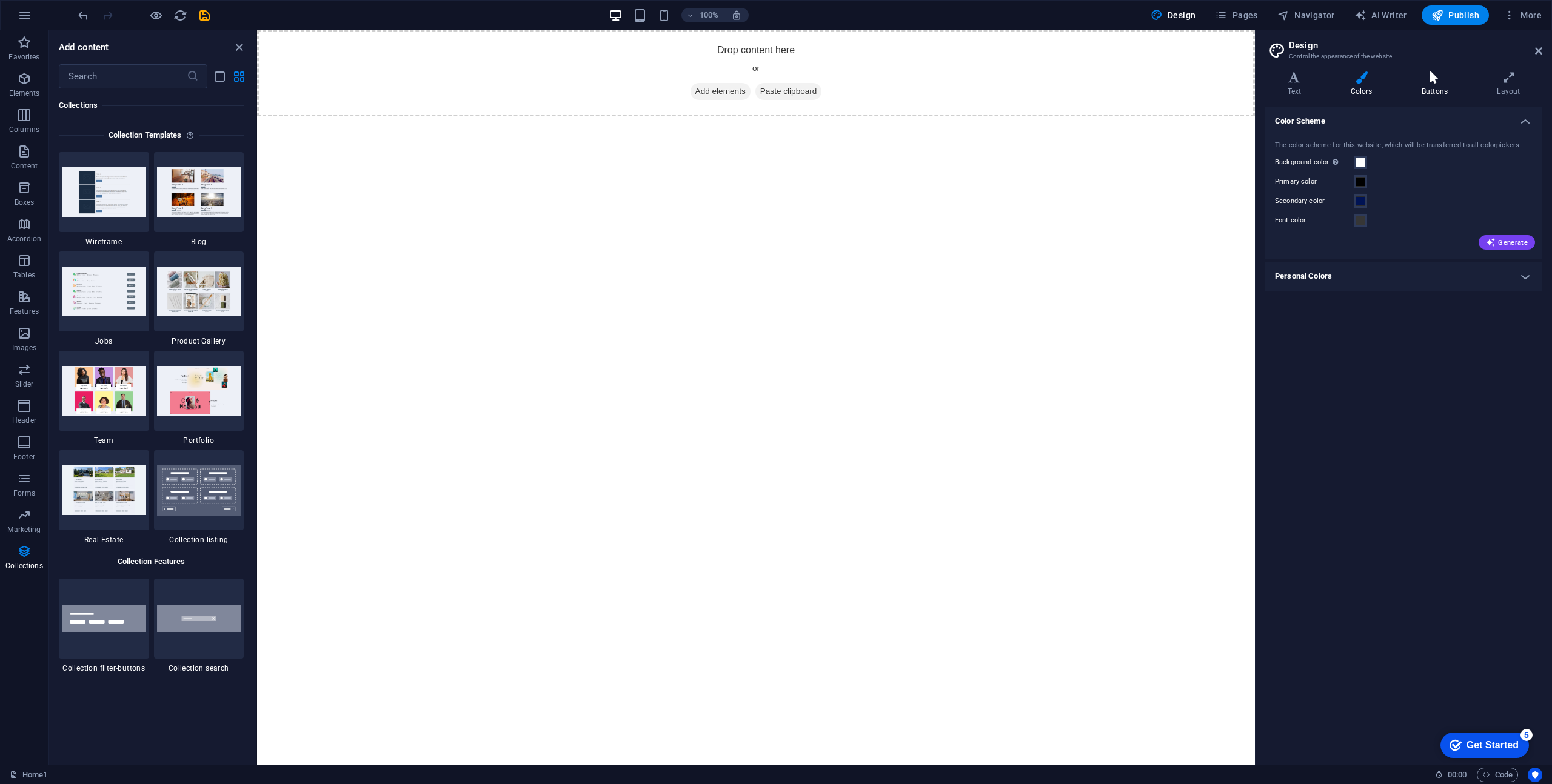
click at [1431, 84] on h4 "Buttons" at bounding box center [1436, 84] width 75 height 25
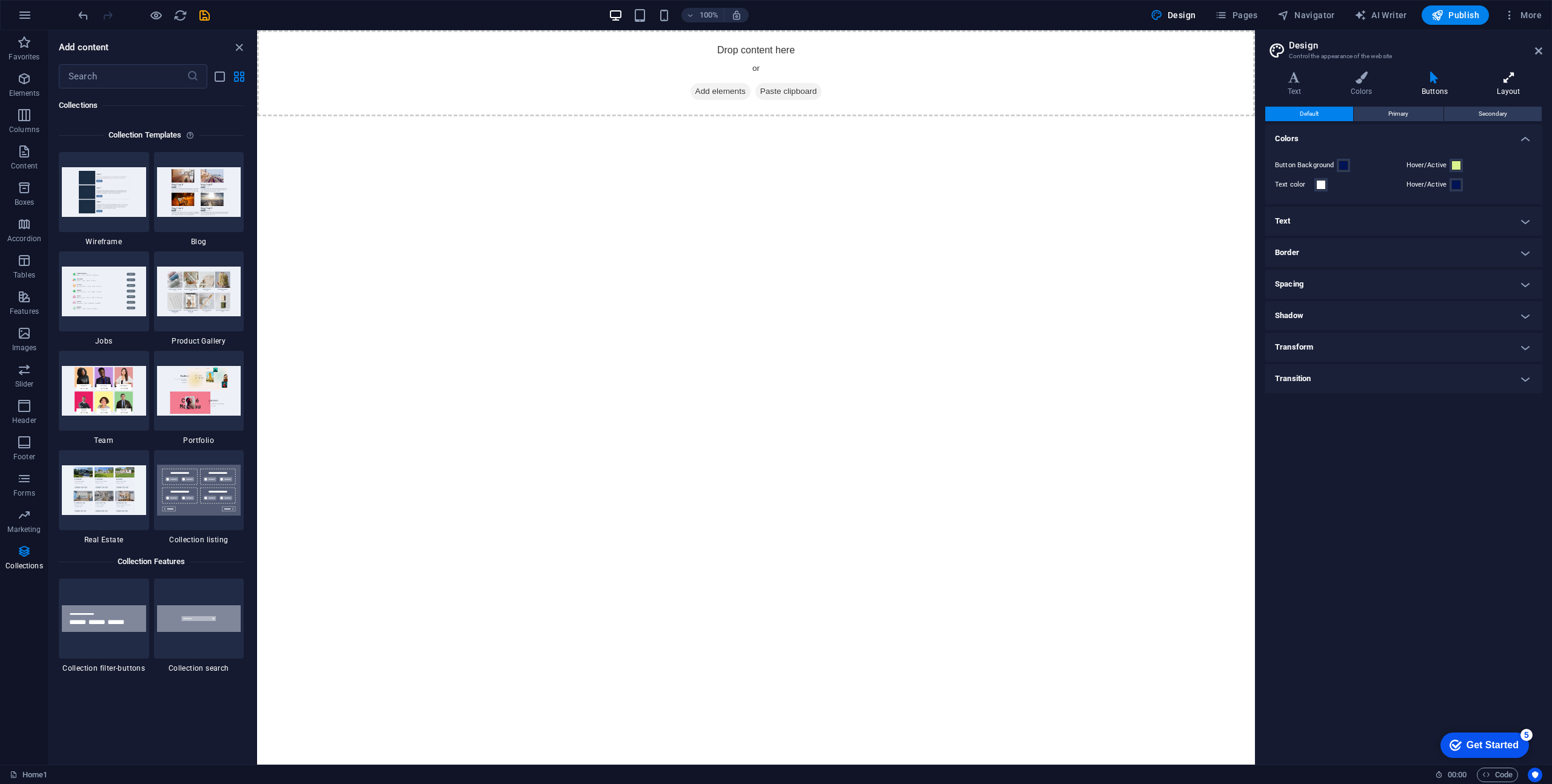
click at [1499, 81] on icon at bounding box center [1508, 77] width 68 height 12
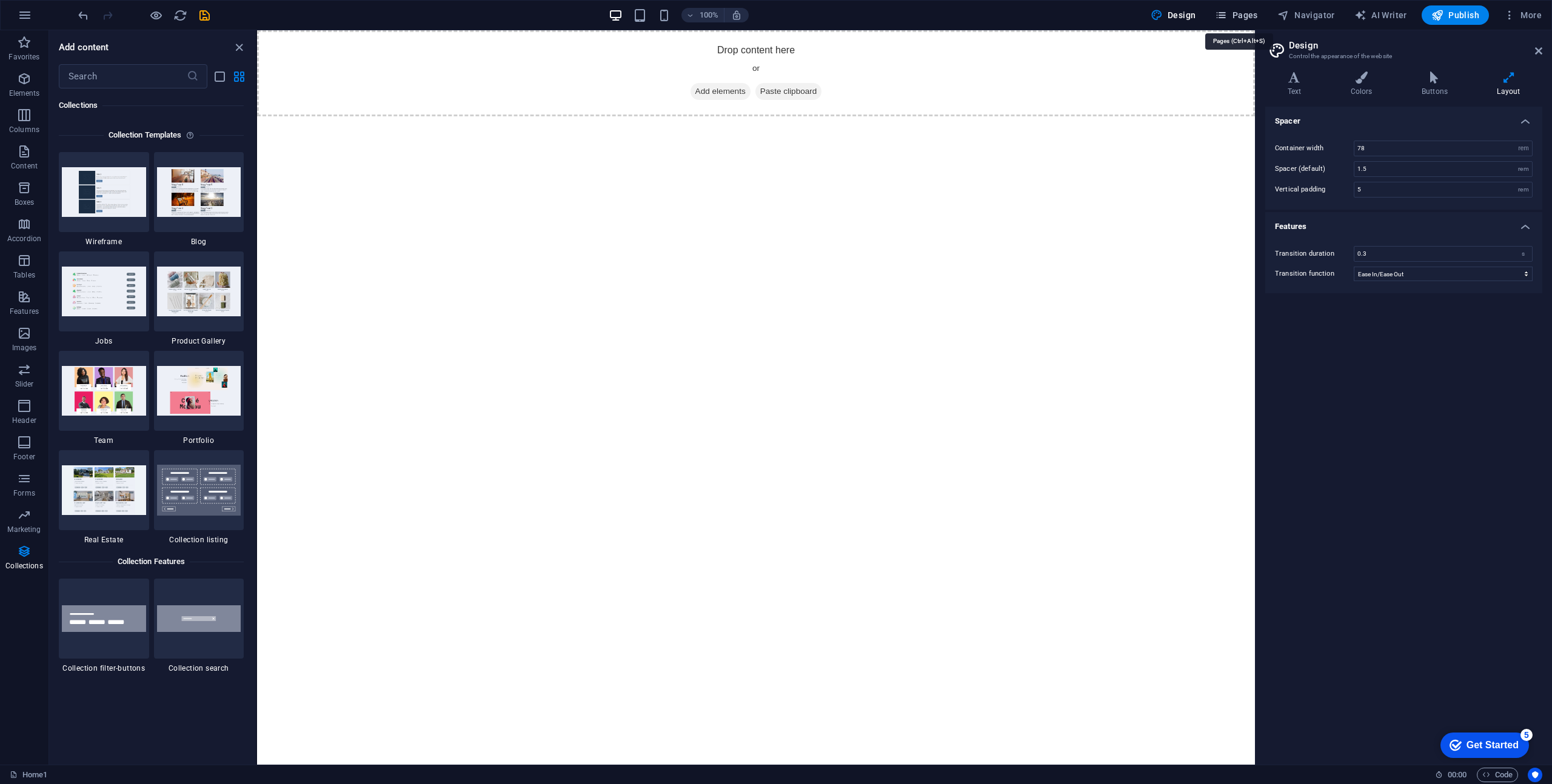
click at [1246, 17] on span "Pages" at bounding box center [1236, 15] width 42 height 12
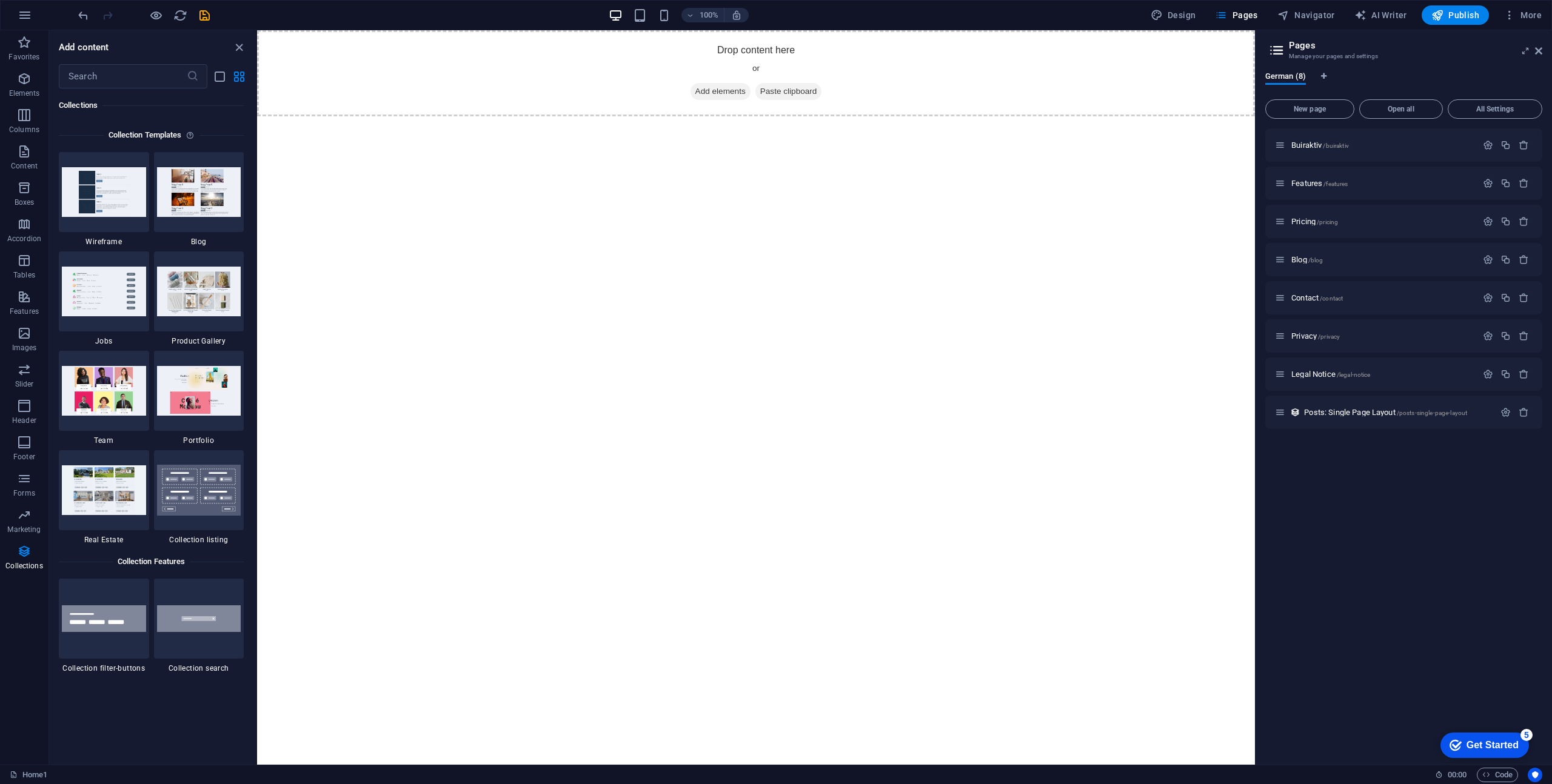
click at [1345, 57] on h3 "Manage your pages and settings" at bounding box center [1403, 56] width 229 height 11
click at [1324, 75] on icon "Language Tabs" at bounding box center [1323, 76] width 6 height 7
select select "55"
click at [1379, 50] on h2 "Website settings" at bounding box center [1415, 45] width 253 height 11
click at [1295, 85] on h4 "General" at bounding box center [1298, 84] width 67 height 25
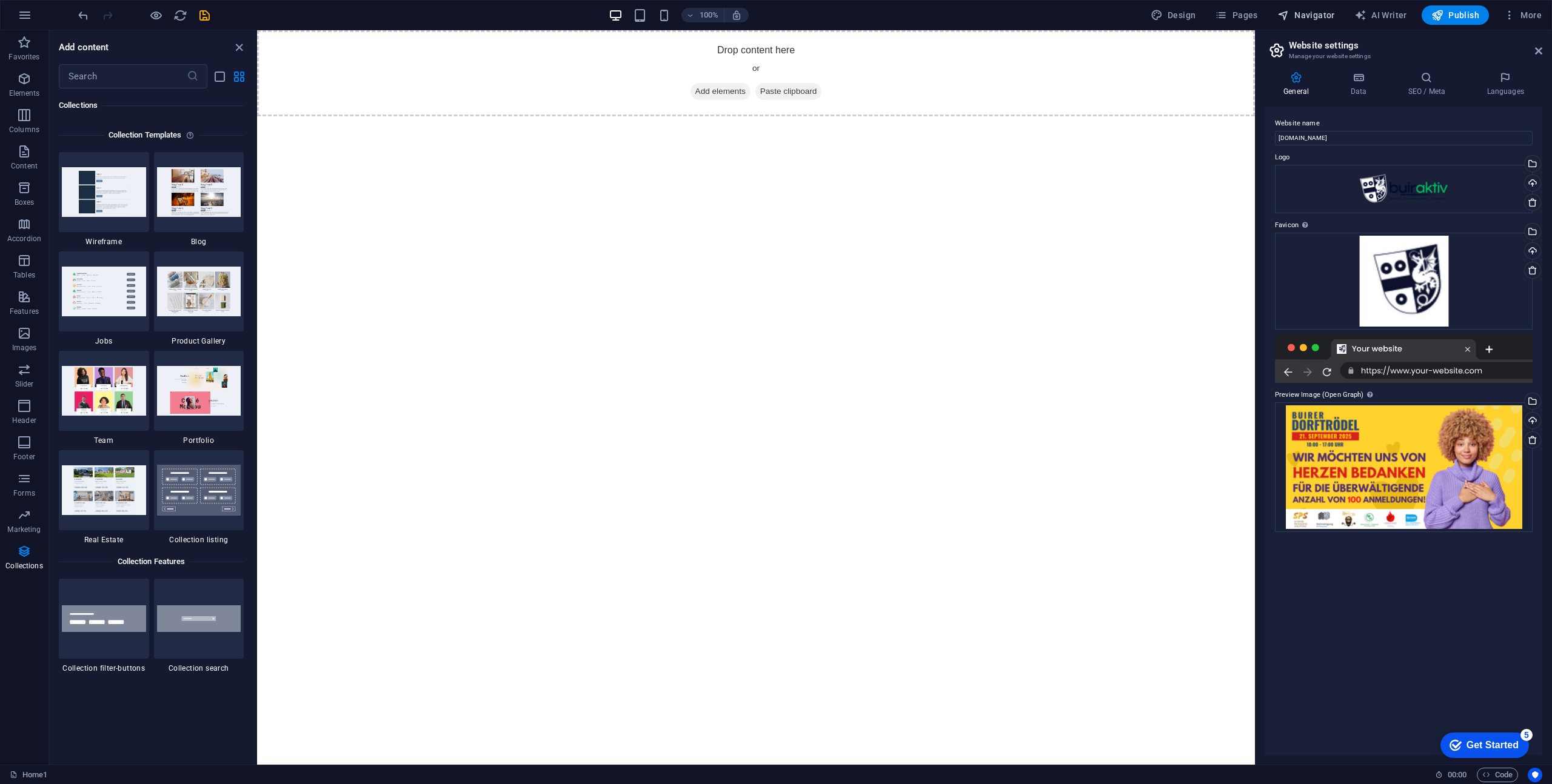
click at [1314, 22] on button "Navigator" at bounding box center [1306, 15] width 68 height 20
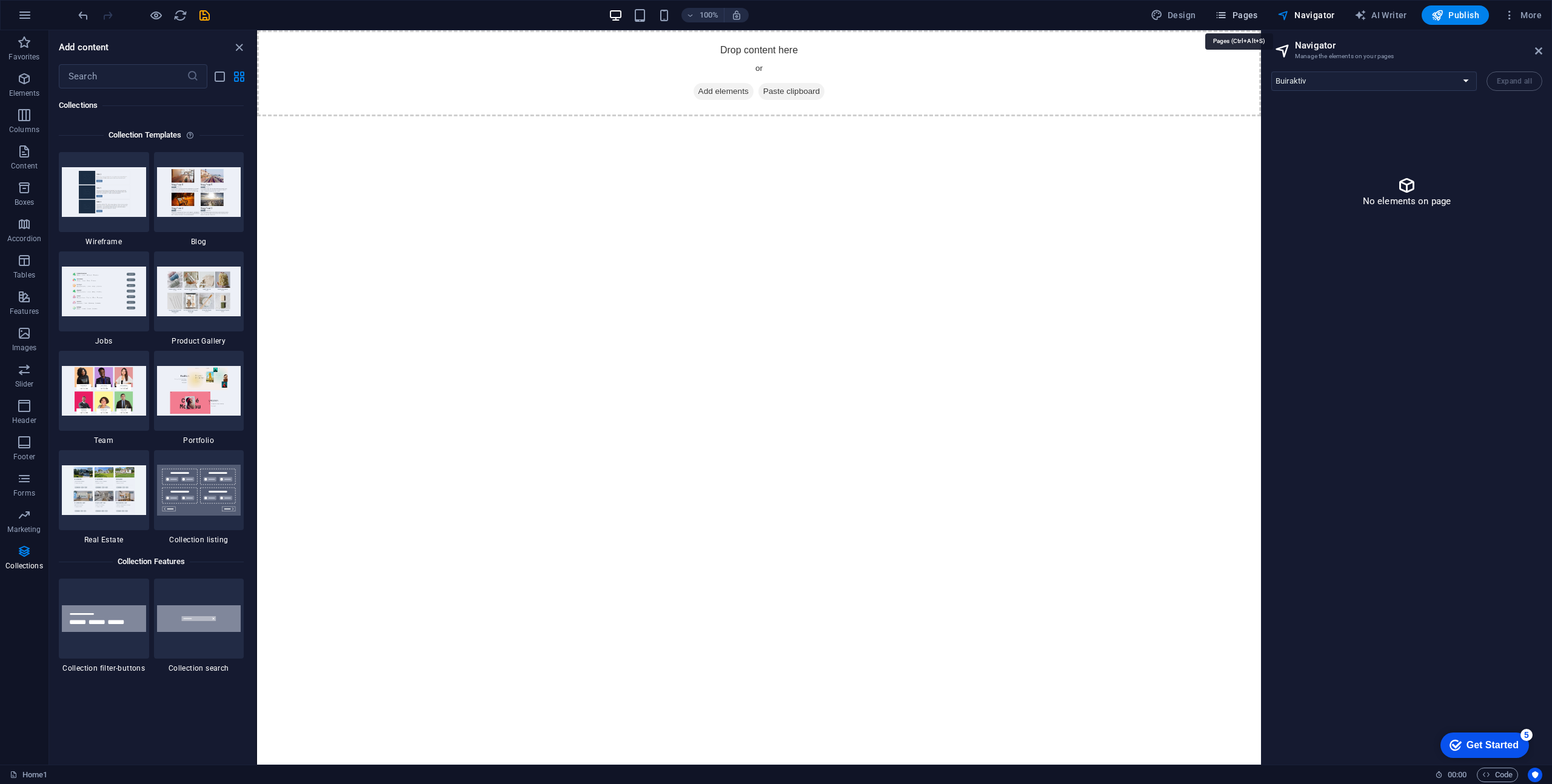
click at [1245, 13] on span "Pages" at bounding box center [1236, 15] width 42 height 12
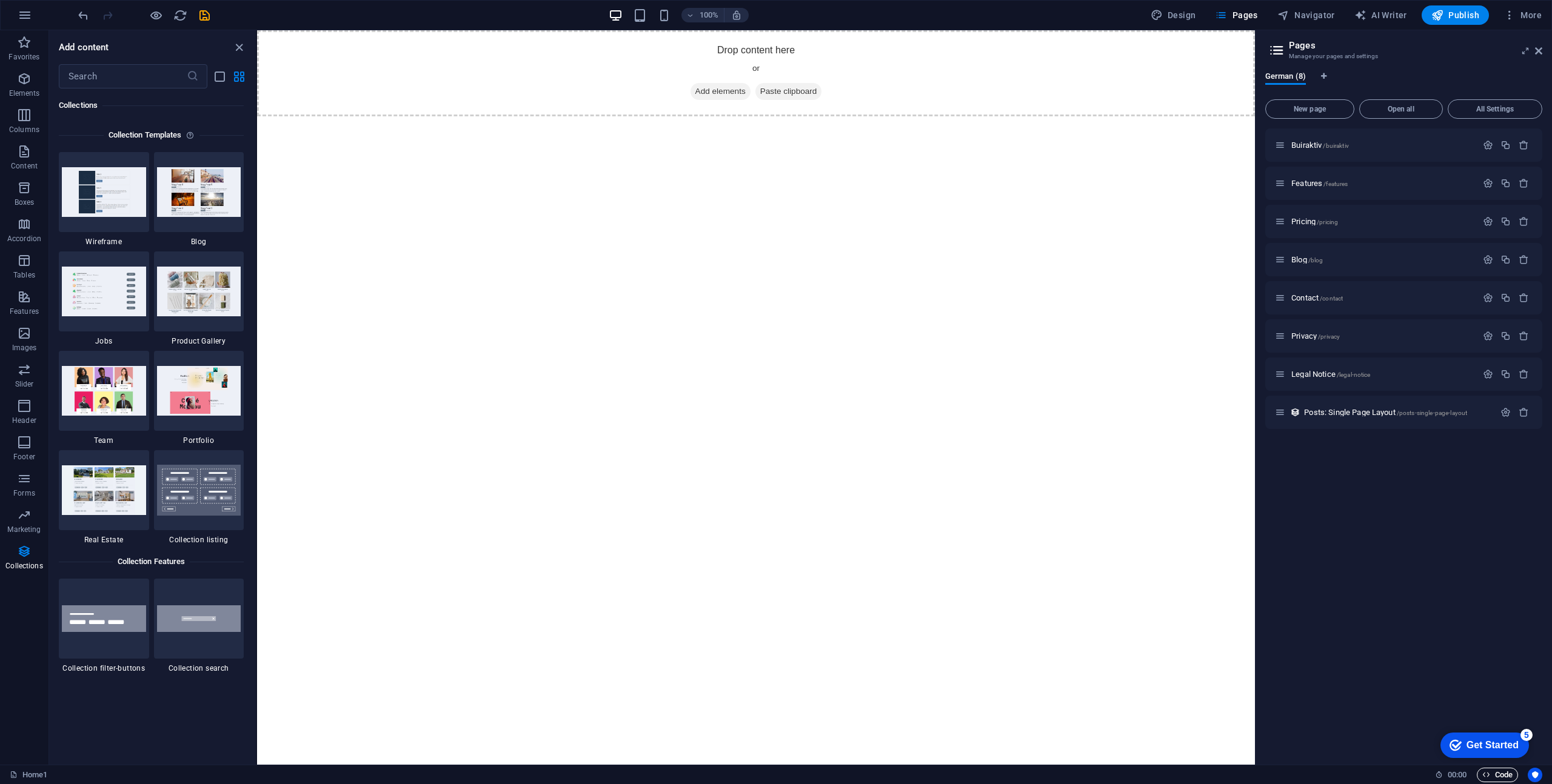
click at [1488, 776] on icon "button" at bounding box center [1486, 775] width 8 height 8
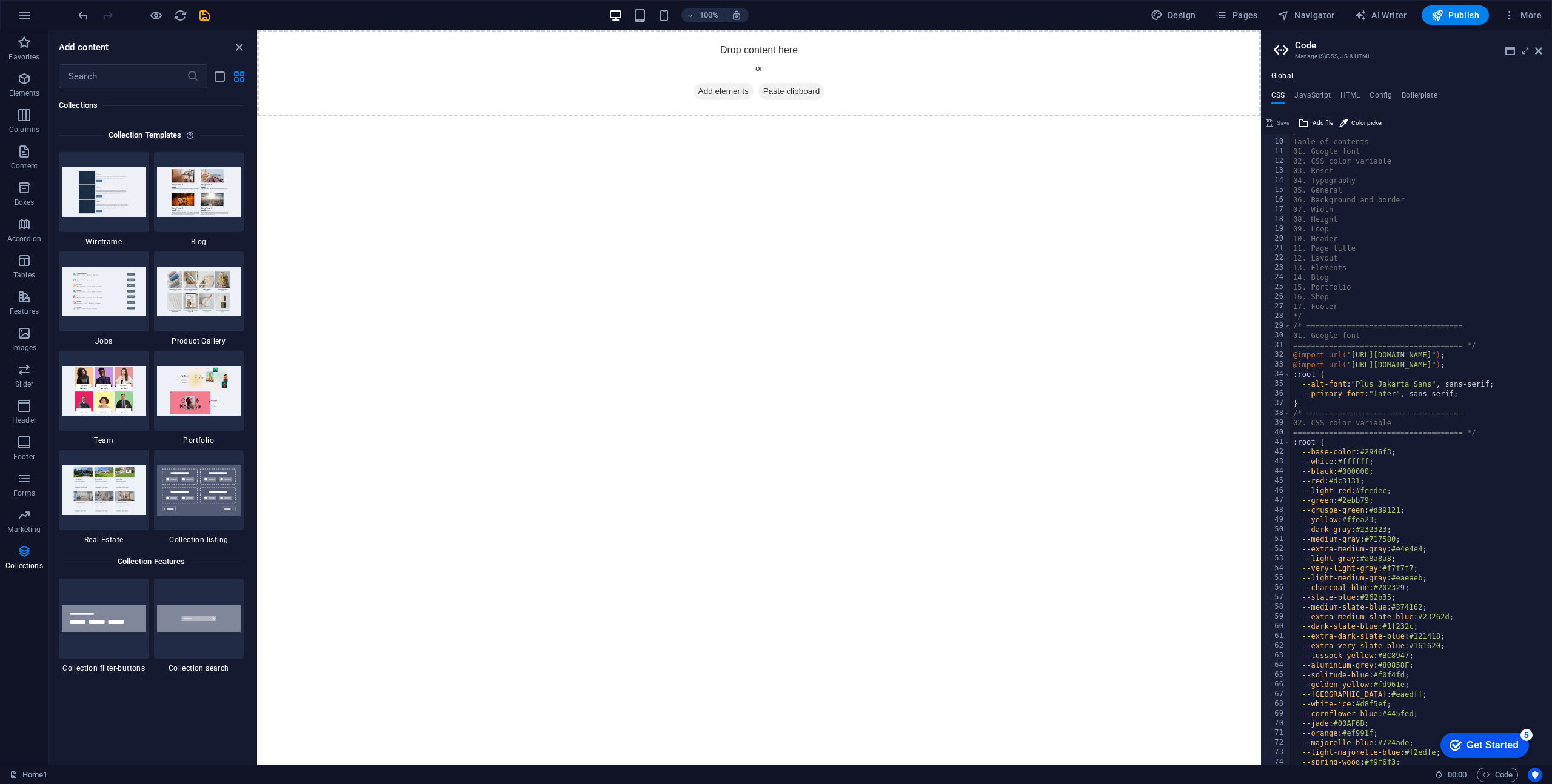
scroll to position [0, 0]
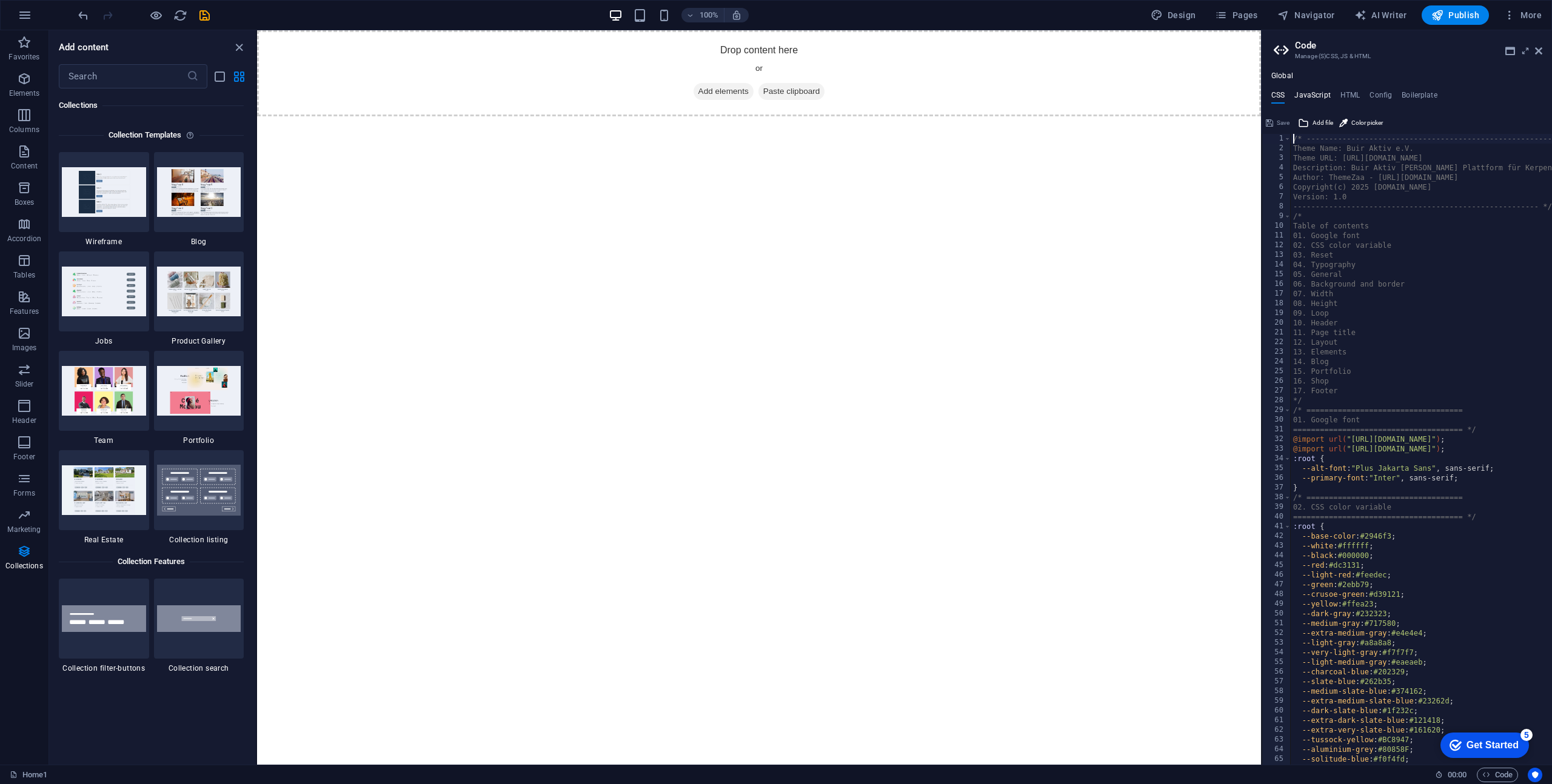
click at [1322, 94] on h4 "JavaScript" at bounding box center [1312, 98] width 36 height 13
type textarea "/* JS for preset "Menu V2" */"
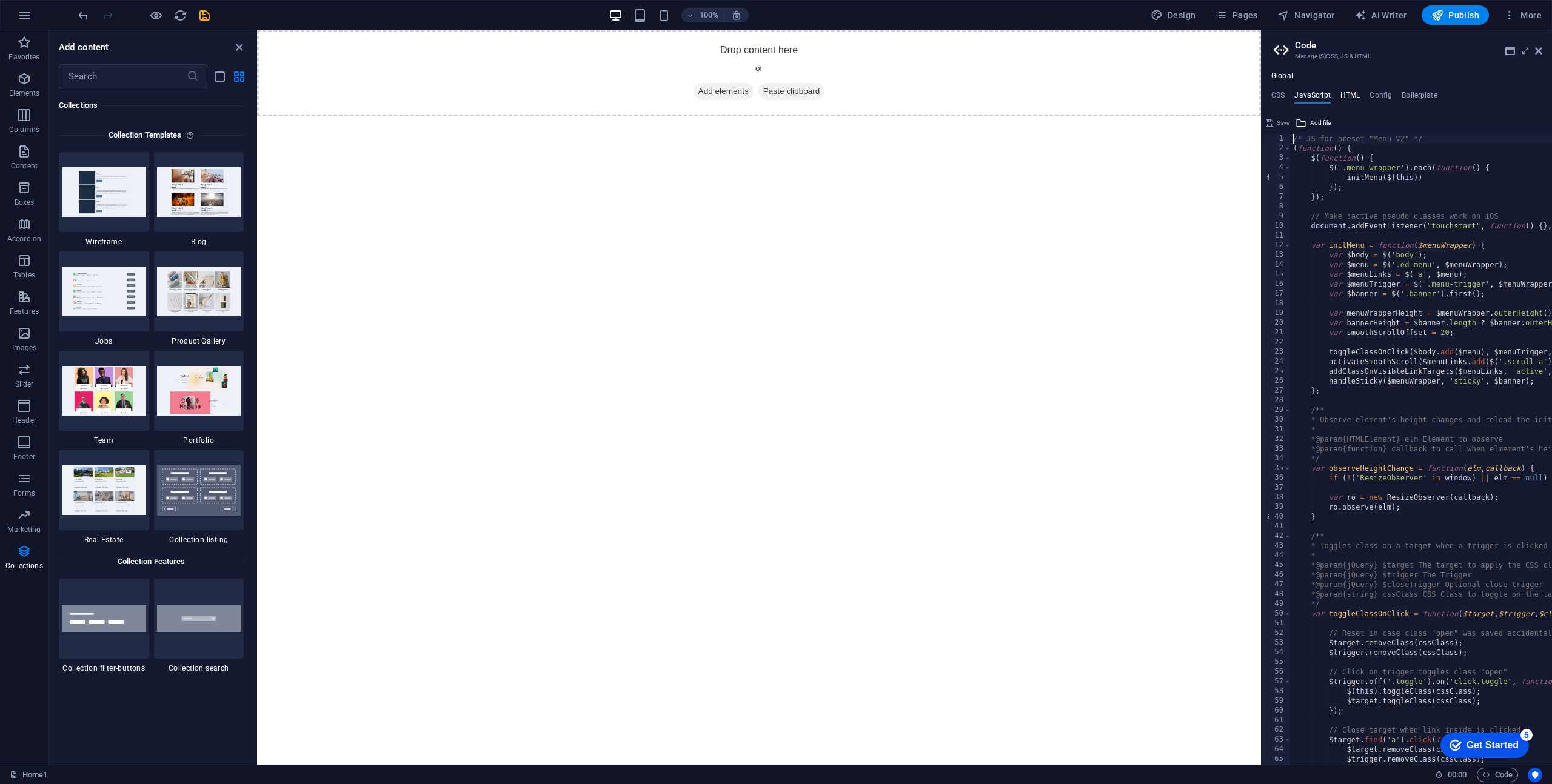
click at [1350, 100] on h4 "HTML" at bounding box center [1350, 98] width 20 height 13
type textarea "<button href="#main-content" class="wv-link-content button">Skip to main conten…"
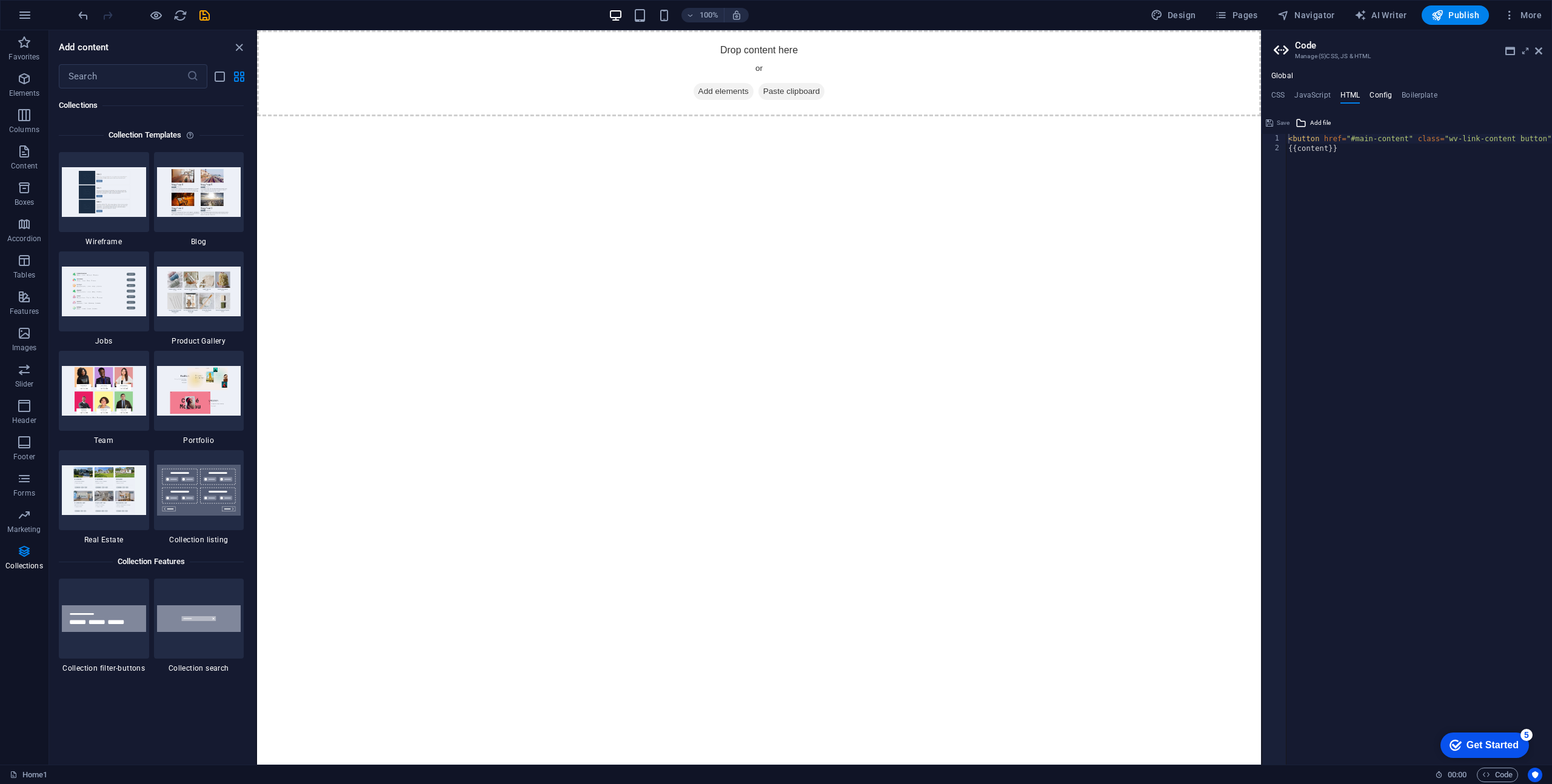
click at [1376, 96] on h4 "Config" at bounding box center [1380, 98] width 23 height 13
type textarea "$color-background: #ffffff;"
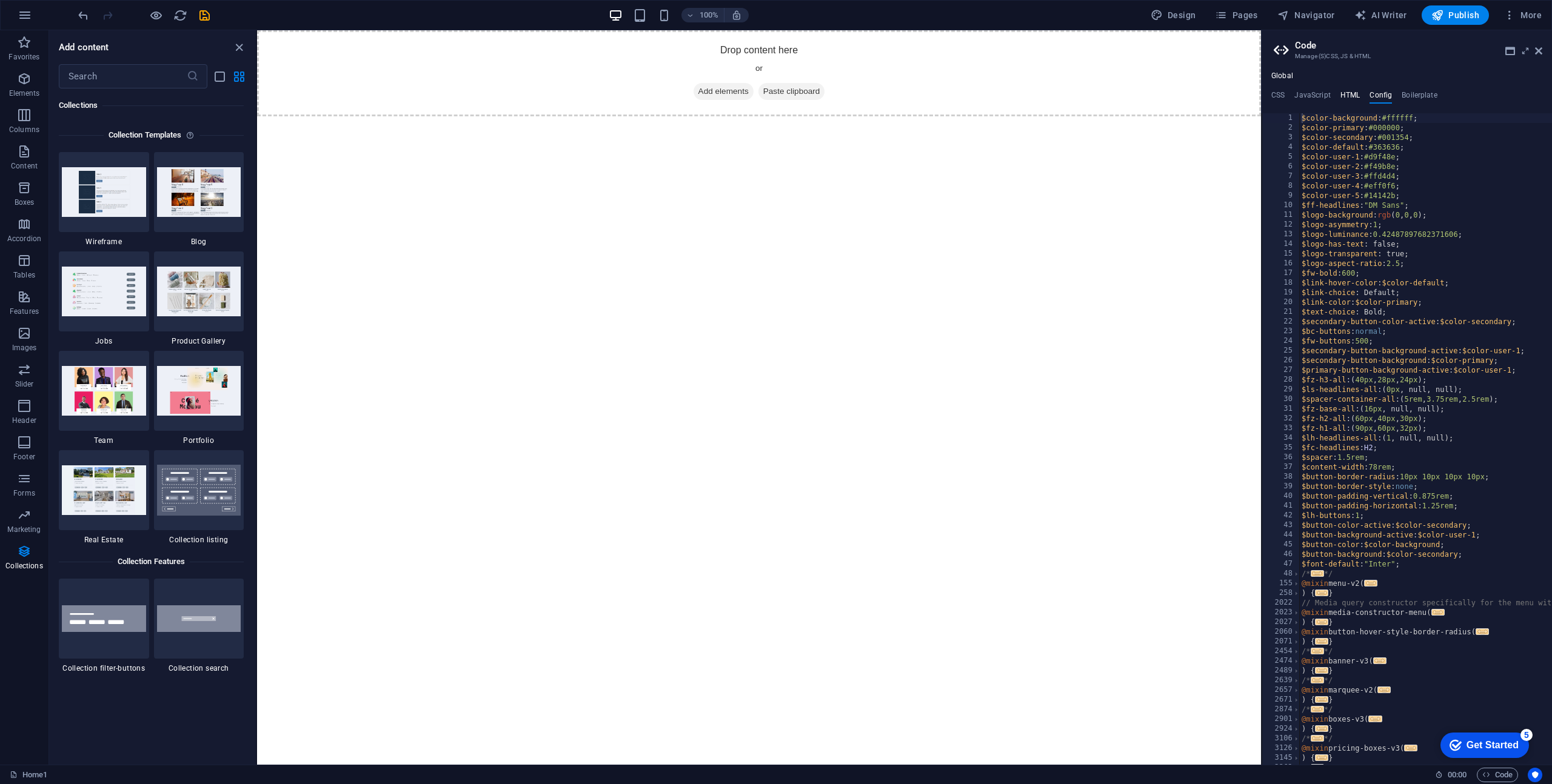
click at [1348, 95] on h4 "HTML" at bounding box center [1350, 98] width 20 height 13
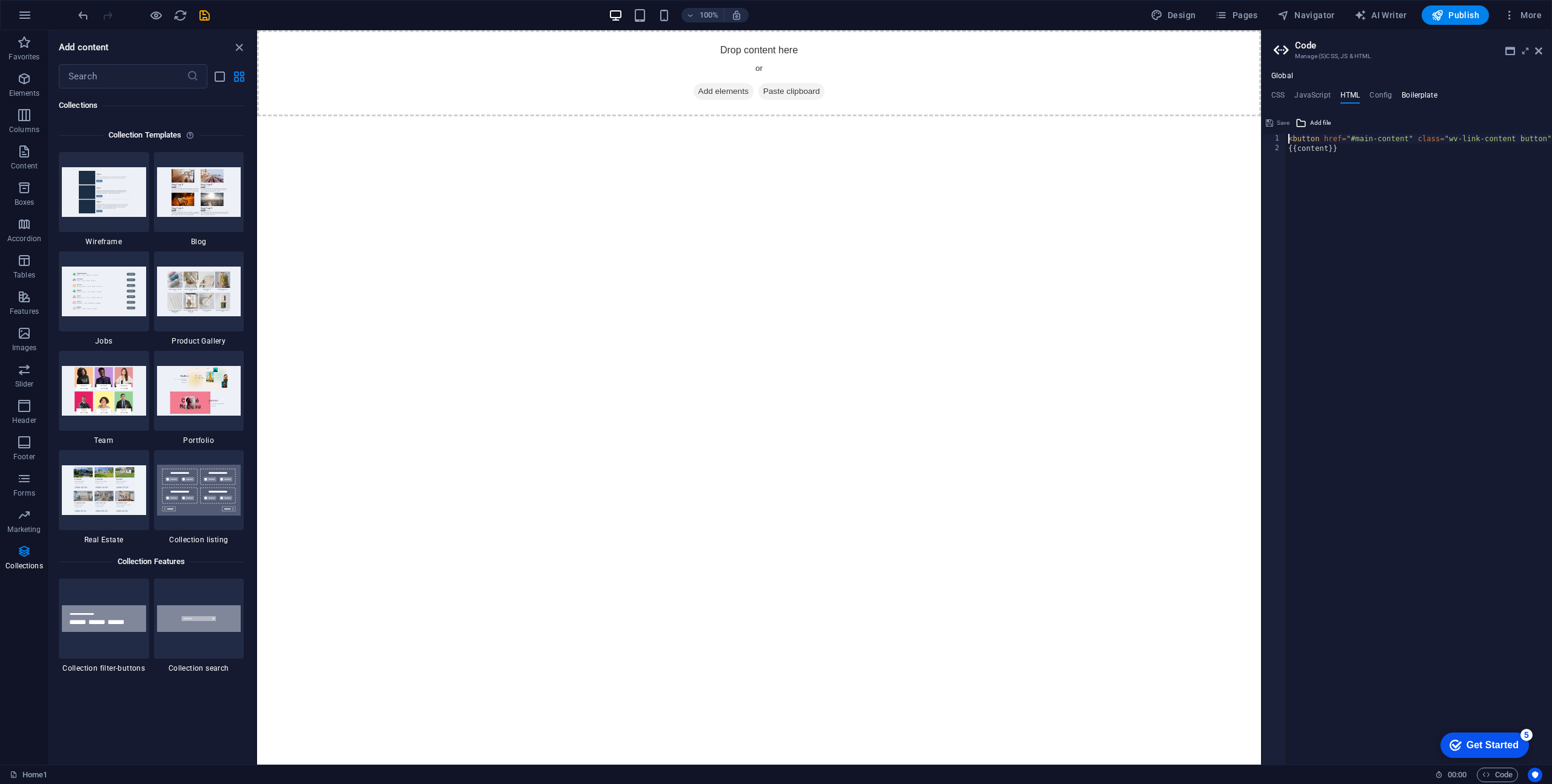
click at [1407, 94] on h4 "Boilerplate" at bounding box center [1419, 98] width 36 height 13
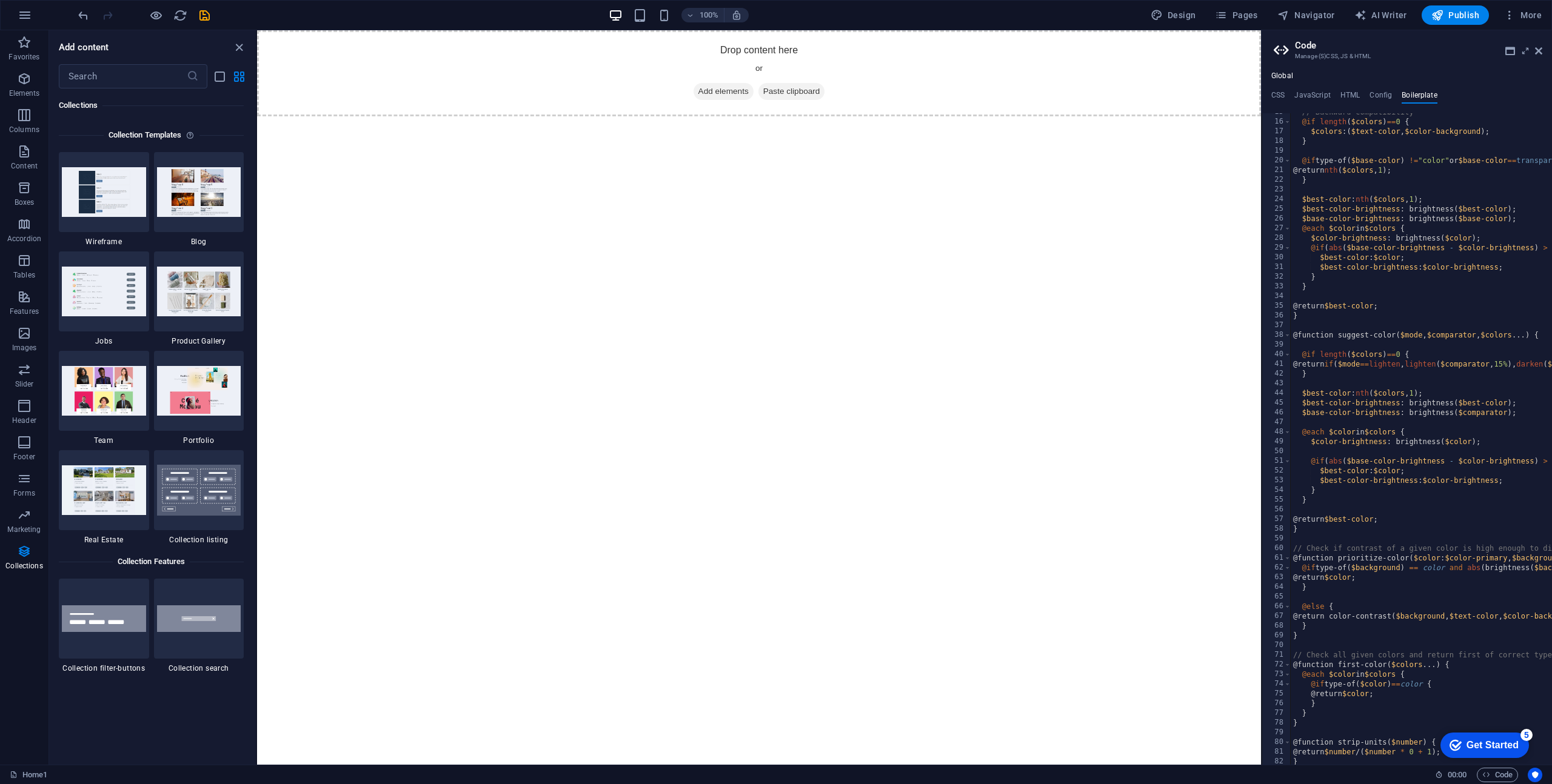
scroll to position [76, 0]
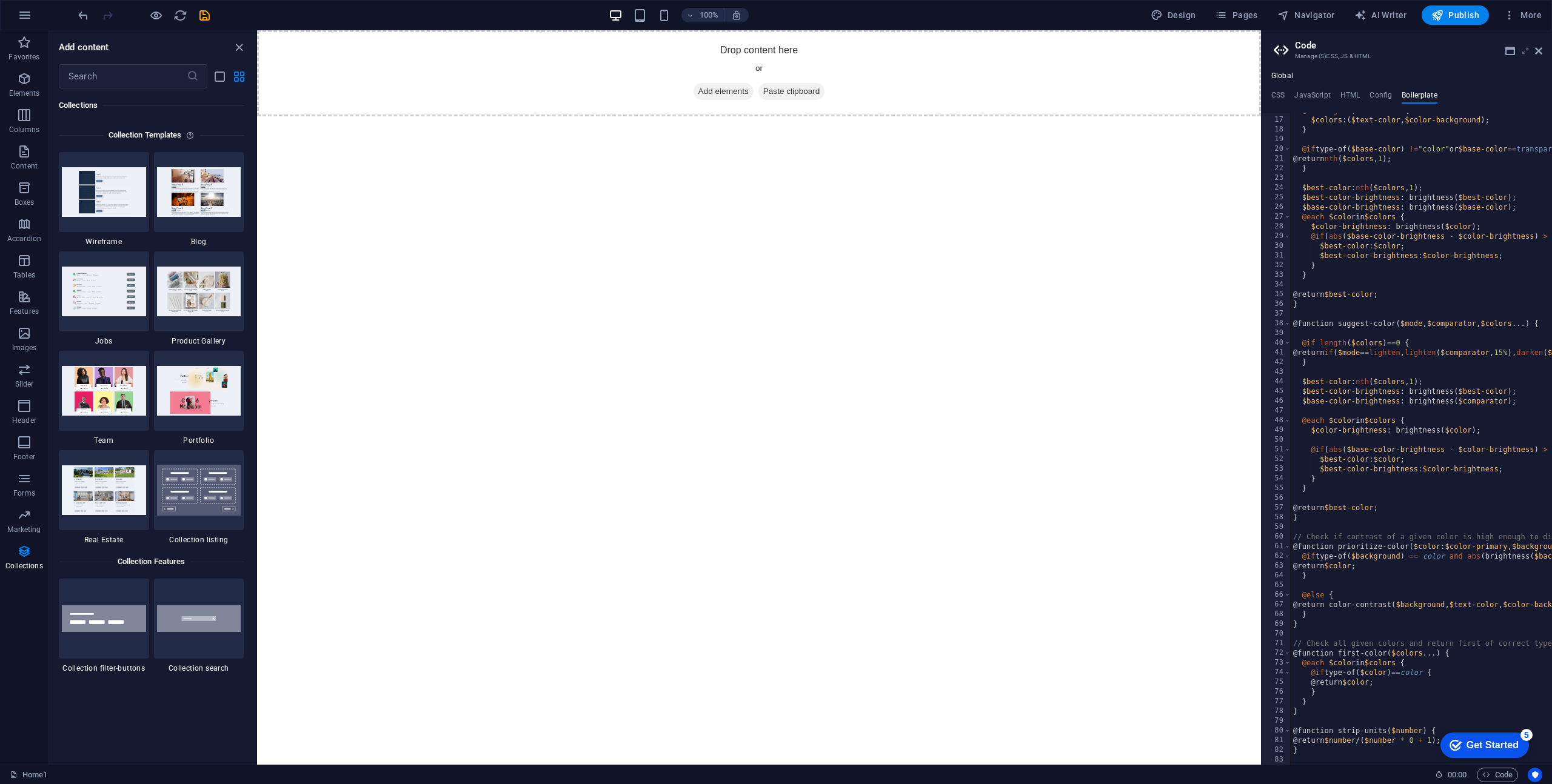
click at [1525, 49] on icon at bounding box center [1525, 51] width 0 height 10
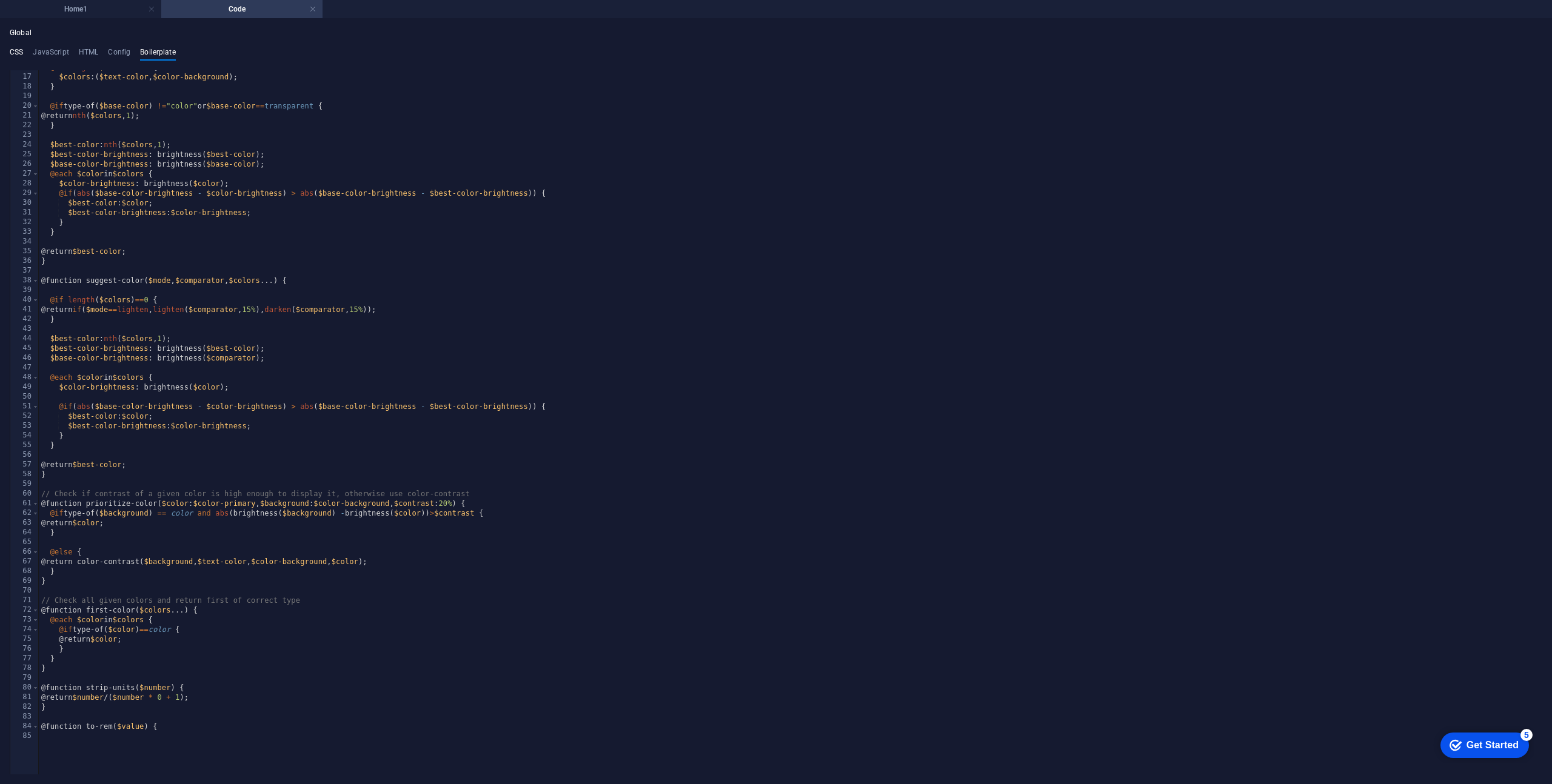
click at [11, 51] on h4 "CSS" at bounding box center [16, 54] width 13 height 13
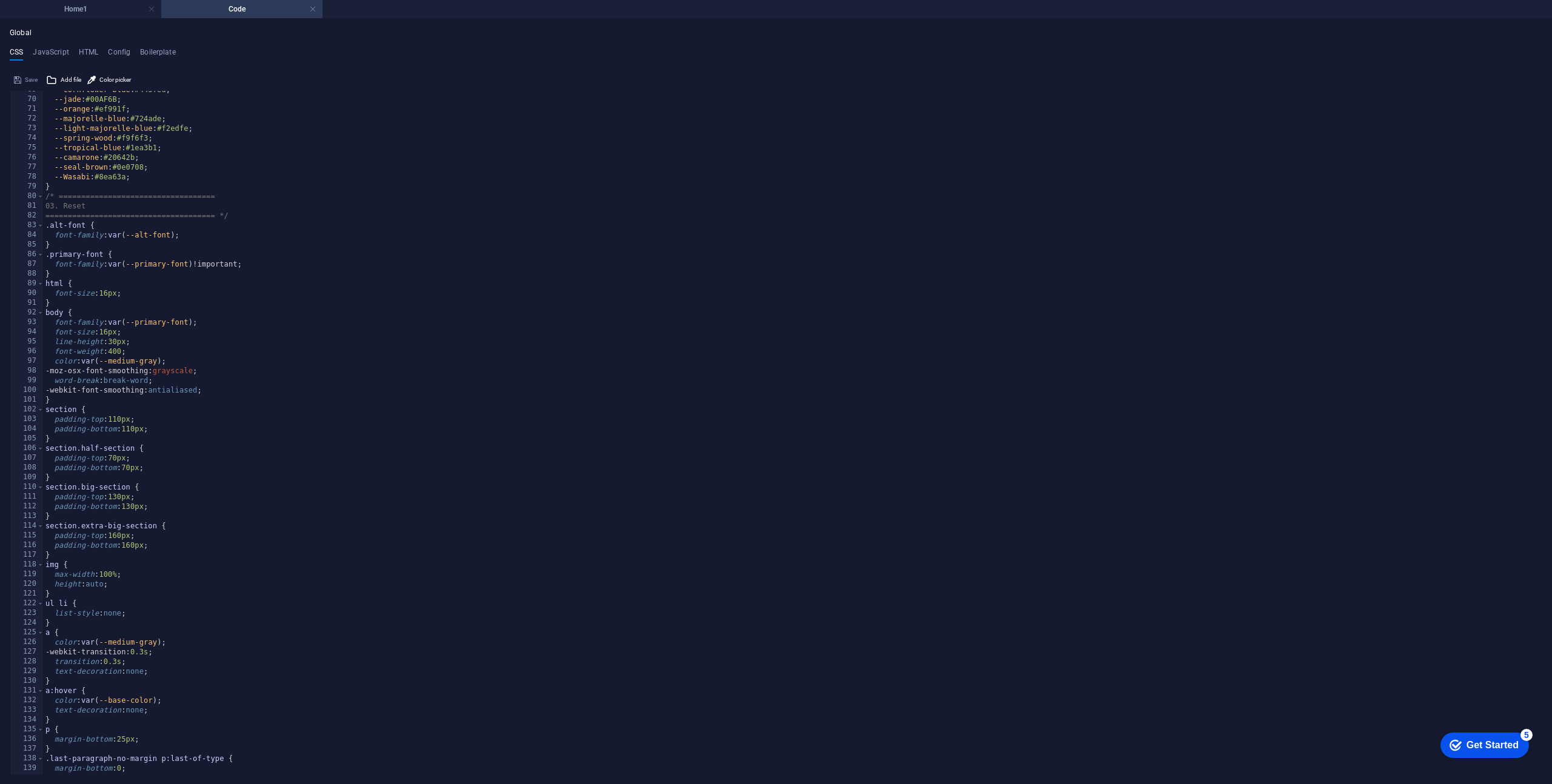
scroll to position [70, 0]
click at [47, 56] on h4 "JavaScript" at bounding box center [50, 54] width 36 height 13
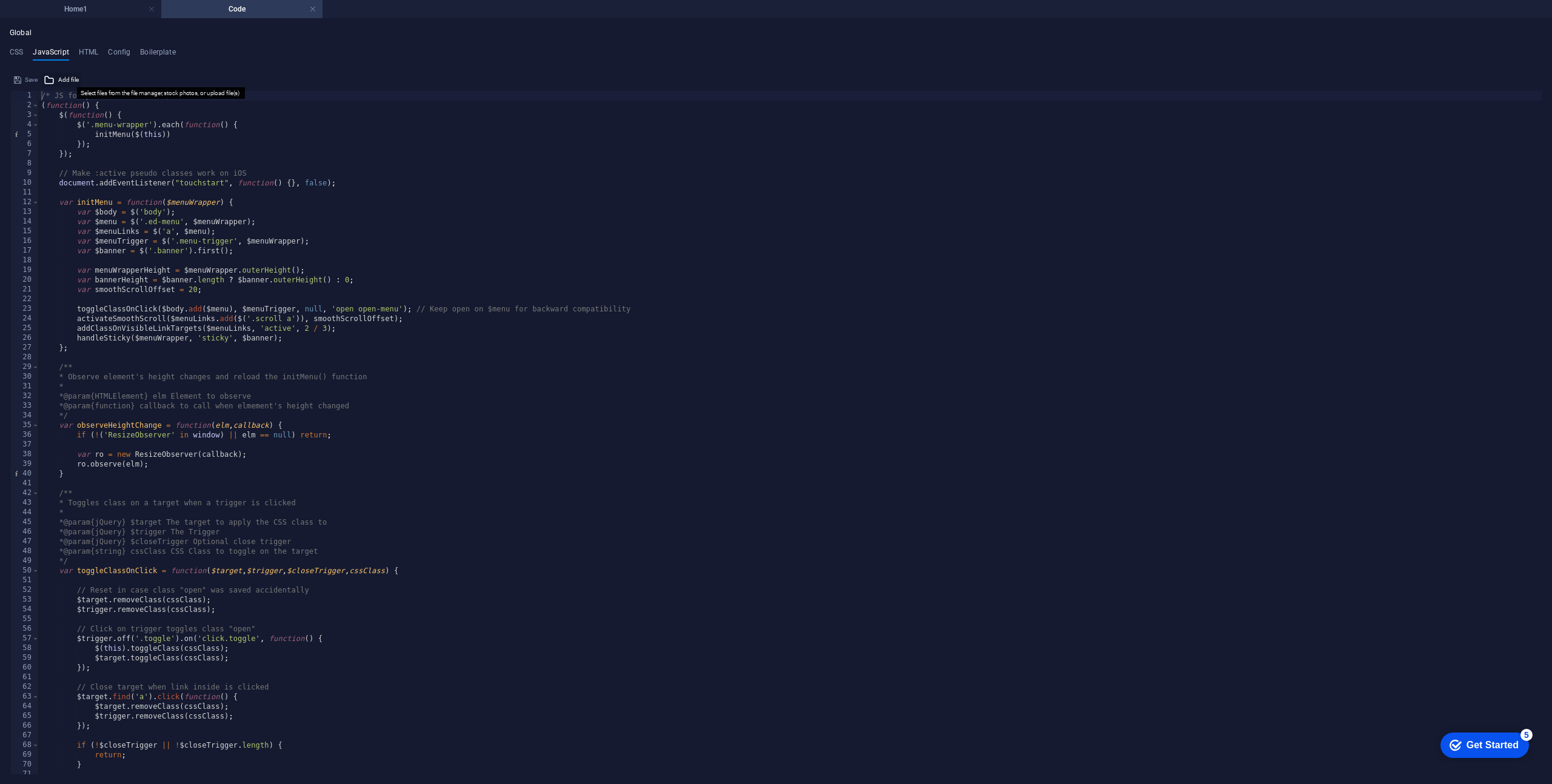
click at [63, 79] on span "Add file" at bounding box center [68, 80] width 20 height 15
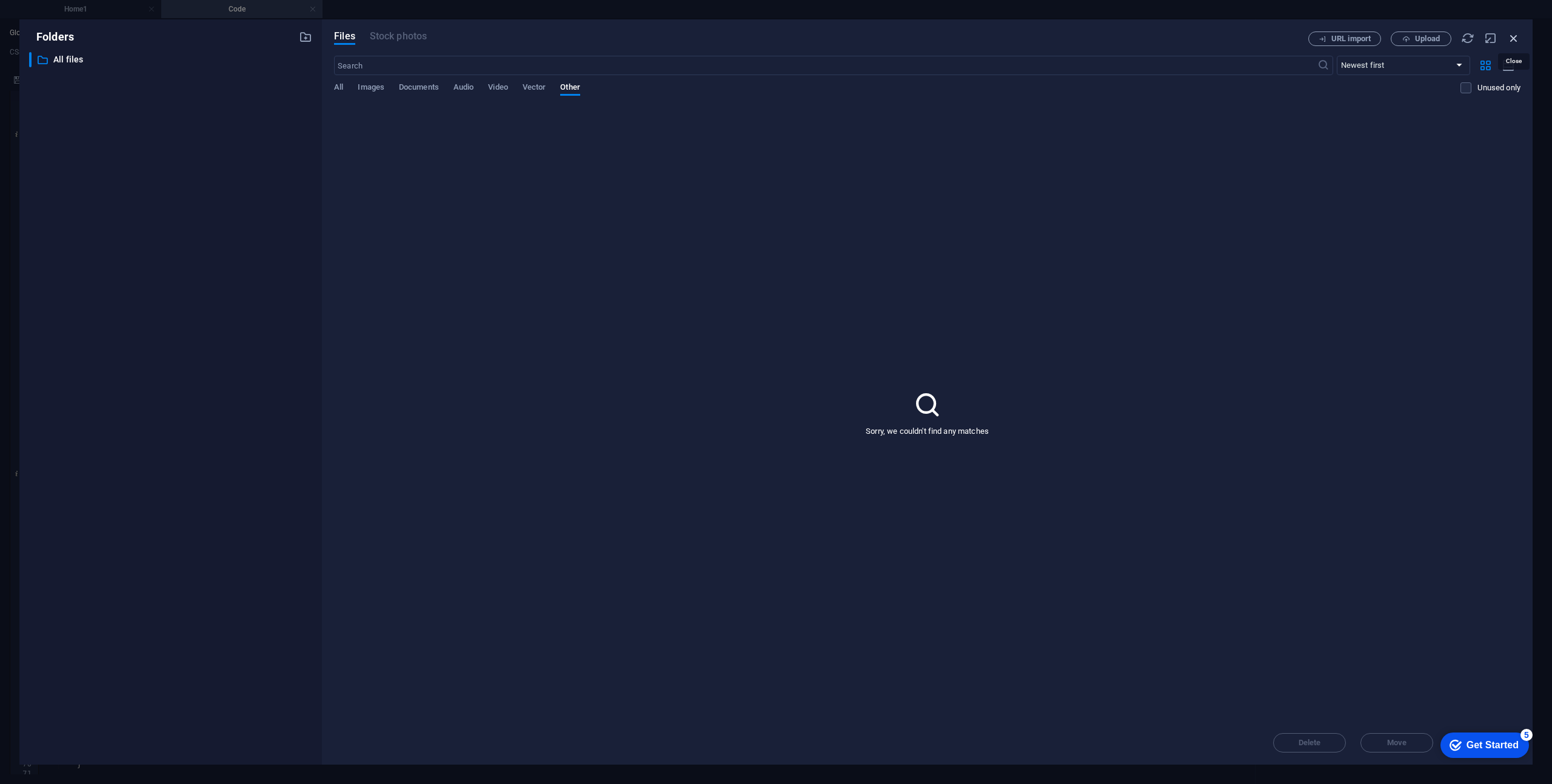
click at [1515, 38] on icon "button" at bounding box center [1514, 38] width 13 height 13
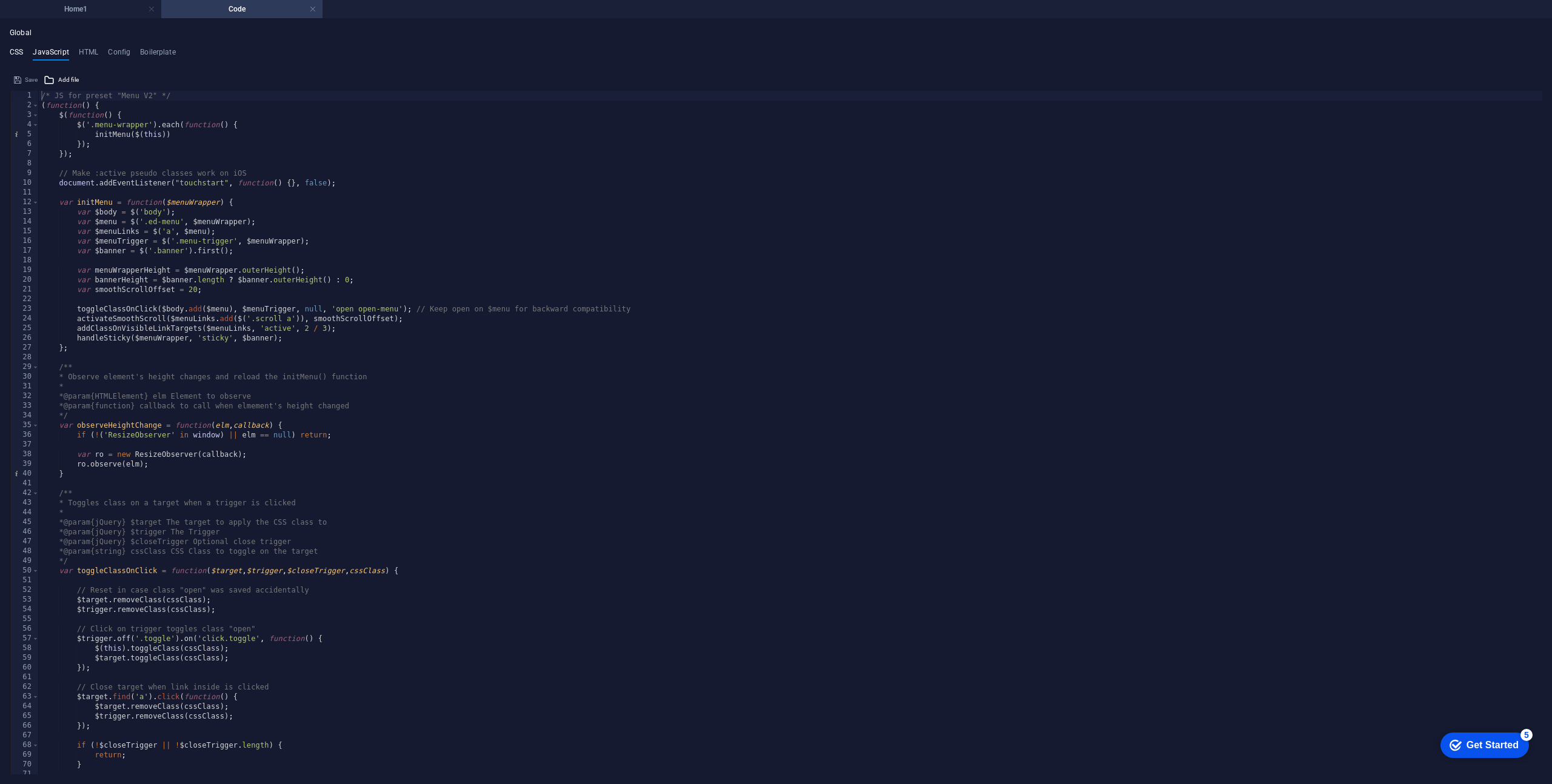
click at [23, 51] on h4 "CSS" at bounding box center [16, 54] width 13 height 13
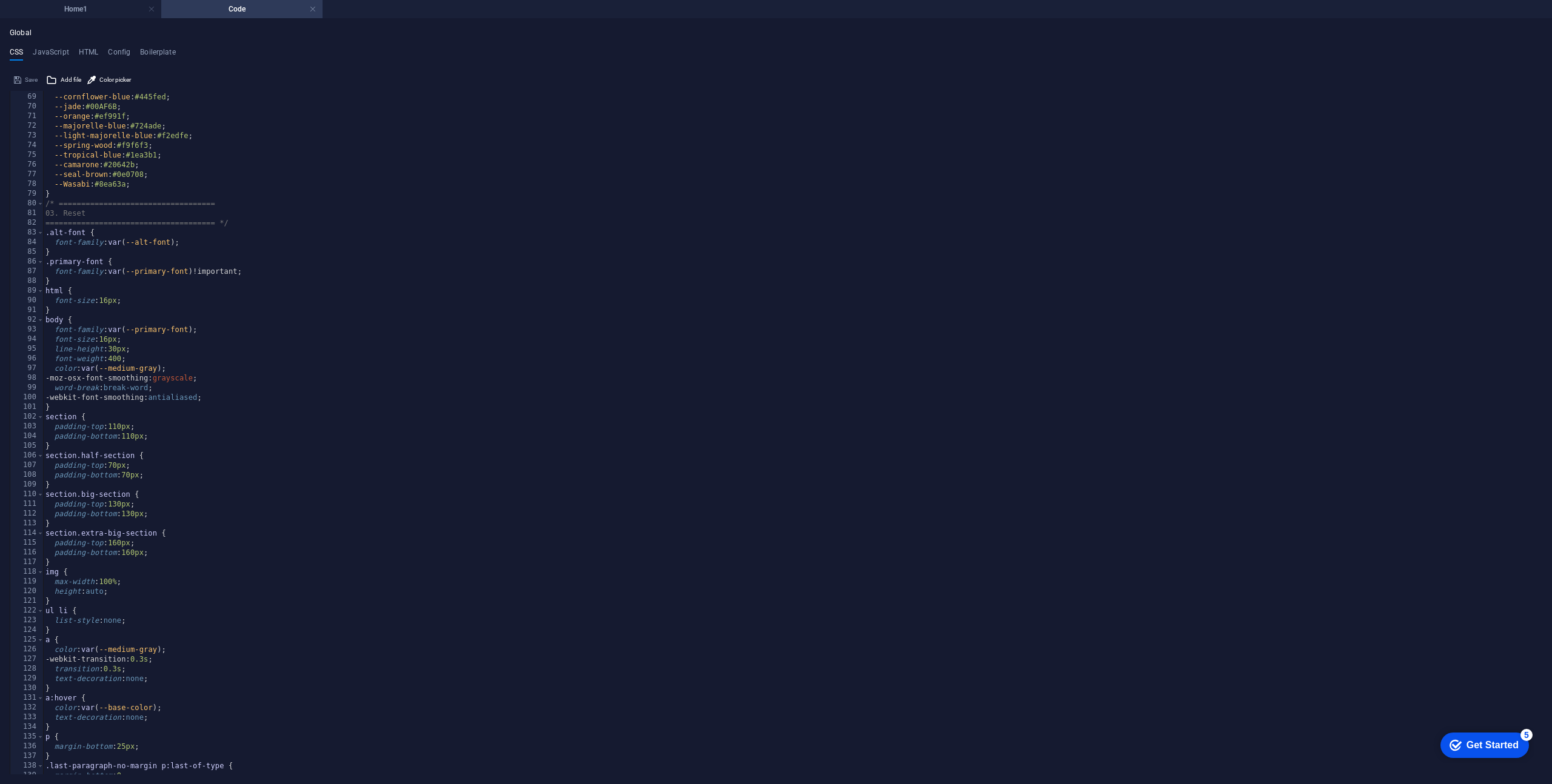
click at [85, 109] on div "--white-ice : #d8f5ef ; --cornflower-blue : #445fed ; --jade : #00AF6B ; --oran…" at bounding box center [1309, 433] width 2532 height 703
click at [127, 224] on div "--white-ice : #d8f5ef ; --cornflower-blue : #445fed ; --jade : #00AF6B ; --oran…" at bounding box center [1309, 433] width 2532 height 703
type textarea "max-height: 55px !important; }"
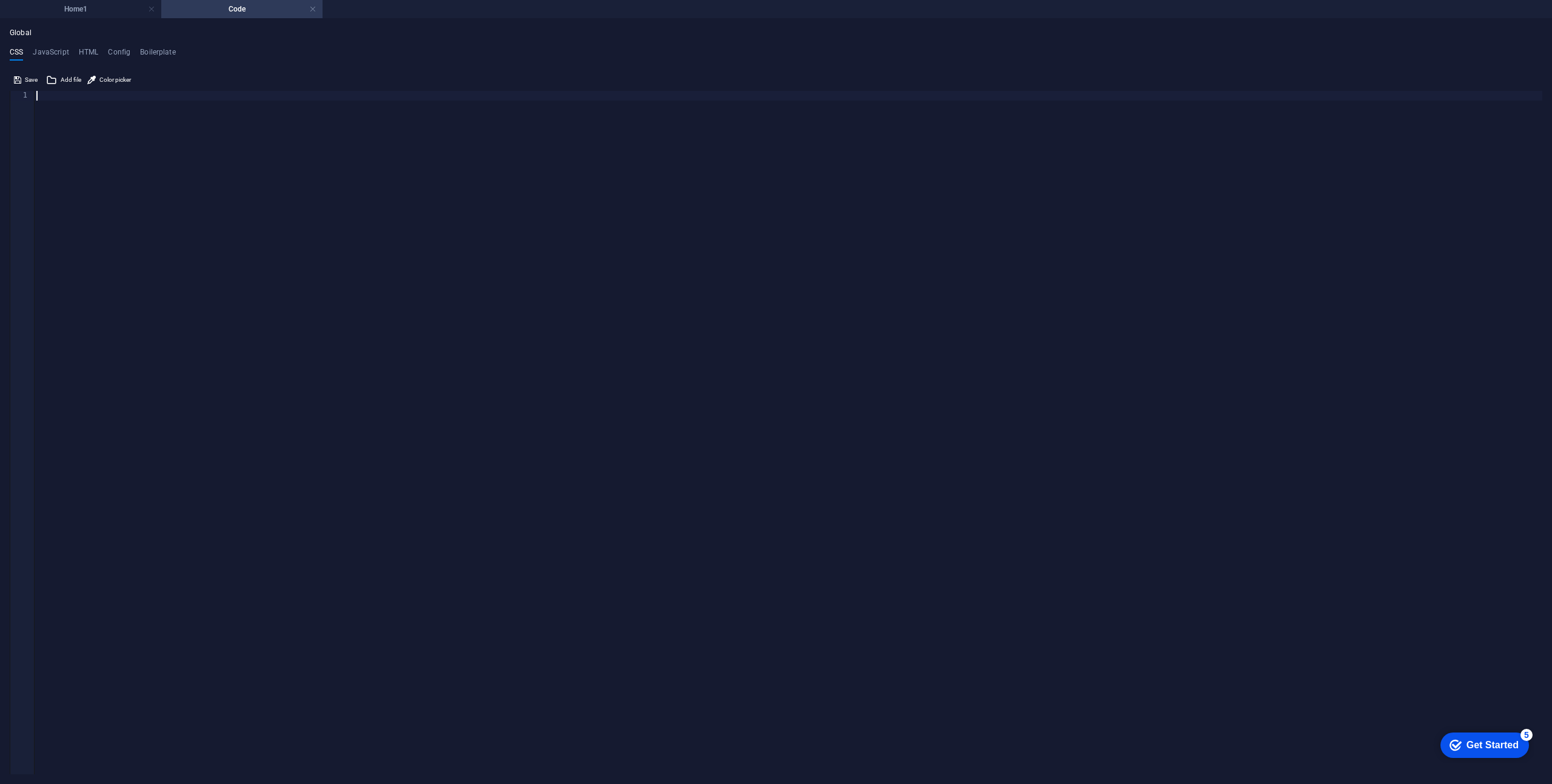
click at [135, 236] on div at bounding box center [788, 442] width 1508 height 703
click at [132, 210] on div at bounding box center [788, 442] width 1508 height 703
paste textarea "}"
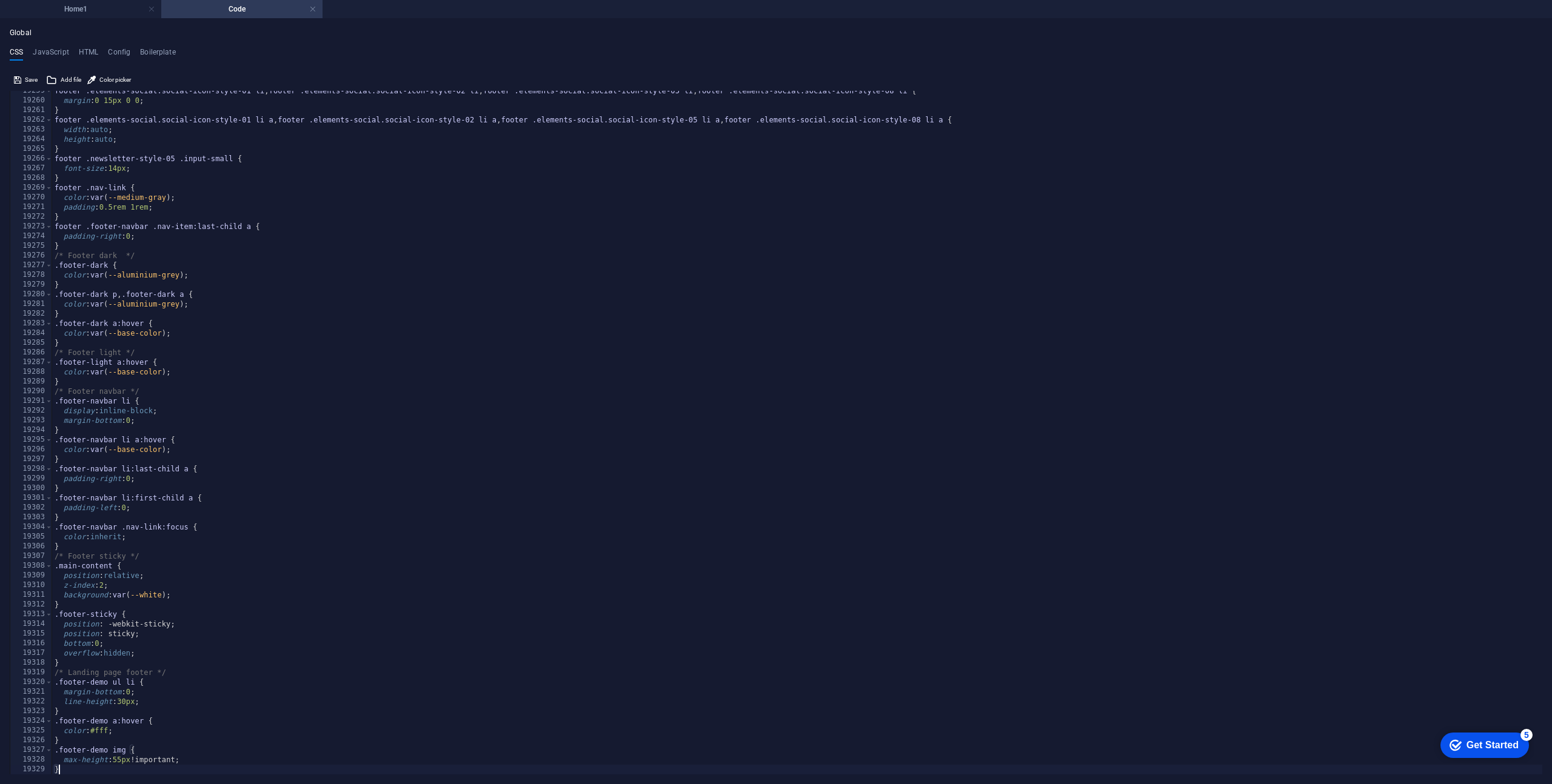
scroll to position [19175, 0]
click at [32, 80] on span "Save" at bounding box center [32, 80] width 13 height 15
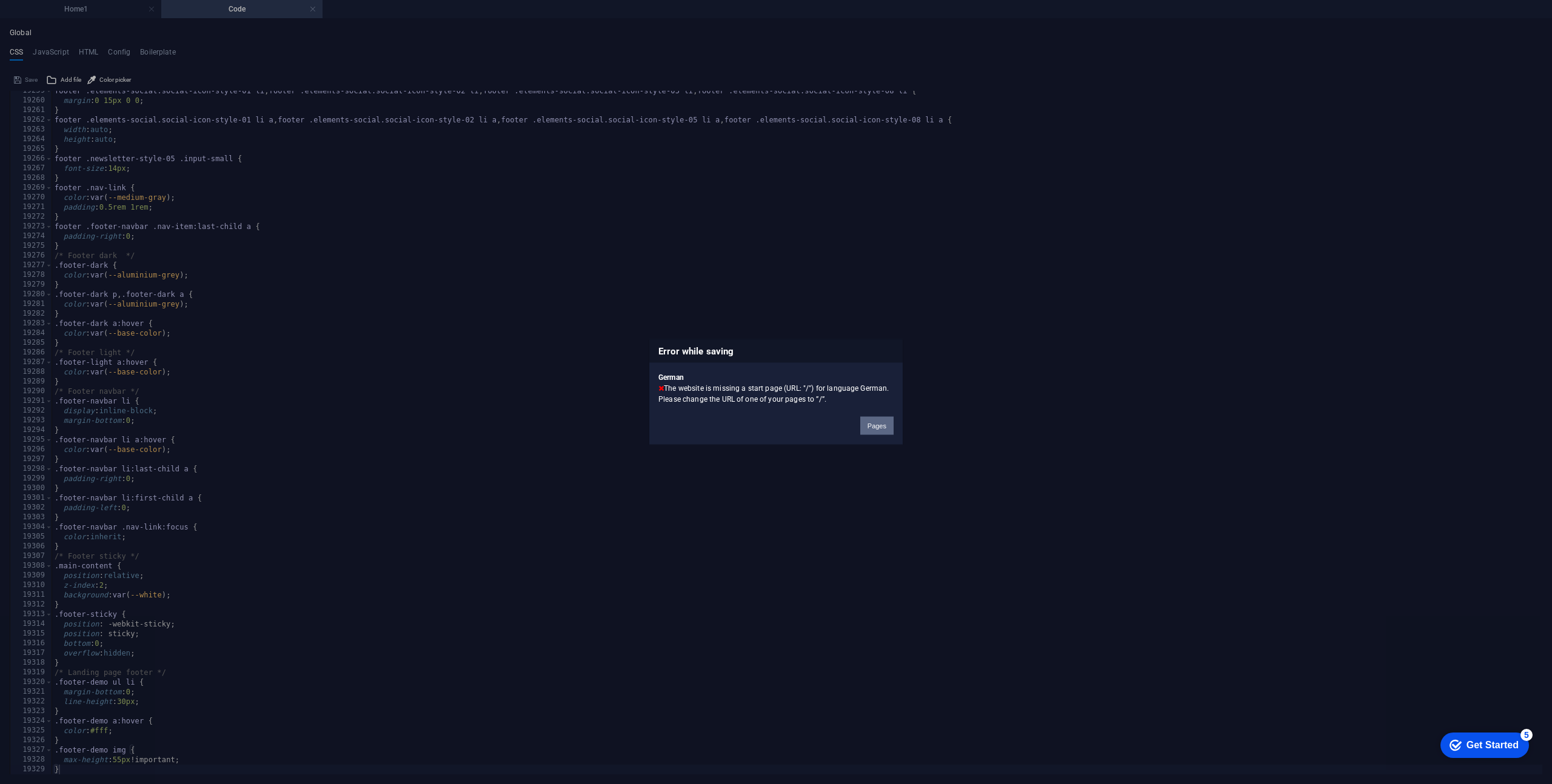
click at [886, 427] on button "Pages" at bounding box center [876, 426] width 33 height 18
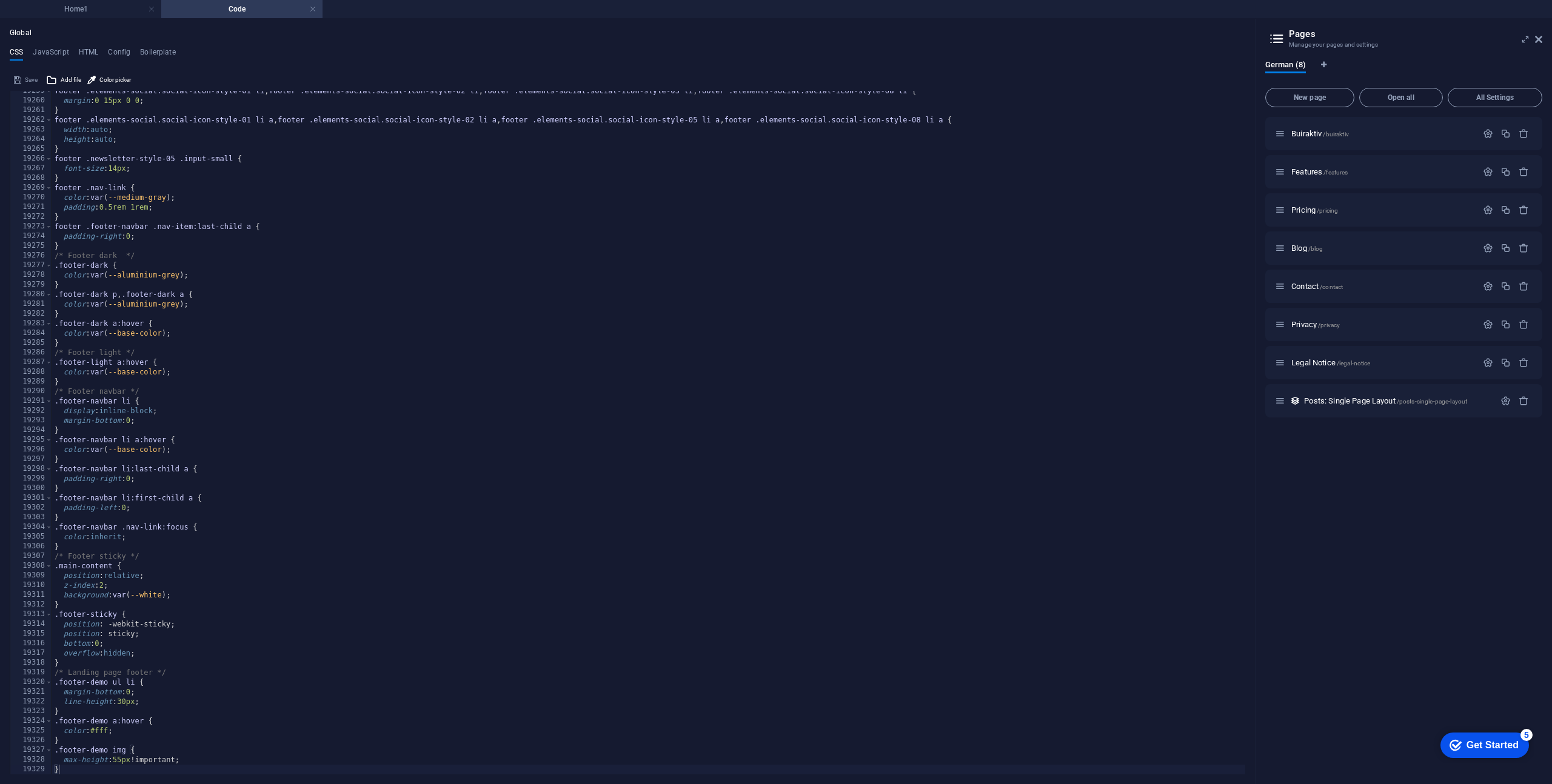
type textarea "footer .footer-navbar .nav-item:last-child a {"
click at [1212, 224] on div "footer .elements-social.social-icon-style-01 li , footer .elements-social.socia…" at bounding box center [1318, 438] width 2532 height 703
click at [28, 77] on div "Save" at bounding box center [26, 80] width 28 height 15
click at [28, 81] on div "Save" at bounding box center [26, 80] width 28 height 15
click at [76, 81] on span "Add file" at bounding box center [71, 80] width 20 height 15
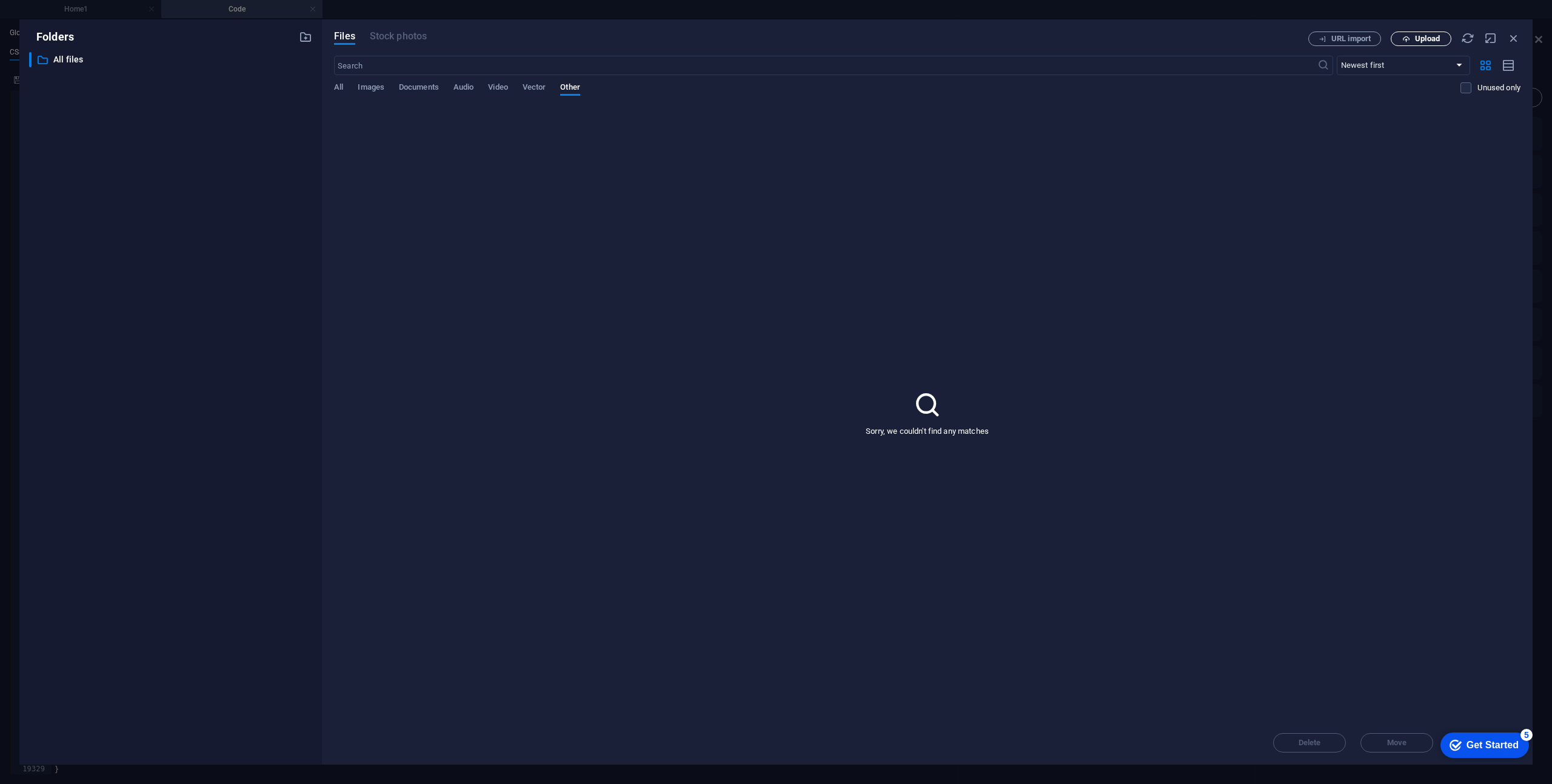
click at [1406, 40] on icon "button" at bounding box center [1406, 39] width 8 height 8
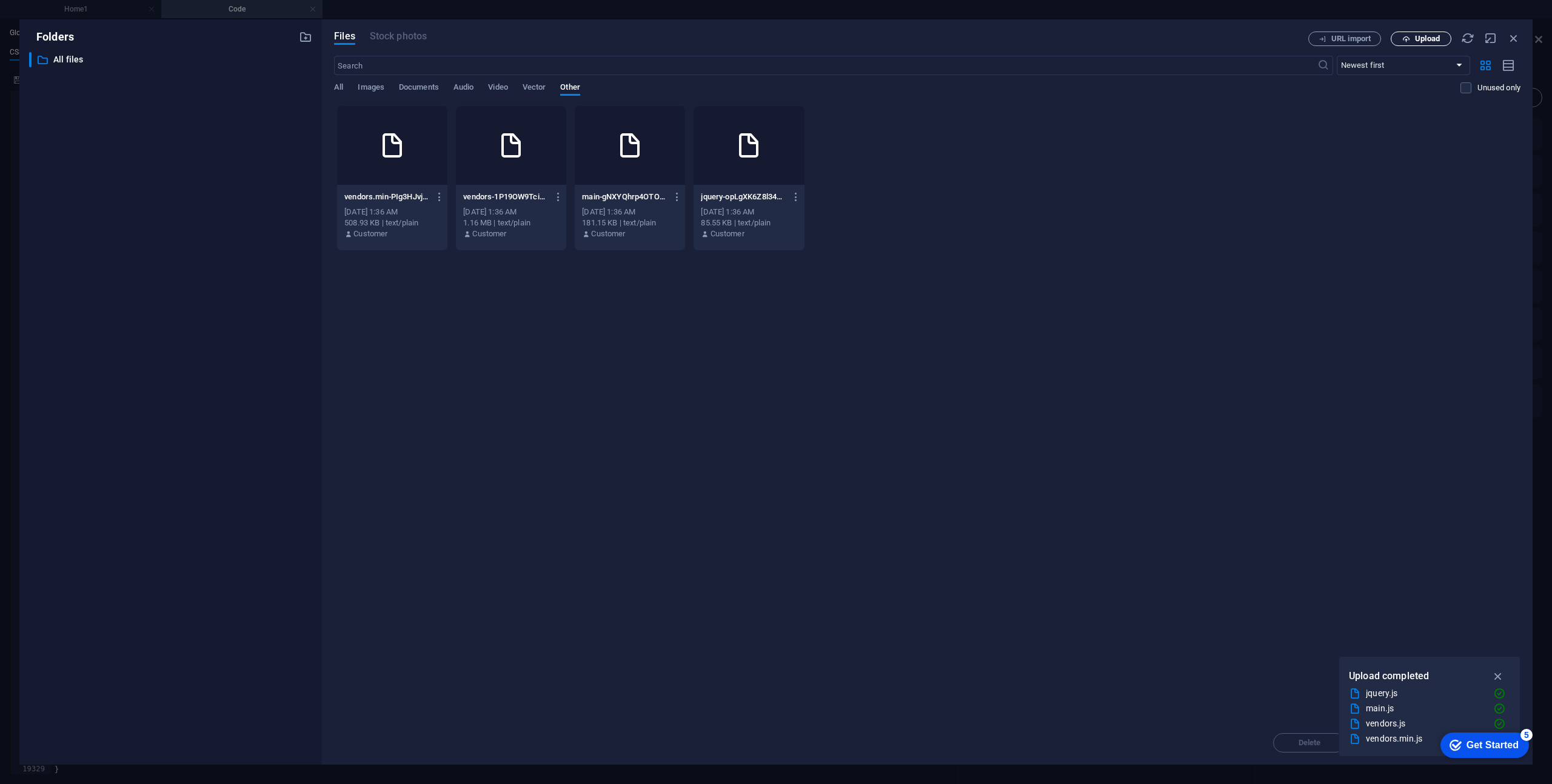
click at [1410, 40] on span "Upload" at bounding box center [1420, 39] width 50 height 8
click at [976, 377] on div "Drop files here to upload them instantly vendors.min-PIg3HJvjPffP_UAPEWDv_g.js …" at bounding box center [927, 413] width 1186 height 616
click at [1101, 439] on div "Drop files here to upload them instantly vendors.min-PIg3HJvjPffP_UAPEWDv_g.js …" at bounding box center [927, 413] width 1186 height 616
click at [1500, 674] on icon "button" at bounding box center [1498, 676] width 14 height 13
click at [1345, 596] on div "Drop files here to upload them instantly vendors.min-PIg3HJvjPffP_UAPEWDv_g.js …" at bounding box center [927, 413] width 1186 height 616
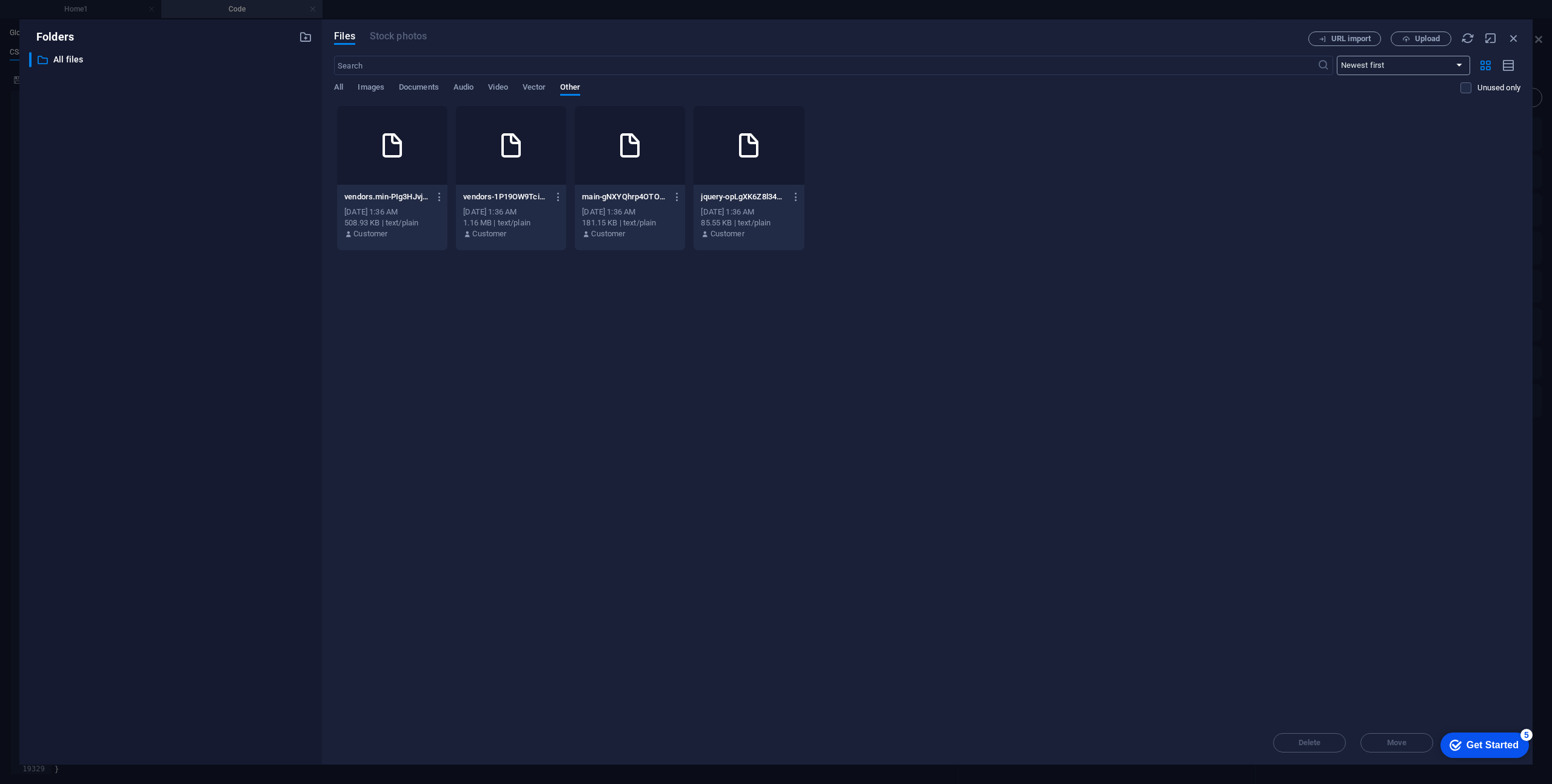
click at [1381, 63] on select "Newest first Oldest first Name (A-Z) Name (Z-A) Size (0-9) Size (9-0) Resolutio…" at bounding box center [1403, 66] width 133 height 20
click at [338, 90] on span "All" at bounding box center [338, 88] width 9 height 17
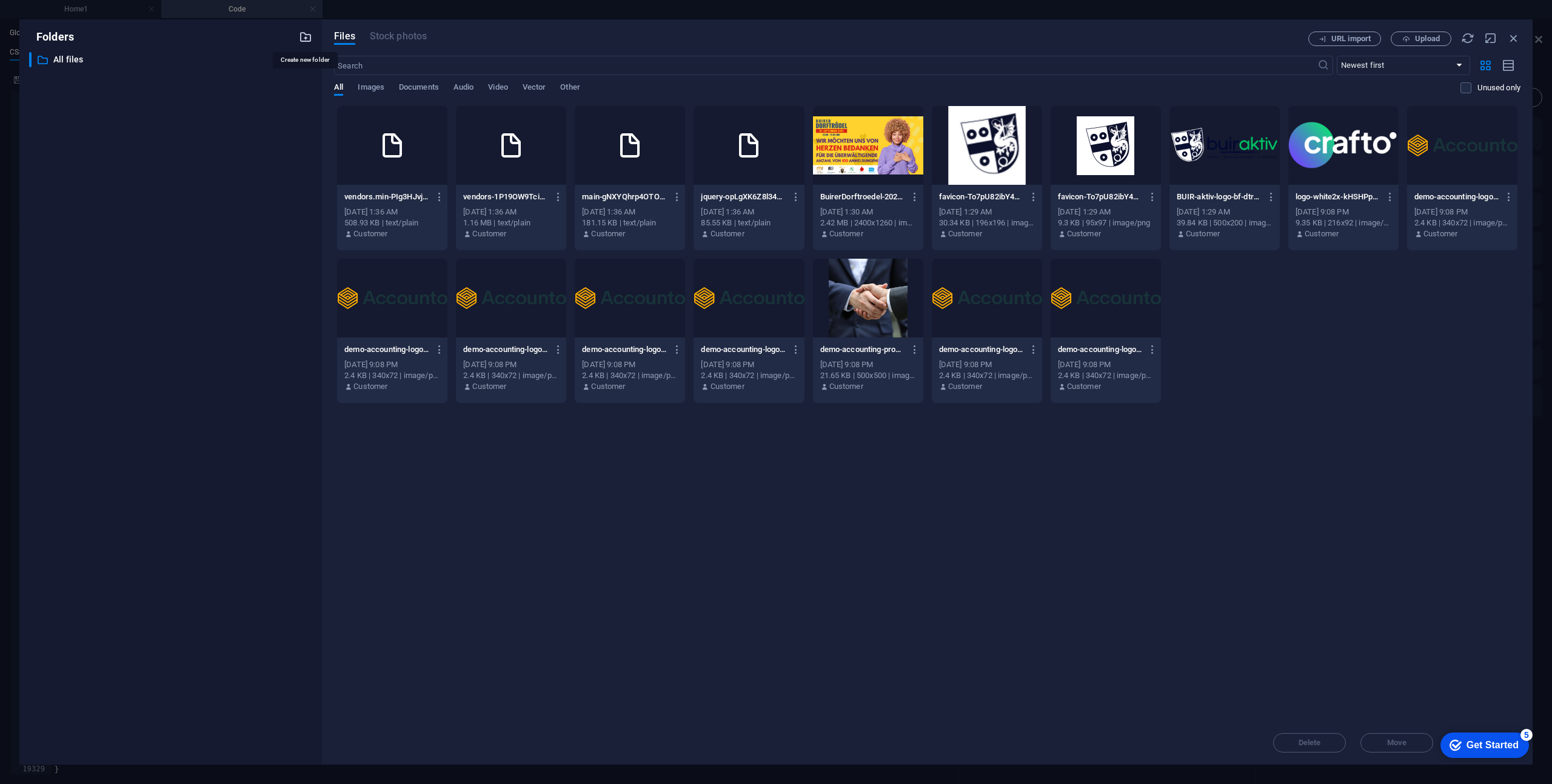
click at [308, 36] on icon "button" at bounding box center [305, 37] width 13 height 13
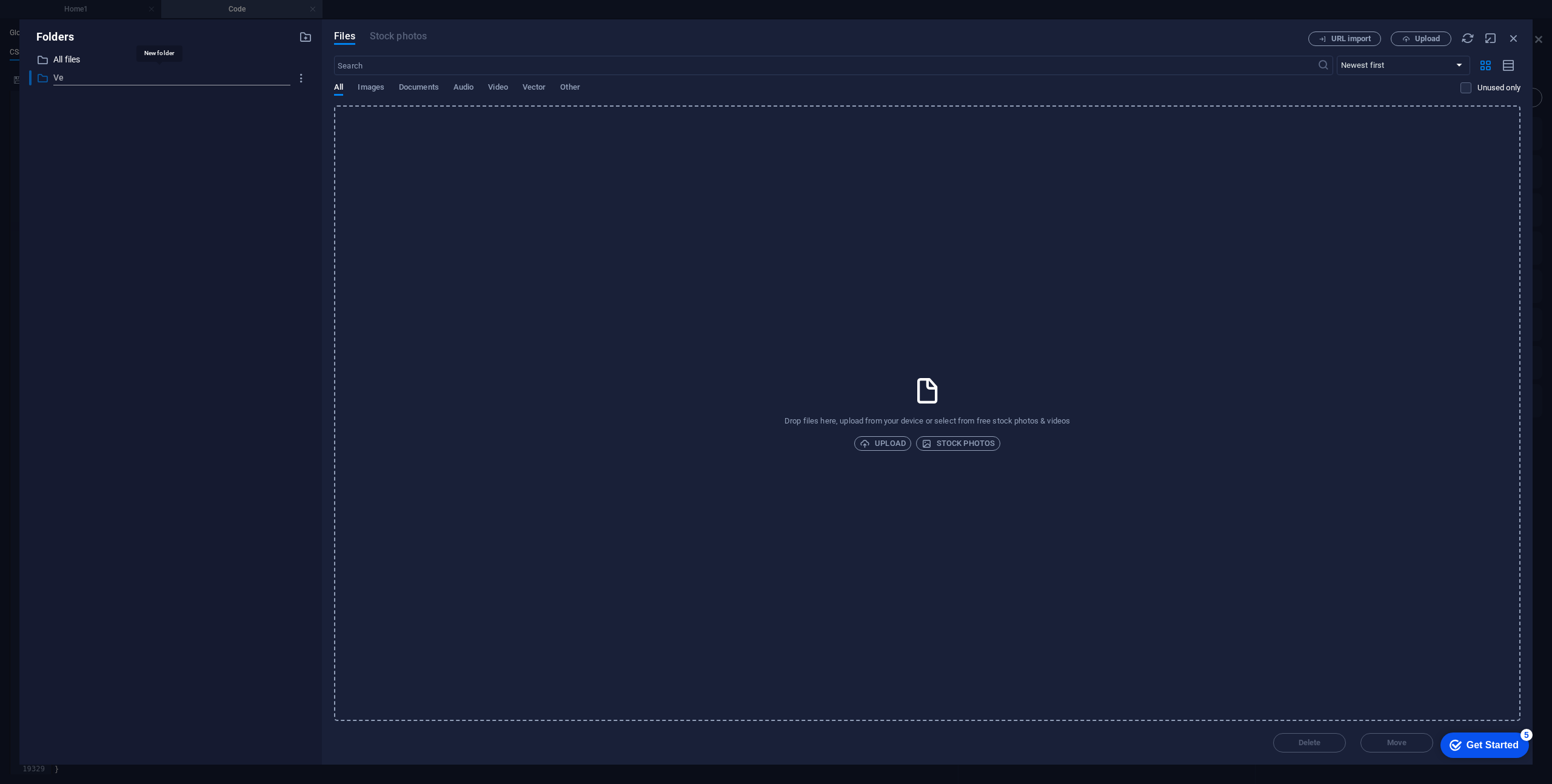
type input "V"
type input "J"
type input "js"
click at [227, 132] on div "​ All files All files ​ js New folder" at bounding box center [171, 403] width 283 height 703
click at [307, 41] on icon "button" at bounding box center [305, 37] width 13 height 13
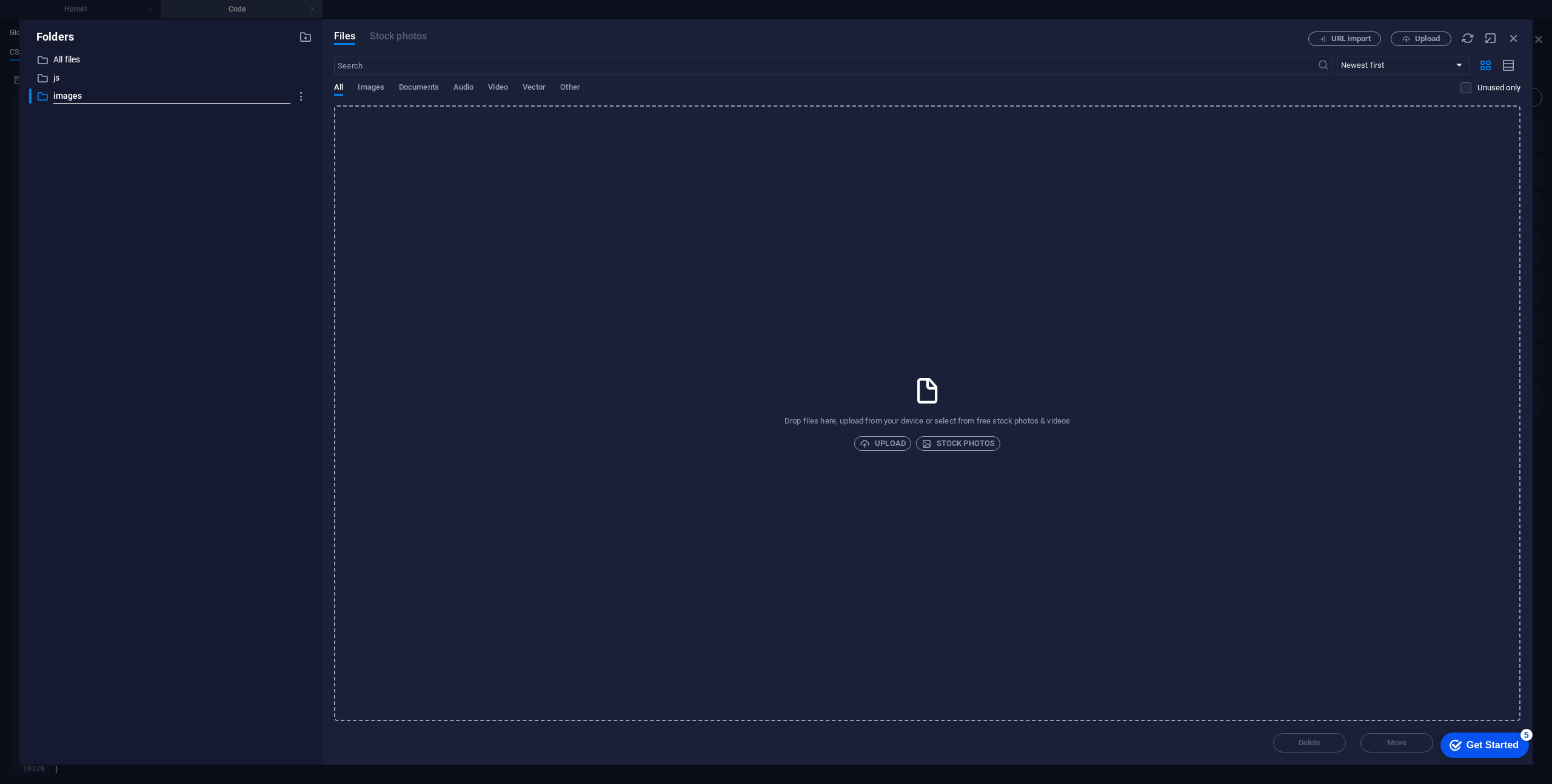
type input "images"
click at [265, 134] on div "​ All files All files ​ js js ​ images New folder" at bounding box center [171, 403] width 283 height 703
click at [309, 39] on icon "button" at bounding box center [305, 37] width 13 height 13
type input "css"
click at [211, 183] on div "​ All files All files ​ js js ​ images images ​ css New folder" at bounding box center [171, 403] width 283 height 703
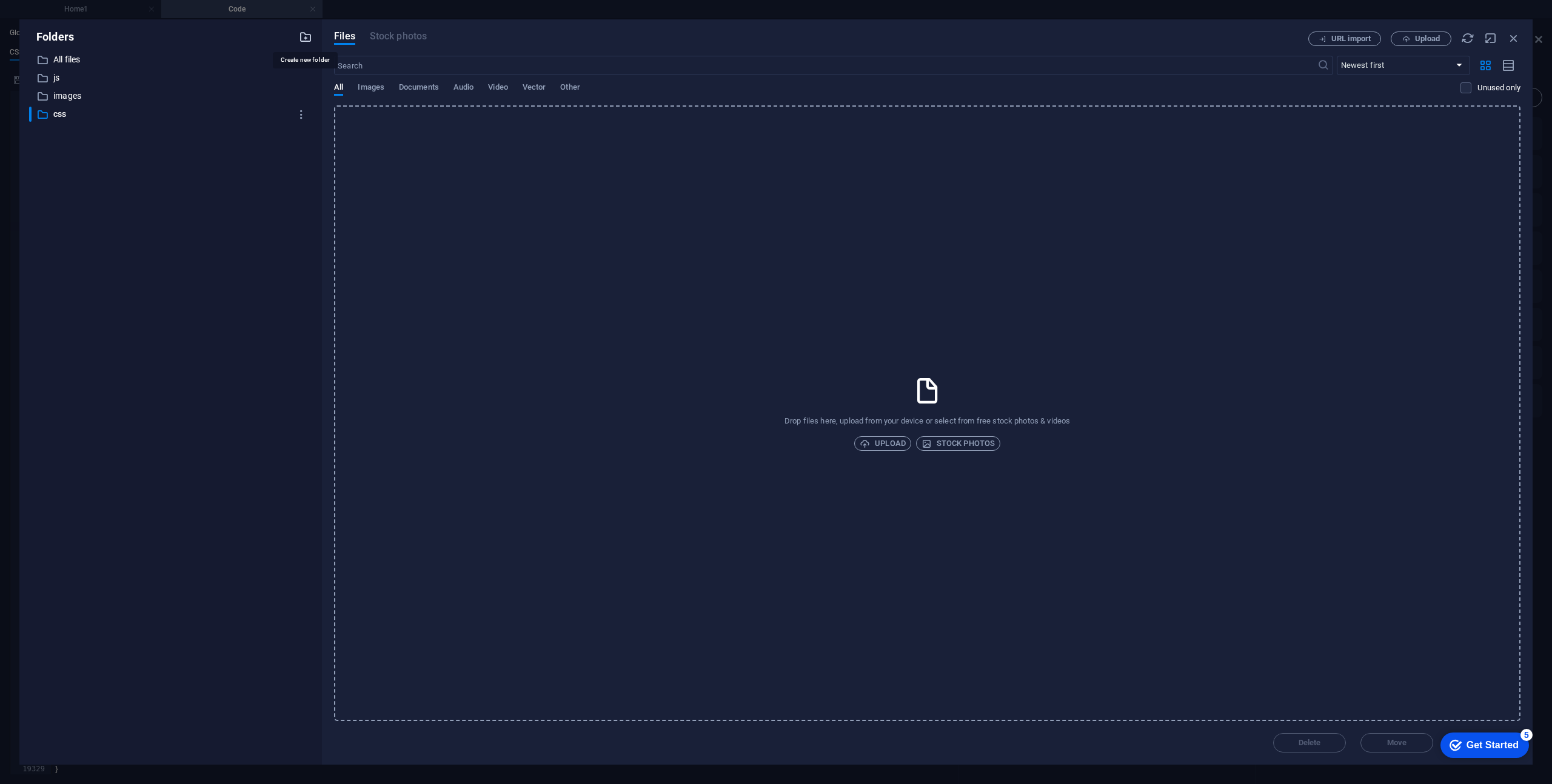
click at [303, 37] on icon "button" at bounding box center [305, 37] width 13 height 13
type input "fonts"
click at [211, 220] on div "​ All files All files ​ js js ​ images images ​ css css ​ fonts New folder" at bounding box center [171, 403] width 283 height 703
click at [306, 37] on icon "button" at bounding box center [305, 37] width 13 height 13
type input "sass"
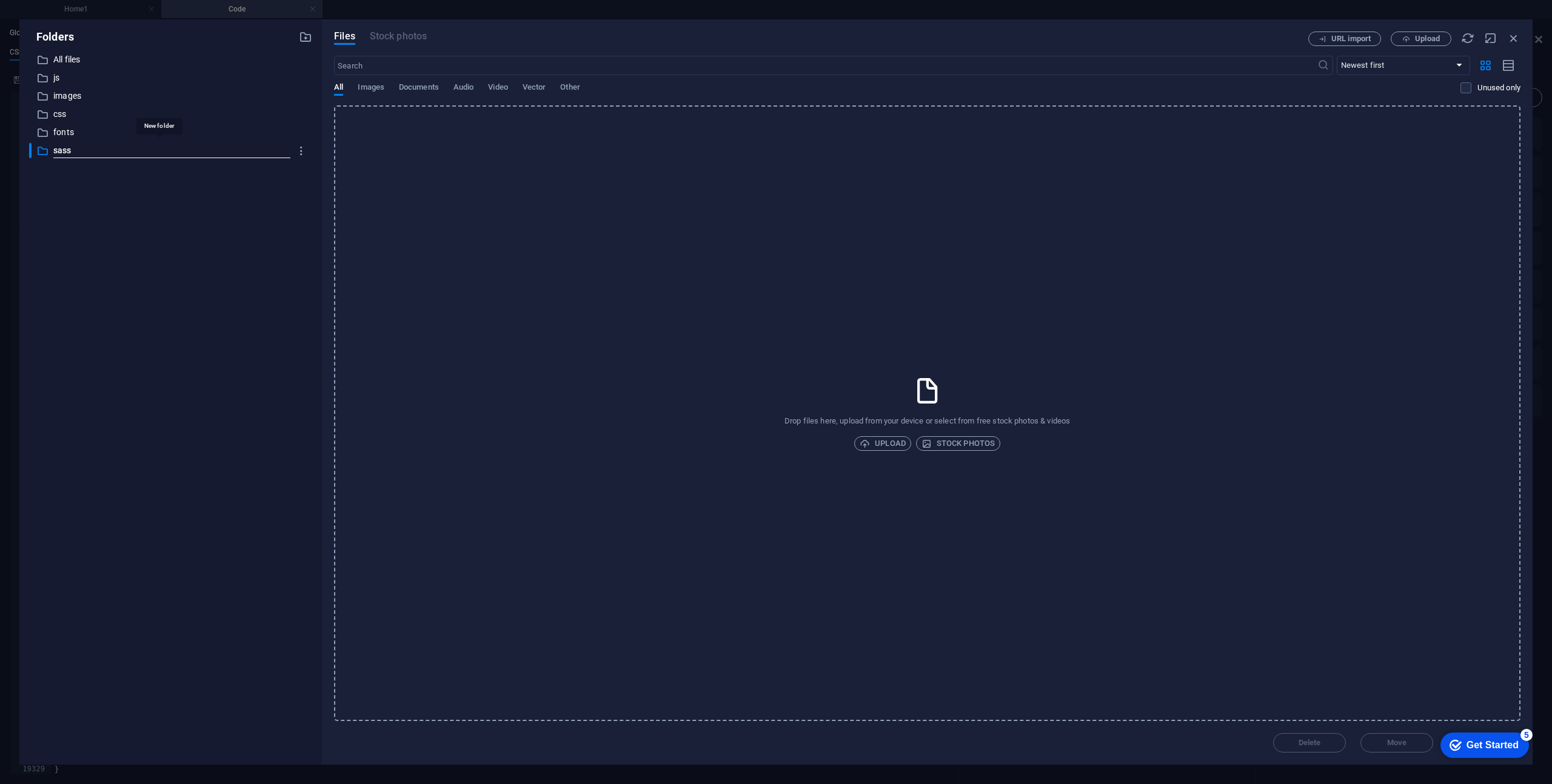
click at [238, 246] on div "​ All files All files ​ js js ​ images images ​ css css ​ fonts fonts ​ sass Ne…" at bounding box center [171, 403] width 283 height 703
click at [66, 111] on p "css" at bounding box center [172, 114] width 237 height 14
click at [1431, 37] on span "Upload" at bounding box center [1427, 38] width 25 height 7
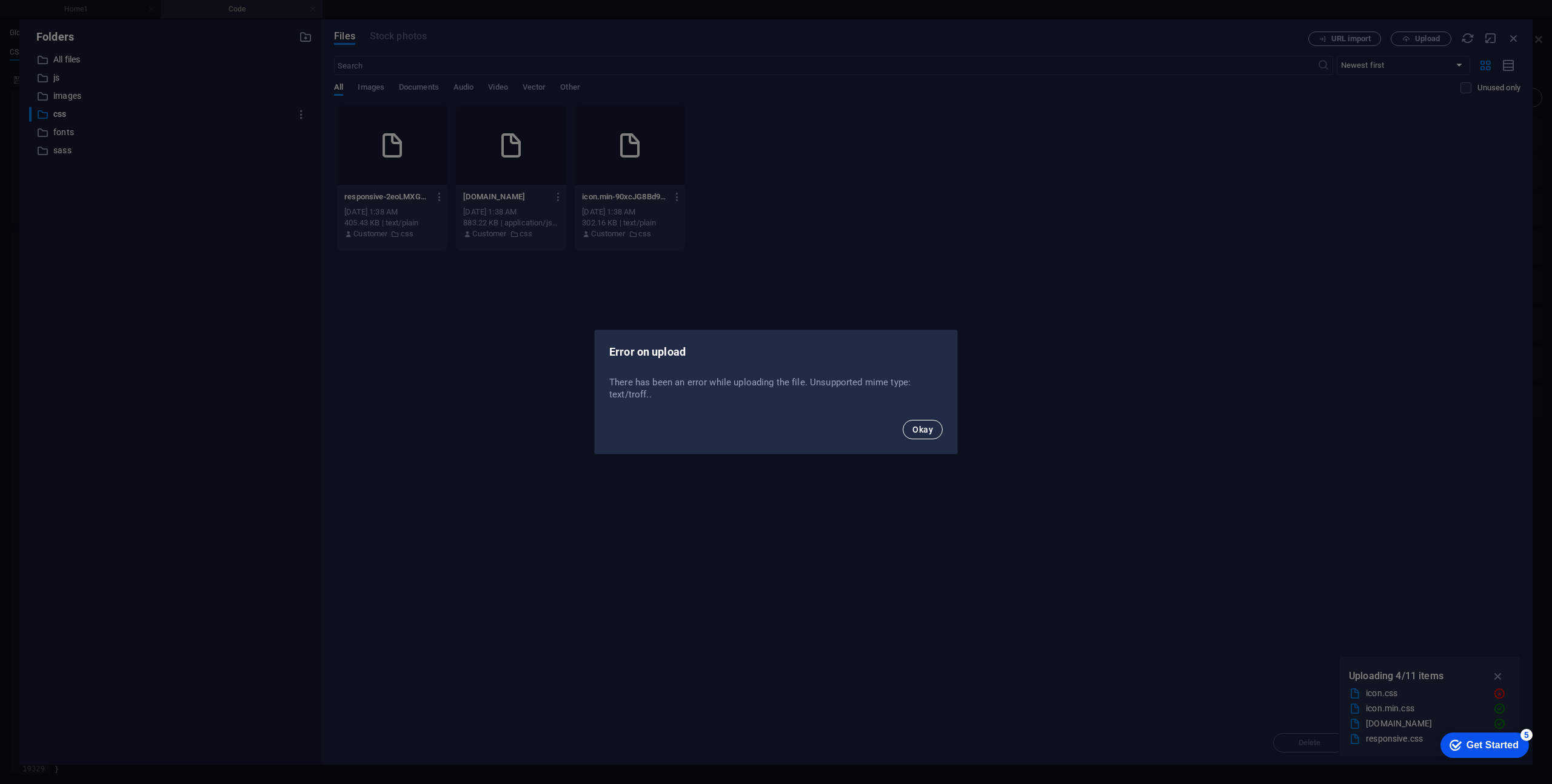
click at [931, 429] on span "Okay" at bounding box center [922, 429] width 20 height 10
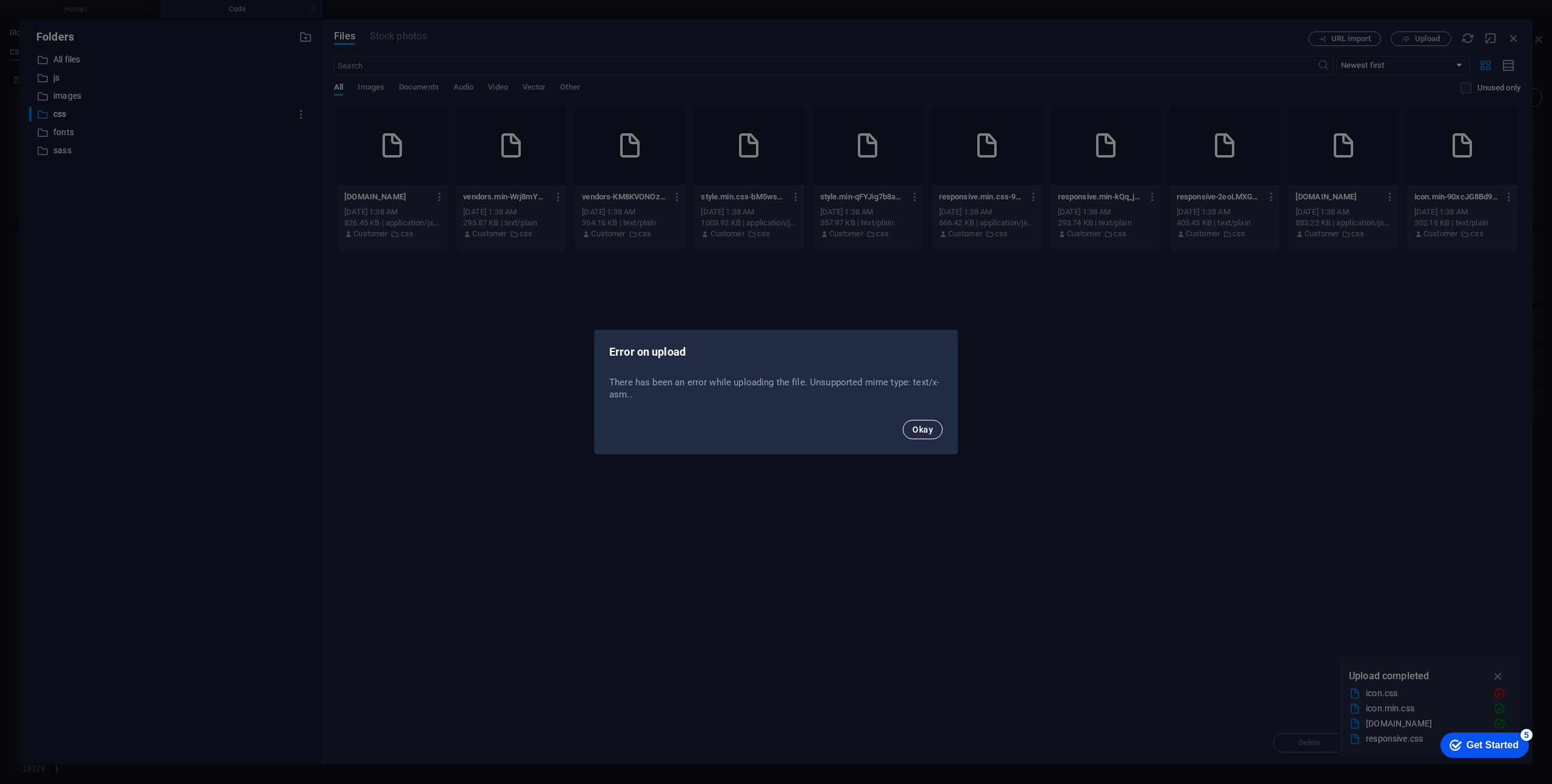
click at [919, 429] on span "Okay" at bounding box center [922, 429] width 20 height 10
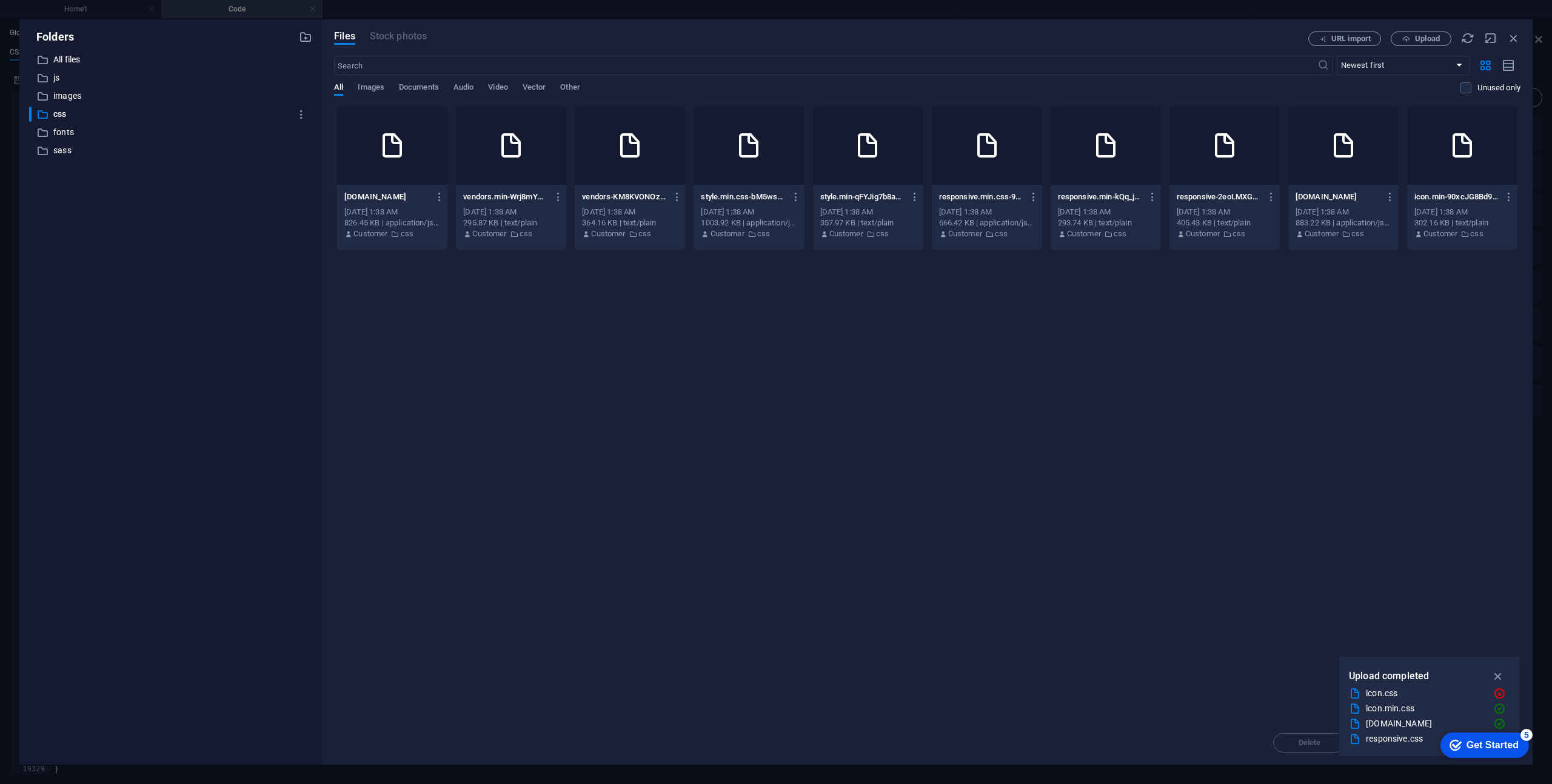
click at [1070, 306] on div "Drop files here to upload them instantly [DOMAIN_NAME] [DOMAIN_NAME] [DATE] 1:3…" at bounding box center [927, 413] width 1186 height 616
click at [1514, 35] on icon "button" at bounding box center [1514, 38] width 13 height 13
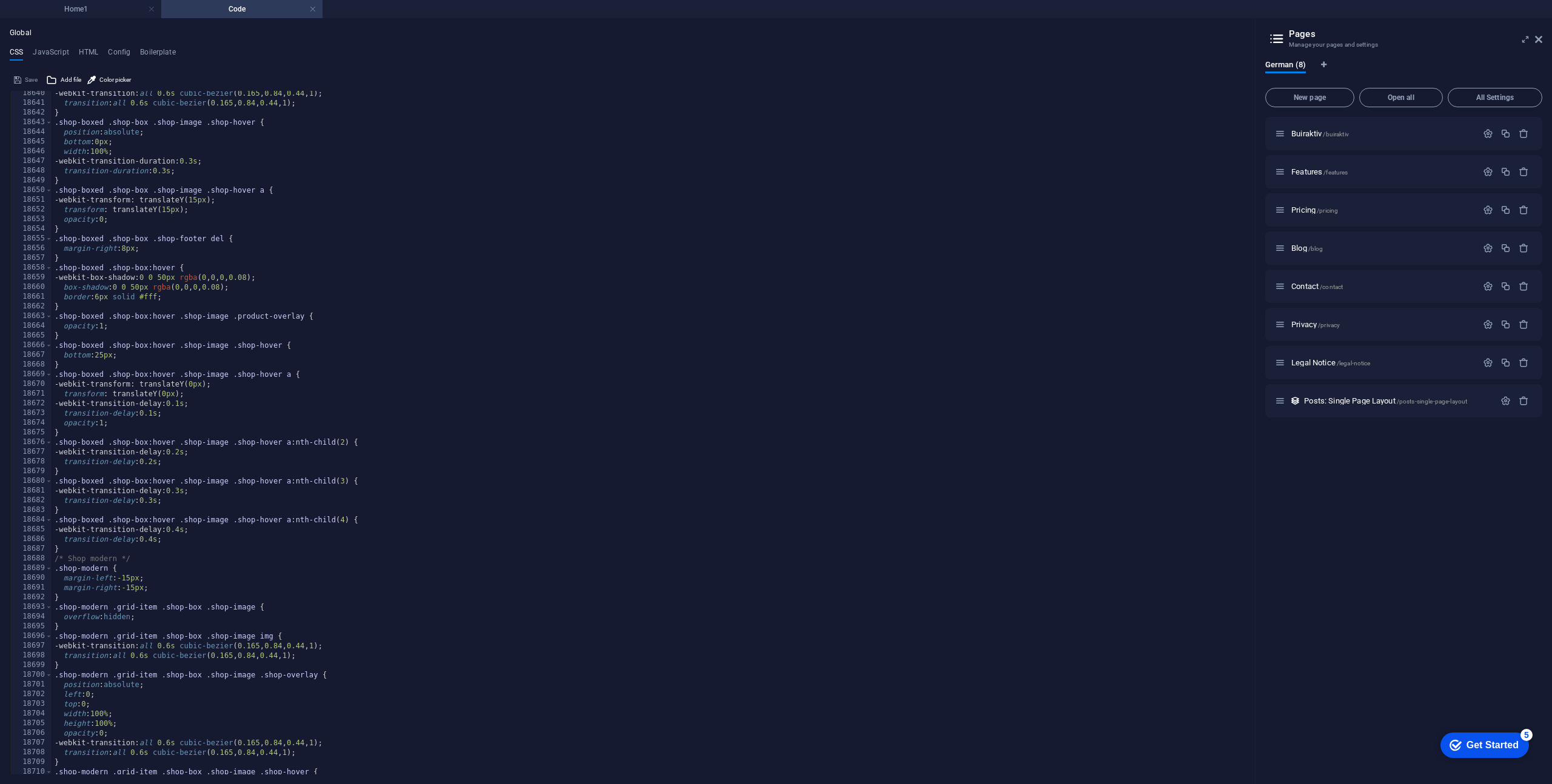
scroll to position [19145, 0]
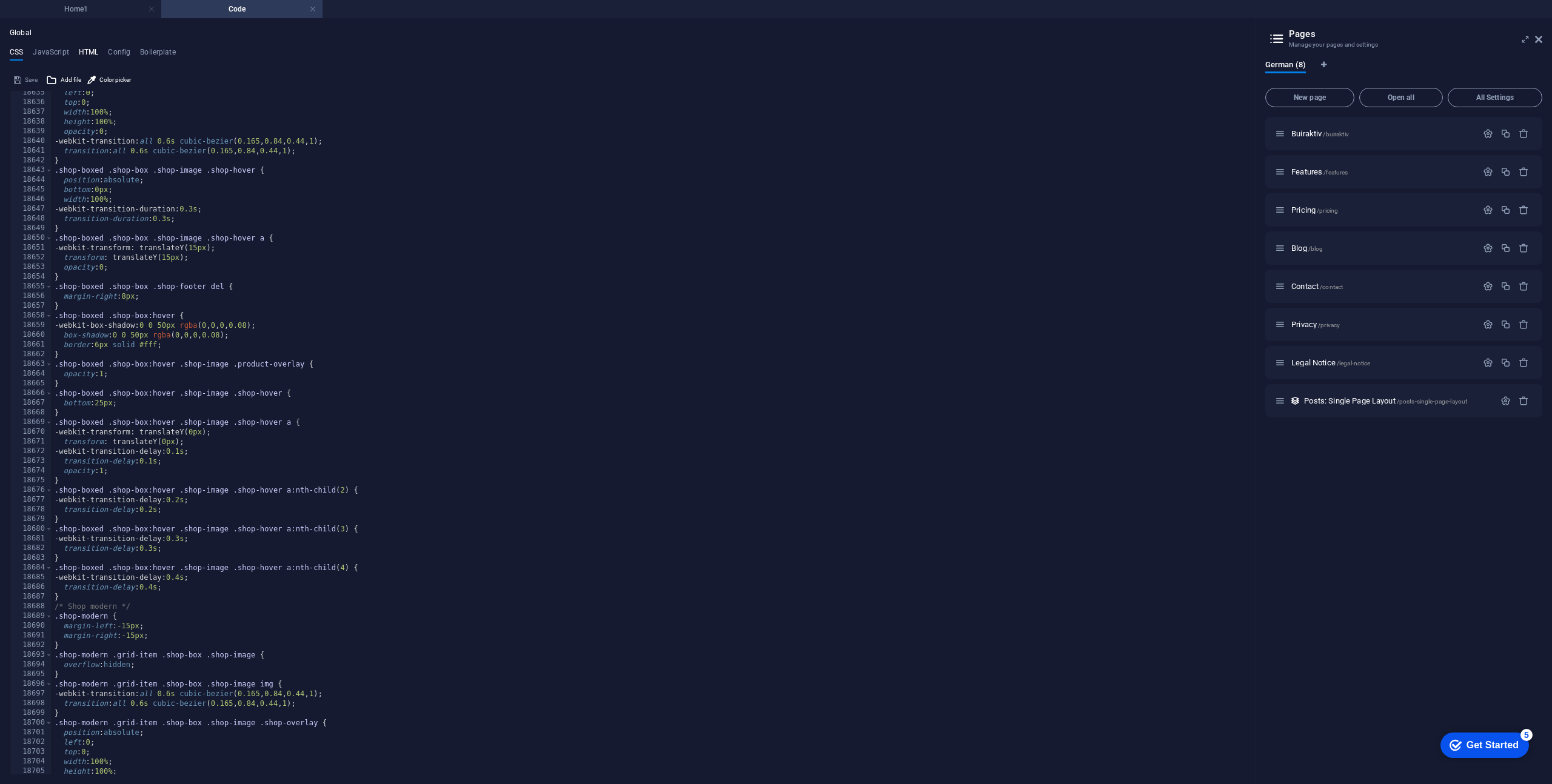
click at [86, 51] on h4 "HTML" at bounding box center [89, 54] width 20 height 13
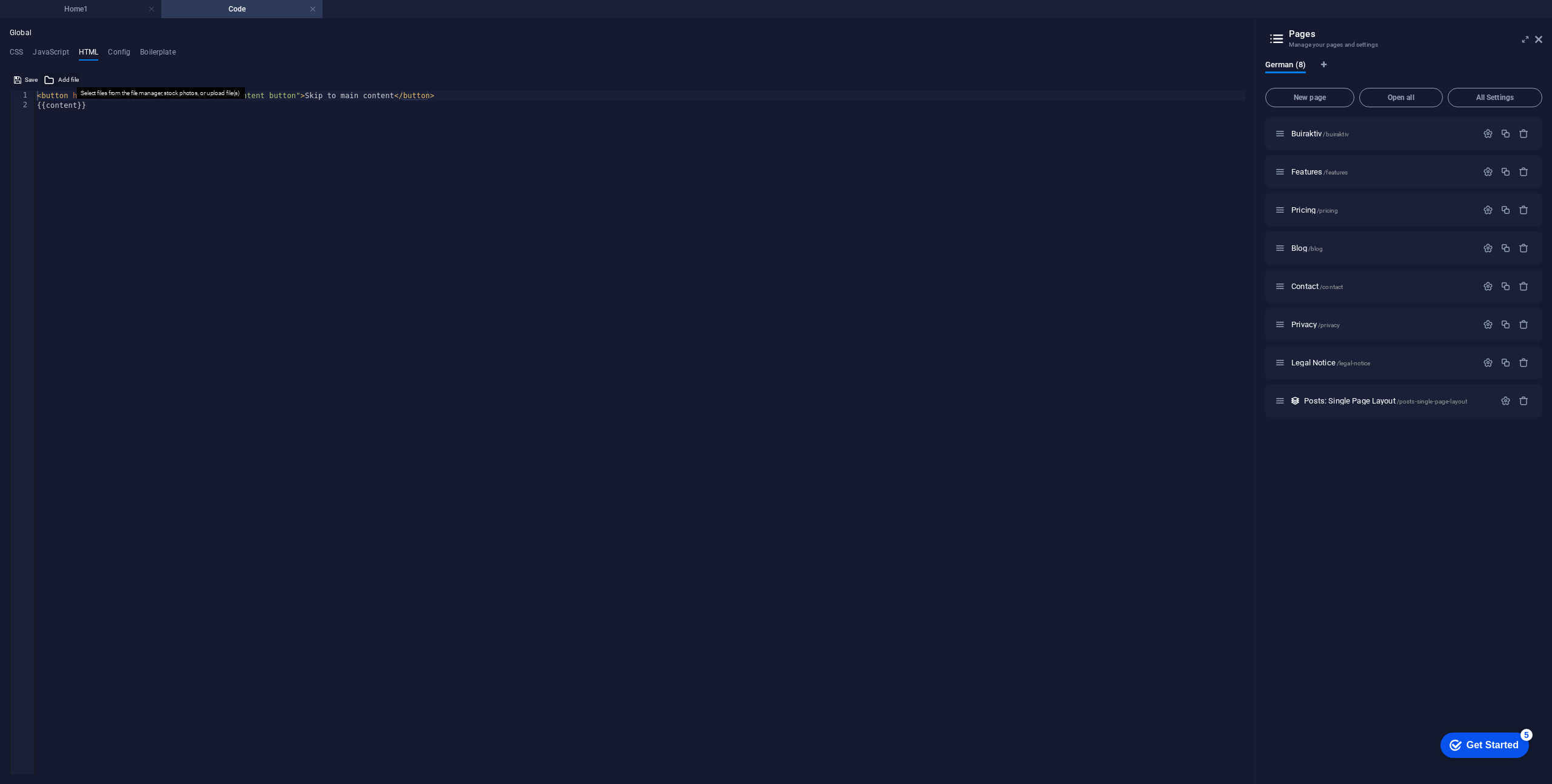
click at [57, 80] on button "Add file" at bounding box center [61, 80] width 39 height 15
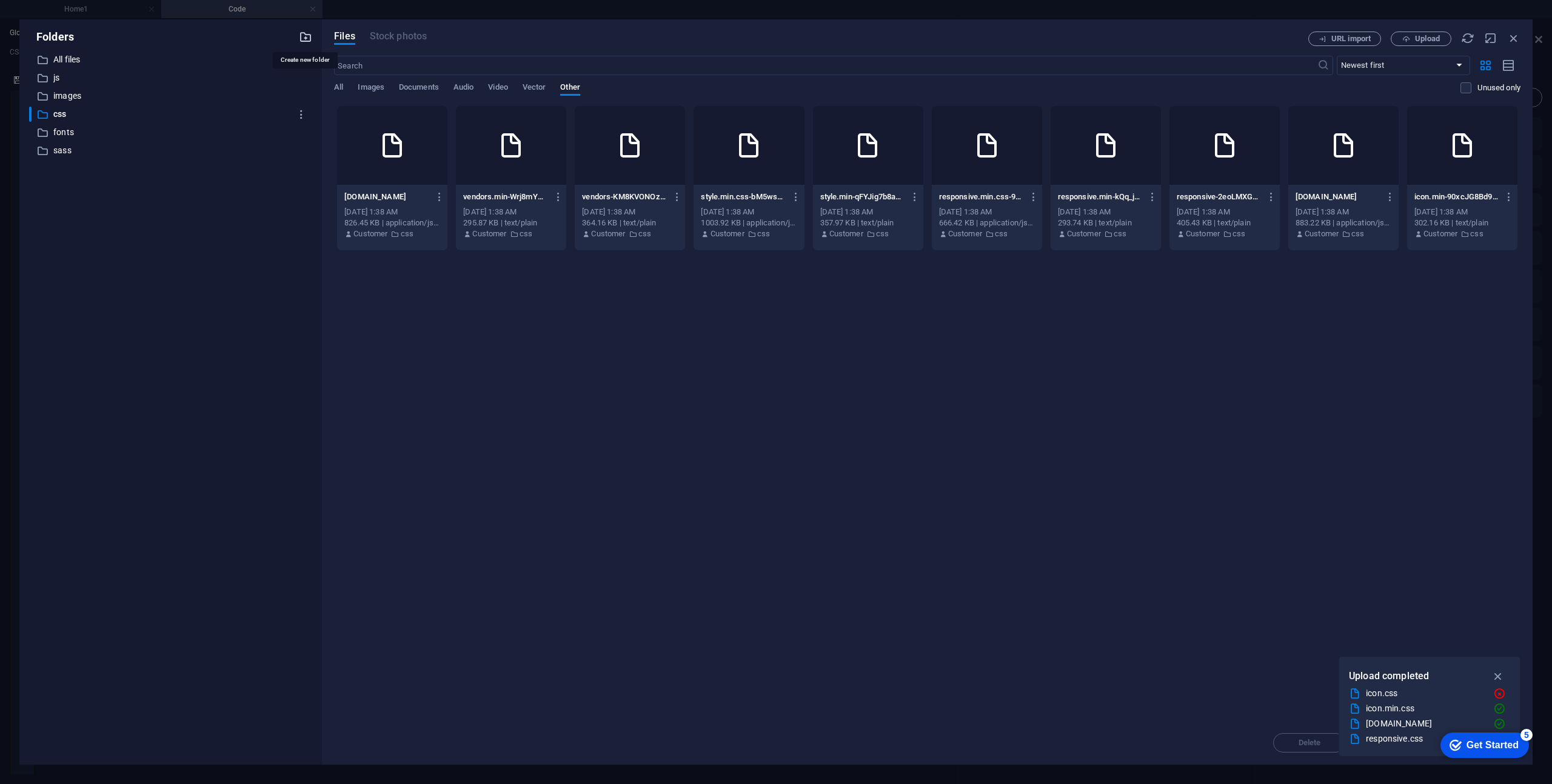
click at [303, 37] on icon "button" at bounding box center [305, 37] width 13 height 13
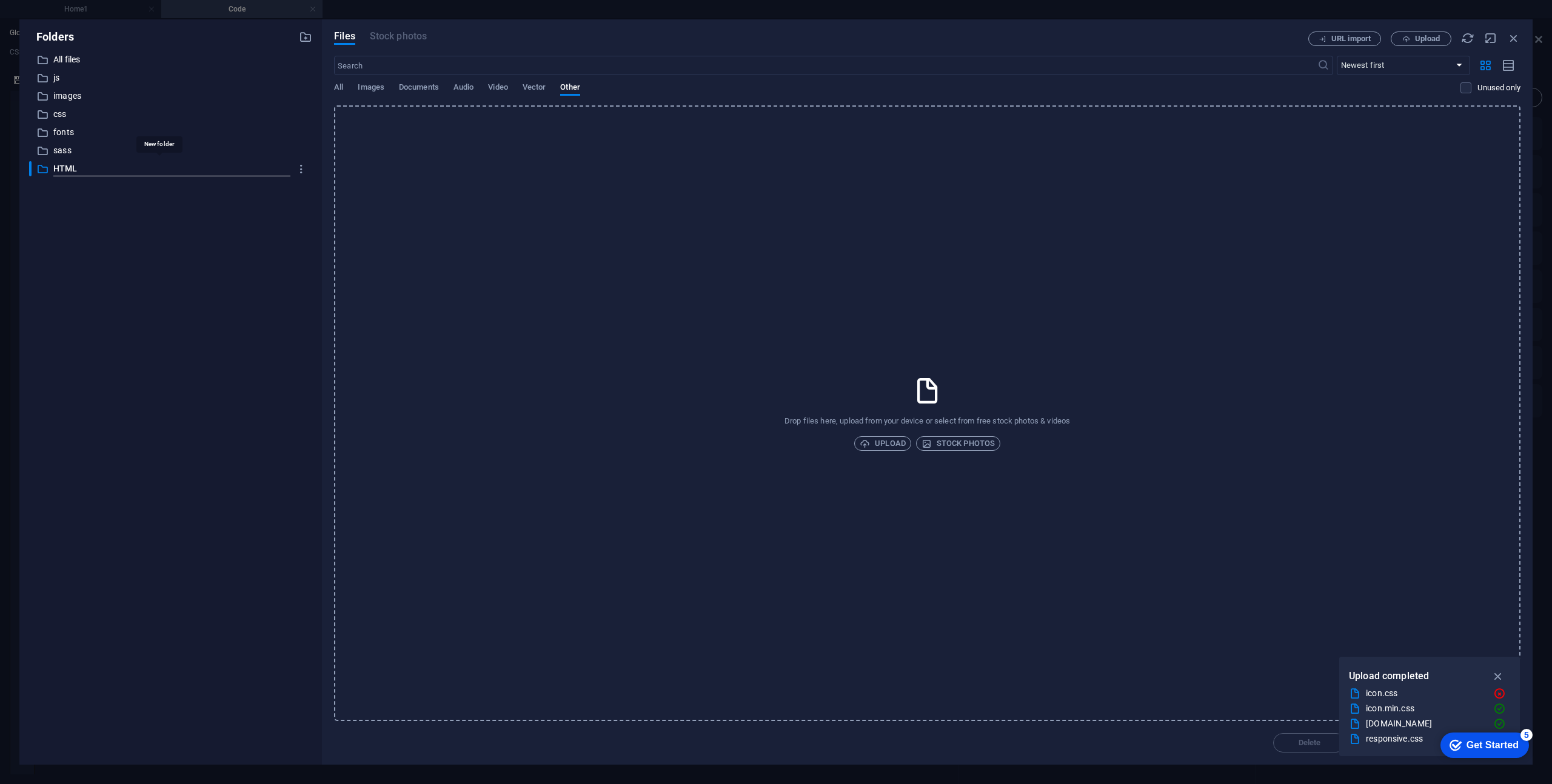
type input "HTML"
click at [214, 247] on div "​ All files All files ​ js js ​ images images ​ css css ​ fonts fonts ​ sass sa…" at bounding box center [171, 403] width 283 height 703
click at [85, 172] on p "HTML" at bounding box center [172, 168] width 237 height 14
click at [298, 170] on icon "button" at bounding box center [302, 168] width 13 height 12
click at [208, 213] on div at bounding box center [776, 392] width 1552 height 784
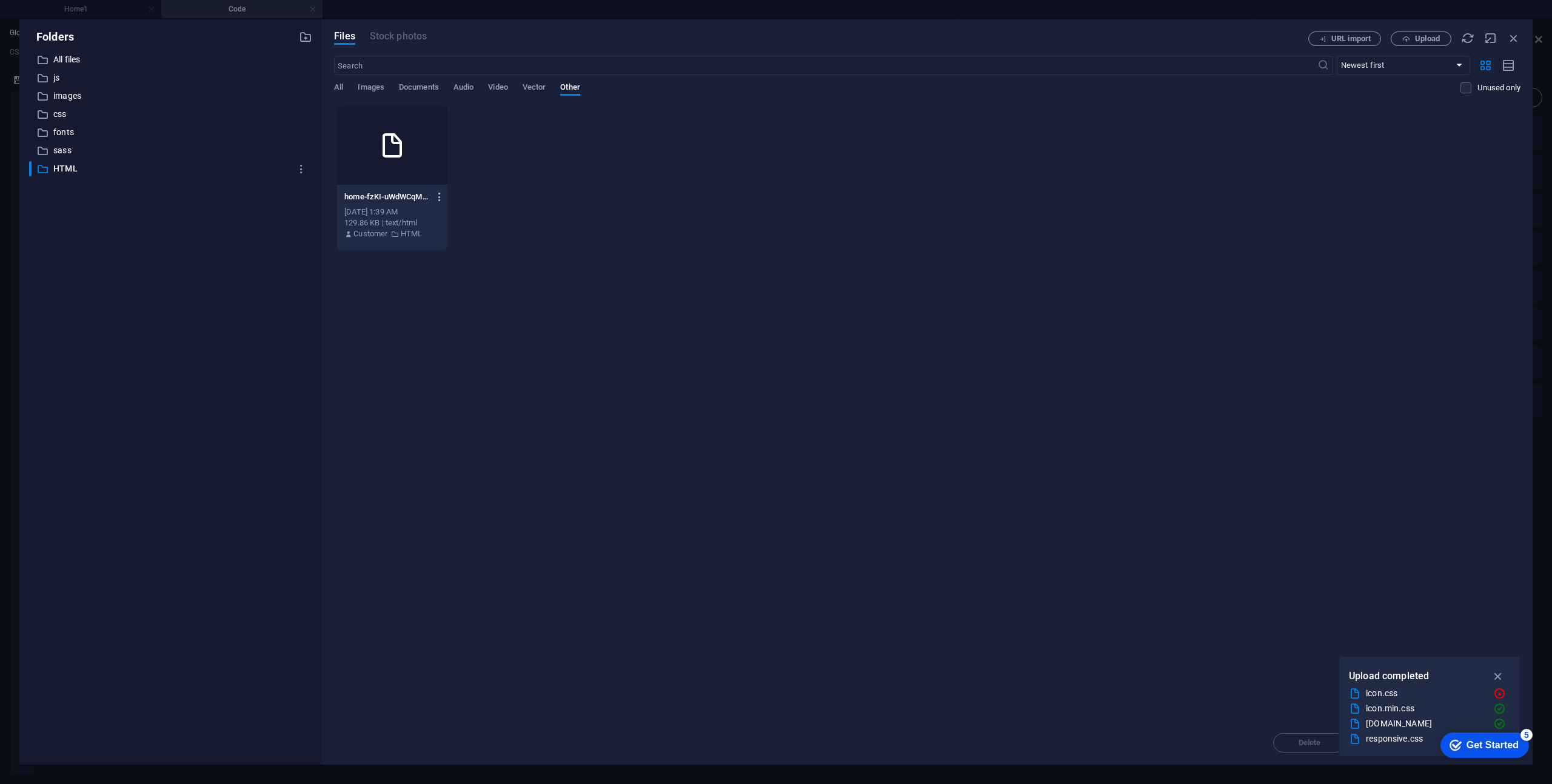
click at [438, 198] on icon "button" at bounding box center [440, 196] width 11 height 11
click at [433, 228] on h6 "Preview" at bounding box center [447, 229] width 51 height 15
click at [394, 208] on div "[DATE] 1:39 AM" at bounding box center [392, 211] width 96 height 11
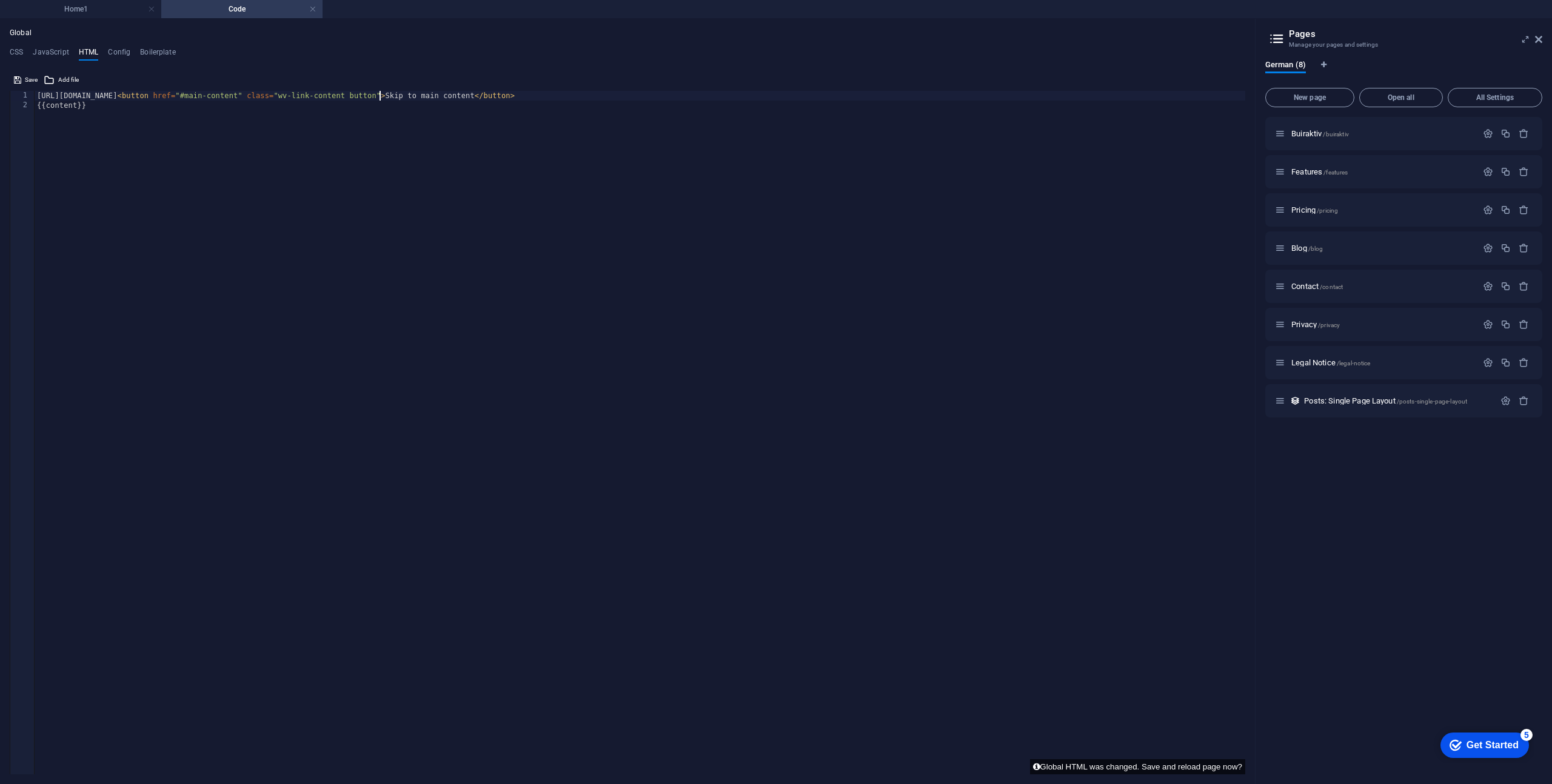
click at [198, 197] on div "[URL][DOMAIN_NAME] < button href = "#main-content" class = "wv-link-content but…" at bounding box center [639, 442] width 1210 height 703
type textarea "[URL][DOMAIN_NAME]<button href="#main-content" class="wv-link-content button">S…"
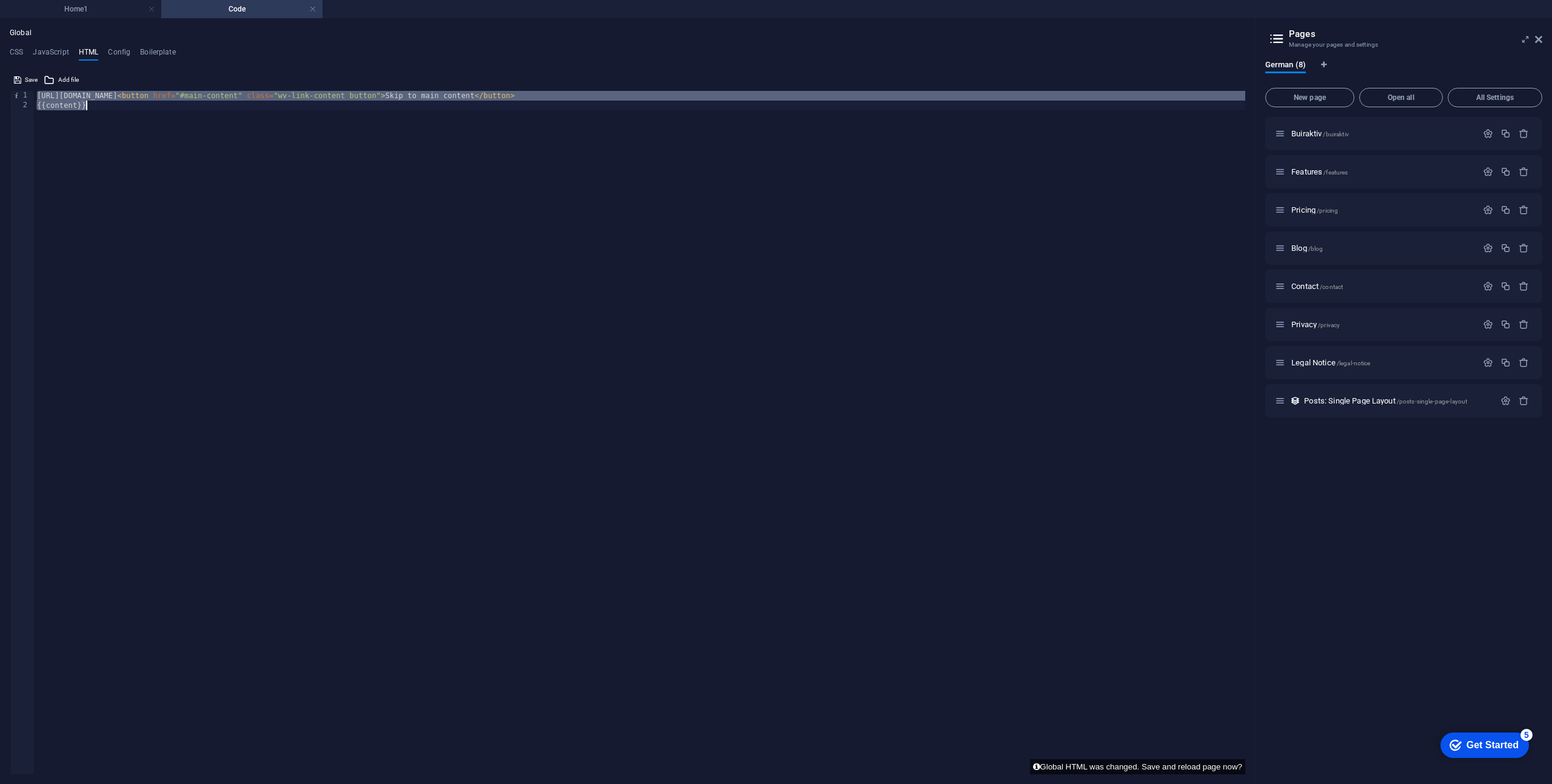
paste textarea
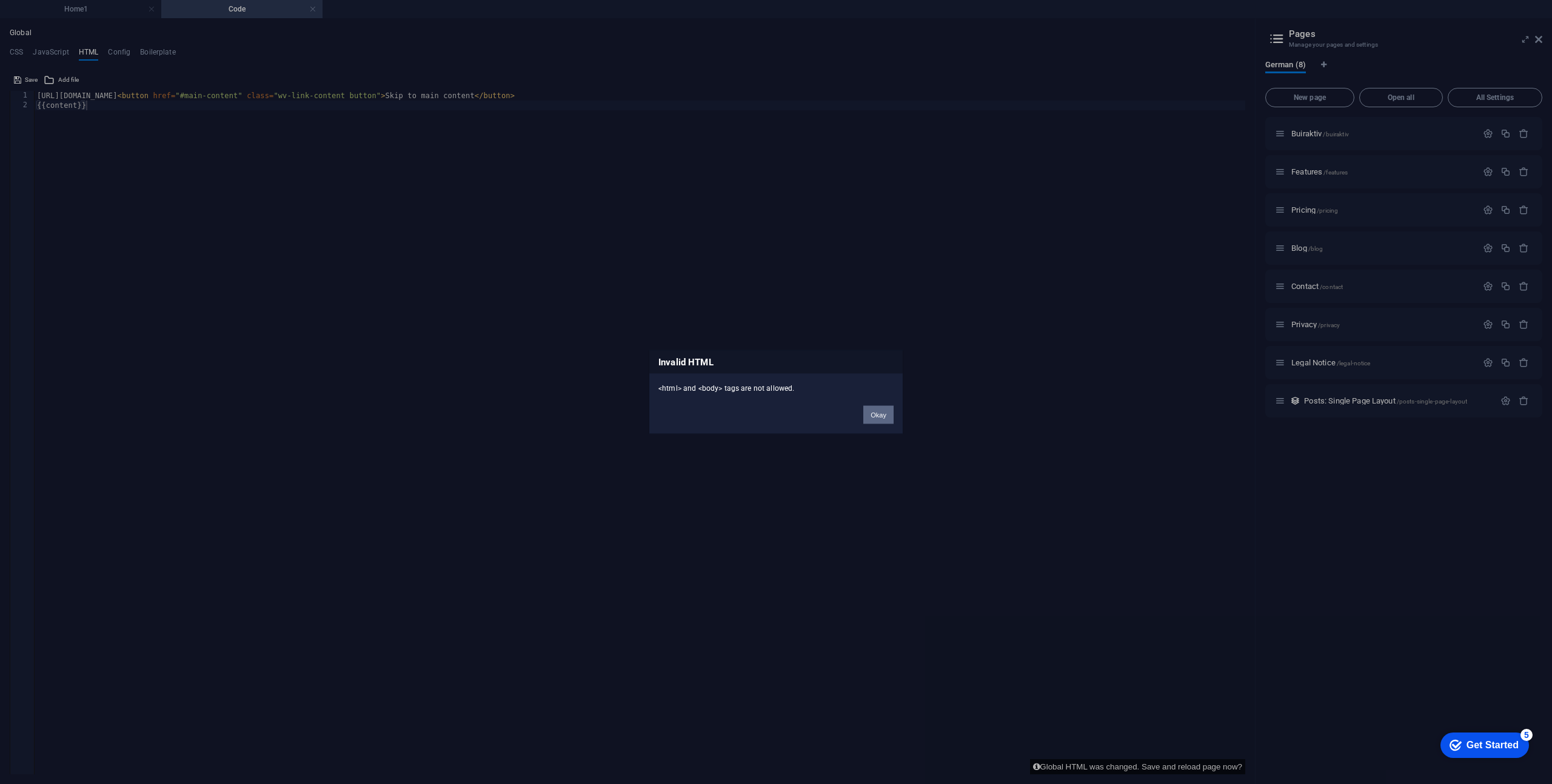
click at [872, 415] on button "Okay" at bounding box center [878, 415] width 30 height 18
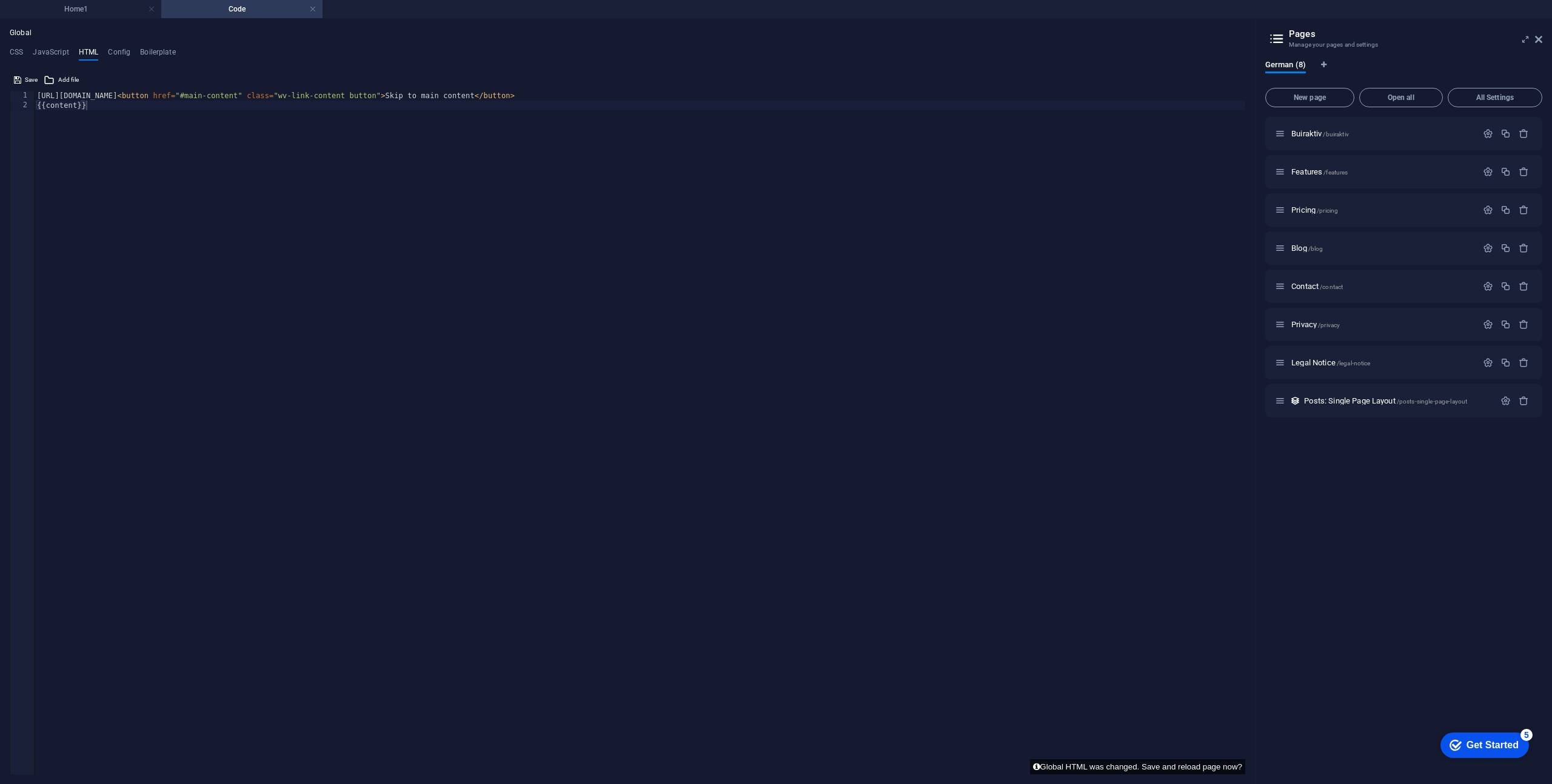
click at [246, 331] on div "[URL][DOMAIN_NAME] < button href = "#main-content" class = "wv-link-content but…" at bounding box center [639, 442] width 1210 height 703
type textarea "[URL][DOMAIN_NAME]<button href="#main-content" class="wv-link-content button">S…"
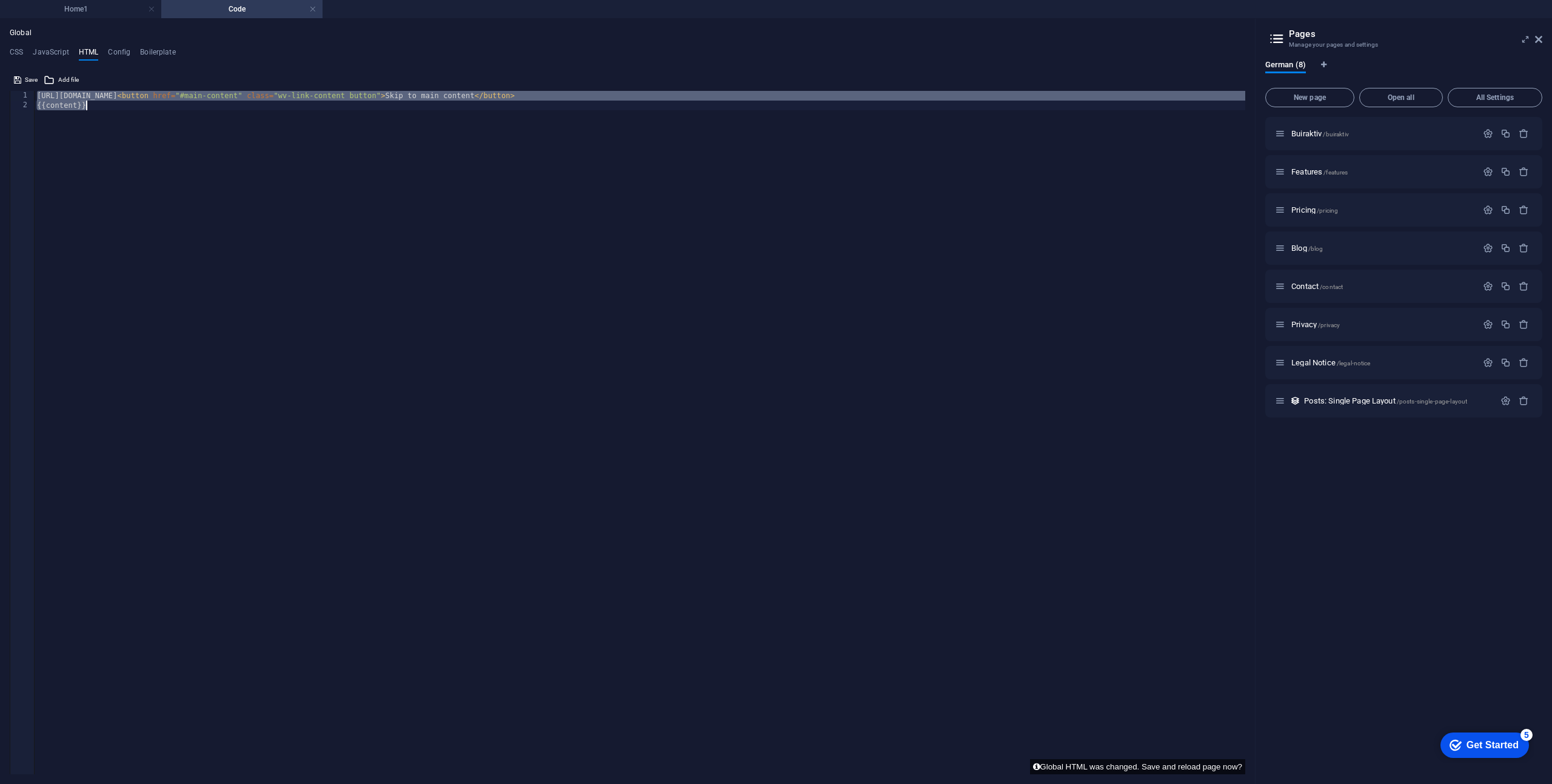
paste textarea
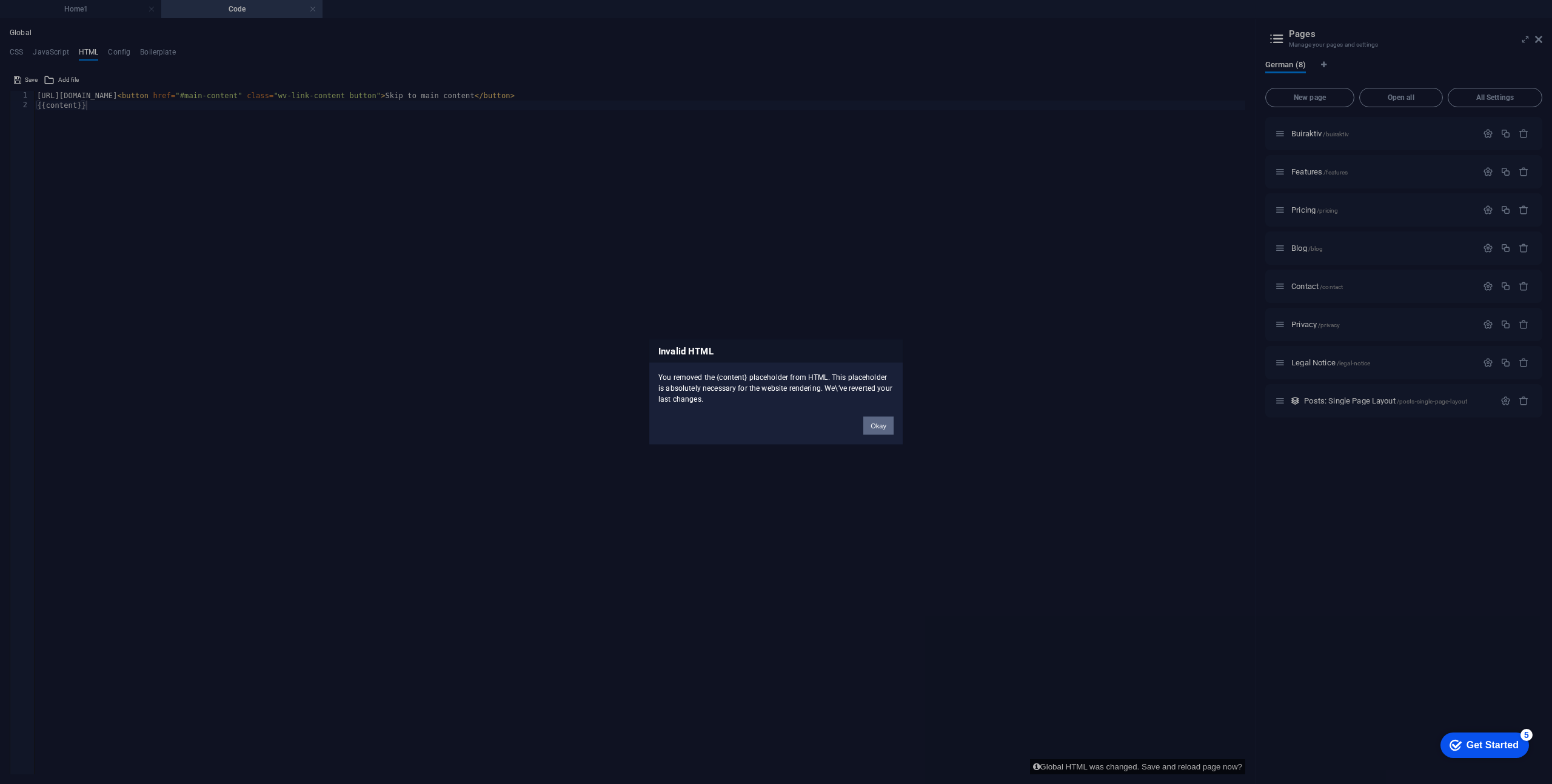
click at [877, 420] on button "Okay" at bounding box center [878, 426] width 30 height 18
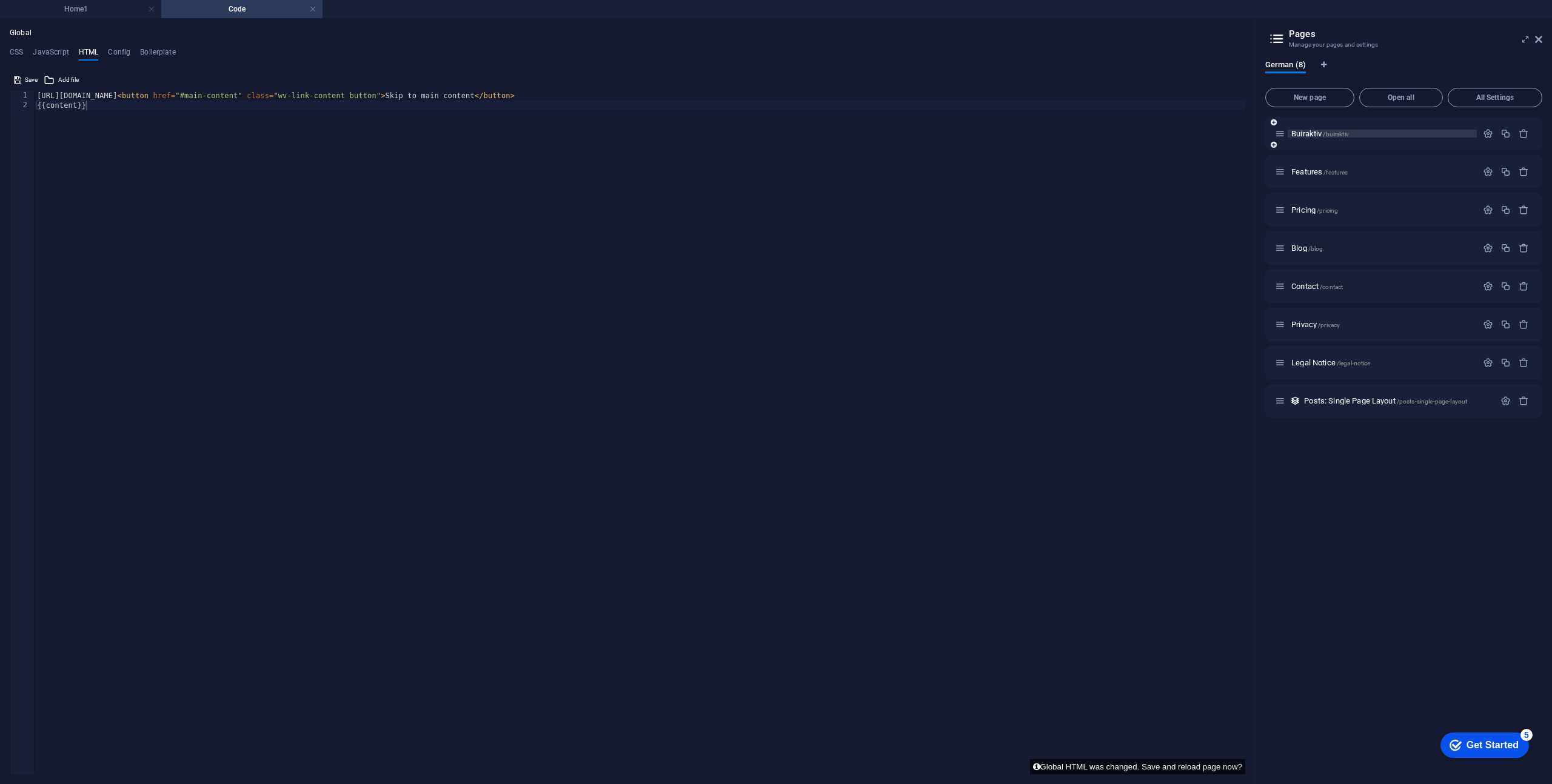
click at [1302, 133] on span "Buiraktiv /buiraktiv" at bounding box center [1319, 133] width 58 height 9
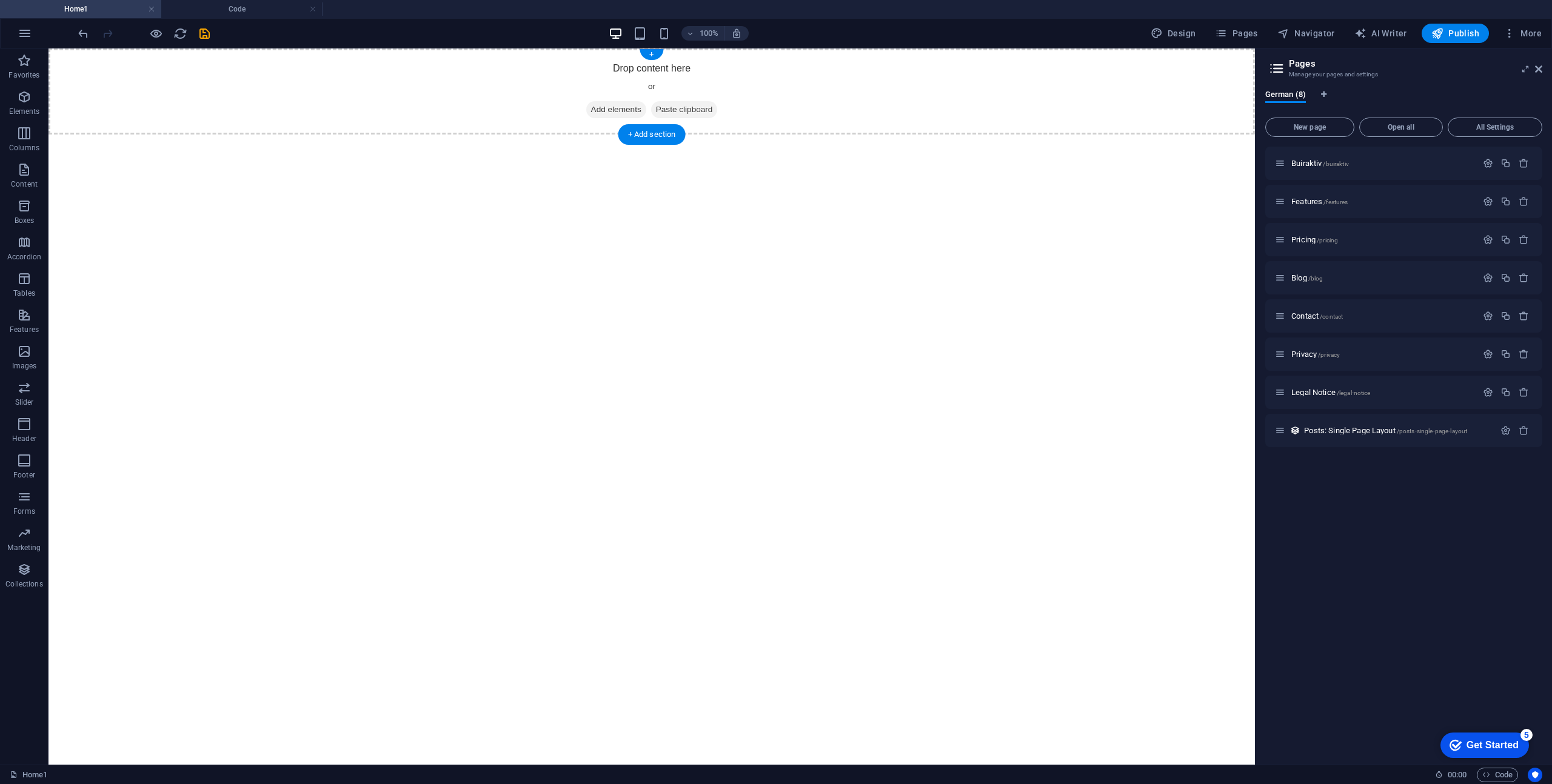
click at [622, 107] on span "Add elements" at bounding box center [617, 109] width 60 height 17
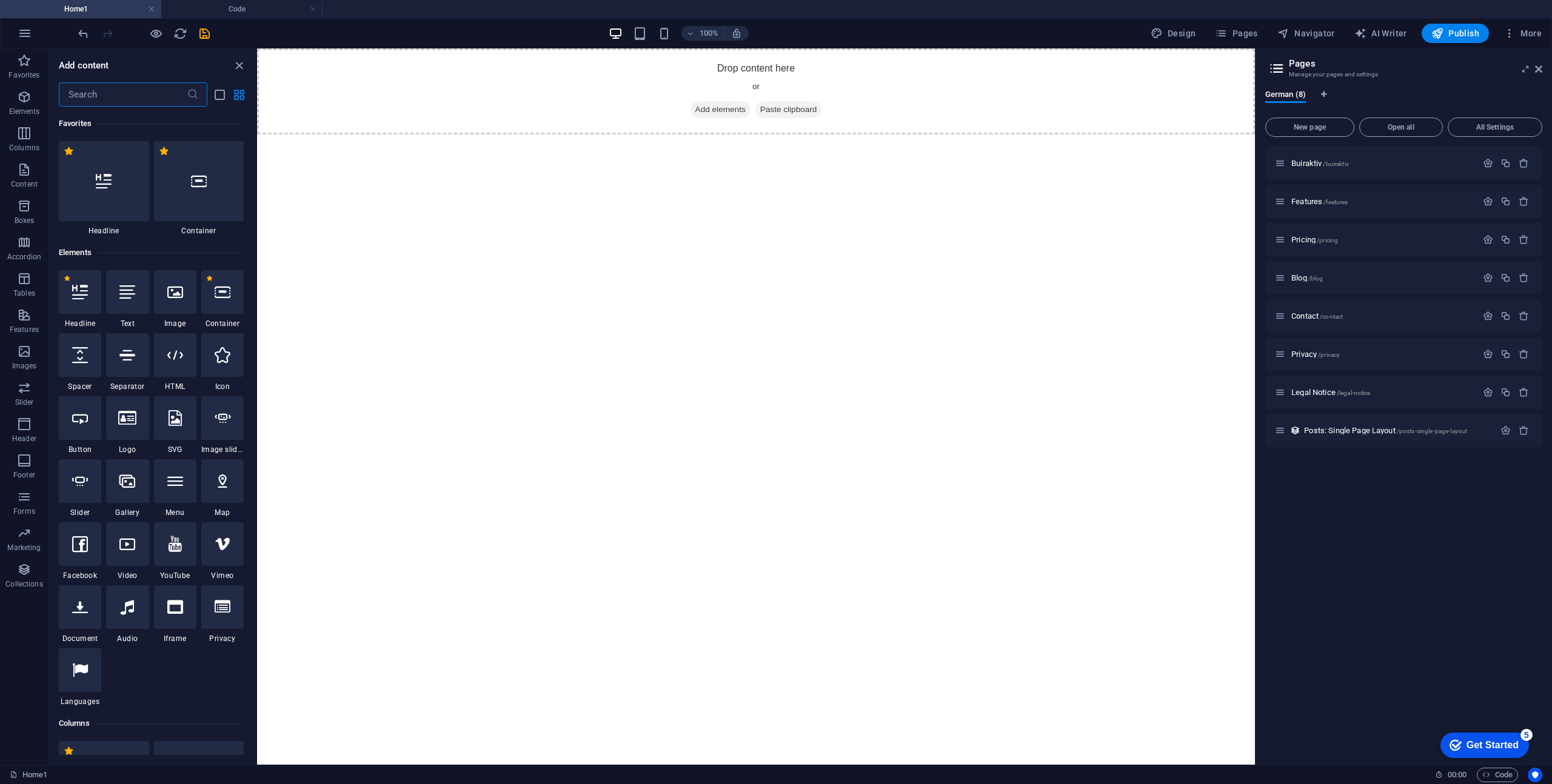
click at [85, 100] on input "text" at bounding box center [122, 94] width 128 height 24
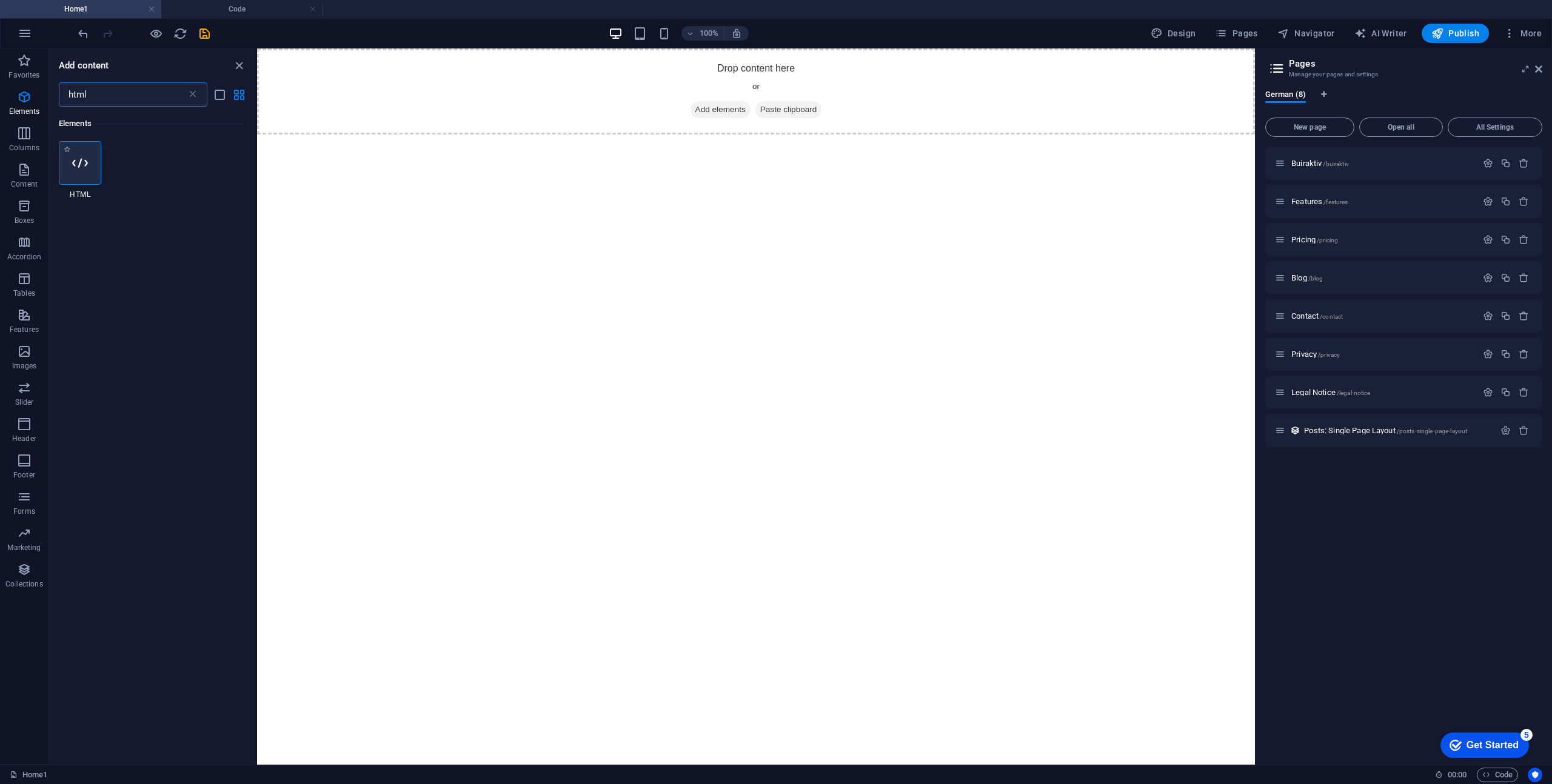
type input "html"
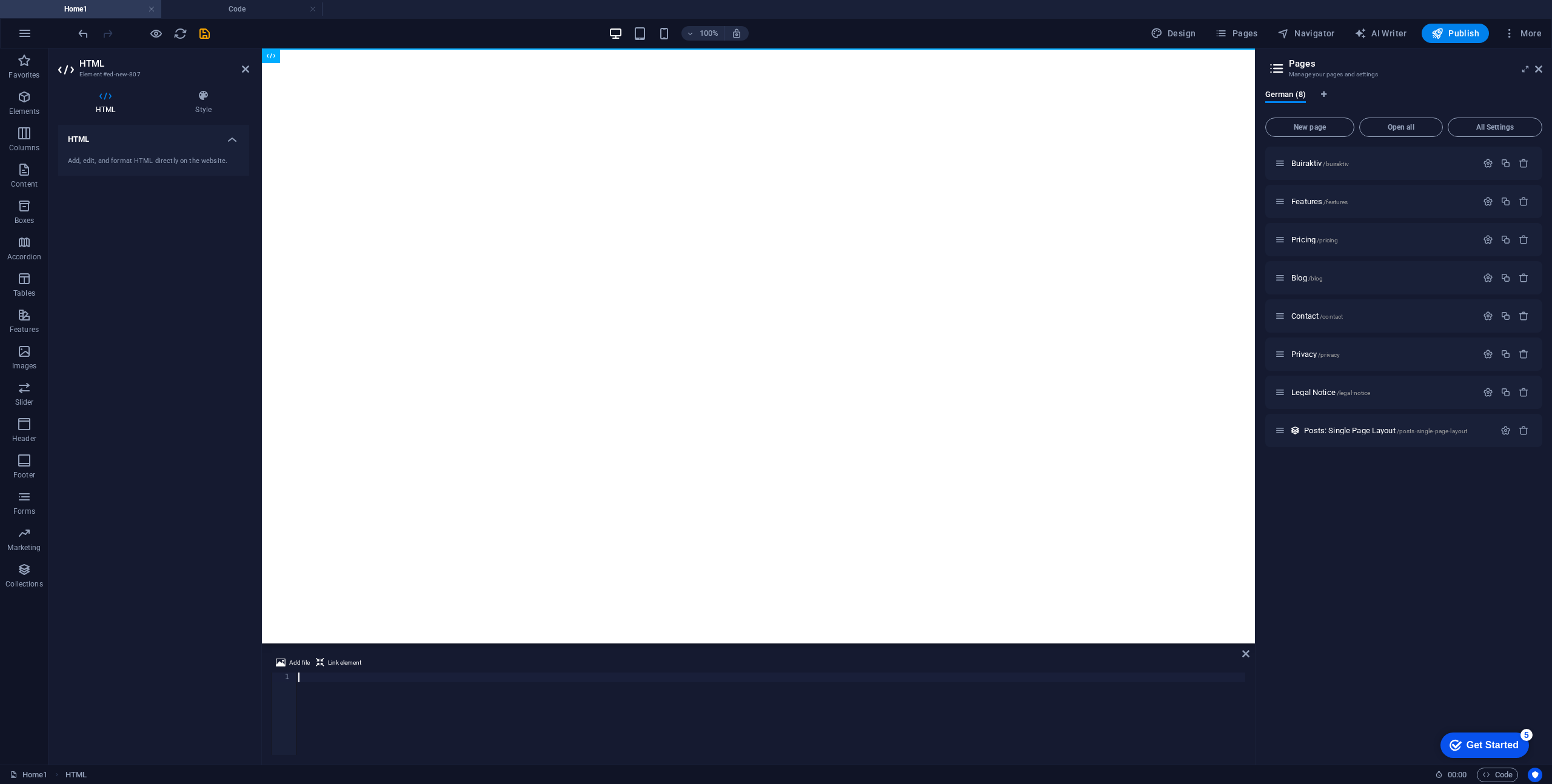
click at [425, 49] on html "Skip to main content" at bounding box center [758, 49] width 993 height 0
click at [308, 676] on div at bounding box center [770, 723] width 949 height 102
paste textarea "<script type="text/javascript" src="js/main.js"></script>"
click at [530, 49] on html "Skip to main content" at bounding box center [758, 49] width 993 height 0
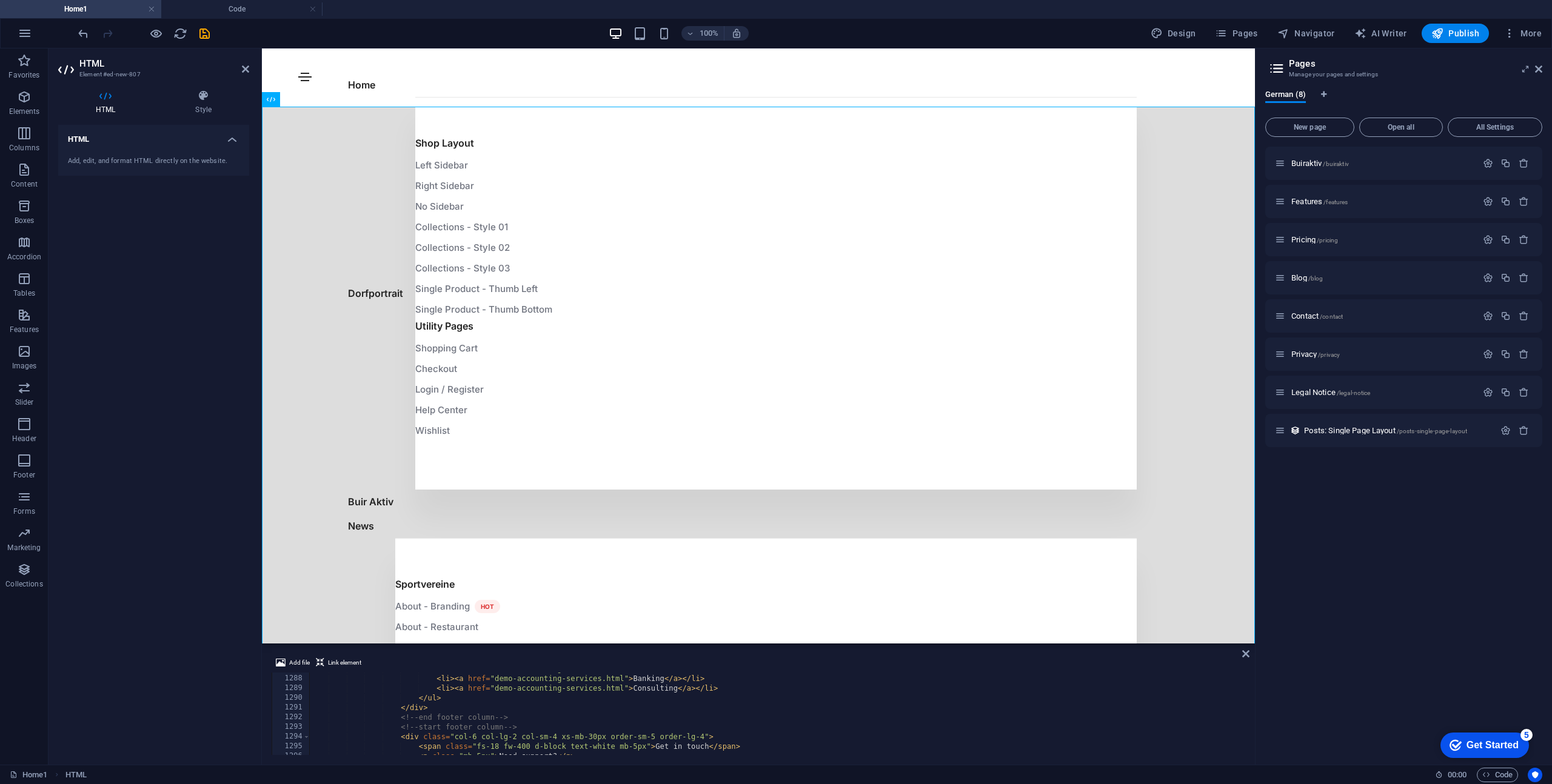
click at [206, 93] on icon at bounding box center [203, 95] width 92 height 12
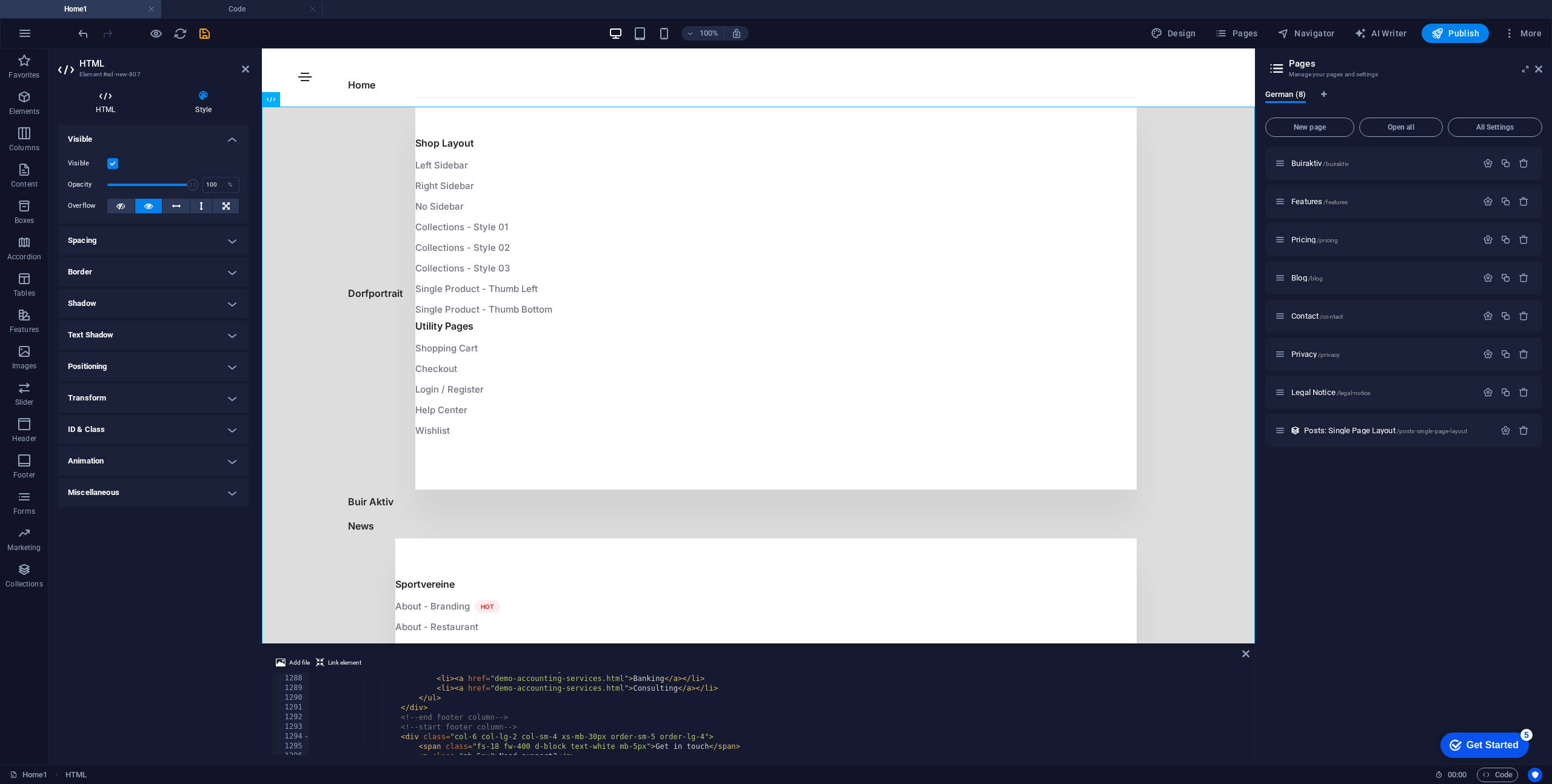
click at [103, 95] on icon at bounding box center [106, 95] width 94 height 12
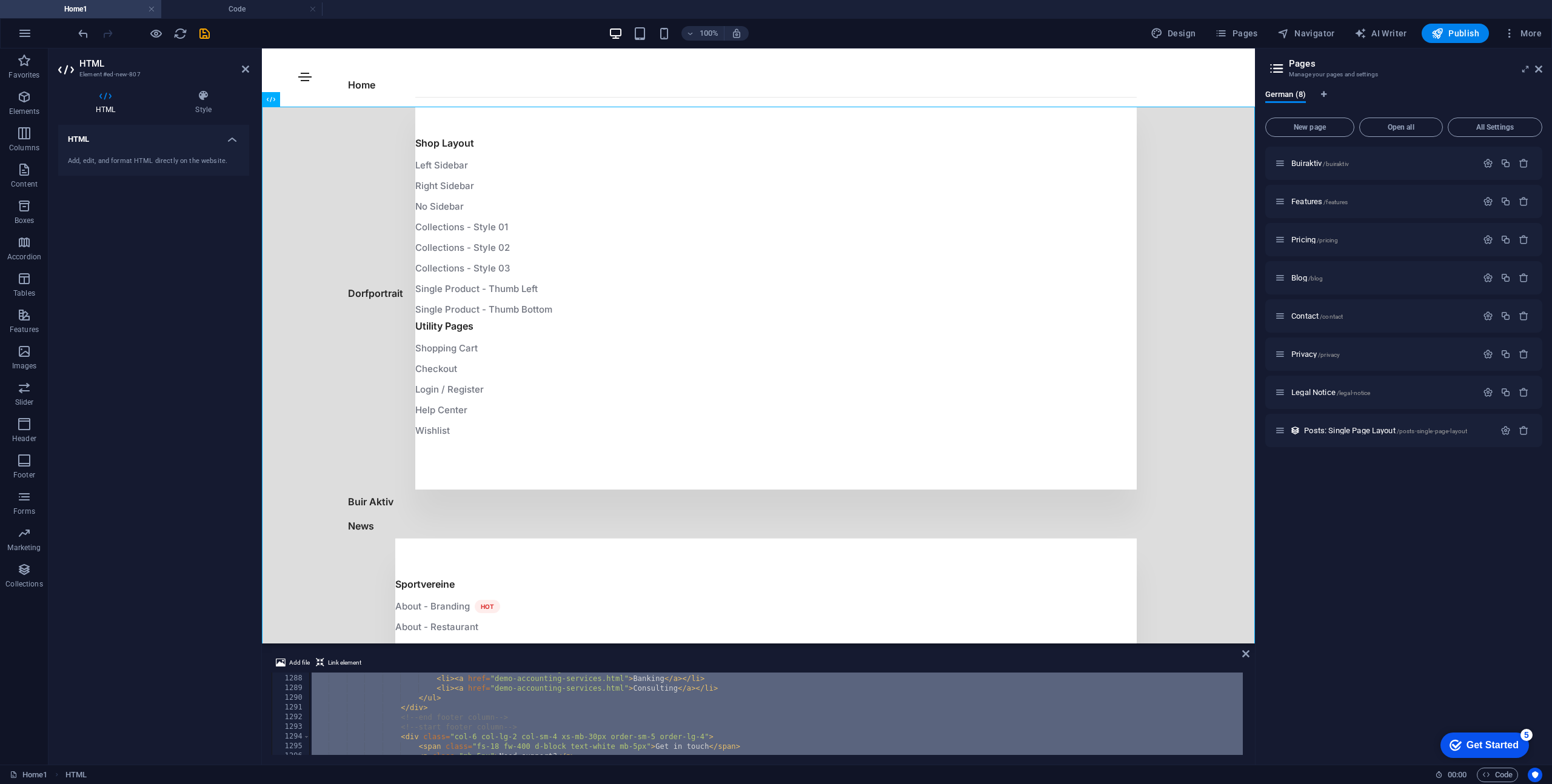
paste textarea "</html"
type textarea "</html>"
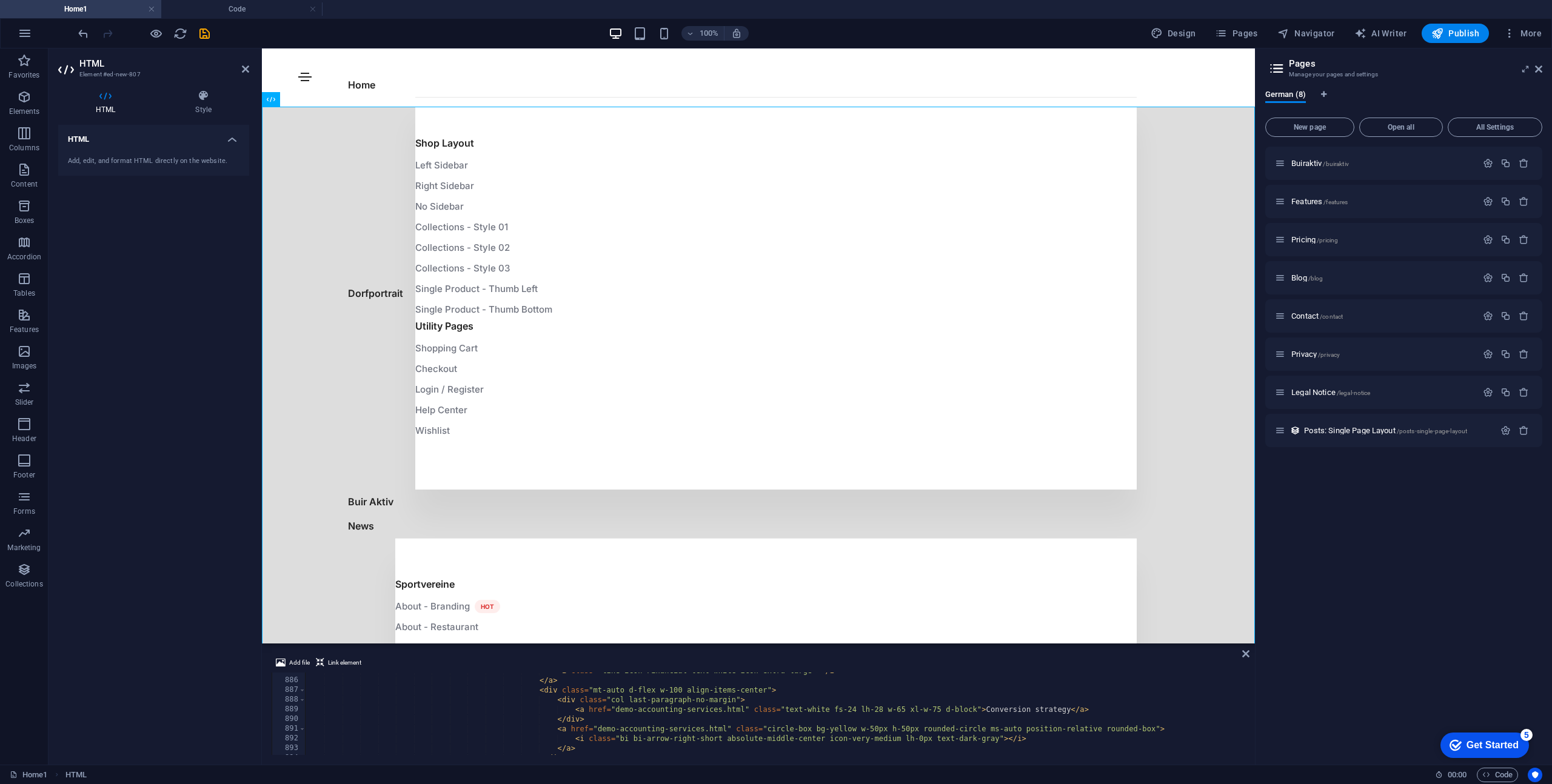
scroll to position [8578, 0]
click at [247, 70] on icon at bounding box center [245, 69] width 7 height 10
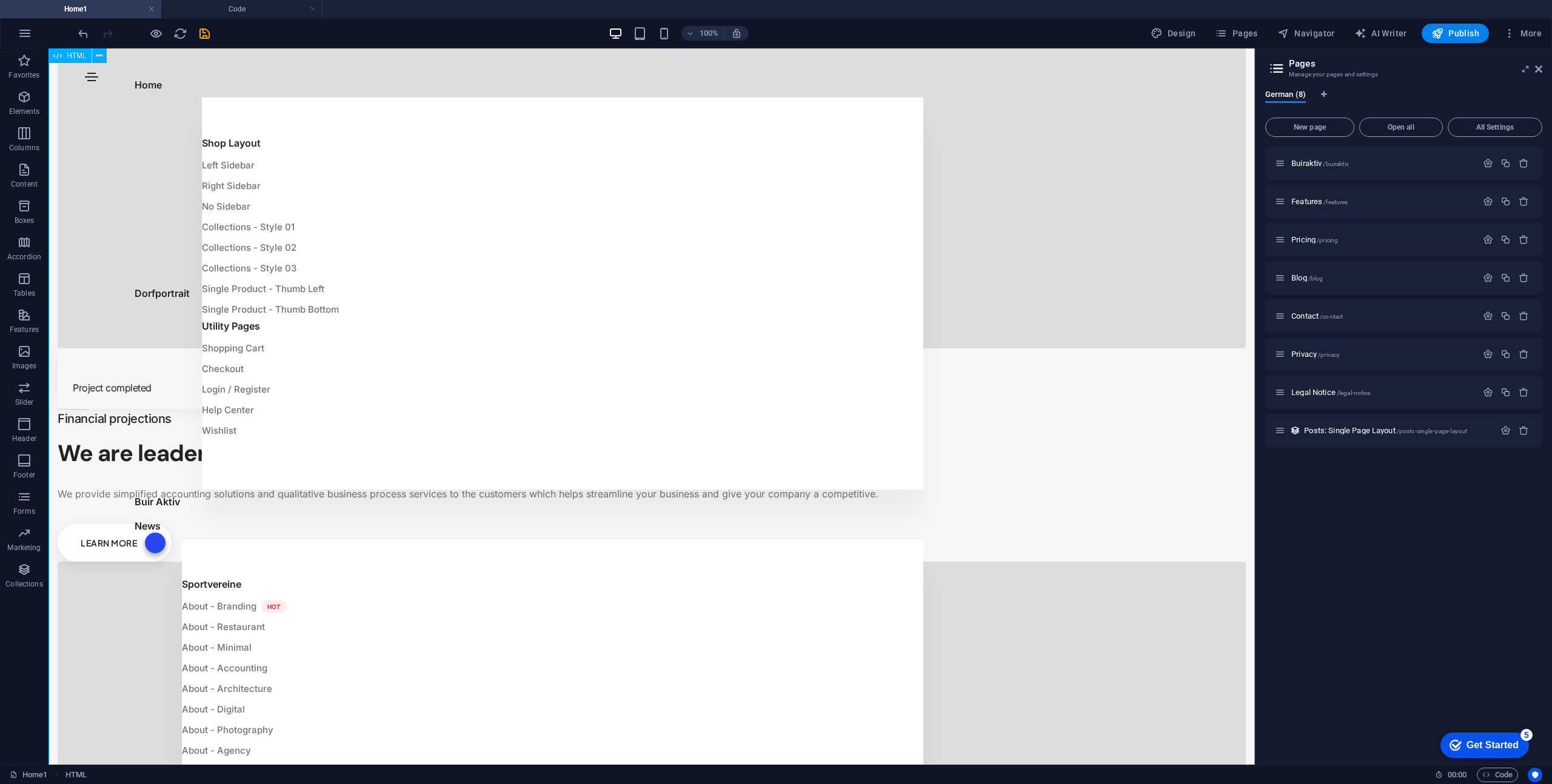
scroll to position [3205, 0]
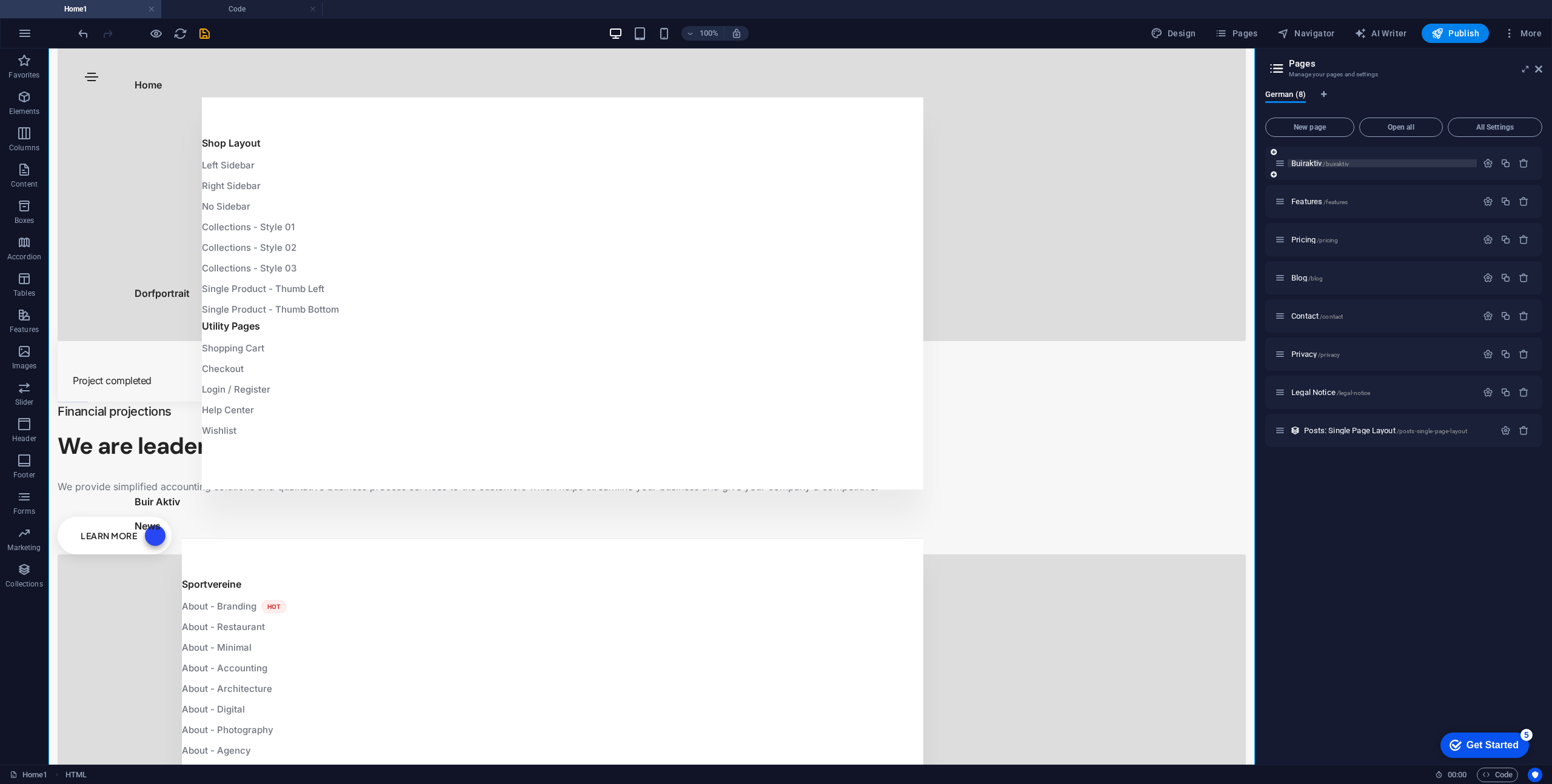
click at [1329, 164] on span "/buiraktiv" at bounding box center [1335, 163] width 25 height 7
click at [1488, 163] on icon "button" at bounding box center [1488, 163] width 11 height 11
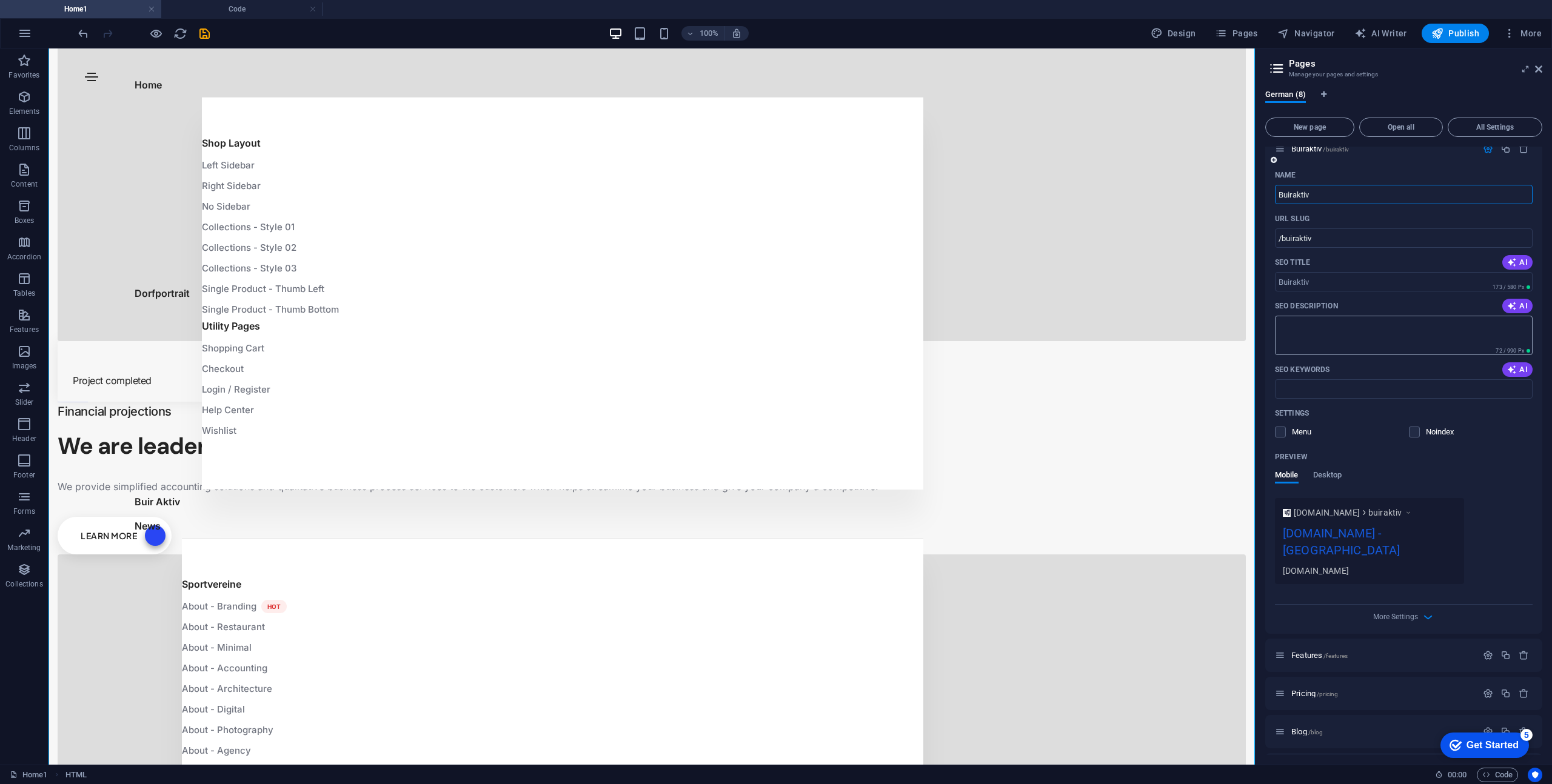
scroll to position [0, 0]
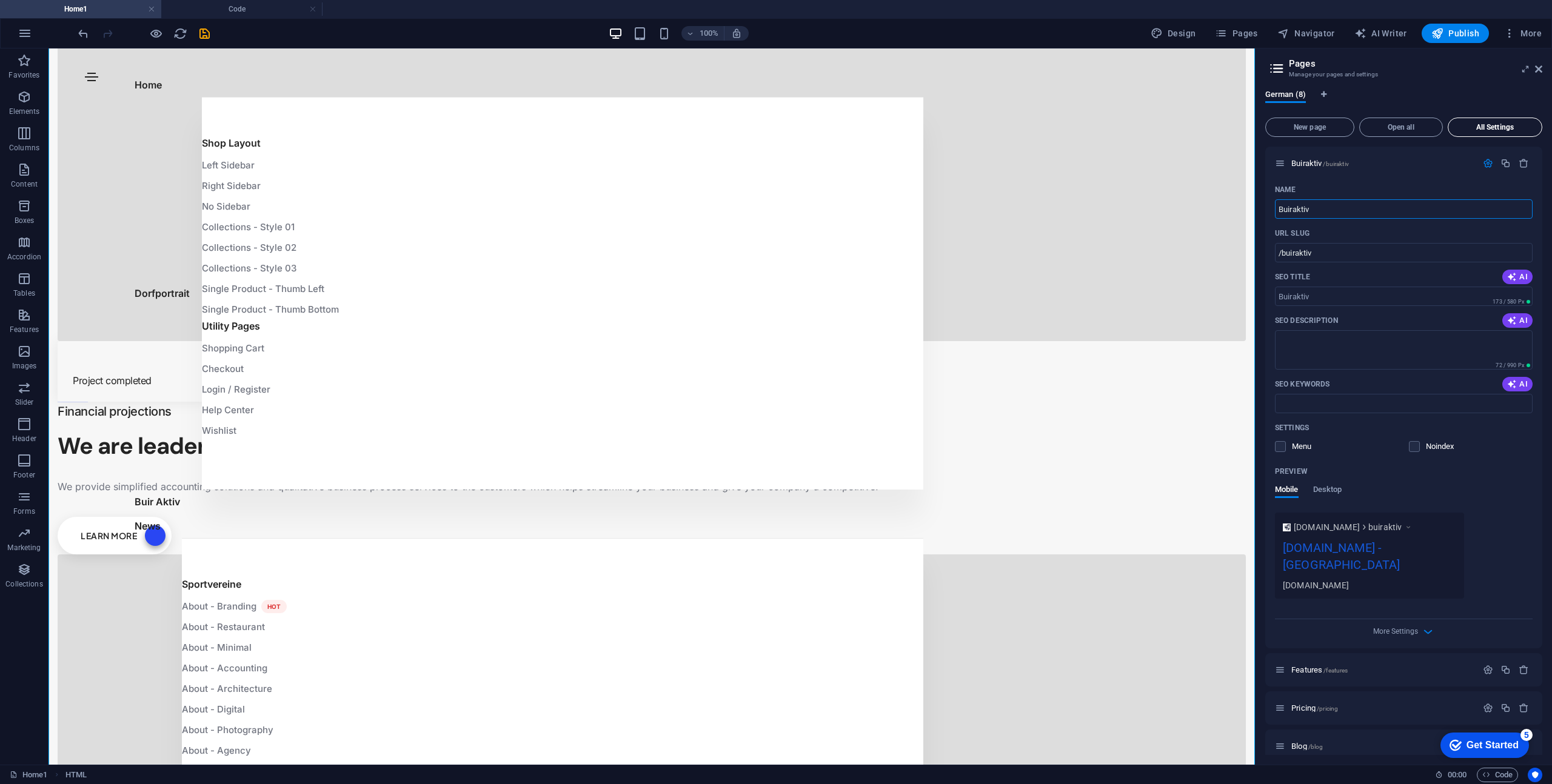
click at [1469, 134] on button "All Settings" at bounding box center [1494, 128] width 94 height 20
click at [1485, 163] on icon "button" at bounding box center [1488, 163] width 11 height 11
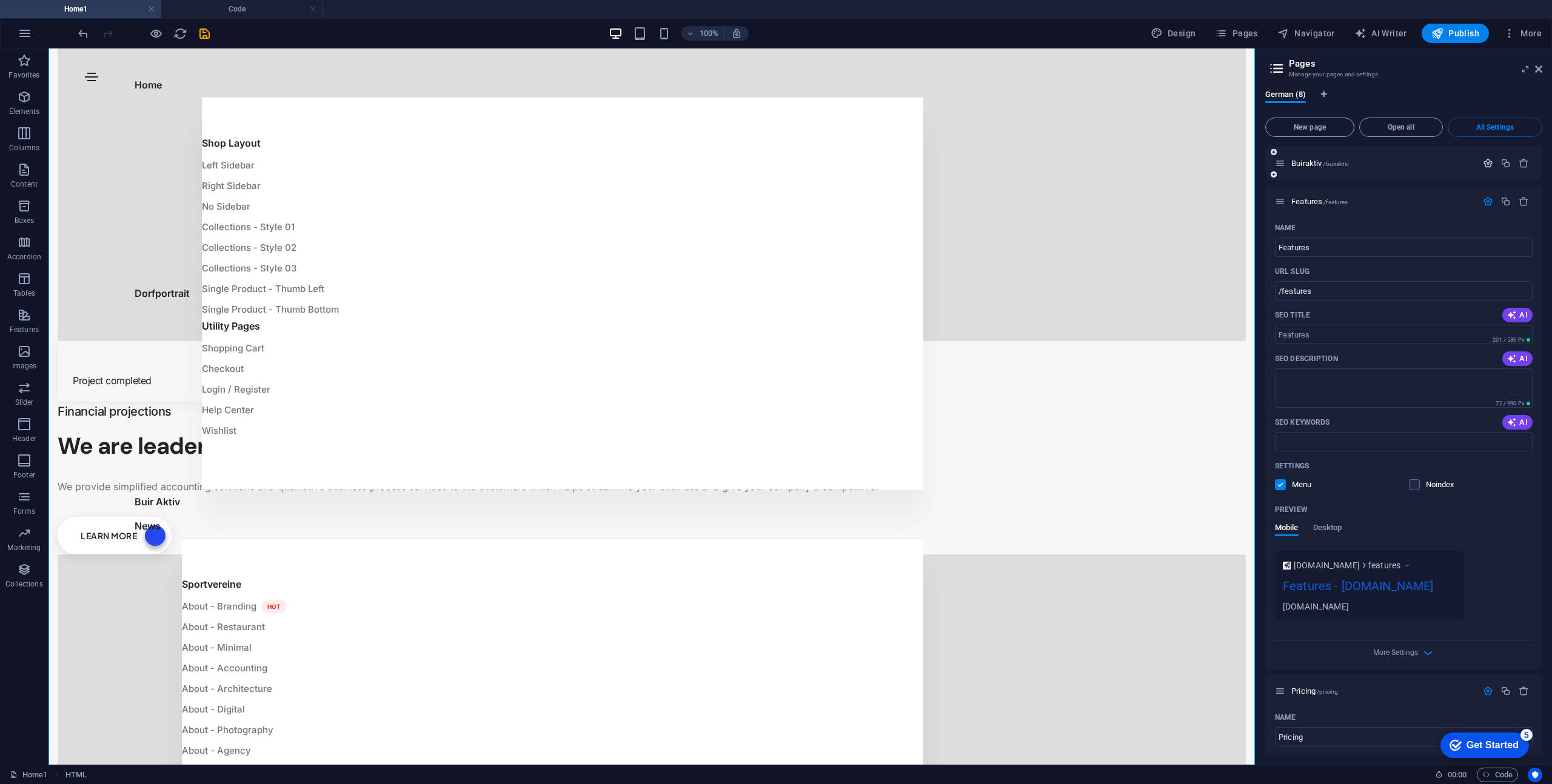
click at [1485, 163] on icon "button" at bounding box center [1488, 163] width 11 height 11
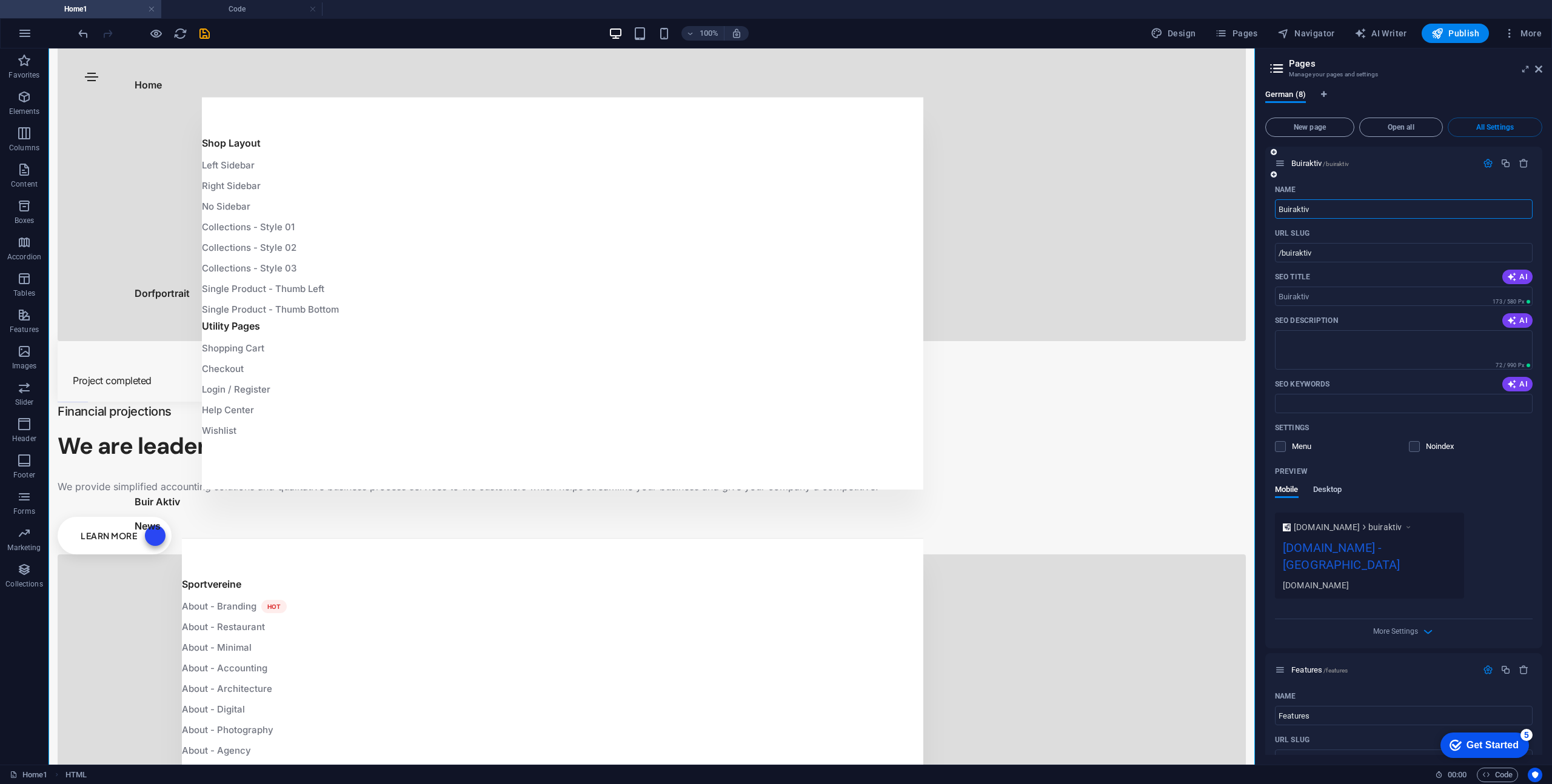
click at [1333, 492] on span "Desktop" at bounding box center [1327, 490] width 29 height 17
click at [1297, 486] on span "Mobile" at bounding box center [1286, 490] width 24 height 17
click at [72, 774] on span "HTML" at bounding box center [76, 775] width 21 height 15
click at [79, 777] on span "HTML" at bounding box center [76, 775] width 21 height 15
click at [37, 772] on link "Home1" at bounding box center [28, 775] width 38 height 15
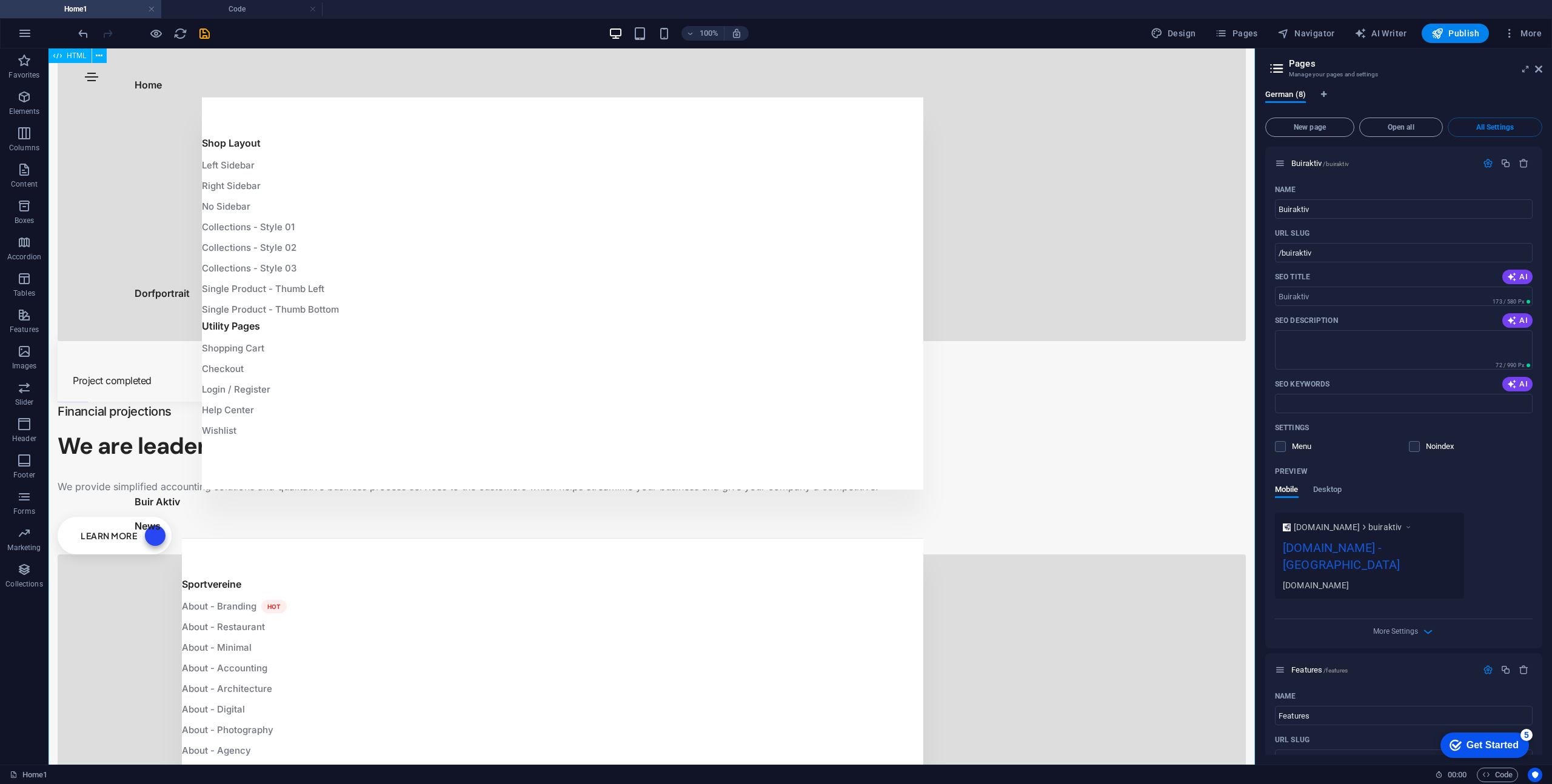
click at [84, 60] on div "HTML" at bounding box center [70, 56] width 43 height 15
click at [96, 60] on icon at bounding box center [99, 56] width 7 height 13
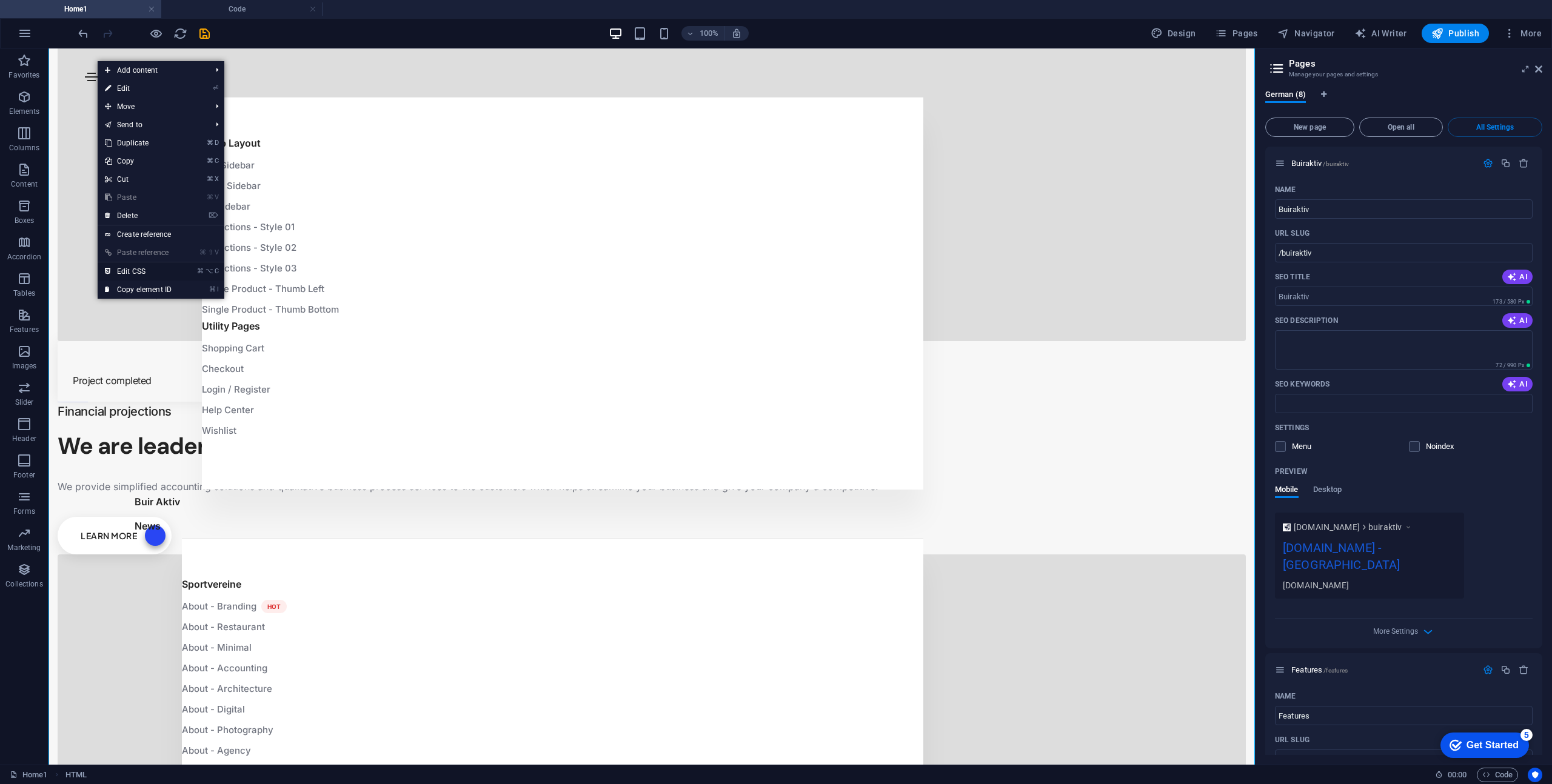
click at [144, 271] on link "⌘ ⌥ C Edit CSS" at bounding box center [138, 272] width 81 height 18
click at [0, 0] on div "left : 0 ; top : 0 ; width : 100% ; height : 100% ; opacity : 0 ; -webkit-trans…" at bounding box center [0, 0] width 0 height 0
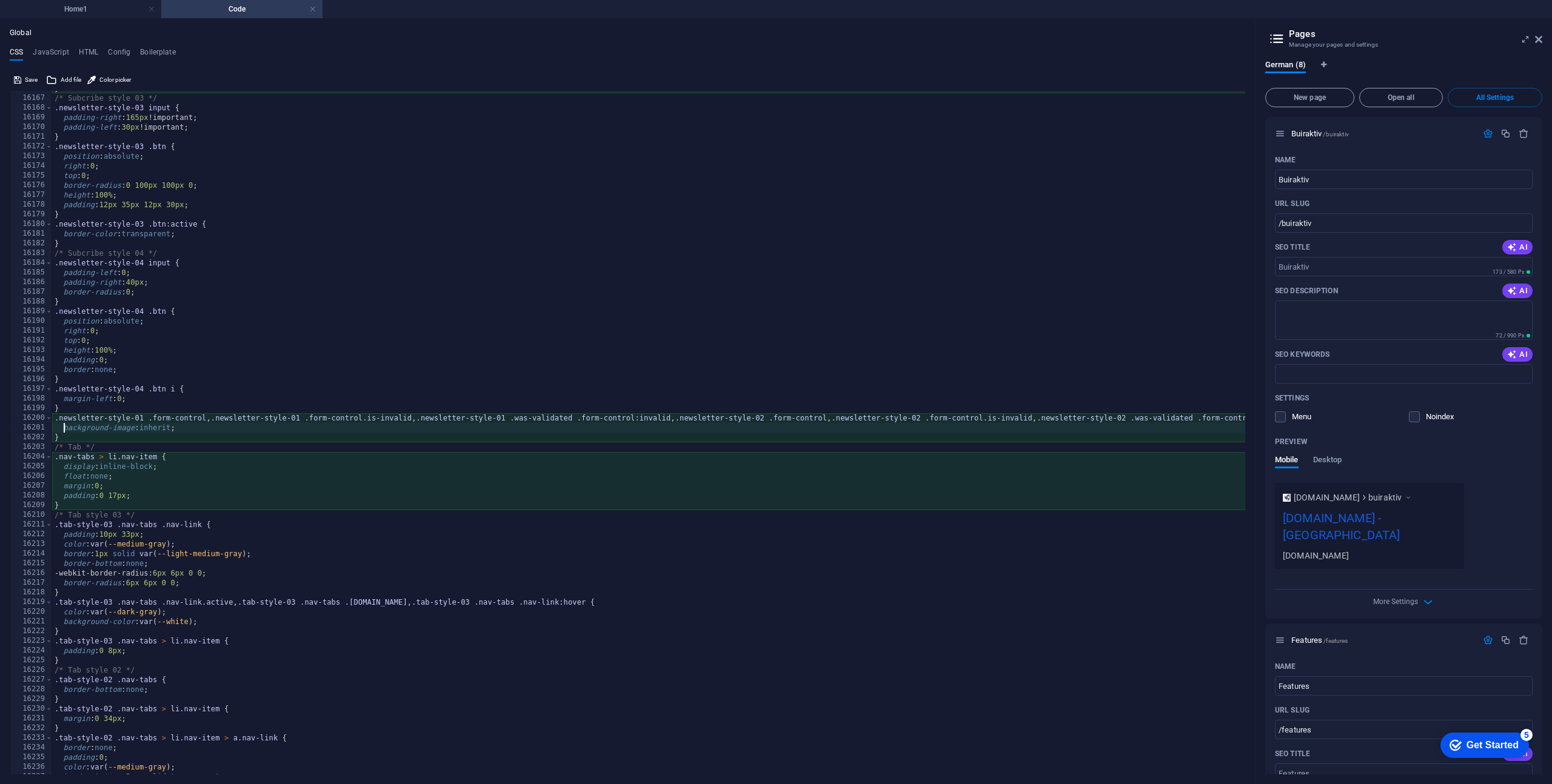
scroll to position [16609, 0]
click at [203, 342] on div "} /* Subcribe style 03 */ .newsletter-style-03 input { padding-right : 165px !i…" at bounding box center [1318, 435] width 2532 height 703
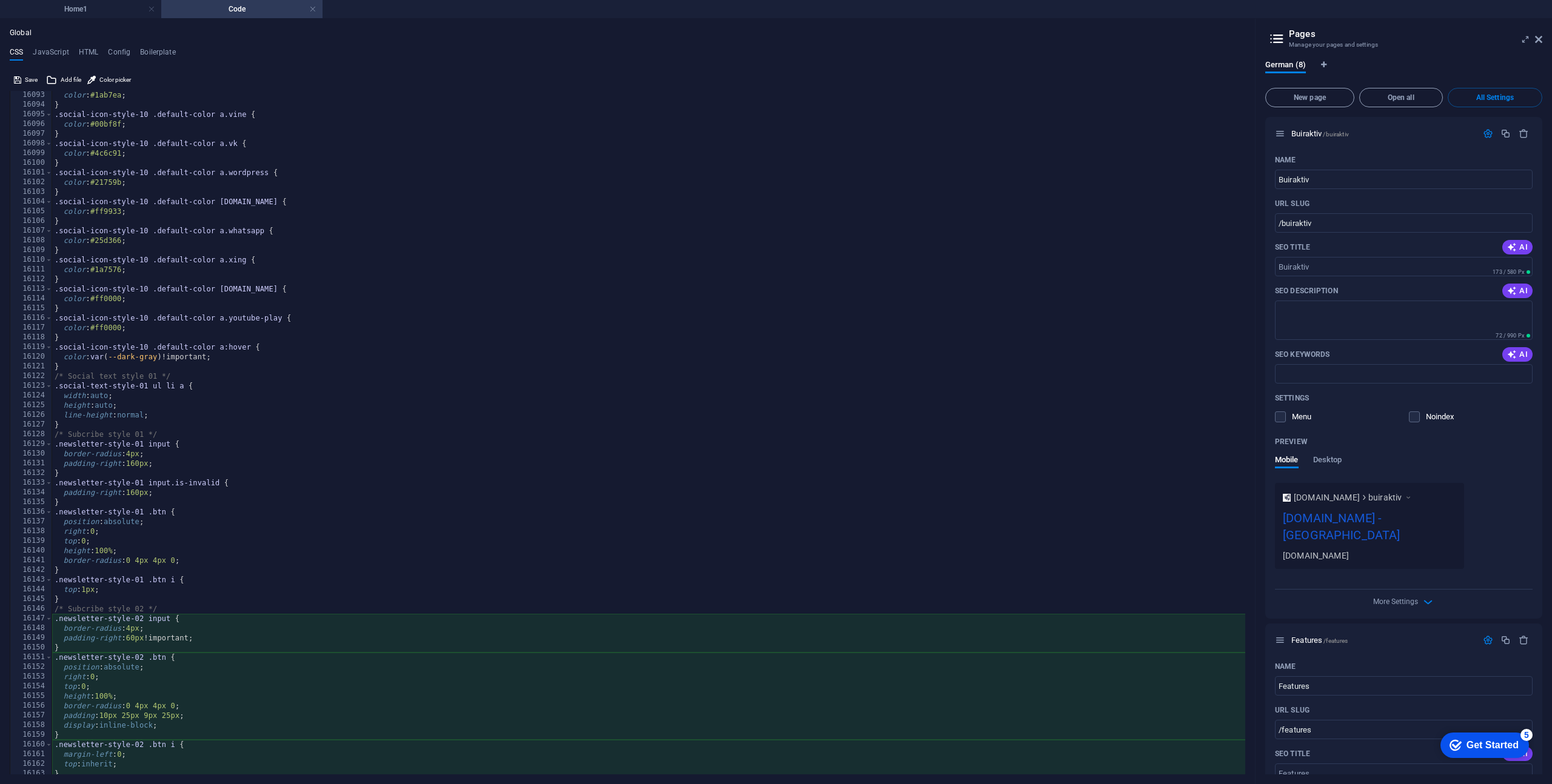
scroll to position [16513, 0]
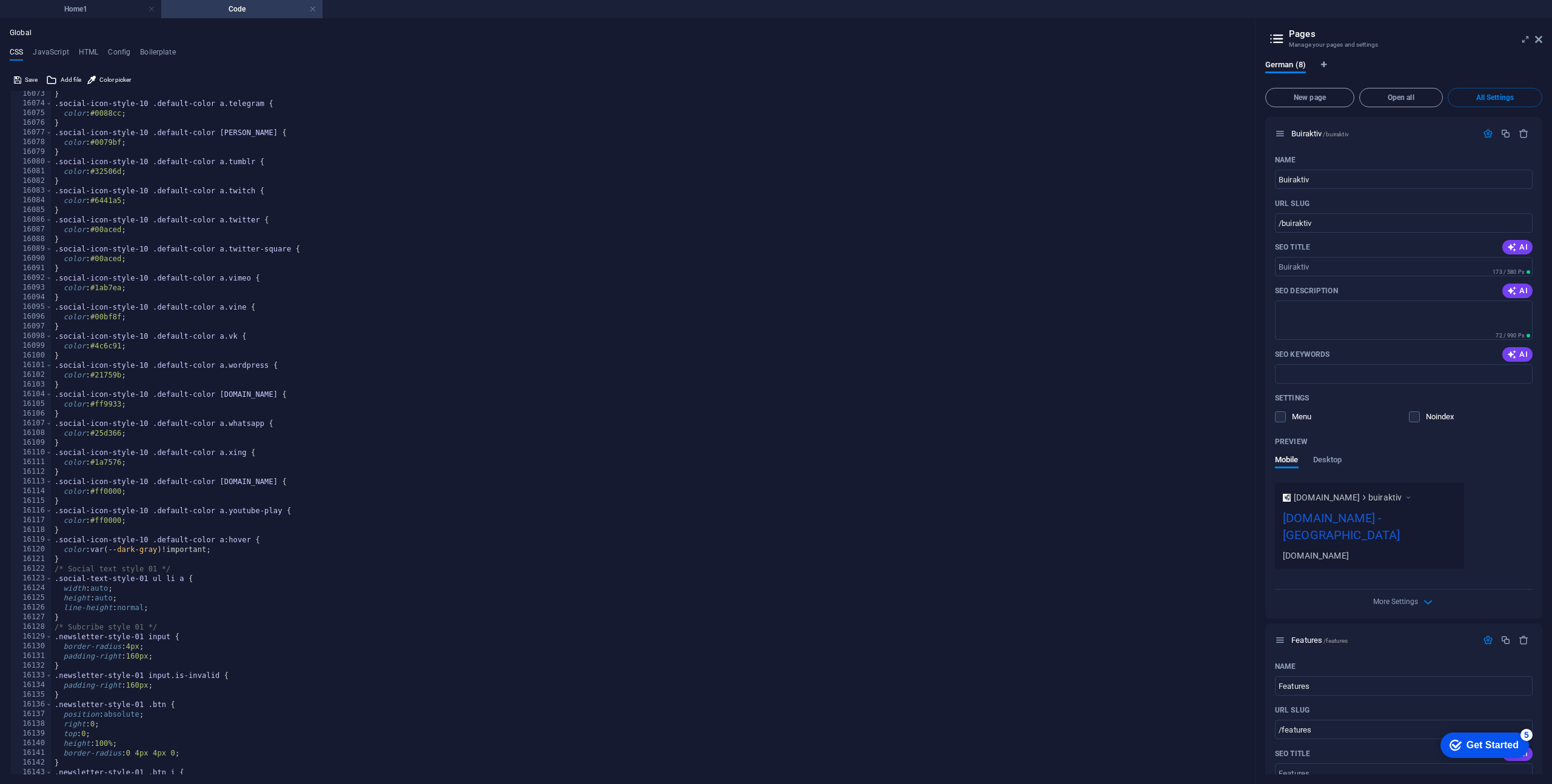
click at [318, 294] on div "} .social-icon-style-10 .default-color a.telegram { color : #0088cc ; } .social…" at bounding box center [1318, 441] width 2532 height 703
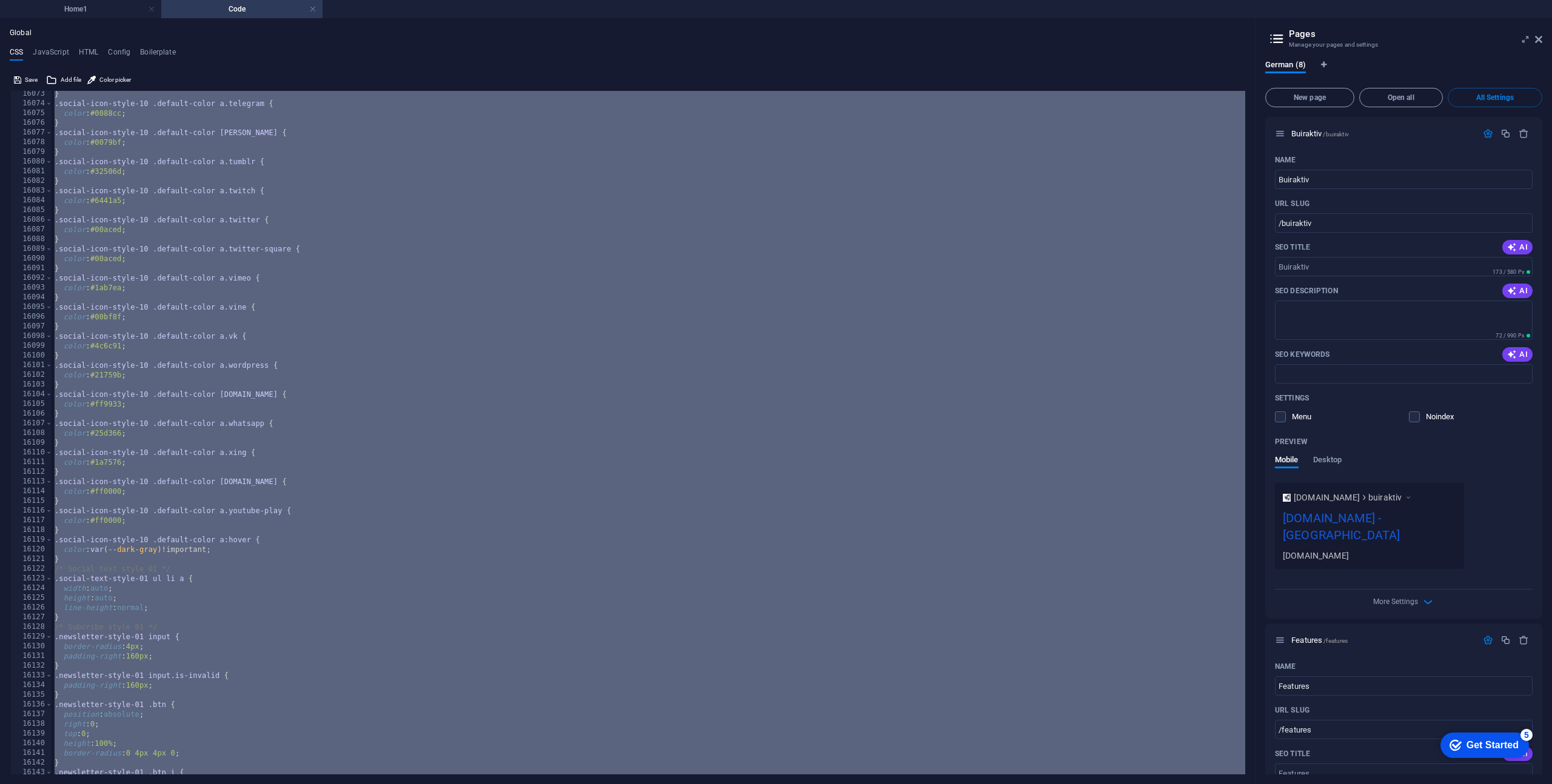
paste textarea
type textarea "}"
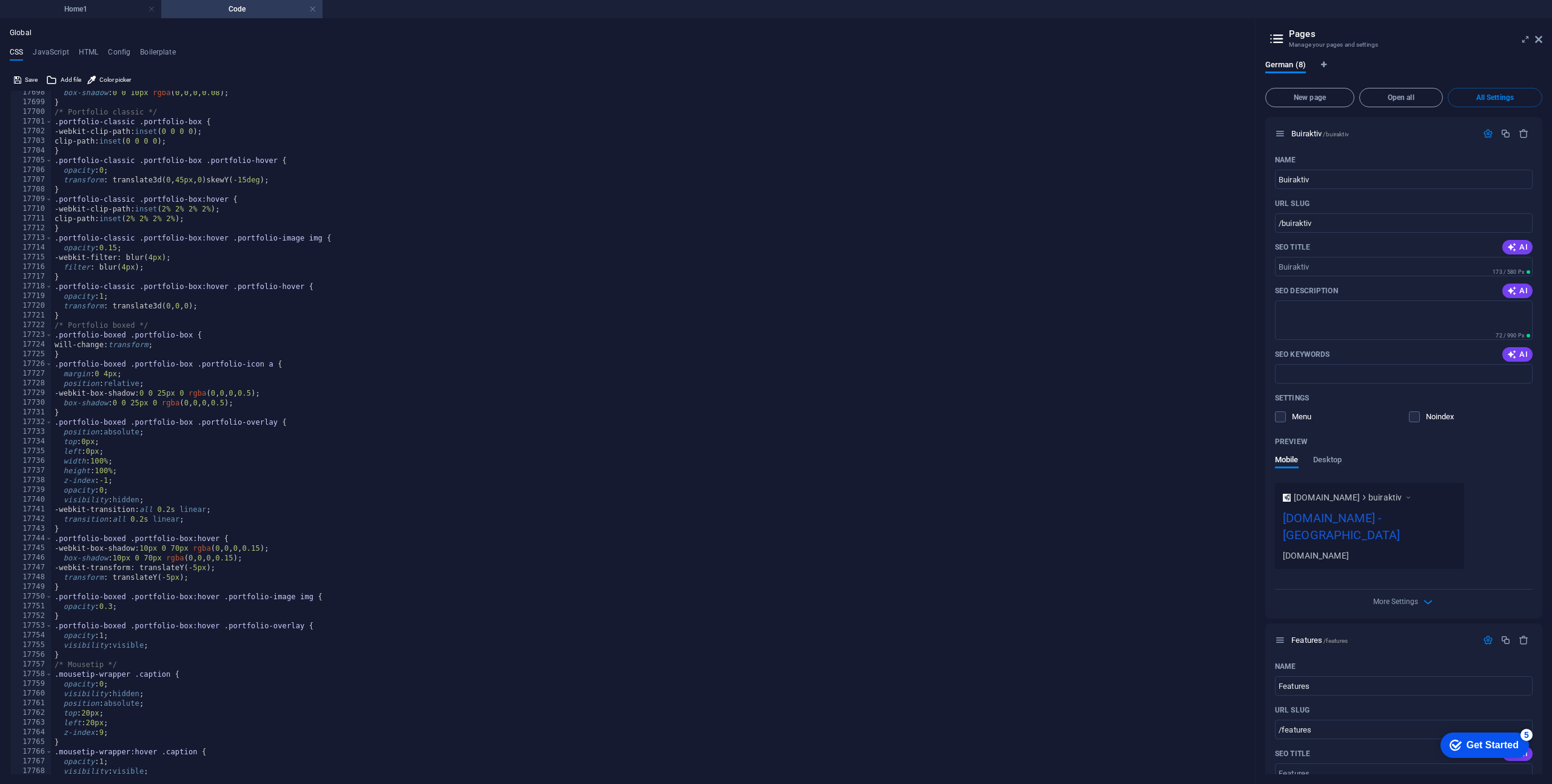
scroll to position [18182, 0]
click at [126, 51] on h4 "Config" at bounding box center [120, 54] width 23 height 13
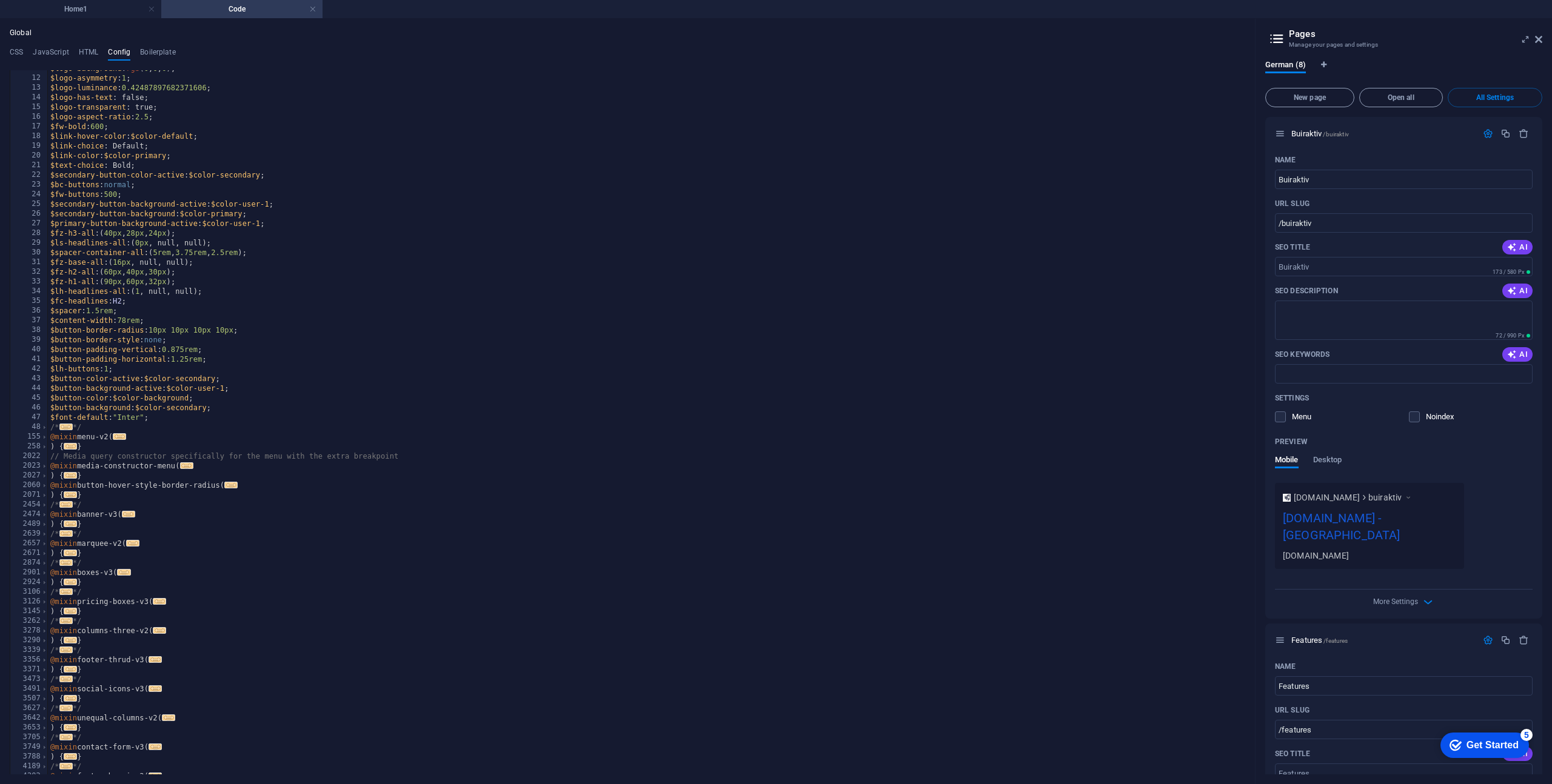
scroll to position [0, 0]
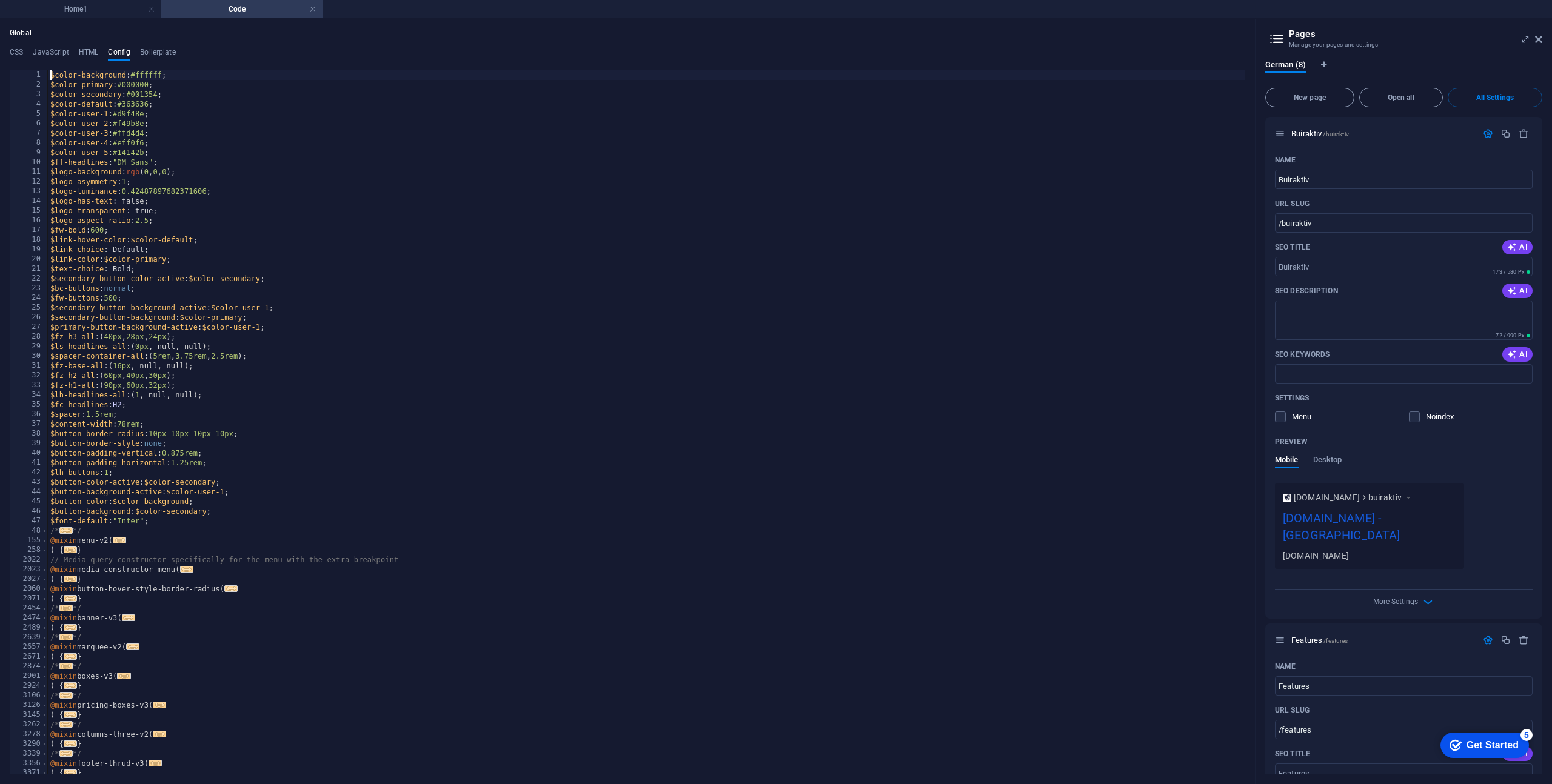
click at [126, 541] on span "..." at bounding box center [120, 540] width 13 height 7
type textarea "@mixin menu-v2("
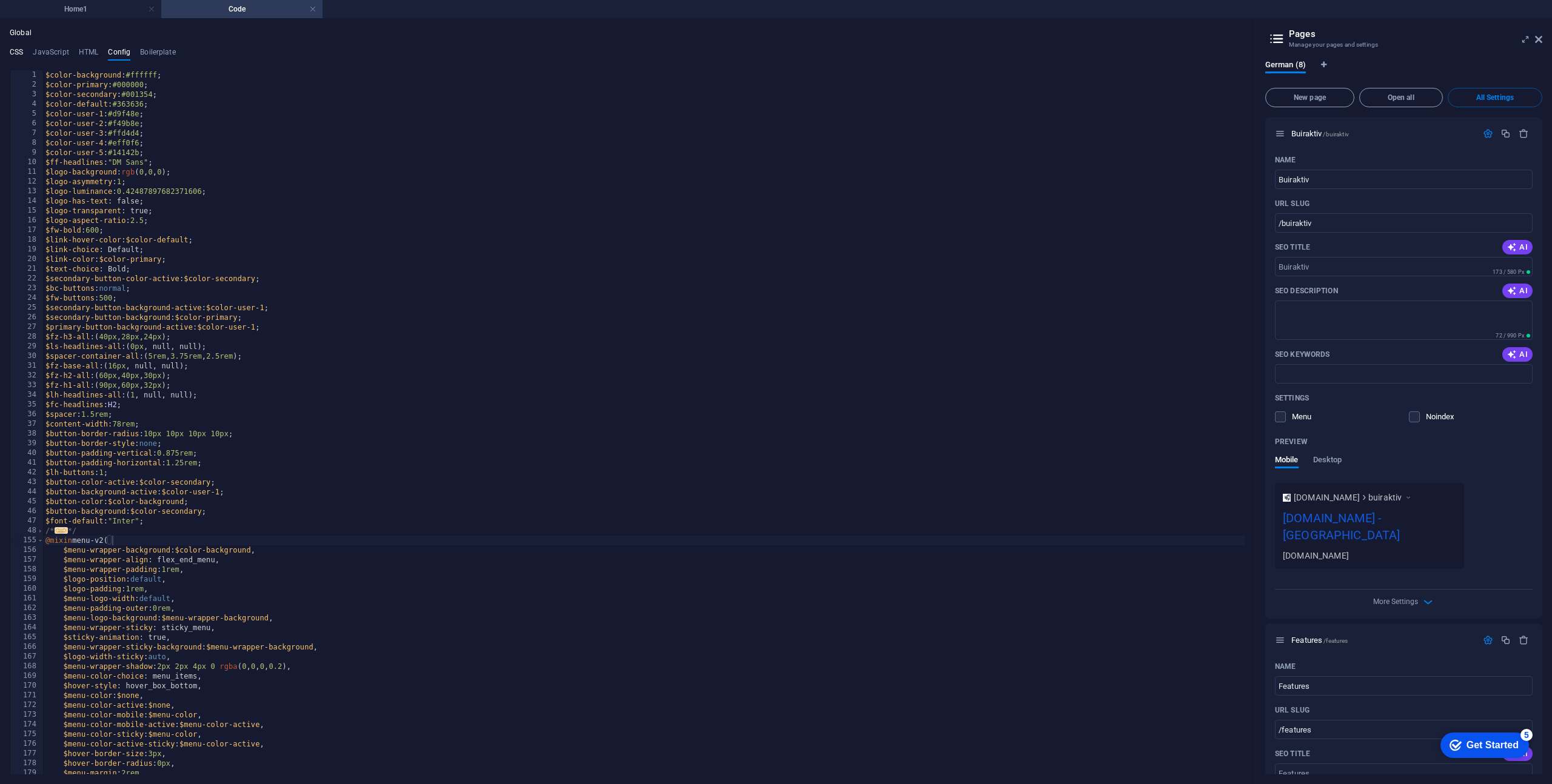
click at [18, 55] on h4 "CSS" at bounding box center [16, 54] width 13 height 13
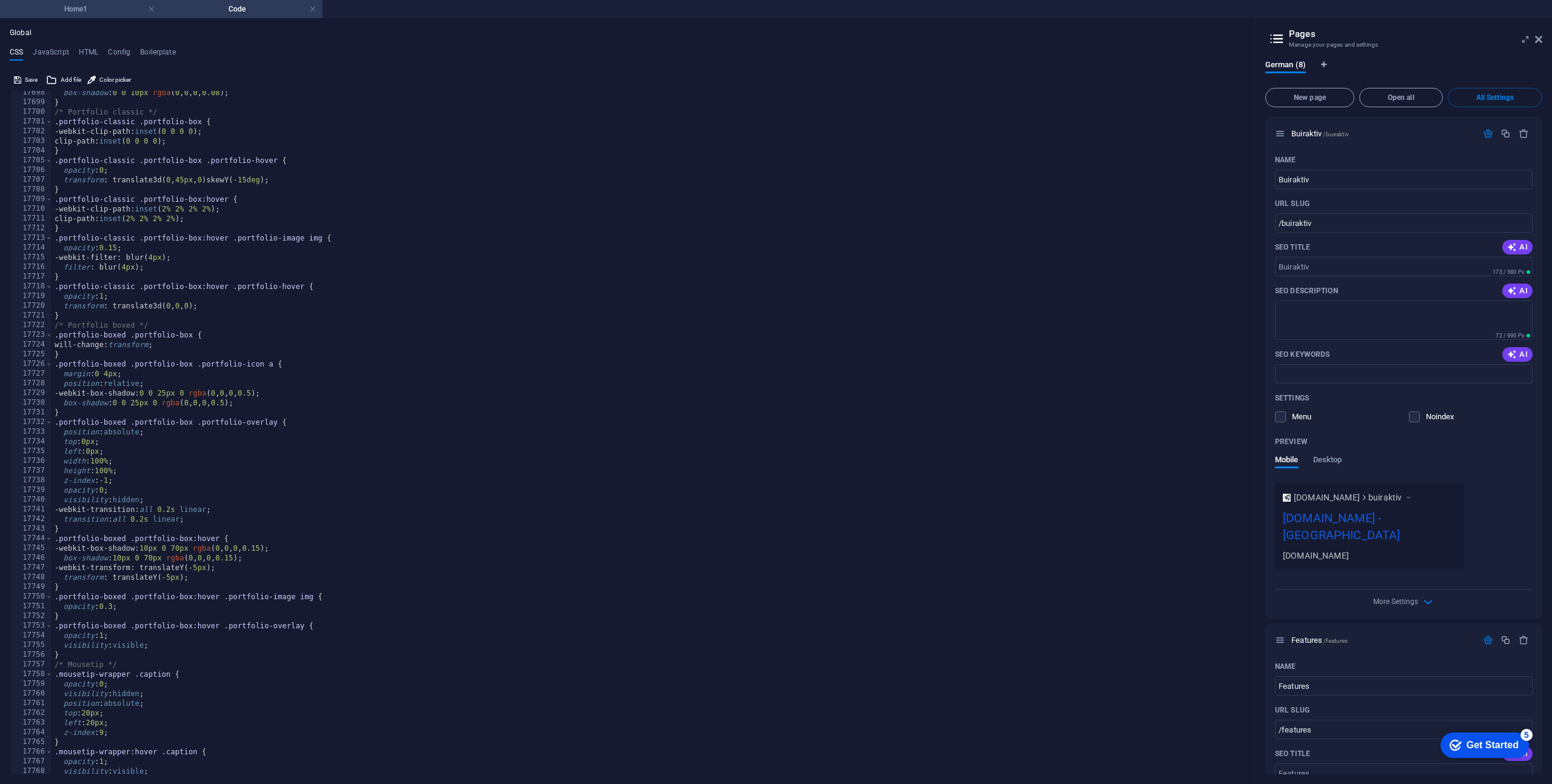
click at [68, 6] on h4 "Home1" at bounding box center [81, 9] width 161 height 13
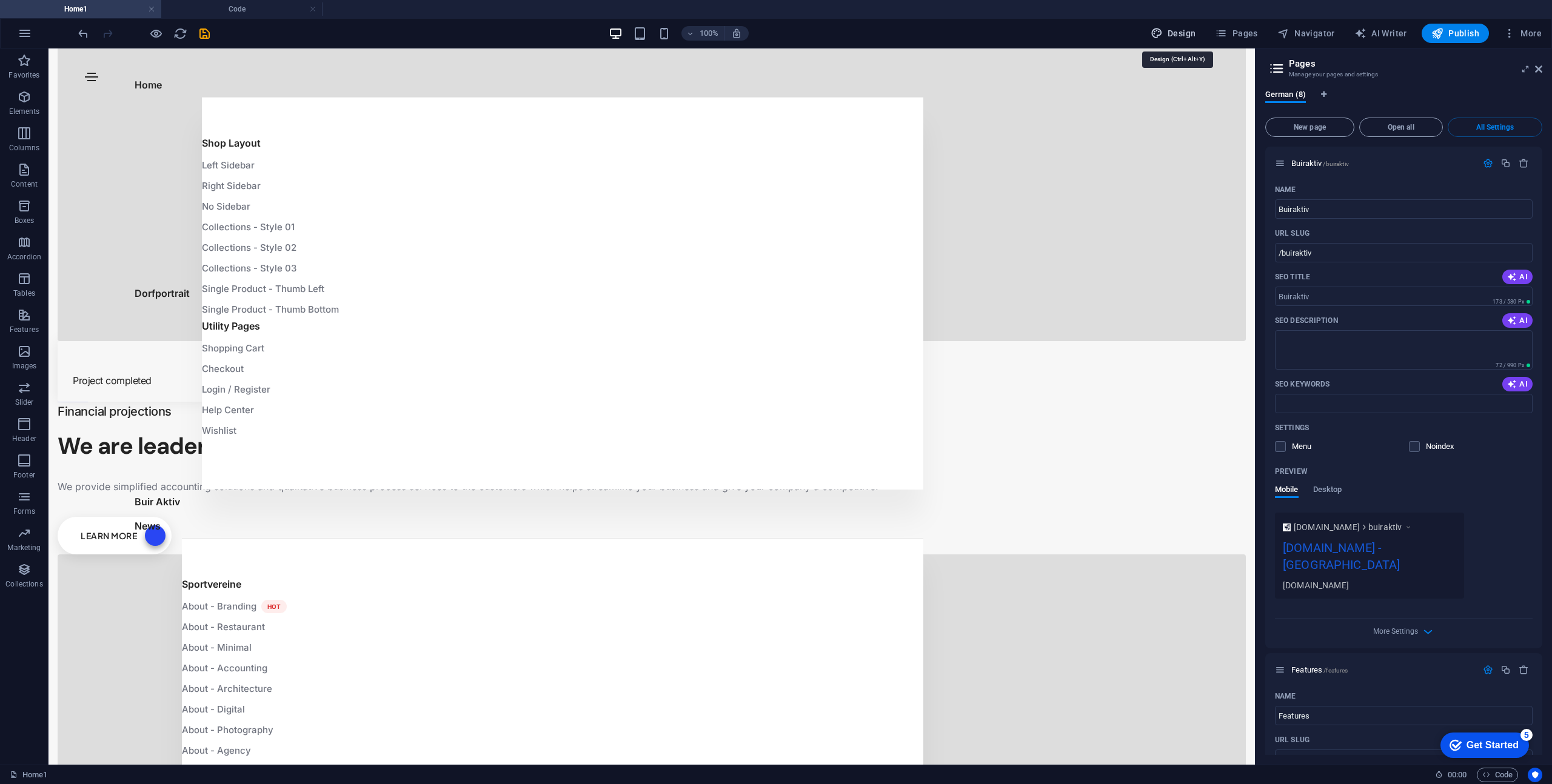
click at [1184, 34] on span "Design" at bounding box center [1173, 33] width 46 height 12
select select "rem"
select select "ease-in-out"
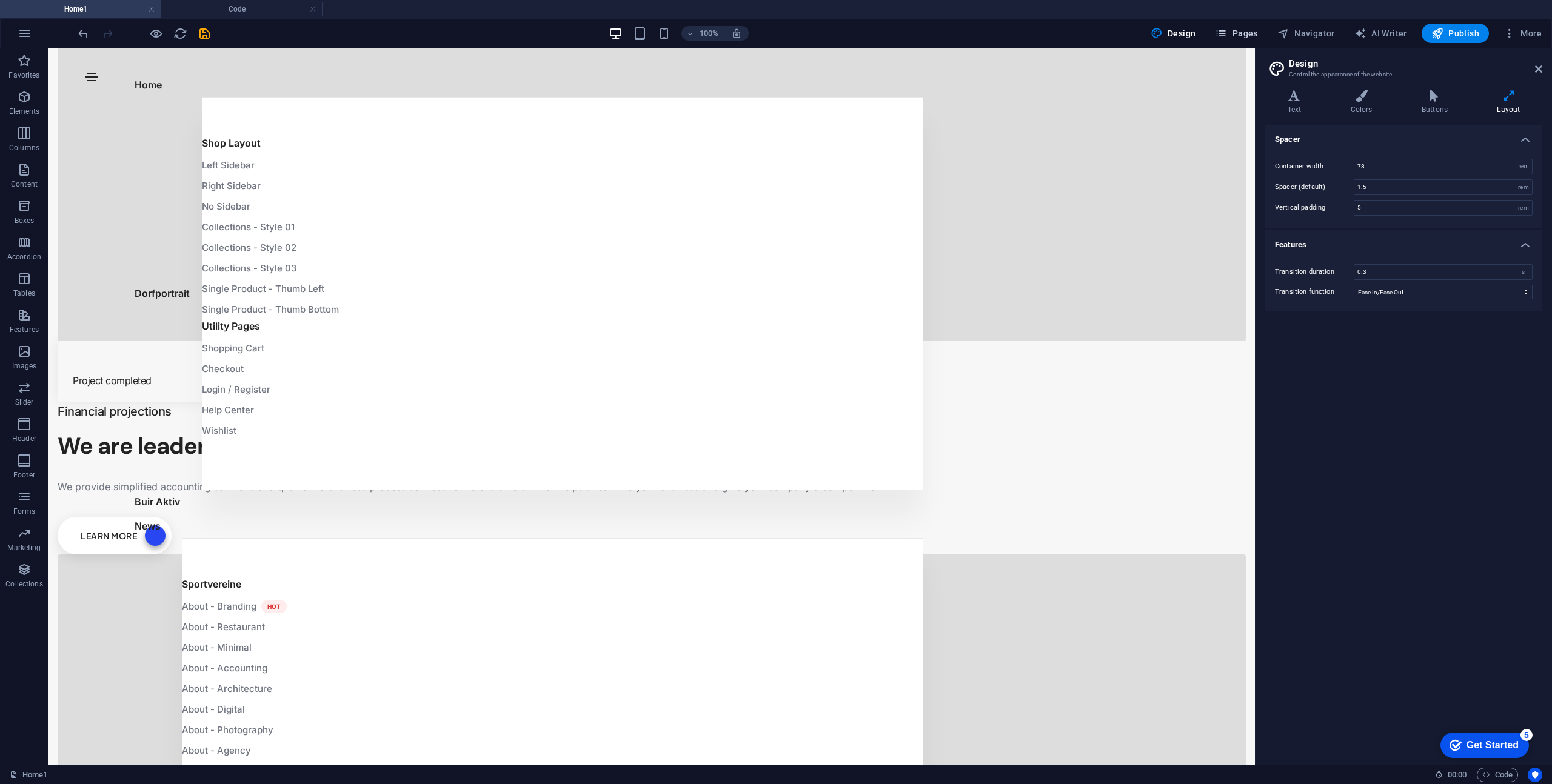
click at [1232, 37] on span "Pages" at bounding box center [1236, 33] width 42 height 12
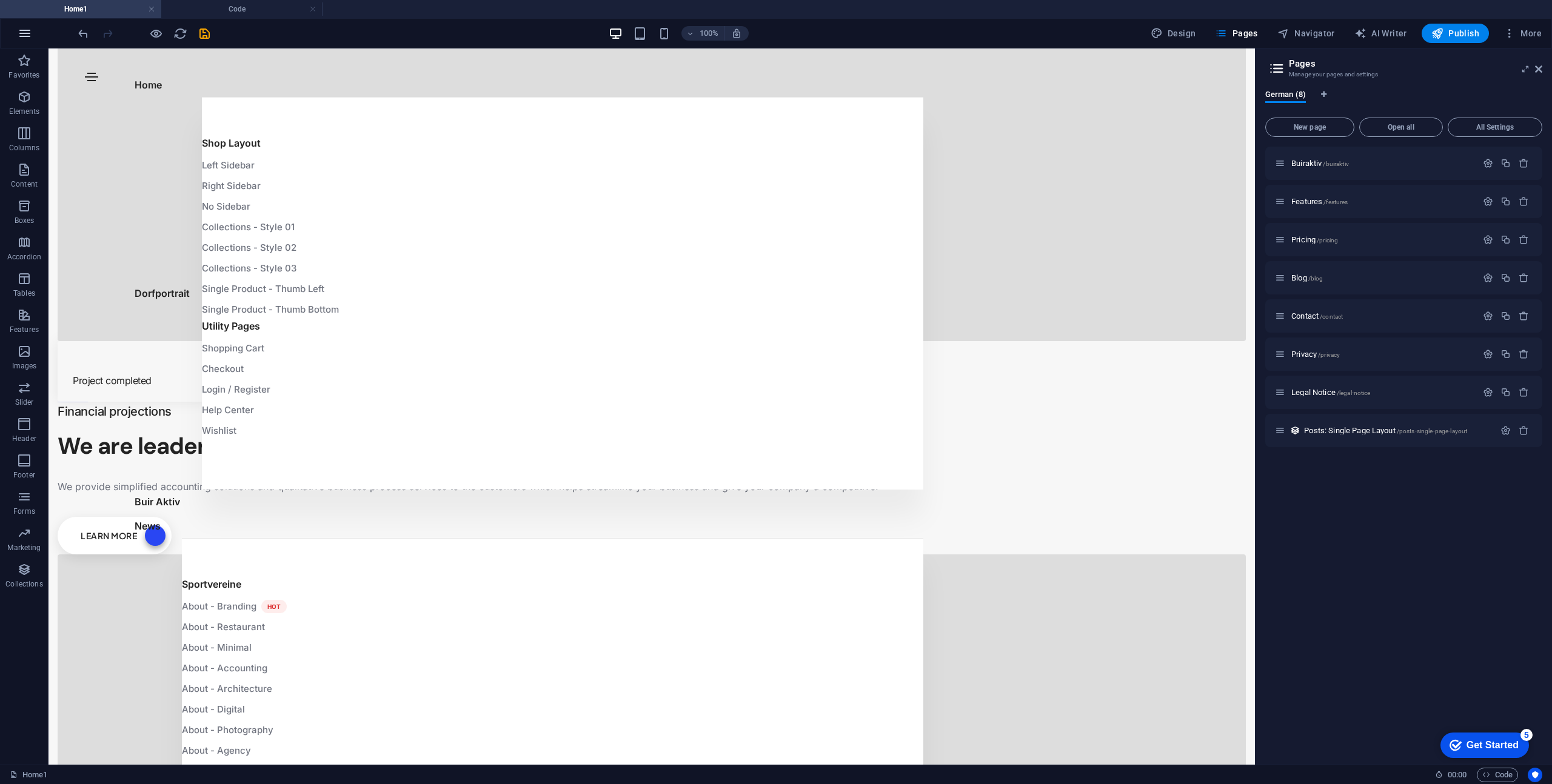
click at [20, 31] on icon "button" at bounding box center [25, 33] width 15 height 15
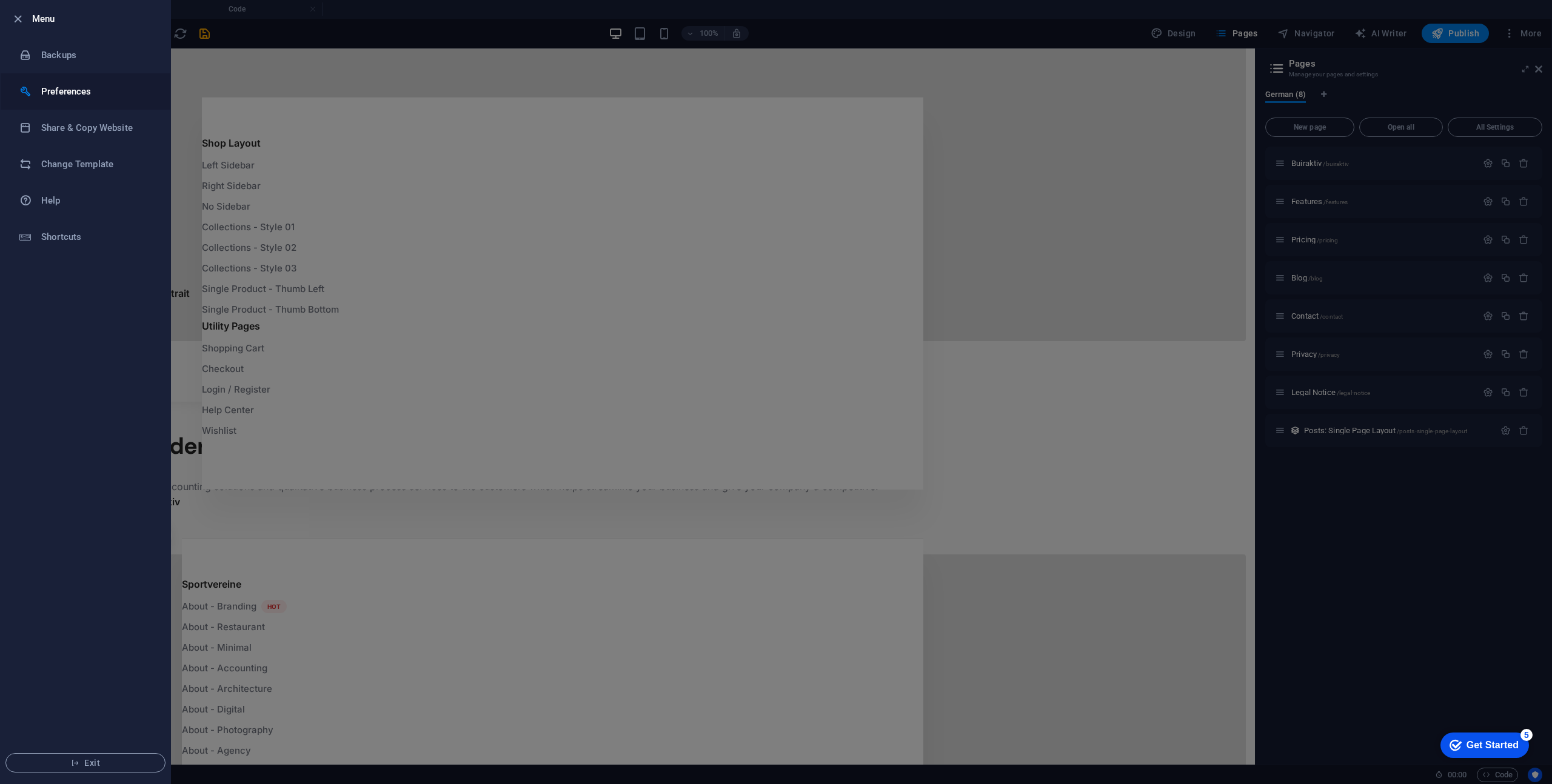
click at [63, 85] on h6 "Preferences" at bounding box center [98, 92] width 112 height 15
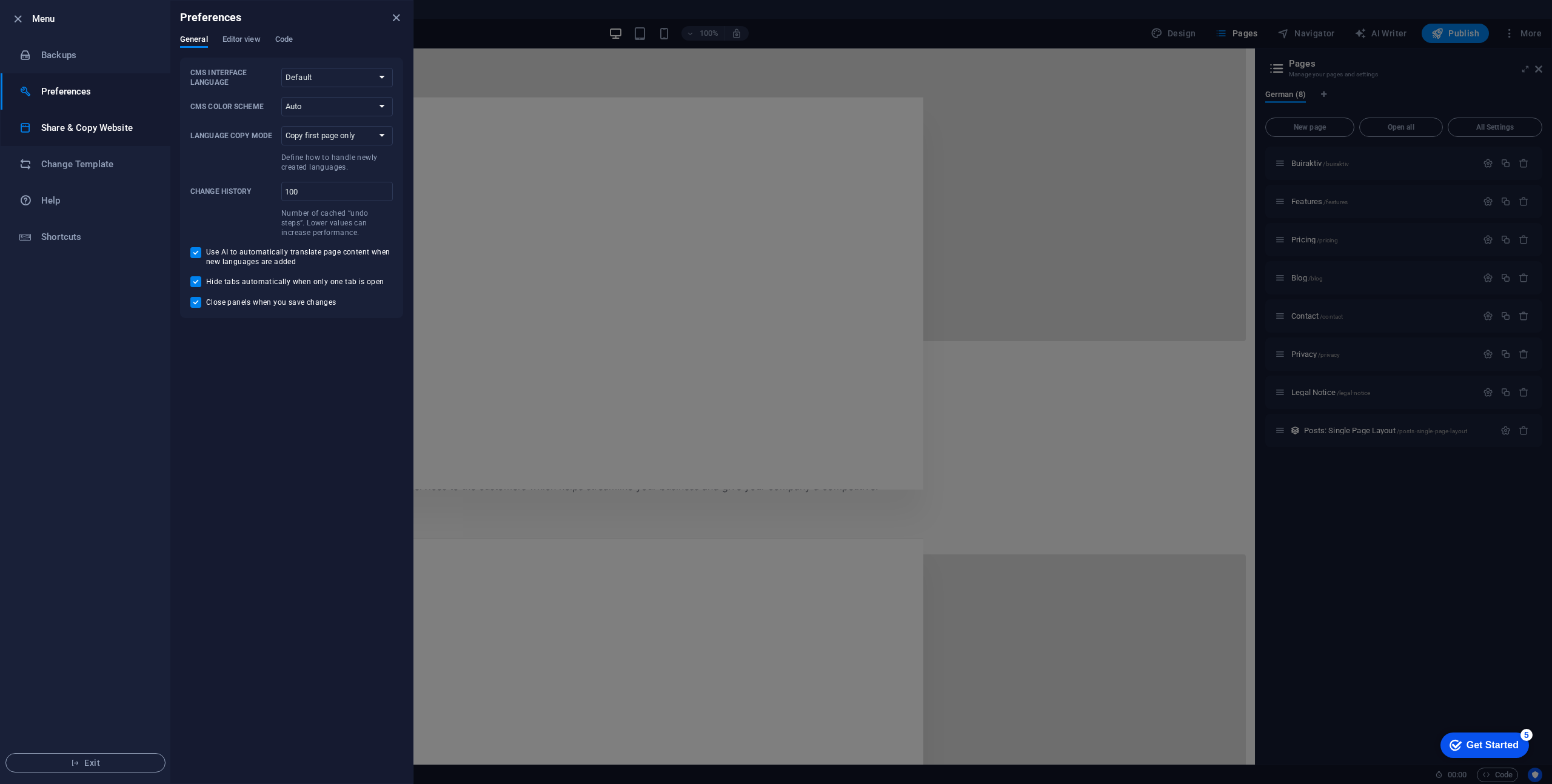
click at [57, 117] on li "Share & Copy Website" at bounding box center [85, 128] width 170 height 37
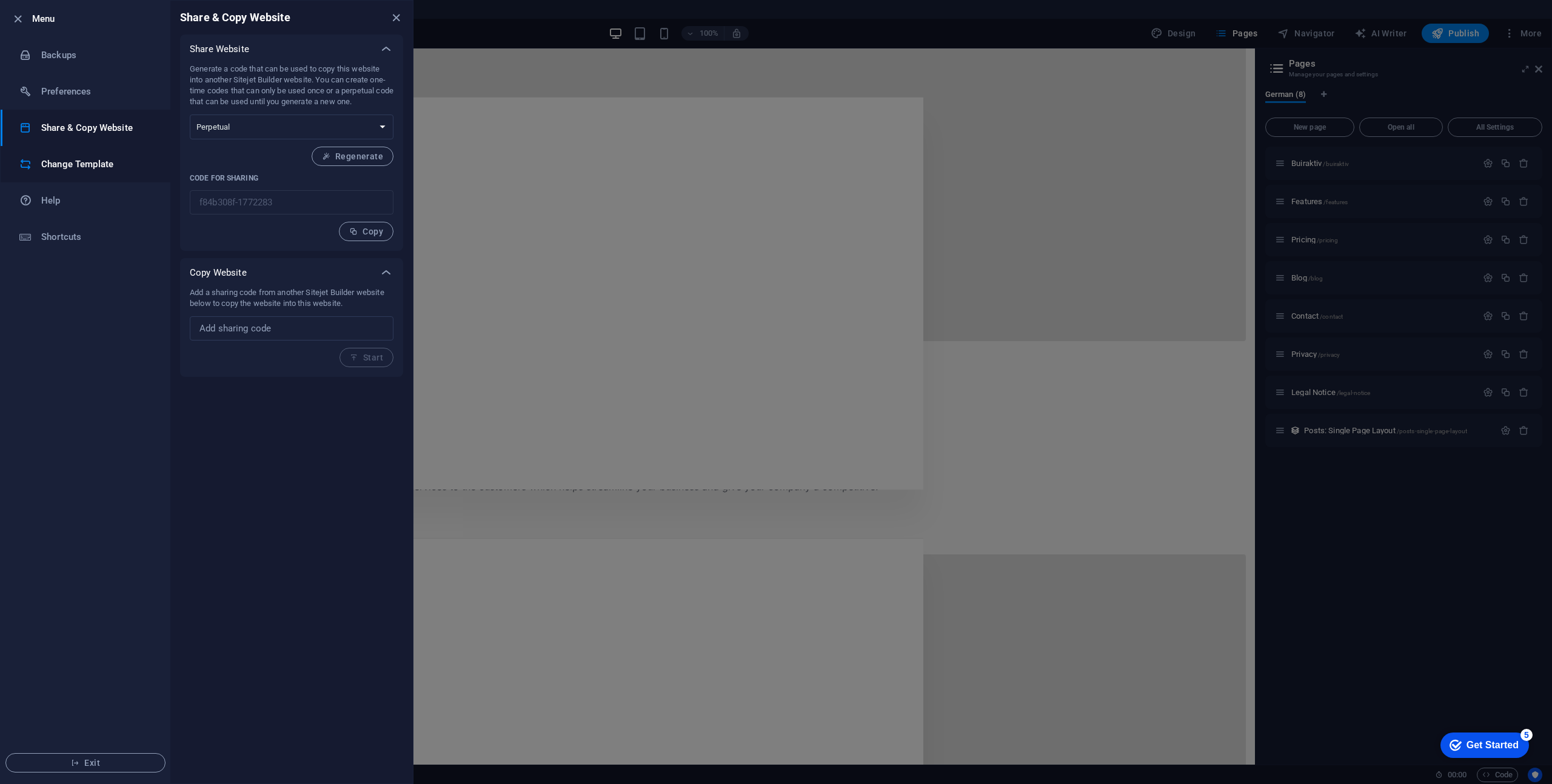
click at [67, 155] on li "Change Template" at bounding box center [85, 164] width 170 height 37
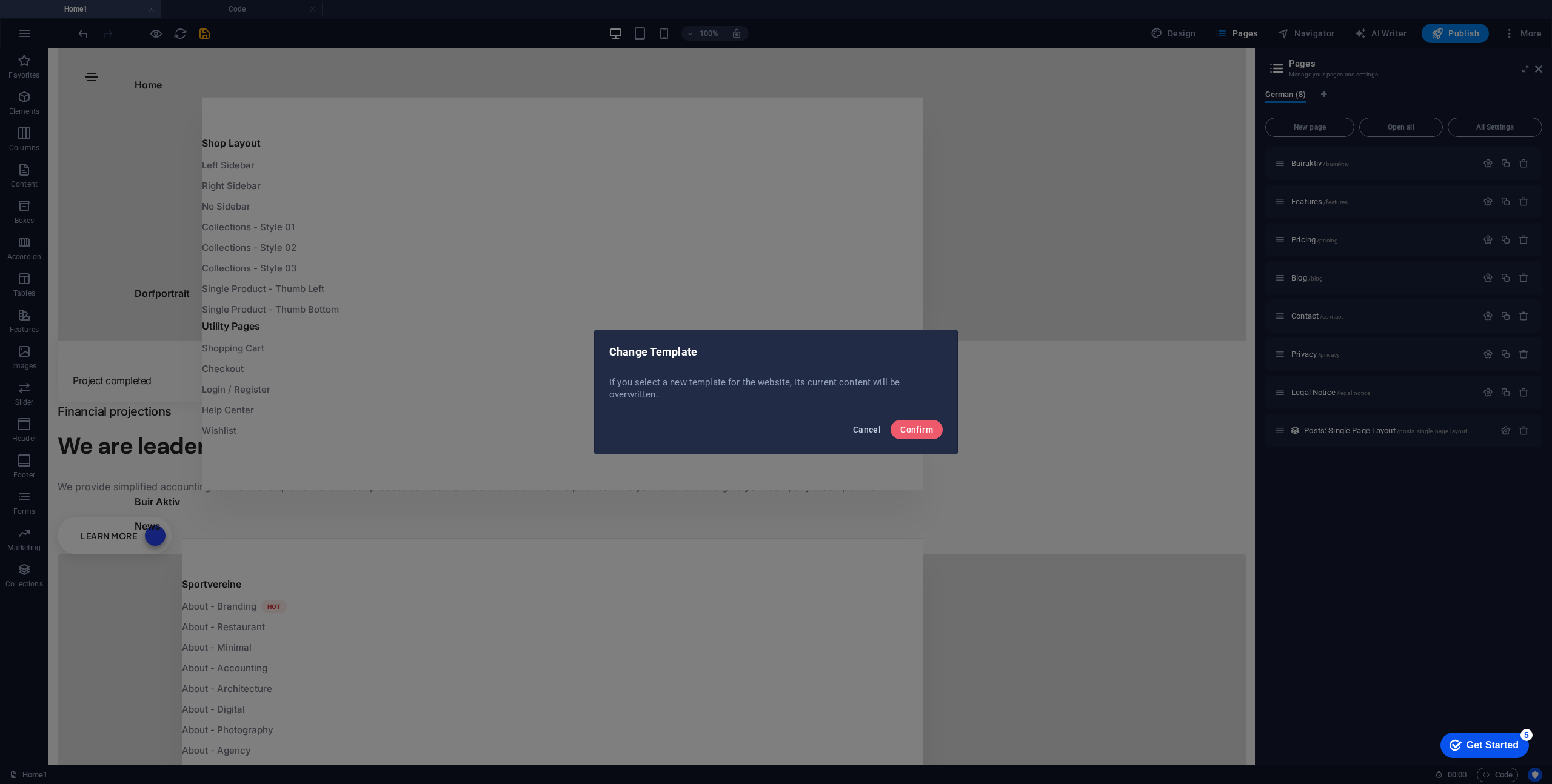
click at [875, 429] on span "Cancel" at bounding box center [866, 429] width 28 height 10
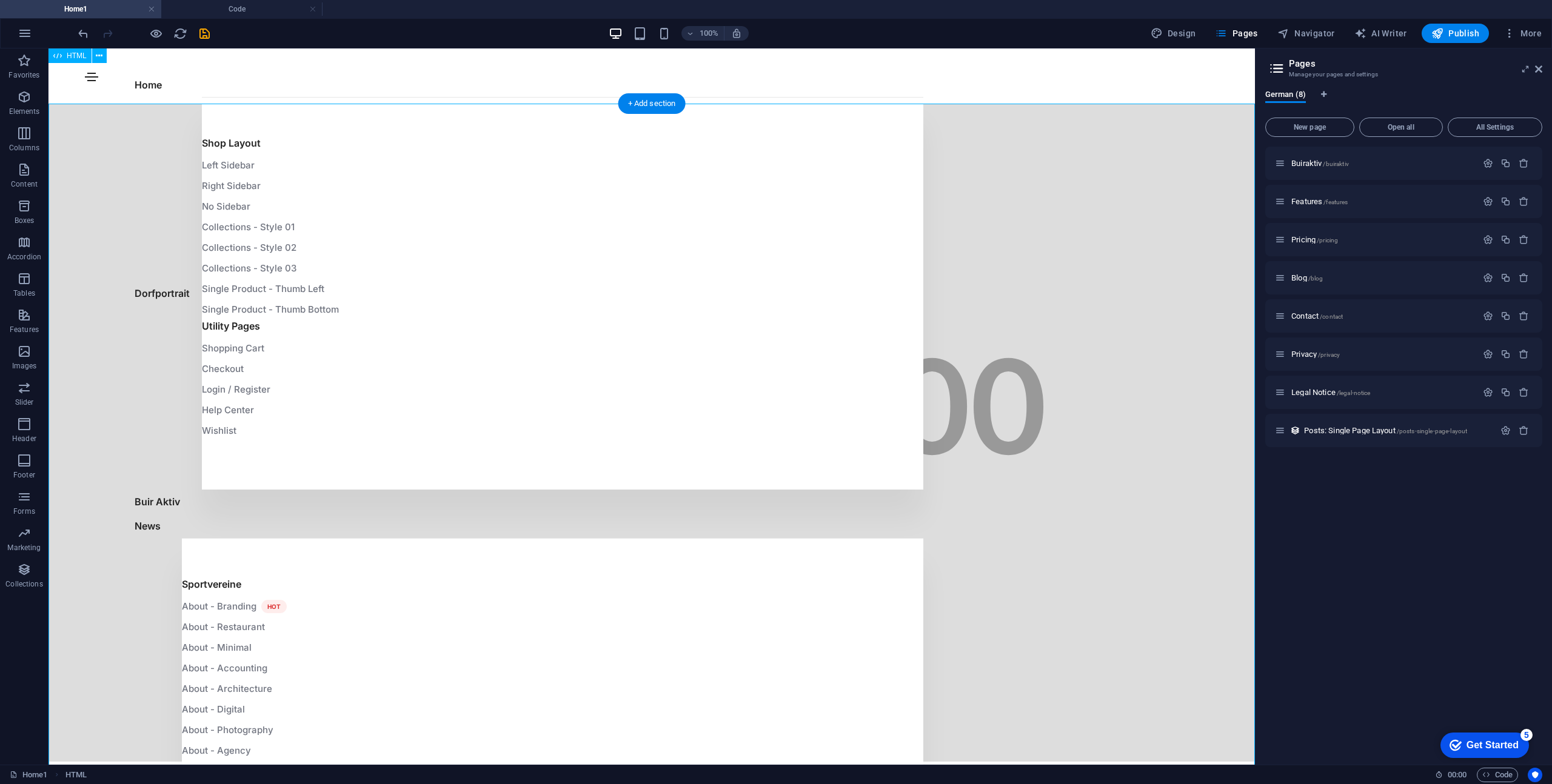
scroll to position [0, 0]
click at [1338, 162] on span "/buiraktiv" at bounding box center [1335, 163] width 25 height 7
click at [1299, 30] on span "Navigator" at bounding box center [1306, 33] width 58 height 12
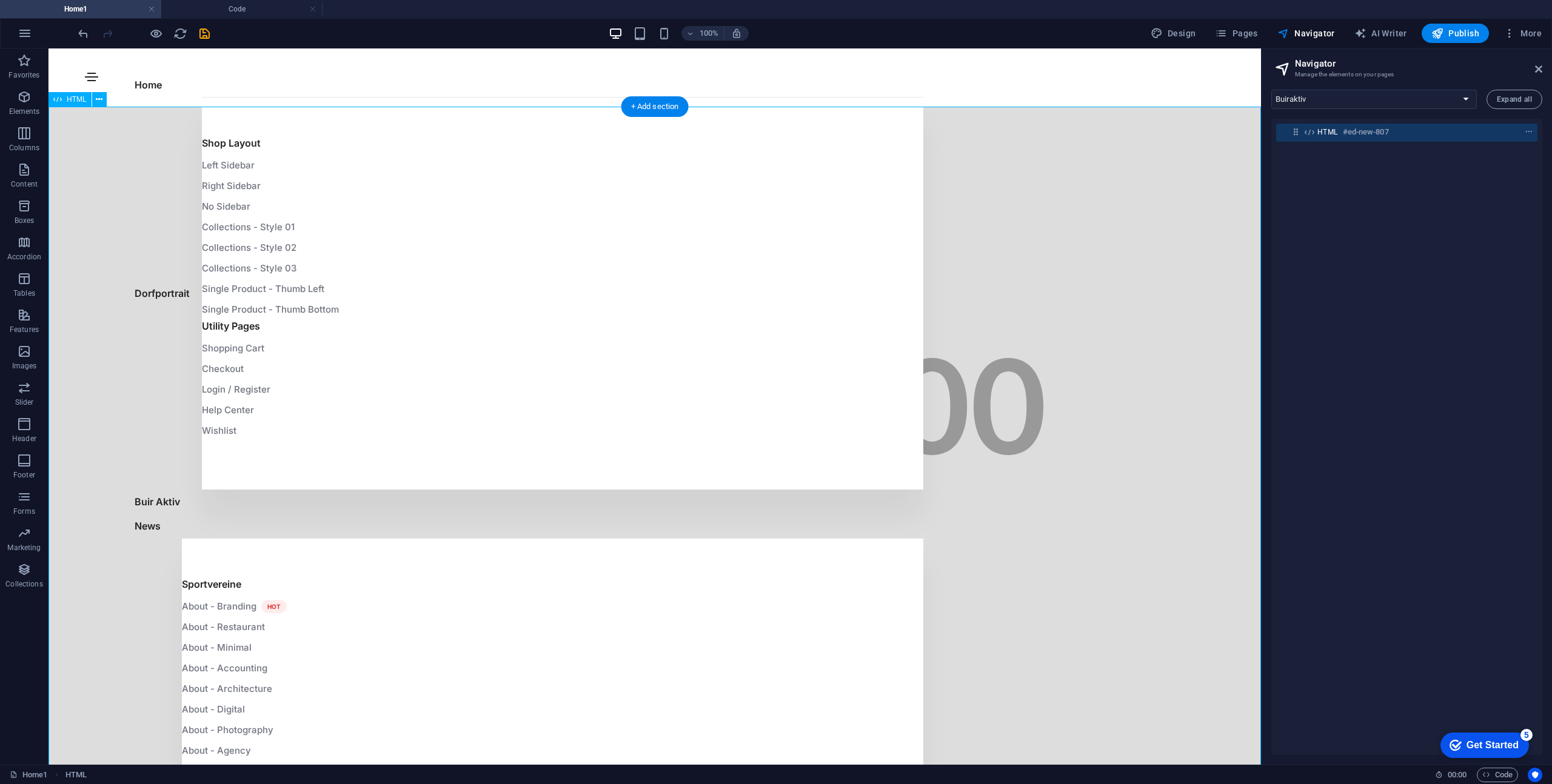
click at [1340, 131] on div "HTML #ed-new-807" at bounding box center [1397, 133] width 159 height 15
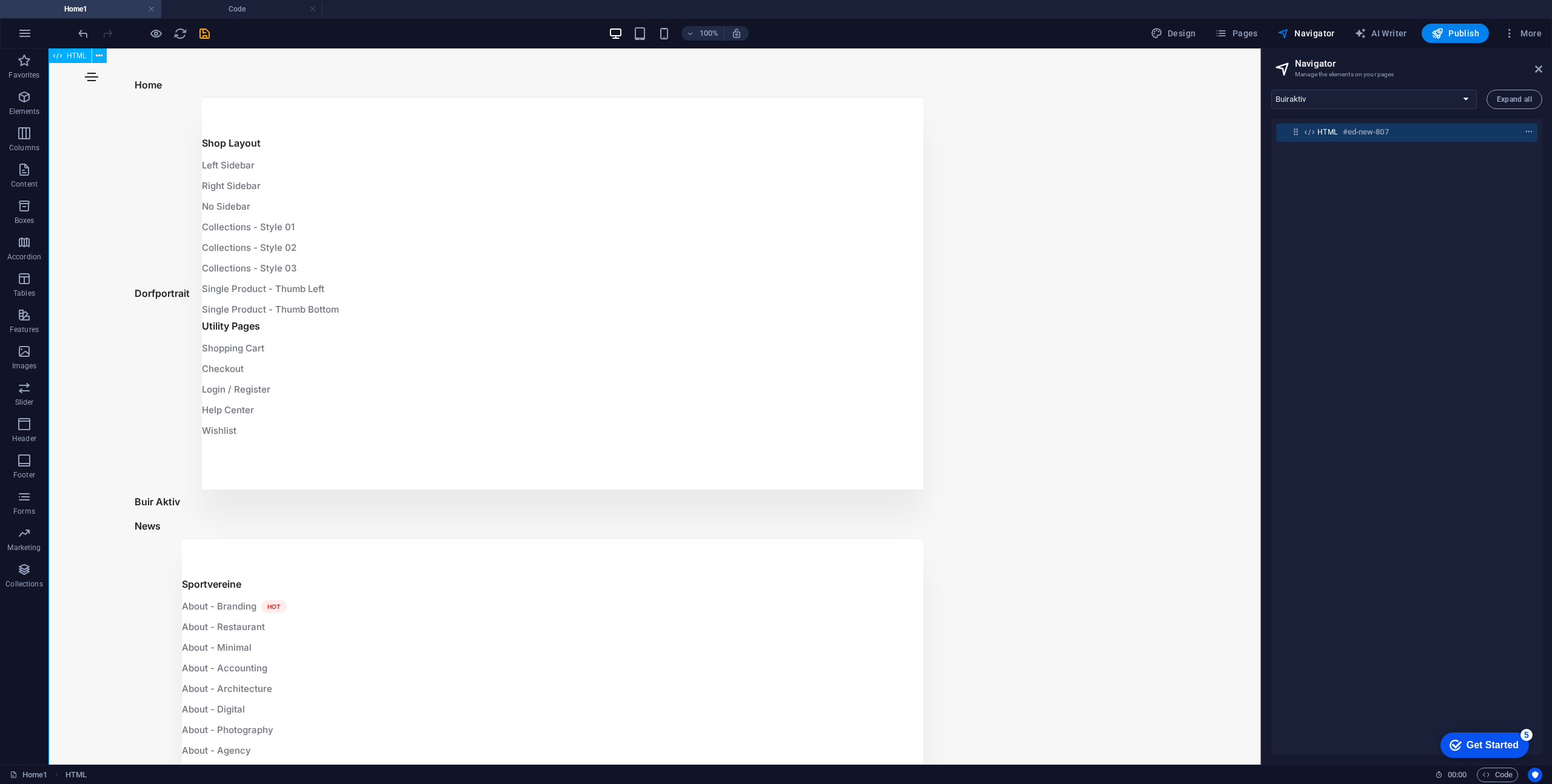
click at [1527, 132] on icon "context-menu" at bounding box center [1528, 132] width 8 height 8
click at [1432, 344] on link "⌘ ⌥ C Edit CSS" at bounding box center [1440, 343] width 81 height 18
select select
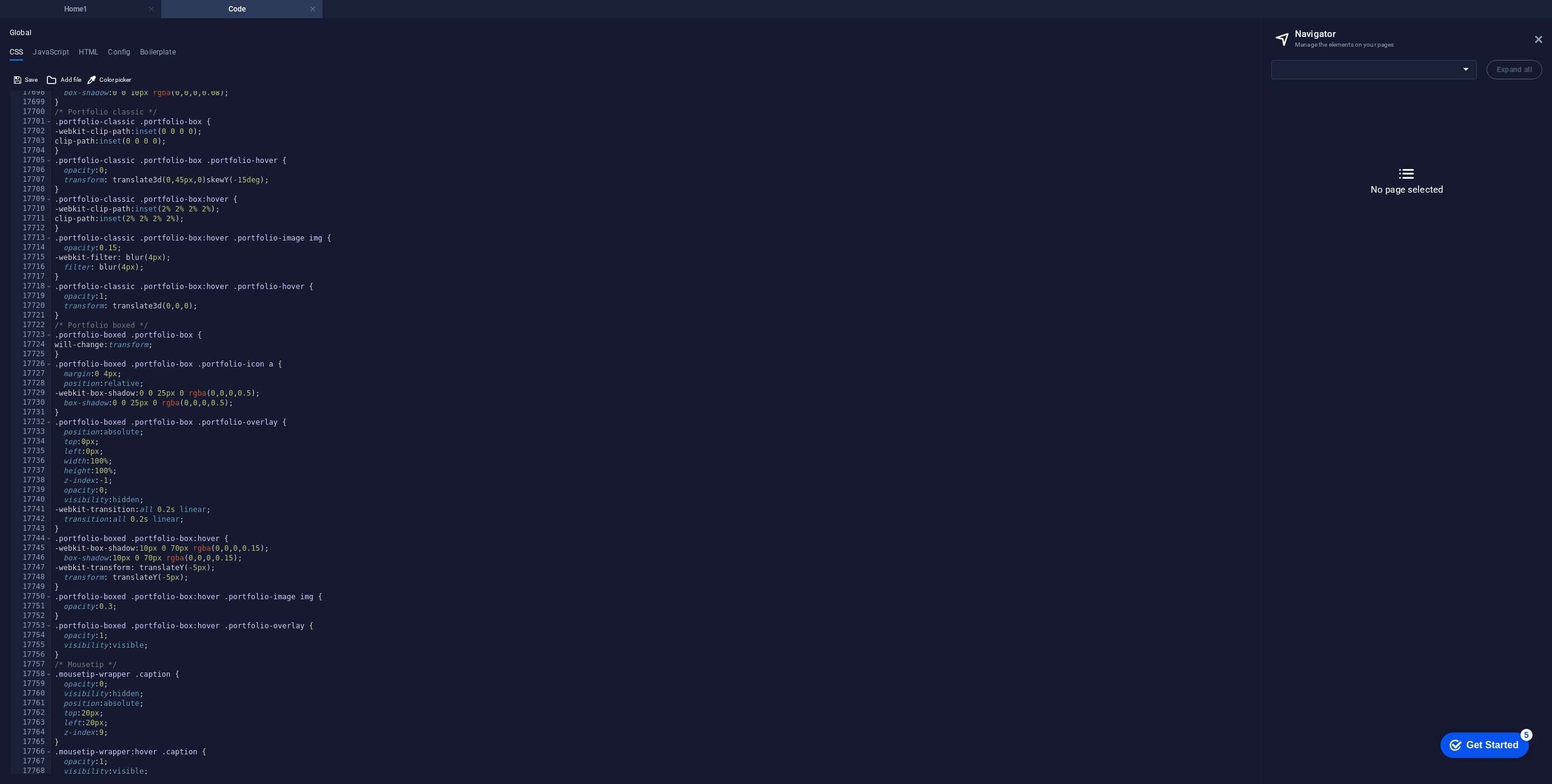
scroll to position [0, 0]
type textarea "background-image: inherit;"
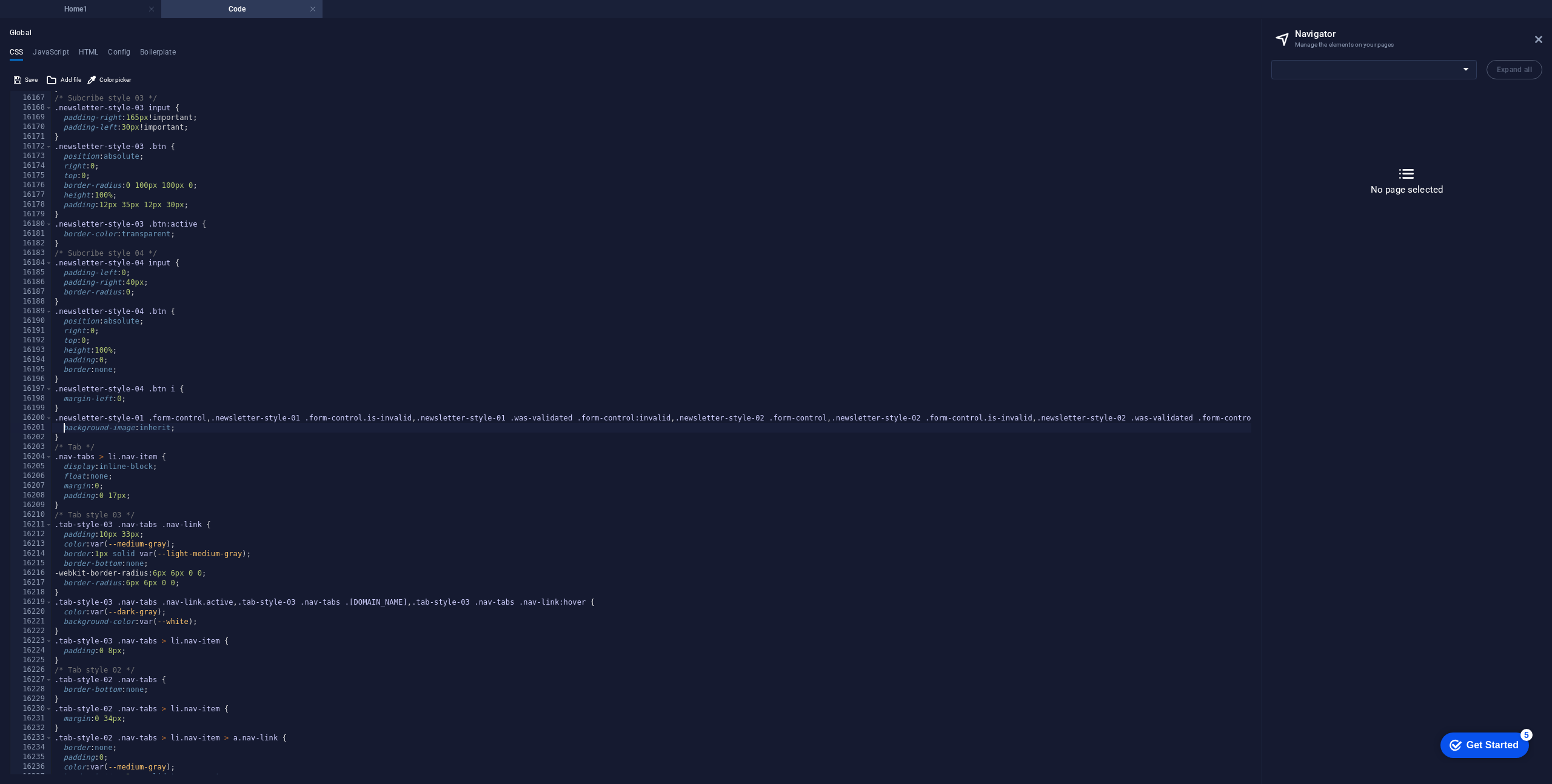
scroll to position [16609, 0]
click at [113, 15] on h4 "Home1" at bounding box center [81, 9] width 161 height 13
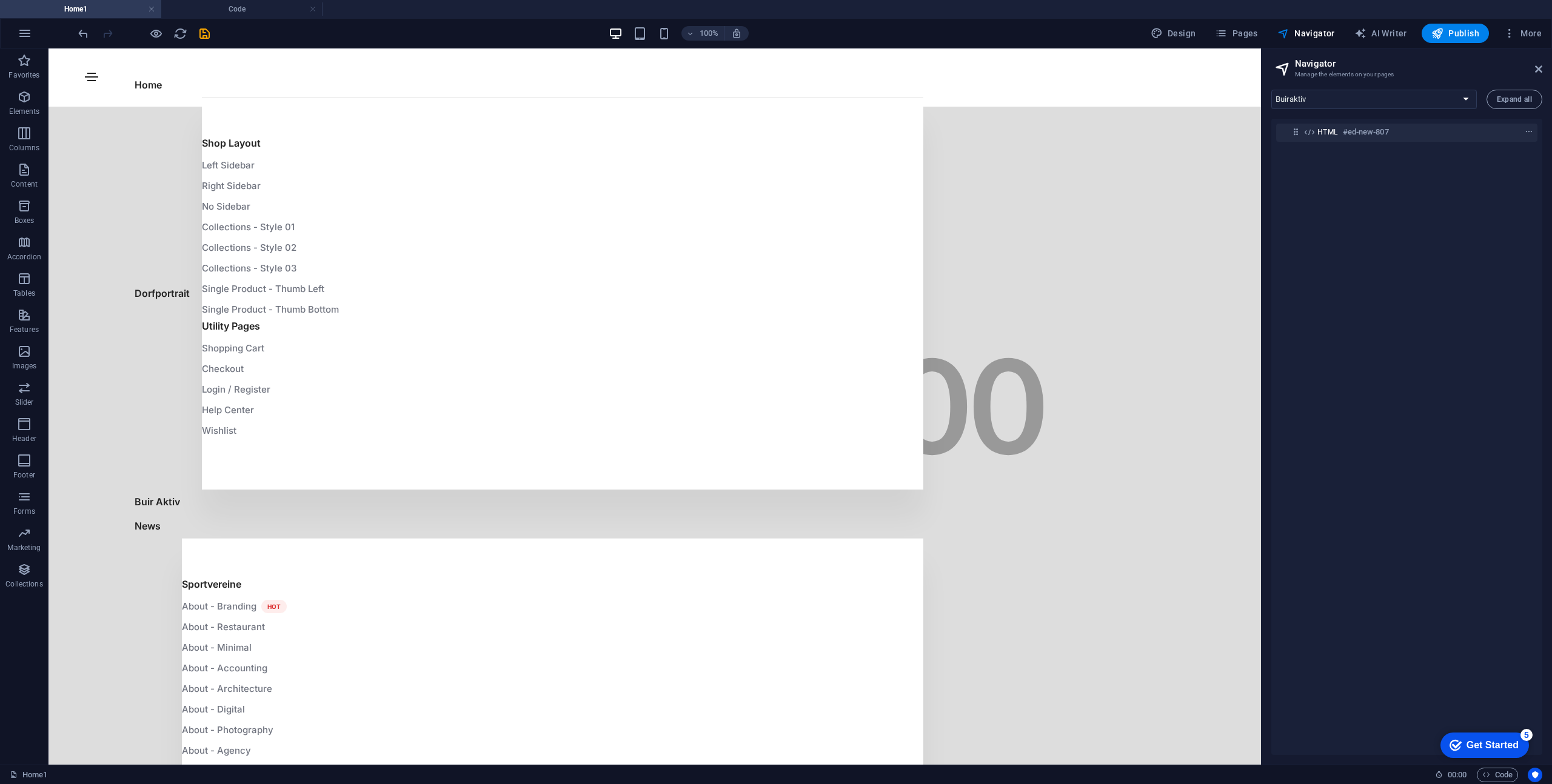
select select "14169367-de"
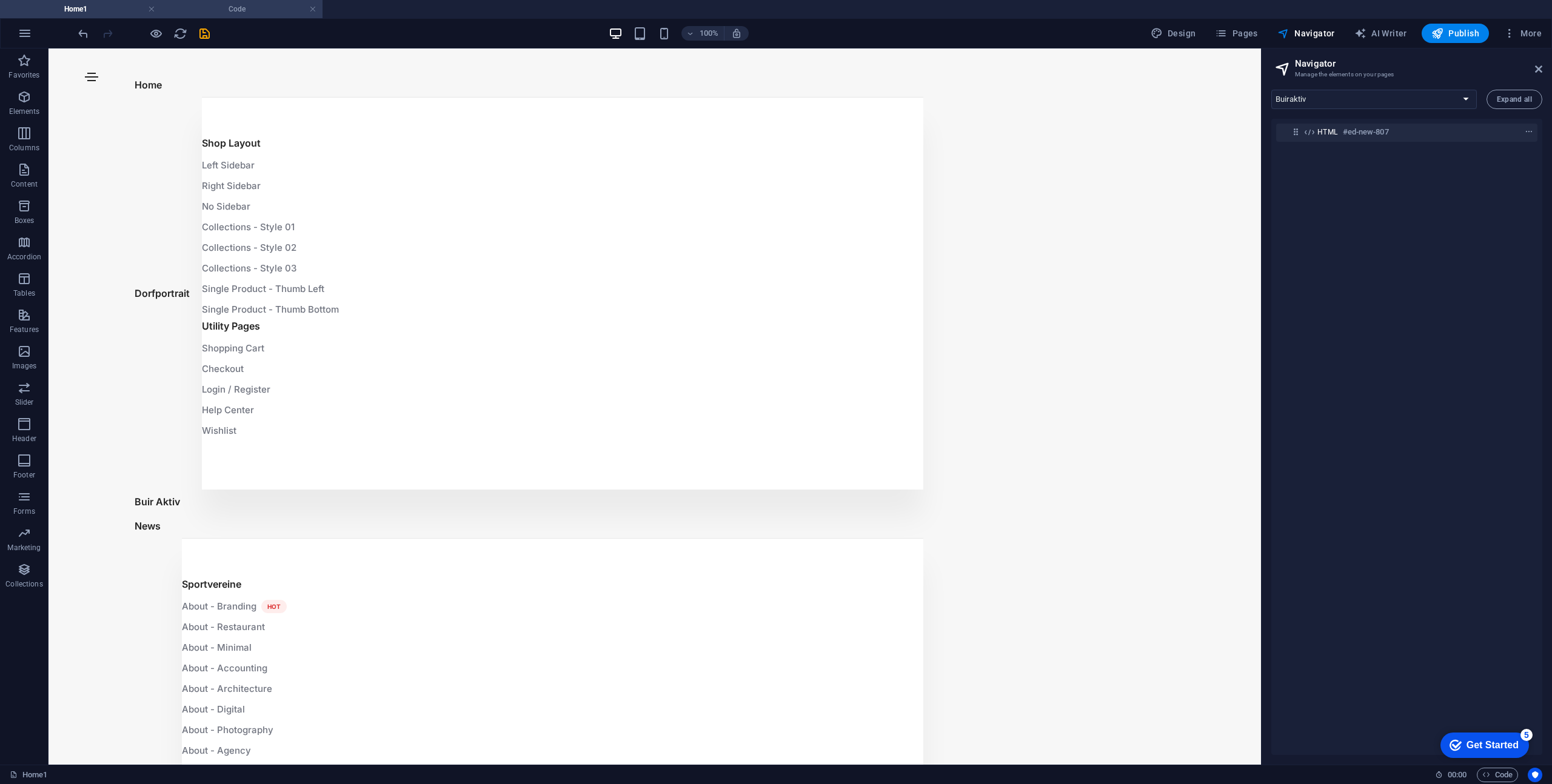
click at [211, 11] on h4 "Code" at bounding box center [242, 9] width 161 height 13
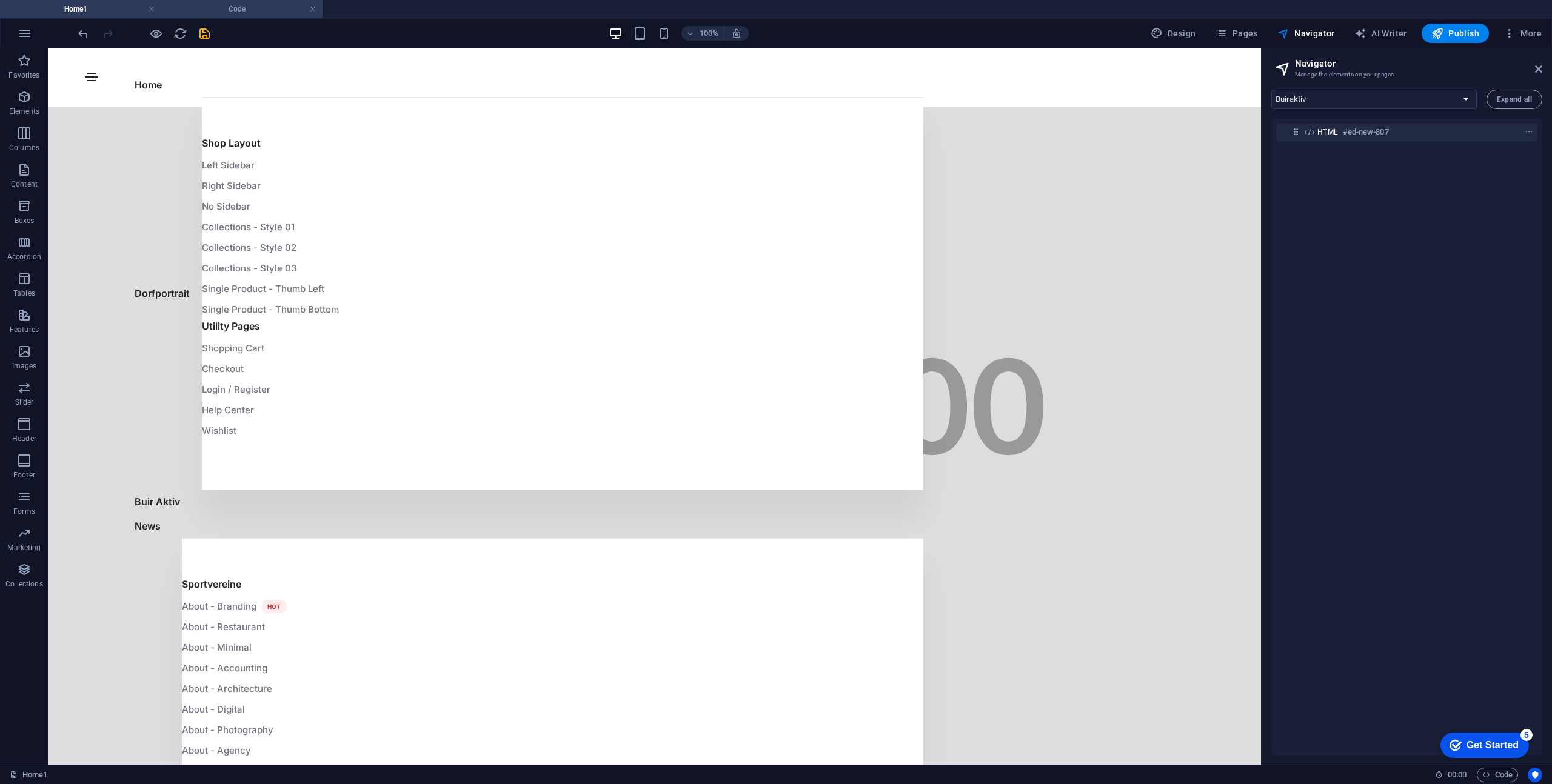
select select
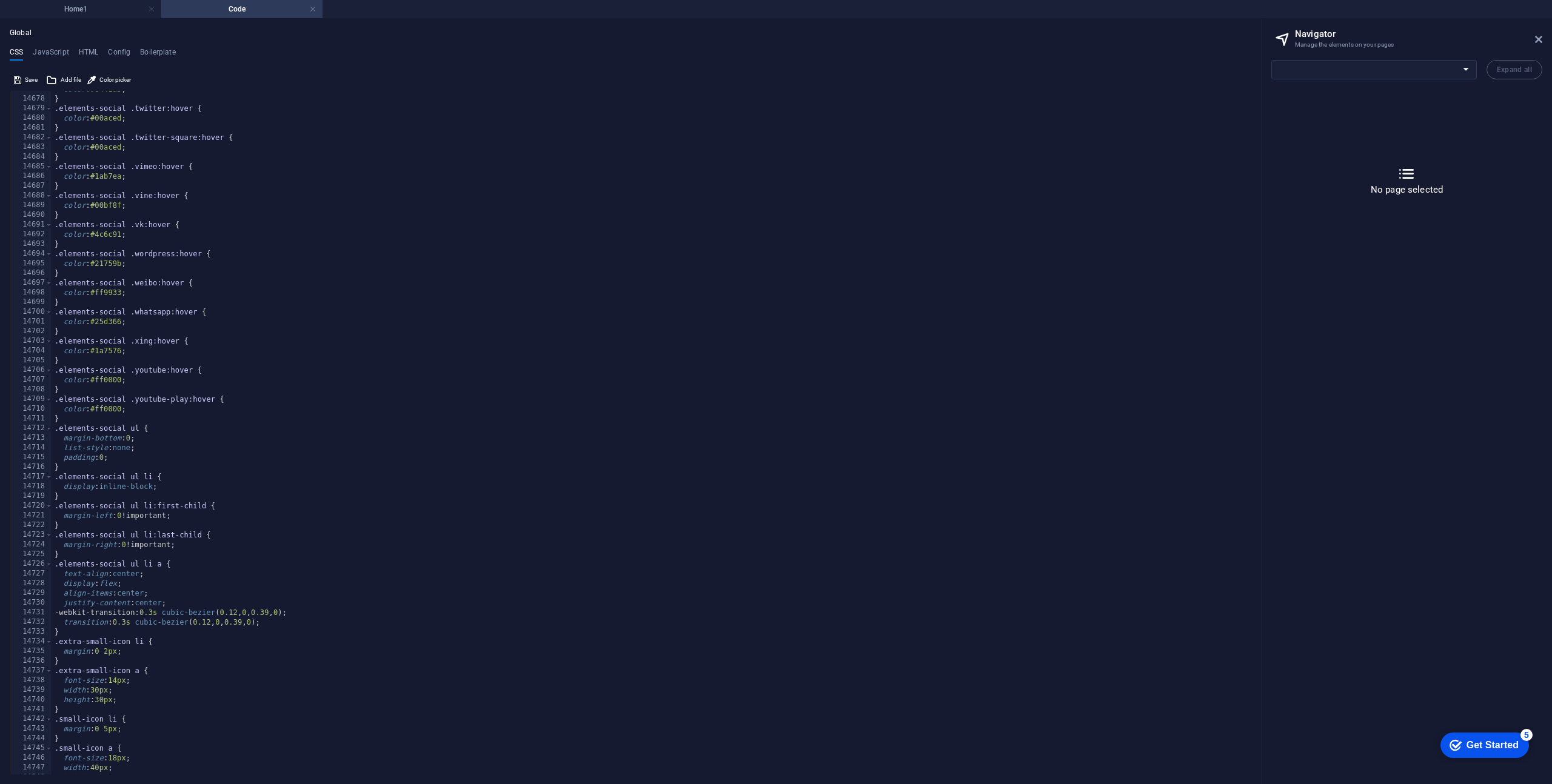
scroll to position [15064, 0]
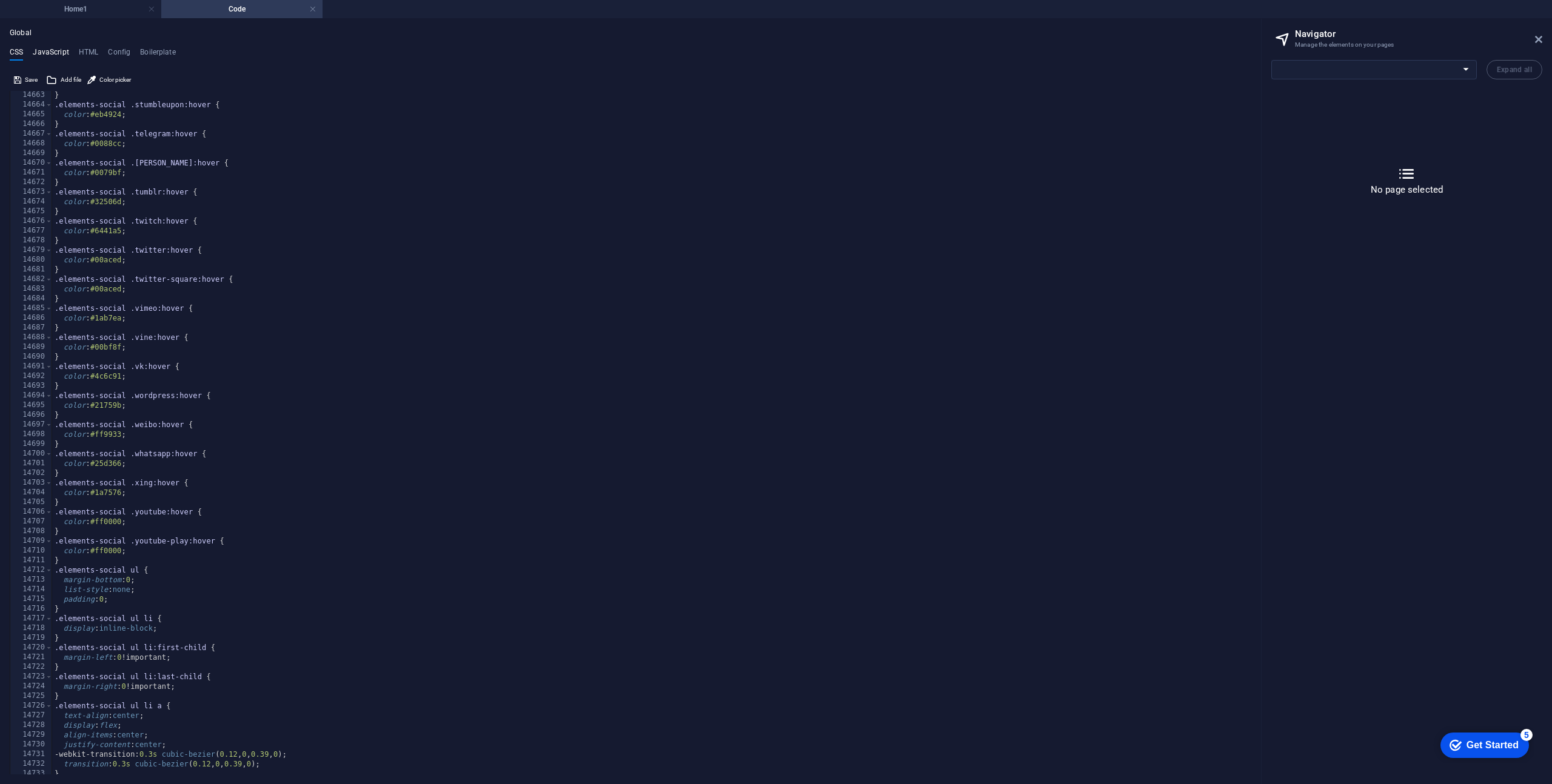
click at [54, 54] on h4 "JavaScript" at bounding box center [50, 54] width 36 height 13
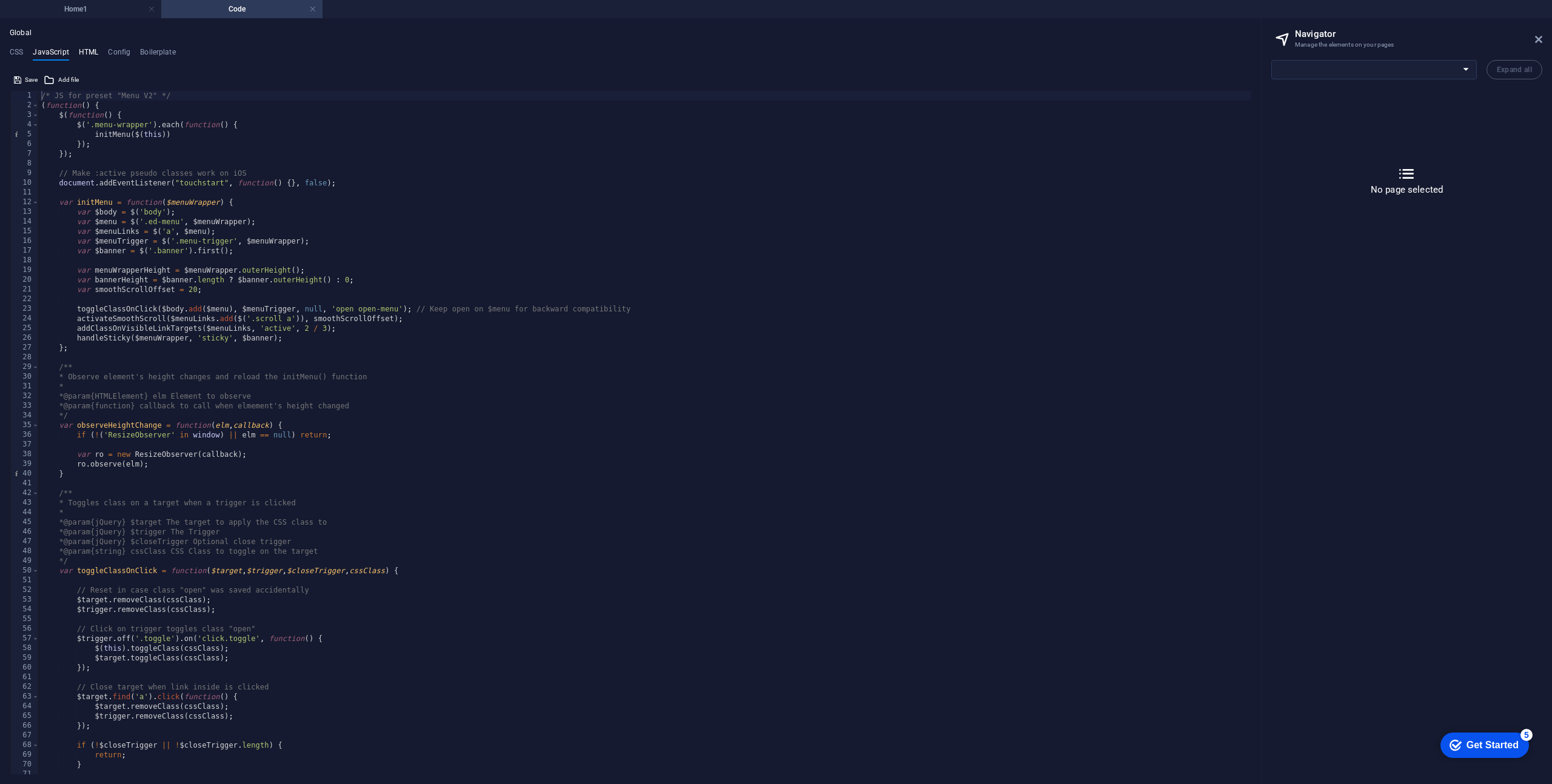
click at [91, 54] on h4 "HTML" at bounding box center [89, 54] width 20 height 13
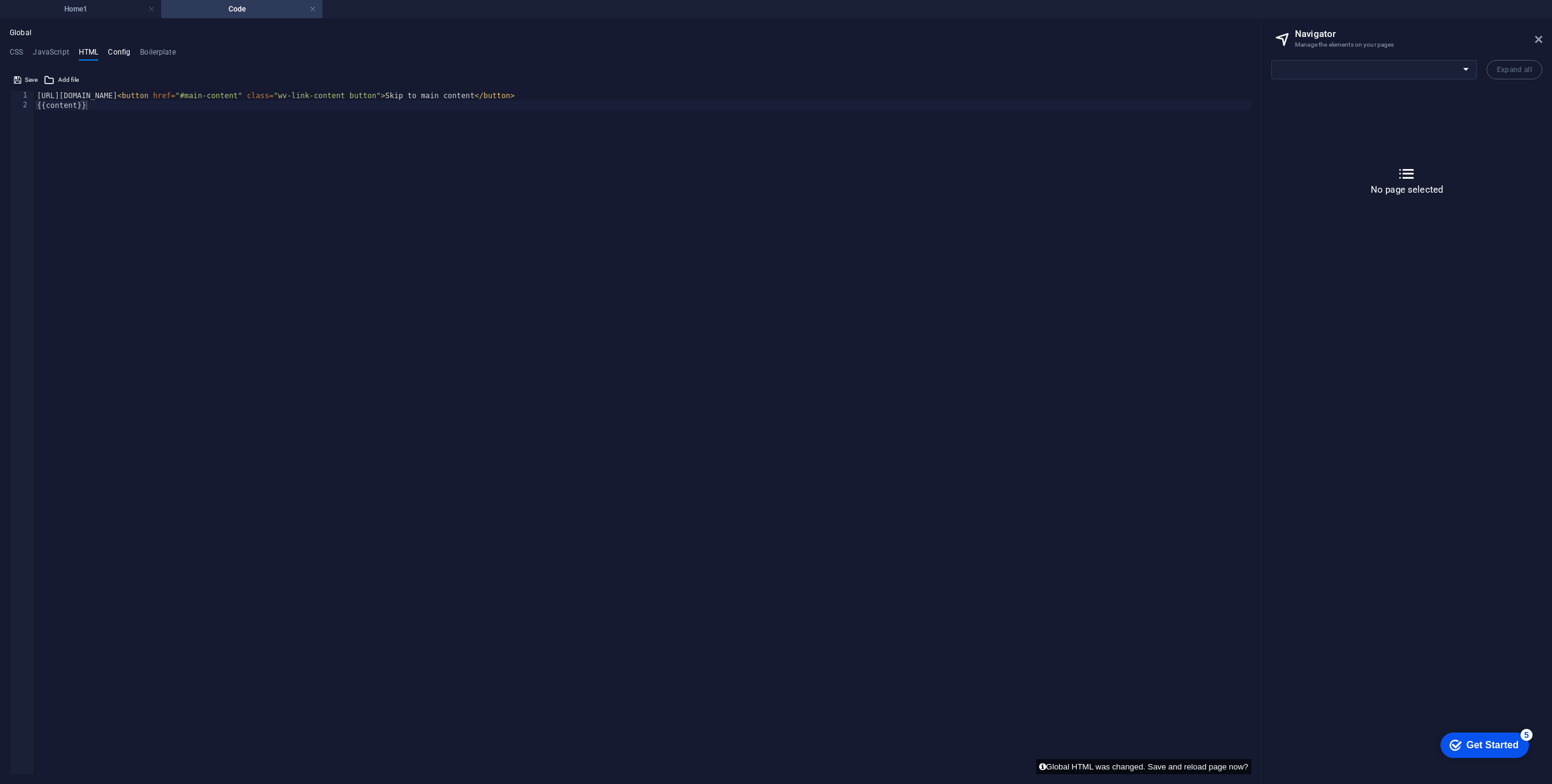
click at [118, 54] on h4 "Config" at bounding box center [120, 54] width 23 height 13
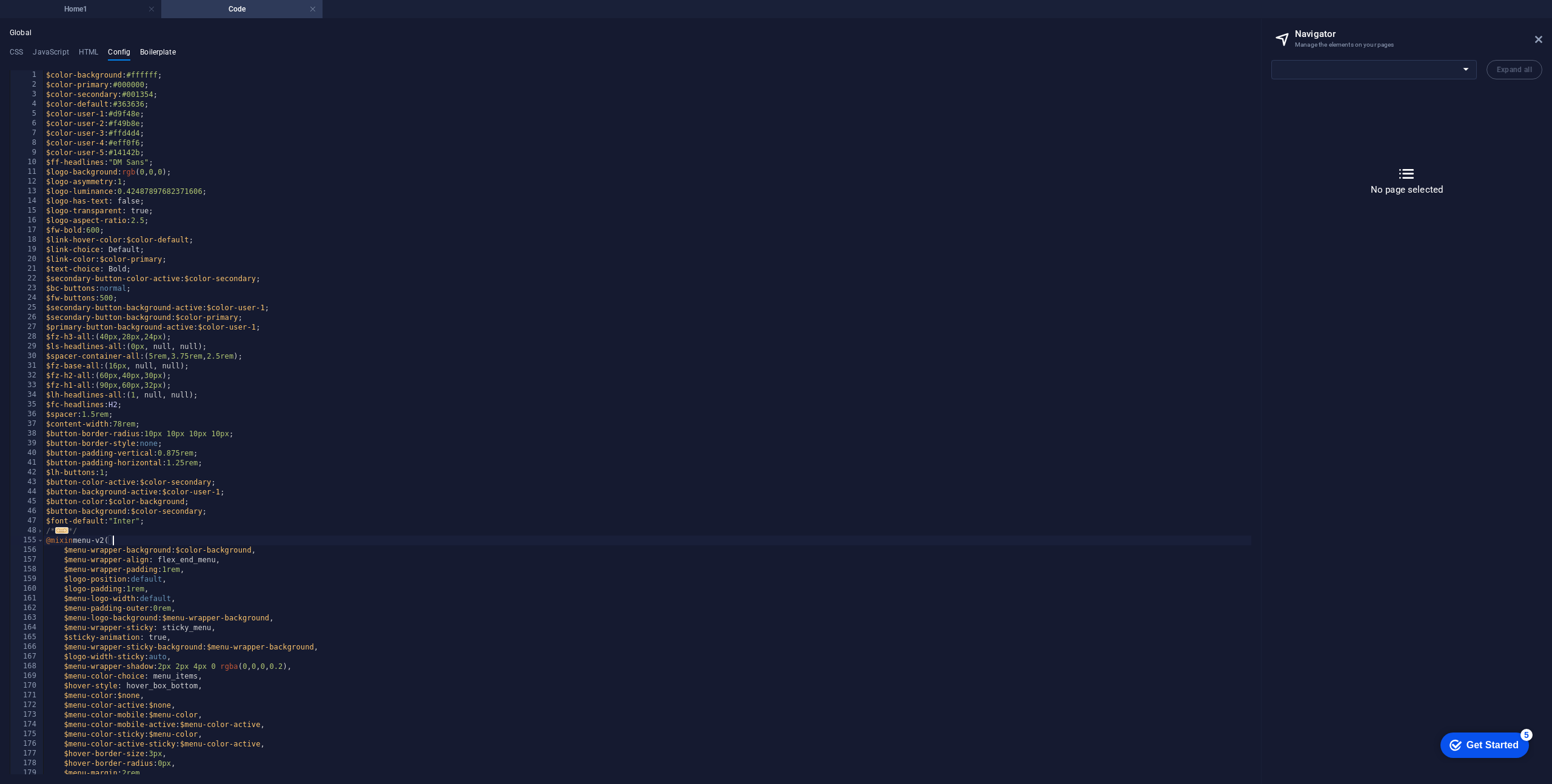
click at [145, 55] on h4 "Boilerplate" at bounding box center [158, 54] width 36 height 13
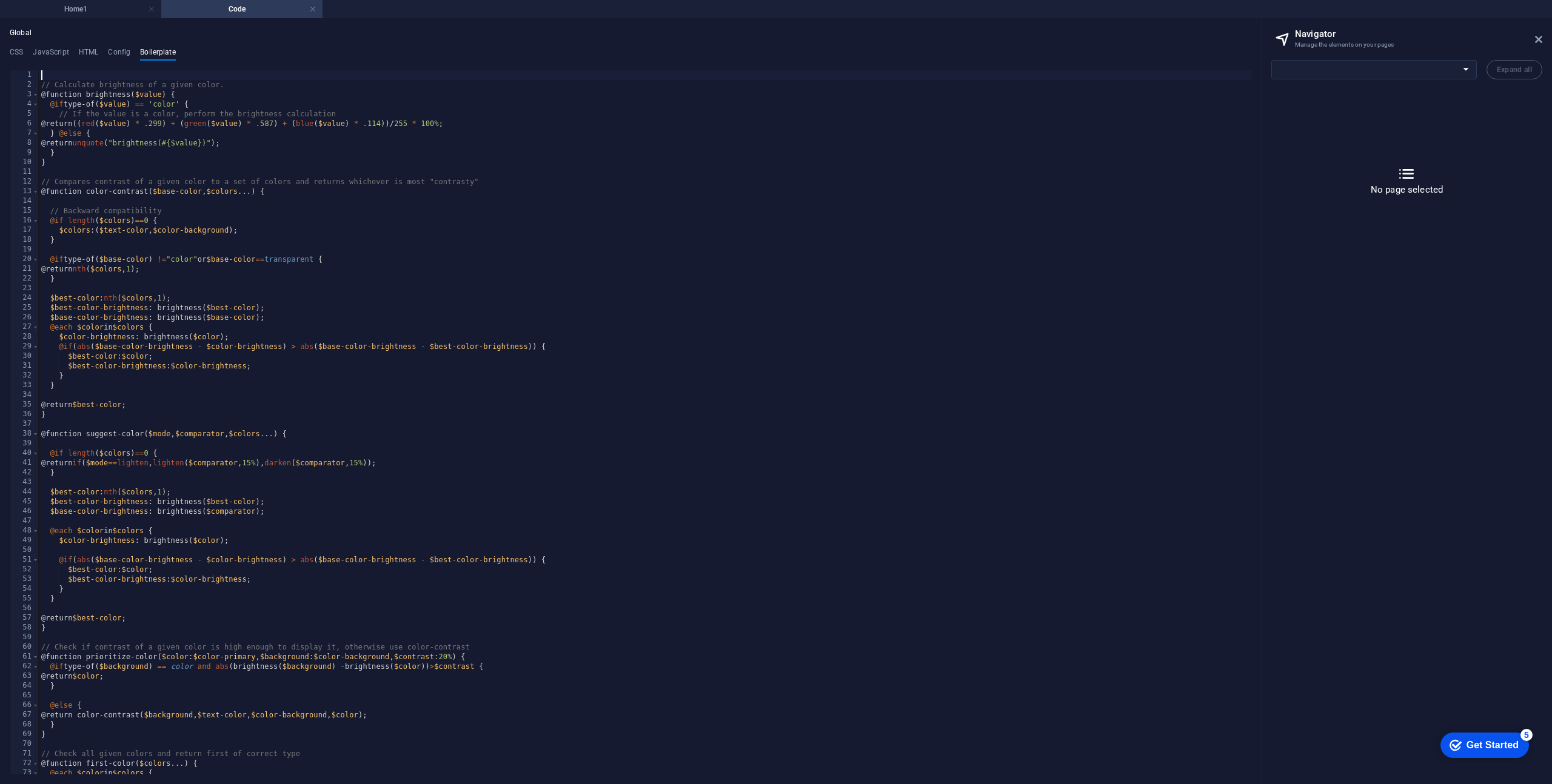
scroll to position [0, 0]
click at [24, 54] on ul "CSS JavaScript HTML Config Boilerplate" at bounding box center [630, 54] width 1241 height 13
click at [1536, 42] on icon at bounding box center [1538, 39] width 7 height 10
click at [104, 7] on h4 "Home1" at bounding box center [81, 9] width 161 height 13
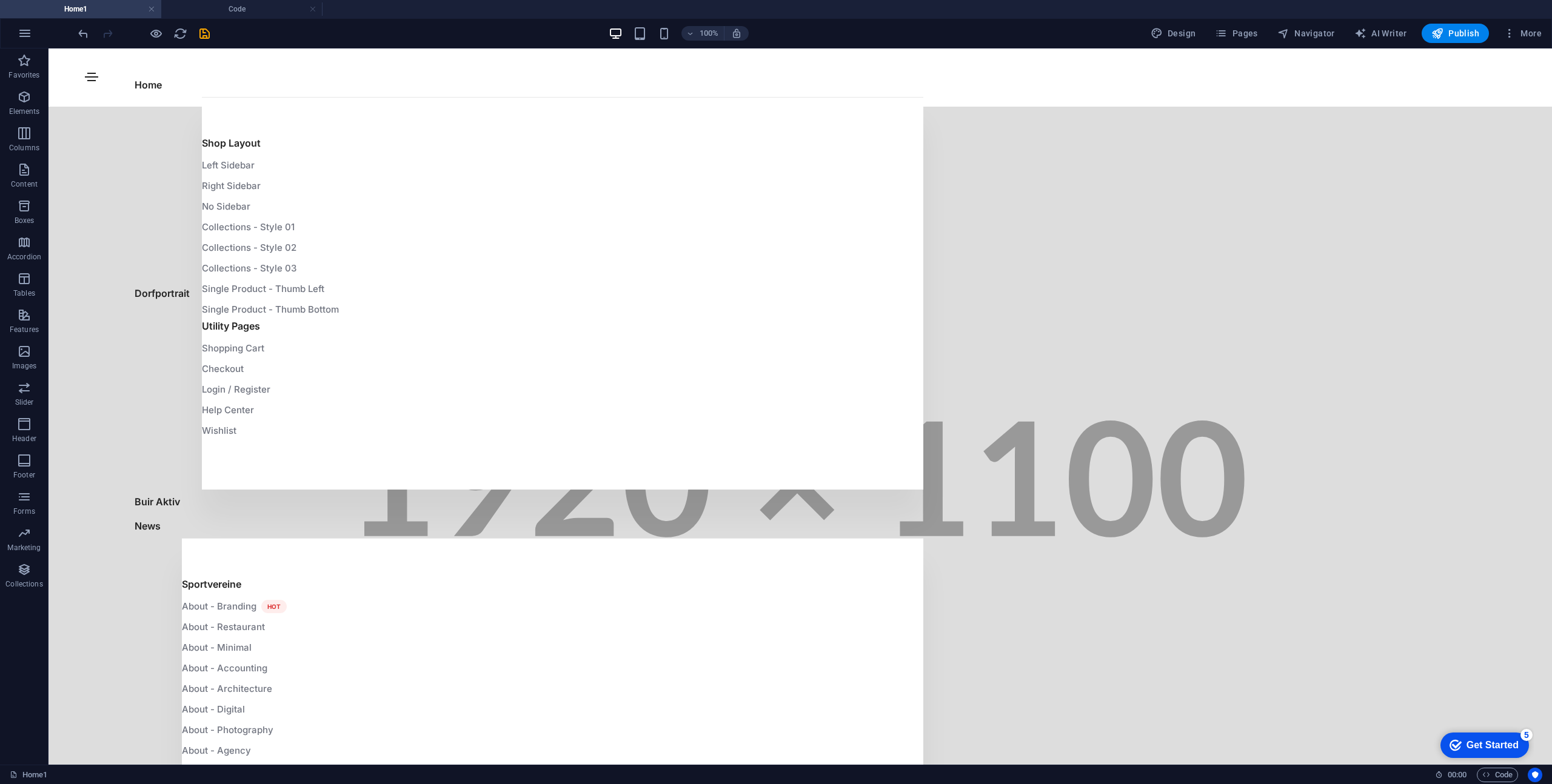
scroll to position [9410, 0]
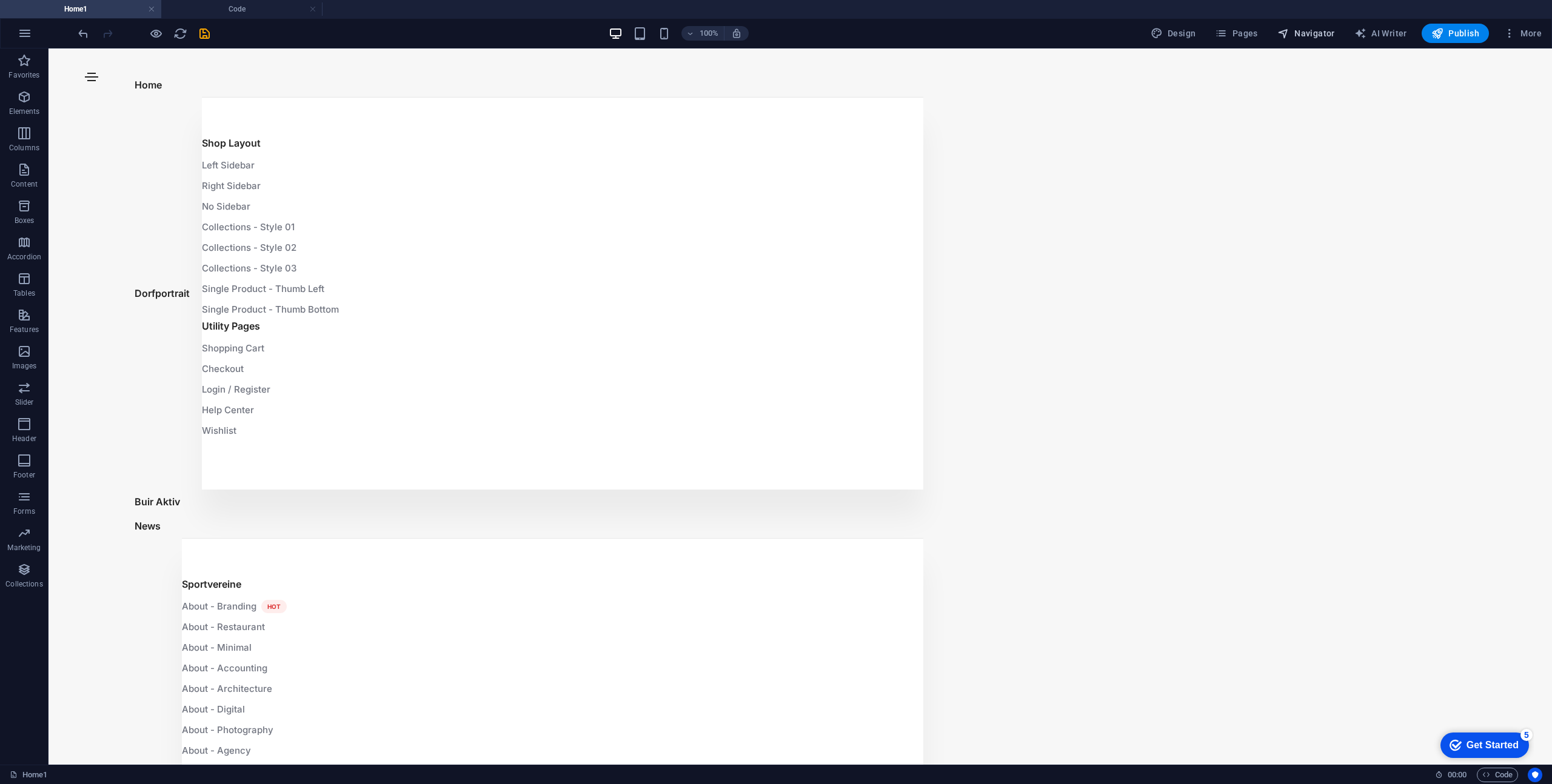
click at [1299, 36] on span "Navigator" at bounding box center [1306, 33] width 58 height 12
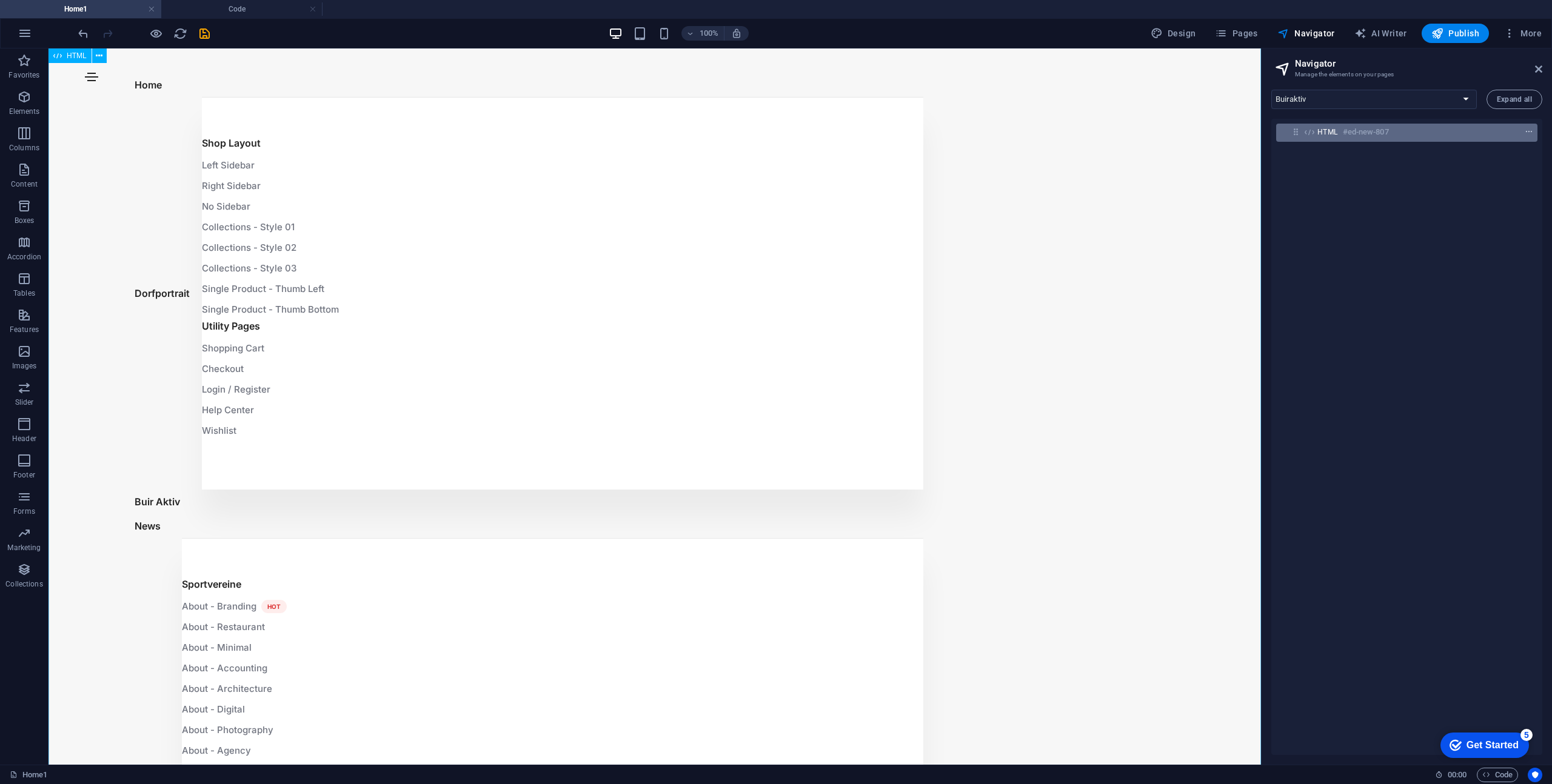
click at [1530, 132] on span "context-menu" at bounding box center [1528, 132] width 12 height 8
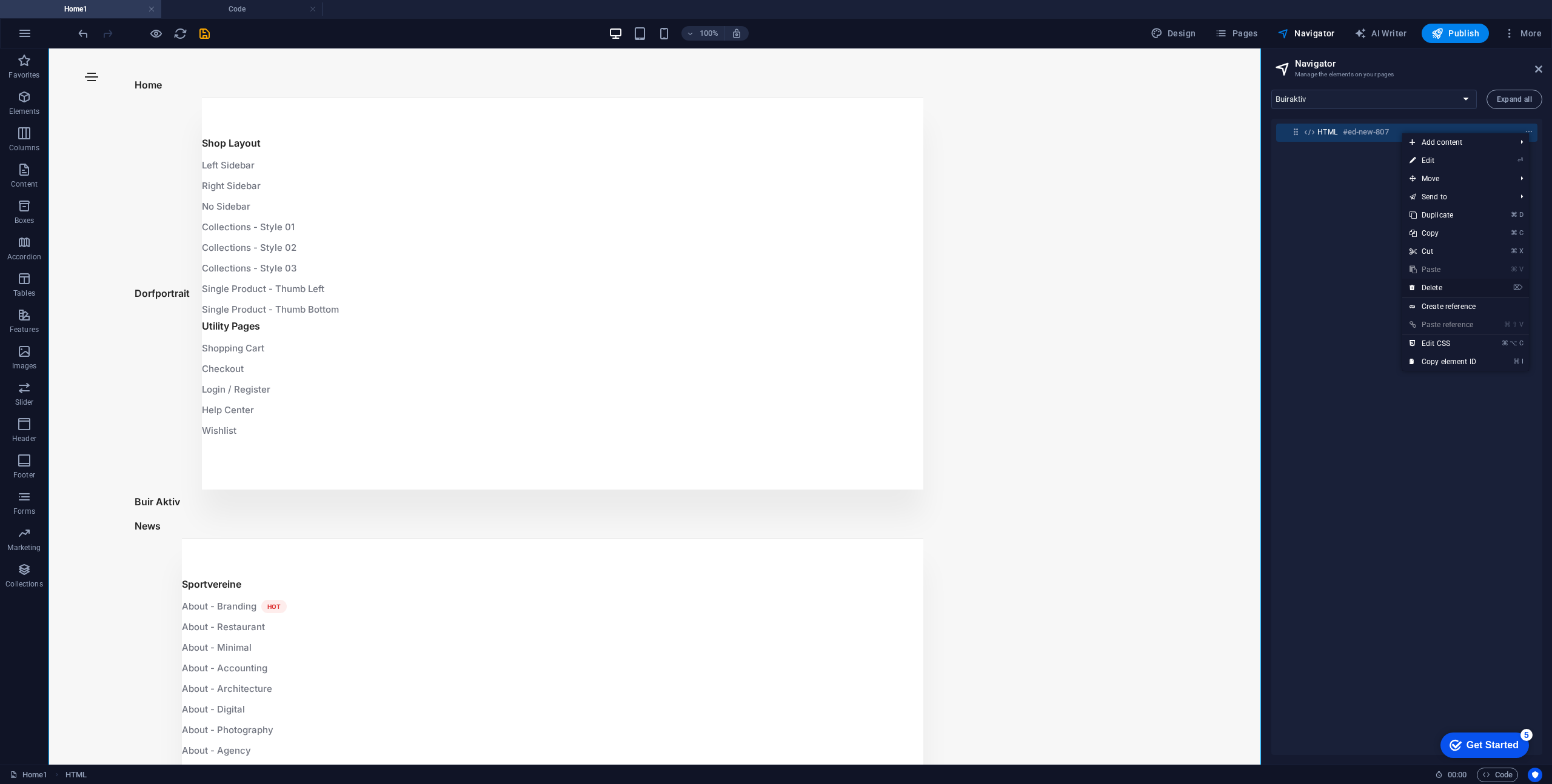
click at [1440, 286] on link "⌦ Delete" at bounding box center [1443, 288] width 81 height 18
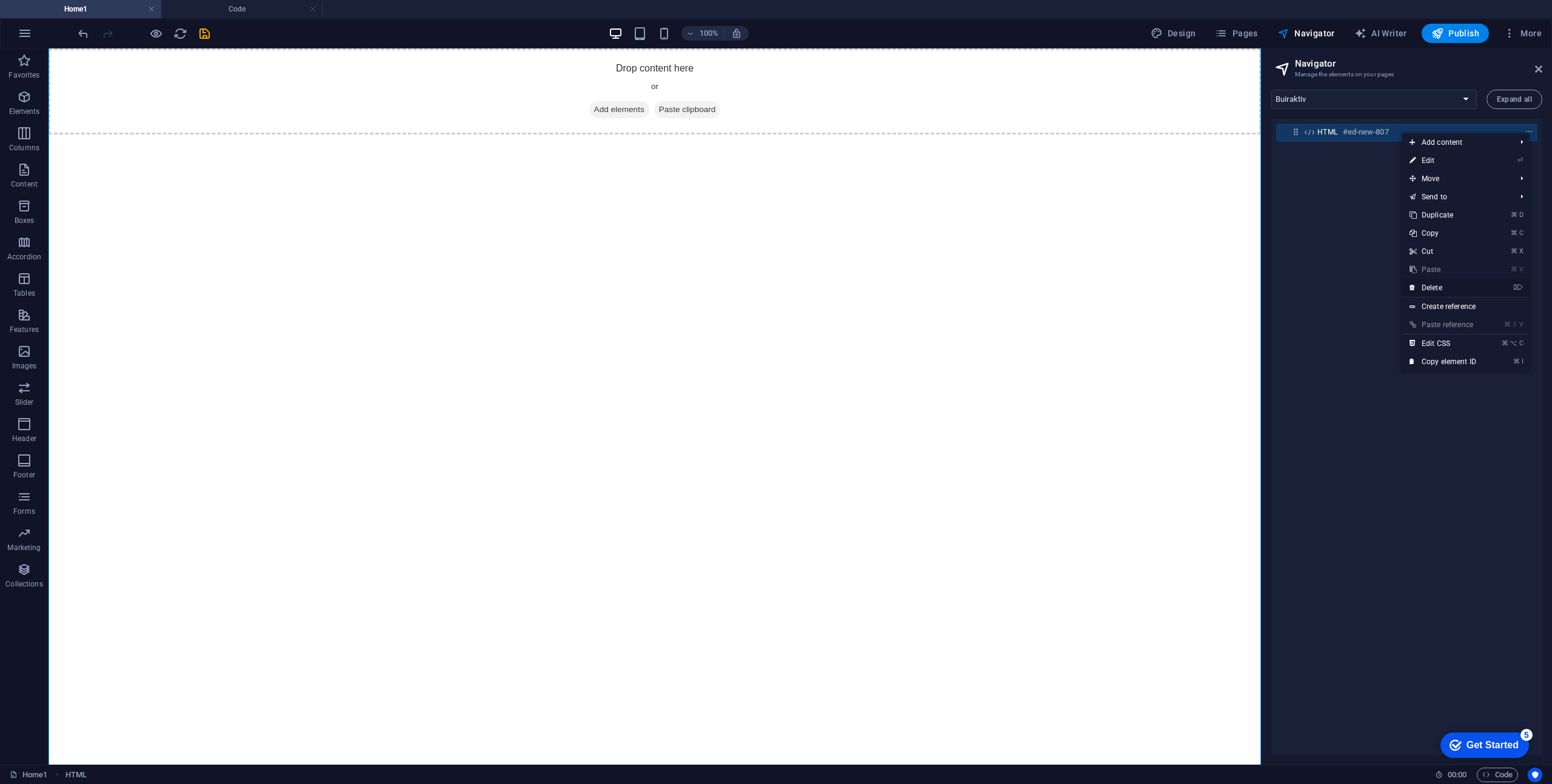
scroll to position [0, 0]
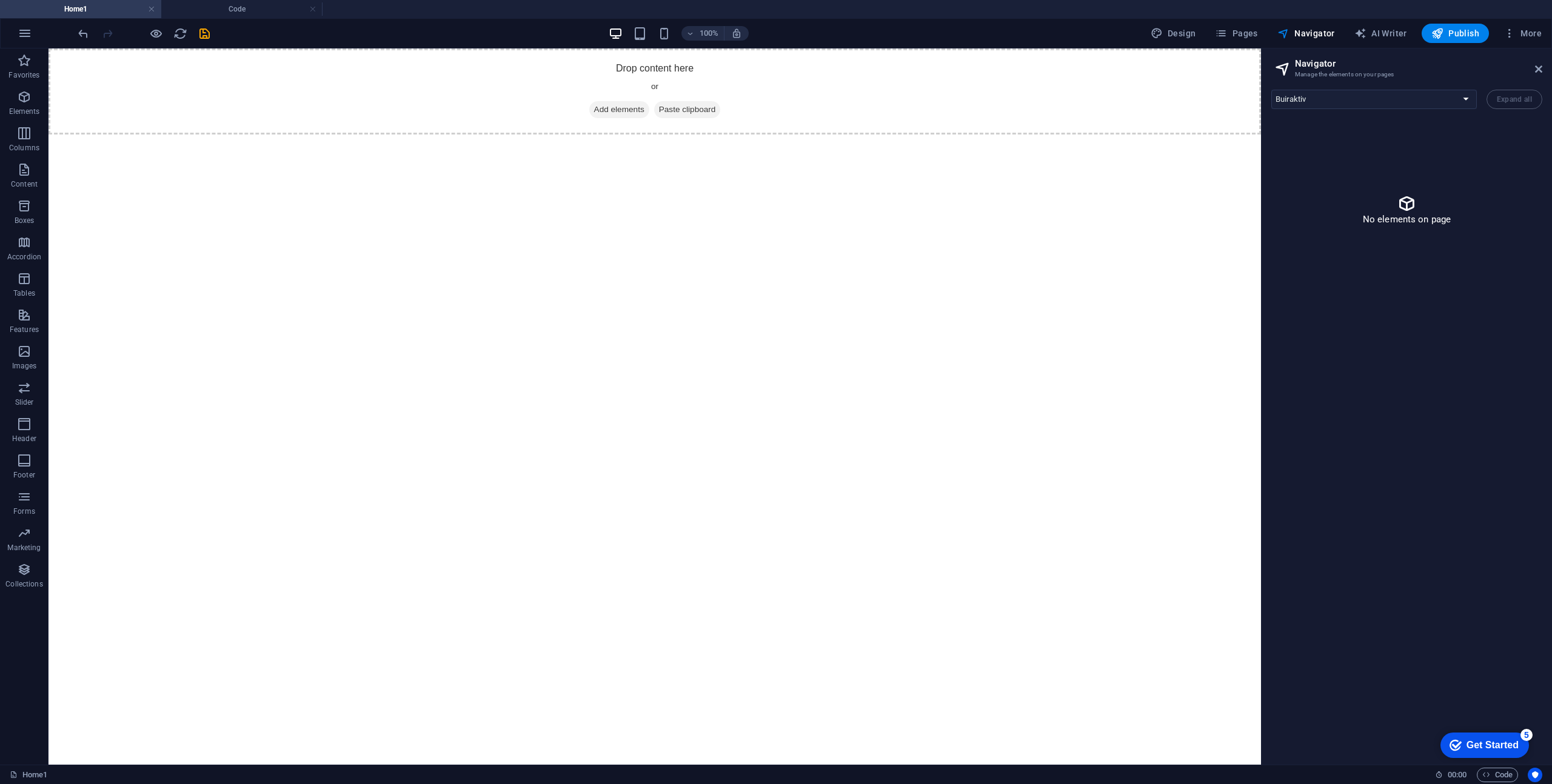
click at [1433, 221] on p "No elements on page" at bounding box center [1406, 219] width 89 height 12
click at [1468, 98] on select "Buiraktiv Features Pricing Blog Contact Privacy Legal Notice Posts: Single Page…" at bounding box center [1374, 99] width 206 height 20
select select "14169373-de"
click at [1271, 89] on select "Buiraktiv Features Pricing Blog Contact Privacy Legal Notice Posts: Single Page…" at bounding box center [1374, 99] width 206 height 20
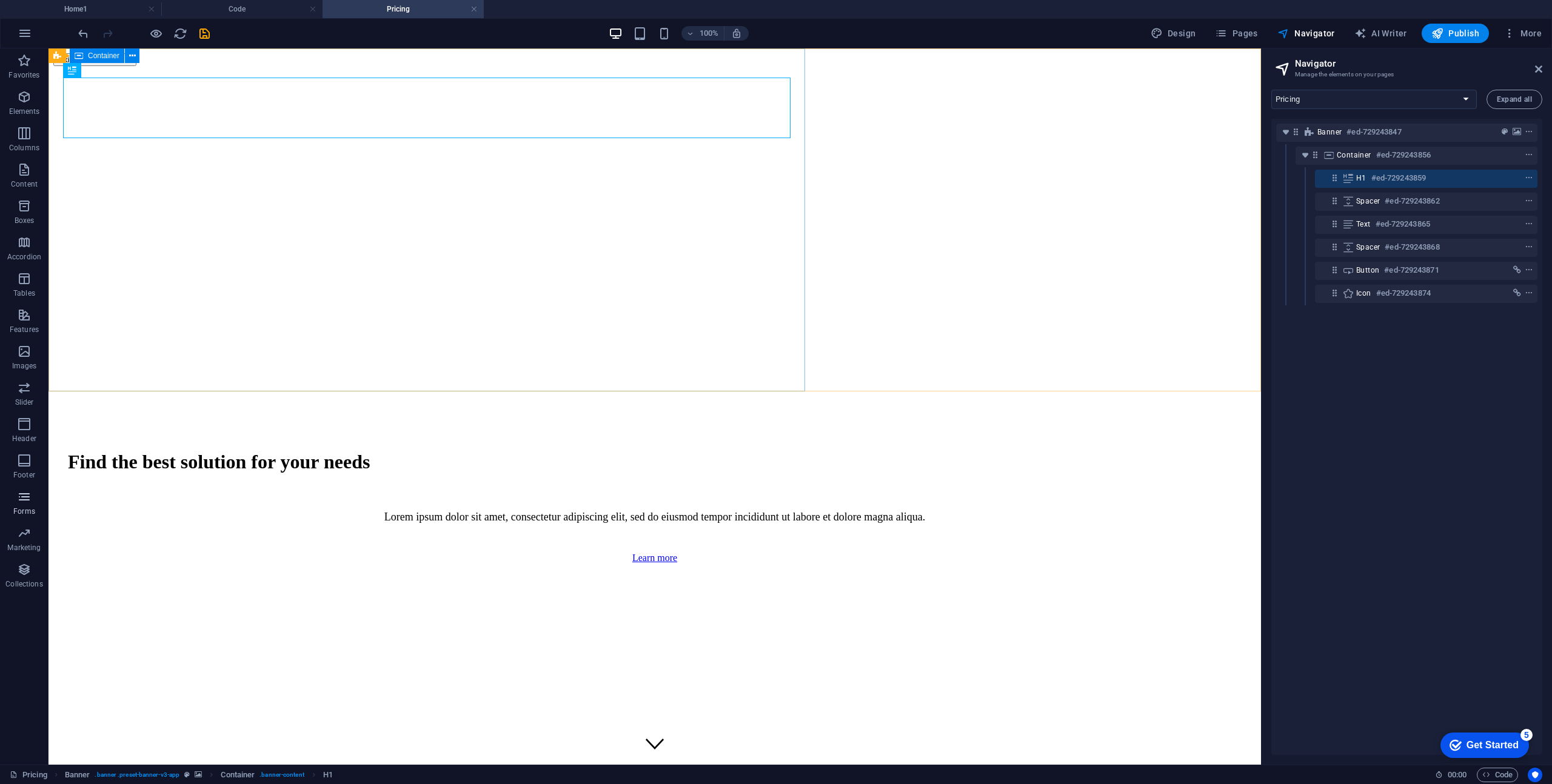
click at [28, 490] on icon "button" at bounding box center [24, 497] width 15 height 15
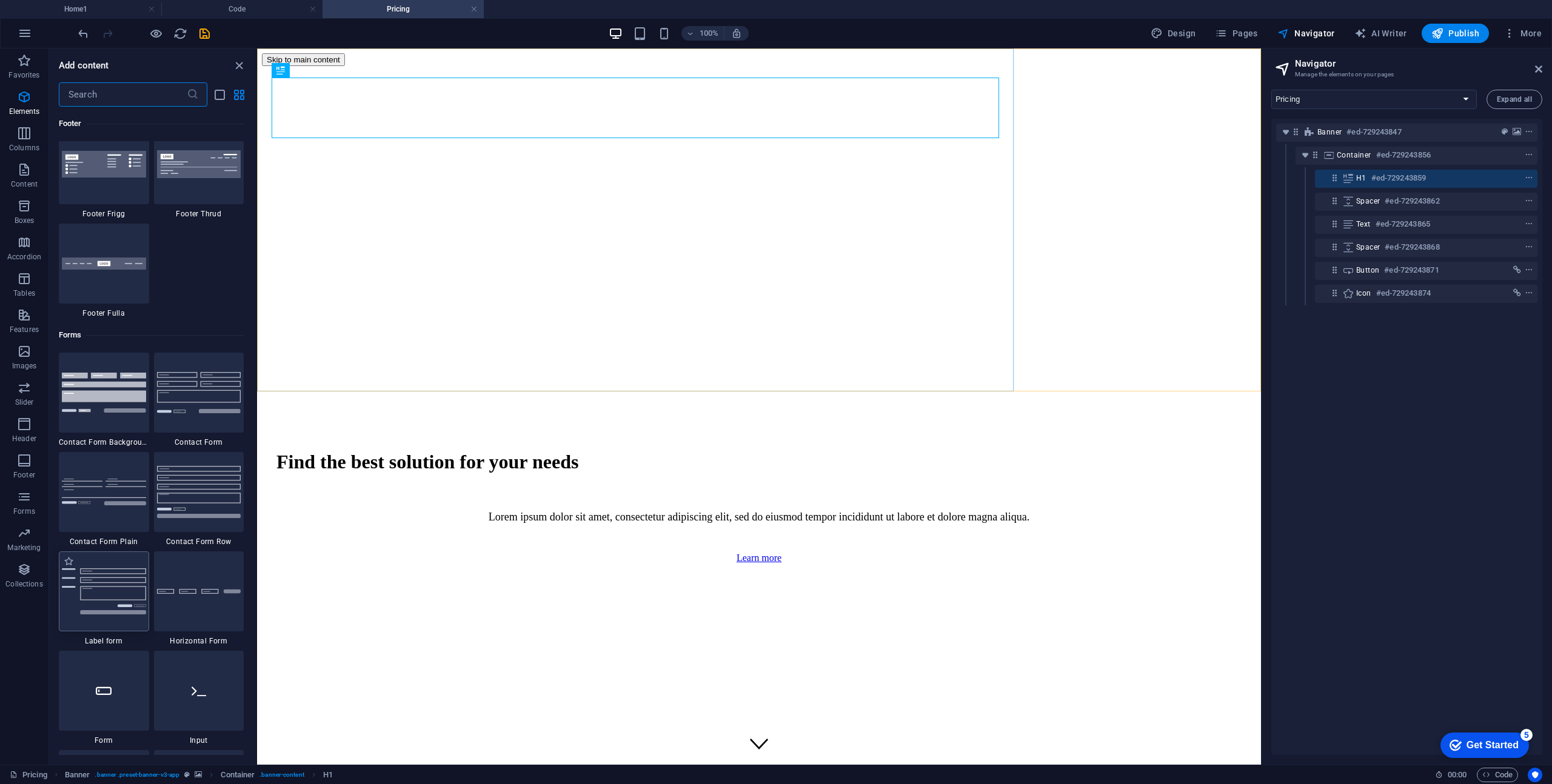
scroll to position [8848, 0]
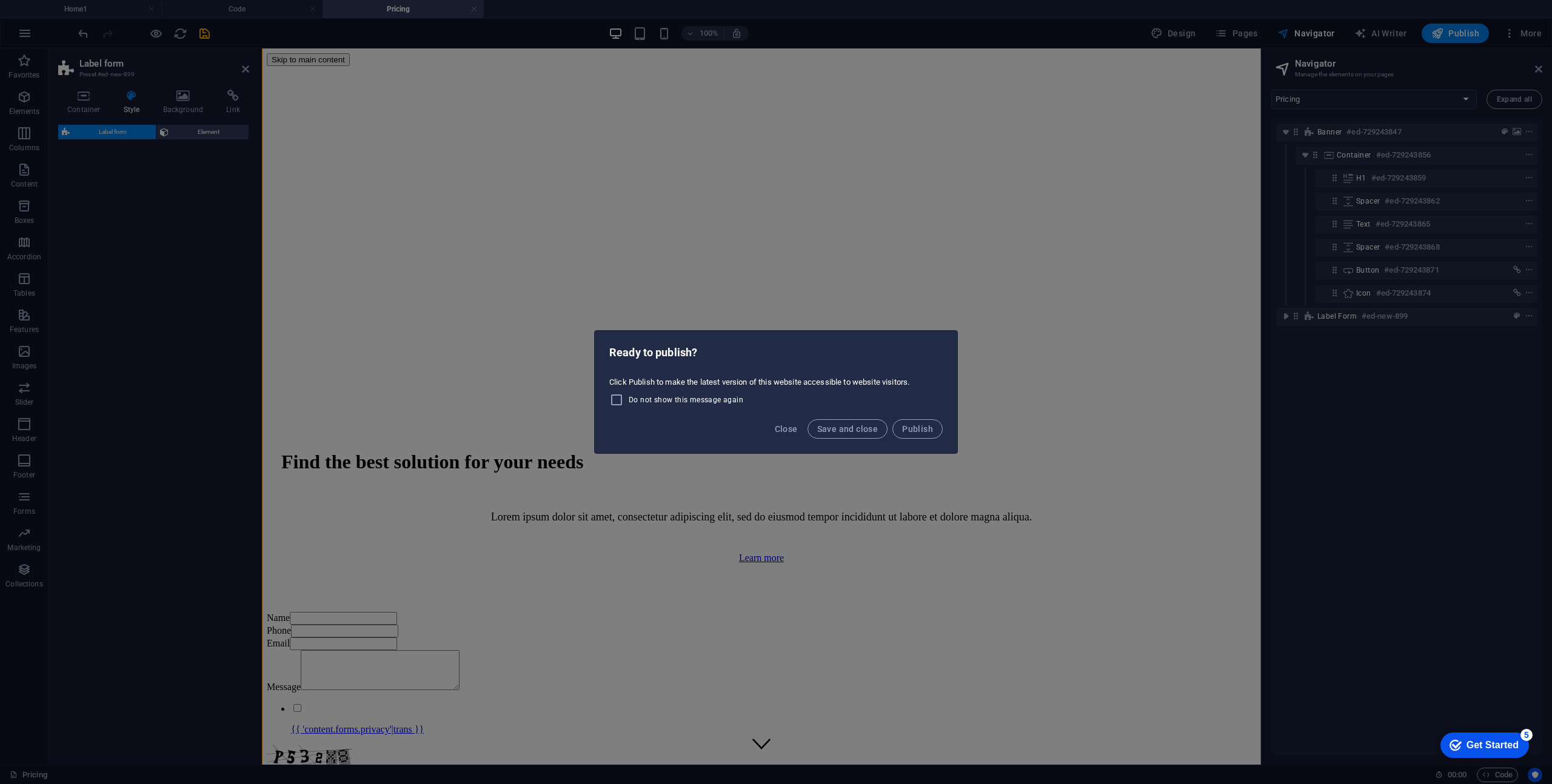
click at [787, 427] on span "Close" at bounding box center [786, 429] width 23 height 10
click at [791, 431] on span "Close" at bounding box center [786, 429] width 23 height 10
click at [830, 429] on span "Save and close" at bounding box center [848, 429] width 61 height 10
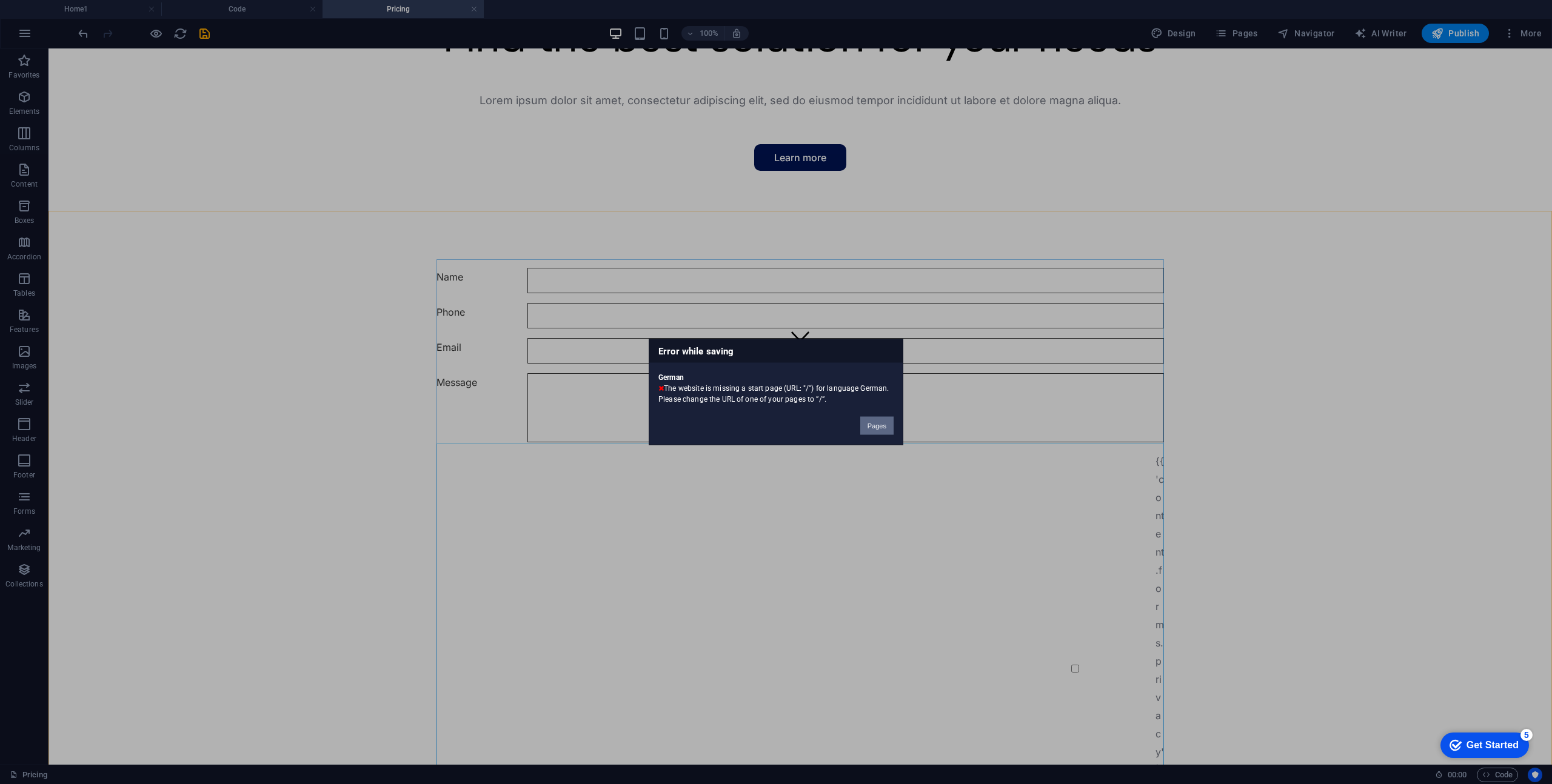
scroll to position [181, 0]
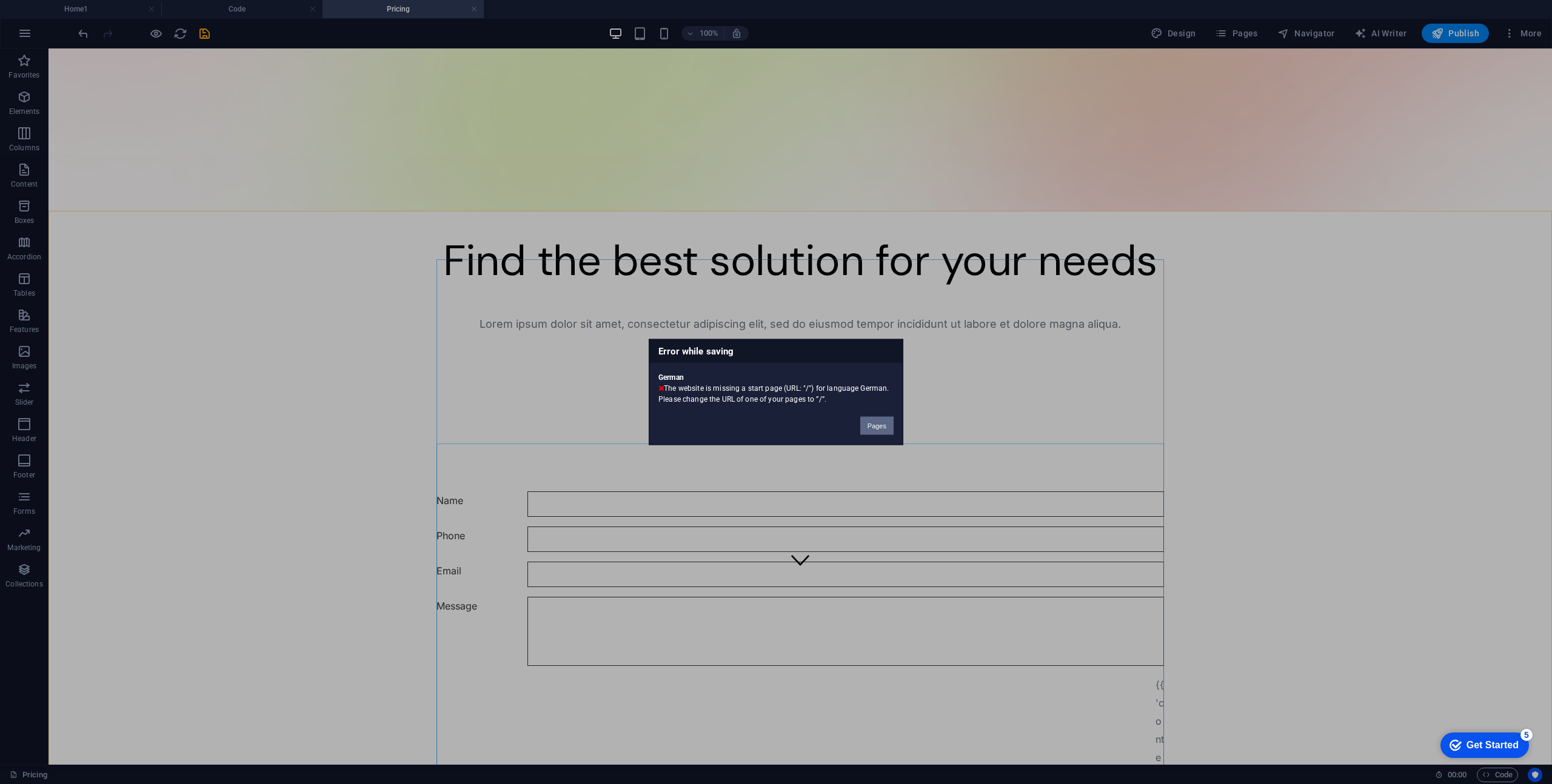
click at [875, 425] on button "Pages" at bounding box center [876, 426] width 33 height 18
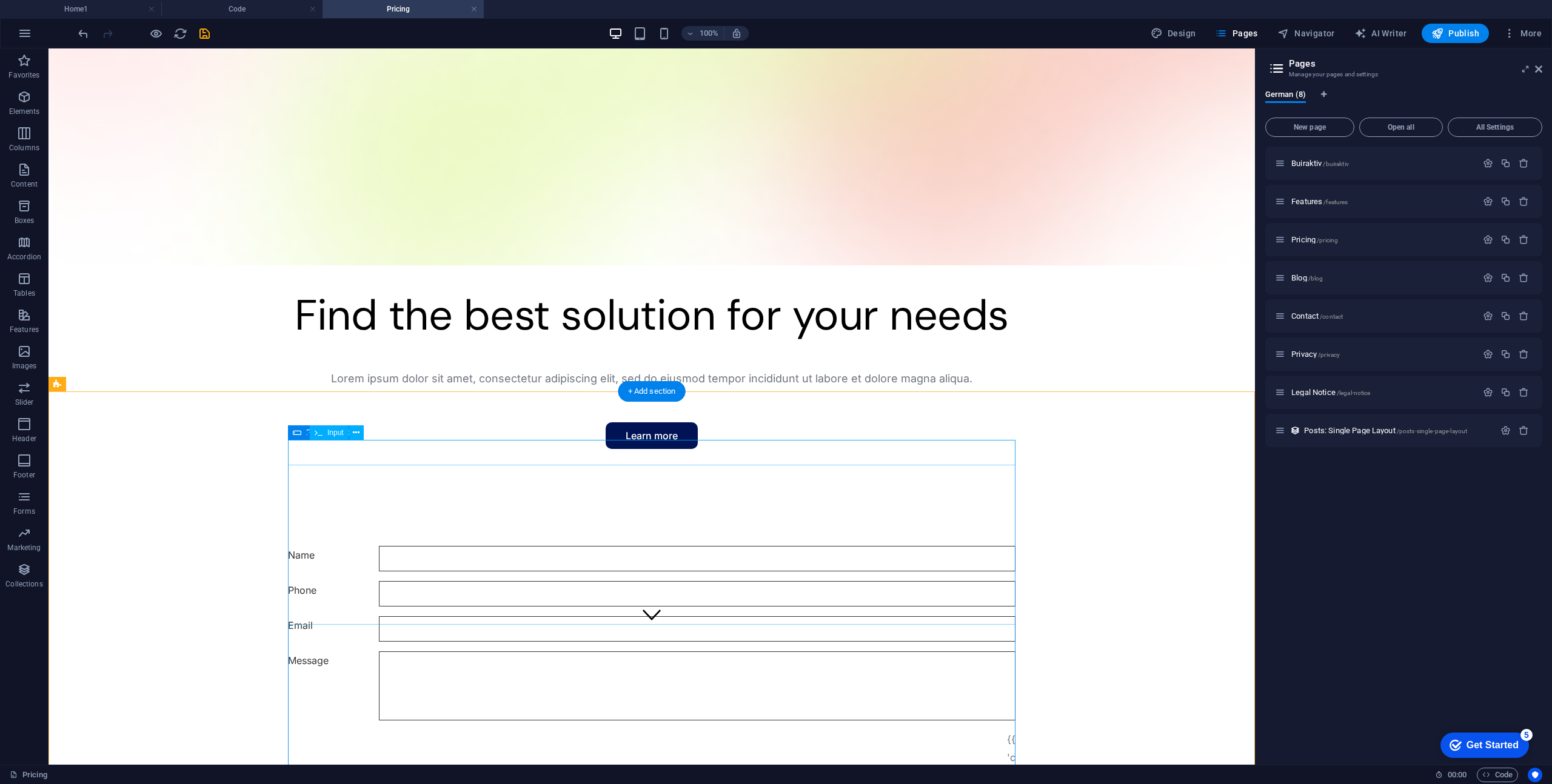
scroll to position [0, 0]
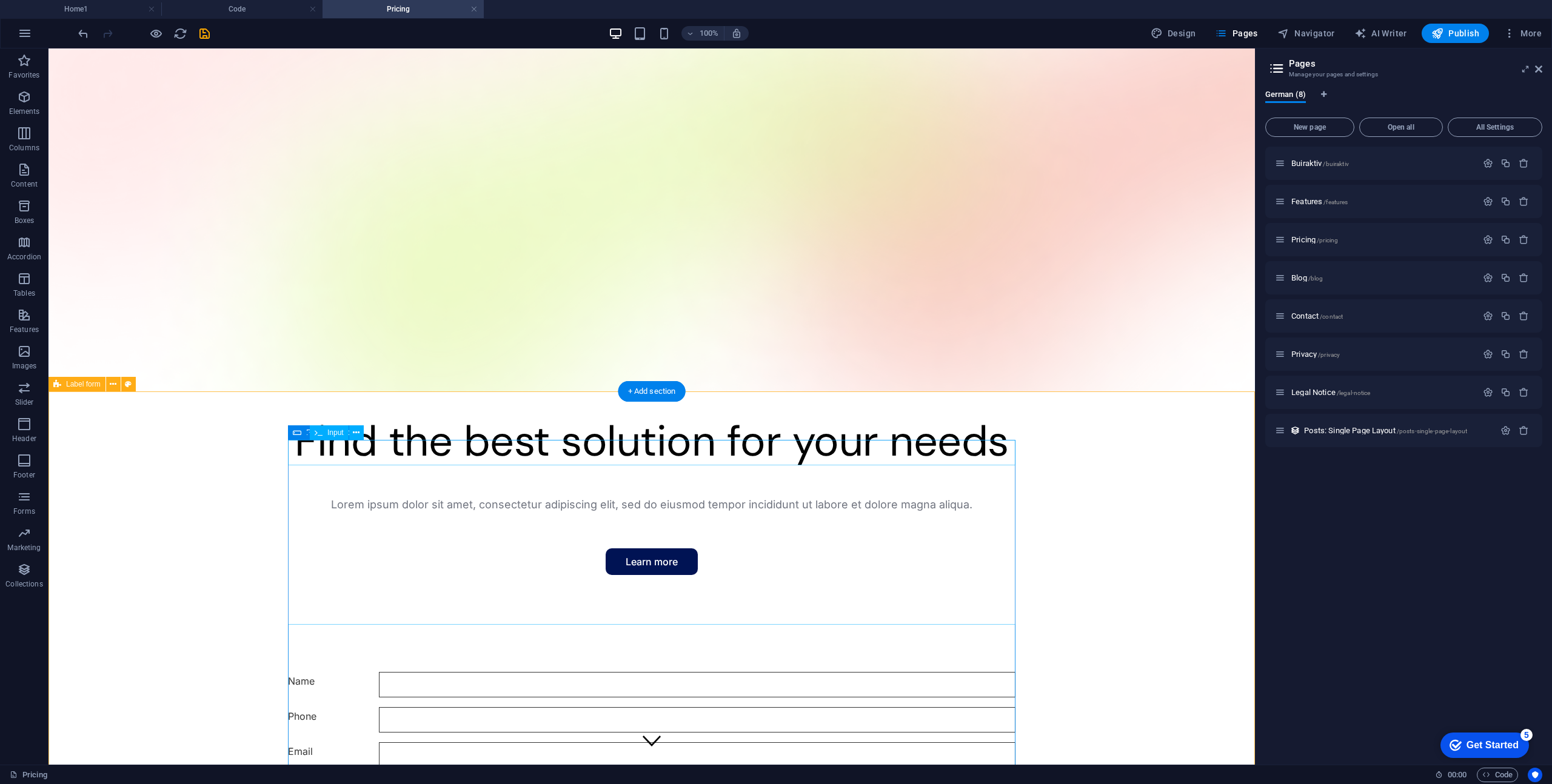
click at [474, 672] on div "Name" at bounding box center [652, 684] width 727 height 25
click at [337, 434] on span "Input" at bounding box center [335, 433] width 16 height 7
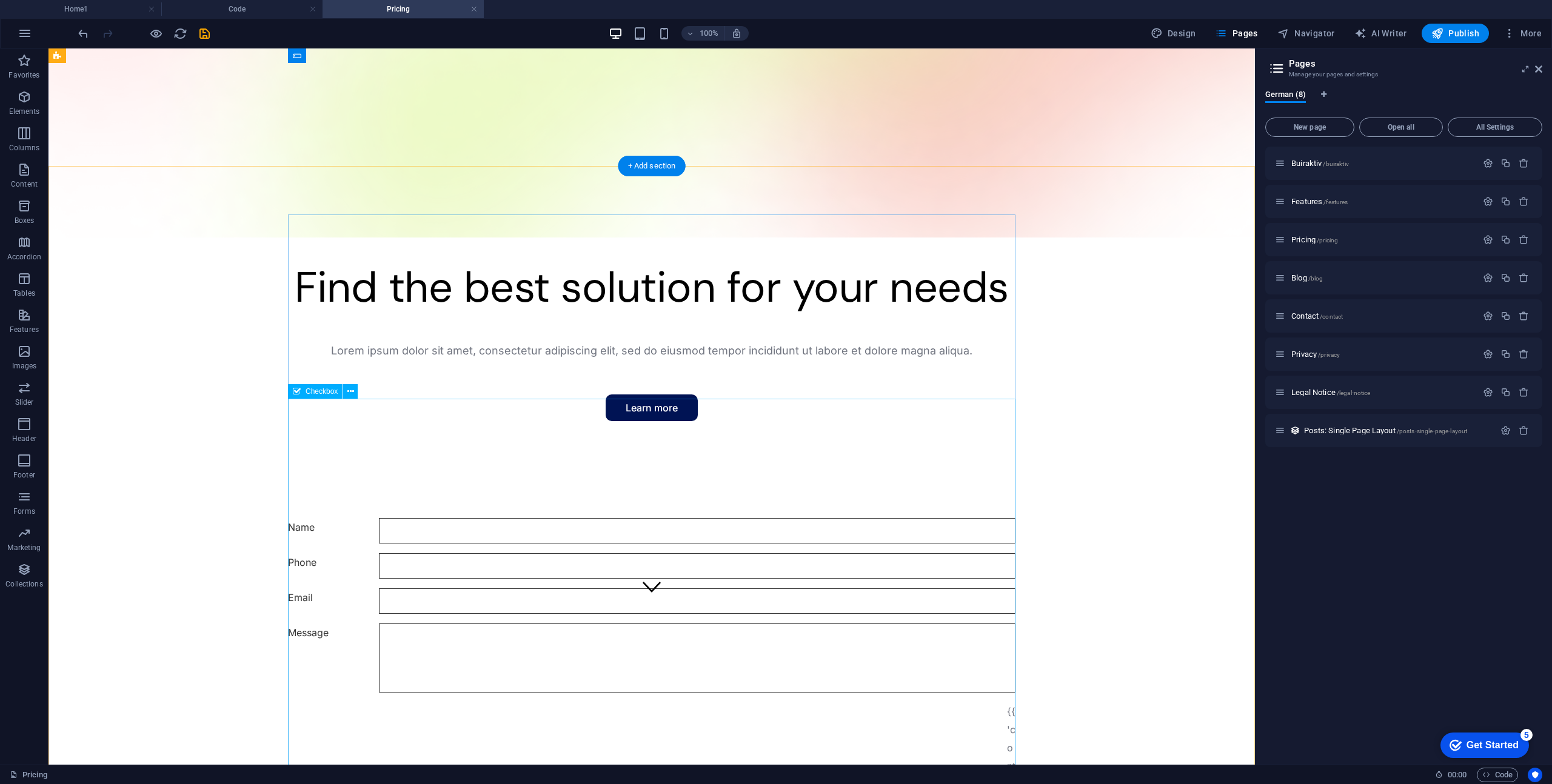
scroll to position [112, 0]
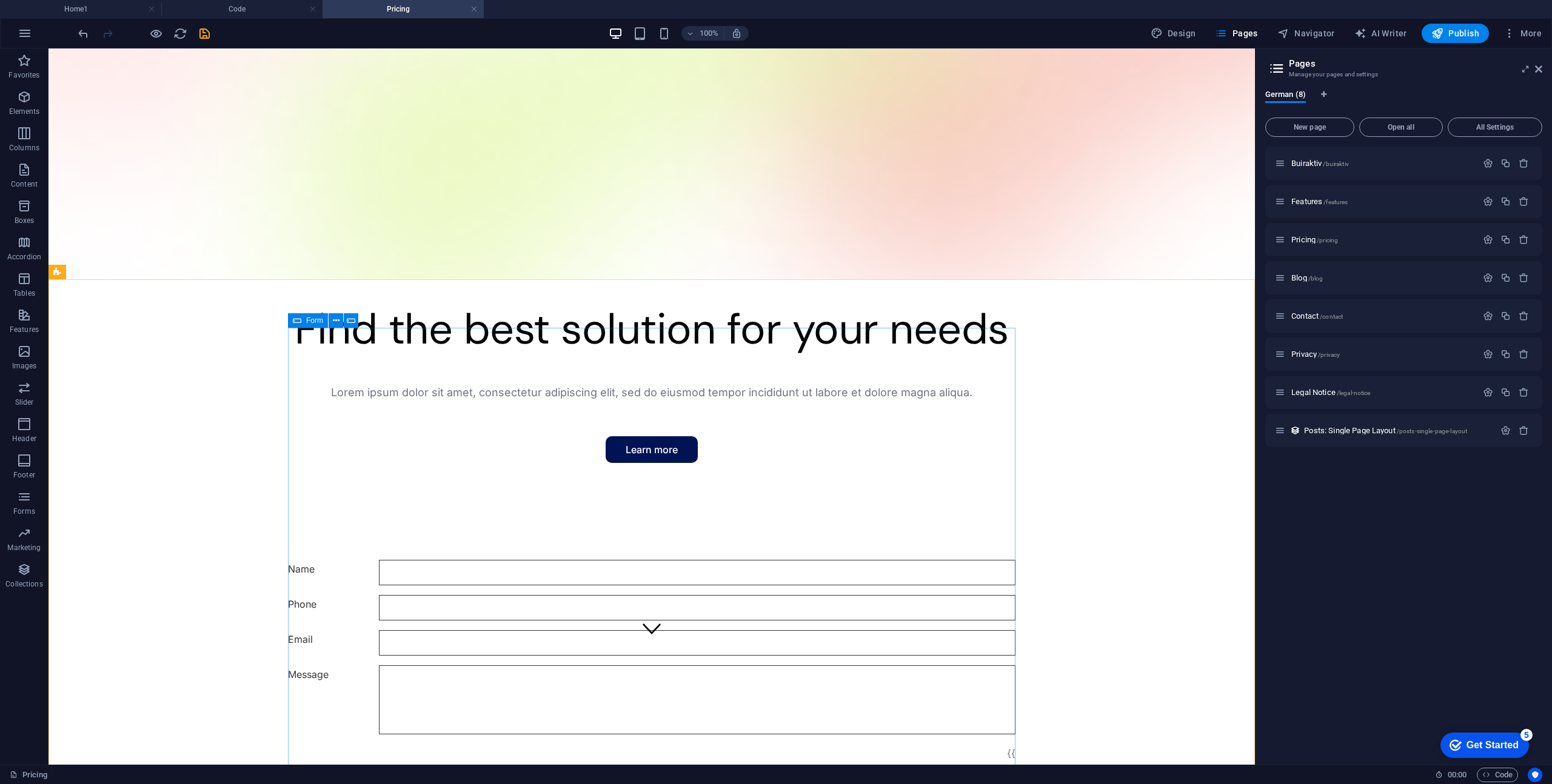
click at [299, 320] on icon at bounding box center [297, 320] width 8 height 15
click at [338, 321] on icon at bounding box center [336, 321] width 7 height 13
click at [352, 316] on icon at bounding box center [351, 321] width 8 height 13
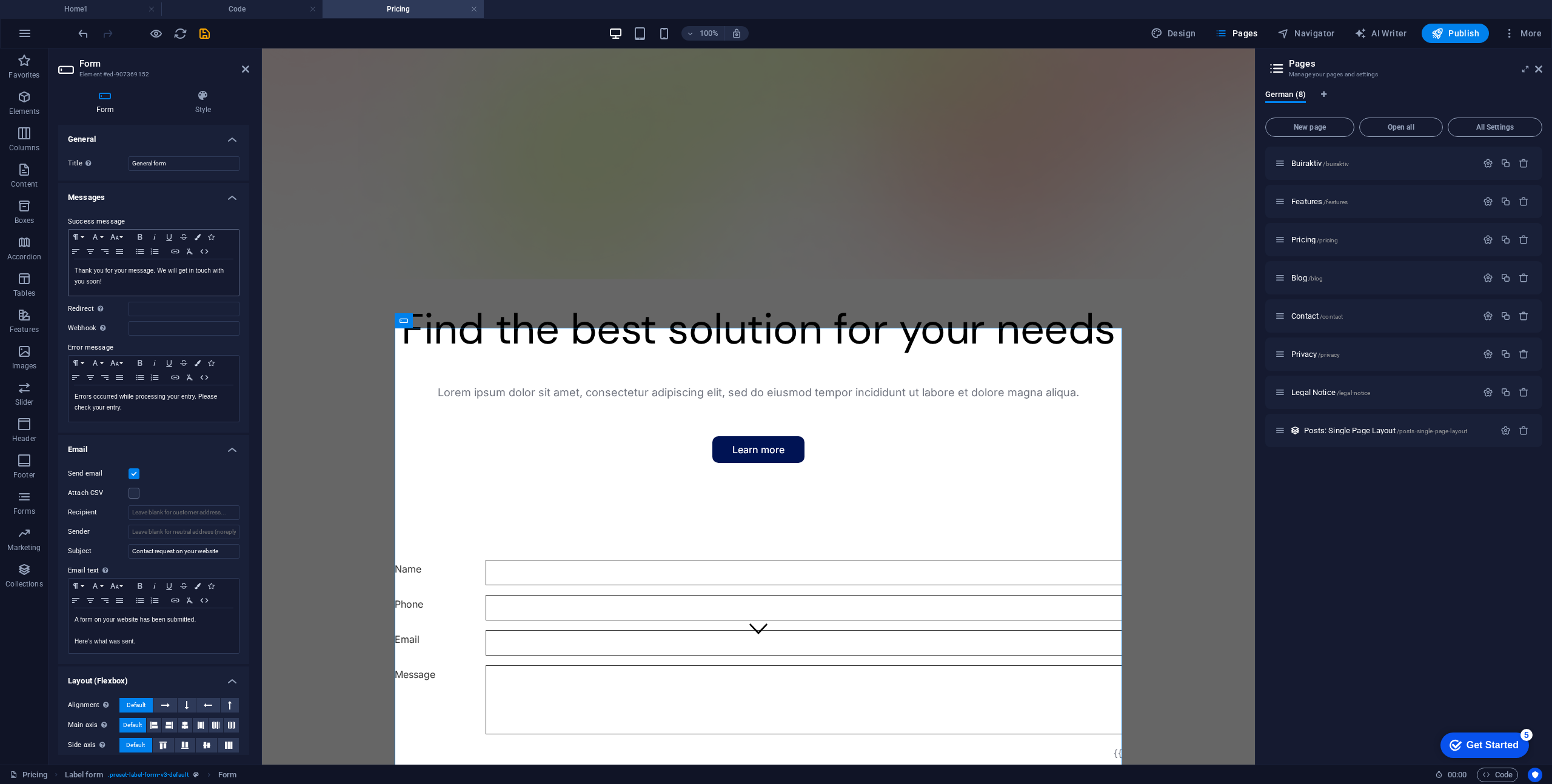
scroll to position [48, 0]
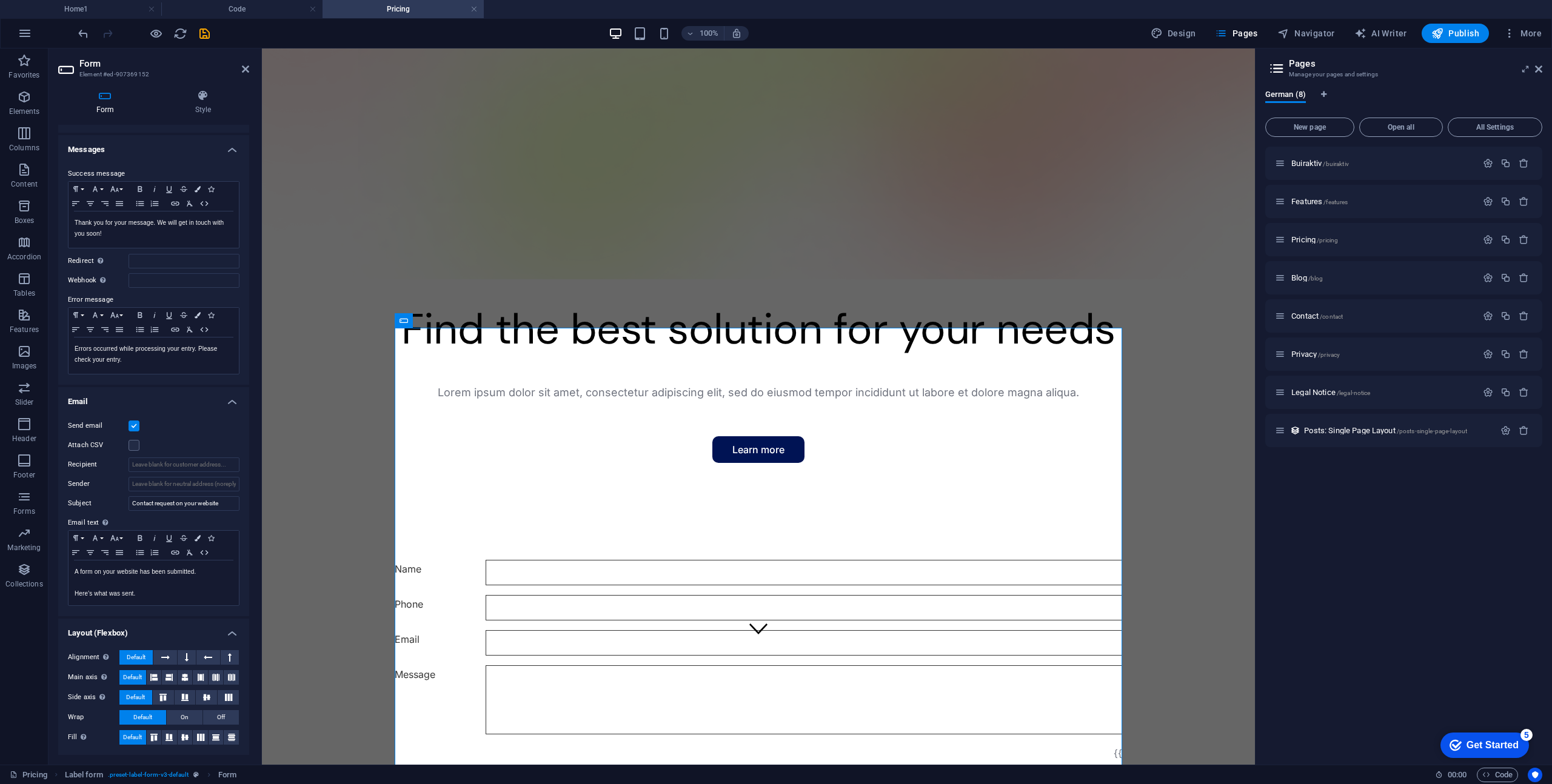
click at [201, 449] on div "Attach CSV" at bounding box center [153, 446] width 172 height 15
click at [136, 446] on label at bounding box center [133, 445] width 11 height 11
click at [0, 0] on input "Attach CSV" at bounding box center [0, 0] width 0 height 0
click at [175, 434] on div "Send email Attach CSV Recipient Sender Subject Contact request on your website …" at bounding box center [154, 512] width 191 height 207
click at [235, 399] on h4 "Email" at bounding box center [154, 398] width 191 height 22
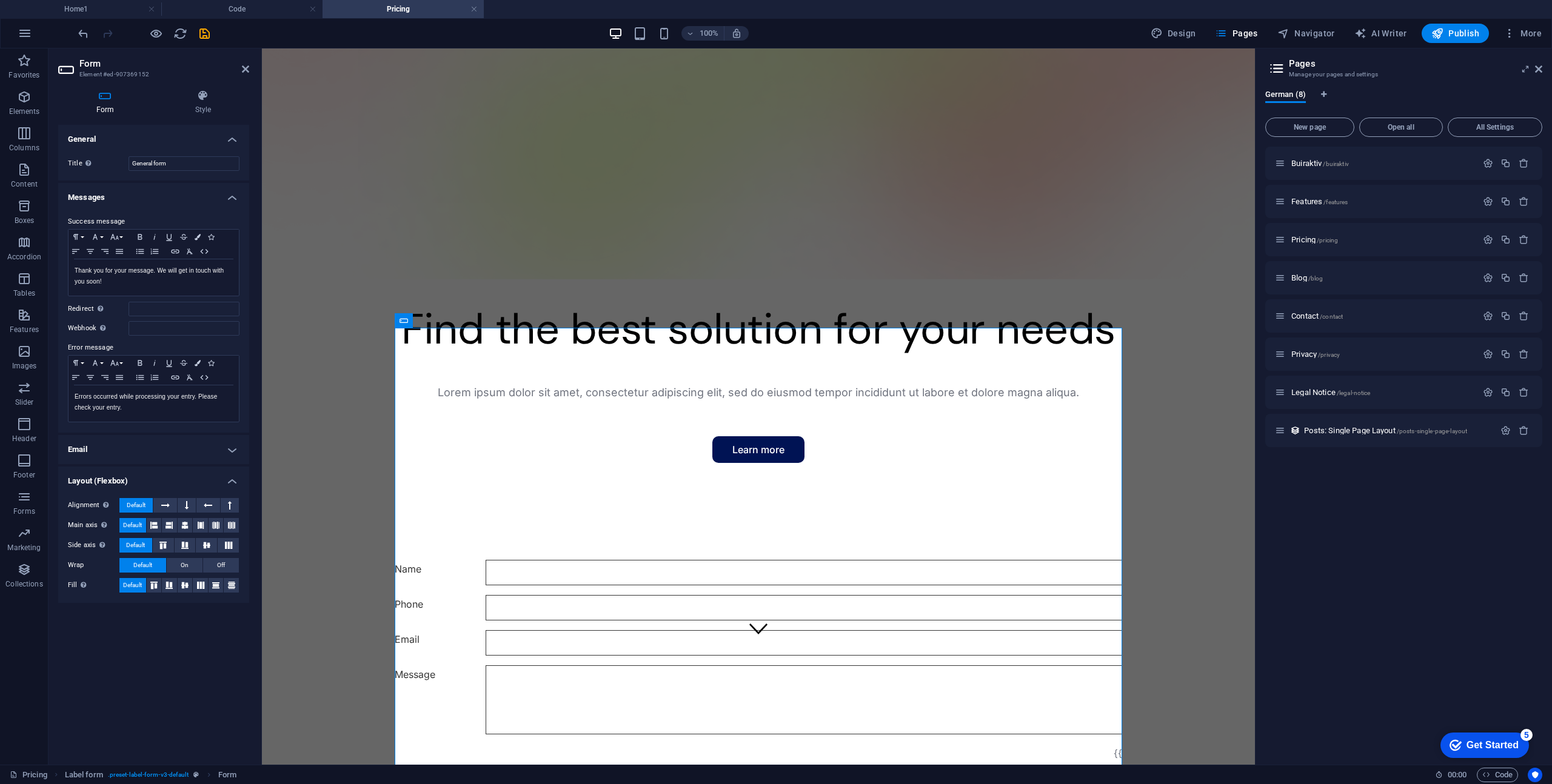
scroll to position [0, 0]
click at [231, 448] on h4 "Email" at bounding box center [154, 450] width 191 height 29
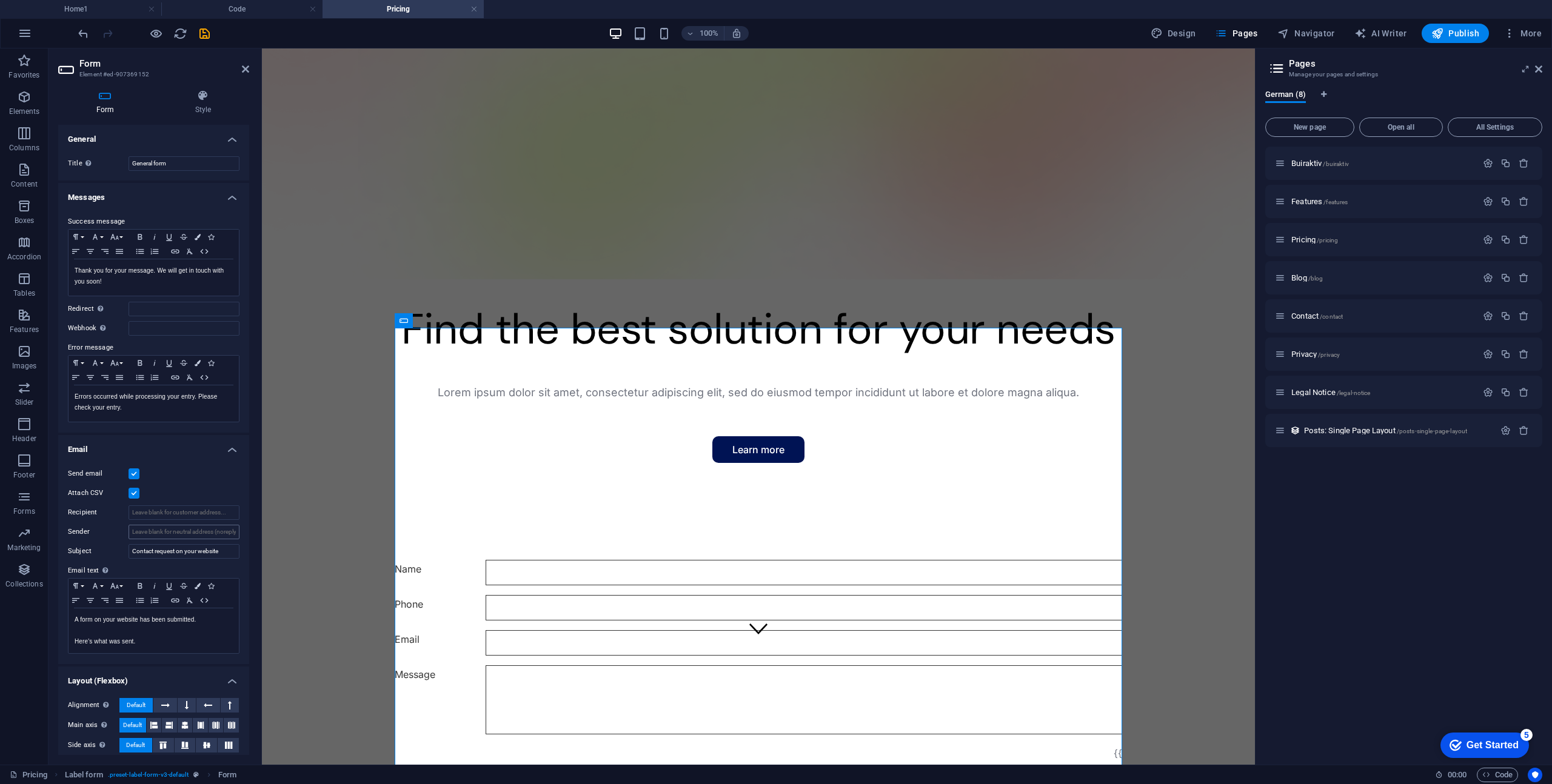
scroll to position [48, 0]
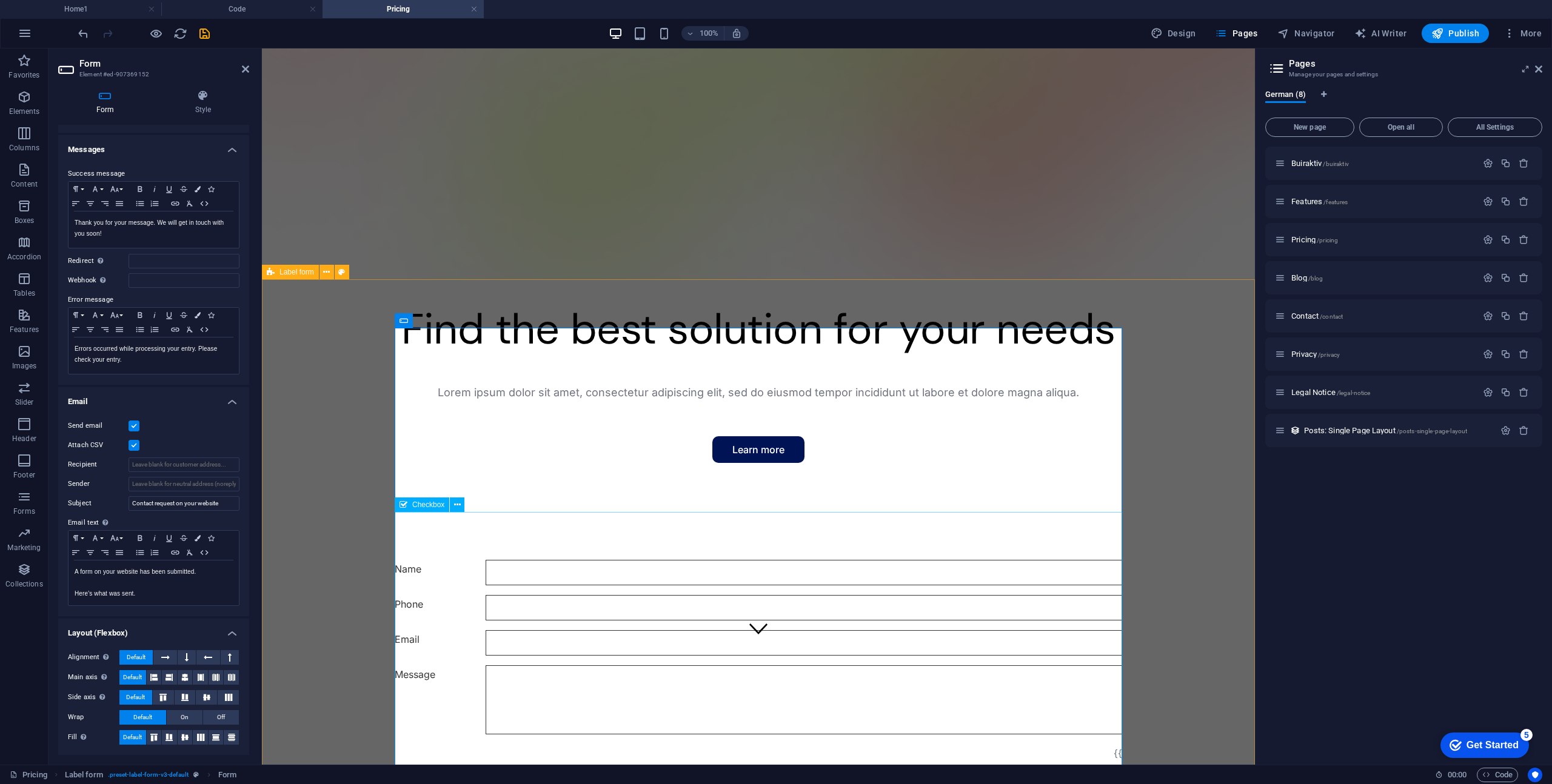
click at [205, 102] on h4 "Style" at bounding box center [203, 102] width 92 height 25
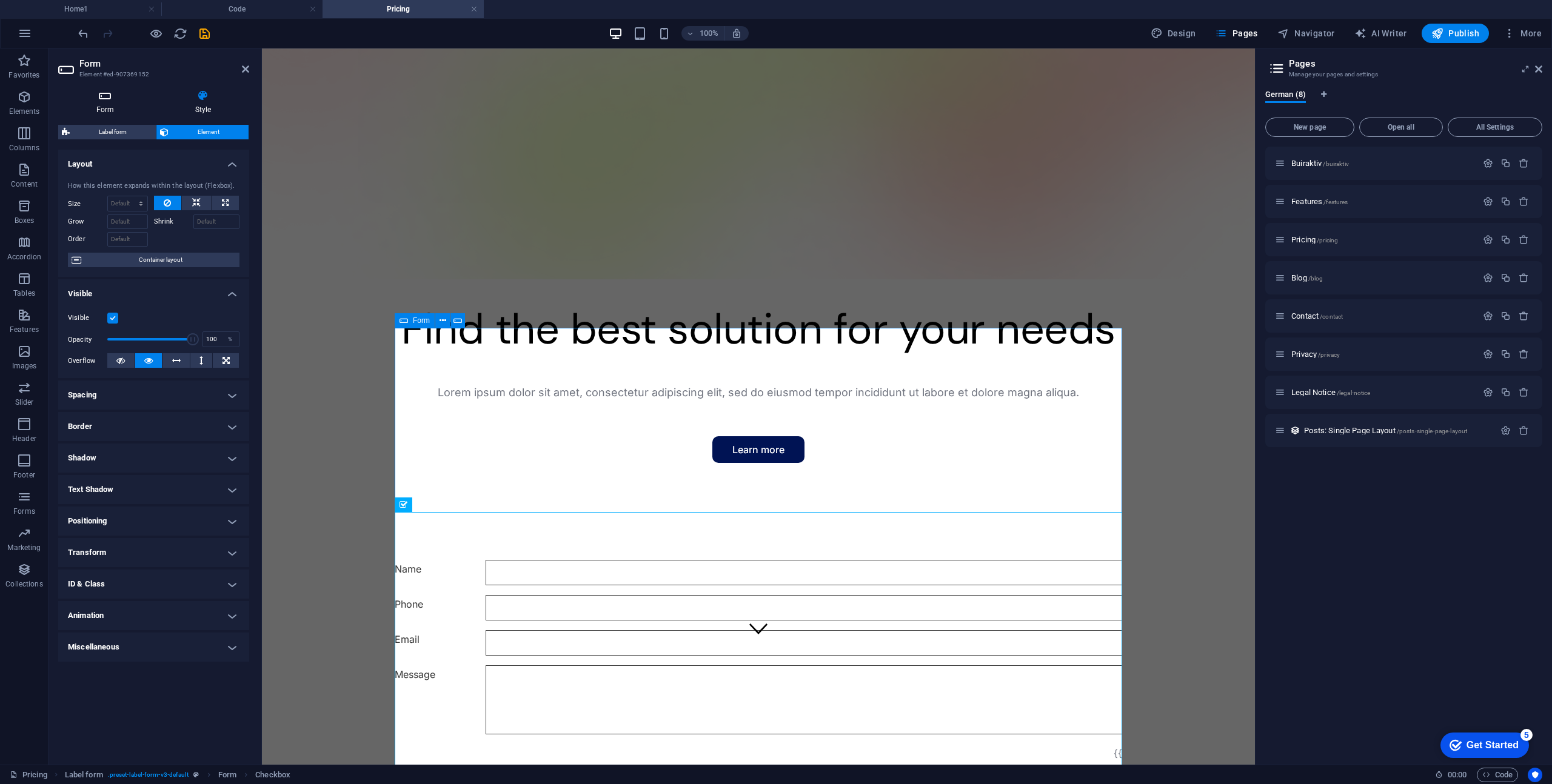
click at [113, 96] on icon at bounding box center [106, 95] width 94 height 12
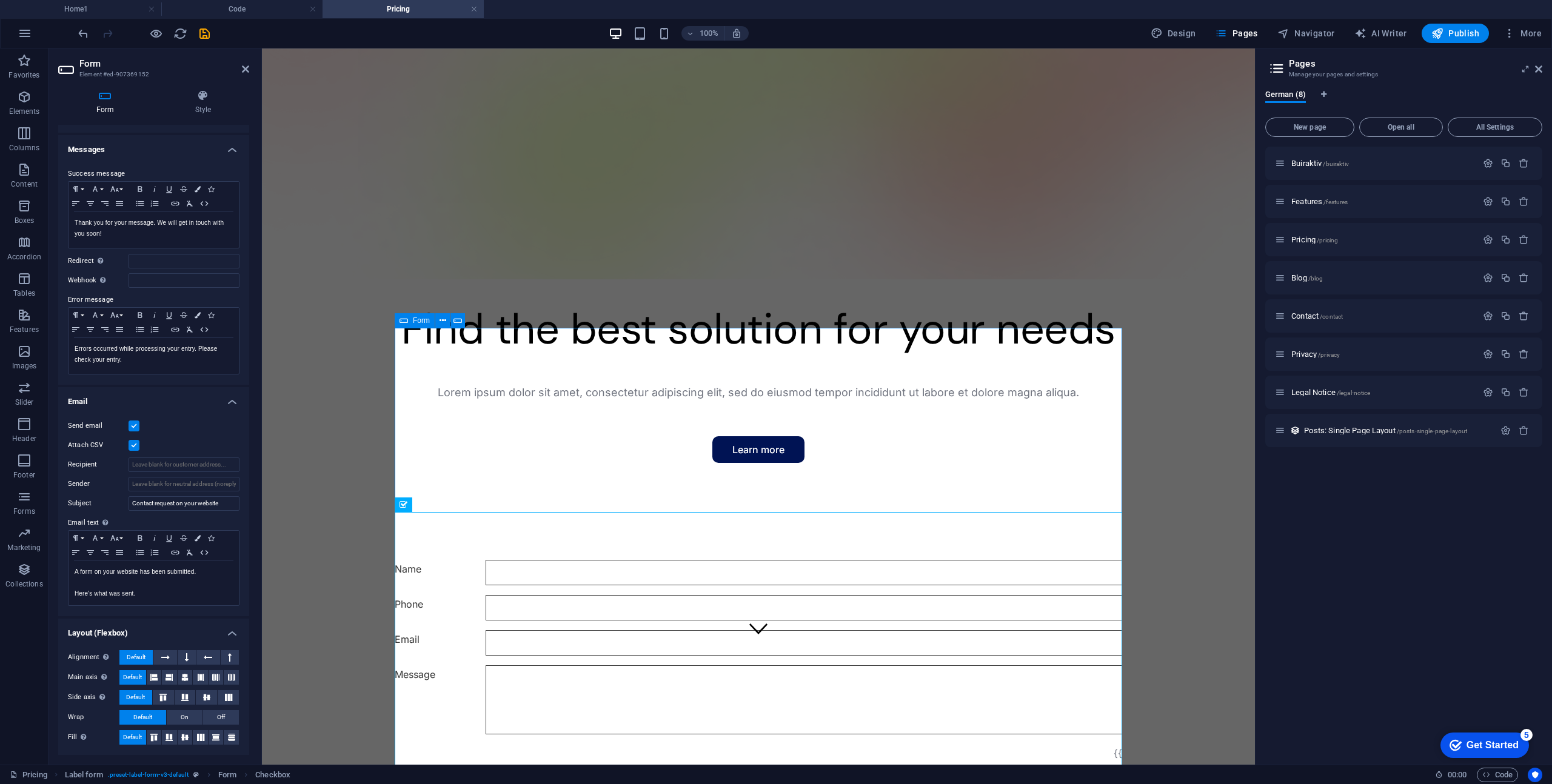
click at [1096, 166] on figure at bounding box center [758, 108] width 993 height 343
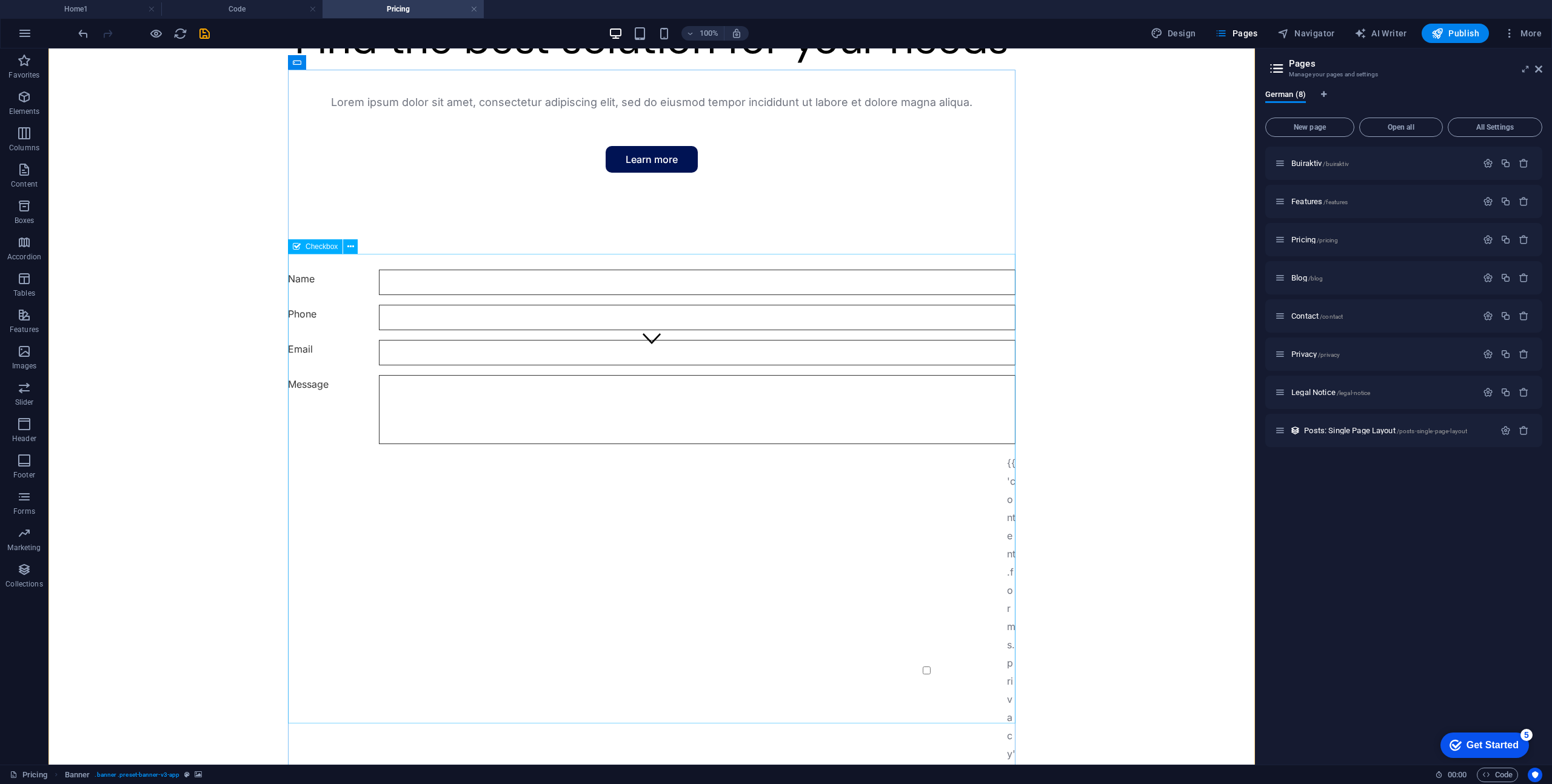
scroll to position [446, 0]
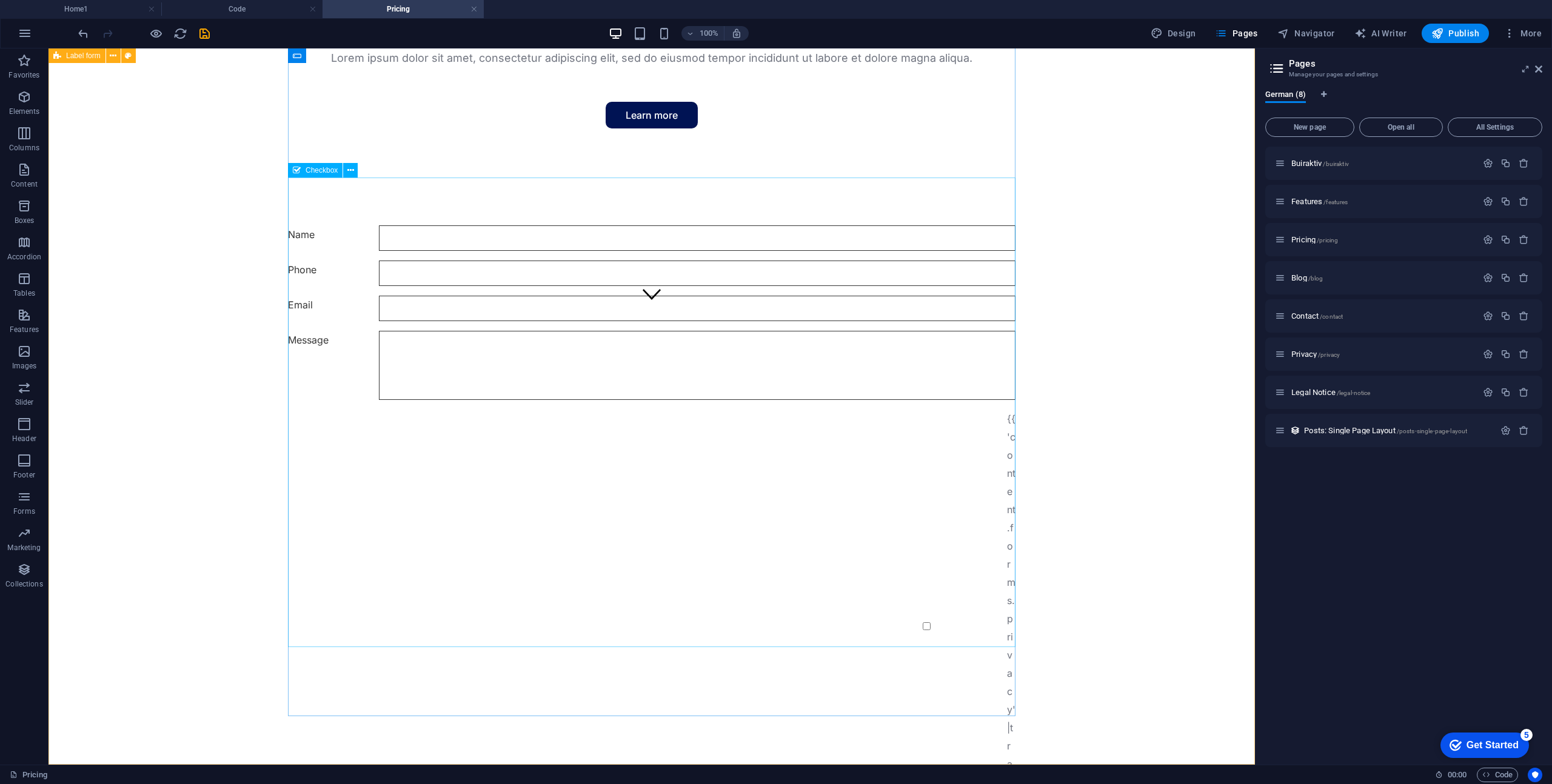
click at [325, 172] on span "Checkbox" at bounding box center [321, 170] width 32 height 7
click at [357, 172] on button at bounding box center [351, 170] width 15 height 15
click at [317, 220] on div "Name Phone Email Message {{ 'content.forms.privacy'|trans }} Nicht lesbar? Neu …" at bounding box center [652, 568] width 727 height 696
click at [366, 410] on div "{{ 'content.forms.privacy'|trans }}" at bounding box center [652, 626] width 727 height 433
click at [352, 172] on icon at bounding box center [351, 171] width 7 height 13
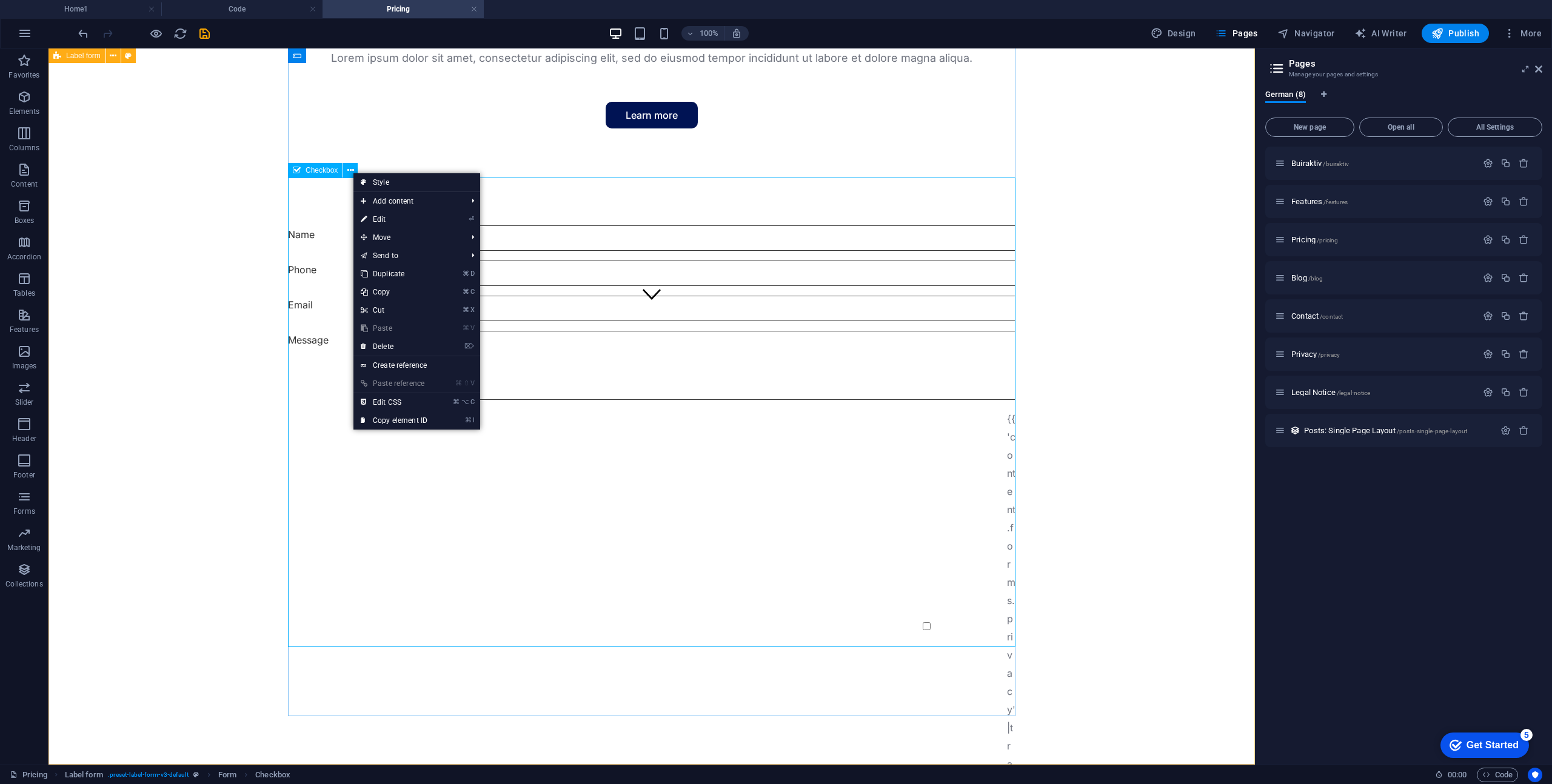
click at [317, 169] on span "Checkbox" at bounding box center [321, 170] width 32 height 7
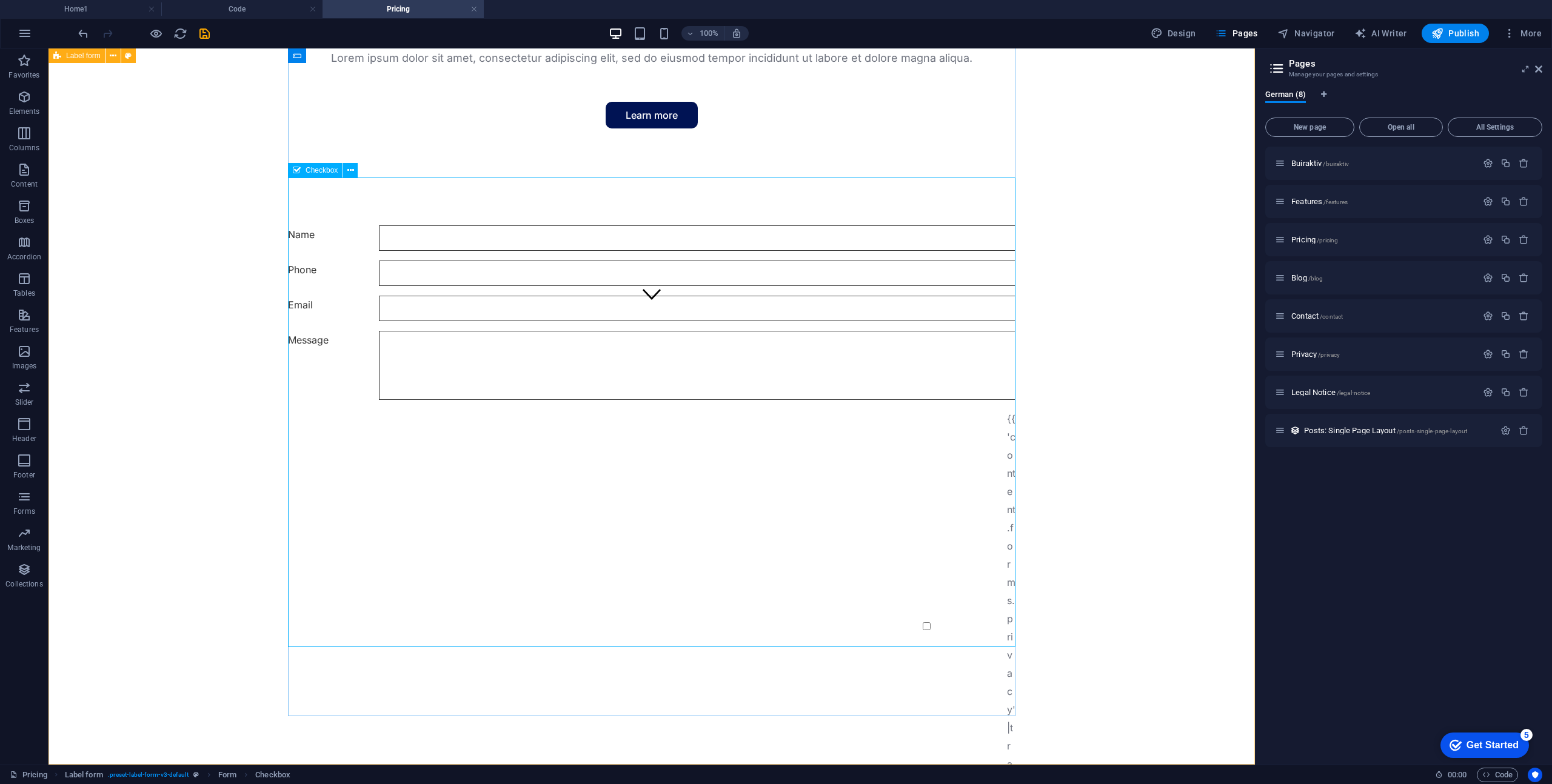
click at [317, 169] on span "Checkbox" at bounding box center [321, 170] width 32 height 7
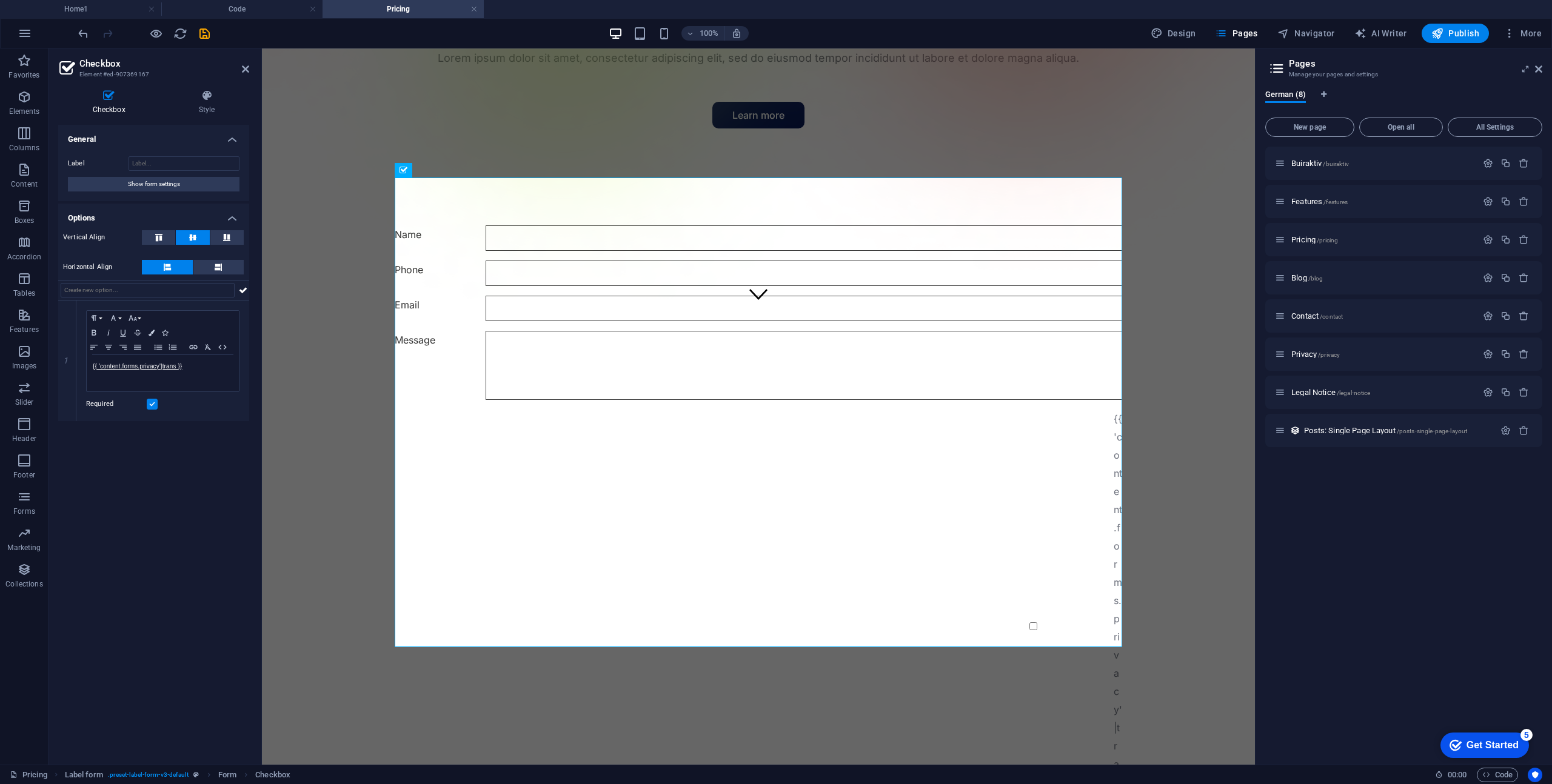
click at [178, 170] on div "Label Show form settings" at bounding box center [154, 173] width 191 height 54
click at [177, 165] on input "Label" at bounding box center [184, 163] width 111 height 15
click at [173, 182] on span "Show form settings" at bounding box center [154, 185] width 52 height 15
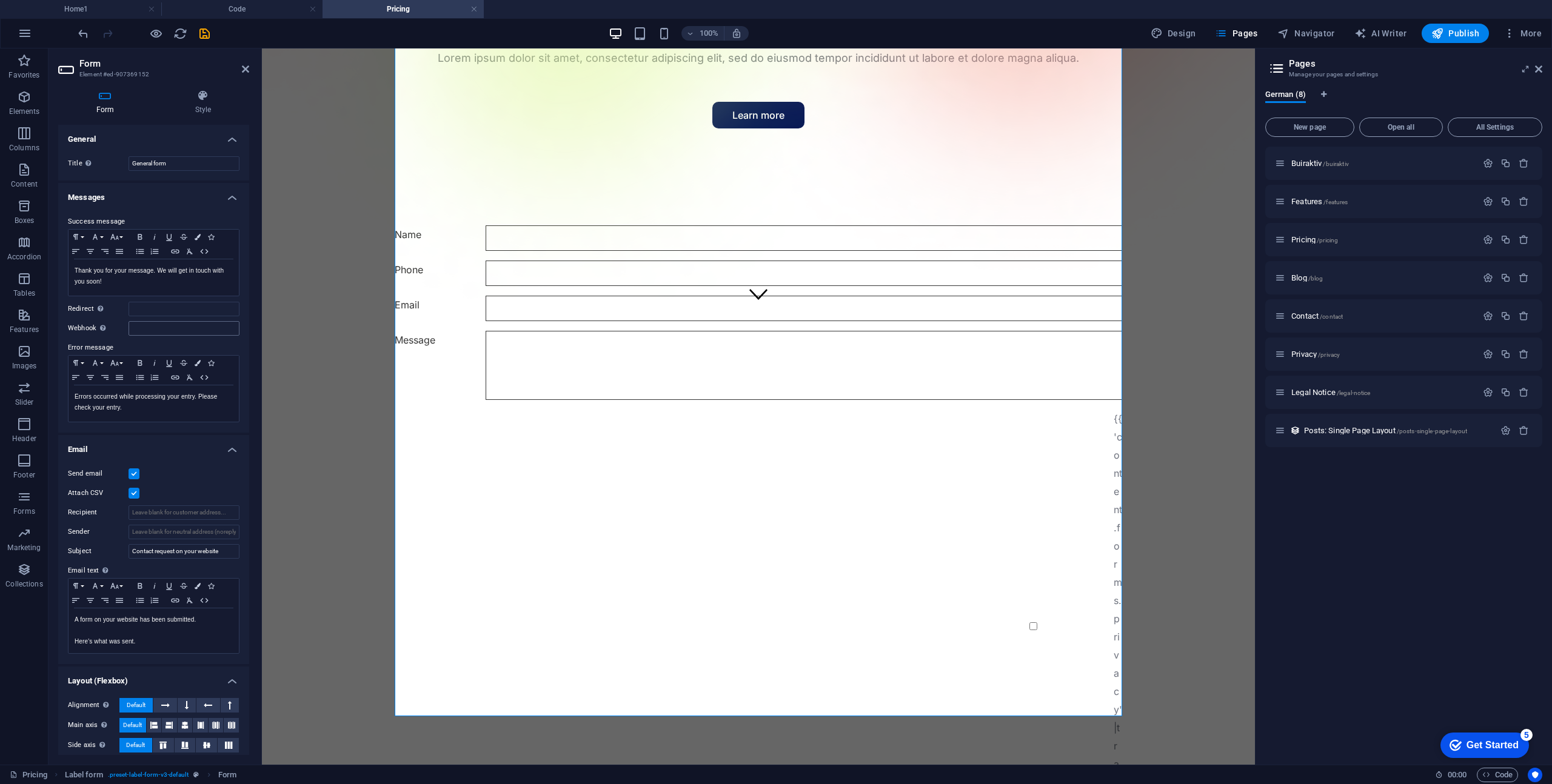
scroll to position [48, 0]
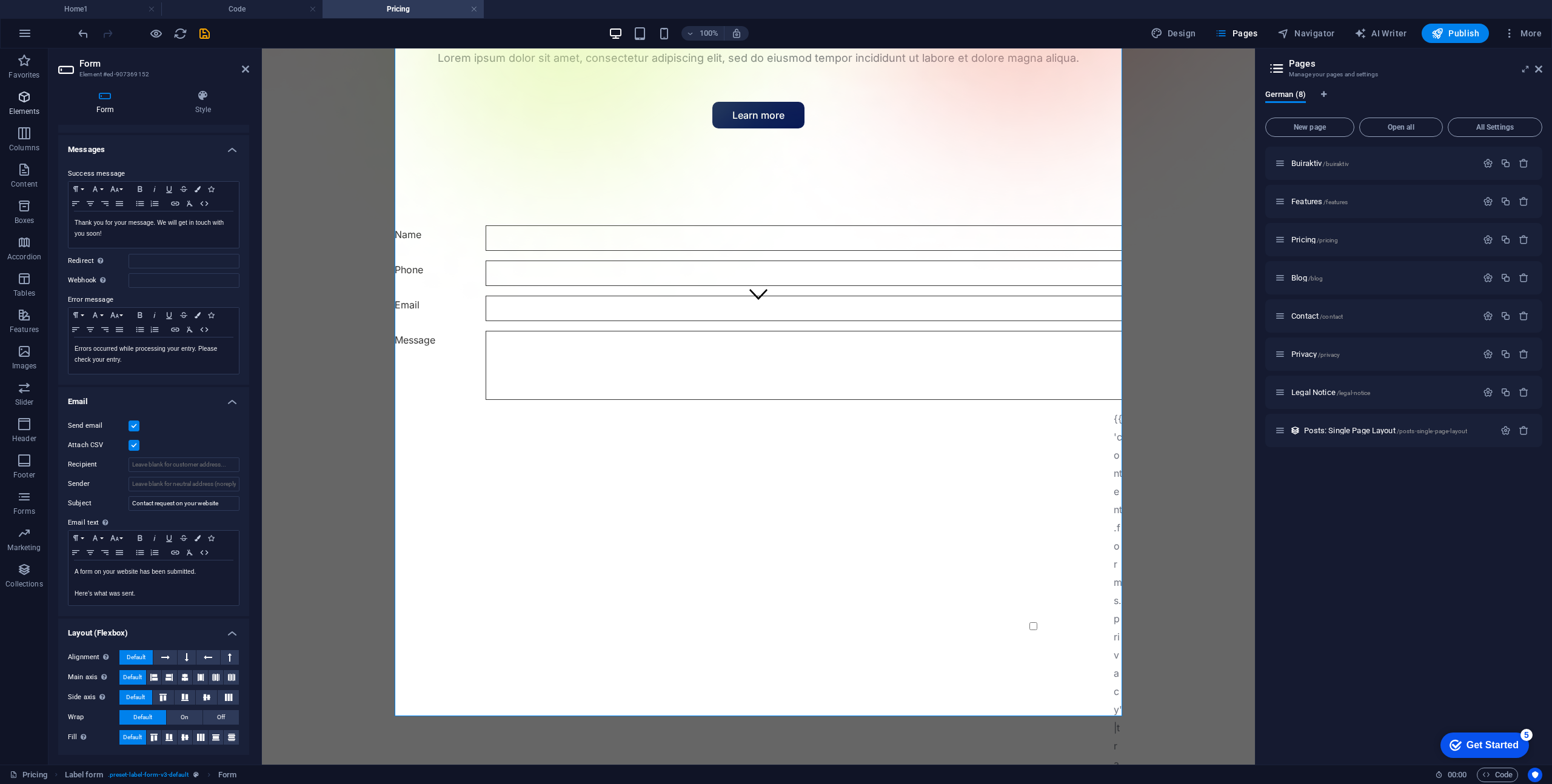
click at [28, 101] on icon "button" at bounding box center [24, 97] width 15 height 15
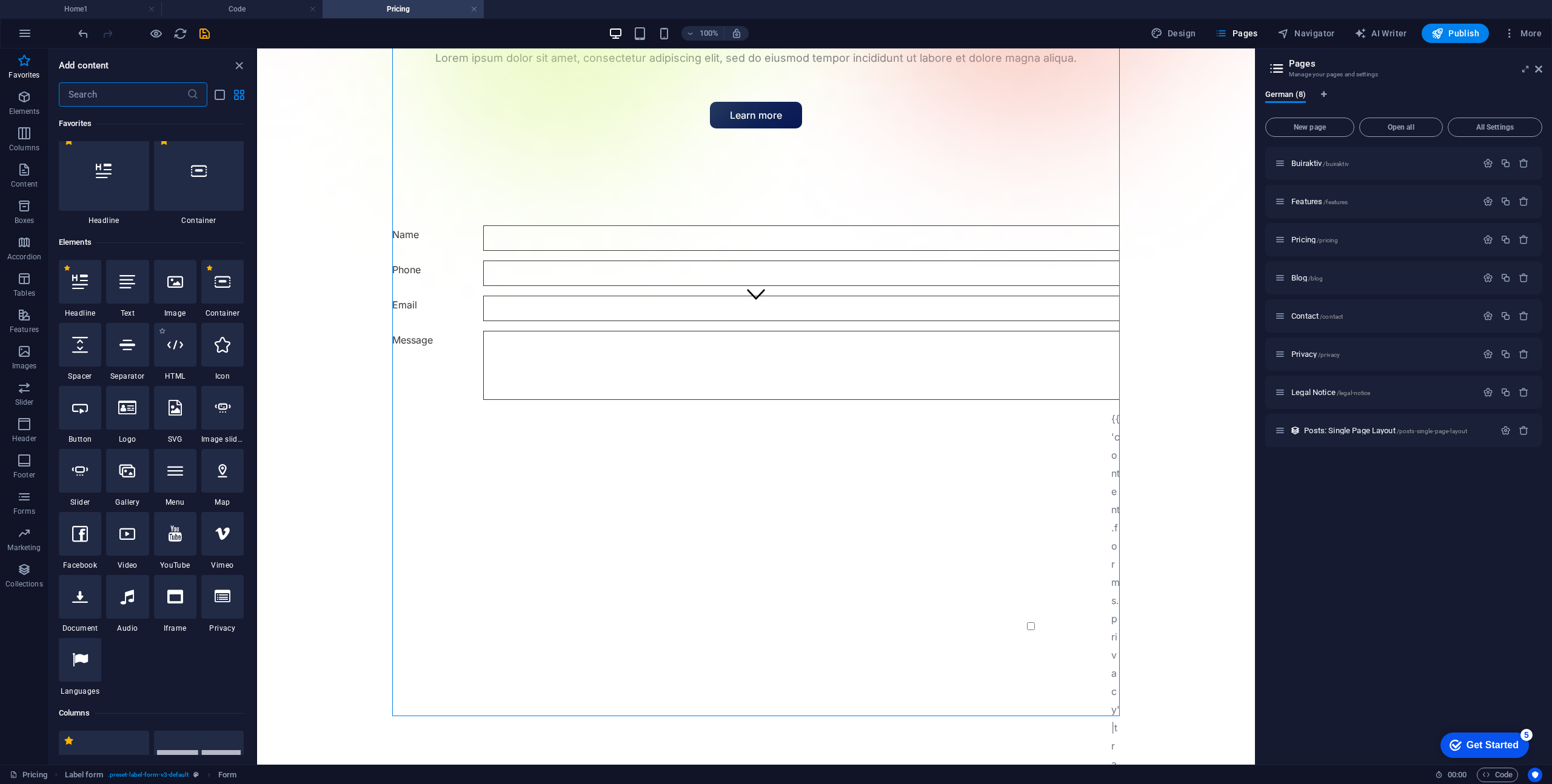
scroll to position [0, 0]
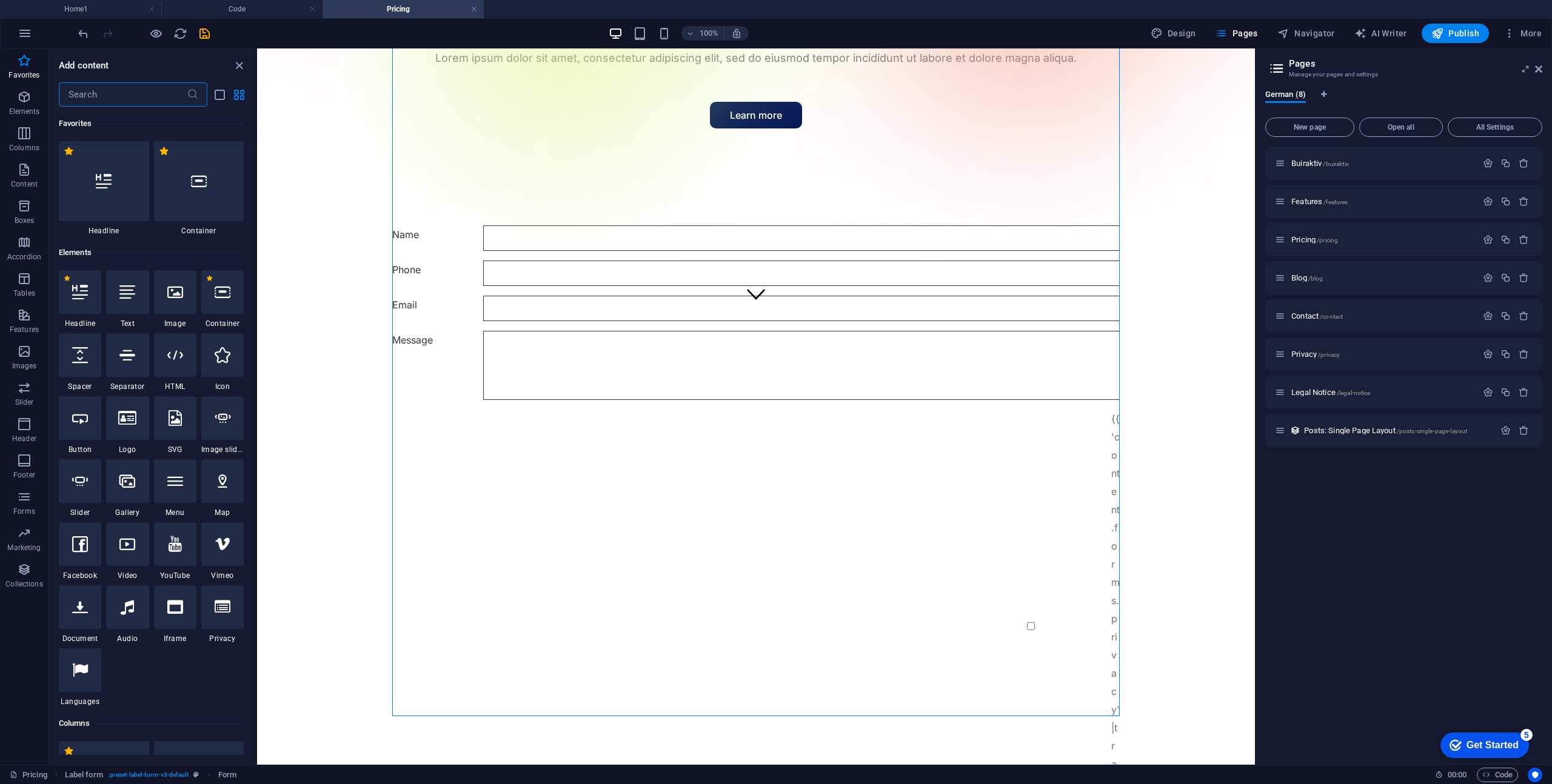
click at [127, 100] on input "text" at bounding box center [122, 94] width 128 height 24
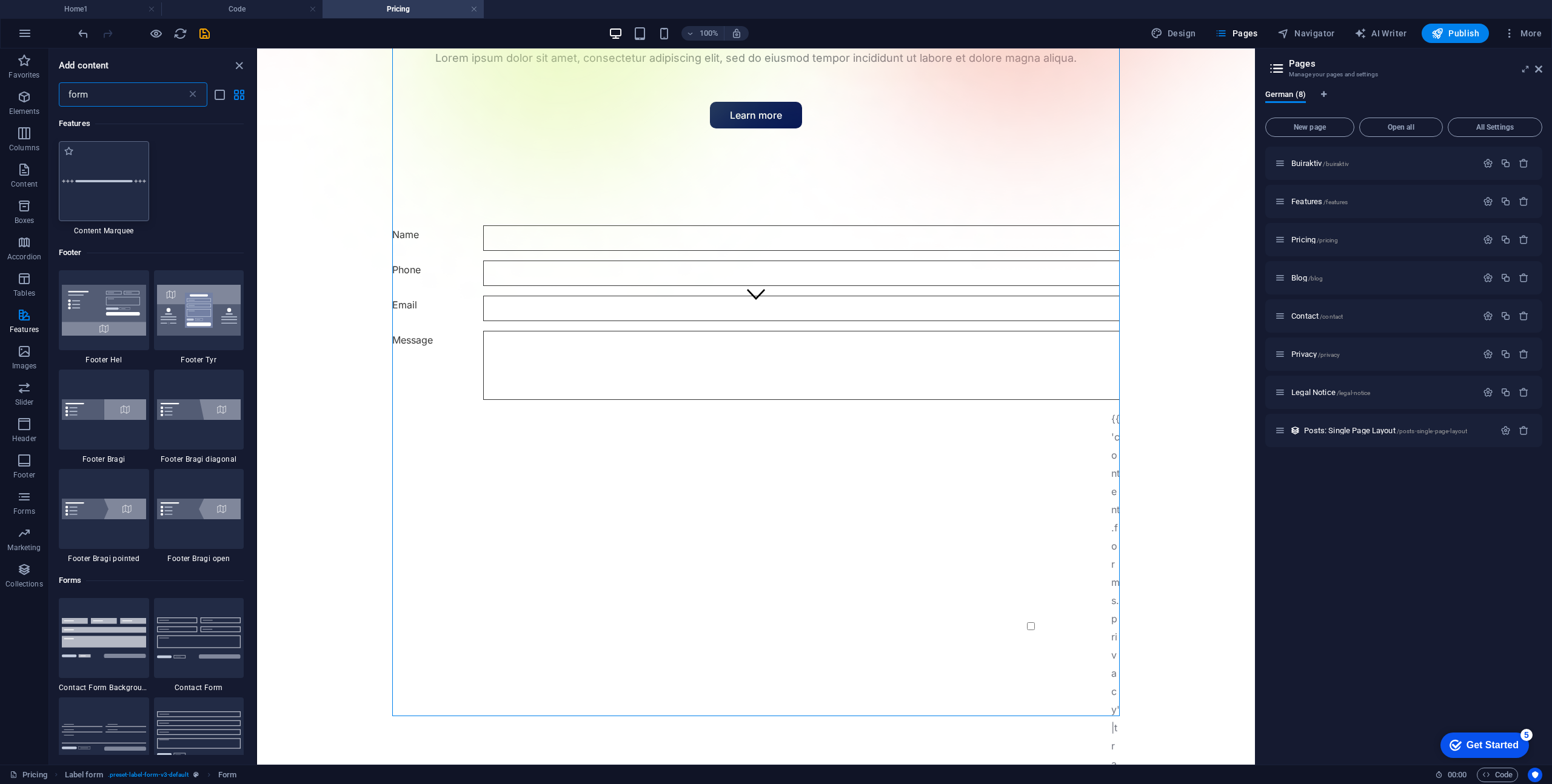
type input "form"
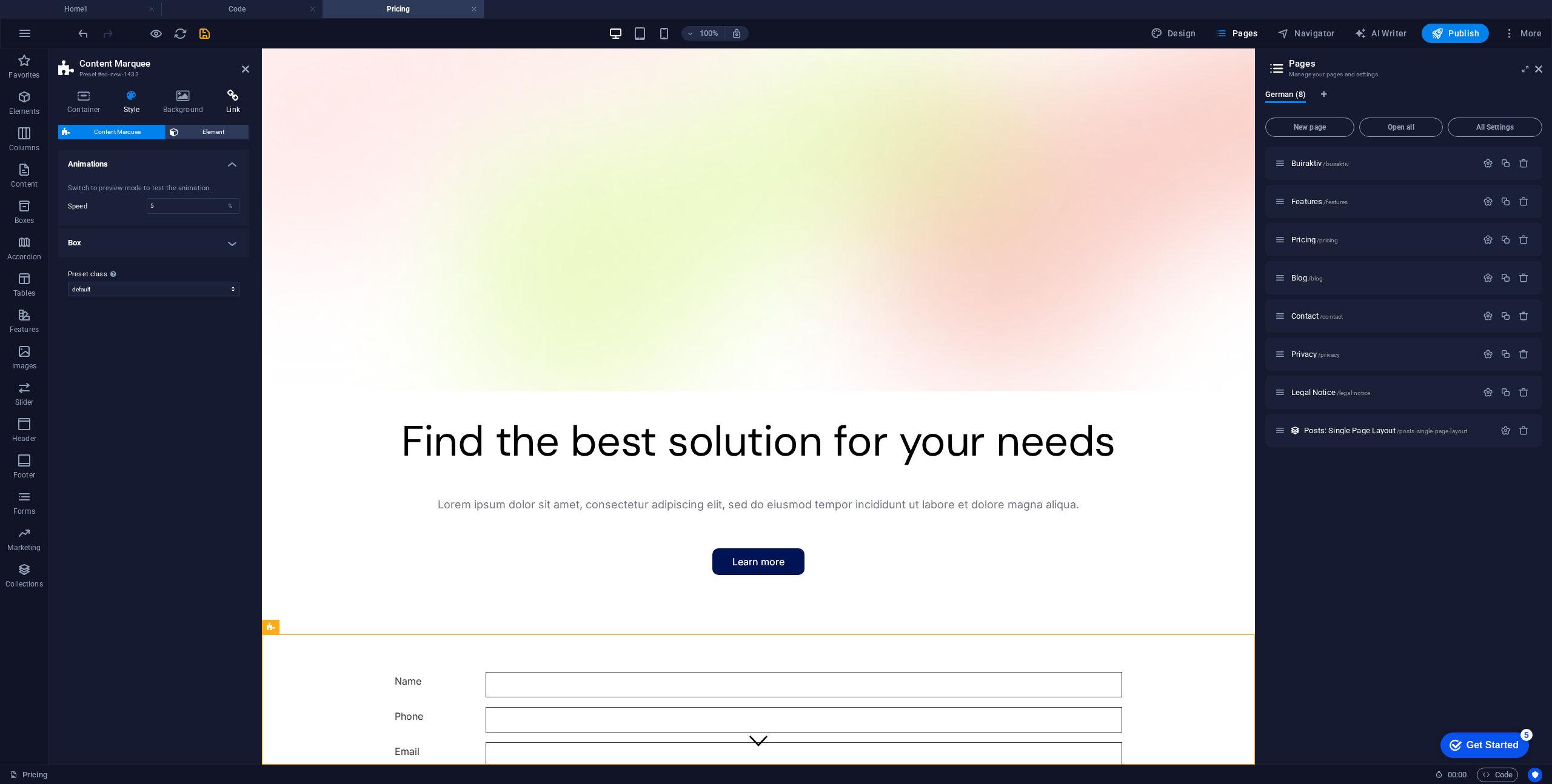
scroll to position [577, 0]
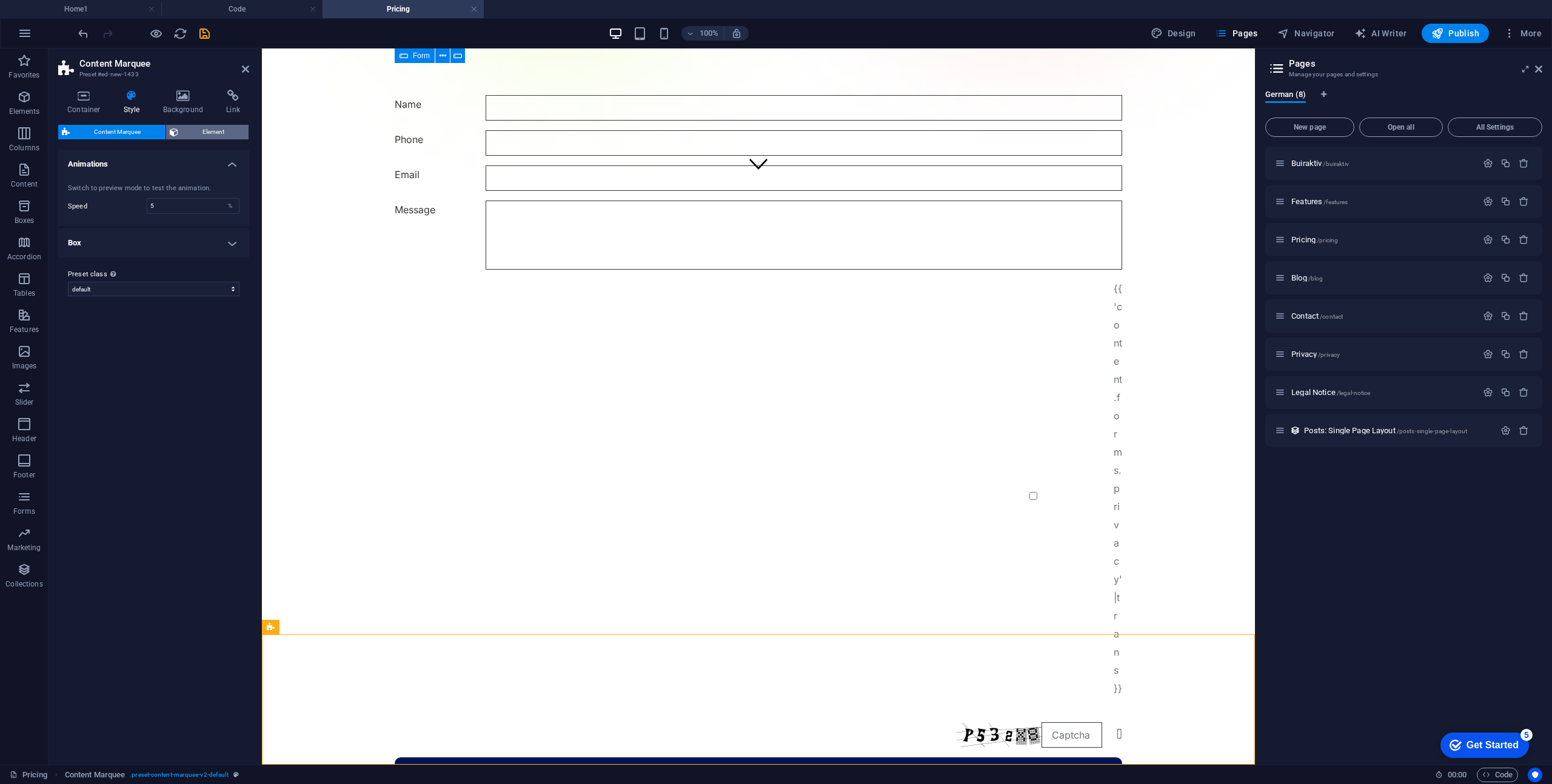
click at [206, 129] on span "Element" at bounding box center [214, 133] width 63 height 15
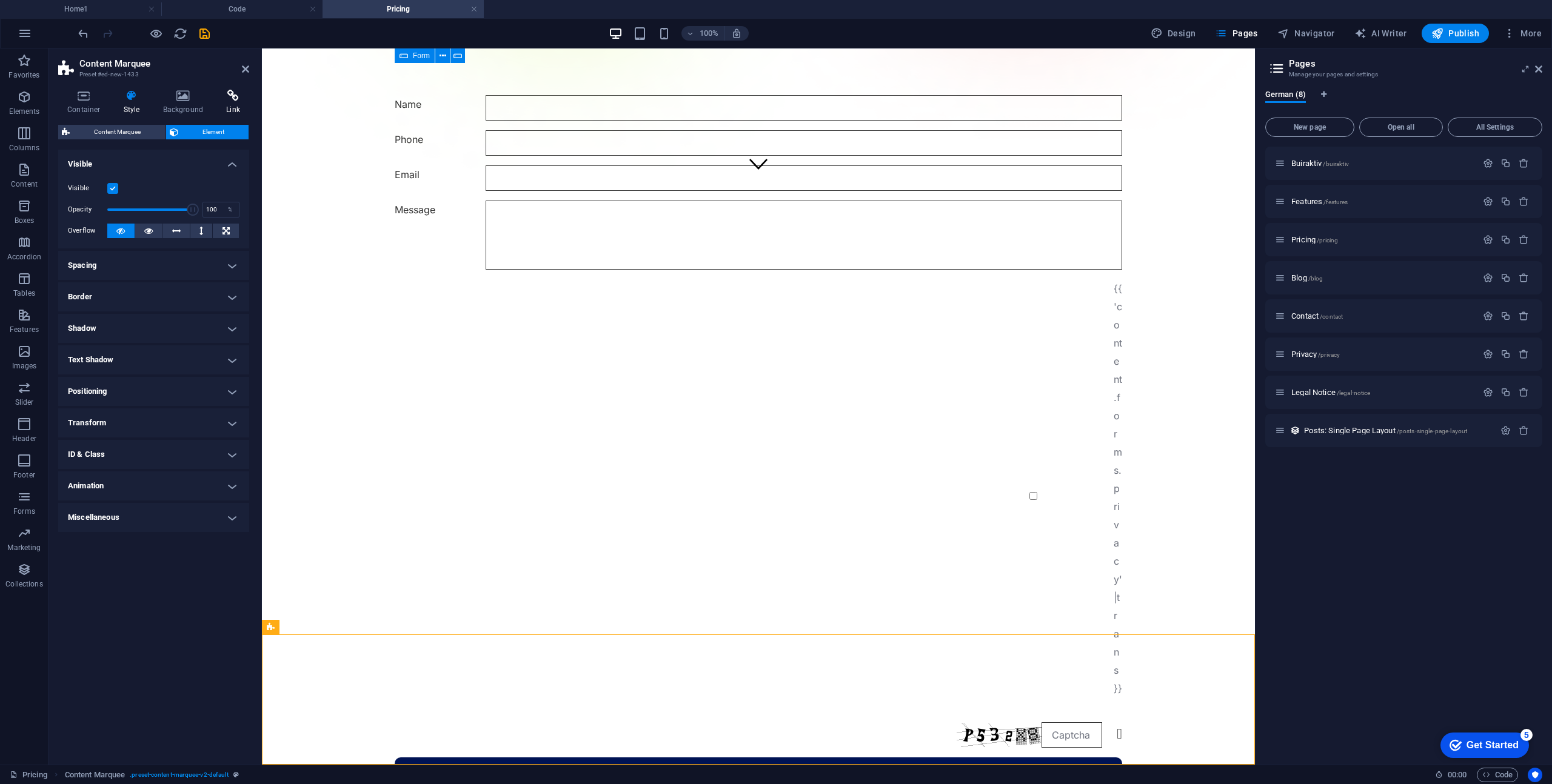
click at [229, 94] on icon at bounding box center [233, 95] width 32 height 12
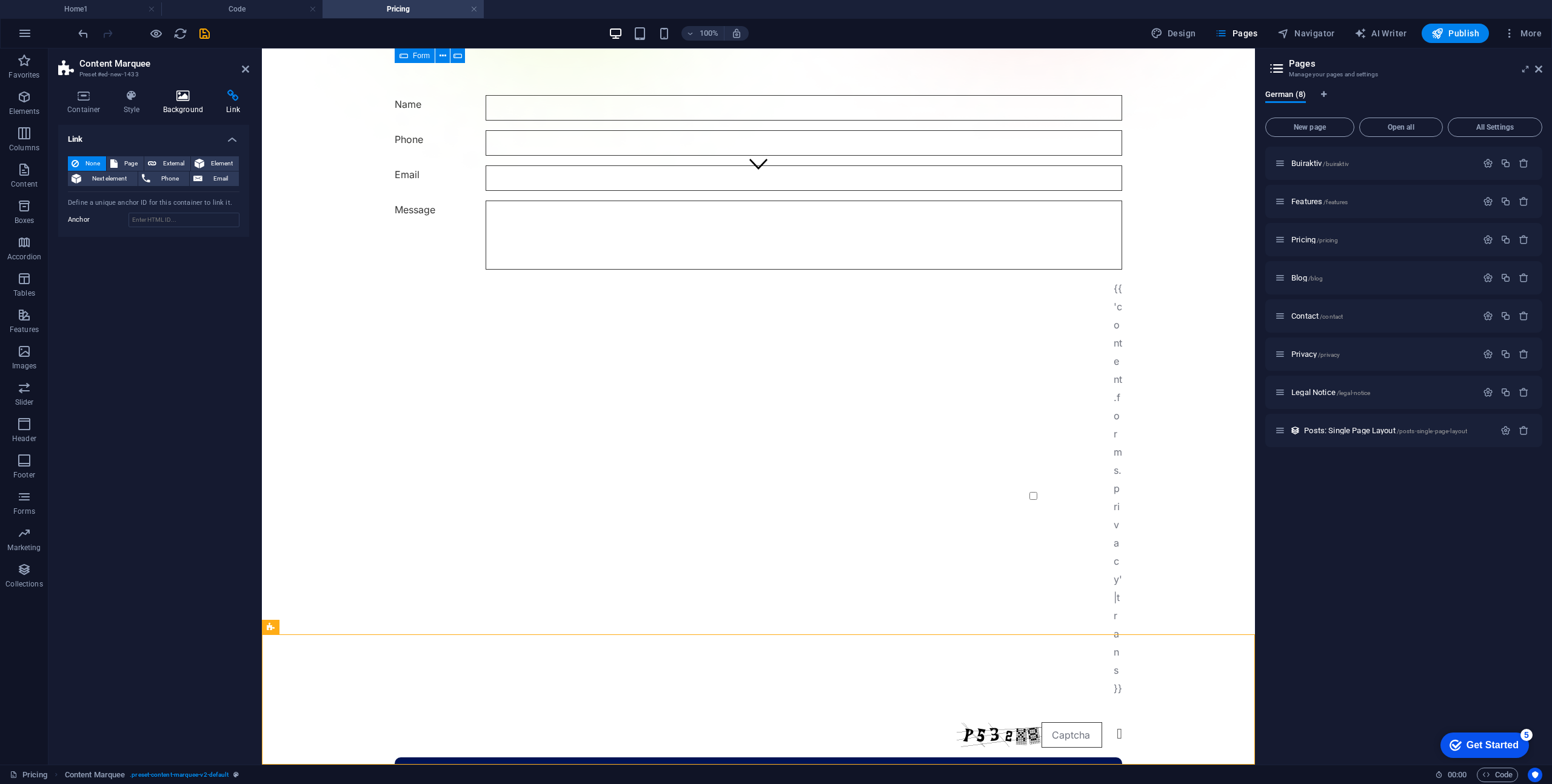
click at [188, 106] on h4 "Background" at bounding box center [185, 102] width 63 height 25
click at [134, 107] on h4 "Style" at bounding box center [134, 102] width 39 height 25
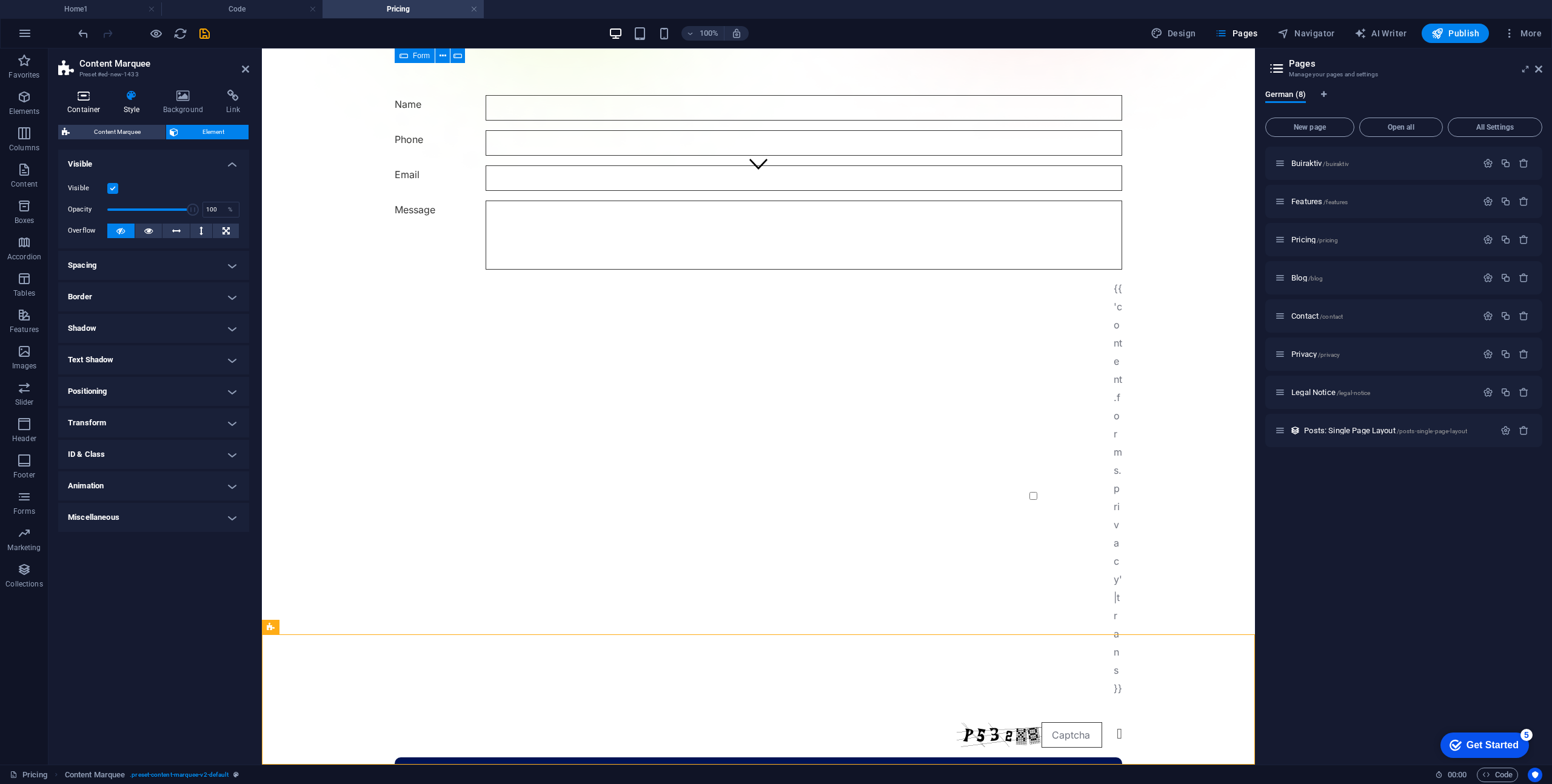
click at [85, 105] on h4 "Container" at bounding box center [86, 102] width 56 height 25
